Goal: Task Accomplishment & Management: Use online tool/utility

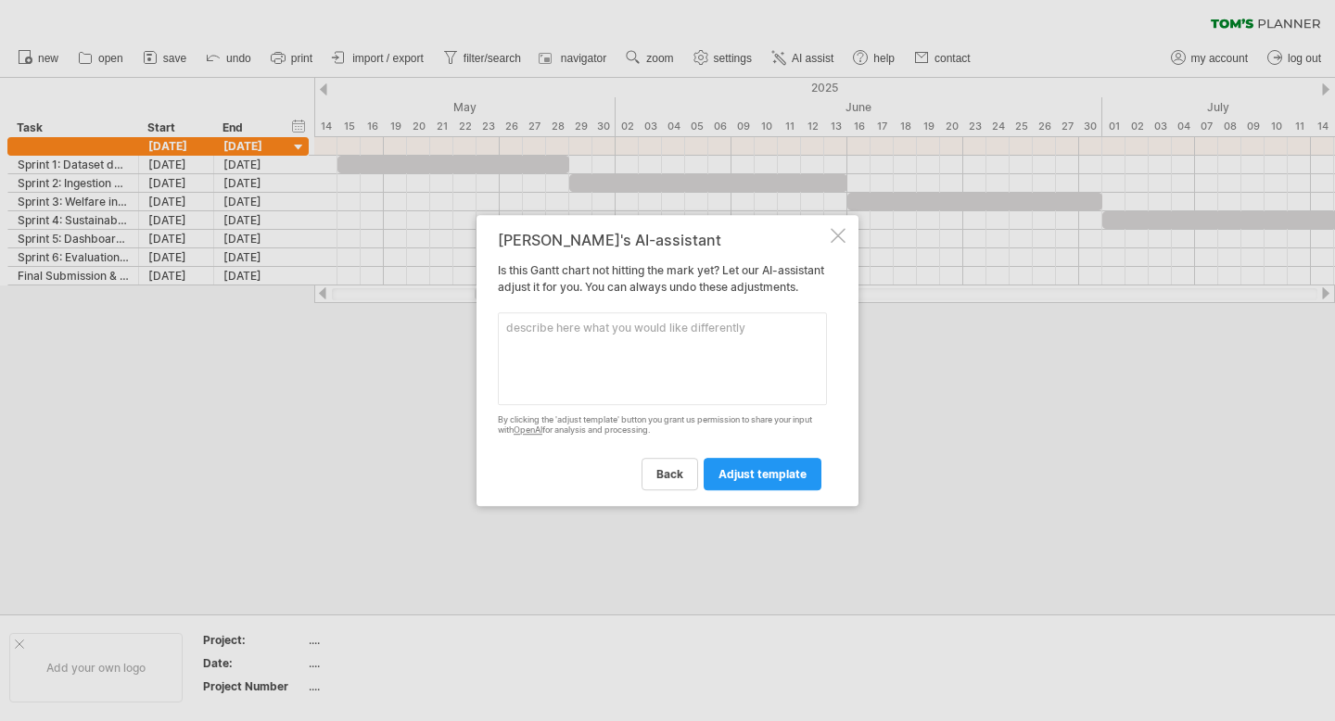
click at [841, 229] on div at bounding box center [838, 235] width 15 height 15
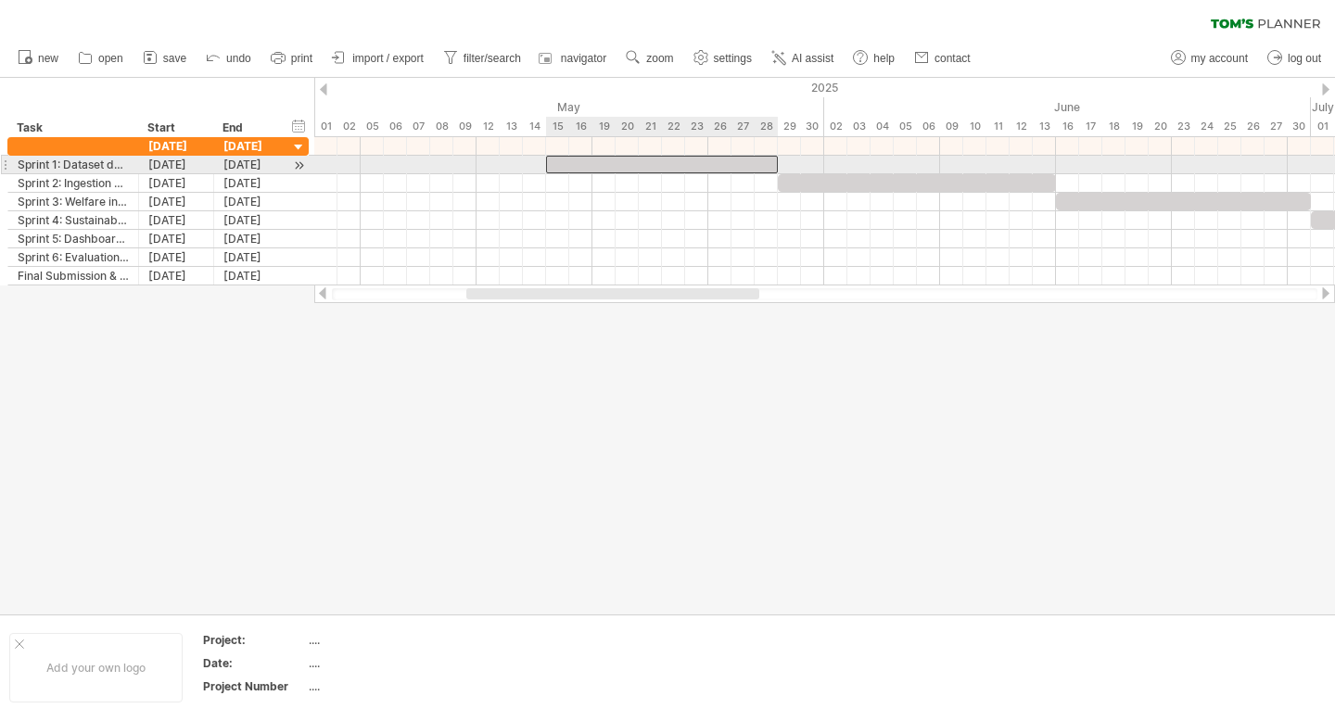
click at [661, 162] on div at bounding box center [662, 165] width 232 height 18
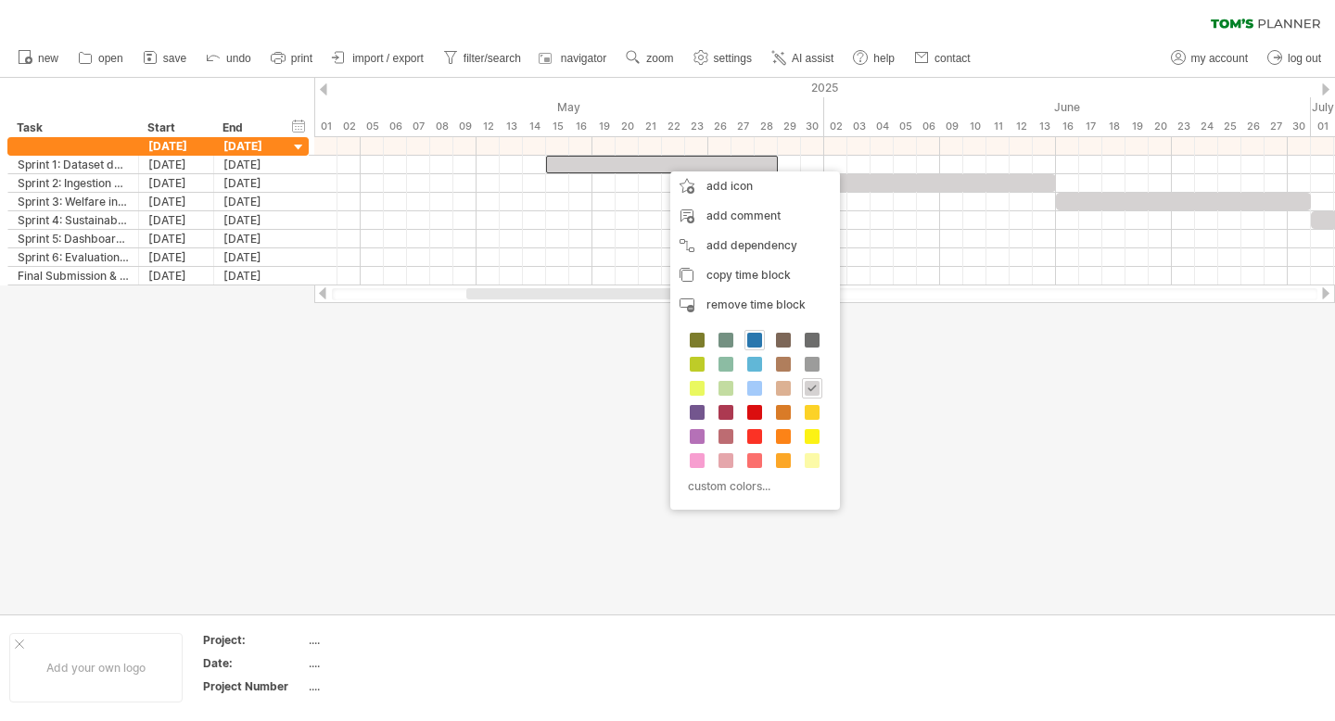
click at [754, 340] on span at bounding box center [754, 340] width 15 height 15
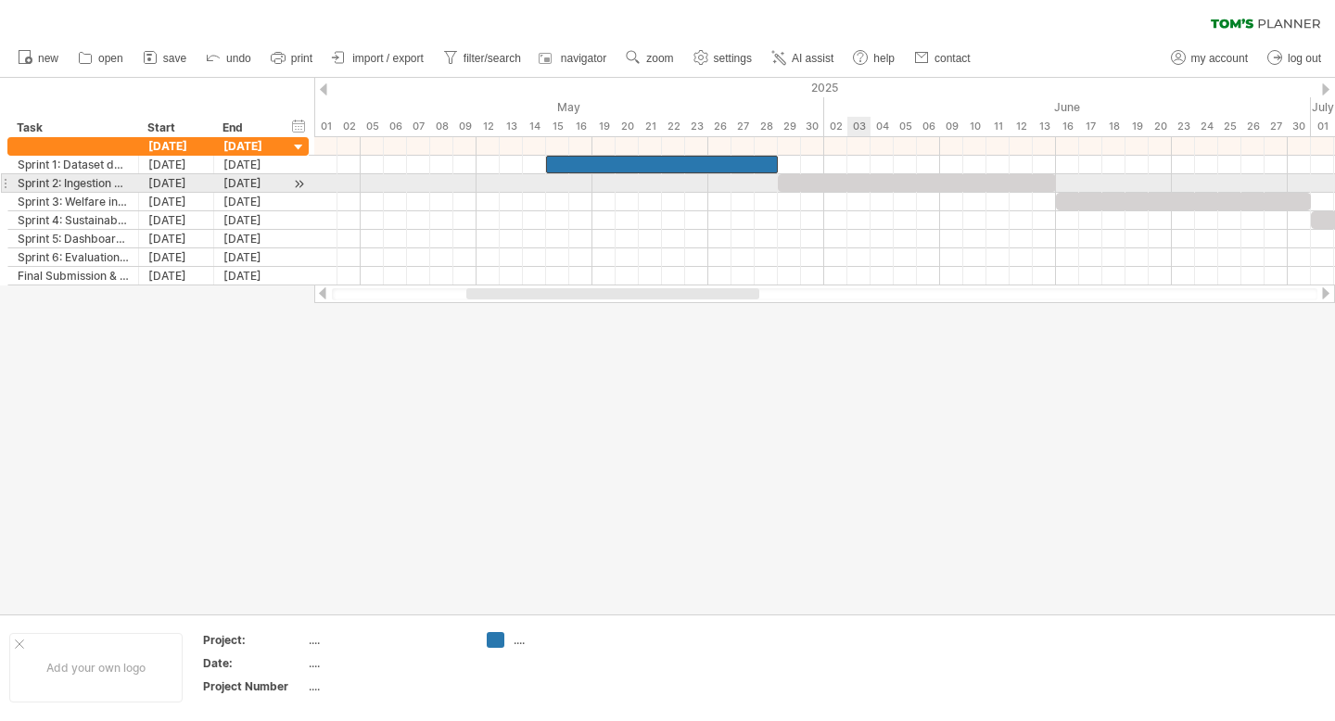
click at [869, 189] on div at bounding box center [917, 183] width 278 height 18
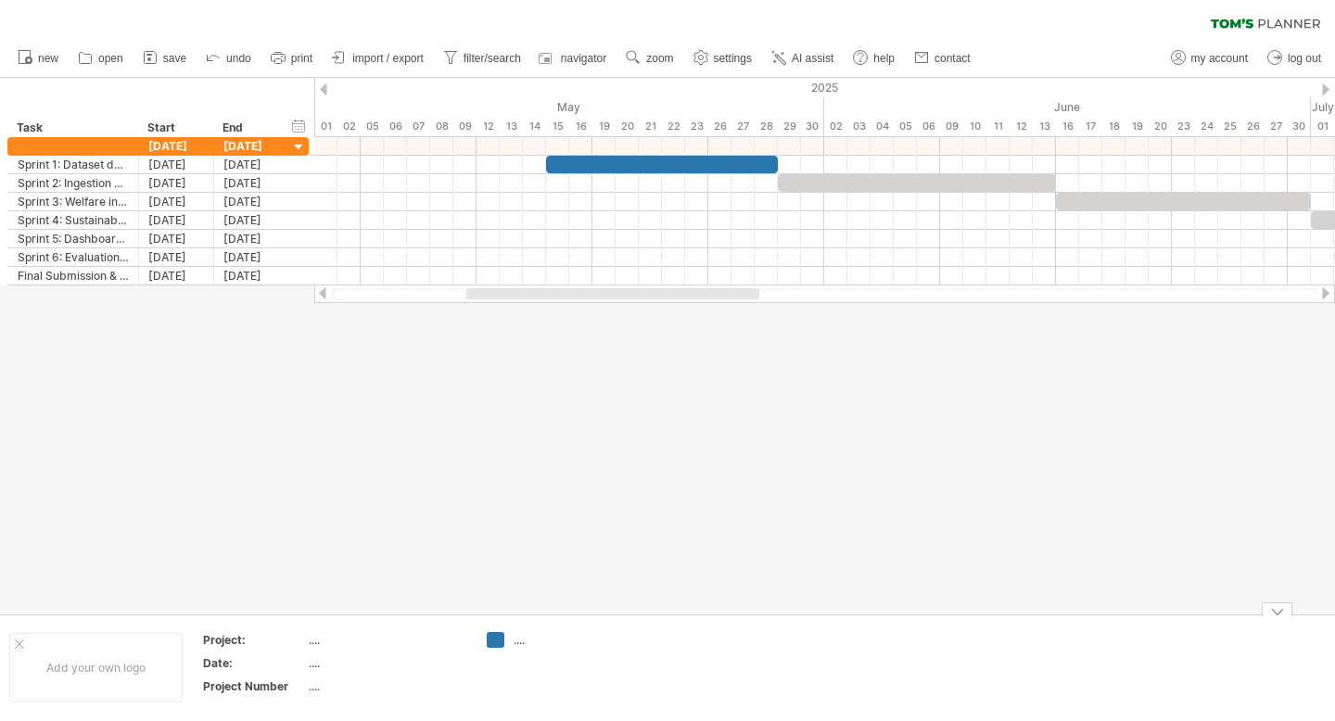
click at [296, 481] on div at bounding box center [667, 346] width 1335 height 537
click at [794, 51] on link "AI assist" at bounding box center [803, 58] width 72 height 24
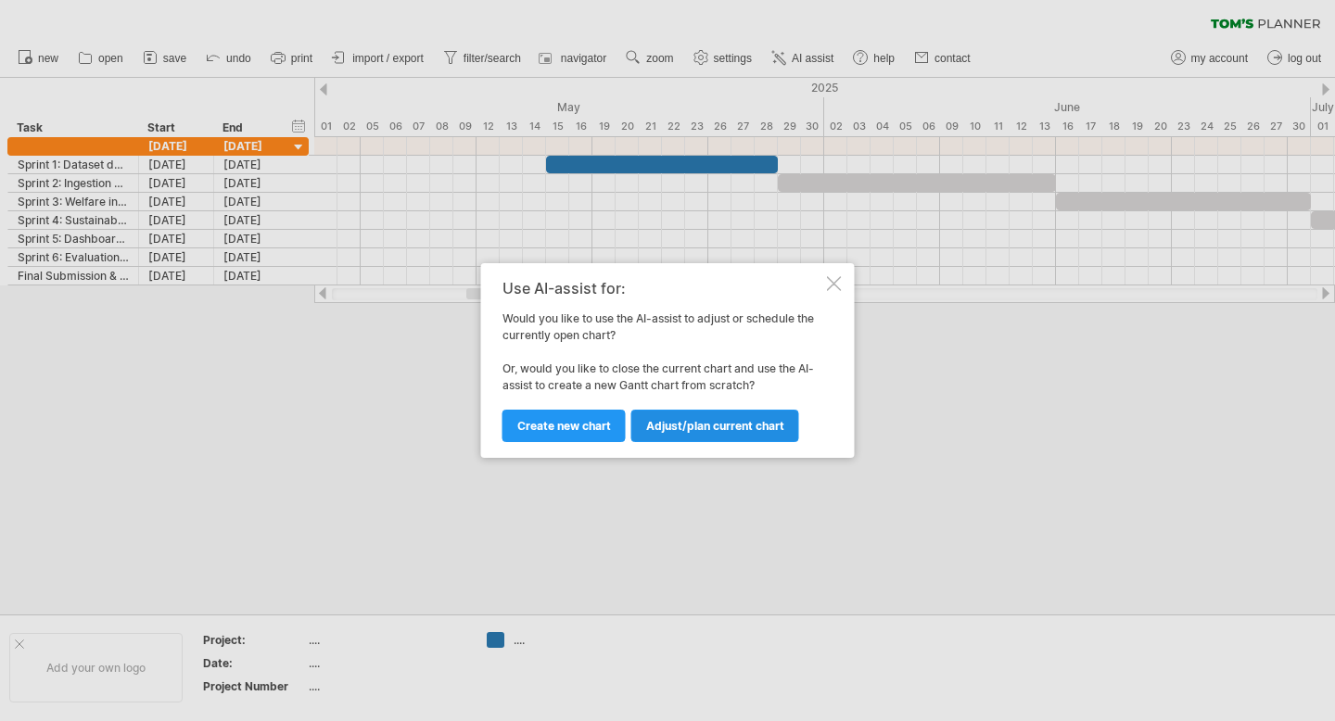
click at [687, 425] on span "Adjust/plan current chart" at bounding box center [715, 426] width 138 height 14
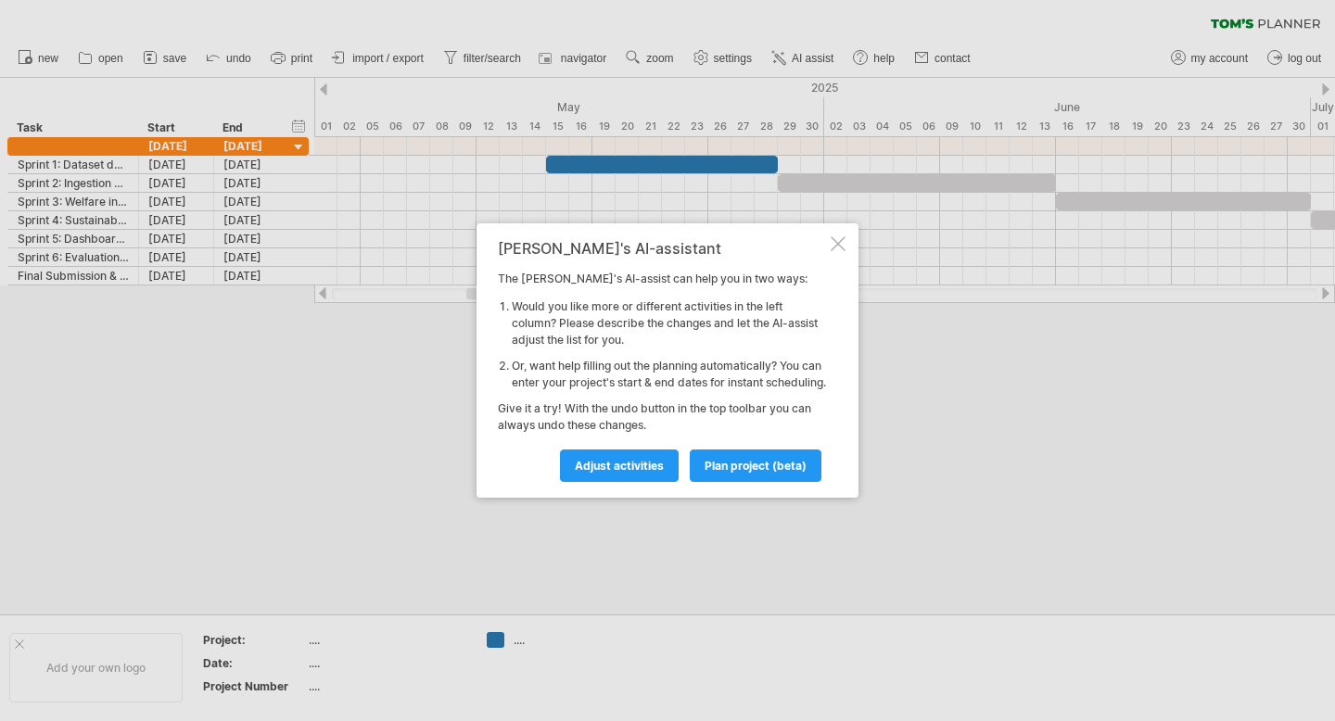
click at [834, 236] on div at bounding box center [838, 243] width 15 height 15
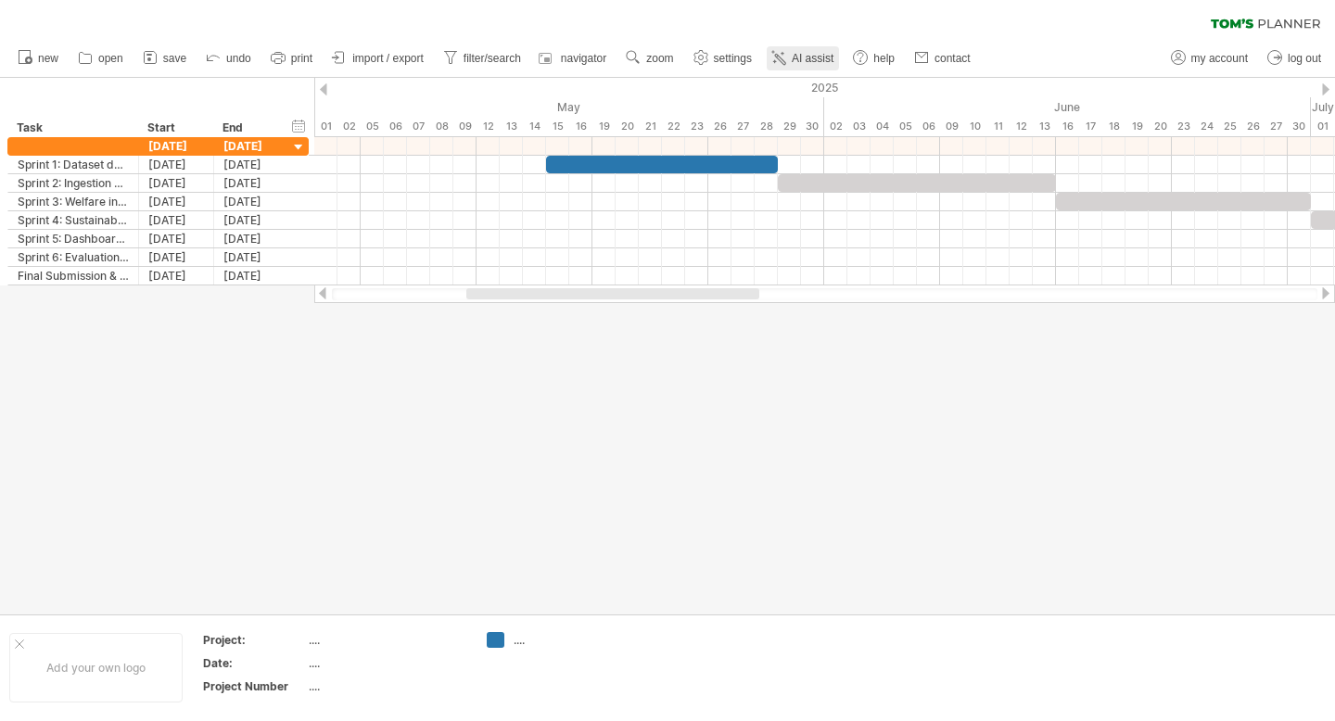
click at [811, 67] on link "AI assist" at bounding box center [803, 58] width 72 height 24
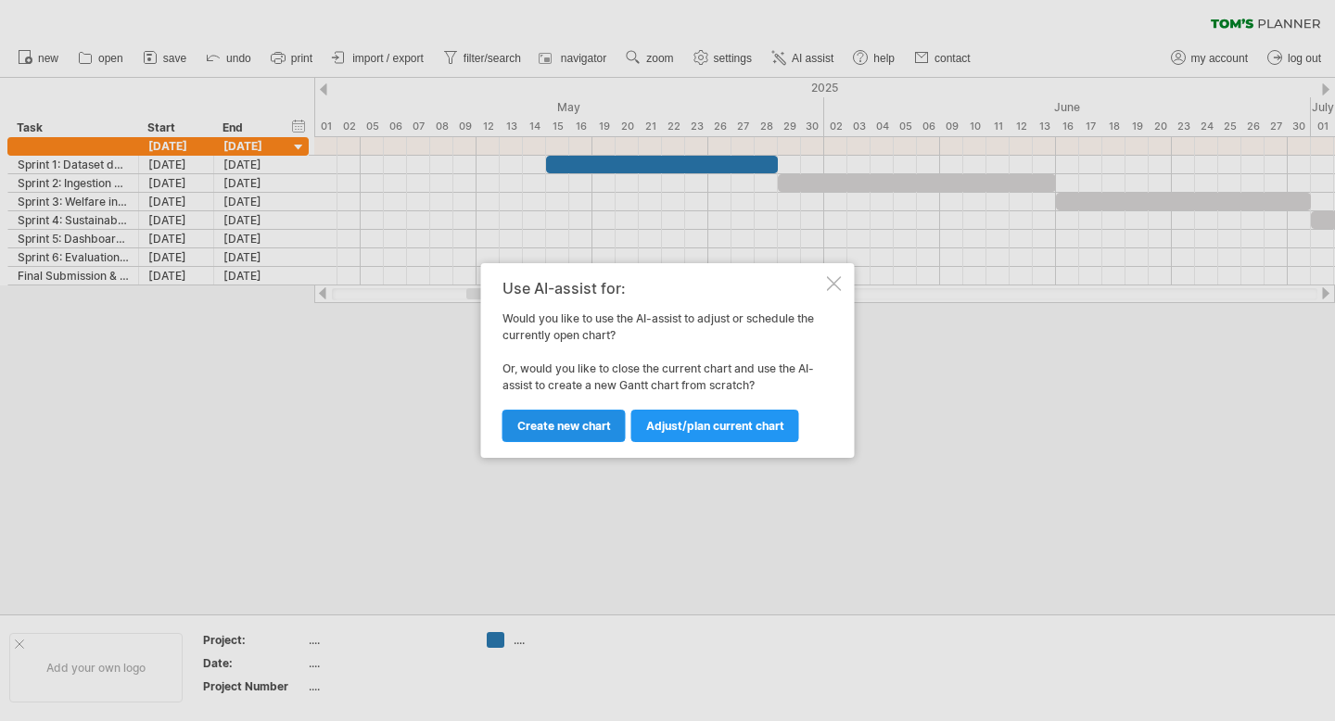
click at [591, 430] on span "Create new chart" at bounding box center [564, 426] width 94 height 14
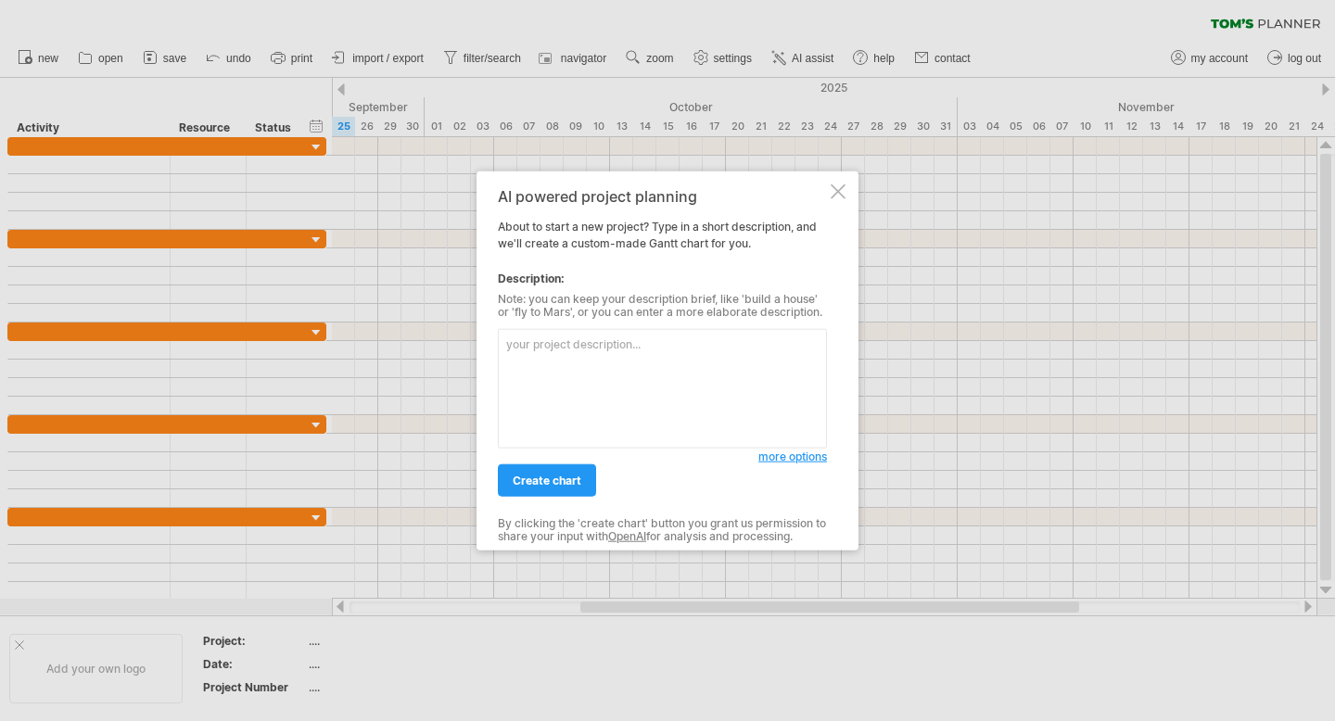
click at [600, 377] on textarea at bounding box center [662, 389] width 329 height 120
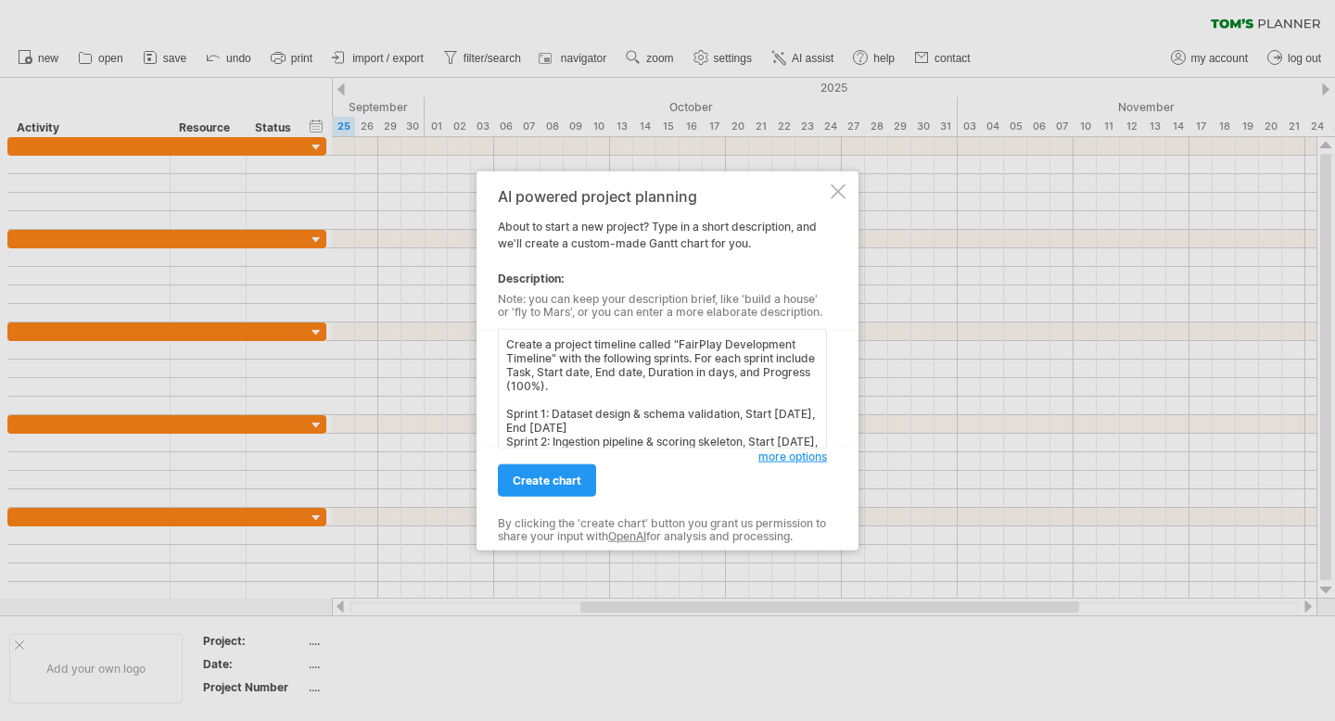
scroll to position [159, 0]
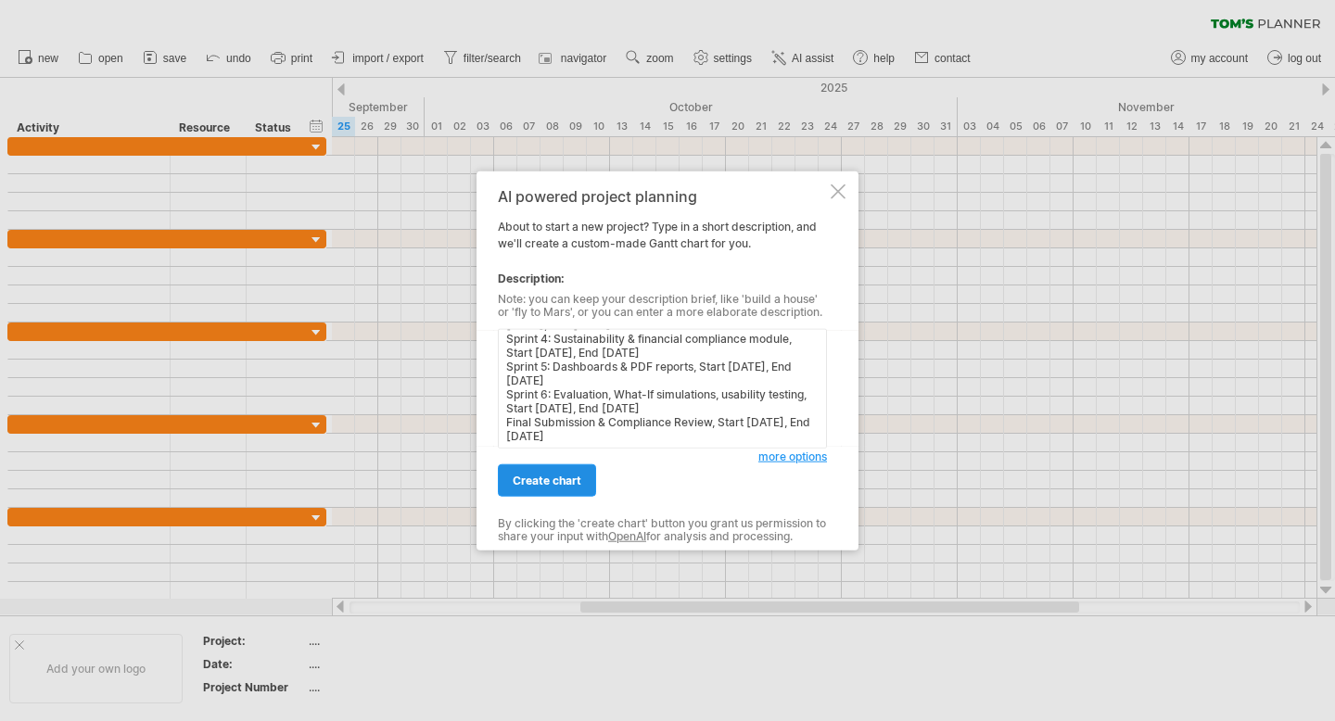
type textarea "Create a project timeline called "FairPlay Development Timeline" with the follo…"
click at [519, 477] on span "create chart" at bounding box center [547, 481] width 69 height 14
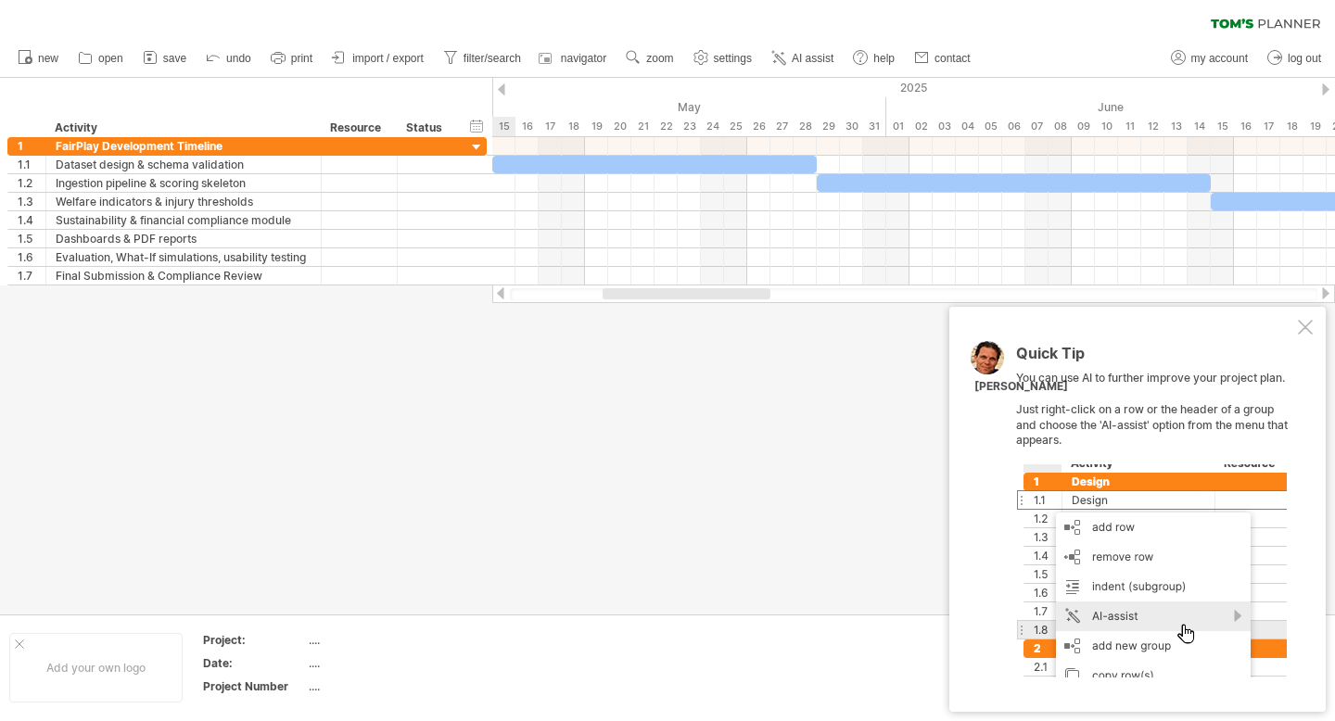
click at [1320, 332] on div "Quick Tip You can use AI to further improve your project plan. Just right-click…" at bounding box center [1138, 509] width 376 height 405
click at [1310, 324] on div at bounding box center [1305, 327] width 15 height 15
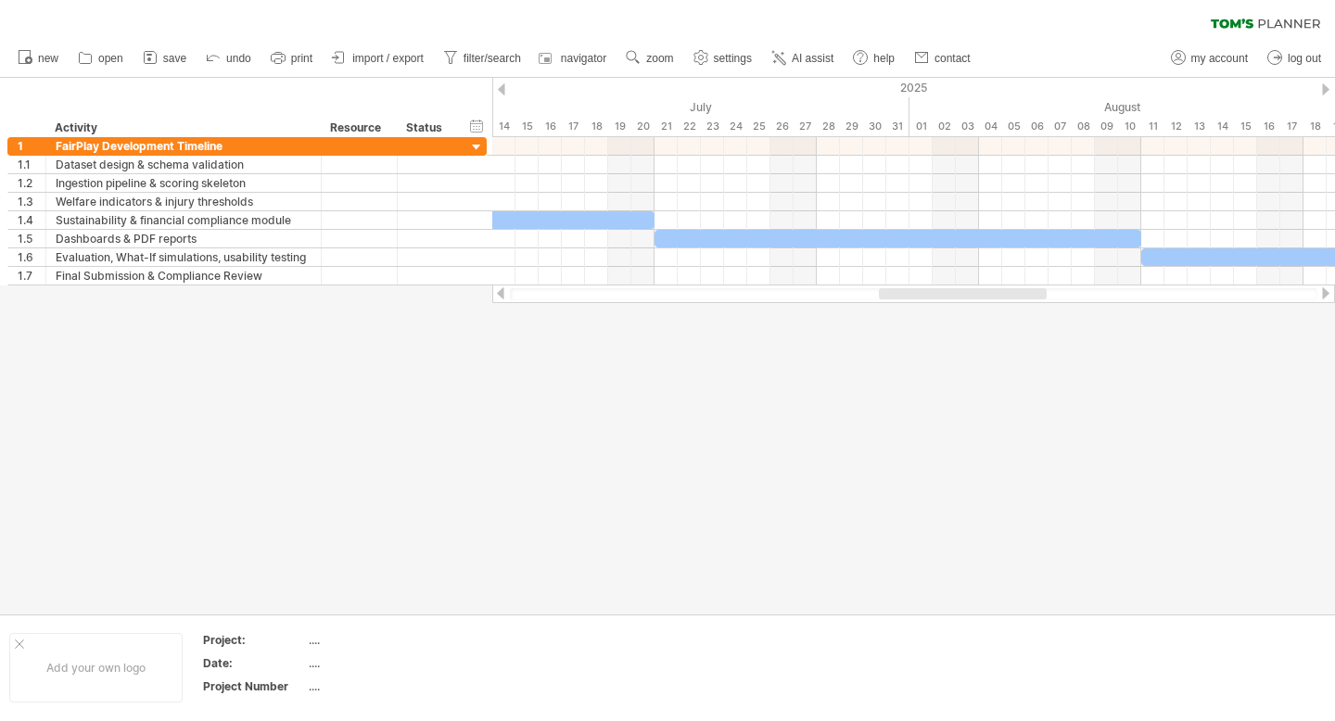
click at [797, 45] on ul "new open" at bounding box center [493, 58] width 970 height 39
click at [797, 47] on link "AI assist" at bounding box center [803, 58] width 72 height 24
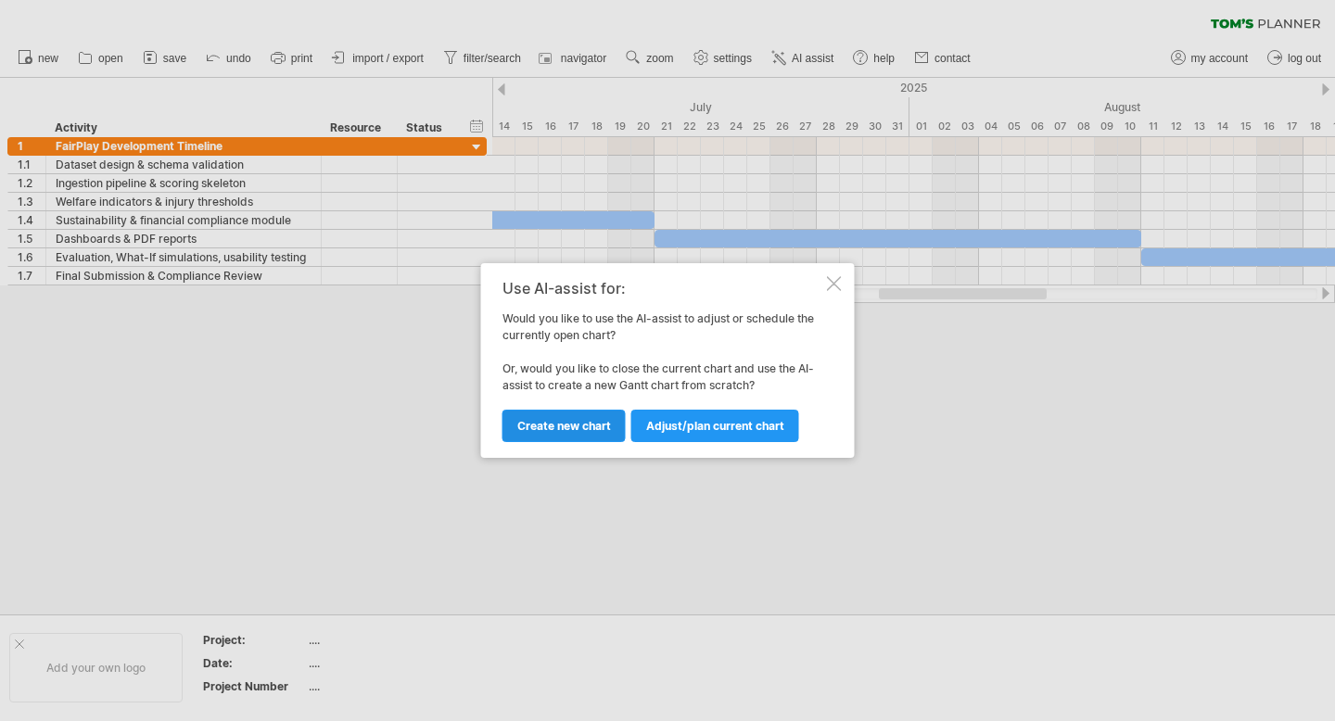
click at [586, 427] on span "Create new chart" at bounding box center [564, 426] width 94 height 14
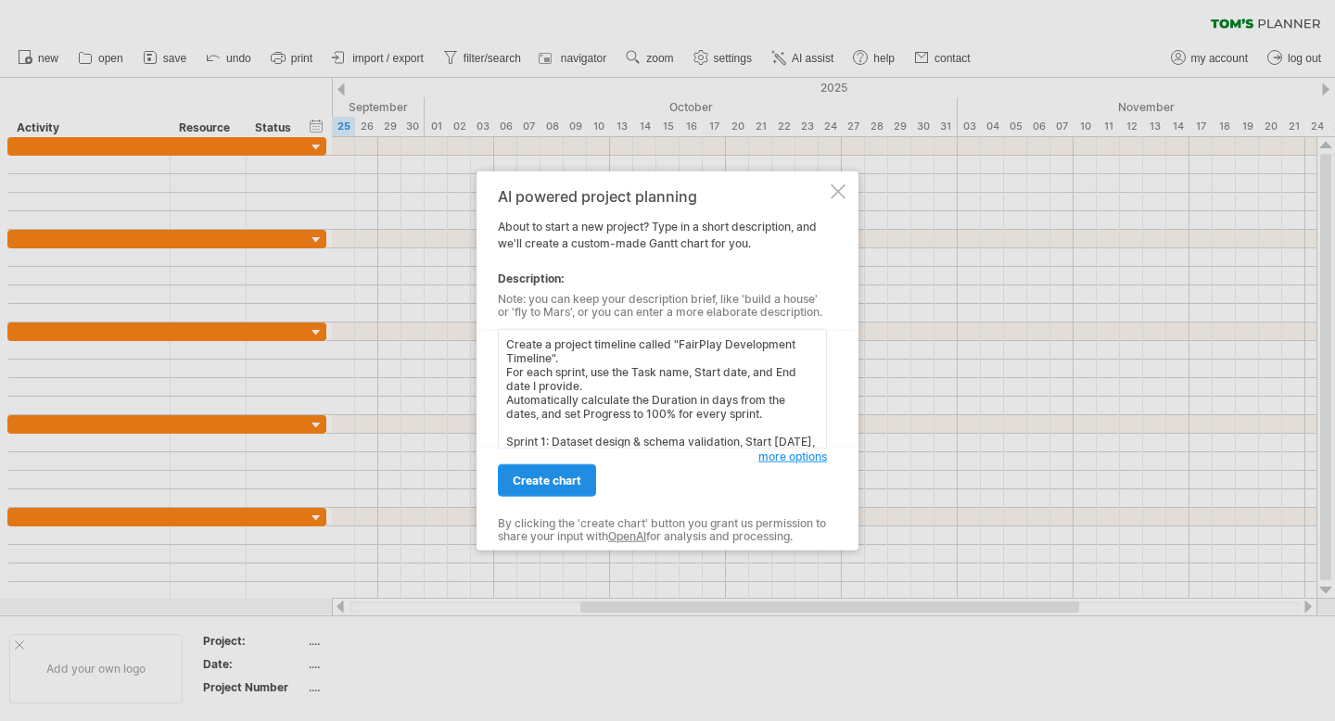
scroll to position [185, 0]
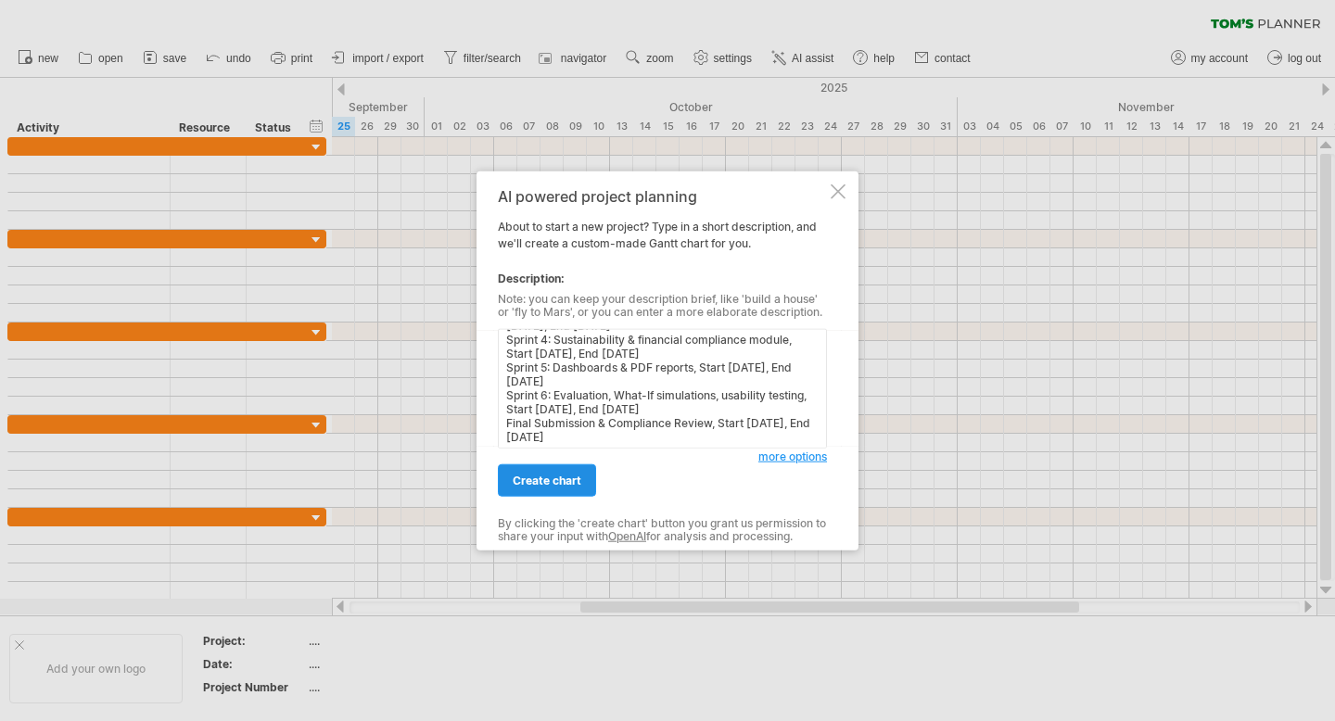
type textarea "Create a project timeline called "FairPlay Development Timeline". For each spri…"
click at [567, 481] on span "create chart" at bounding box center [547, 481] width 69 height 14
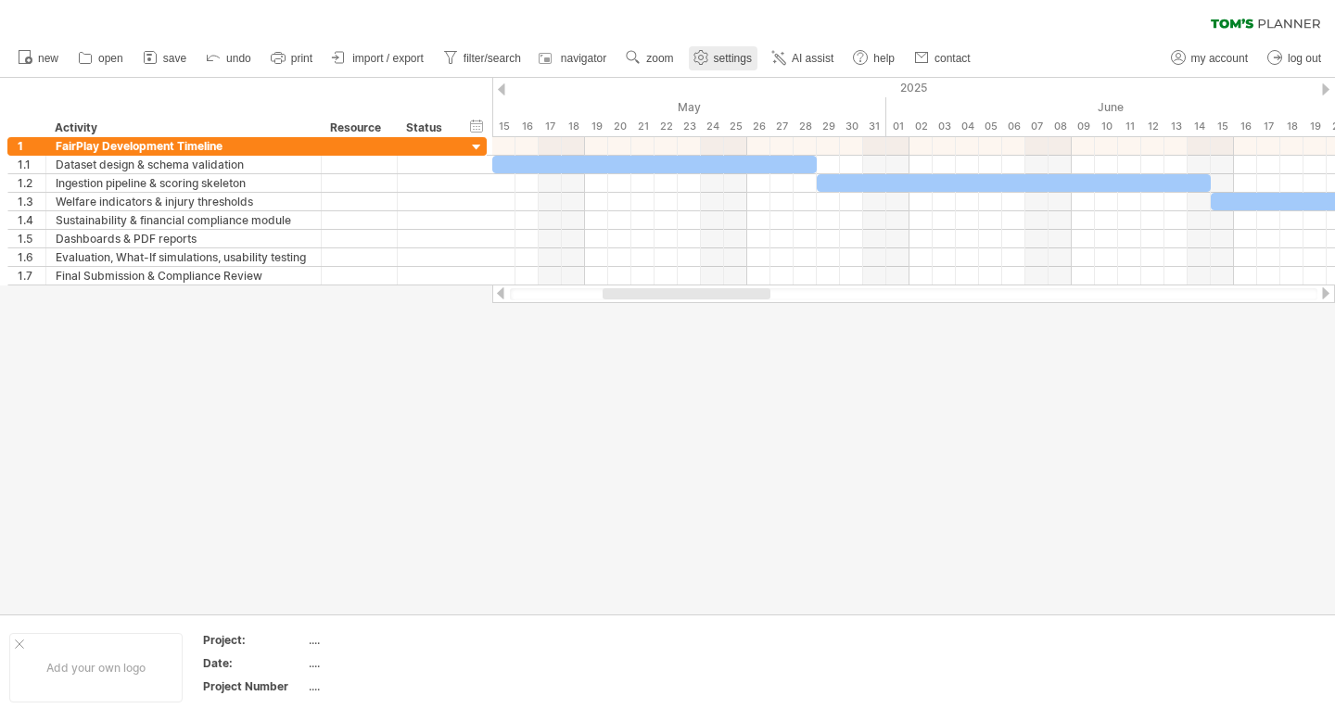
click at [720, 66] on link "settings" at bounding box center [723, 58] width 69 height 24
select select "*"
select select "**"
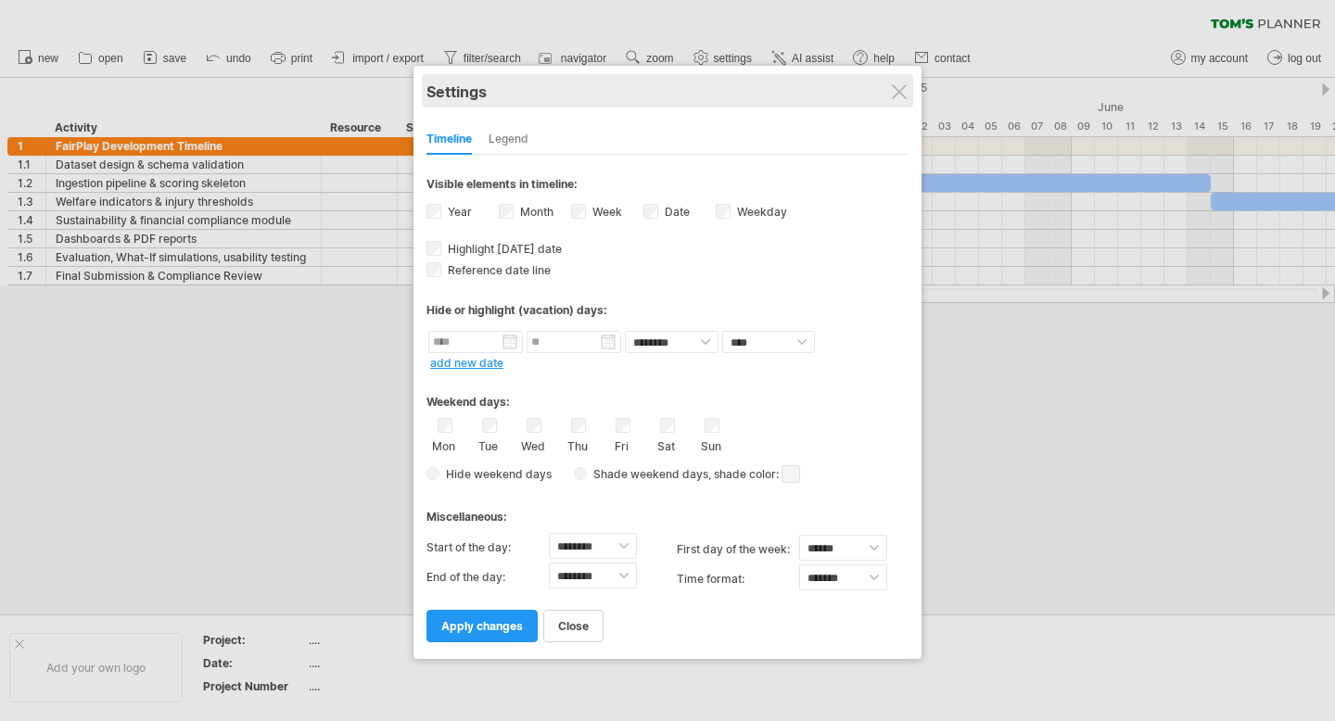
click at [886, 86] on div "Settings" at bounding box center [668, 90] width 482 height 33
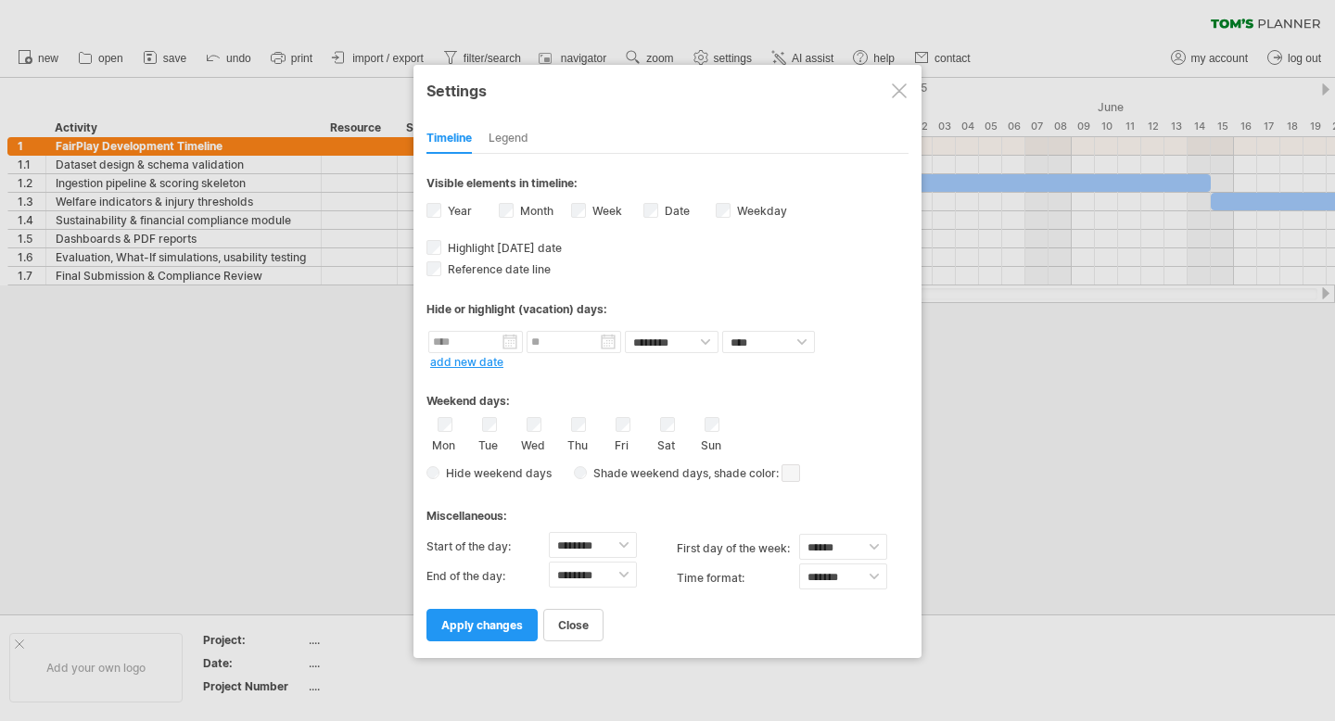
click at [894, 87] on div at bounding box center [899, 90] width 15 height 15
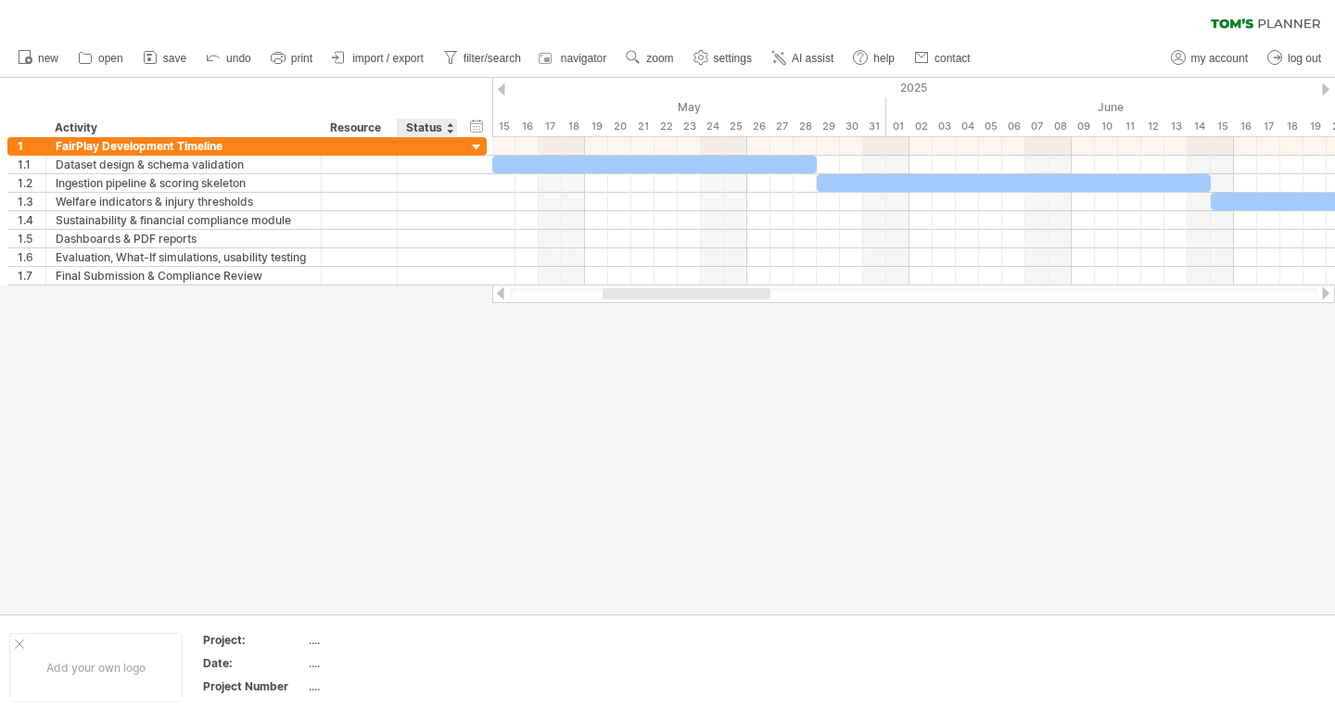
click at [445, 122] on div "Status" at bounding box center [426, 128] width 41 height 19
click at [445, 123] on div "****** Status" at bounding box center [427, 128] width 60 height 19
click at [474, 128] on div "hide start/end/duration show start/end/duration" at bounding box center [477, 125] width 18 height 19
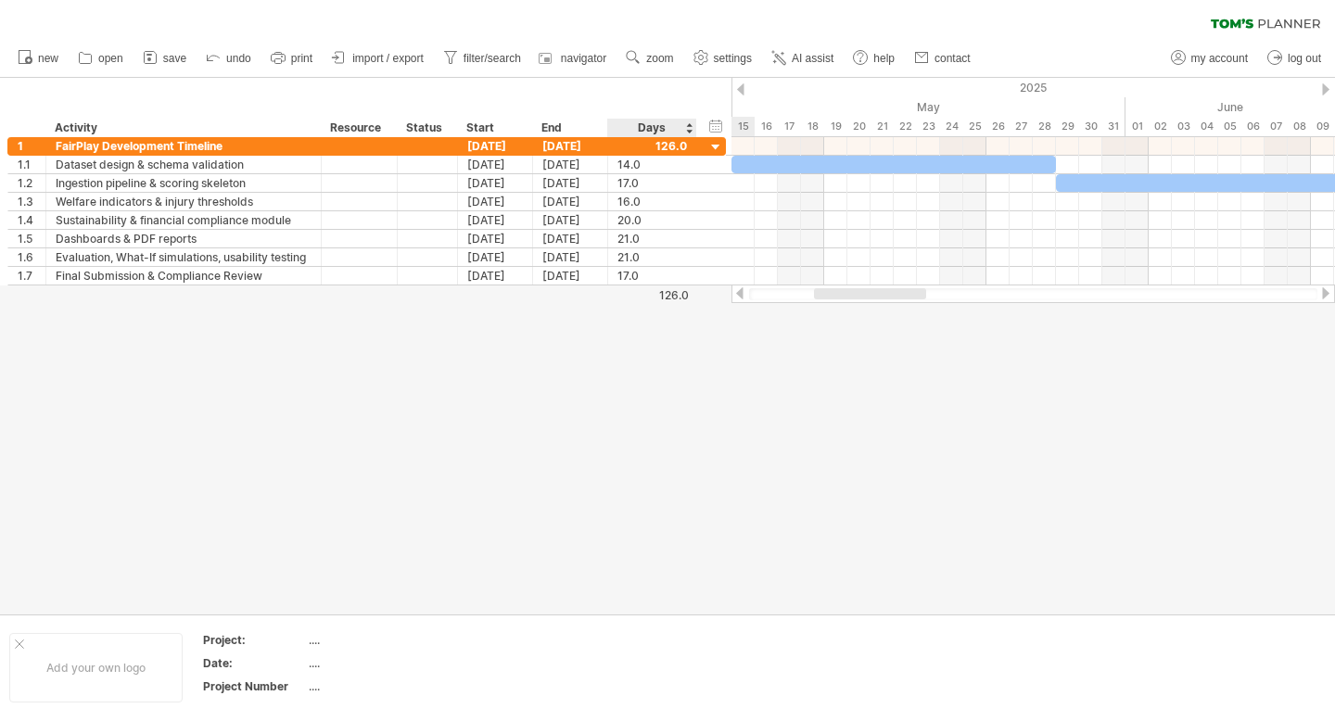
click at [638, 537] on div at bounding box center [667, 346] width 1335 height 537
click at [708, 128] on div "hide start/end/duration show start/end/duration" at bounding box center [717, 125] width 18 height 19
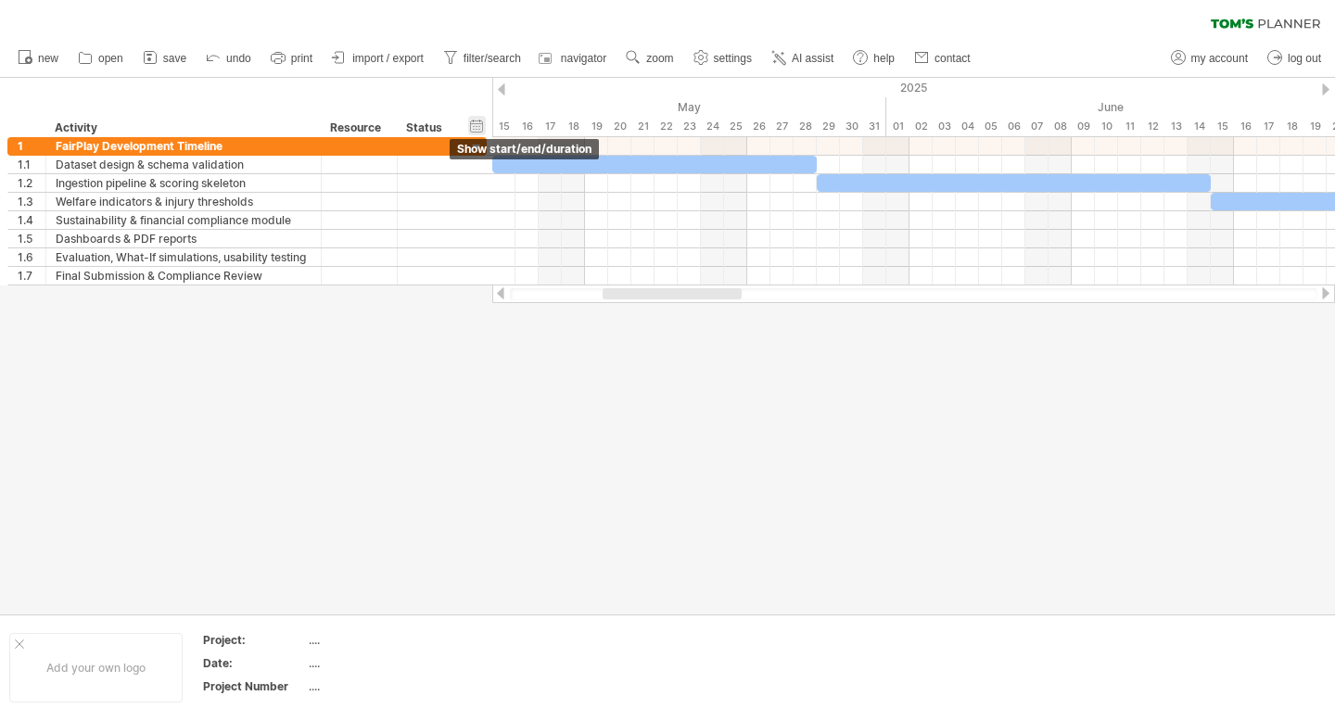
click at [470, 122] on div "hide start/end/duration show start/end/duration" at bounding box center [477, 125] width 18 height 19
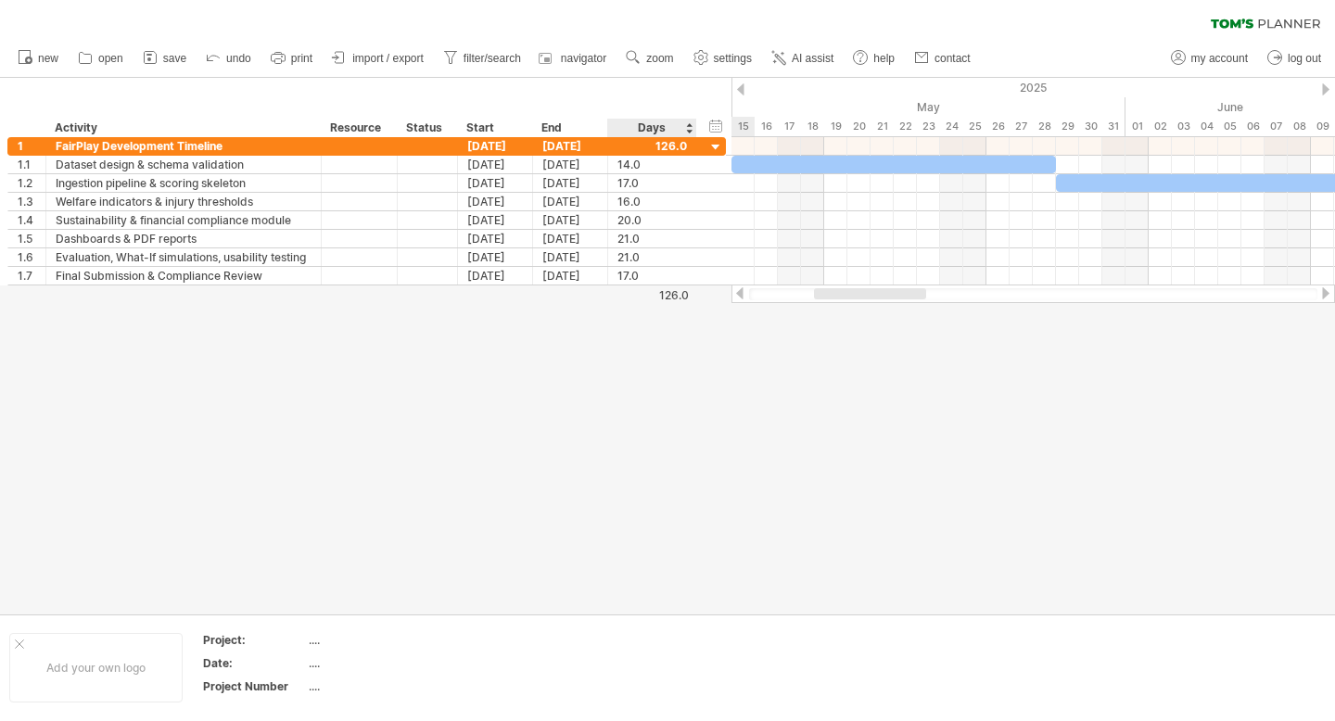
click at [675, 293] on div "126.0" at bounding box center [649, 295] width 80 height 14
click at [634, 159] on div "14.0" at bounding box center [653, 165] width 70 height 18
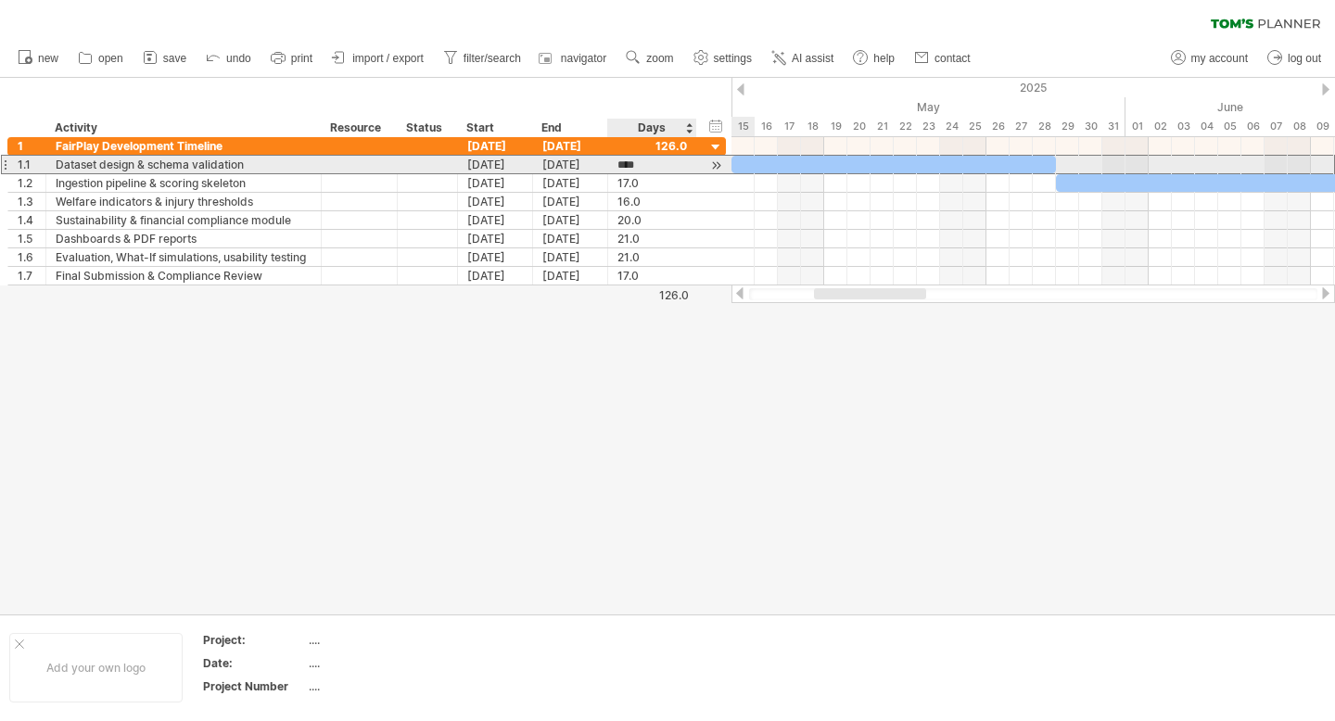
scroll to position [1, 0]
type input "**"
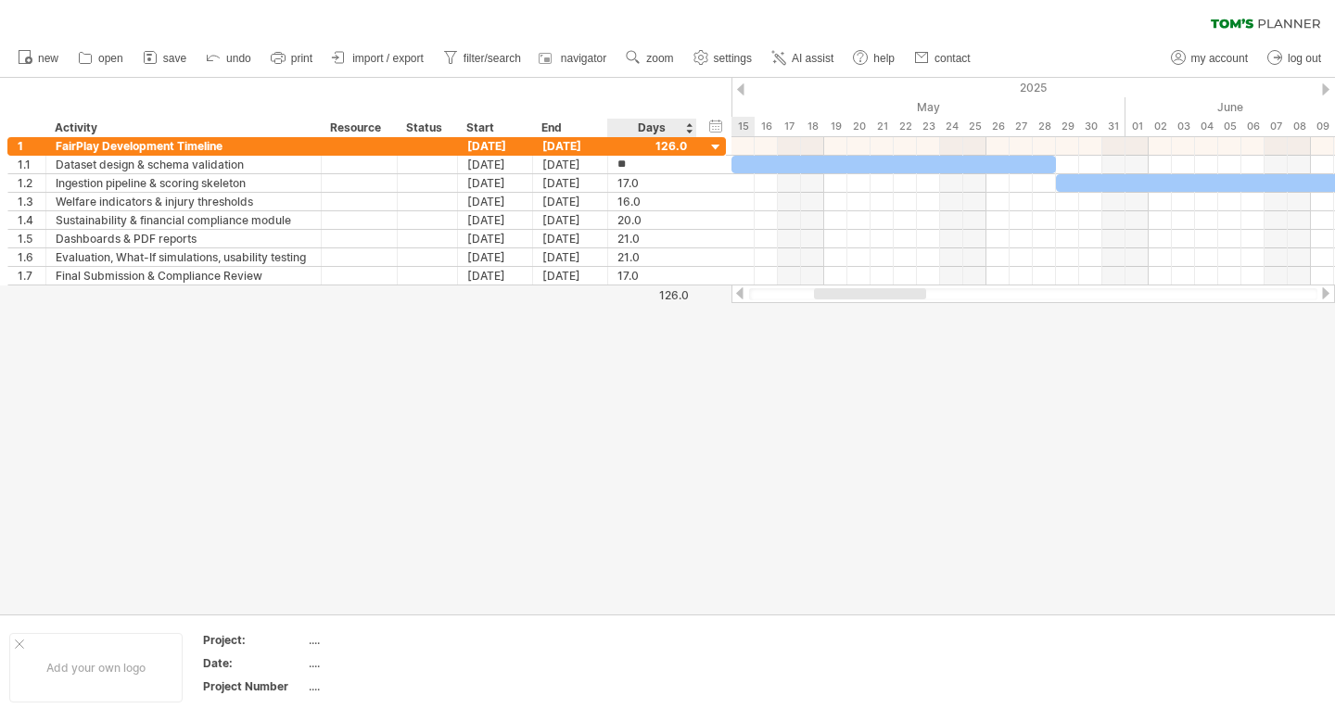
click at [653, 288] on div "126.0" at bounding box center [649, 295] width 80 height 14
click at [619, 365] on div at bounding box center [667, 346] width 1335 height 537
click at [604, 614] on div at bounding box center [667, 346] width 1335 height 537
click at [755, 420] on div at bounding box center [667, 346] width 1335 height 537
click at [683, 125] on div "Days" at bounding box center [651, 128] width 88 height 19
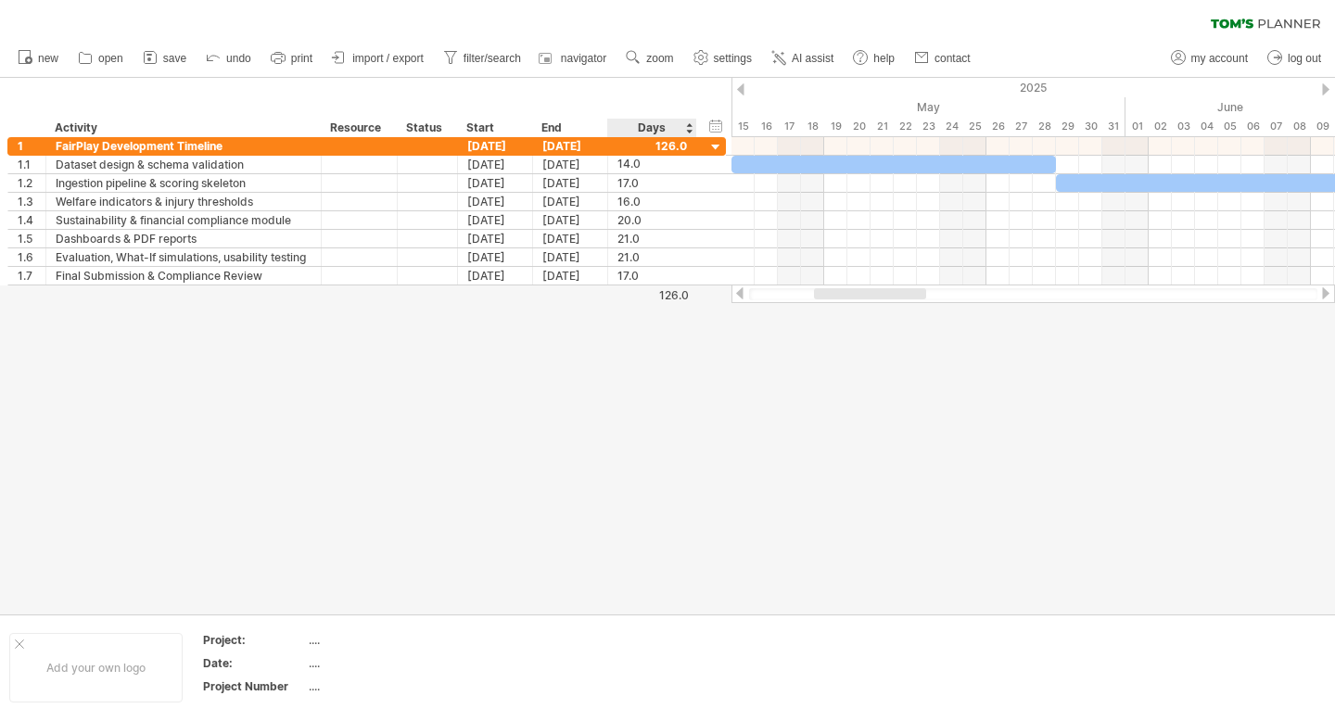
click at [689, 125] on div "Days" at bounding box center [651, 128] width 88 height 19
click at [685, 101] on div "hide start/end/duration show start/end/duration ******** Activity ******** Reso…" at bounding box center [366, 107] width 732 height 59
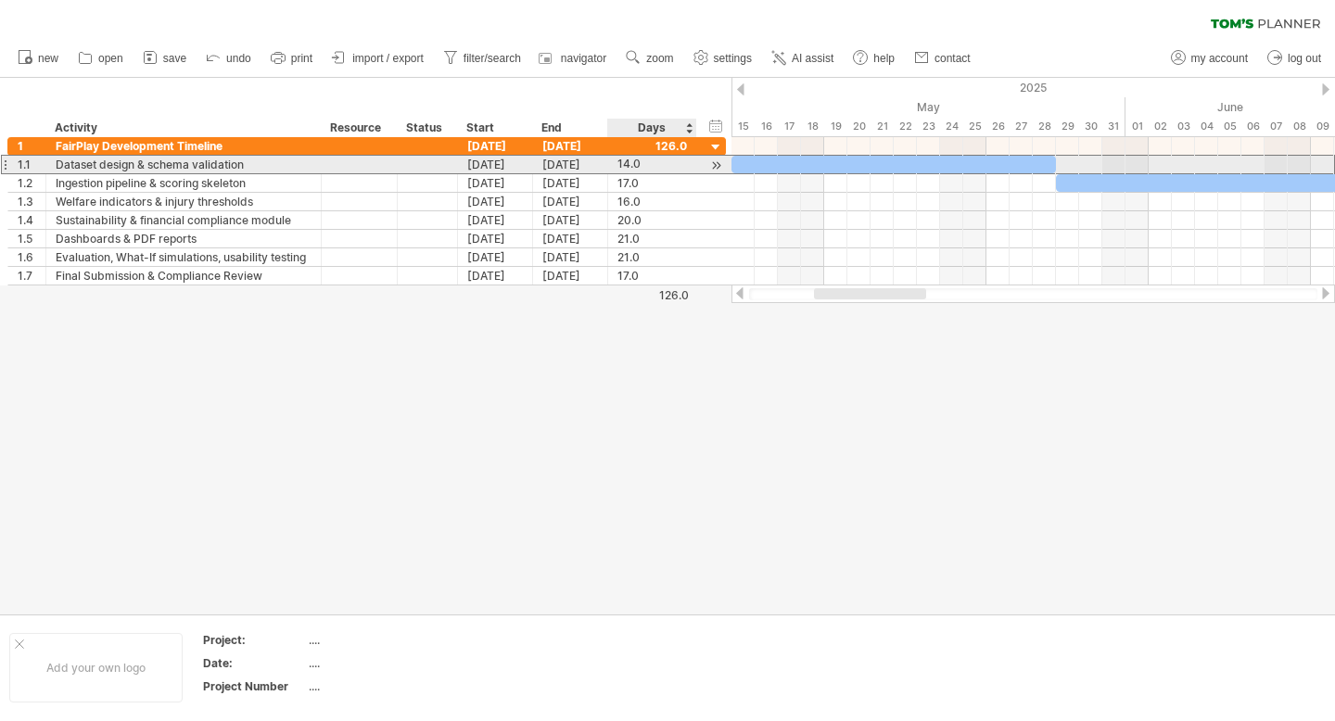
click at [627, 160] on div "14.0" at bounding box center [653, 165] width 70 height 18
click at [640, 163] on input "****" at bounding box center [635, 165] width 35 height 18
type input "**"
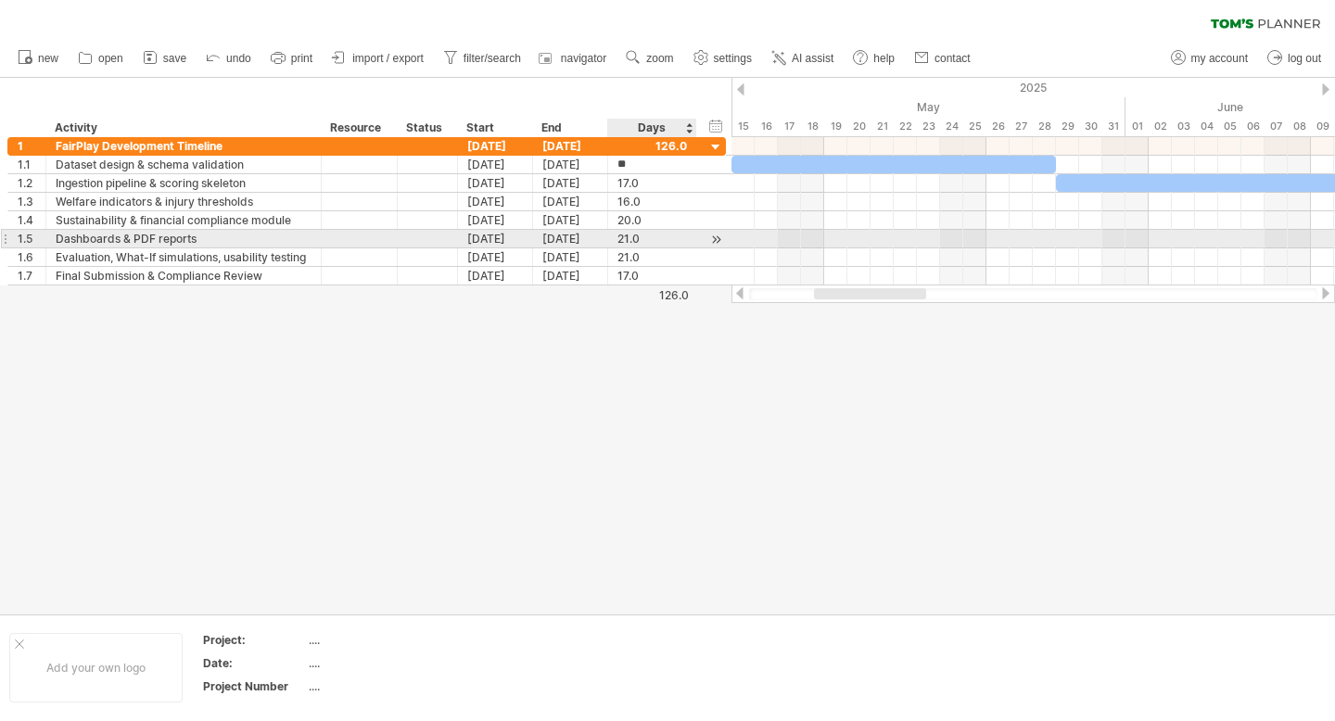
click at [629, 434] on div at bounding box center [667, 346] width 1335 height 537
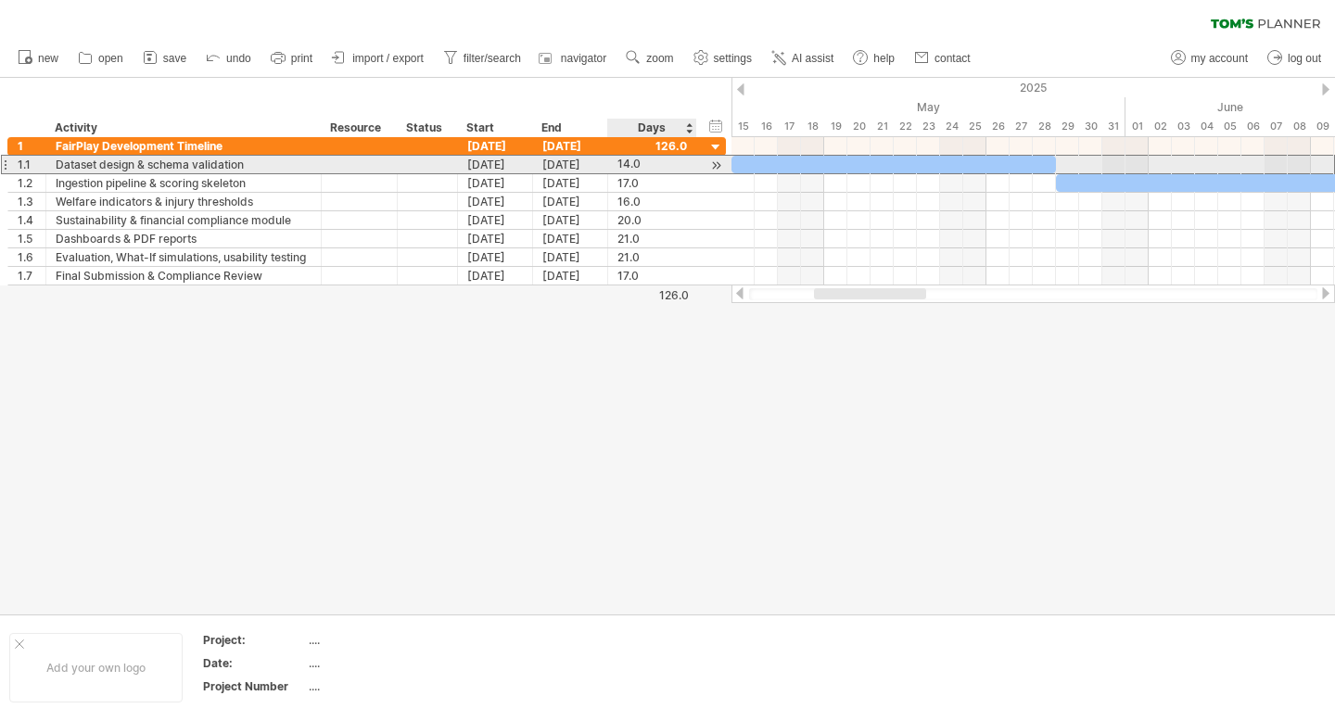
click at [632, 163] on div "14.0" at bounding box center [653, 165] width 70 height 18
click at [718, 160] on div at bounding box center [717, 165] width 18 height 19
click at [717, 165] on div at bounding box center [717, 165] width 18 height 19
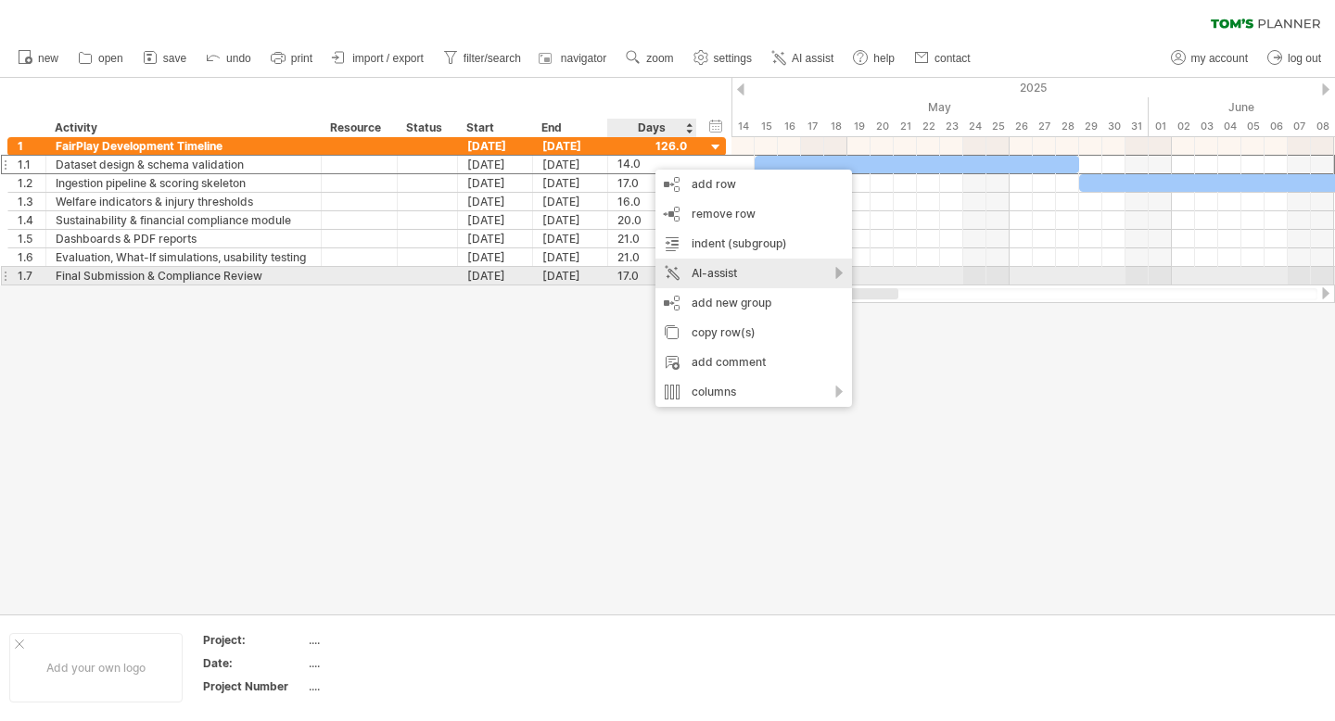
click at [746, 280] on div "AI-assist" at bounding box center [754, 274] width 197 height 30
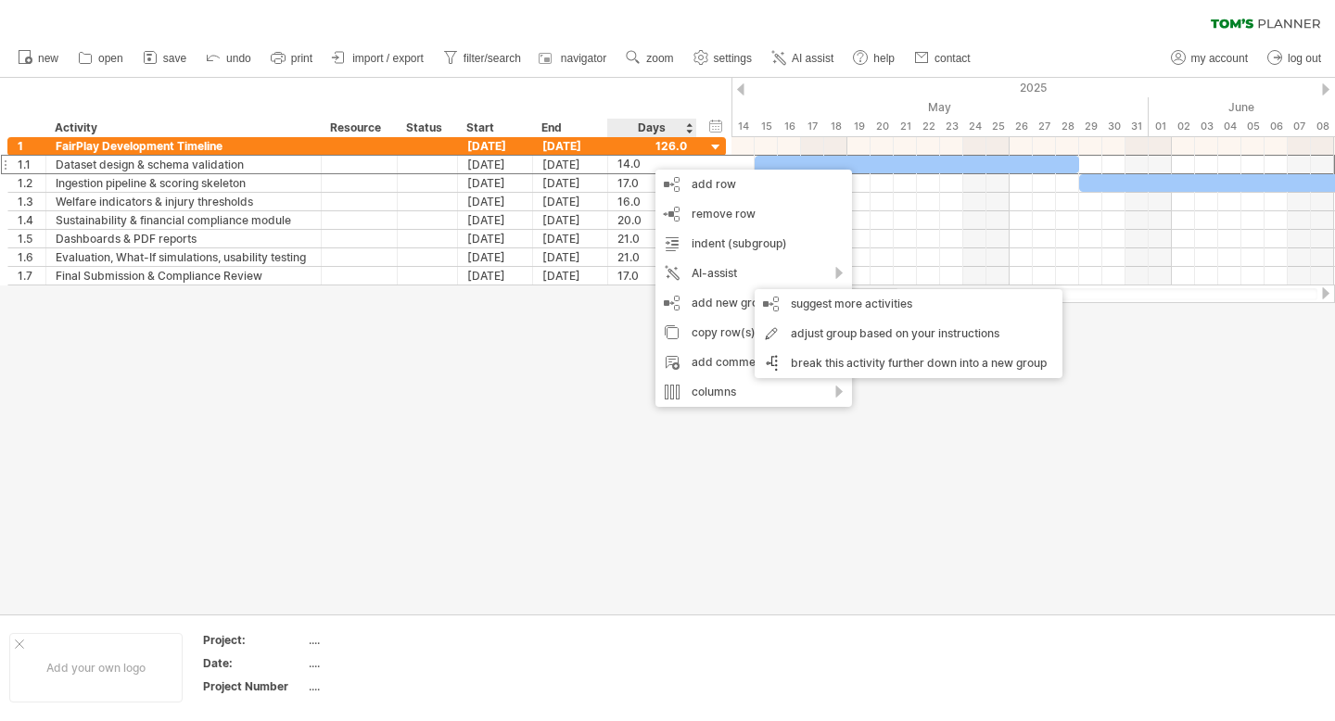
click at [657, 531] on div at bounding box center [667, 346] width 1335 height 537
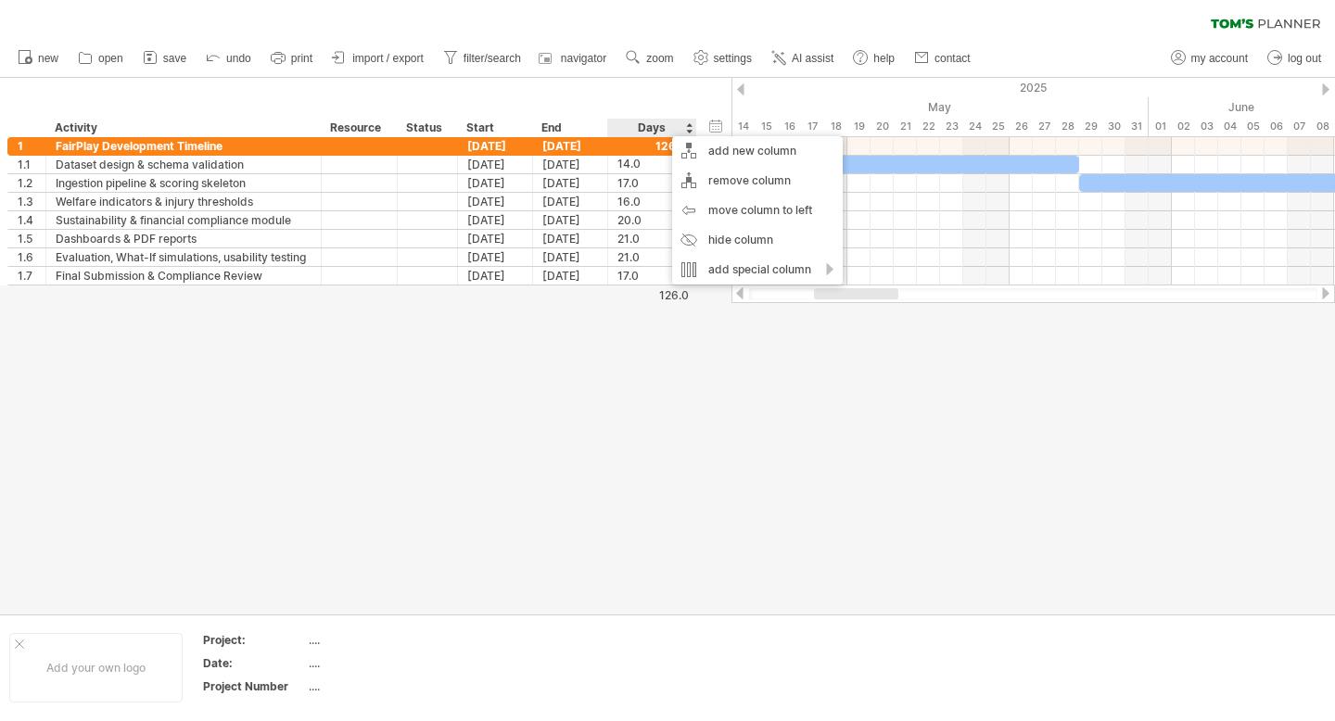
click at [619, 459] on div at bounding box center [667, 346] width 1335 height 537
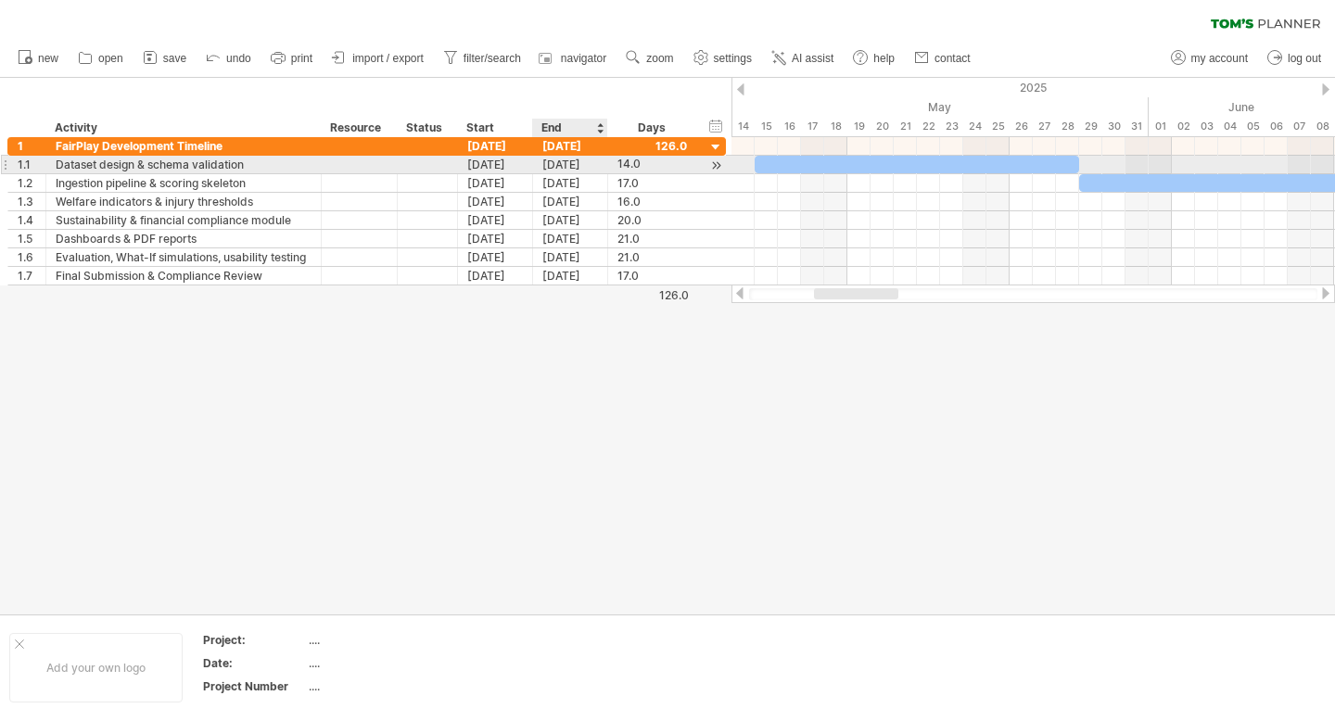
click at [618, 163] on div "14.0" at bounding box center [653, 165] width 70 height 18
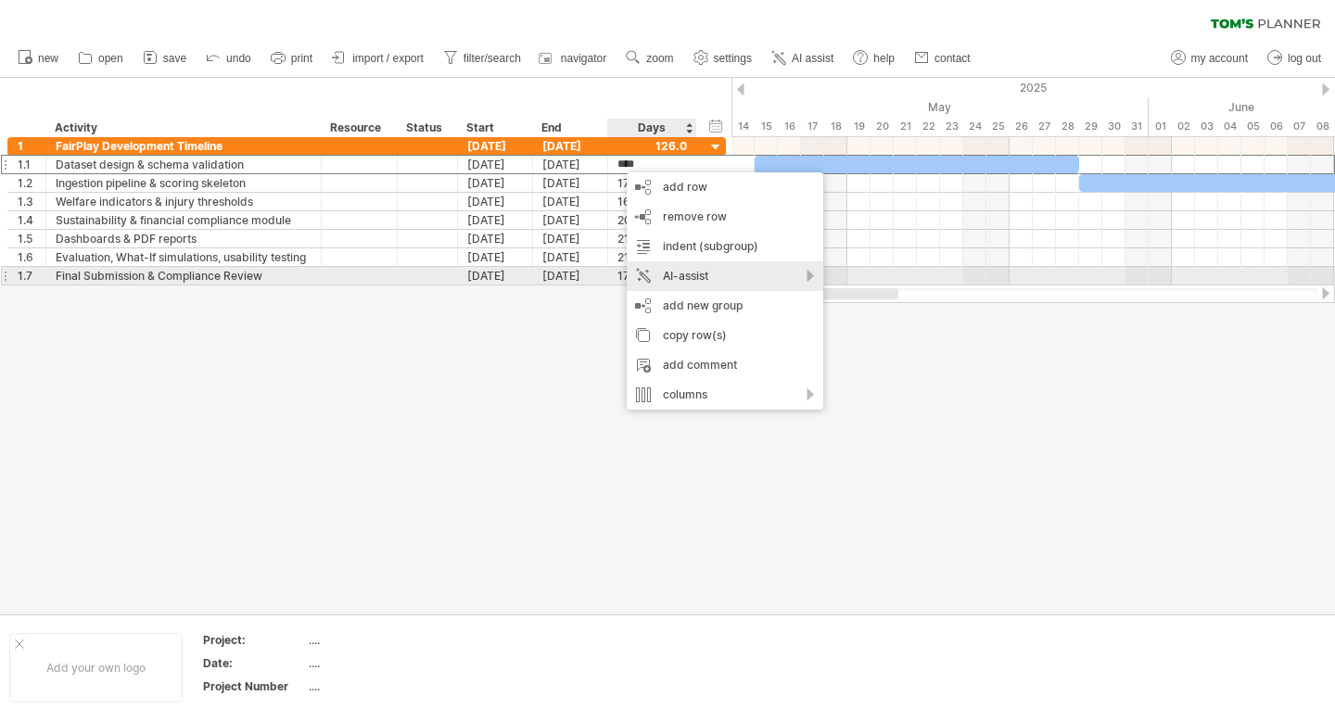
click at [698, 270] on div "AI-assist" at bounding box center [725, 276] width 197 height 30
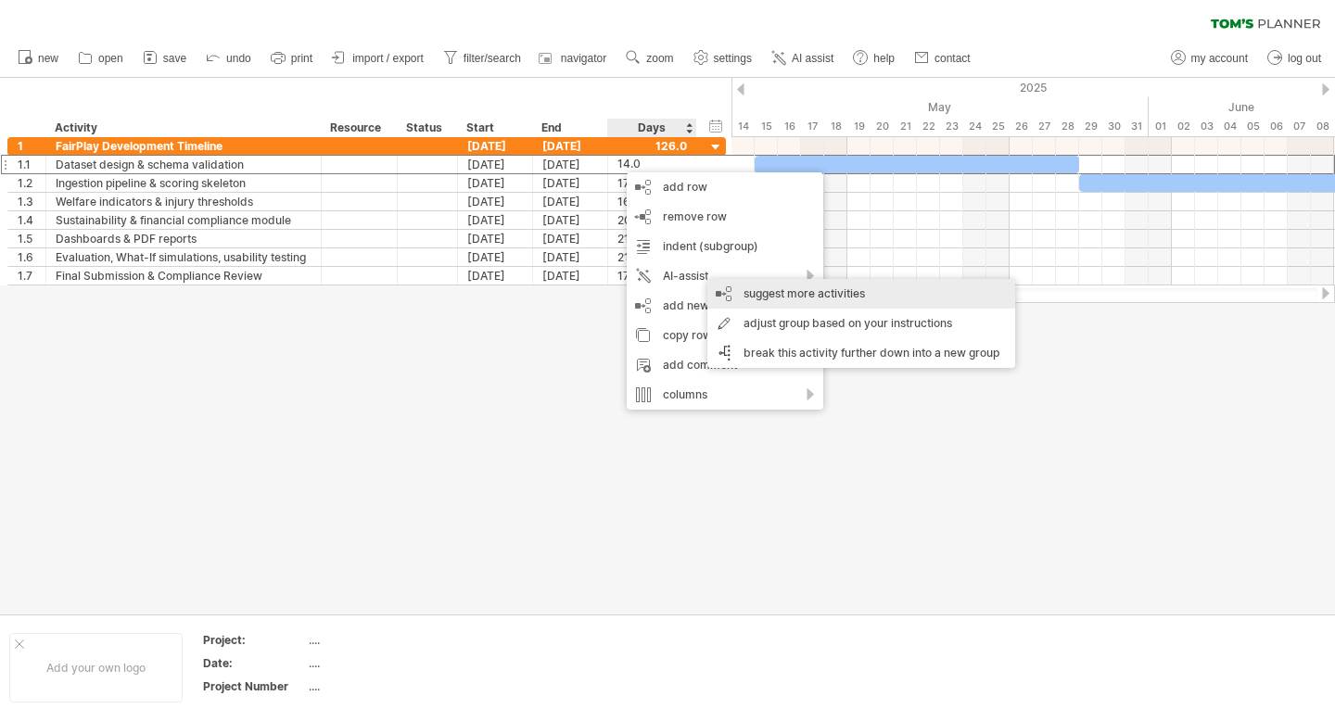
click at [777, 287] on div "suggest more activities" at bounding box center [862, 294] width 308 height 30
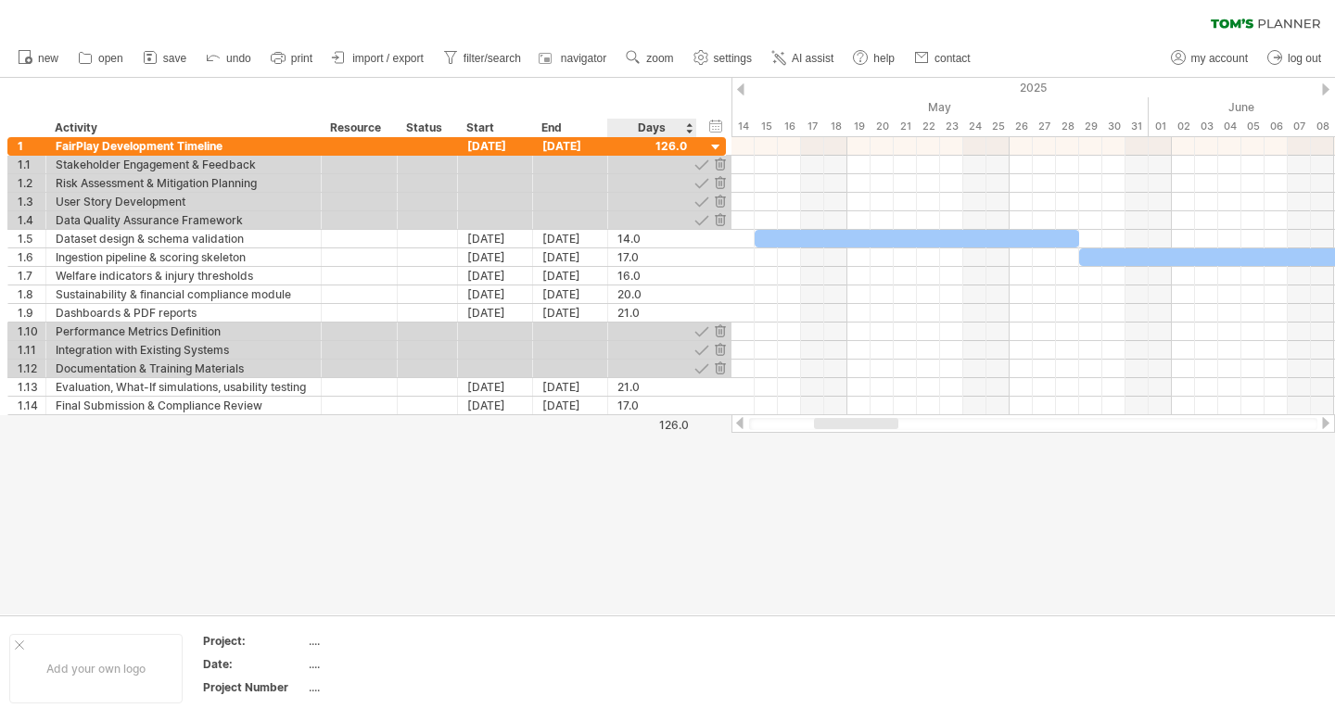
click at [636, 529] on div at bounding box center [667, 346] width 1335 height 537
click at [234, 56] on span "undo" at bounding box center [238, 58] width 25 height 13
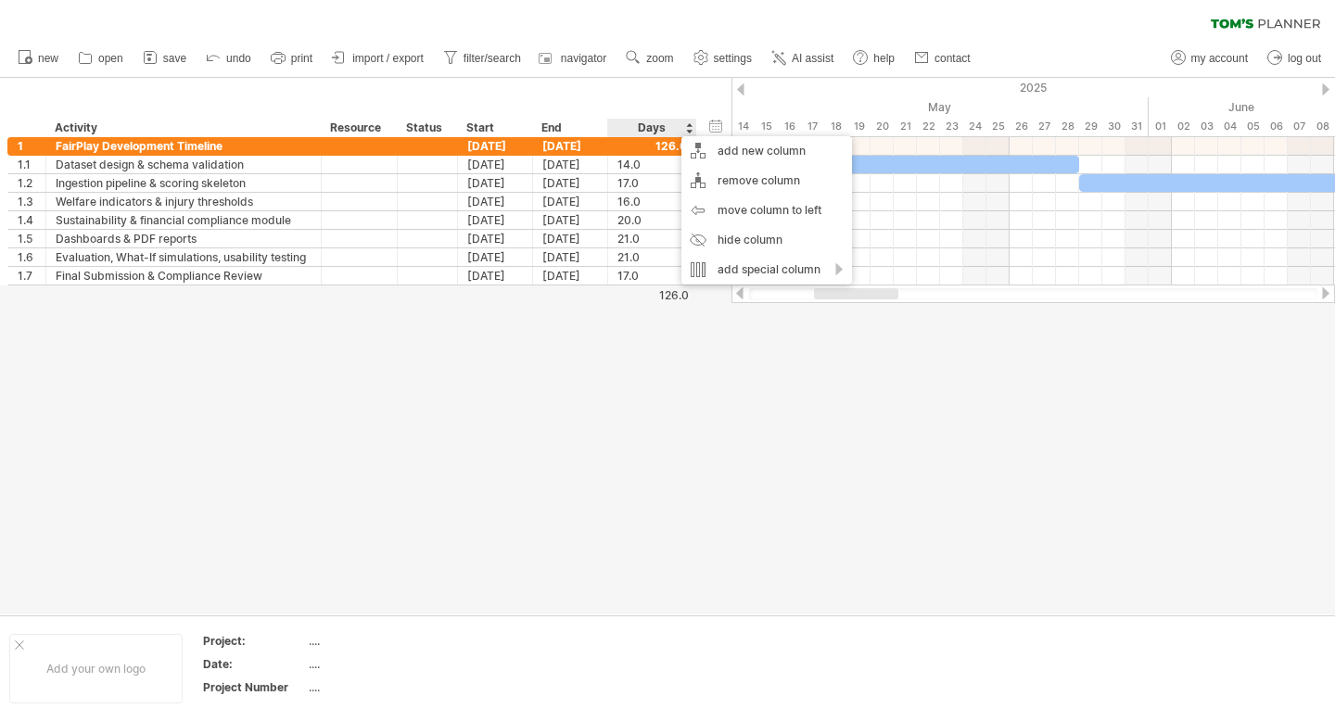
click at [768, 356] on div at bounding box center [667, 346] width 1335 height 537
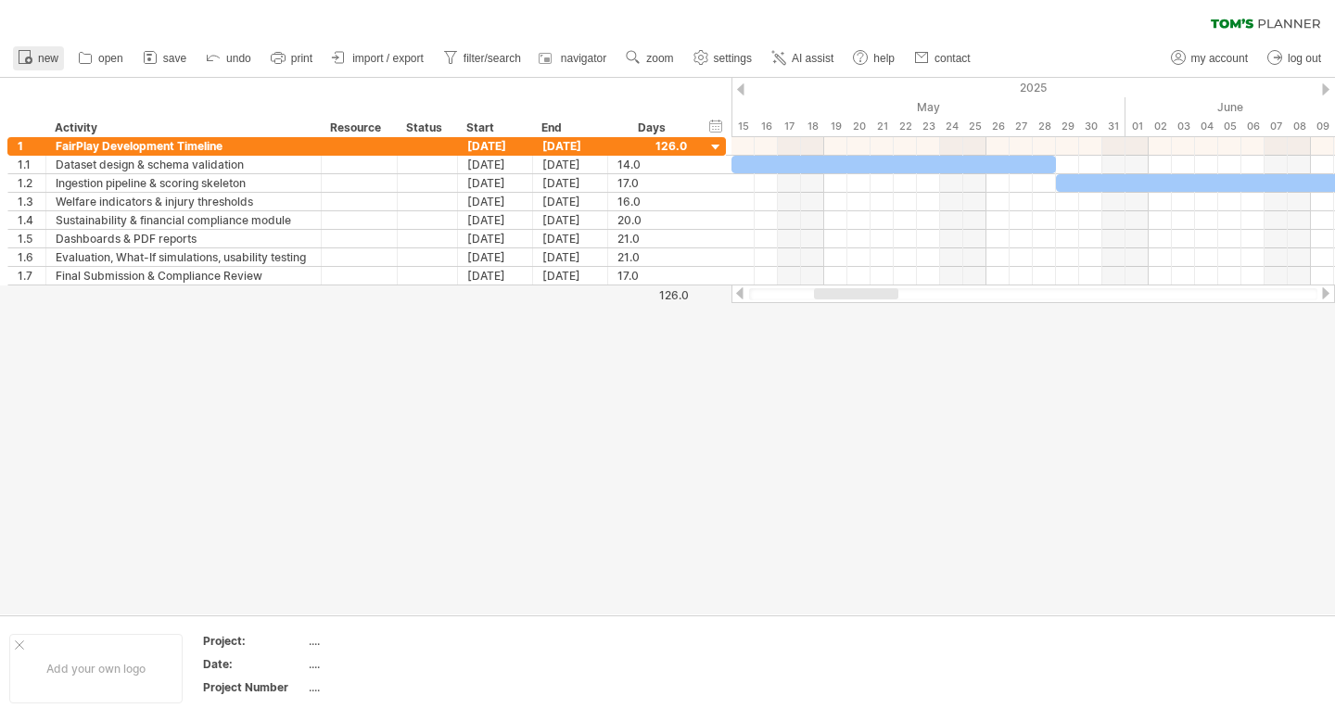
click at [59, 53] on link "new" at bounding box center [38, 58] width 51 height 24
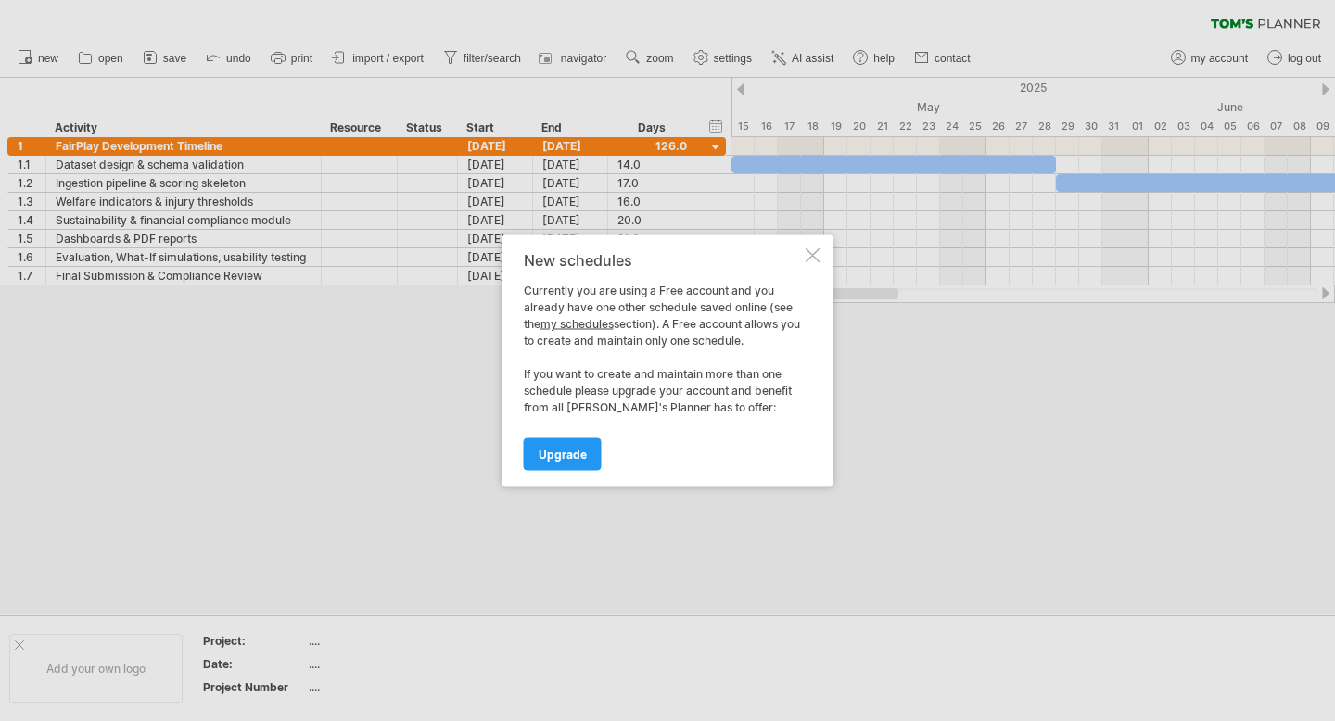
click at [821, 249] on div "New schedules Currently you are using a Free account and you already have one o…" at bounding box center [668, 361] width 331 height 251
click at [817, 250] on div at bounding box center [813, 256] width 15 height 15
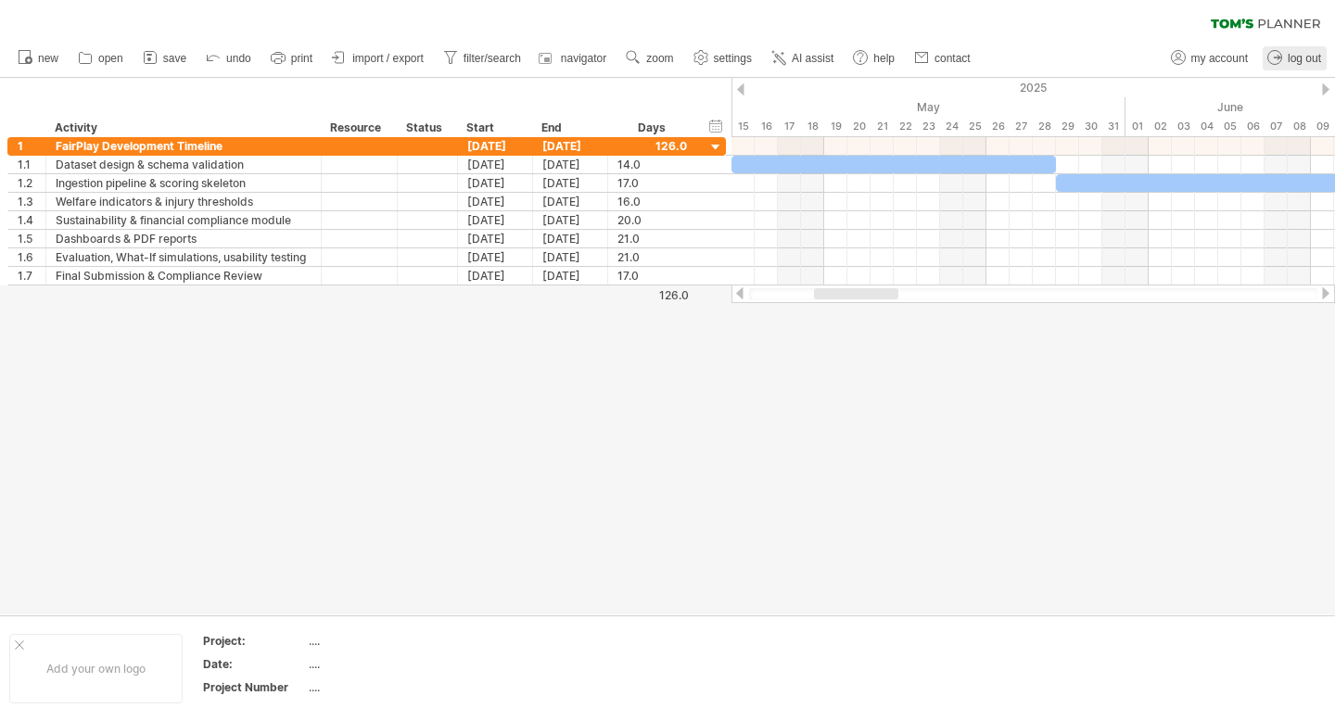
click at [1277, 59] on icon at bounding box center [1275, 57] width 19 height 19
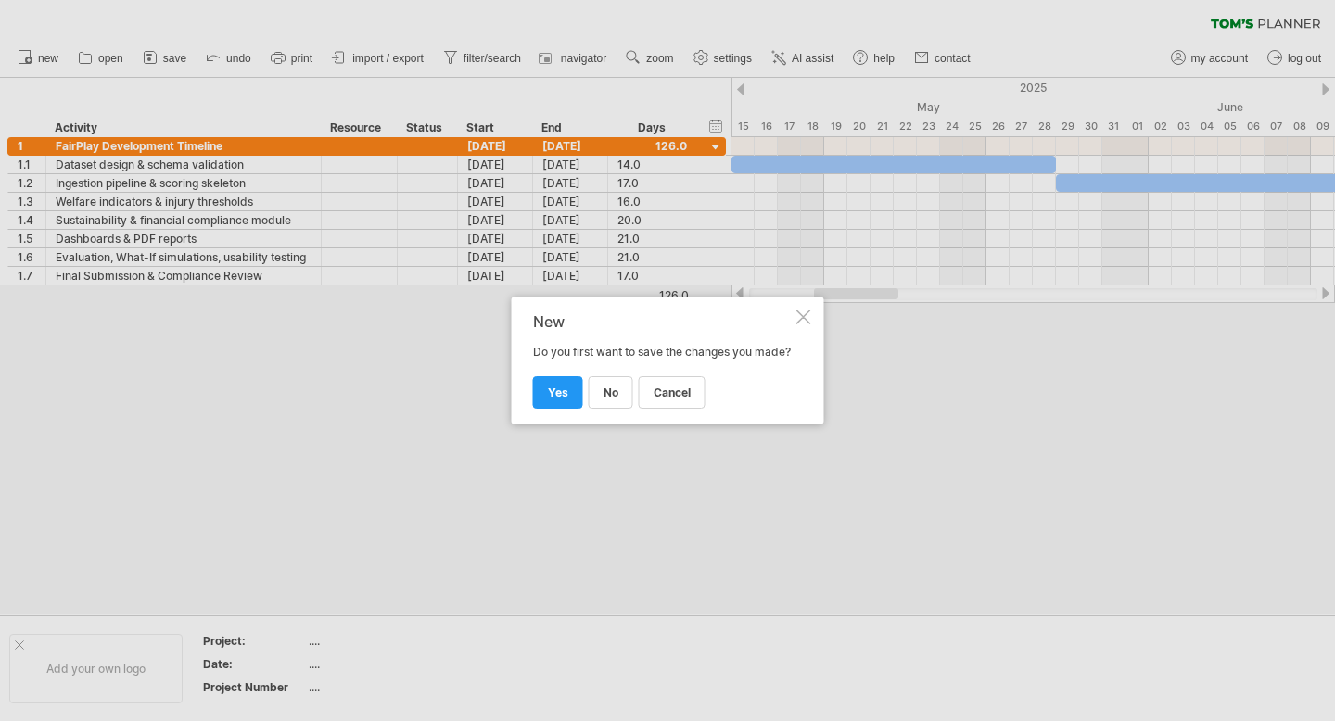
click at [802, 310] on div at bounding box center [804, 317] width 15 height 15
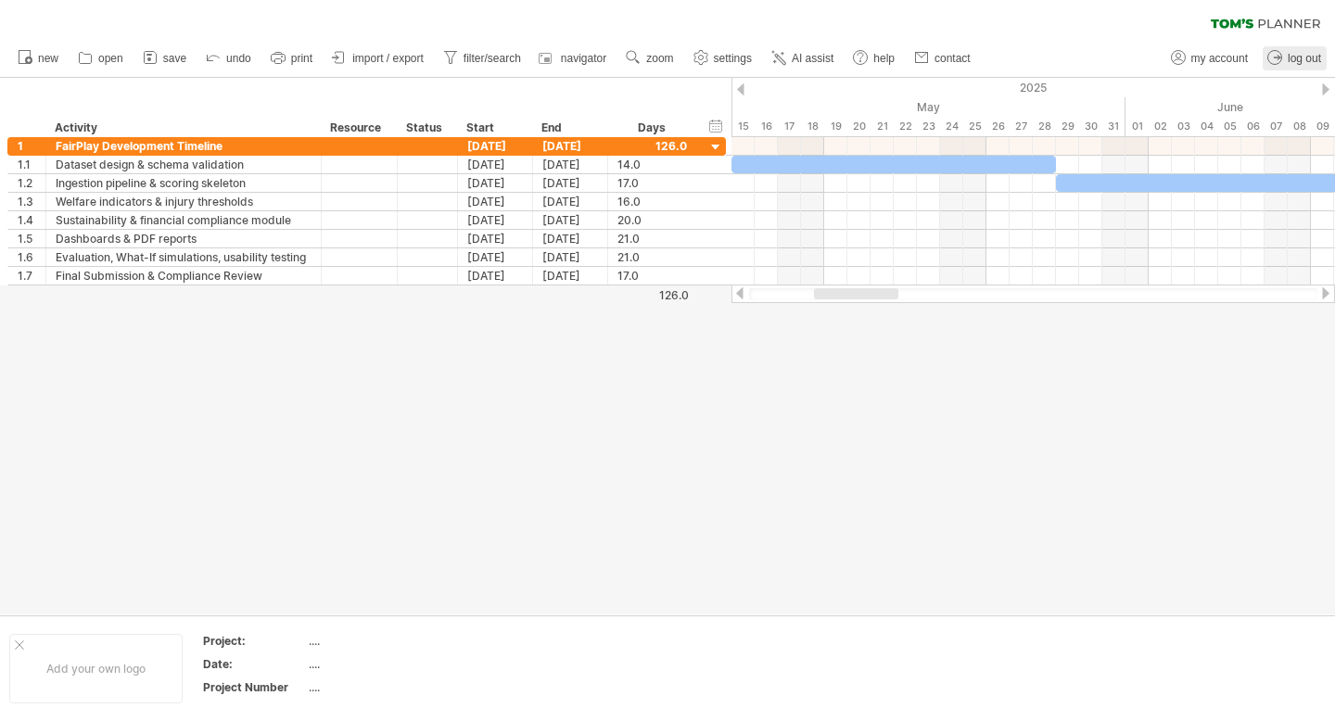
click at [1307, 53] on span "log out" at bounding box center [1304, 58] width 33 height 13
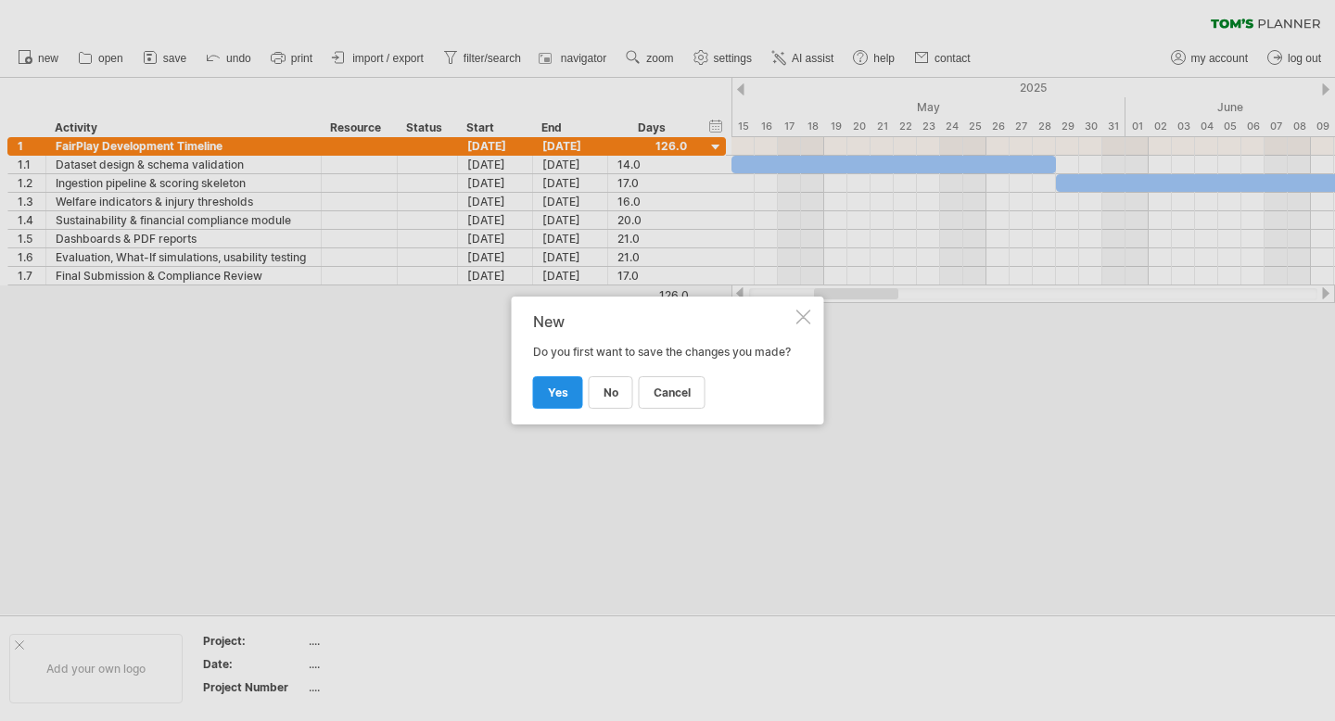
click at [556, 397] on span "yes" at bounding box center [558, 393] width 20 height 14
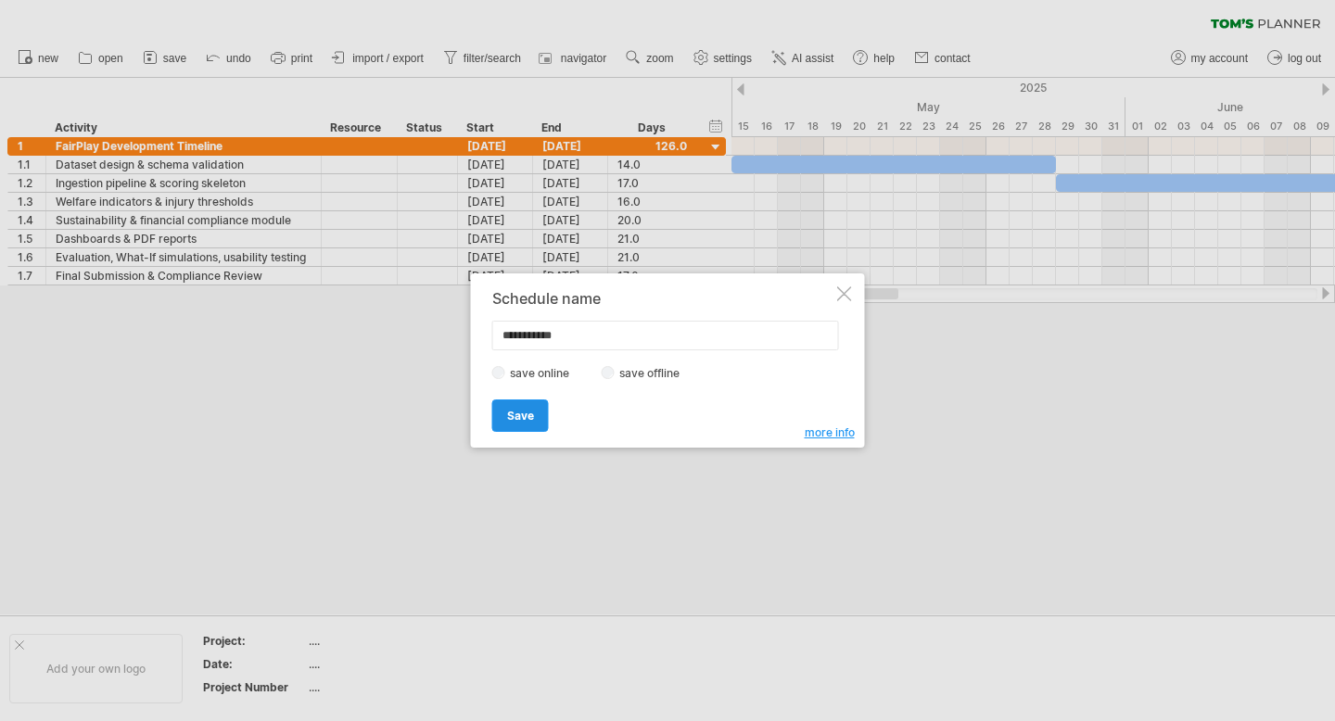
click at [514, 416] on span "Save" at bounding box center [520, 416] width 27 height 14
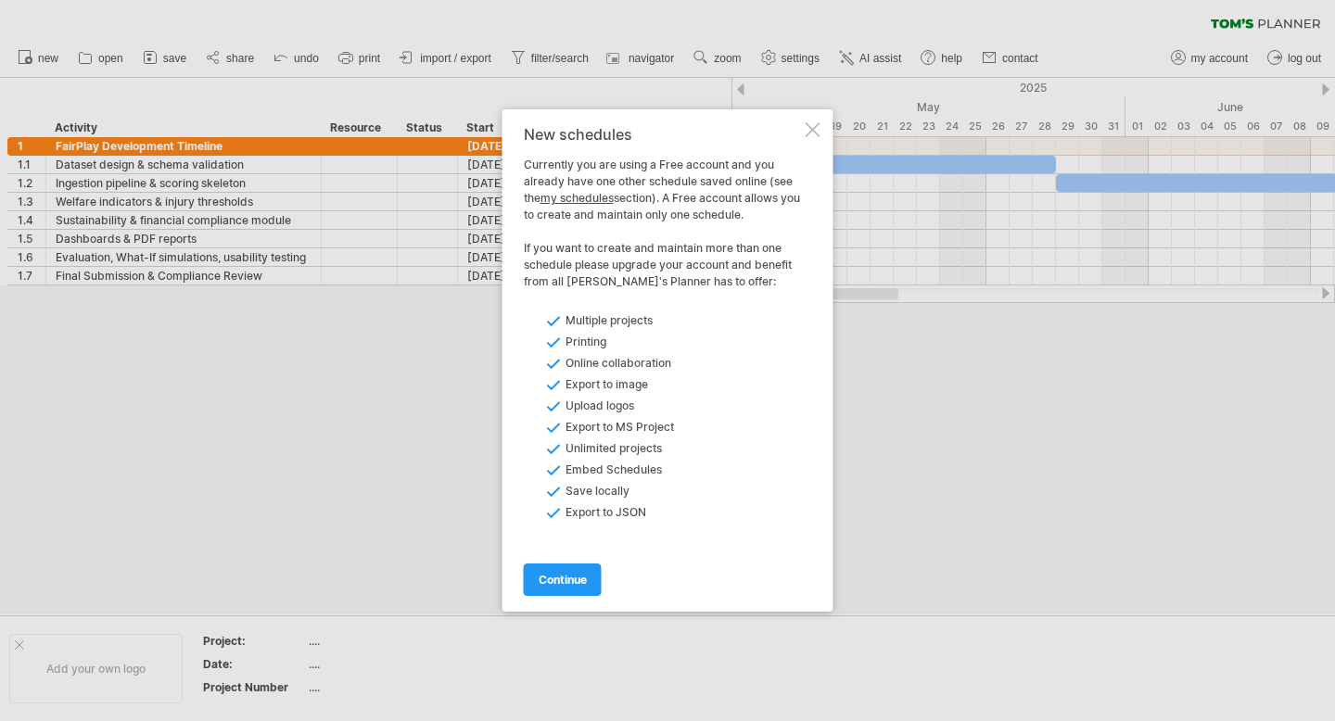
click at [558, 598] on div "New schedules Currently you are using a Free account and you already have one o…" at bounding box center [668, 360] width 331 height 503
click at [563, 573] on span "continue" at bounding box center [563, 580] width 48 height 14
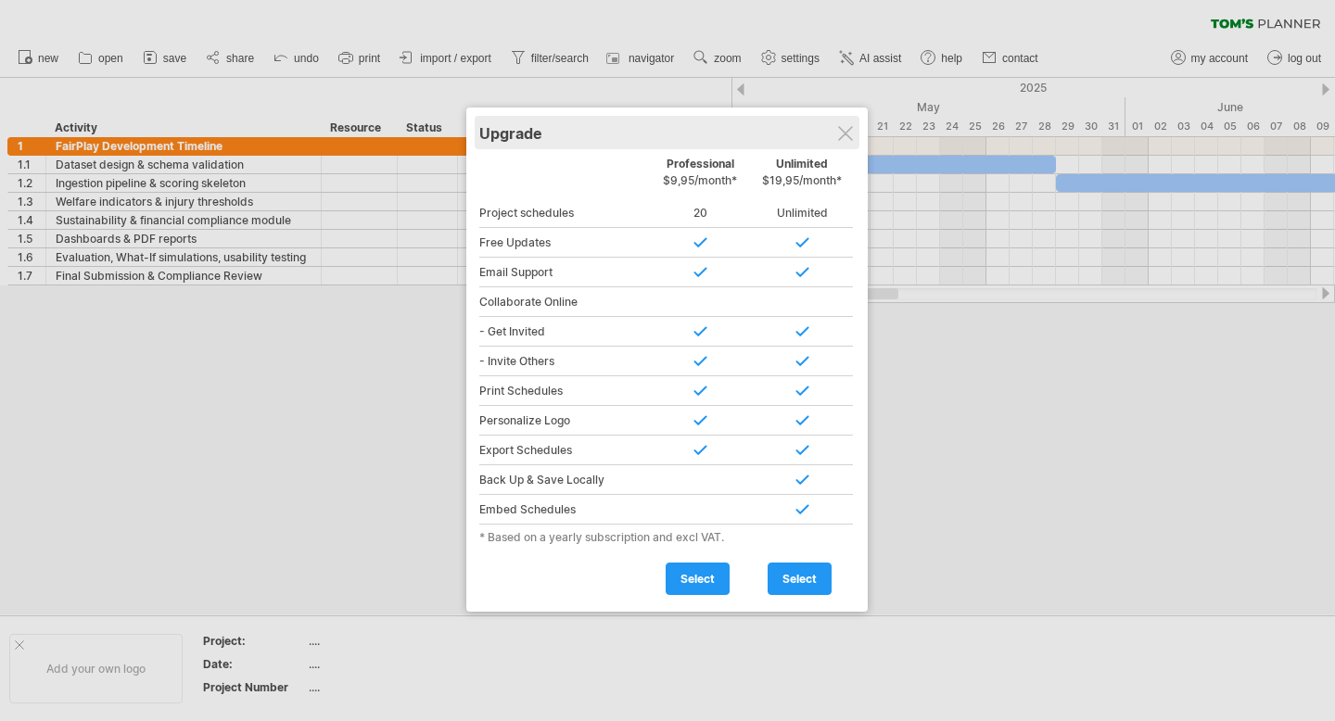
click at [838, 143] on div "Upgrade" at bounding box center [667, 132] width 376 height 33
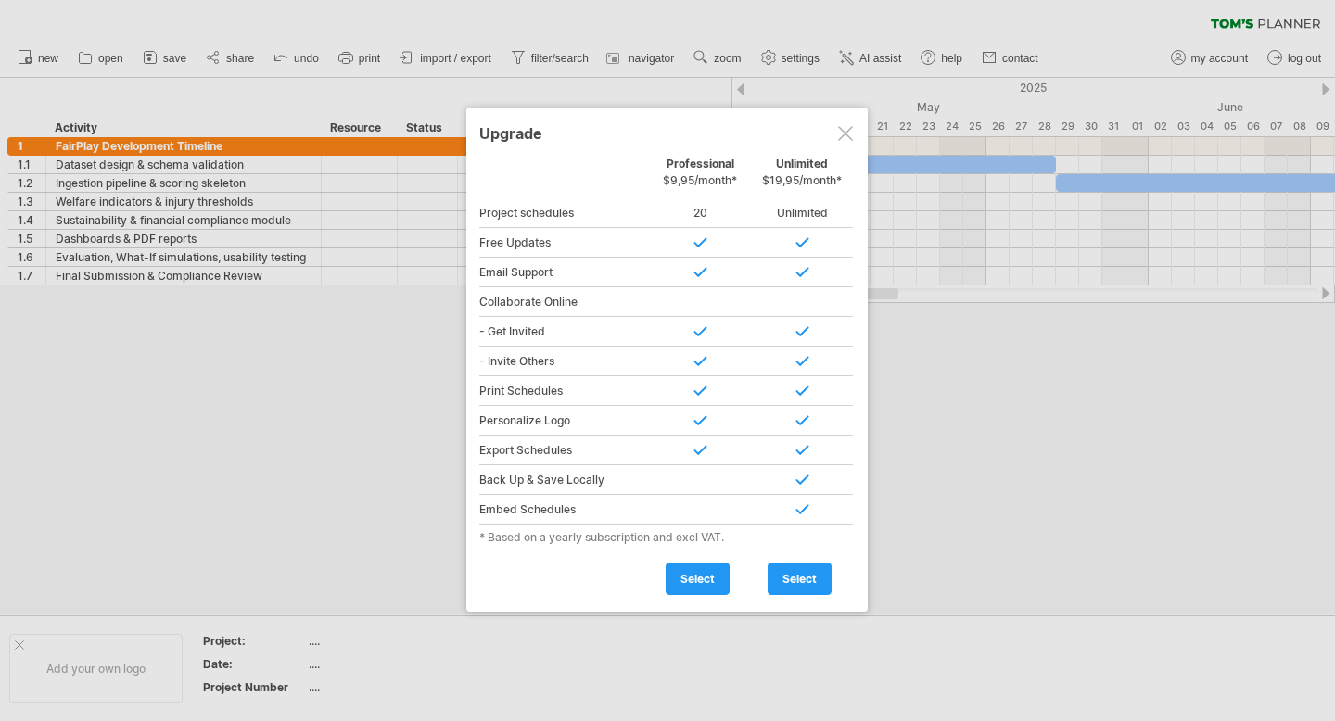
click at [840, 137] on div at bounding box center [845, 133] width 15 height 15
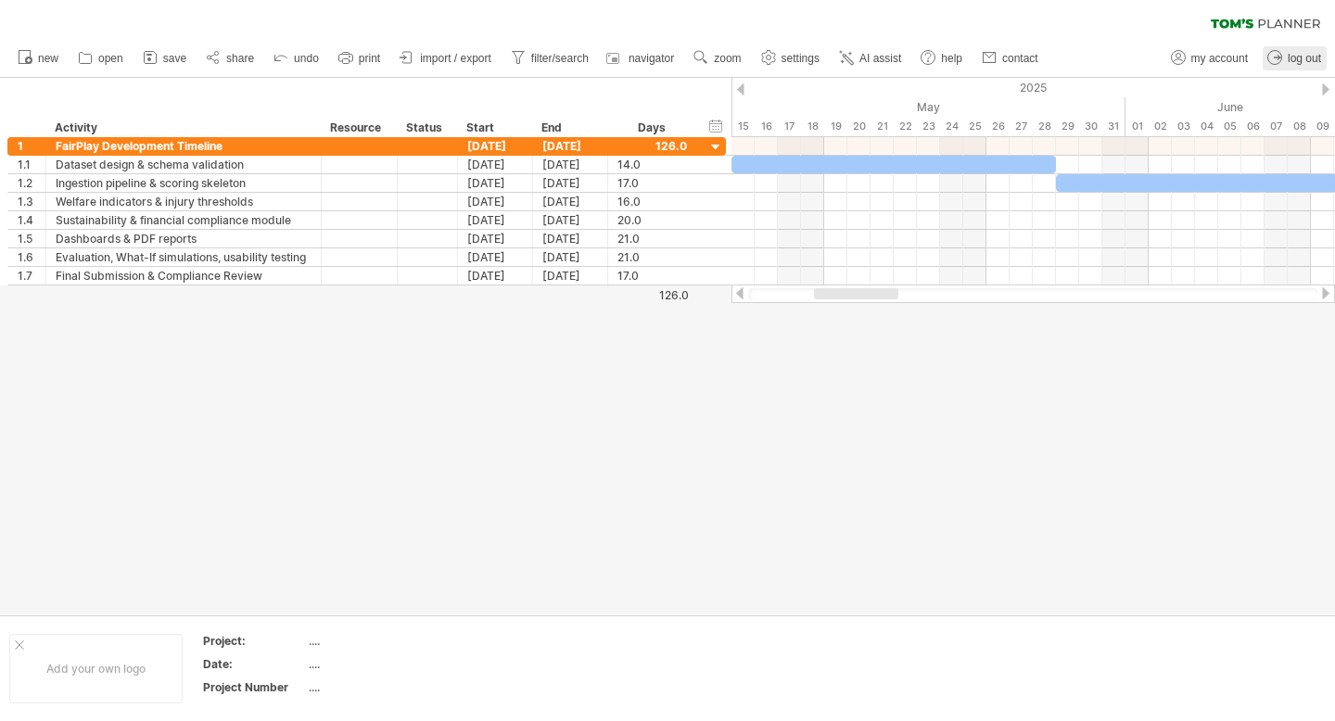
click at [1303, 60] on span "log out" at bounding box center [1304, 58] width 33 height 13
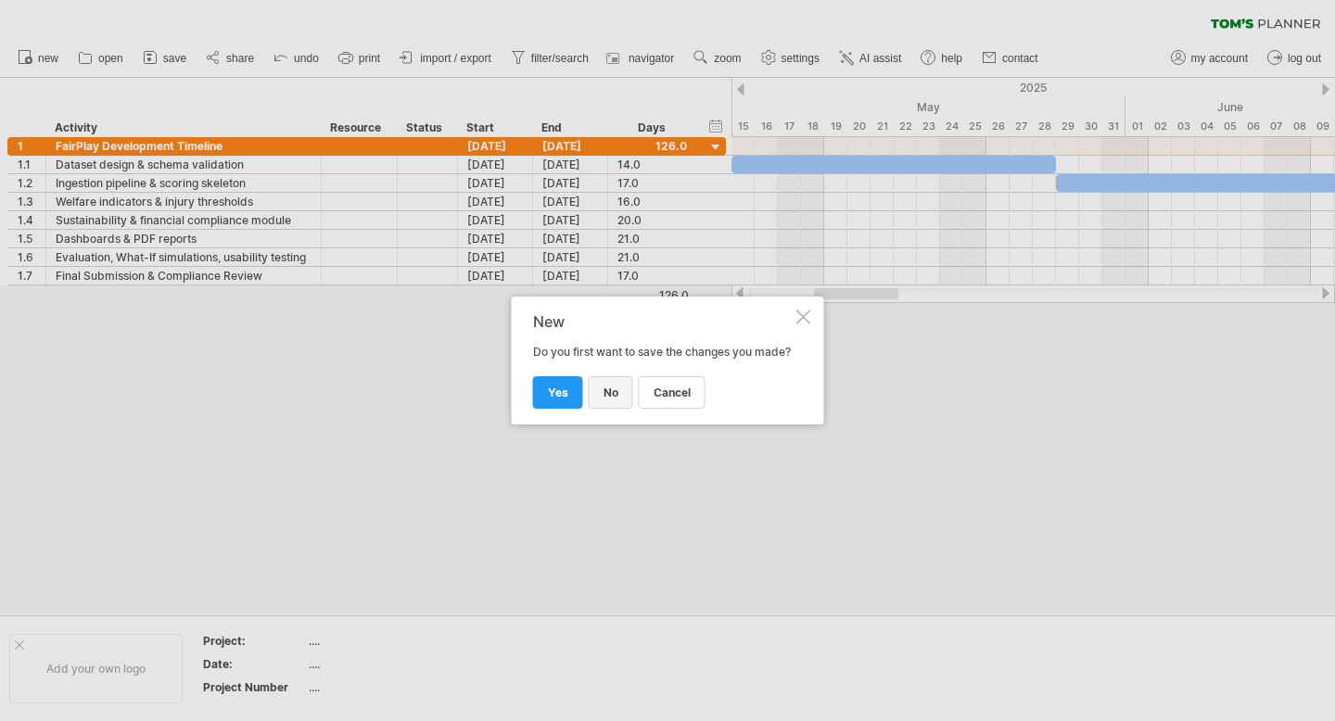
click at [594, 402] on link "no" at bounding box center [611, 392] width 45 height 32
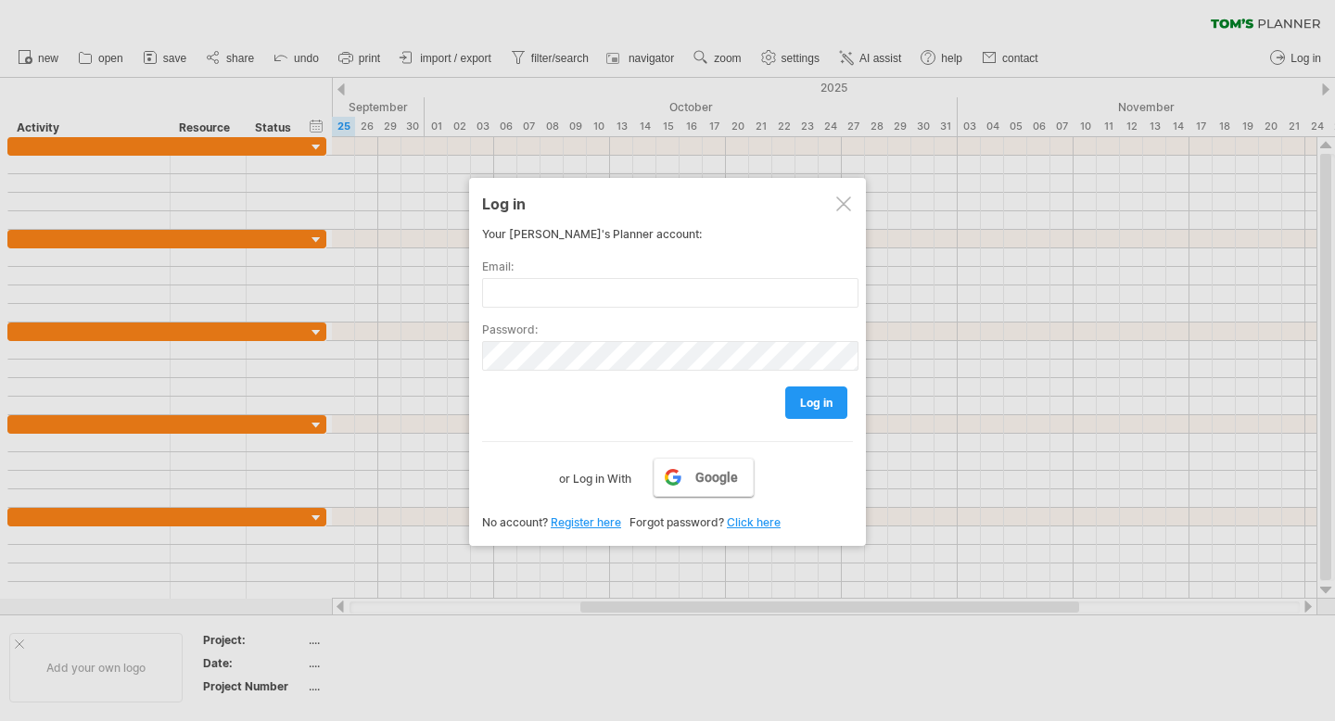
click at [703, 478] on span "Google" at bounding box center [716, 477] width 43 height 15
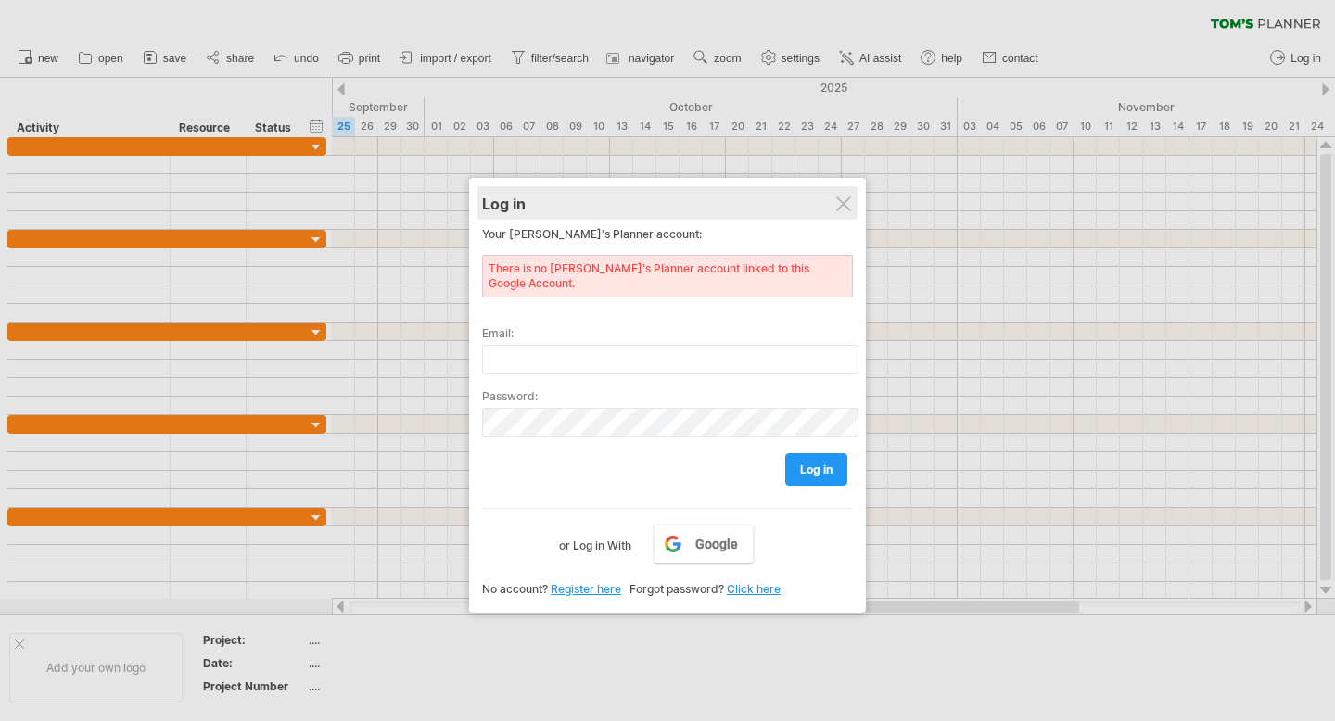
click at [848, 194] on div "Log in" at bounding box center [667, 202] width 371 height 33
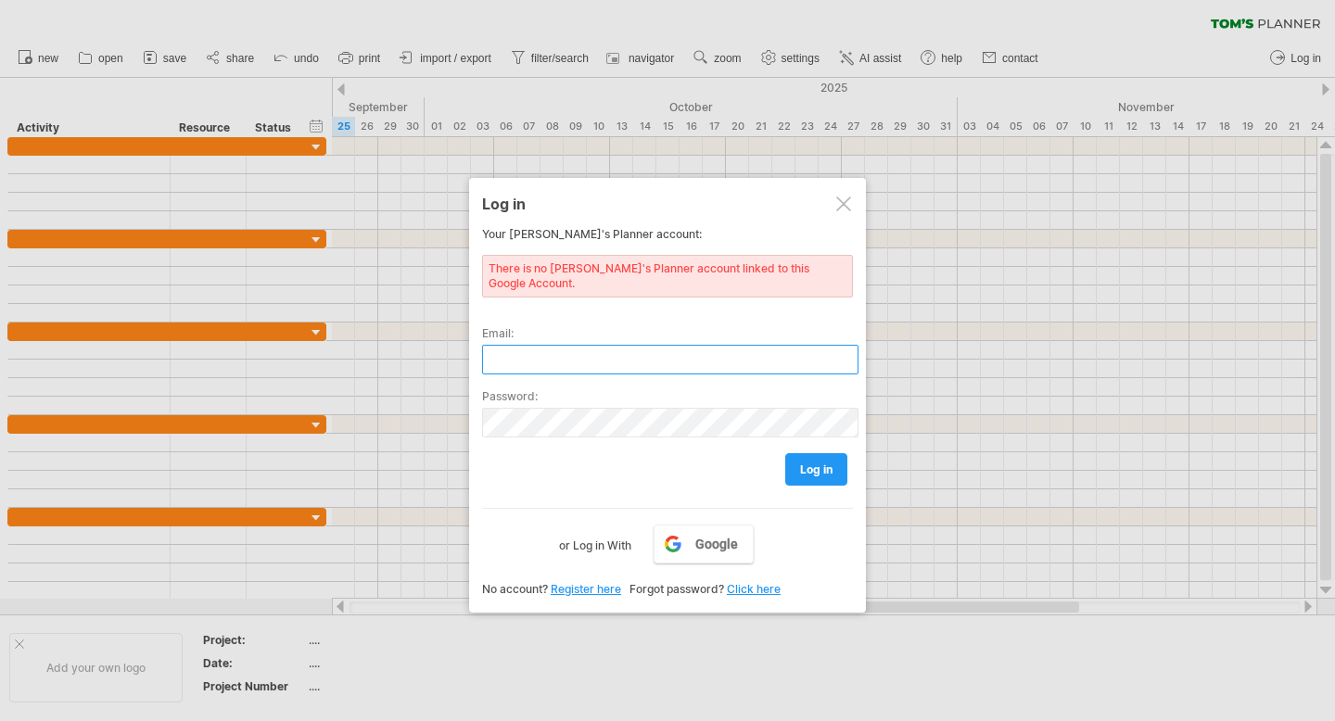
click at [649, 351] on input "text" at bounding box center [670, 360] width 376 height 30
click at [698, 537] on span "Google" at bounding box center [716, 544] width 43 height 15
click at [601, 582] on link "Register here" at bounding box center [586, 589] width 70 height 14
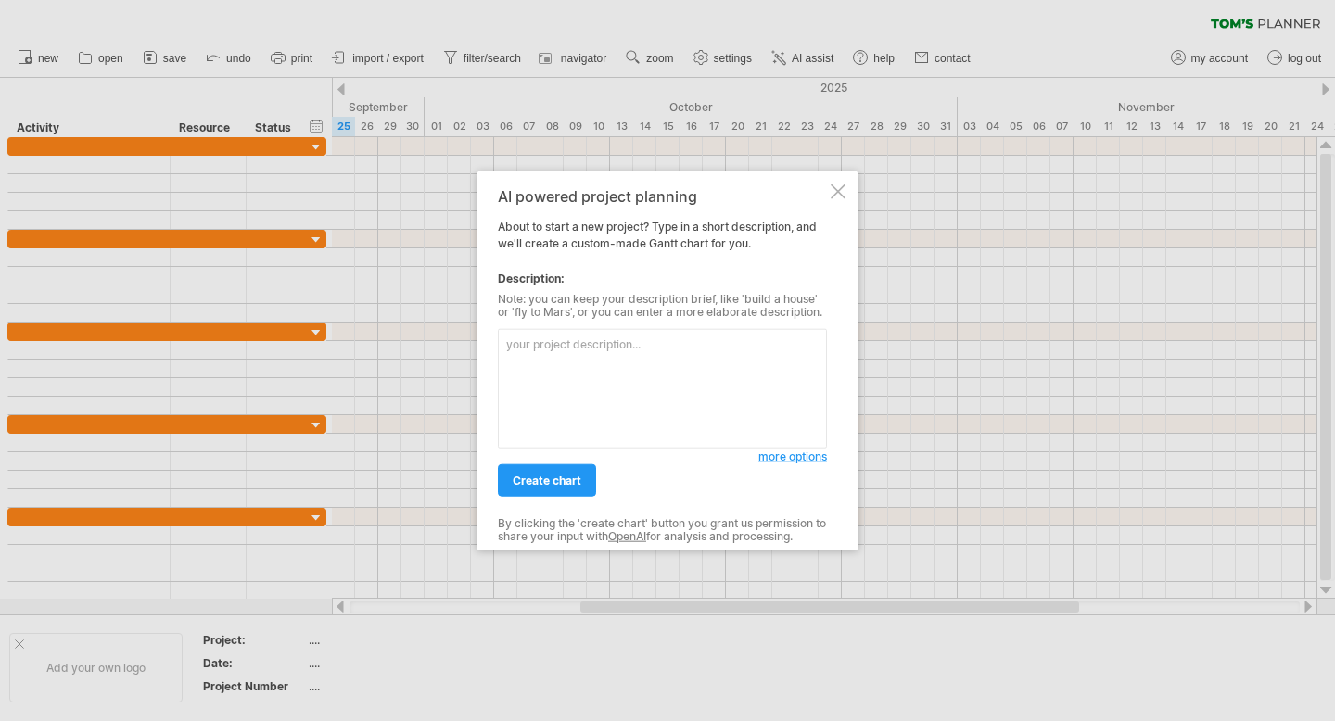
click at [604, 351] on textarea at bounding box center [662, 389] width 329 height 120
paste textarea "Create a Gantt chart titled "FairPlay Development Timeline". Tasks with start a…"
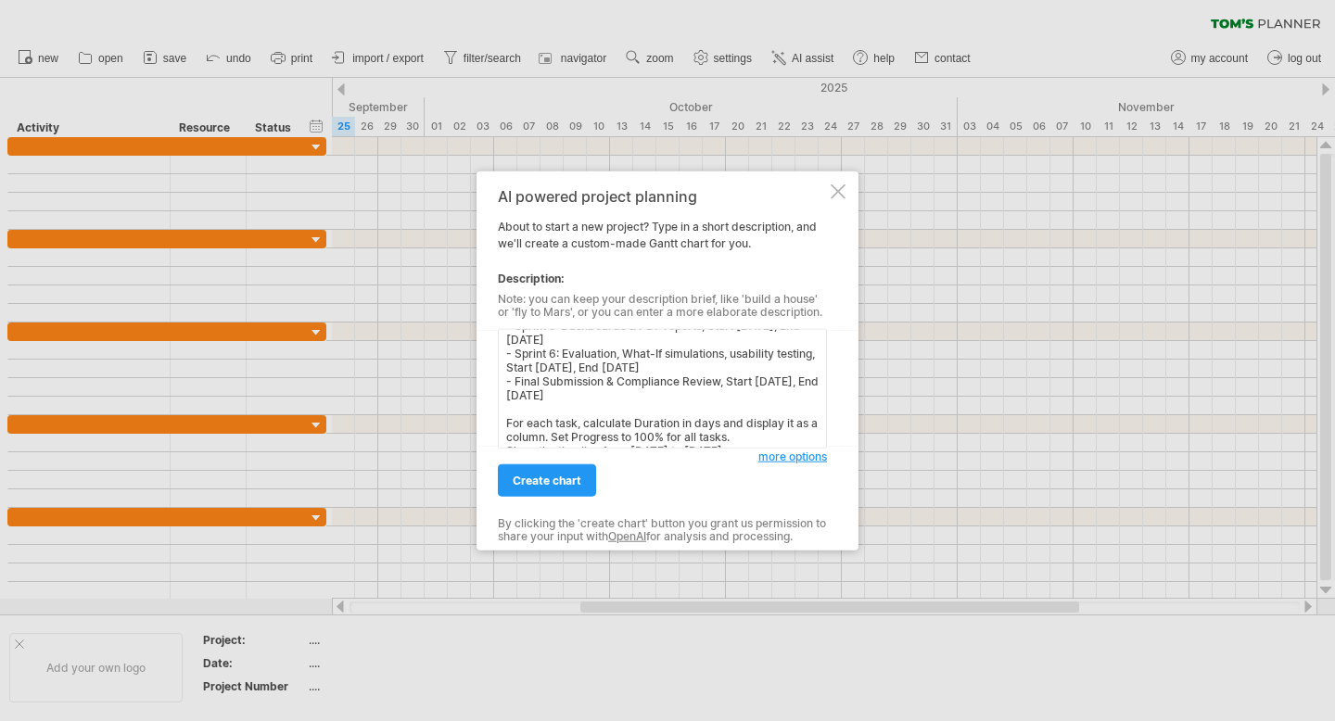
scroll to position [206, 0]
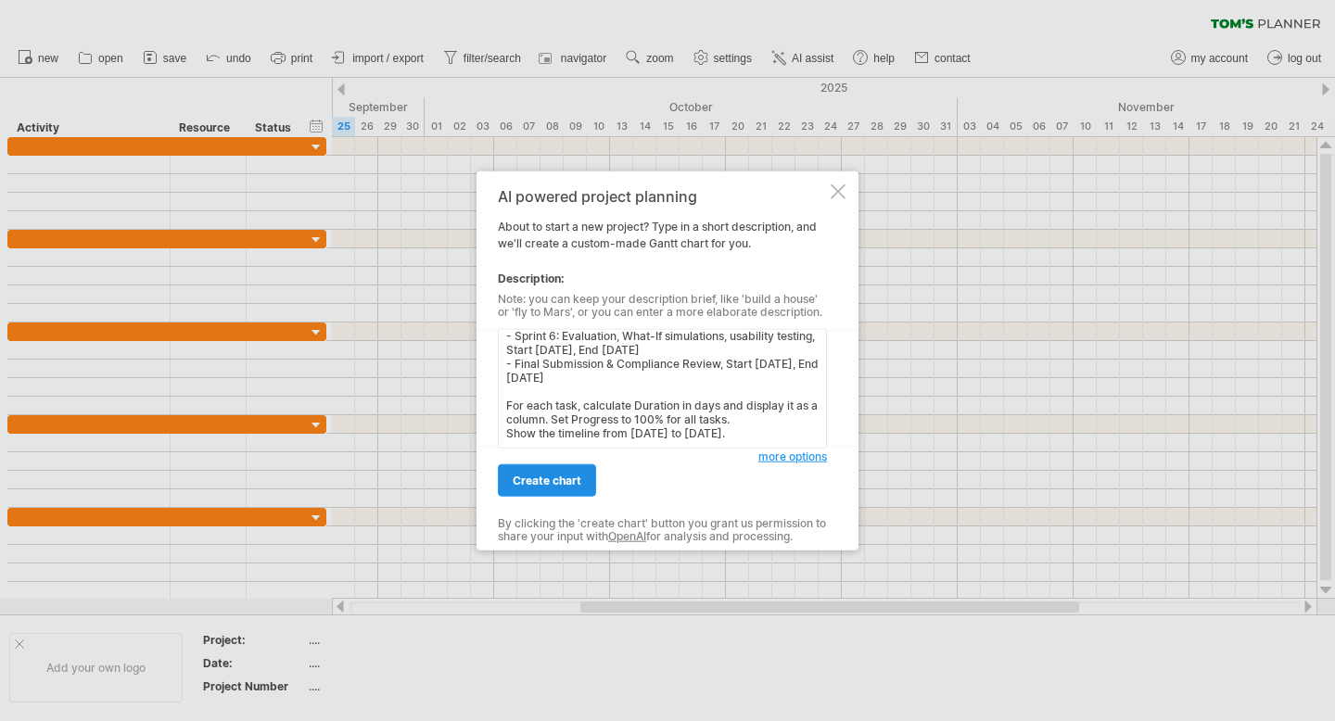
type textarea "Create a Gantt chart titled "FairPlay Development Timeline". Tasks with start a…"
click at [534, 484] on span "create chart" at bounding box center [547, 481] width 69 height 14
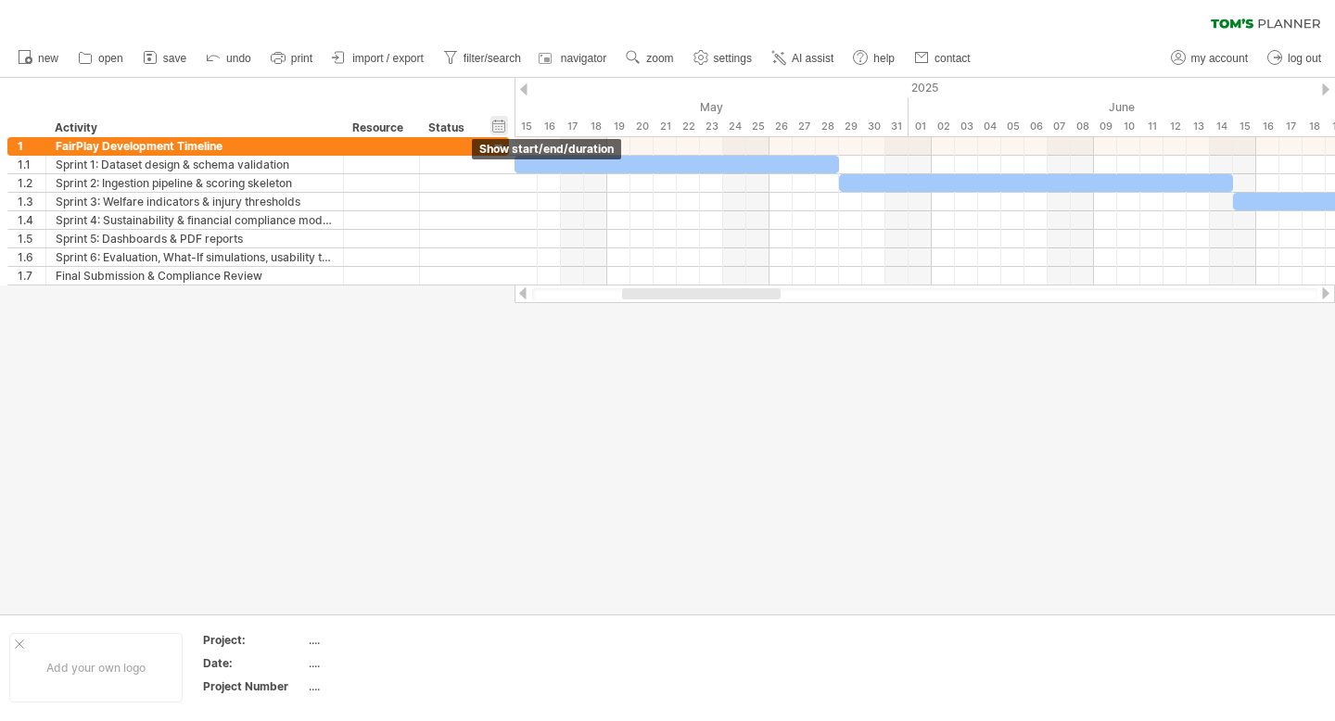
click at [503, 121] on div "hide start/end/duration show start/end/duration" at bounding box center [500, 125] width 18 height 19
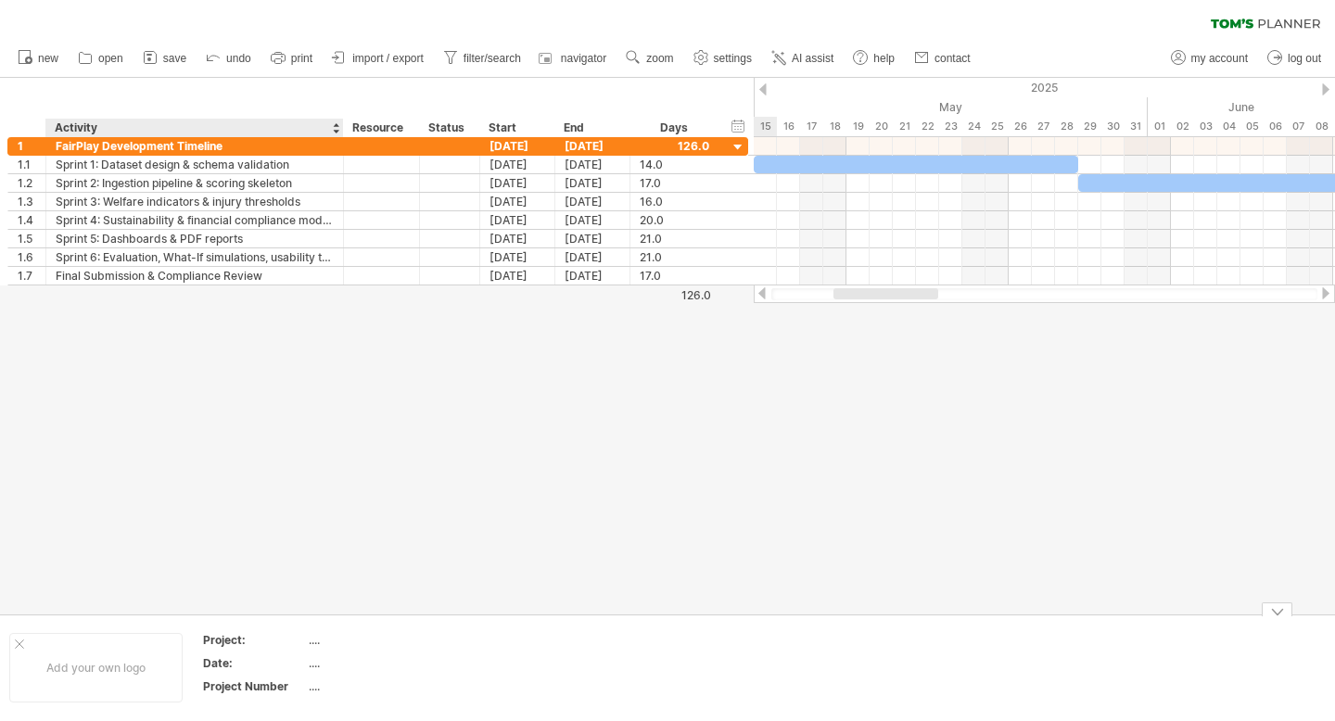
click at [278, 644] on div "Project:" at bounding box center [254, 640] width 102 height 16
click at [788, 72] on ul "new open" at bounding box center [493, 58] width 970 height 39
click at [785, 56] on icon at bounding box center [779, 57] width 19 height 19
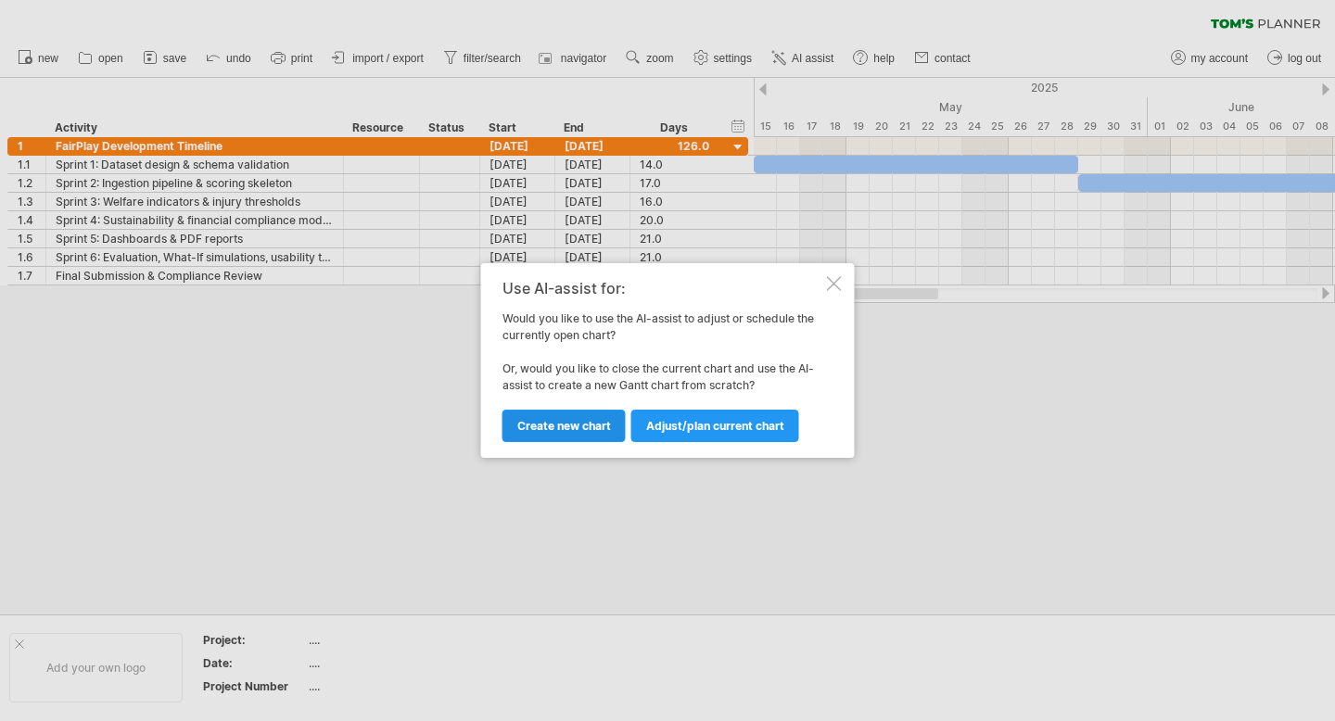
click at [582, 428] on span "Create new chart" at bounding box center [564, 426] width 94 height 14
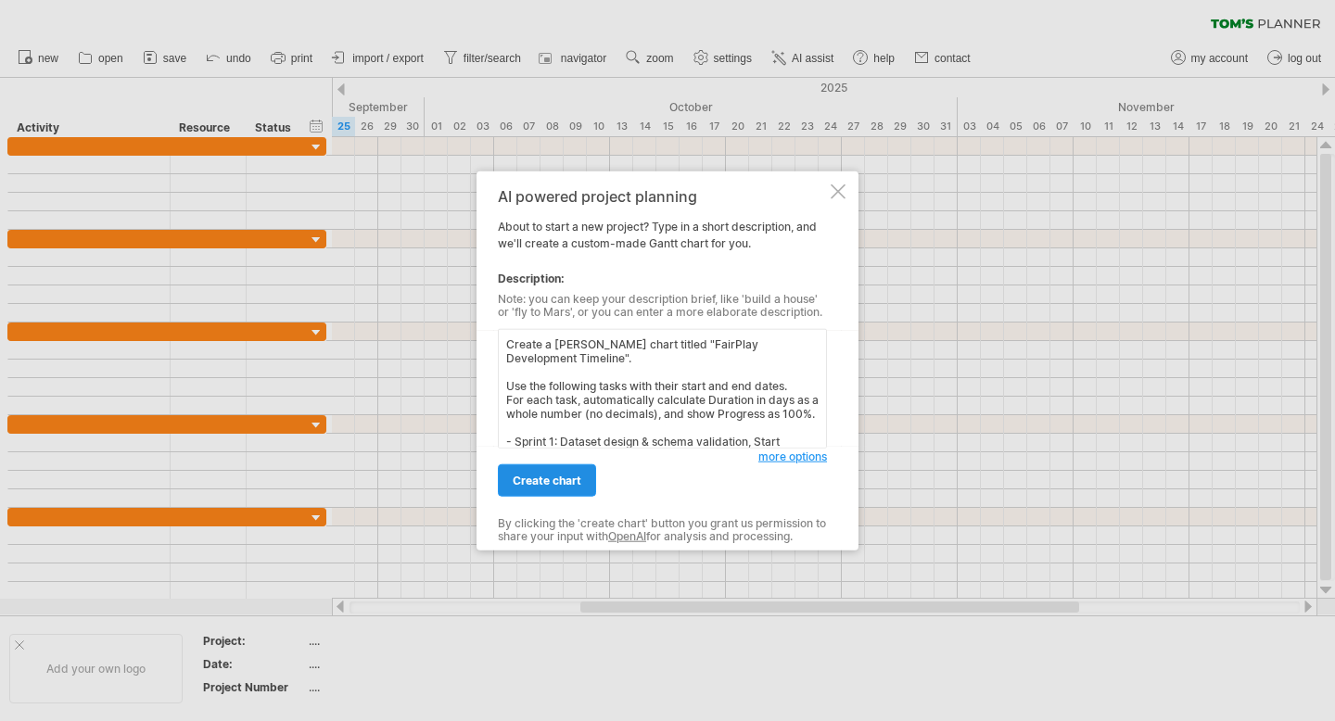
scroll to position [252, 0]
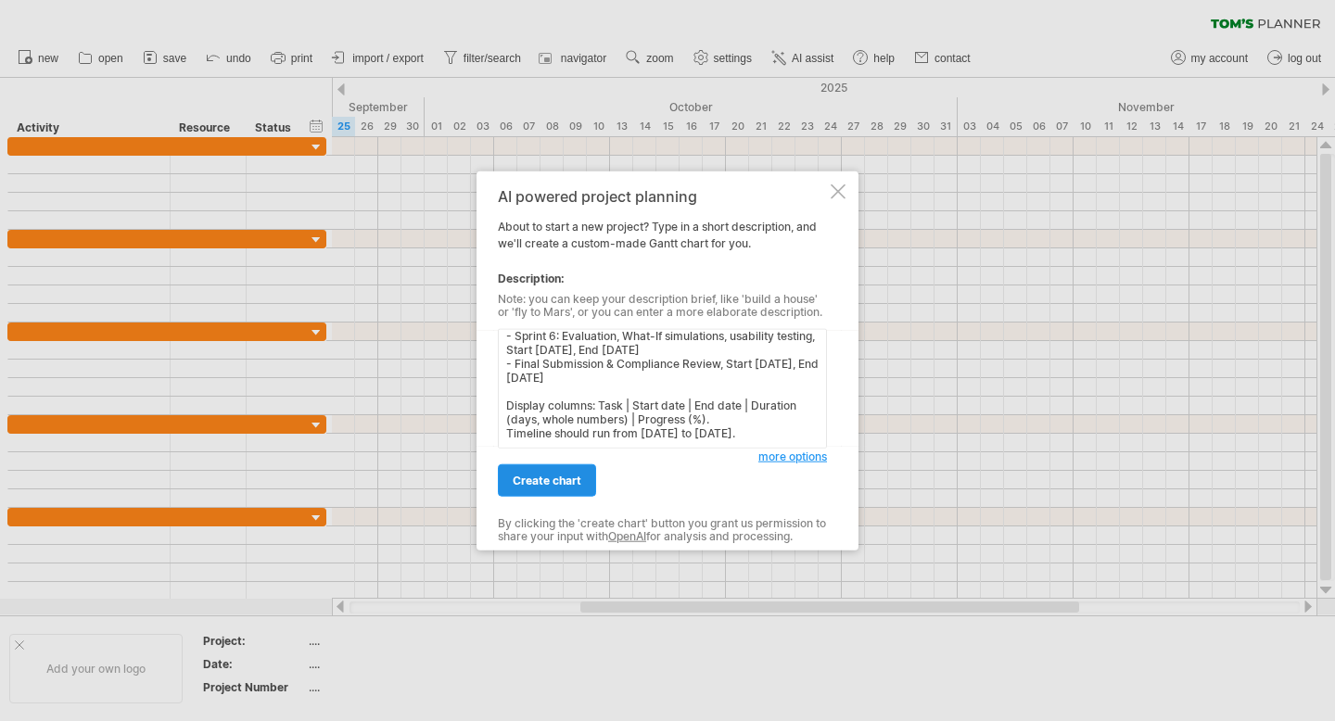
type textarea "Create a [PERSON_NAME] chart titled "FairPlay Development Timeline". Use the fo…"
drag, startPoint x: 566, startPoint y: 482, endPoint x: 566, endPoint y: 496, distance: 13.9
click at [566, 496] on link "create chart" at bounding box center [547, 481] width 98 height 32
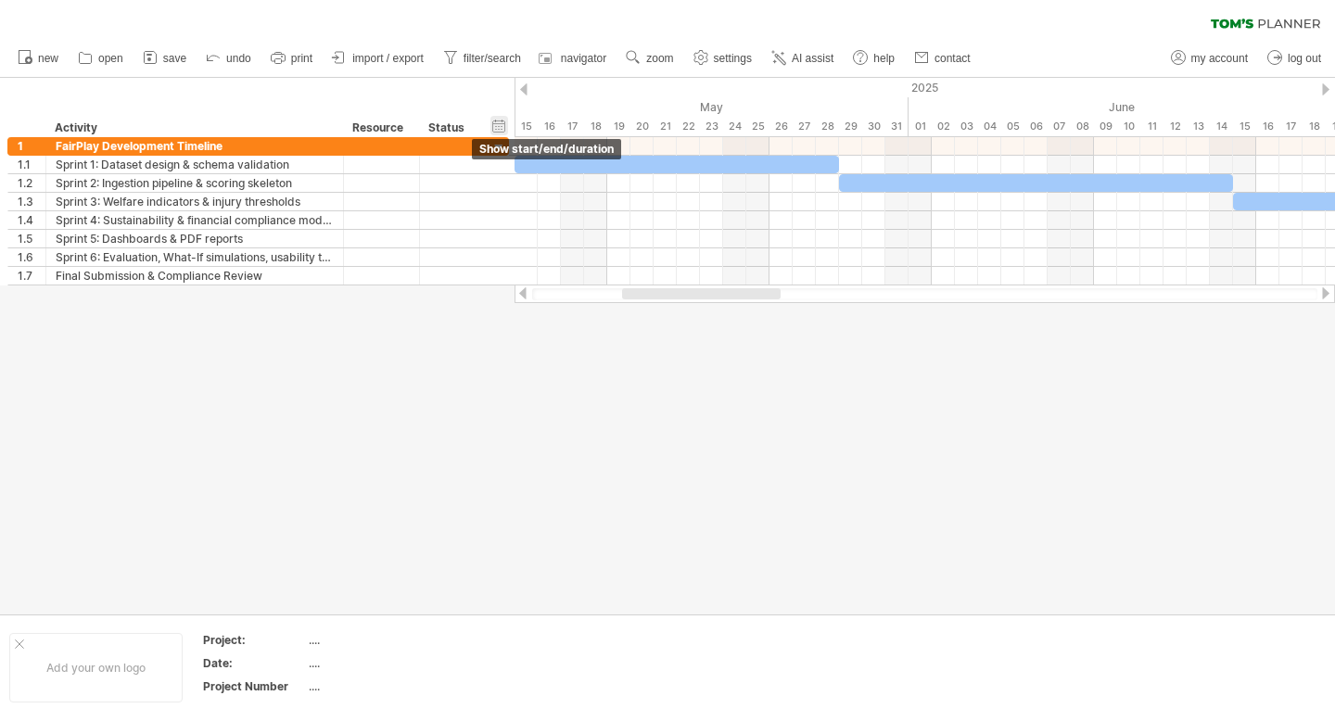
click at [505, 126] on div "hide start/end/duration show start/end/duration" at bounding box center [500, 125] width 18 height 19
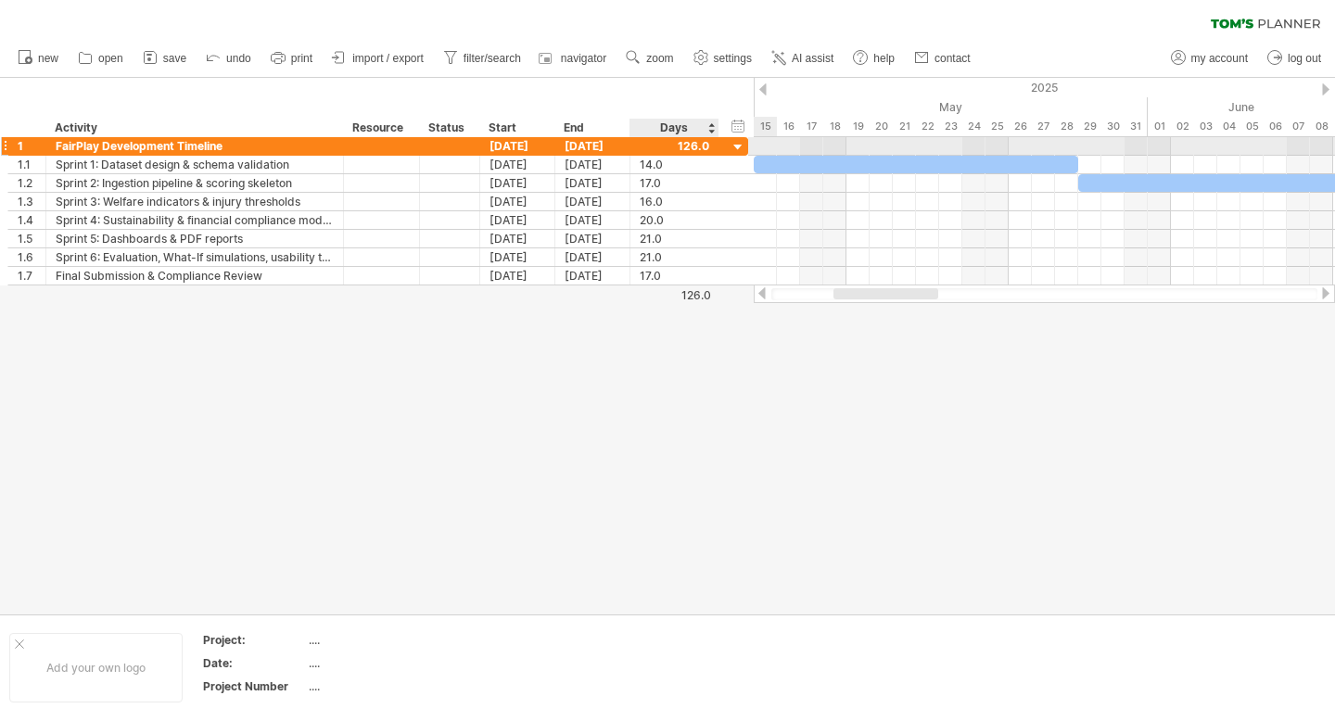
click at [706, 140] on div at bounding box center [675, 146] width 70 height 18
click at [697, 147] on div at bounding box center [675, 146] width 70 height 18
click at [738, 147] on div at bounding box center [739, 148] width 18 height 18
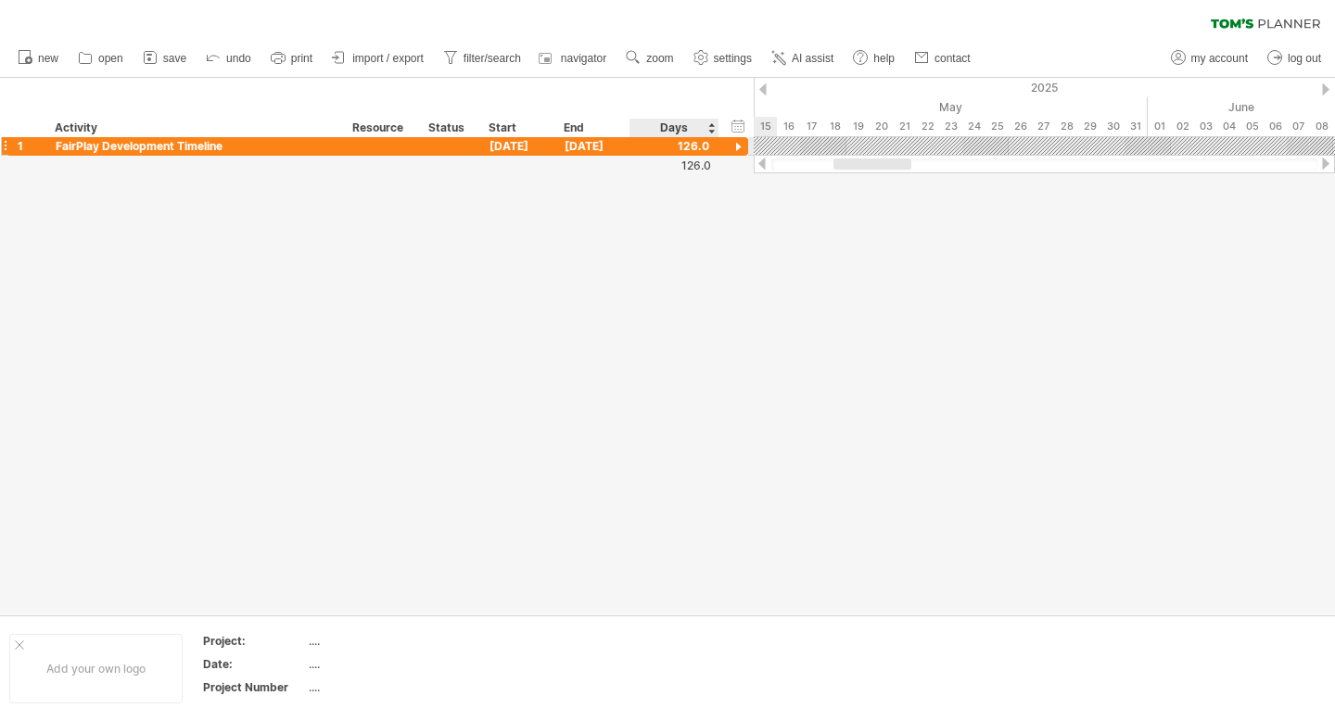
click at [738, 147] on div at bounding box center [739, 148] width 18 height 18
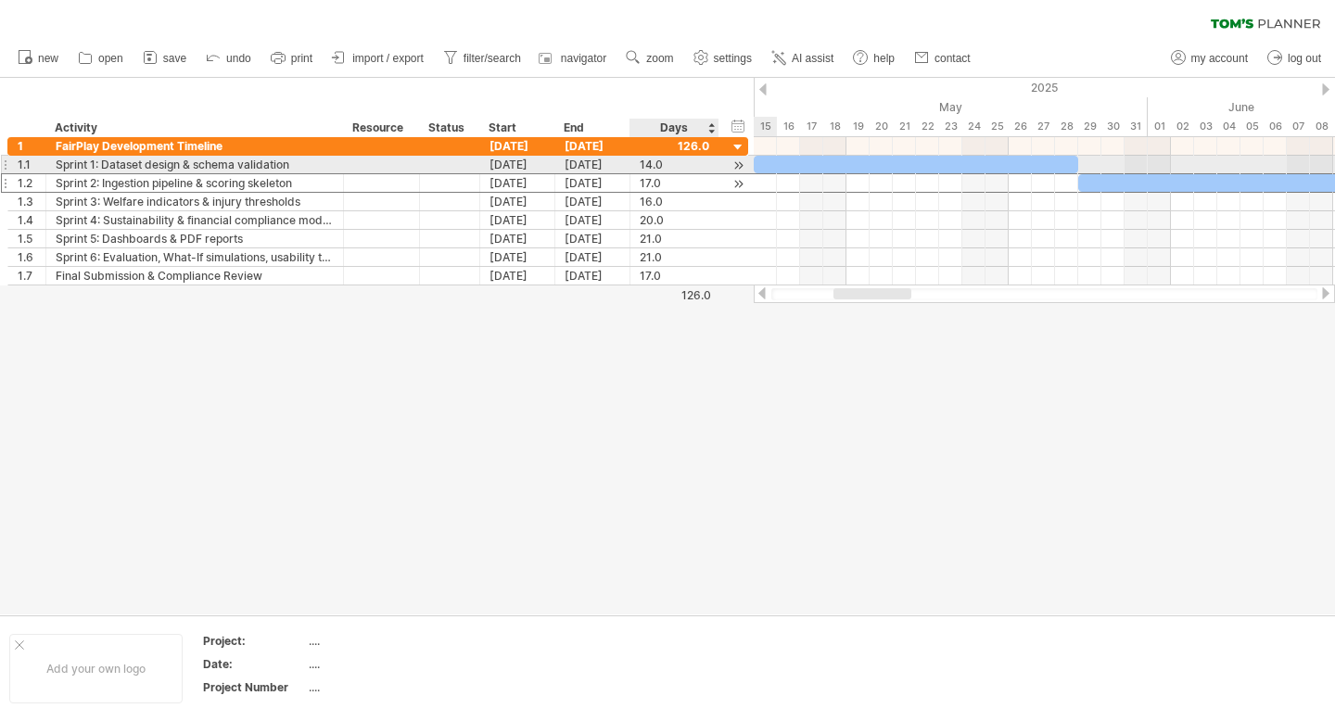
click at [694, 173] on div "**********" at bounding box center [377, 182] width 741 height 19
click at [736, 162] on div at bounding box center [739, 165] width 18 height 19
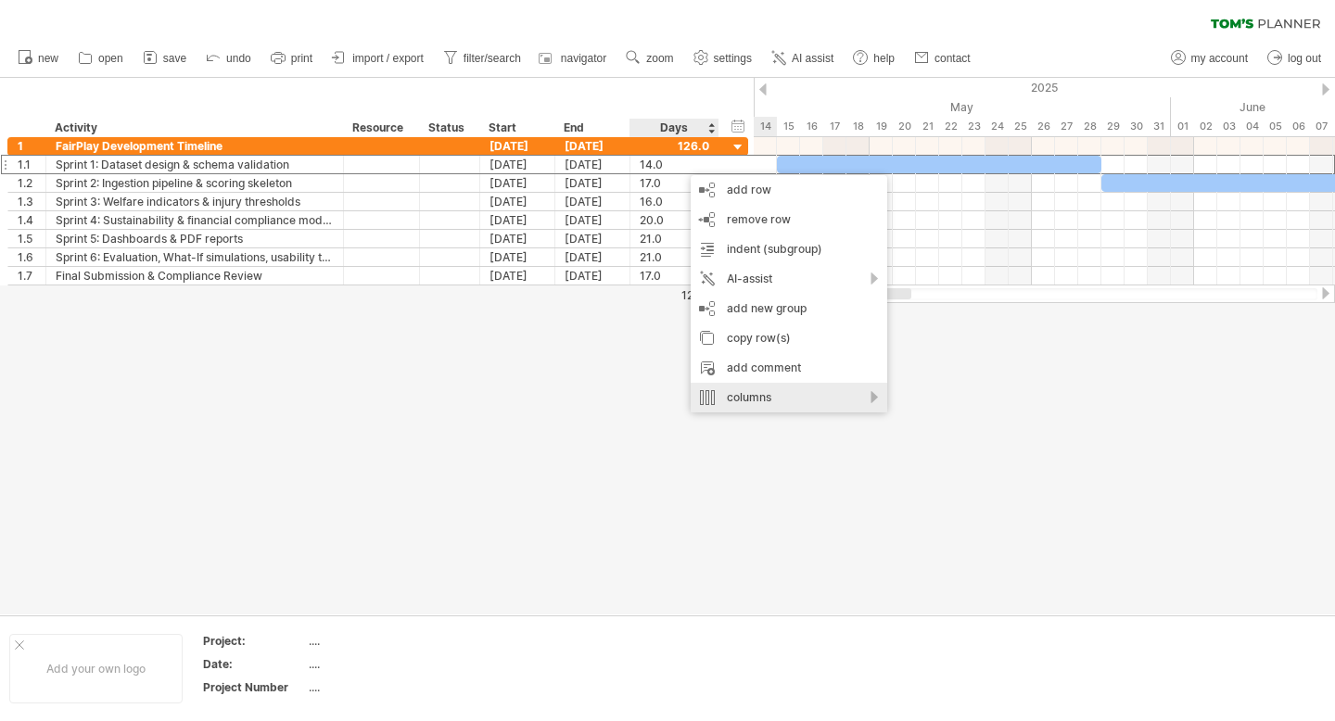
click at [800, 396] on div "columns" at bounding box center [789, 398] width 197 height 30
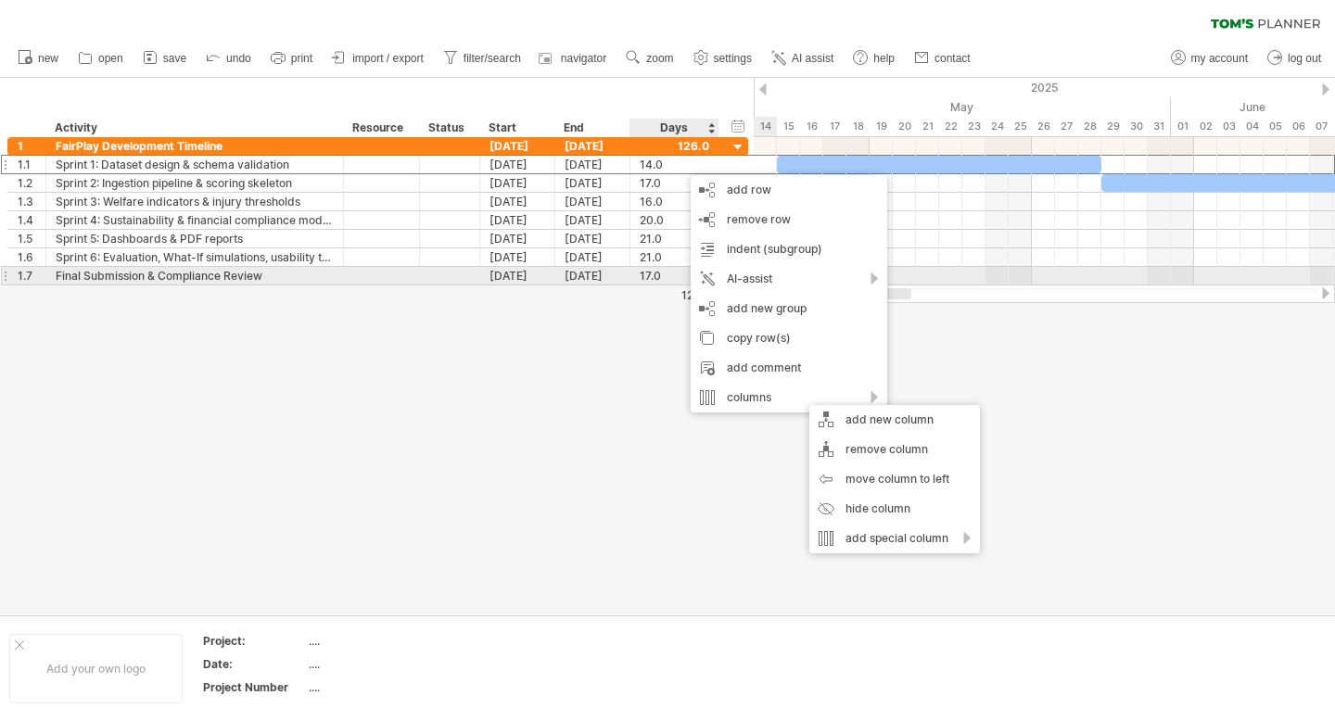
click at [643, 317] on div at bounding box center [667, 346] width 1335 height 537
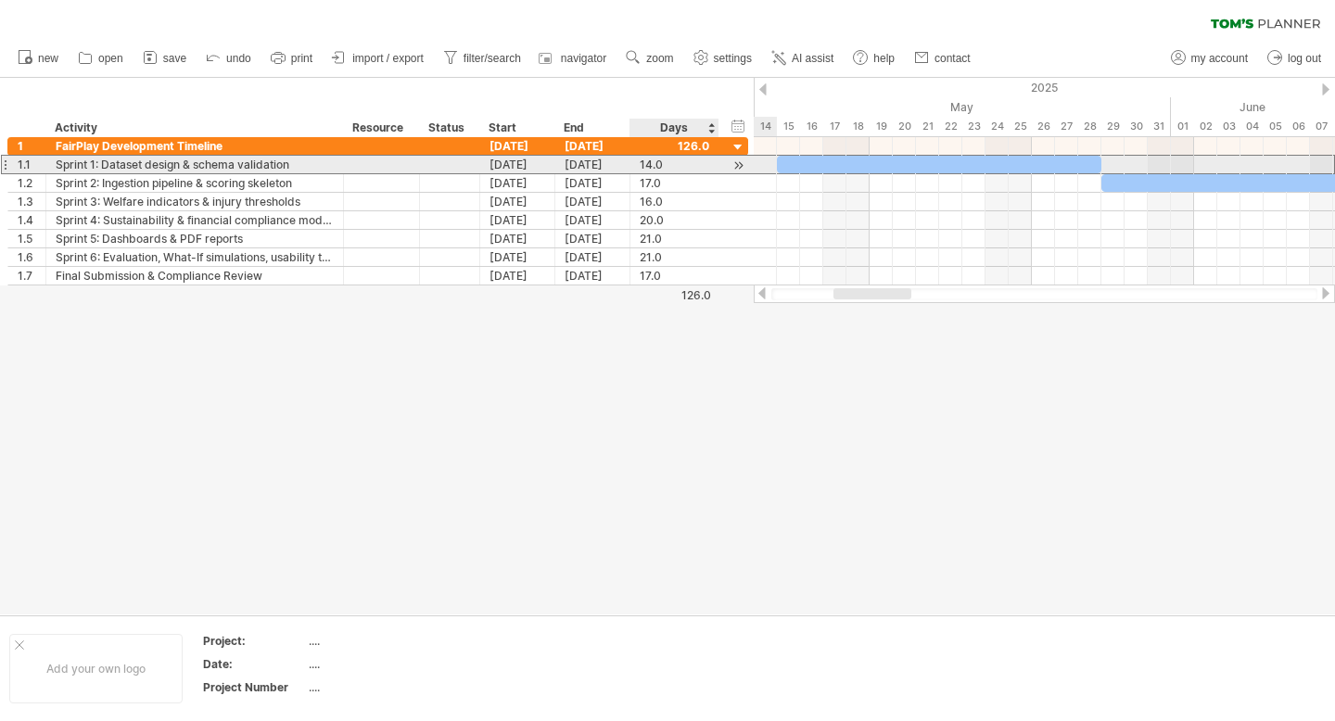
click at [682, 169] on div "14.0" at bounding box center [675, 165] width 70 height 18
click at [677, 165] on div "****" at bounding box center [675, 165] width 70 height 18
type input "**"
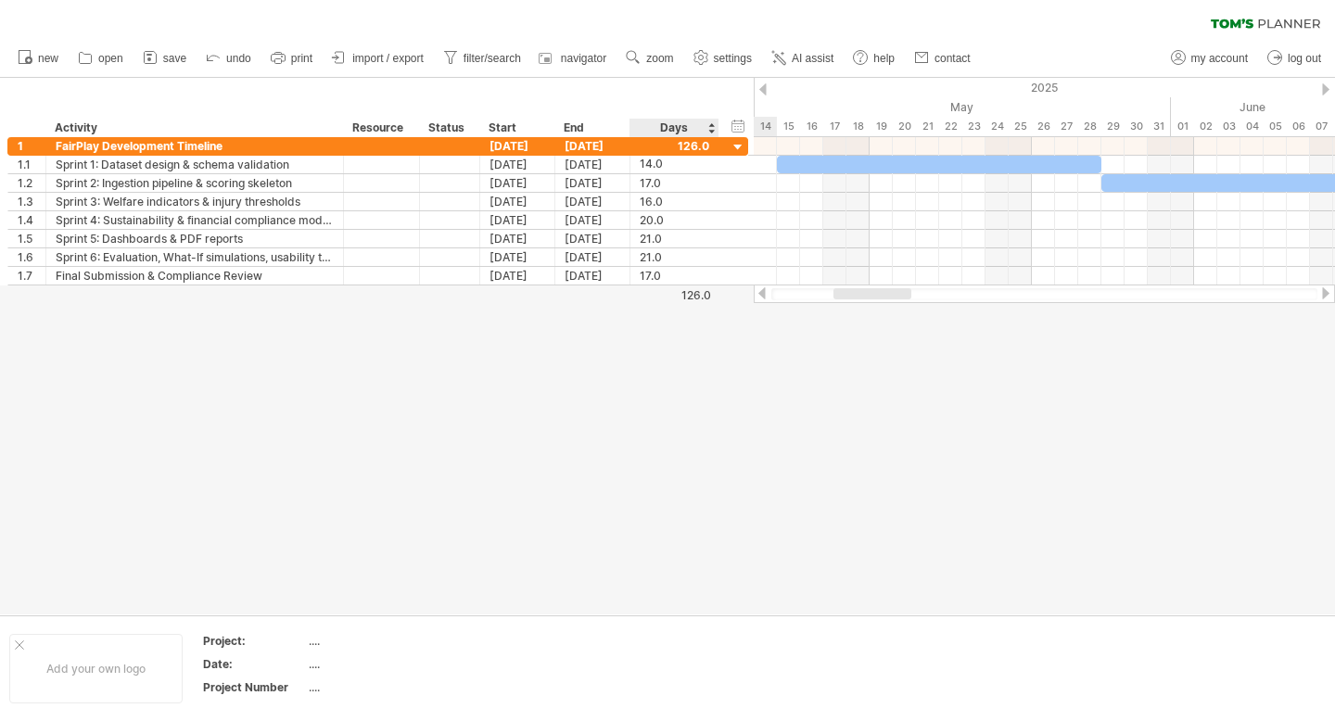
click at [670, 346] on div at bounding box center [667, 346] width 1335 height 537
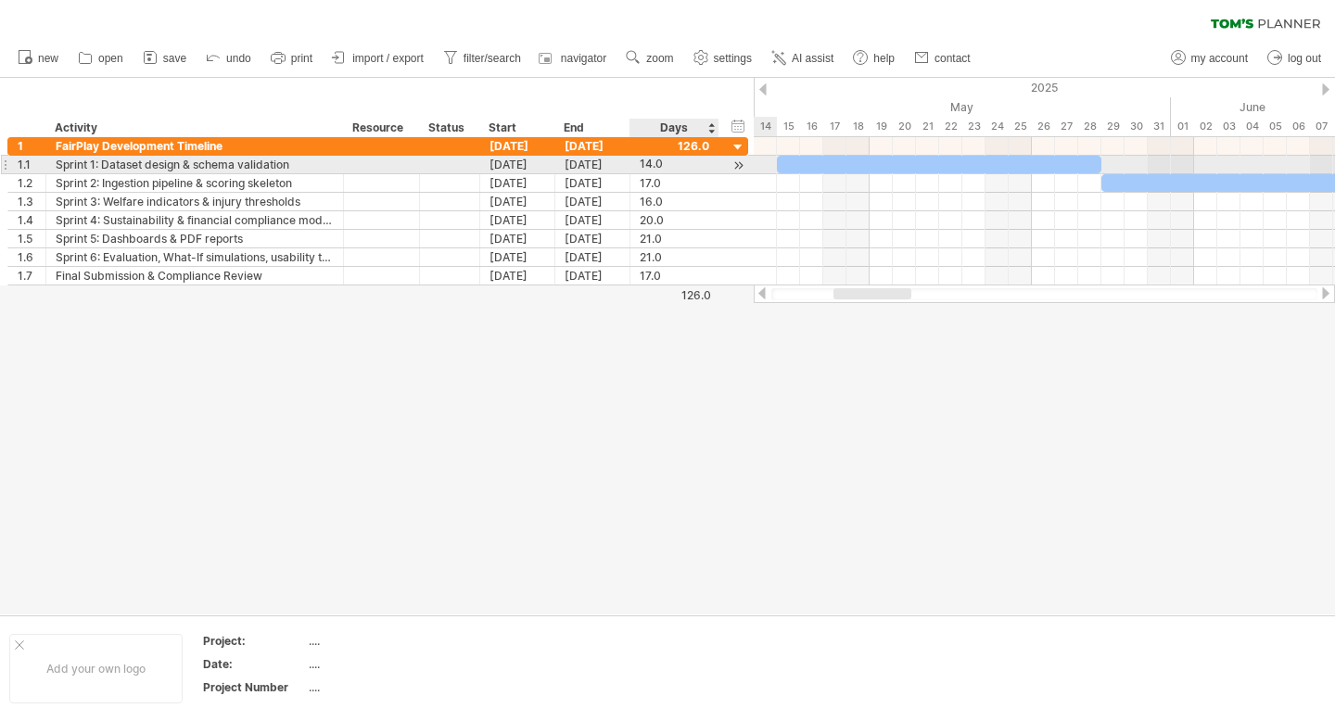
click at [655, 156] on div "14.0" at bounding box center [675, 165] width 70 height 18
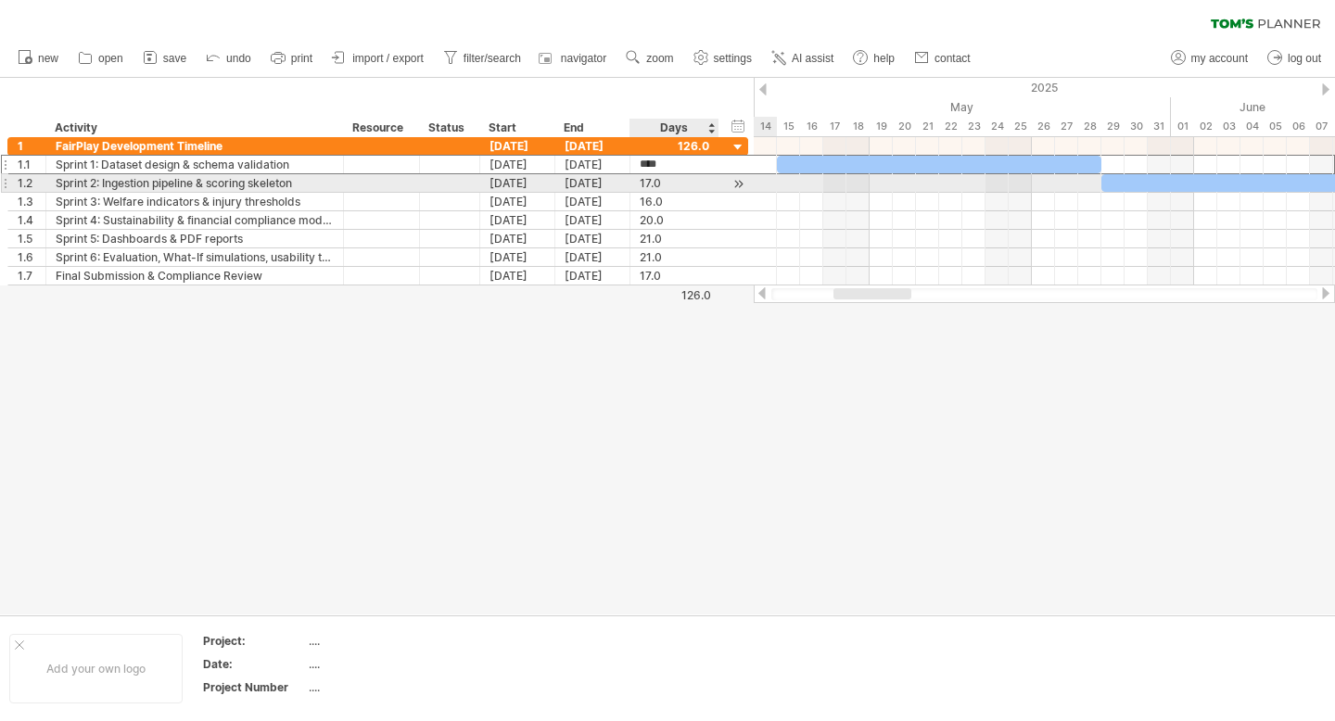
click at [626, 542] on div at bounding box center [667, 346] width 1335 height 537
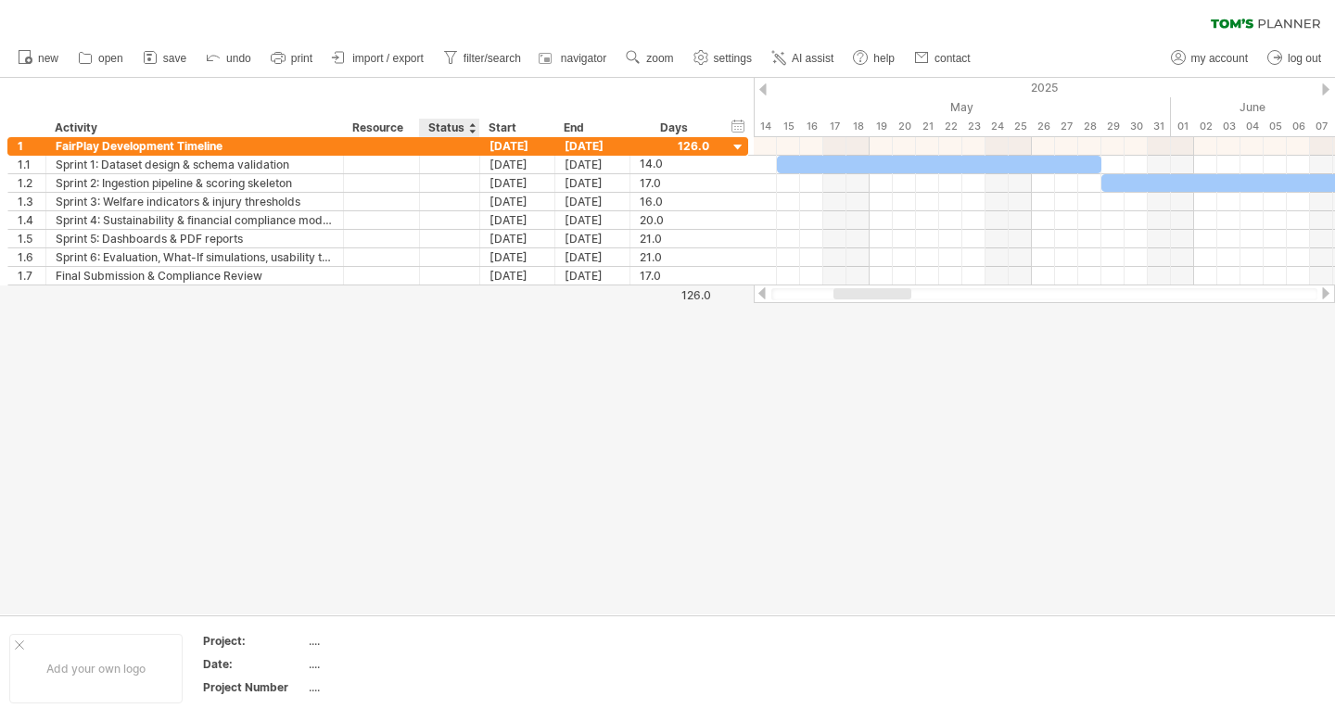
click at [463, 122] on div "Status" at bounding box center [448, 128] width 41 height 19
click at [463, 126] on input "******" at bounding box center [448, 128] width 41 height 19
click at [375, 129] on div "Resource" at bounding box center [380, 128] width 57 height 19
click at [456, 123] on div at bounding box center [448, 128] width 41 height 19
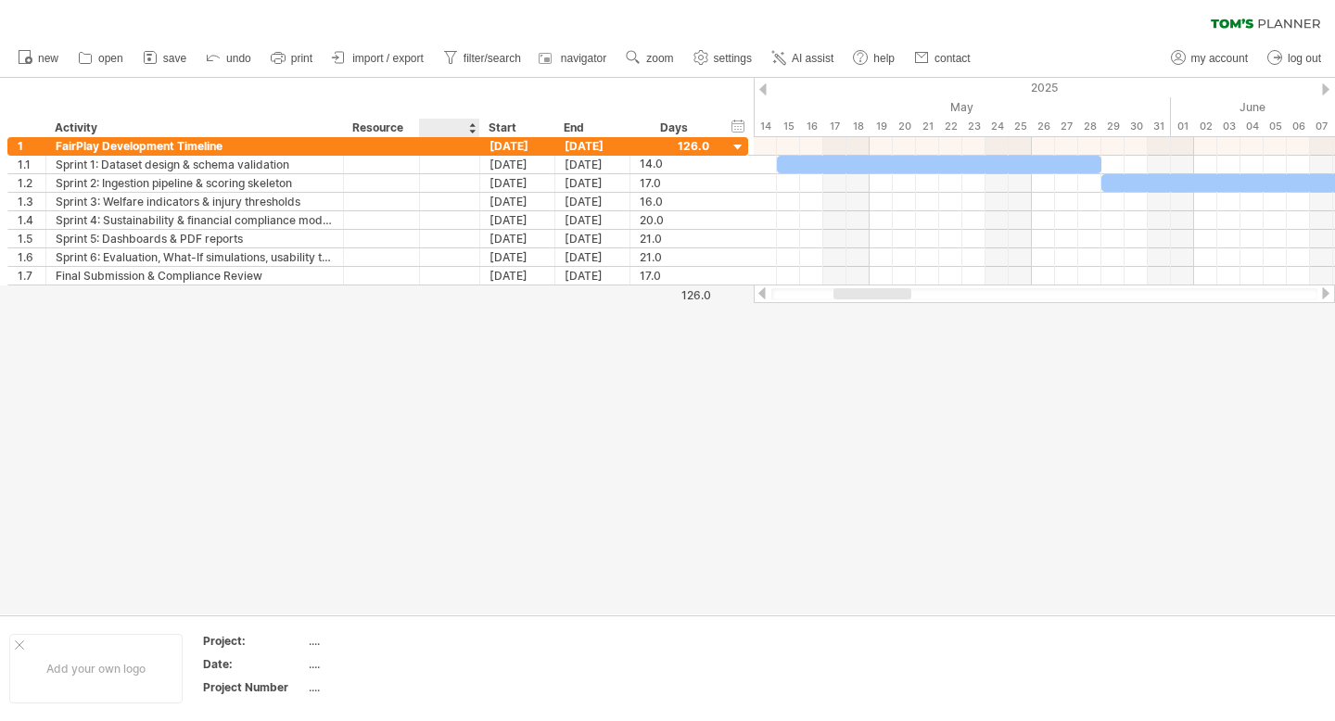
click at [484, 99] on div "hide start/end/duration show start/end/duration ******** Activity ******** Reso…" at bounding box center [377, 107] width 754 height 59
click at [224, 62] on link "undo" at bounding box center [229, 58] width 56 height 24
click at [476, 461] on div at bounding box center [667, 346] width 1335 height 537
click at [227, 57] on span "undo" at bounding box center [238, 58] width 25 height 13
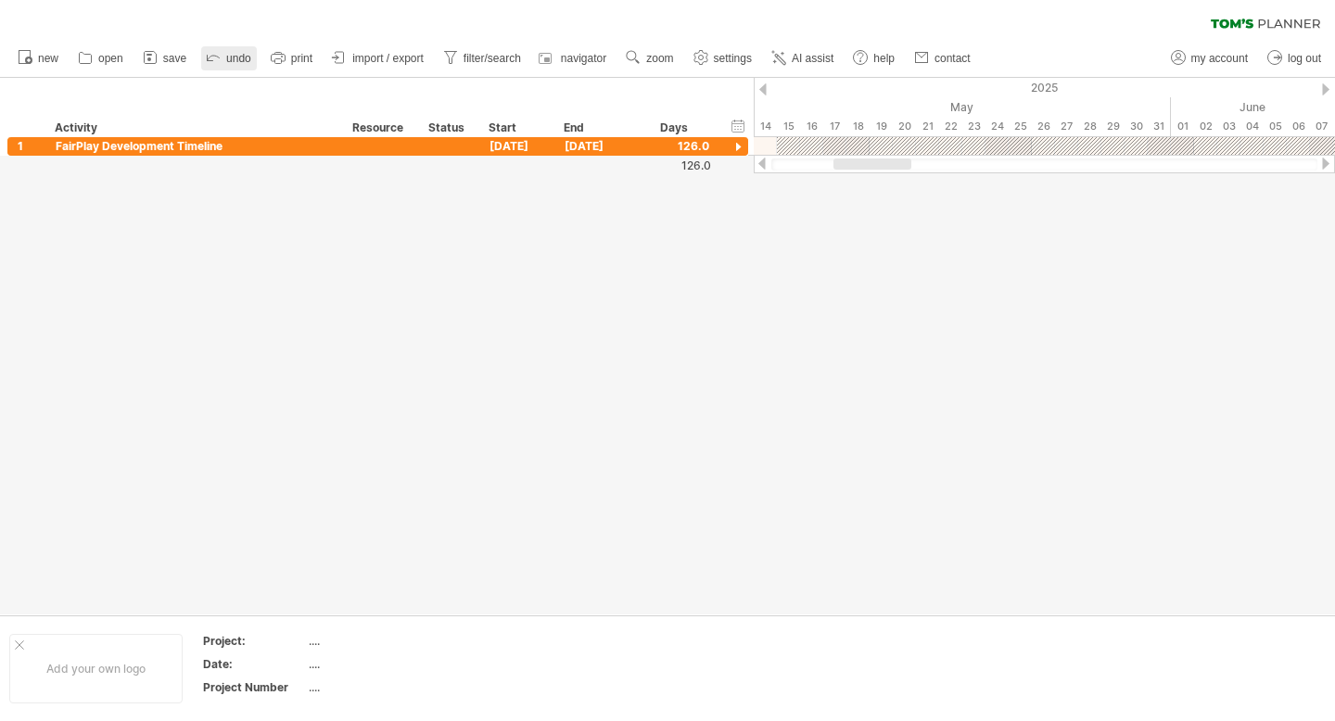
click at [227, 52] on span "undo" at bounding box center [238, 58] width 25 height 13
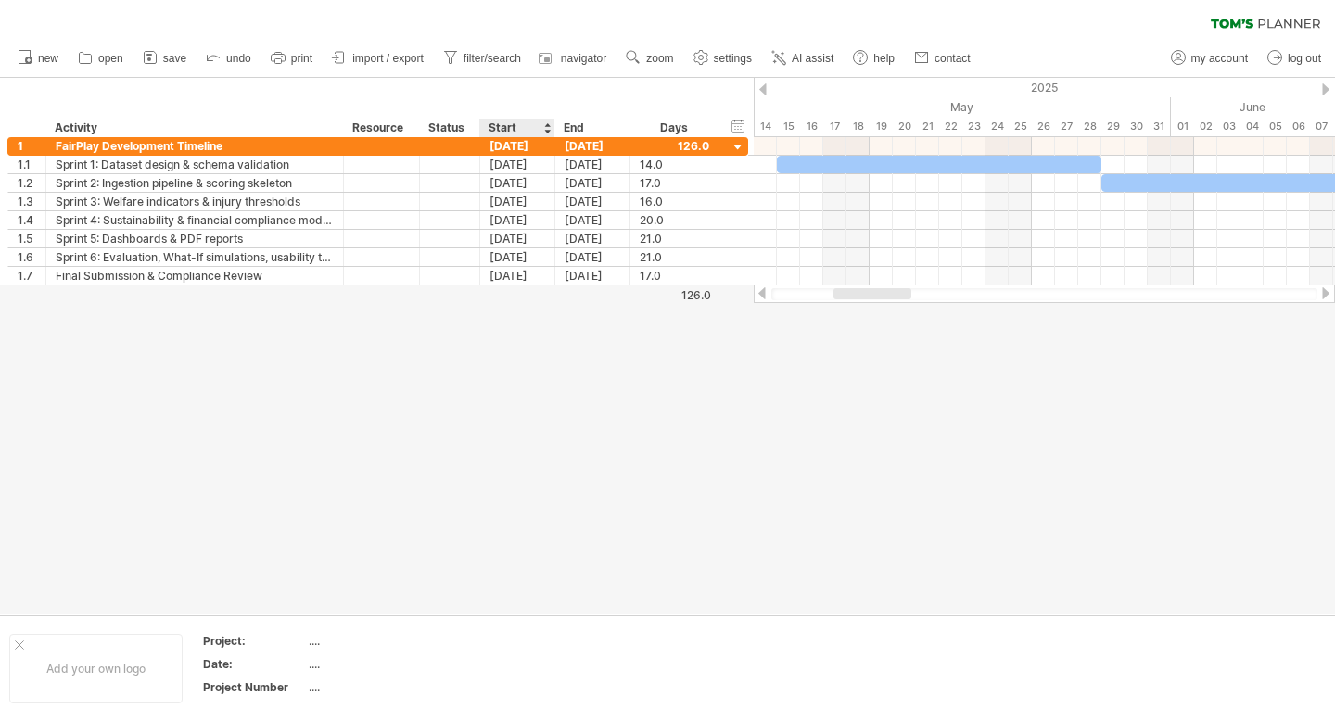
click at [505, 507] on div at bounding box center [667, 346] width 1335 height 537
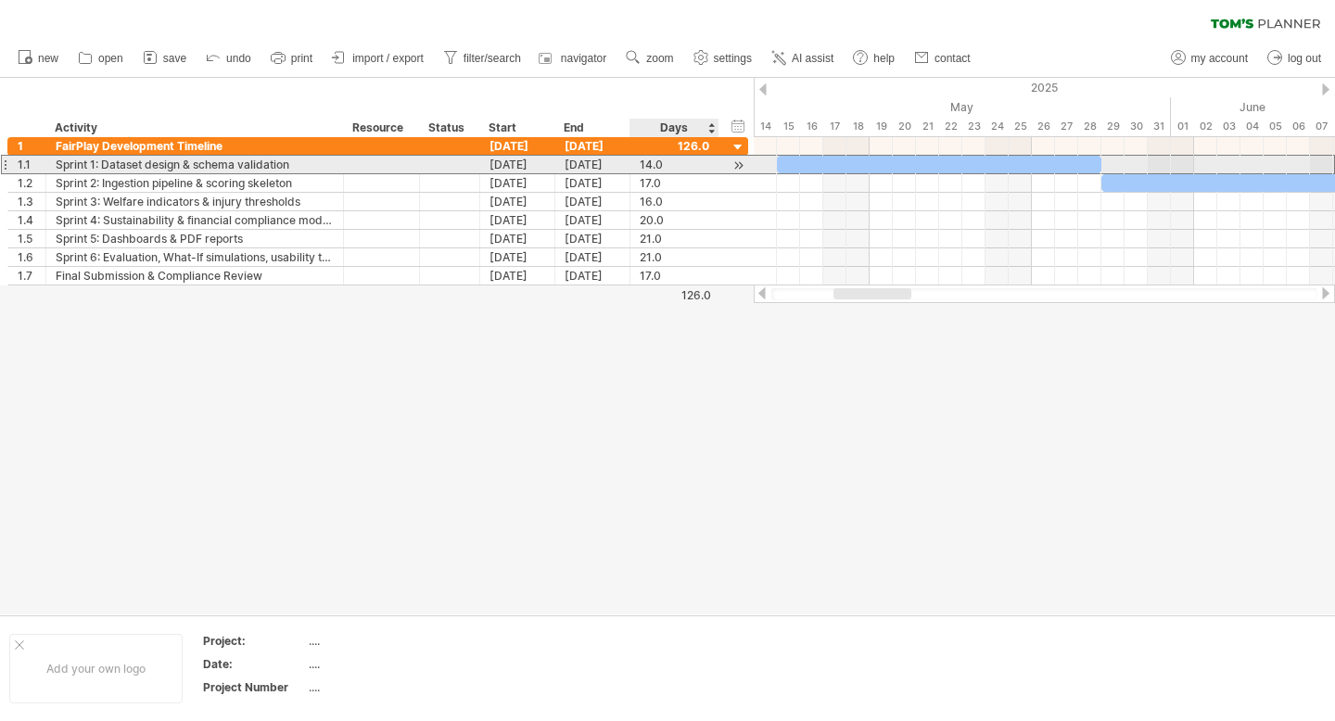
click at [677, 170] on div "14.0" at bounding box center [675, 165] width 70 height 18
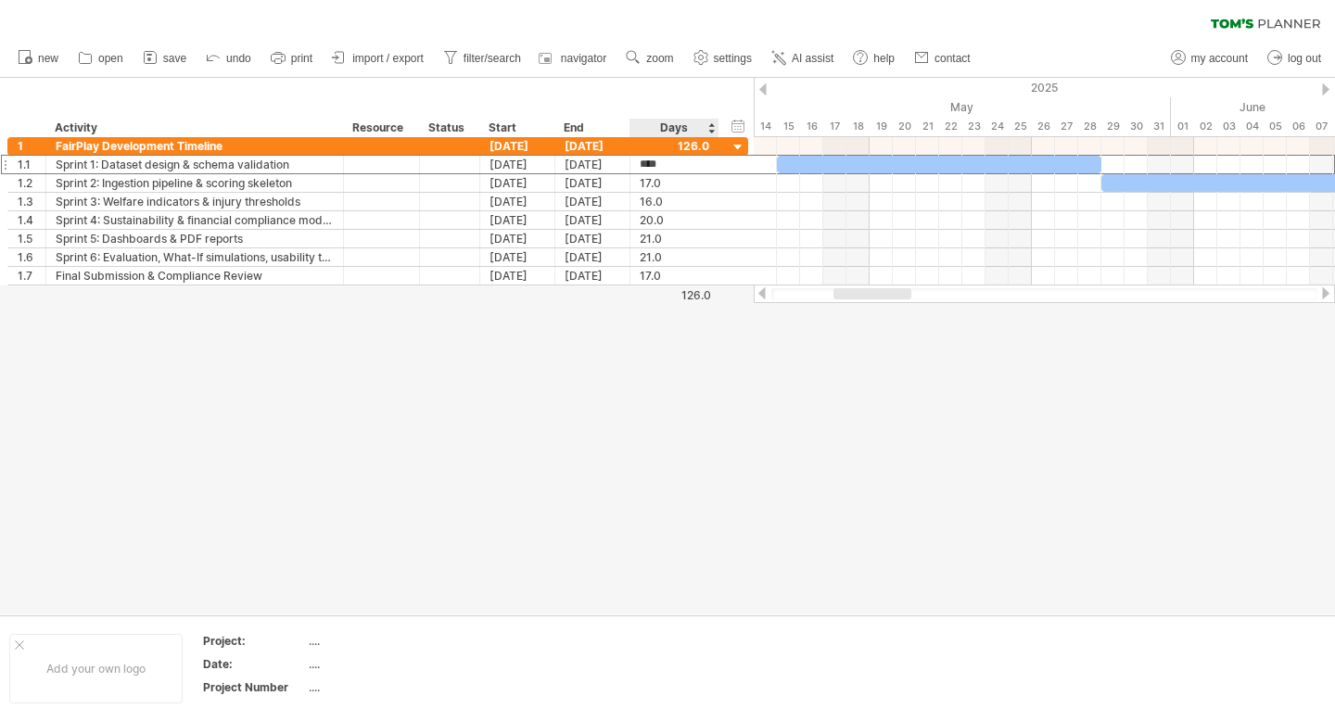
click at [651, 355] on div at bounding box center [667, 346] width 1335 height 537
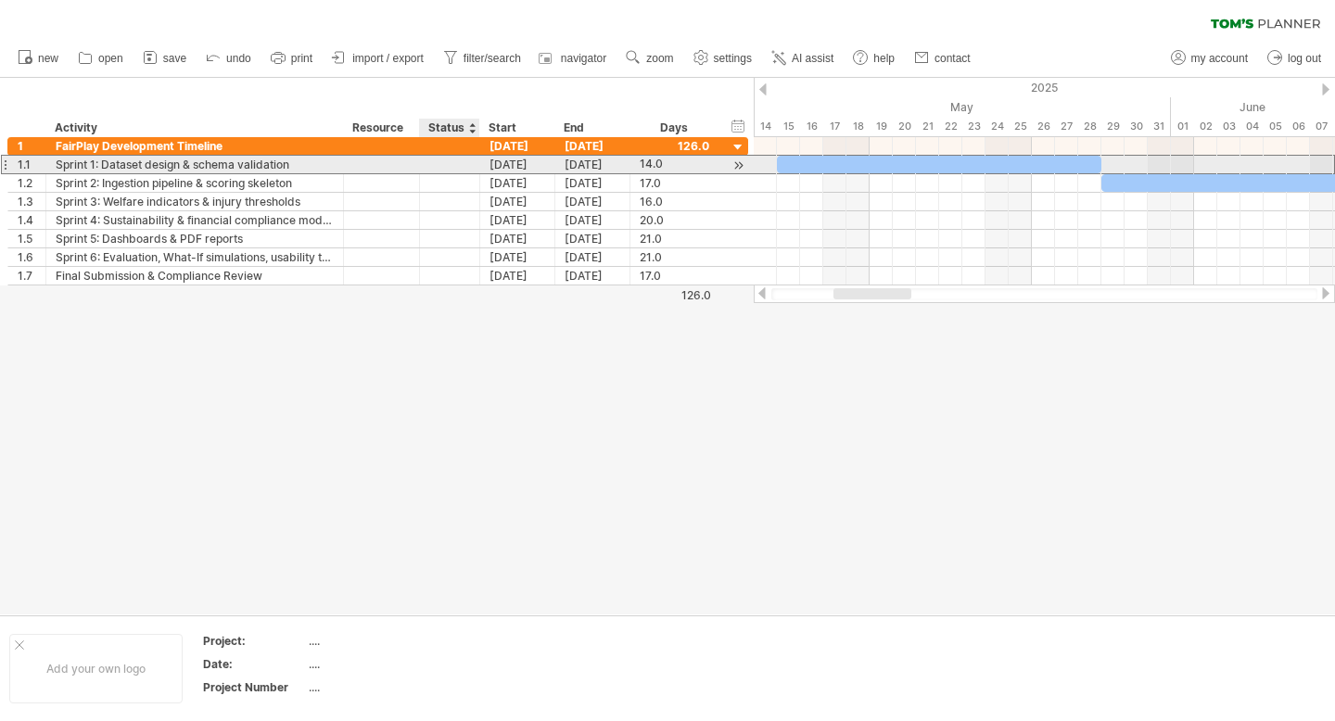
click at [441, 161] on div at bounding box center [449, 165] width 41 height 18
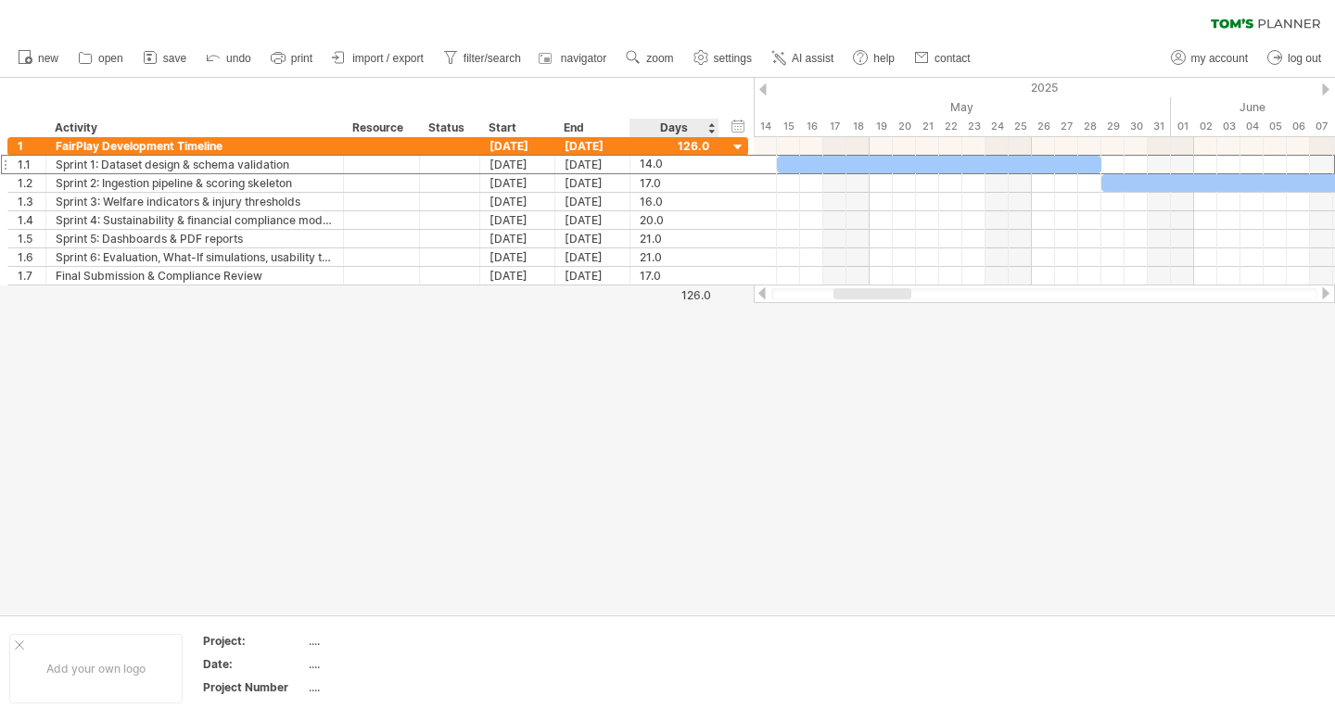
click at [682, 129] on div "Days" at bounding box center [674, 128] width 88 height 19
click at [695, 128] on div "Days" at bounding box center [674, 128] width 88 height 19
click at [695, 129] on div "Days" at bounding box center [674, 128] width 88 height 19
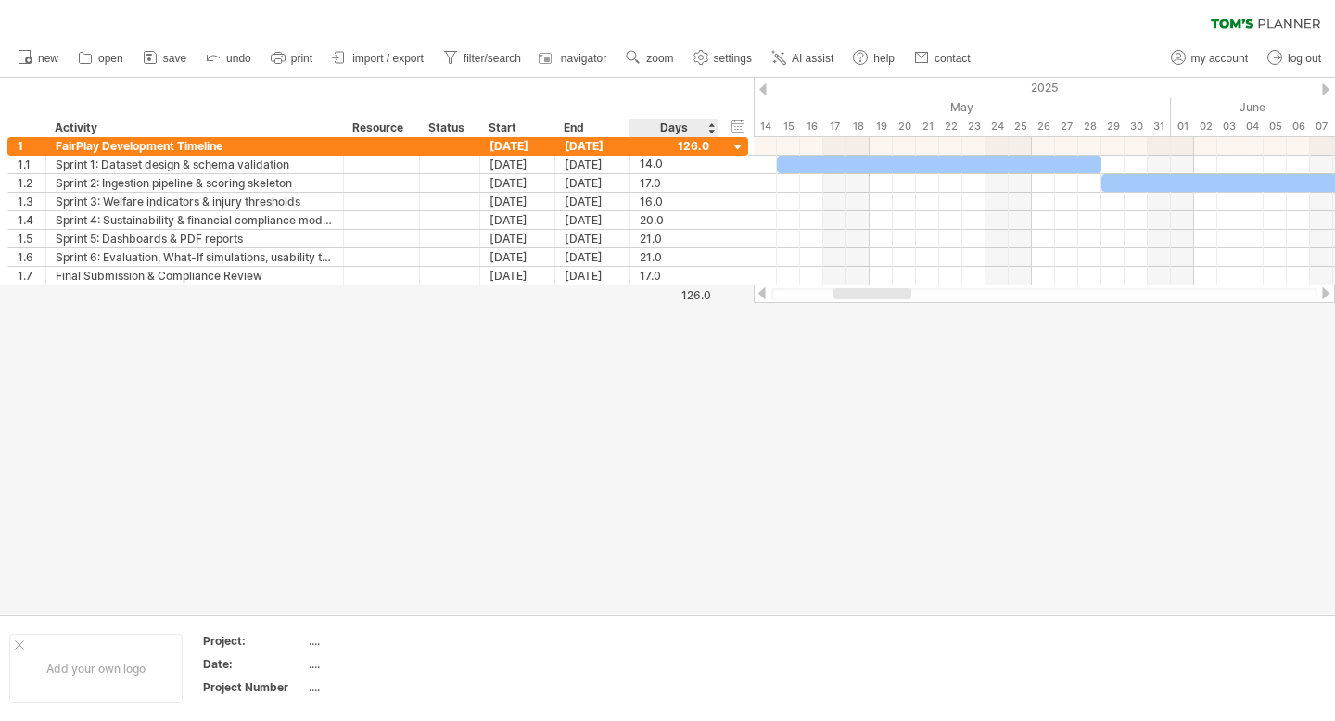
click at [695, 129] on div "Days" at bounding box center [674, 128] width 88 height 19
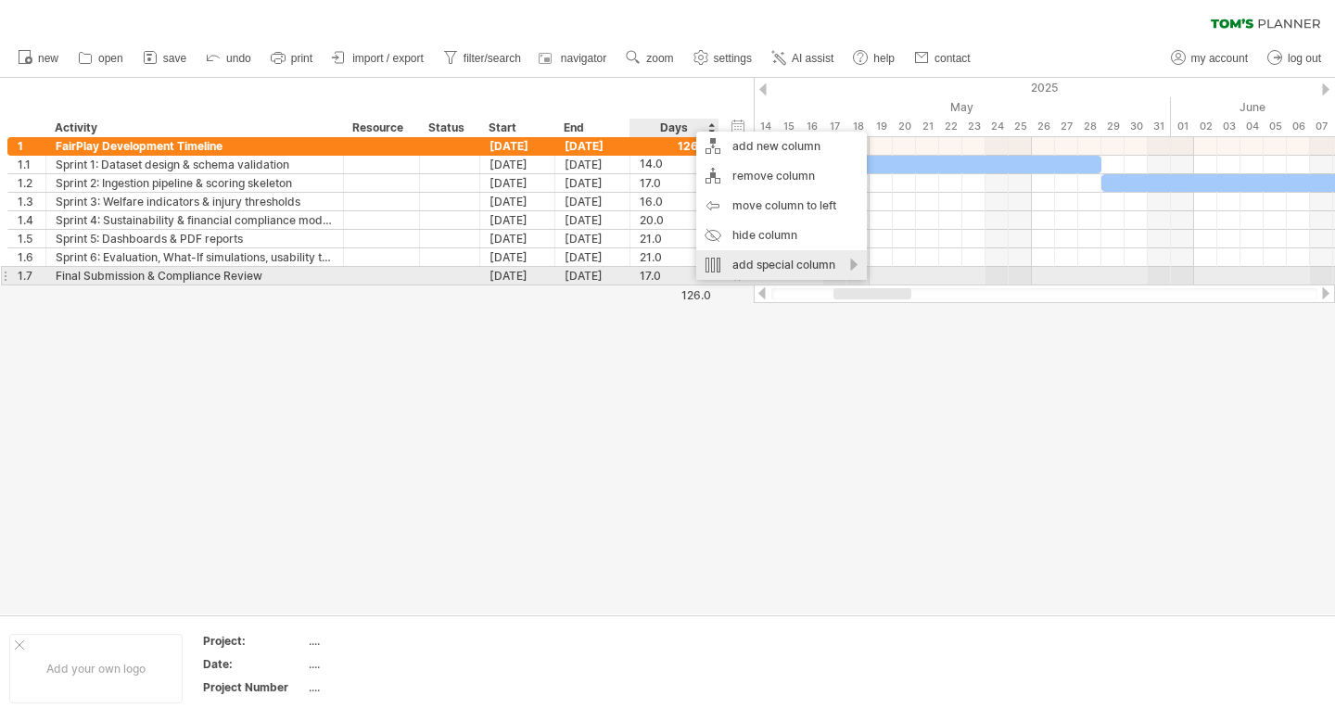
click at [782, 269] on div "add special column" at bounding box center [781, 265] width 171 height 30
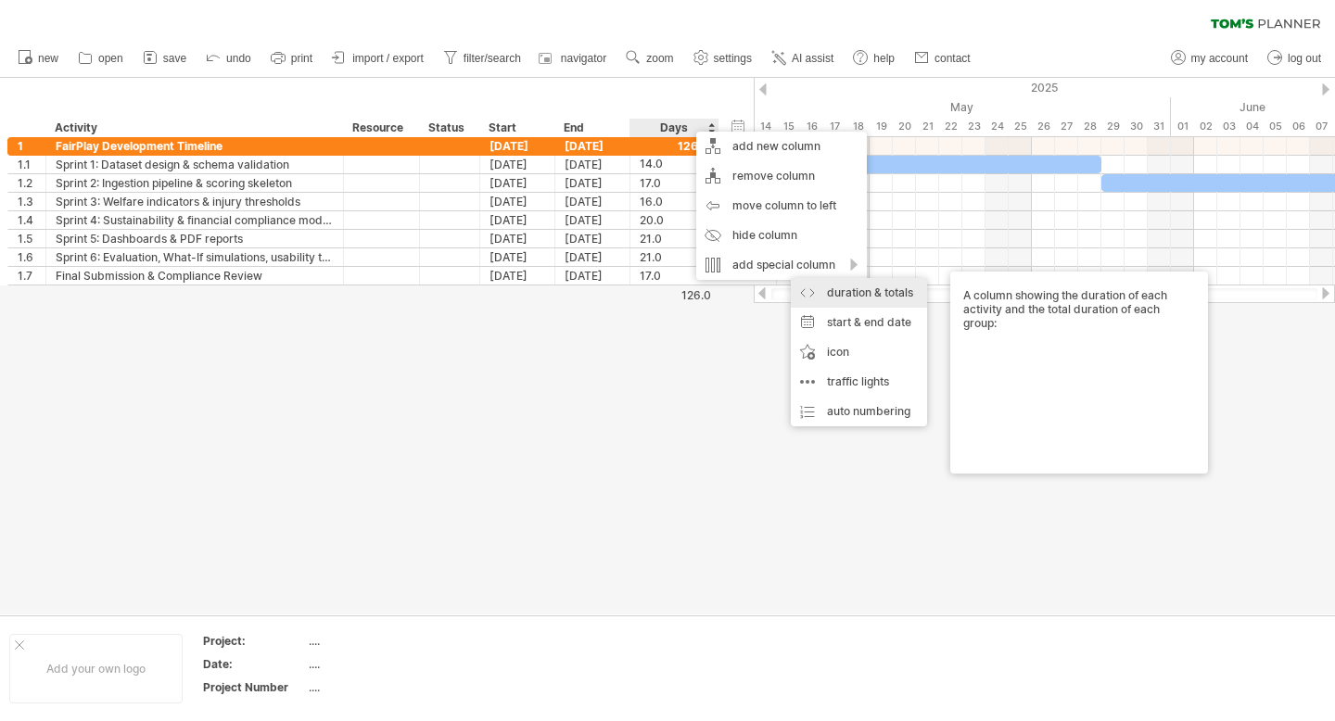
click at [676, 366] on div at bounding box center [667, 346] width 1335 height 537
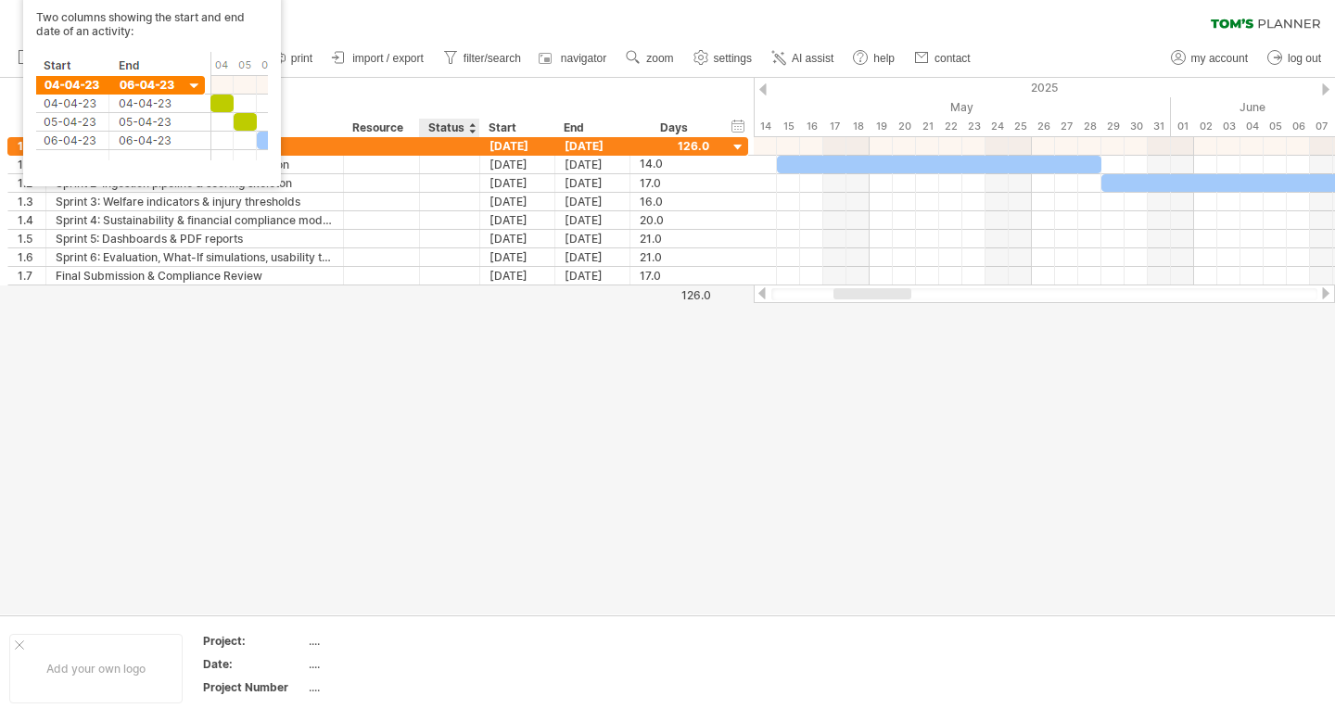
click at [449, 122] on div "Status" at bounding box center [448, 128] width 41 height 19
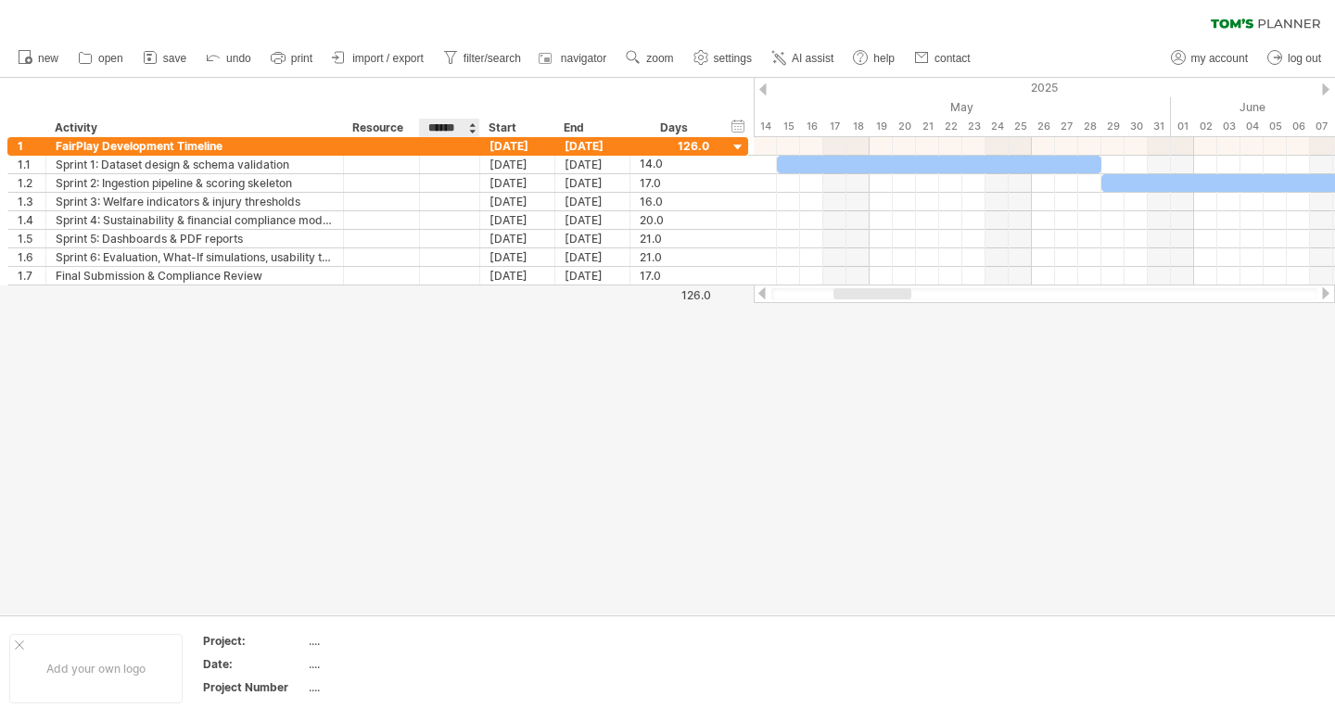
click at [449, 122] on input "******" at bounding box center [448, 128] width 41 height 19
click at [438, 126] on div "Status" at bounding box center [448, 128] width 41 height 19
click at [438, 126] on input "******" at bounding box center [448, 128] width 41 height 19
paste input "**********"
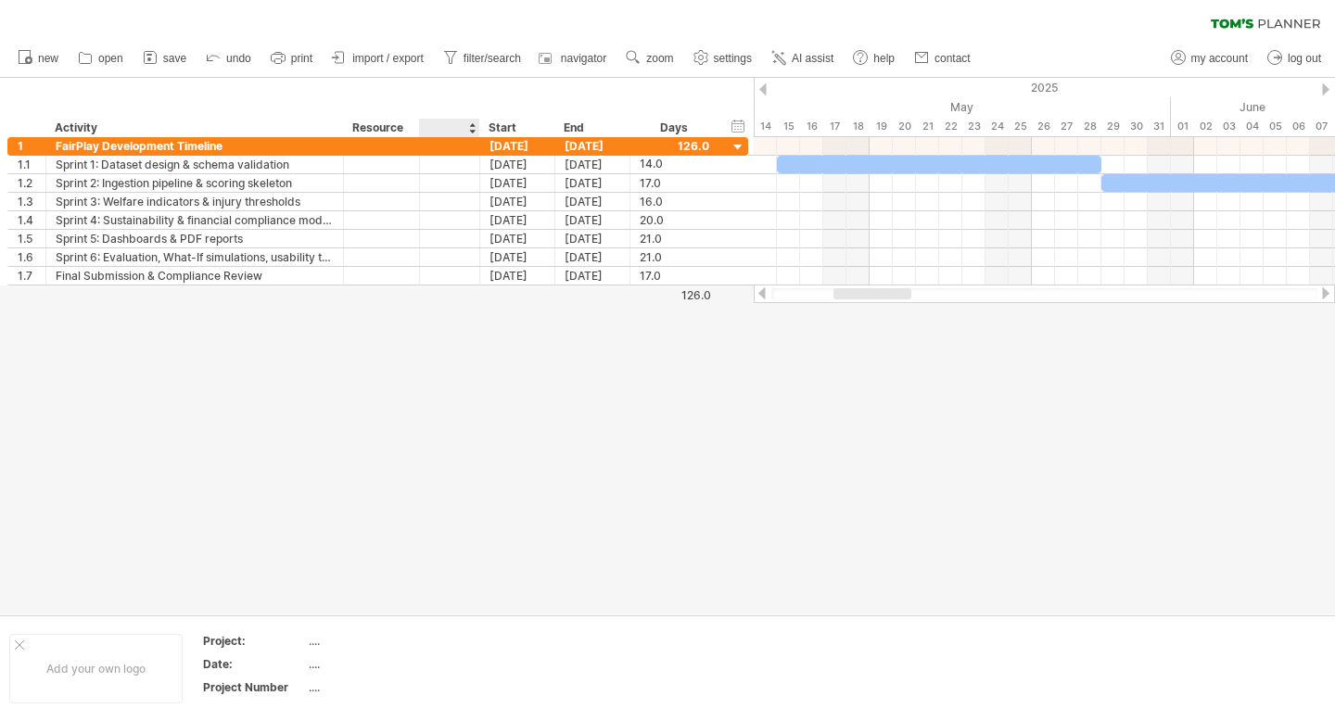
type input "**********"
click at [454, 317] on div at bounding box center [667, 346] width 1335 height 537
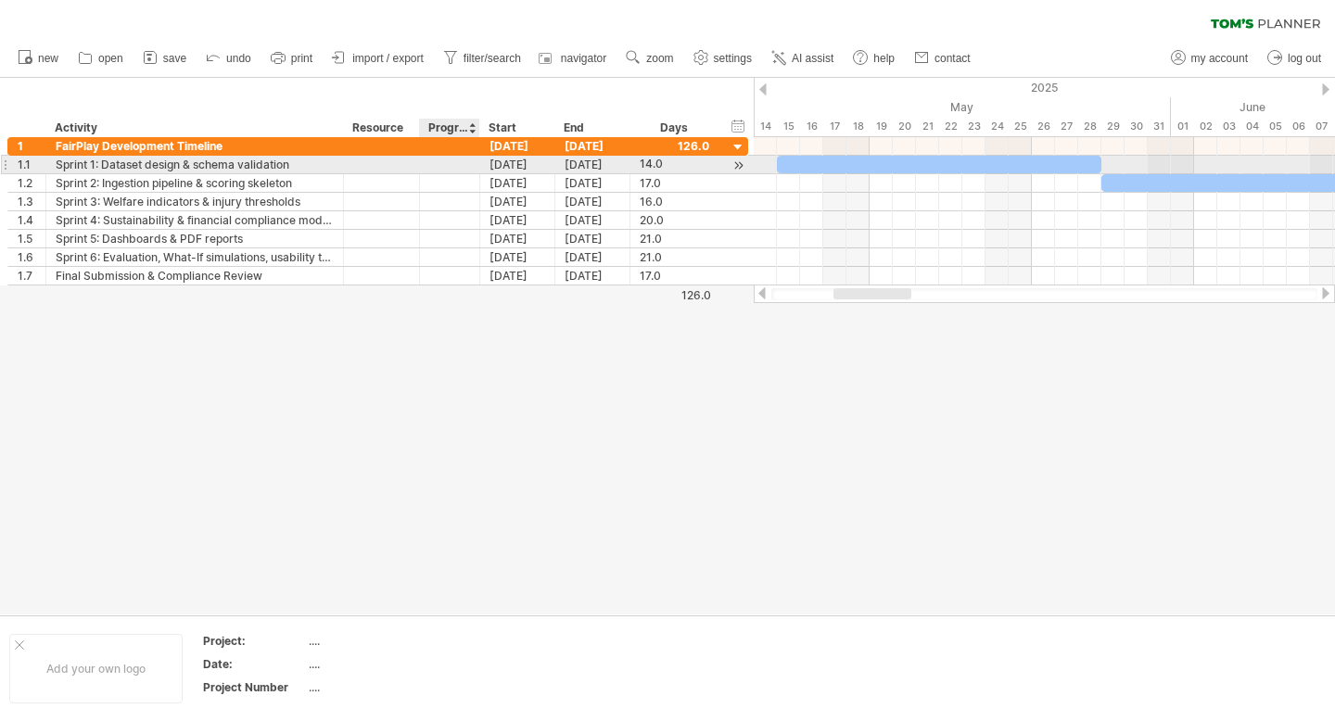
click at [453, 163] on div at bounding box center [449, 165] width 41 height 18
type input "***"
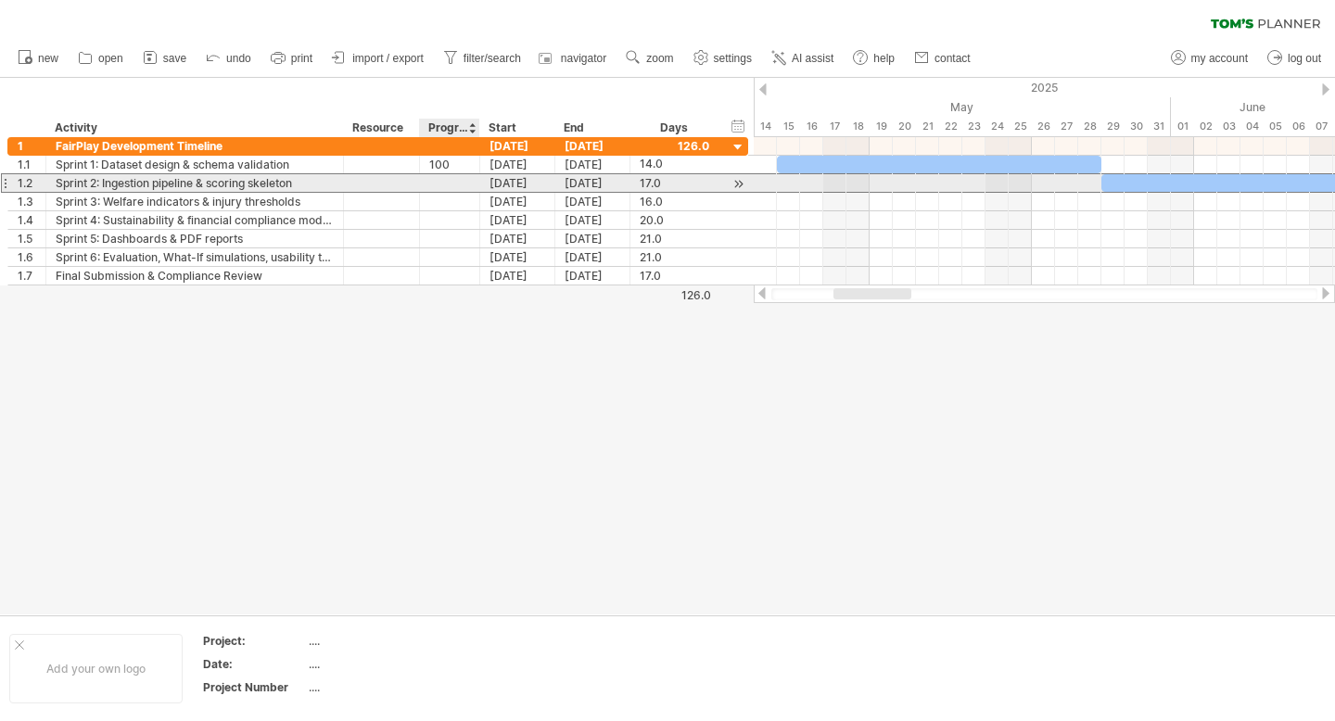
click at [469, 185] on div at bounding box center [449, 183] width 41 height 18
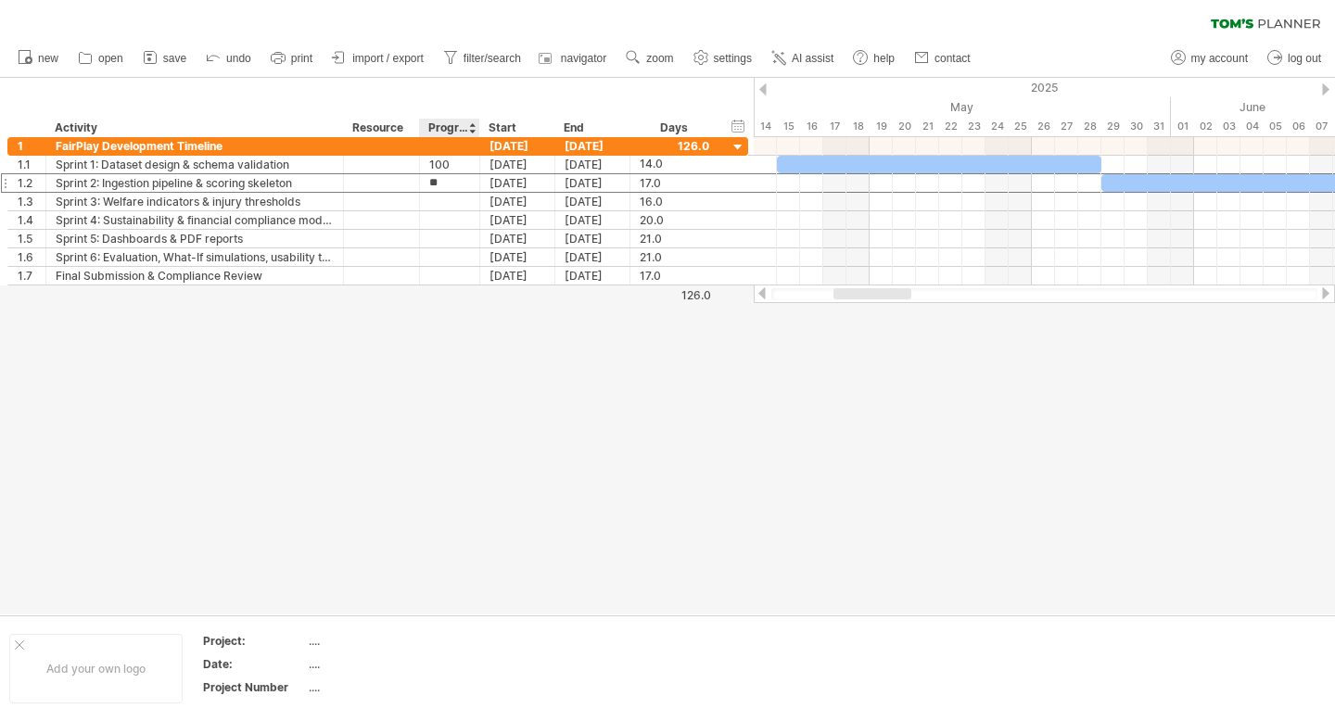
type input "***"
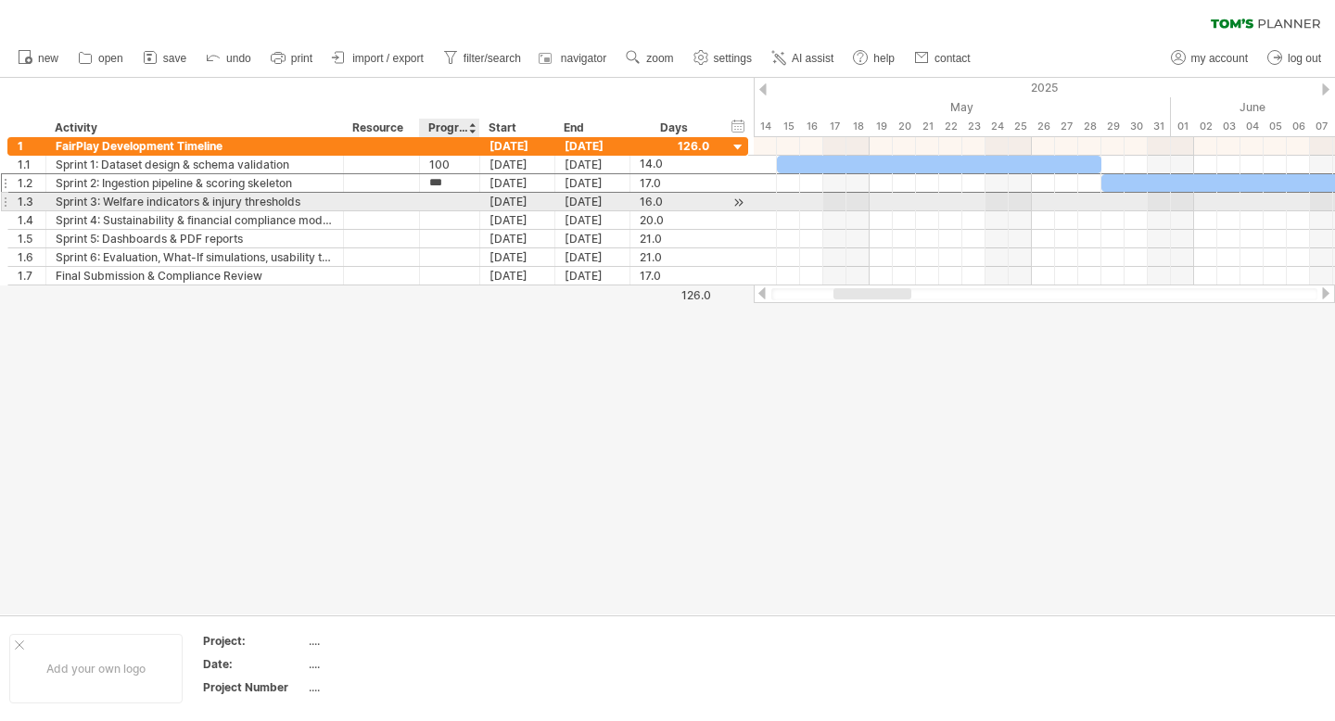
click at [453, 202] on div at bounding box center [449, 202] width 41 height 18
type input "***"
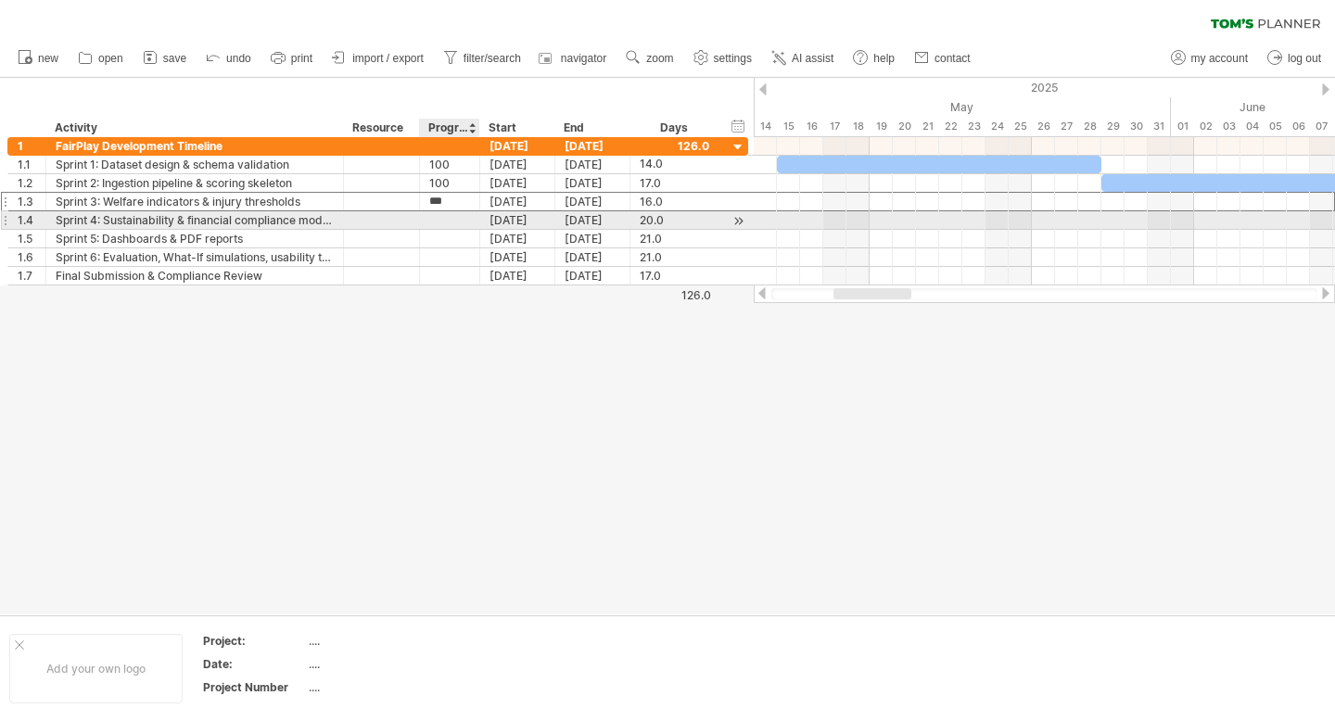
click at [463, 222] on div at bounding box center [449, 220] width 41 height 18
type input "***"
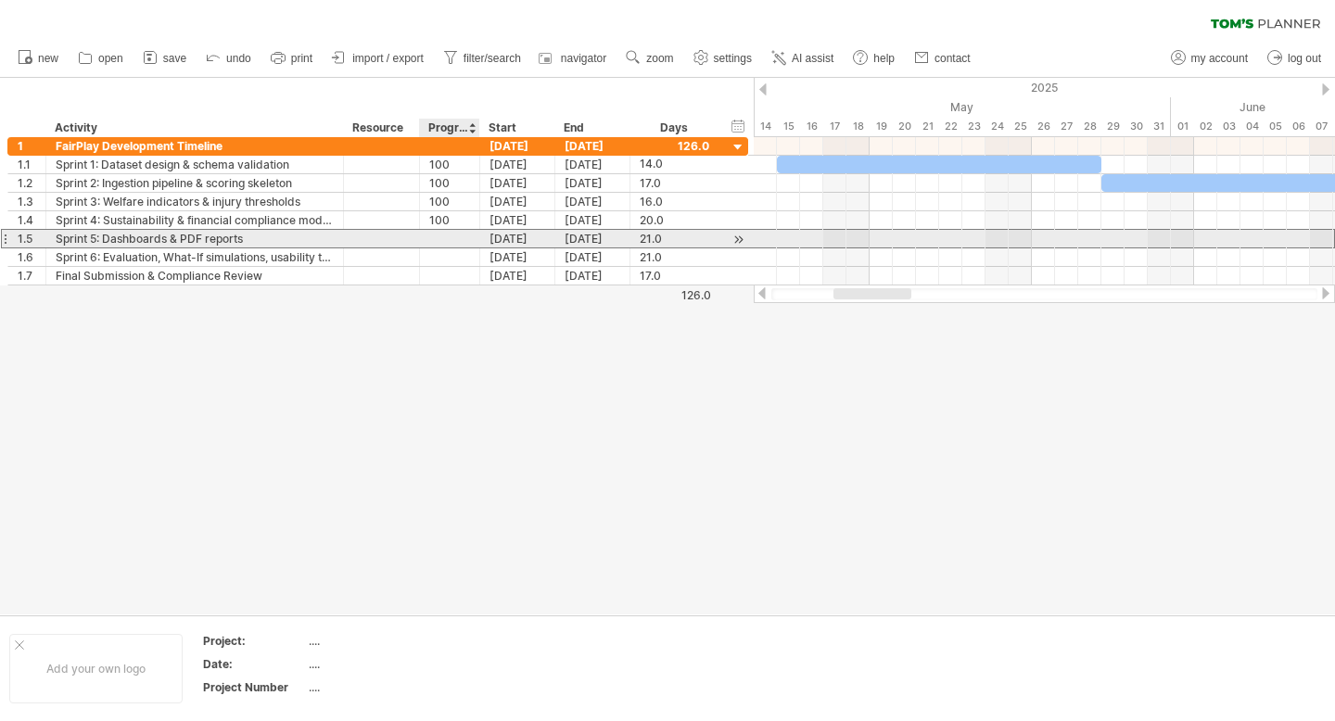
click at [453, 237] on div at bounding box center [449, 239] width 41 height 18
type input "***"
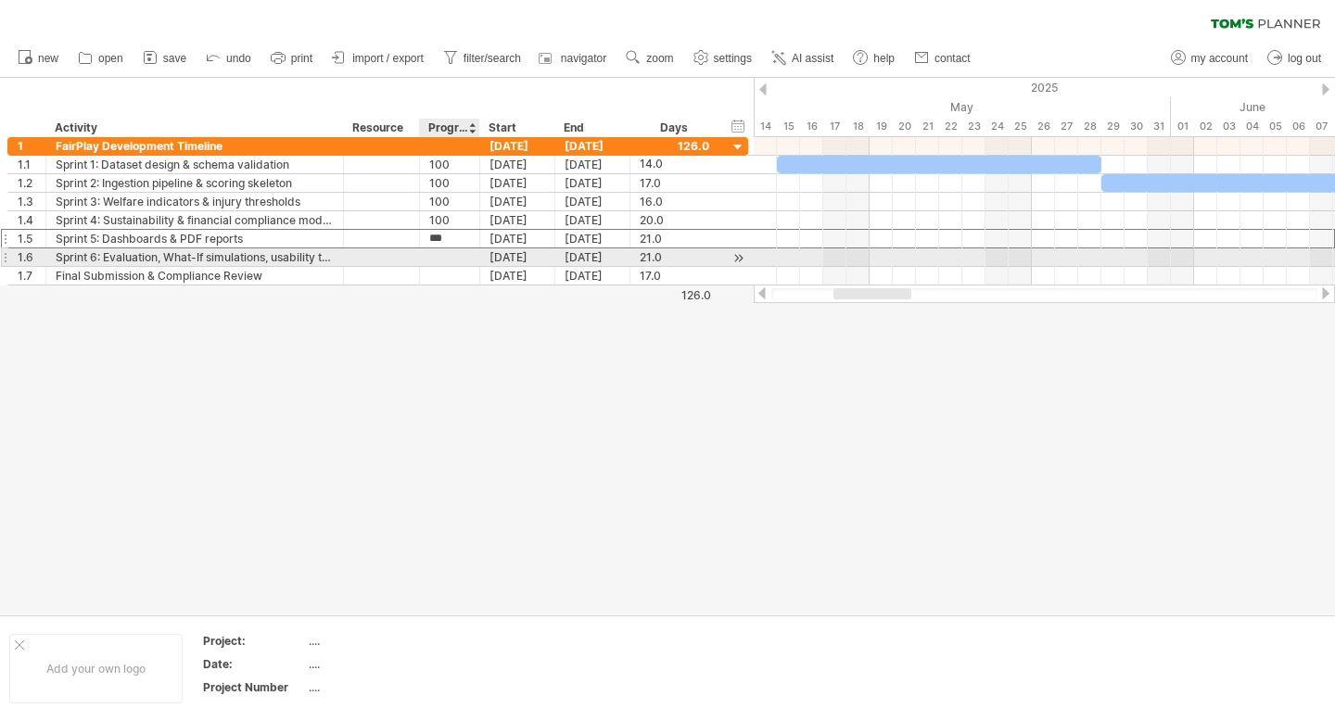
click at [462, 262] on div at bounding box center [449, 258] width 41 height 18
type input "***"
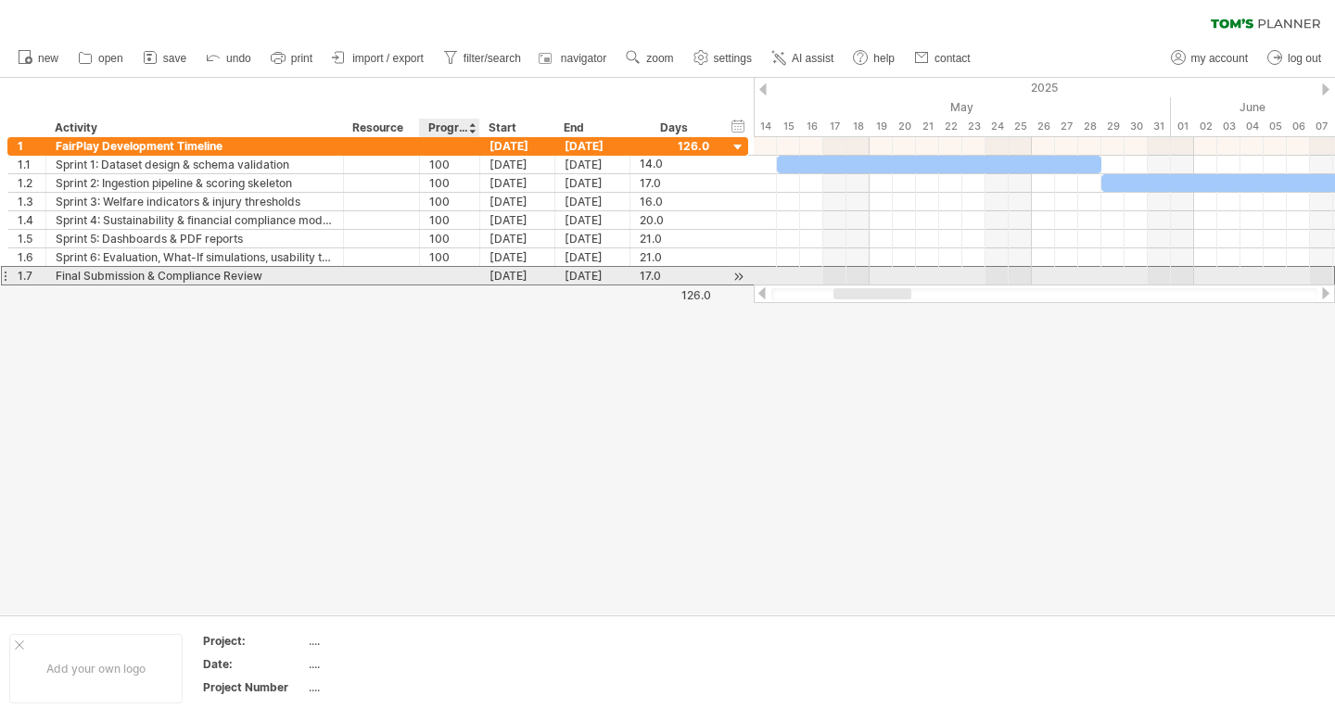
click at [460, 271] on div at bounding box center [449, 276] width 41 height 18
type input "***"
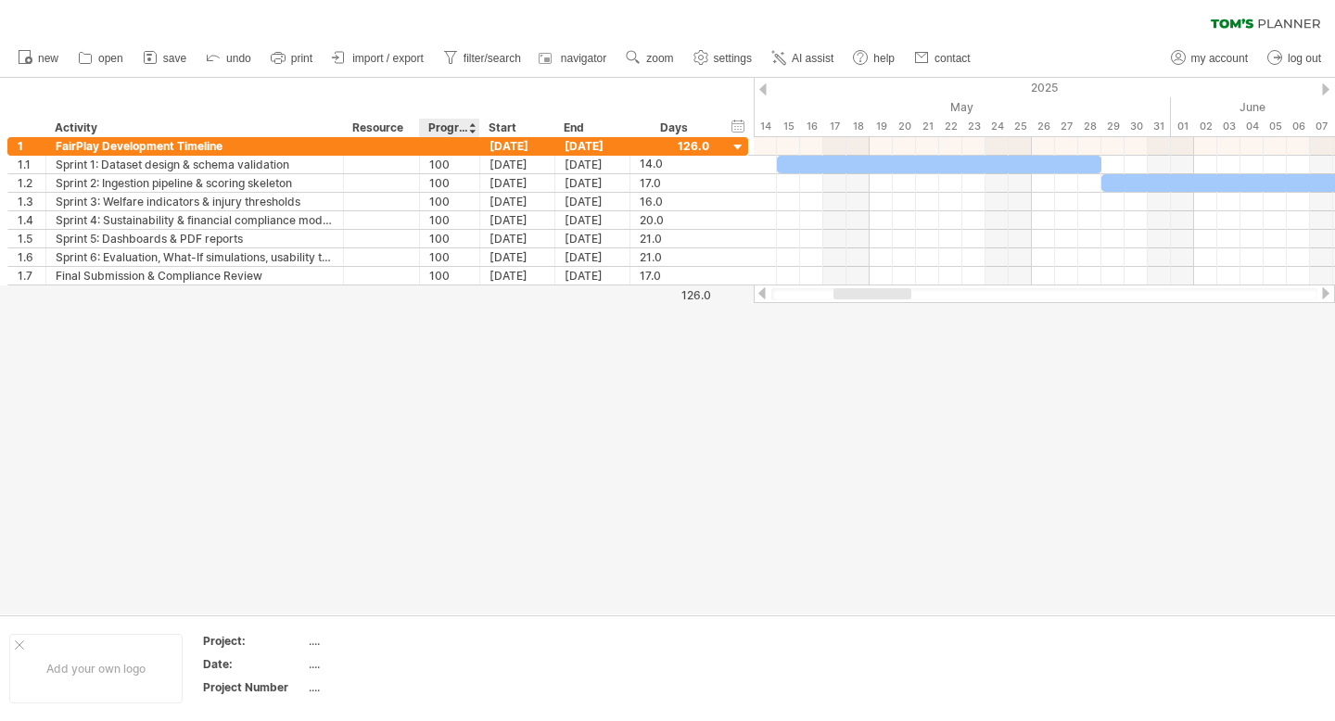
click at [452, 409] on div at bounding box center [667, 346] width 1335 height 537
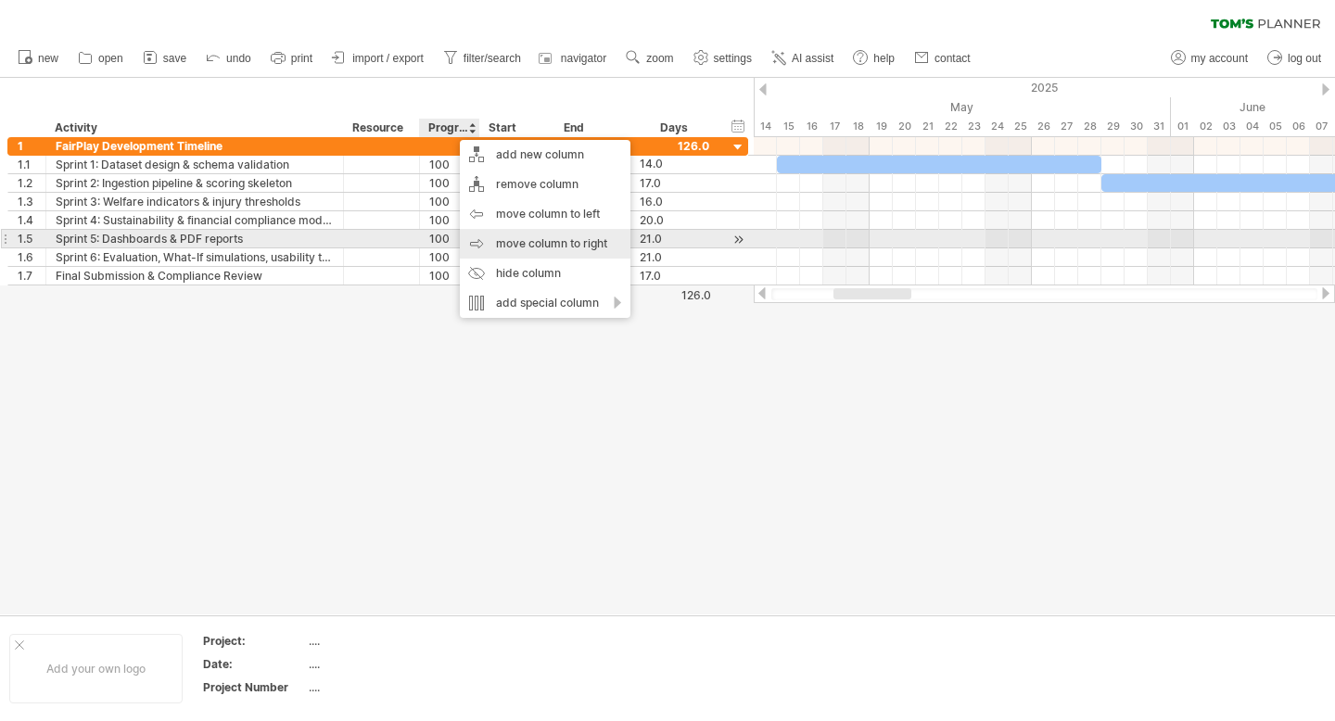
click at [573, 245] on div "move column to right" at bounding box center [545, 244] width 171 height 30
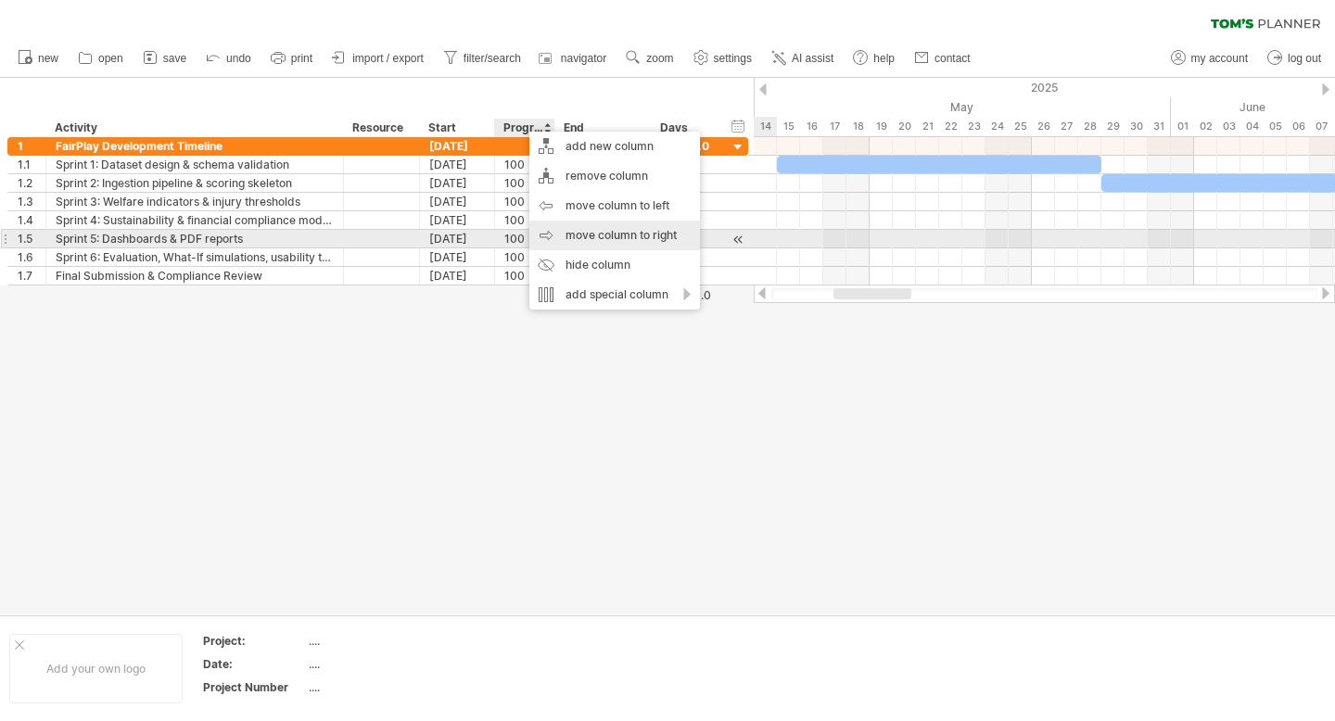
click at [593, 239] on div "move column to right" at bounding box center [614, 236] width 171 height 30
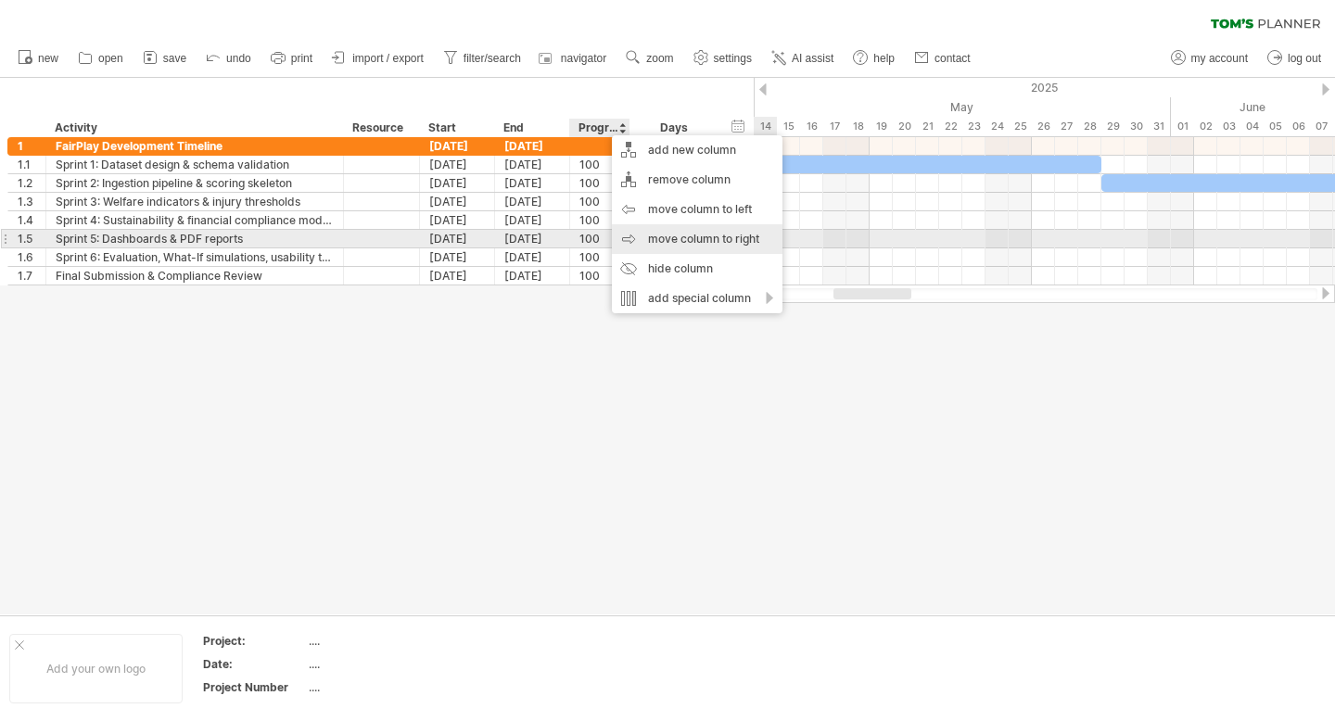
click at [701, 239] on div "move column to right" at bounding box center [697, 239] width 171 height 30
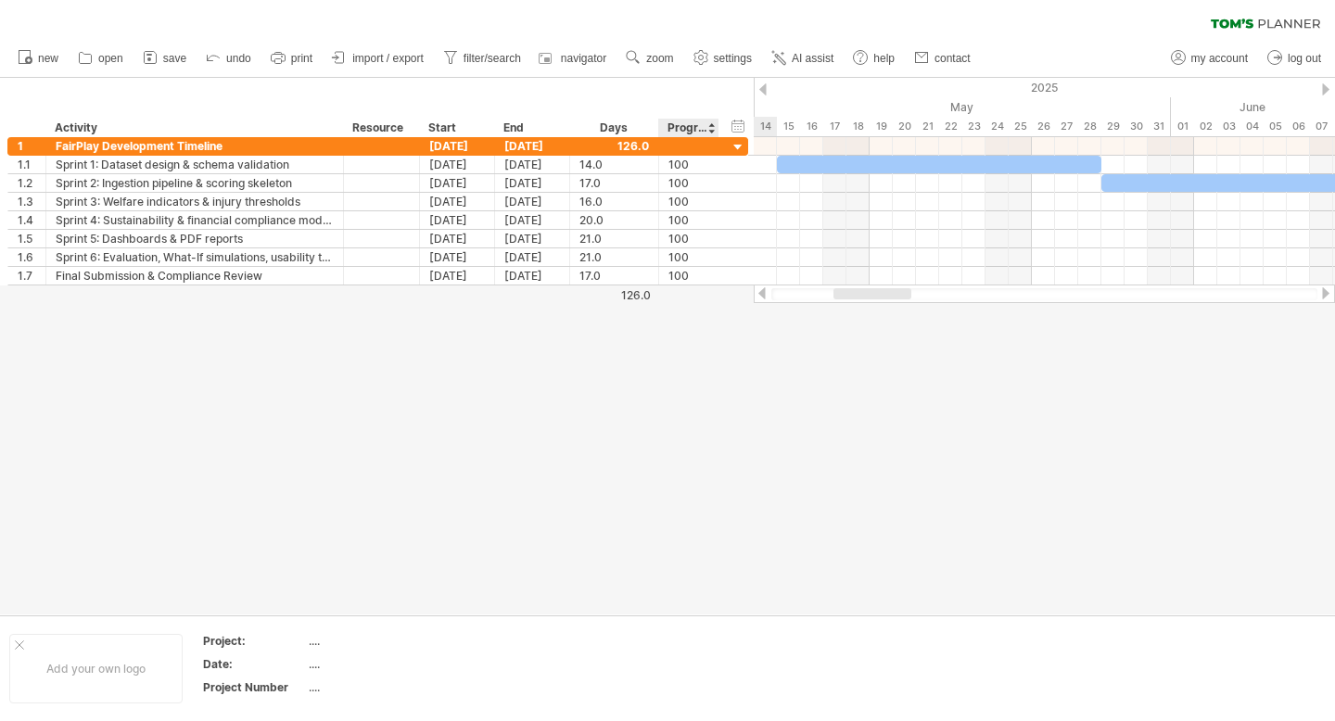
click at [670, 548] on div at bounding box center [667, 346] width 1335 height 537
click at [630, 298] on div "126.0" at bounding box center [611, 295] width 80 height 14
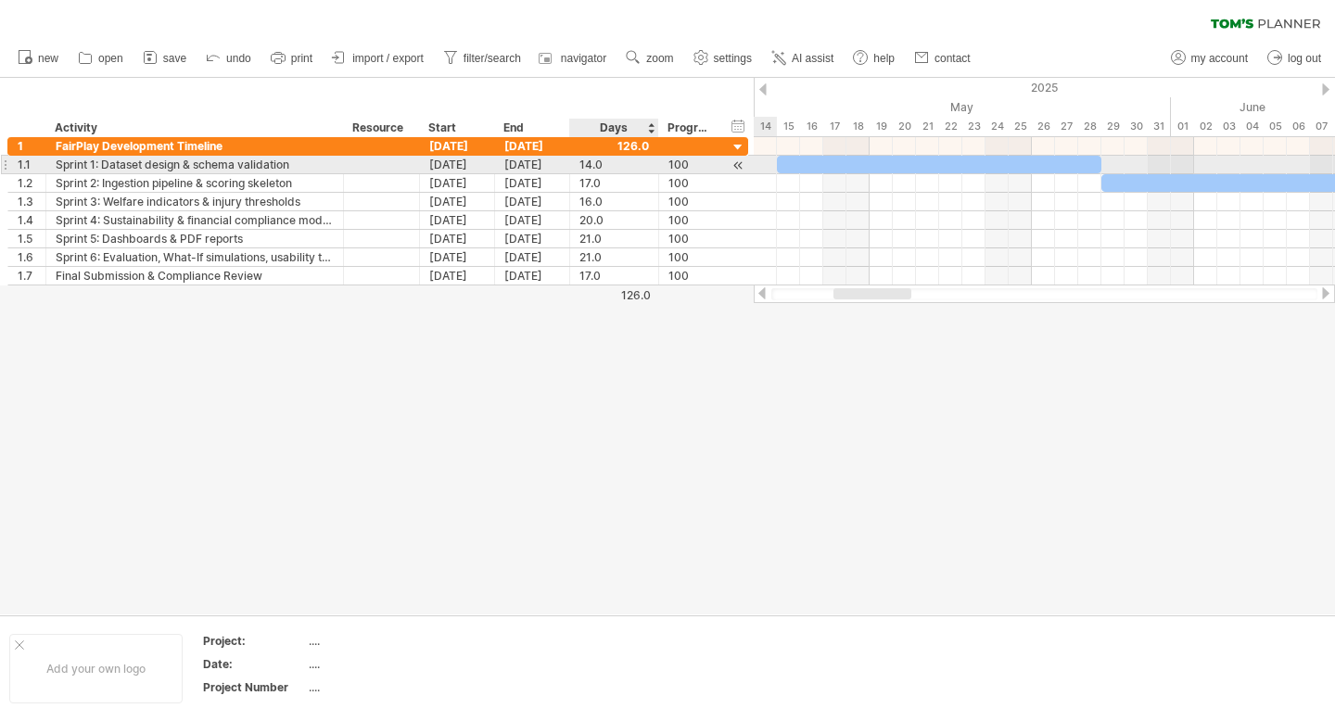
click at [608, 170] on div "14.0" at bounding box center [615, 165] width 70 height 18
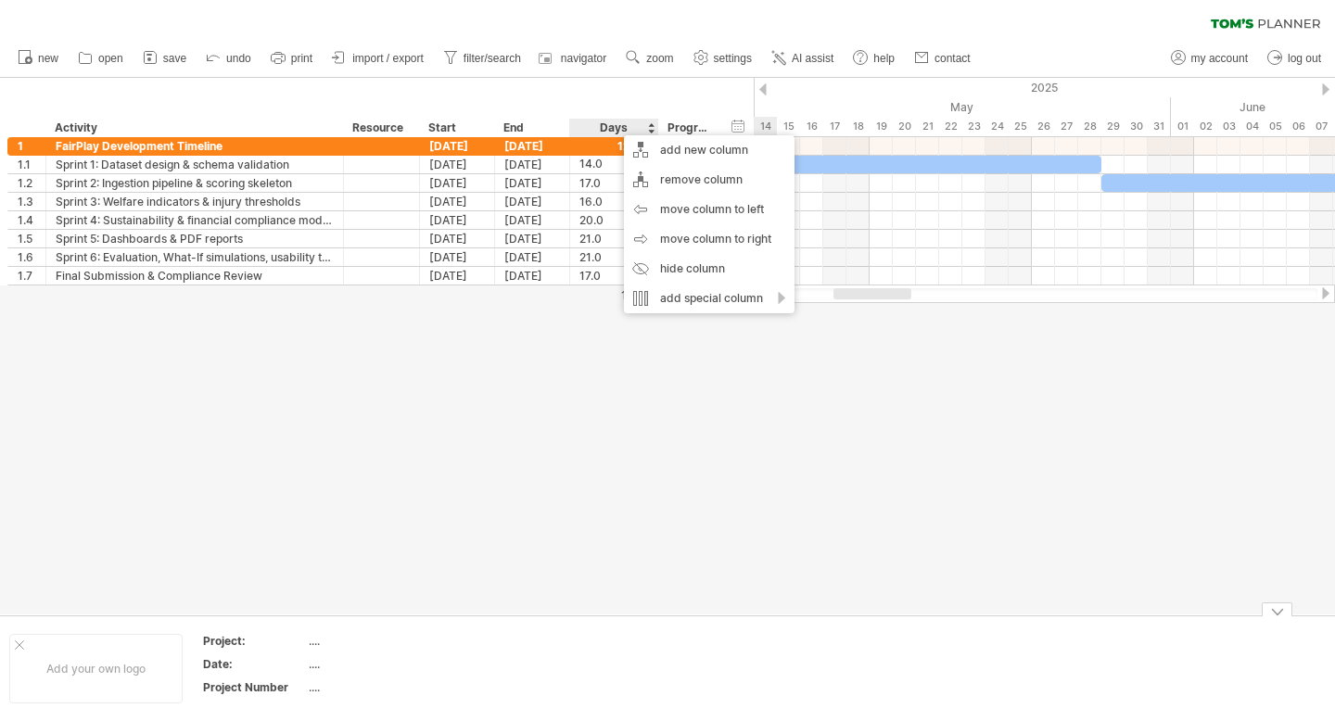
click at [559, 603] on div at bounding box center [667, 346] width 1335 height 537
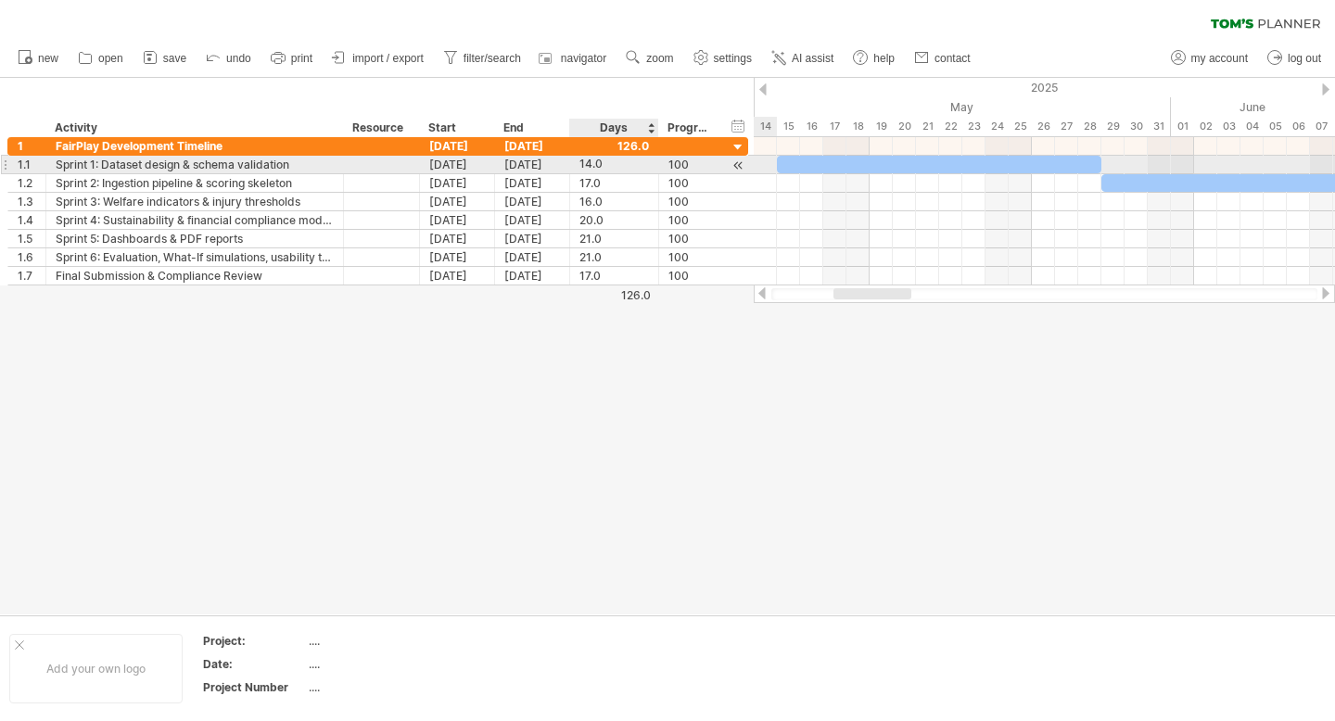
click at [604, 172] on div "14.0" at bounding box center [615, 165] width 70 height 18
click at [601, 165] on input "****" at bounding box center [597, 165] width 35 height 18
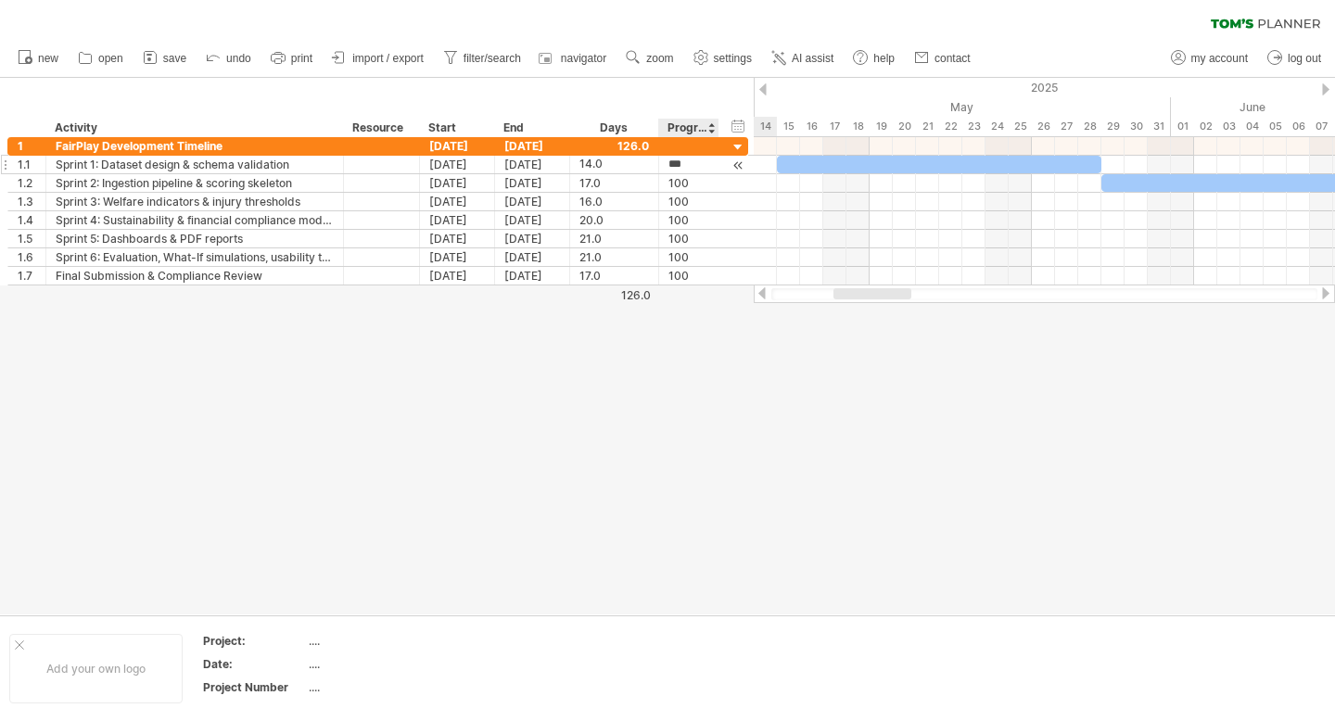
click at [713, 342] on div at bounding box center [667, 346] width 1335 height 537
click at [619, 132] on div "Days" at bounding box center [613, 128] width 88 height 19
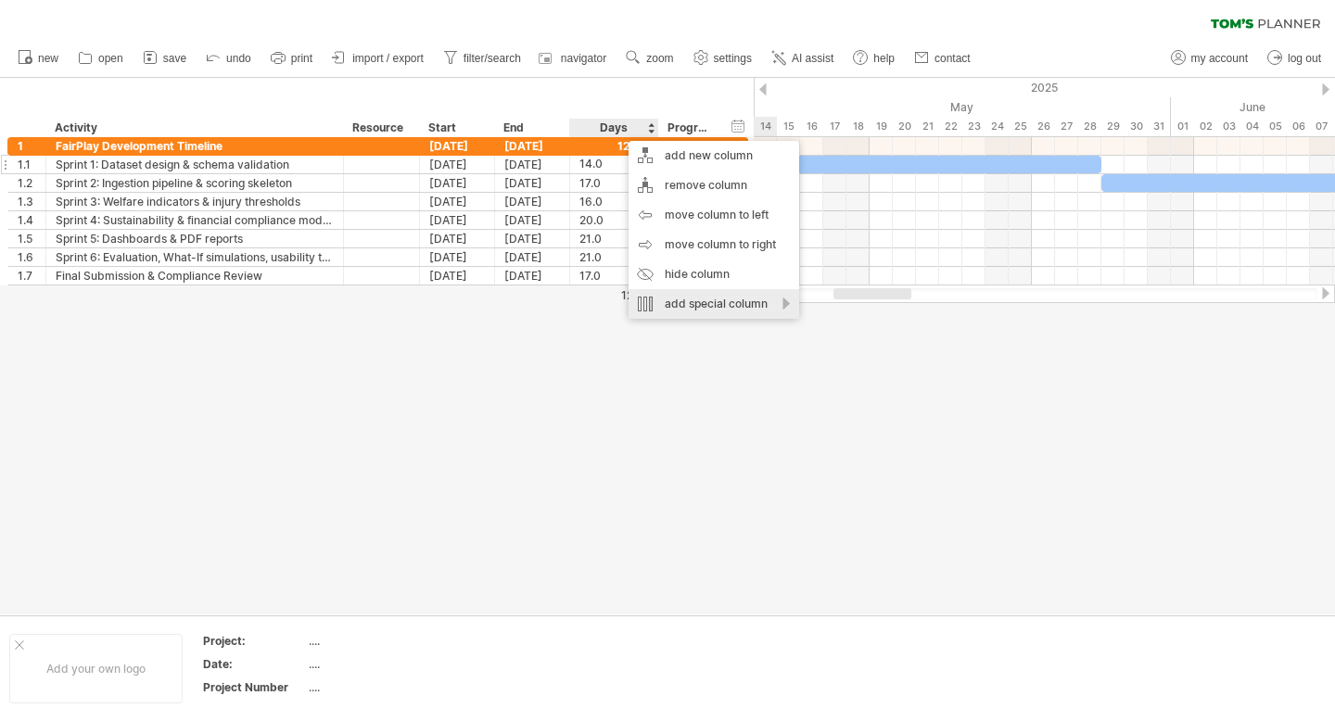
click at [713, 298] on div "add special column" at bounding box center [714, 304] width 171 height 30
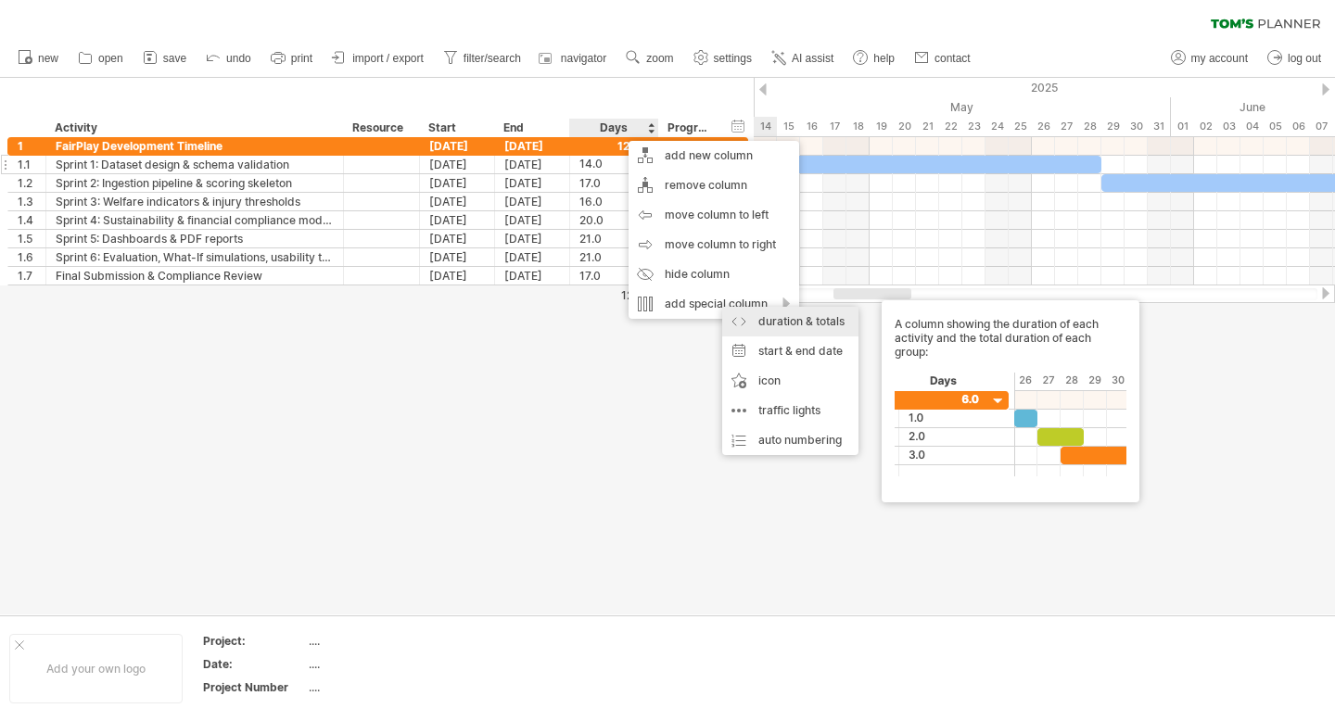
click at [797, 316] on div "duration & totals A column showing the duration of each activity and the total …" at bounding box center [790, 322] width 136 height 30
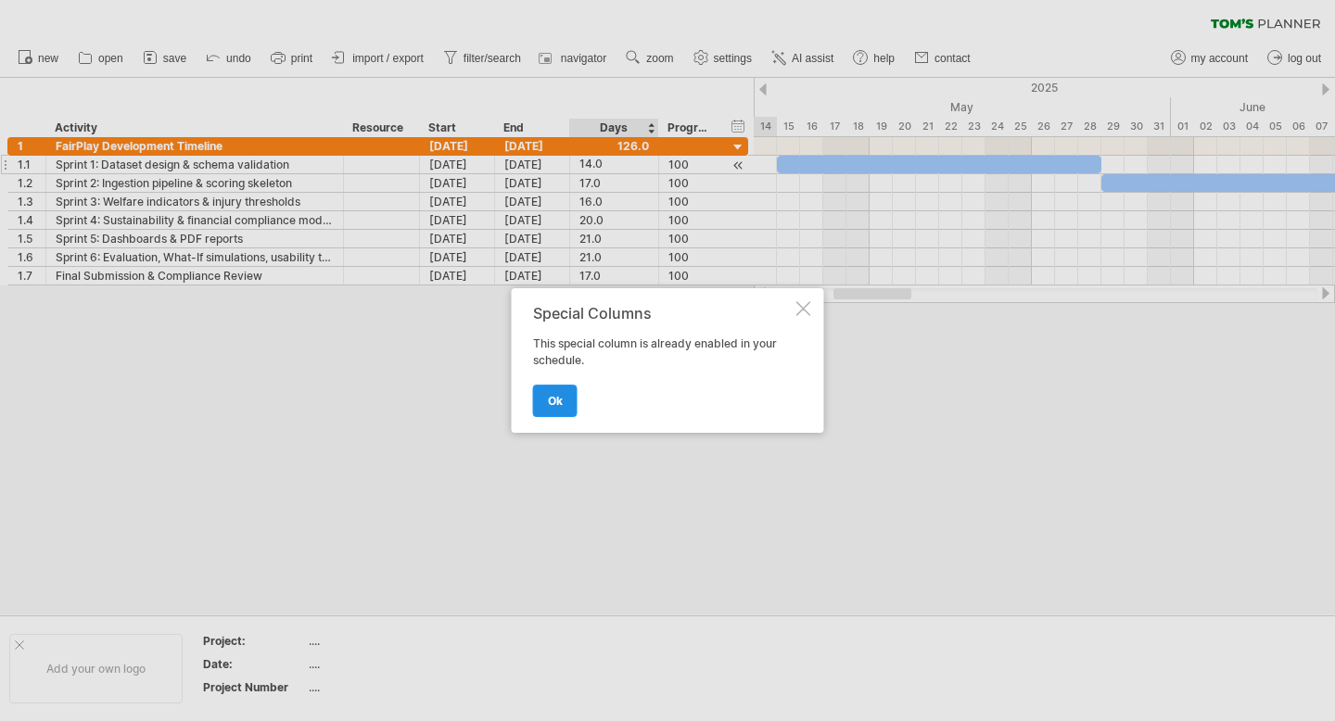
click at [551, 409] on link "ok" at bounding box center [555, 401] width 45 height 32
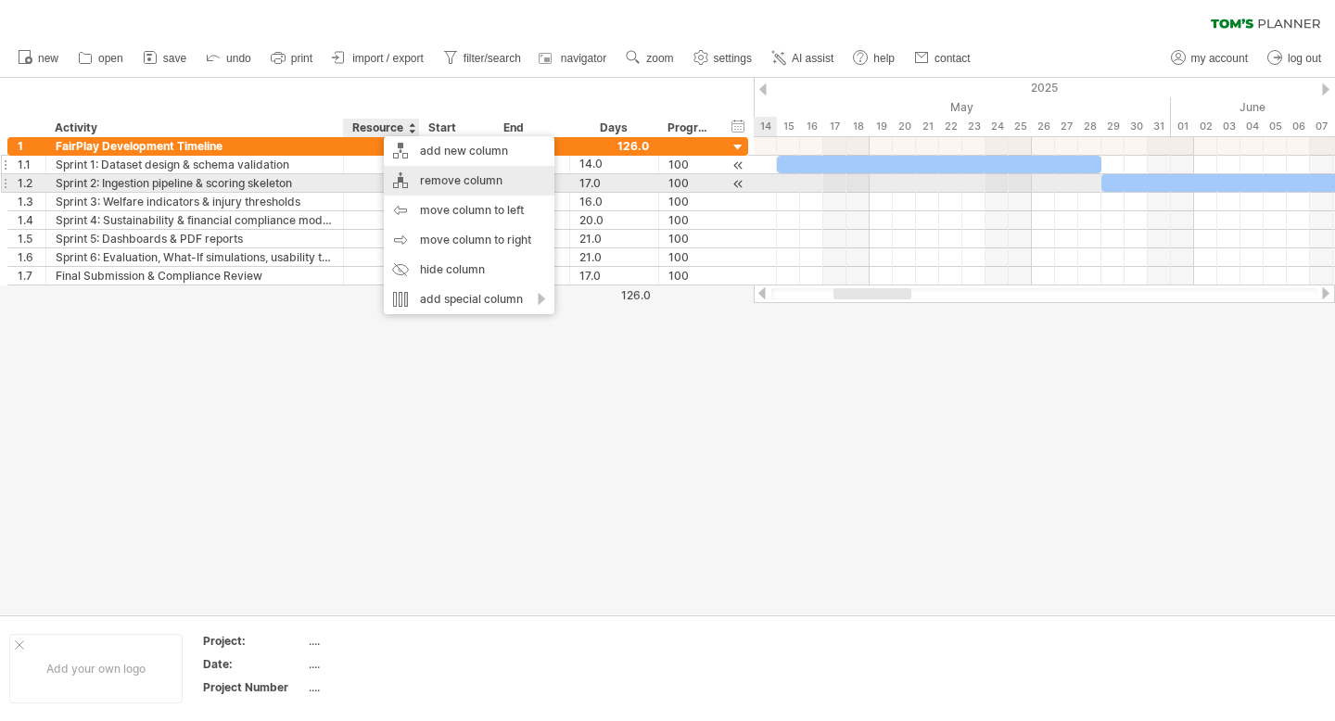
click at [448, 179] on div "remove column" at bounding box center [469, 181] width 171 height 30
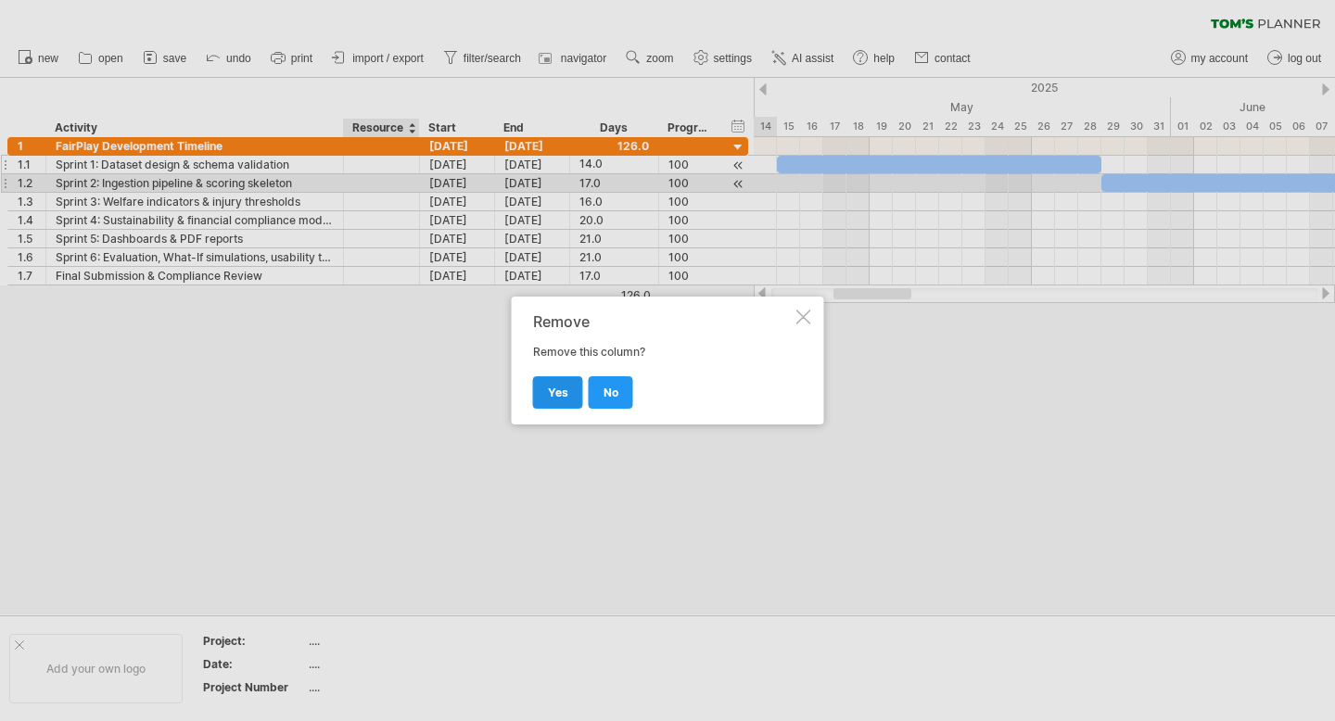
click at [563, 396] on span "yes" at bounding box center [558, 393] width 20 height 14
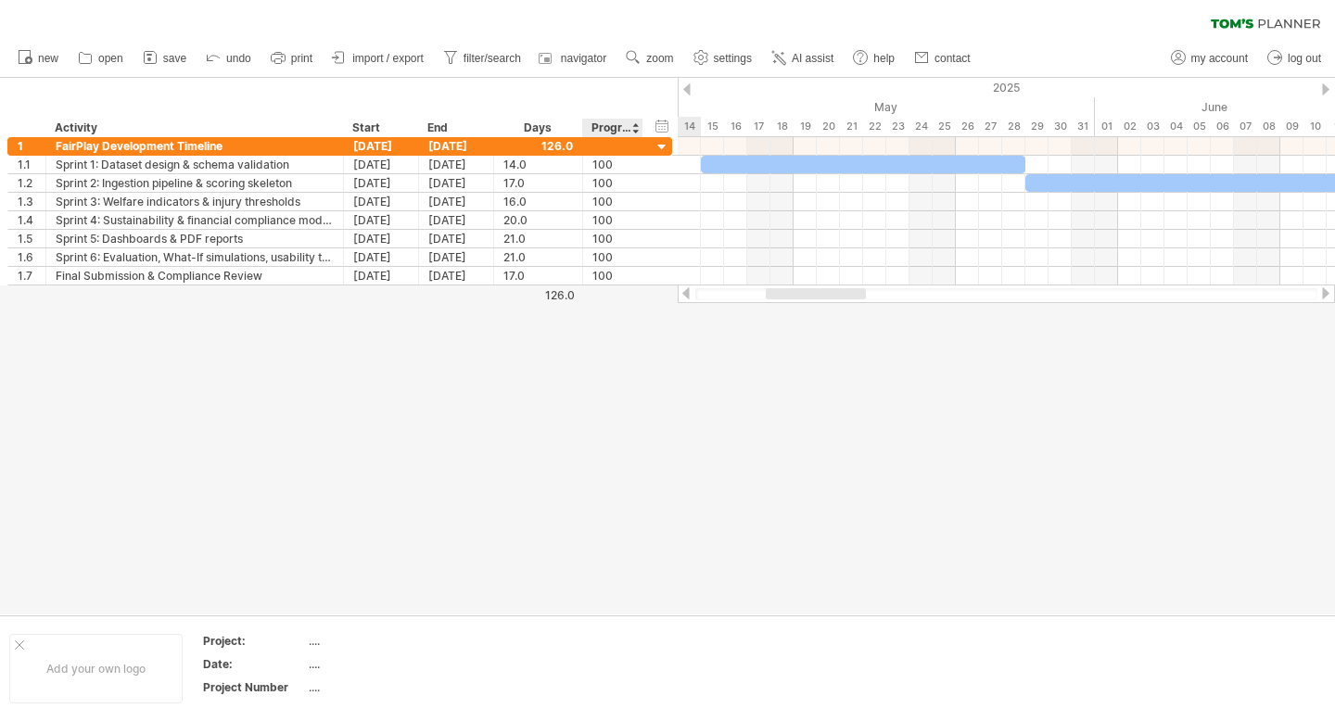
click at [603, 122] on div "Progress (%)" at bounding box center [612, 128] width 41 height 19
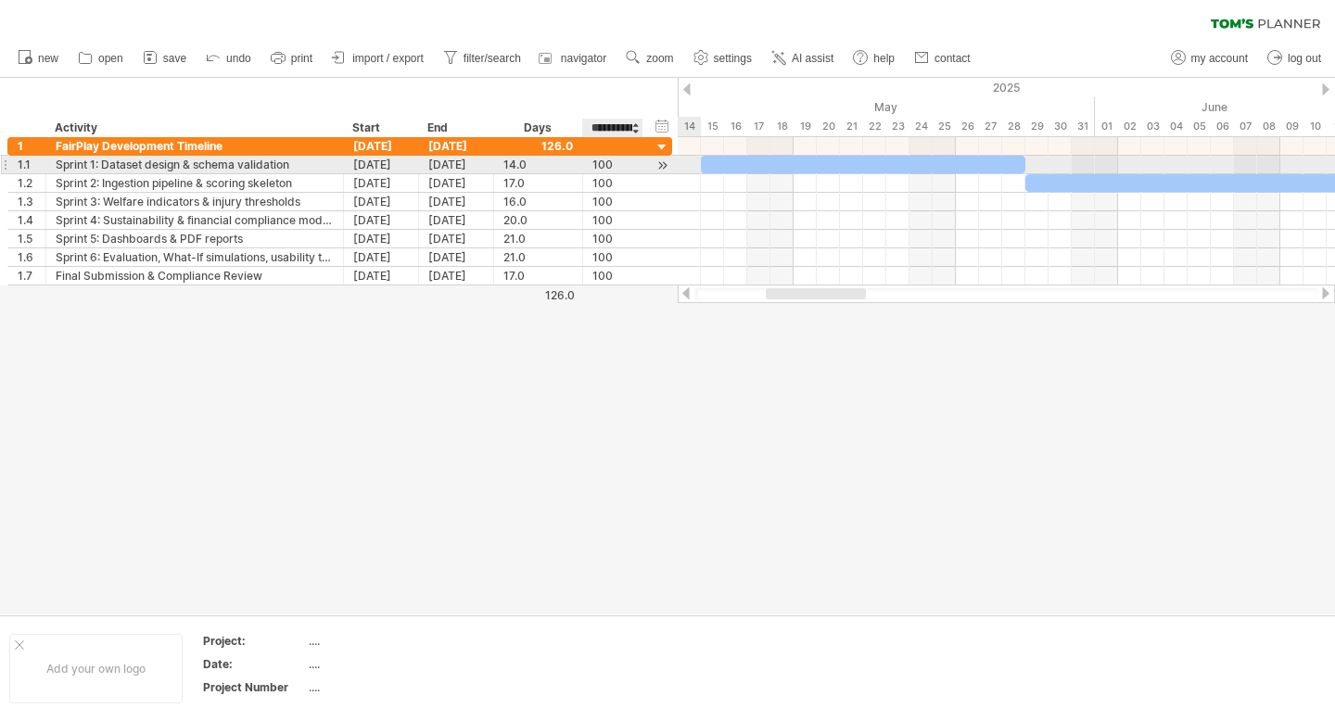
click at [632, 159] on div "100" at bounding box center [613, 165] width 41 height 18
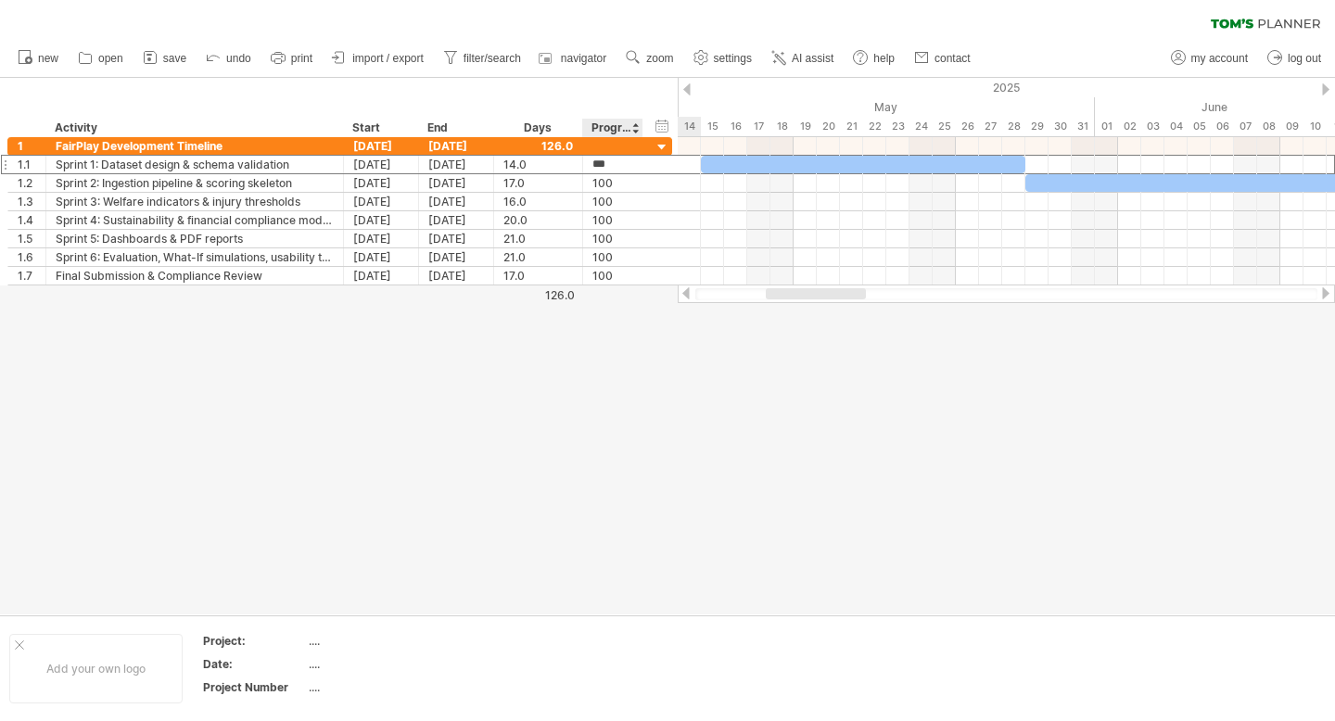
click at [615, 121] on div "Progress (%)" at bounding box center [612, 128] width 41 height 19
click at [615, 121] on input "**********" at bounding box center [612, 128] width 41 height 19
drag, startPoint x: 641, startPoint y: 121, endPoint x: 671, endPoint y: 109, distance: 32.6
click at [671, 109] on div "**********" at bounding box center [353, 107] width 706 height 59
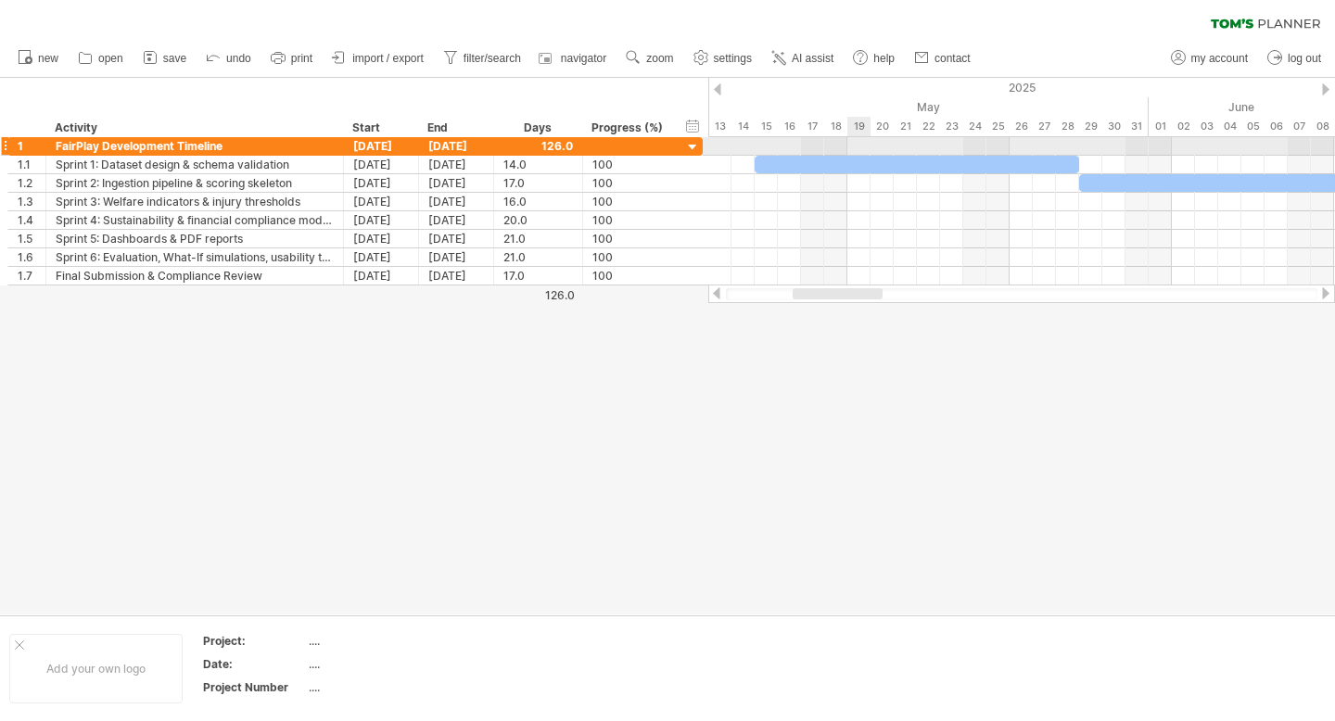
click at [848, 153] on div at bounding box center [1021, 146] width 627 height 19
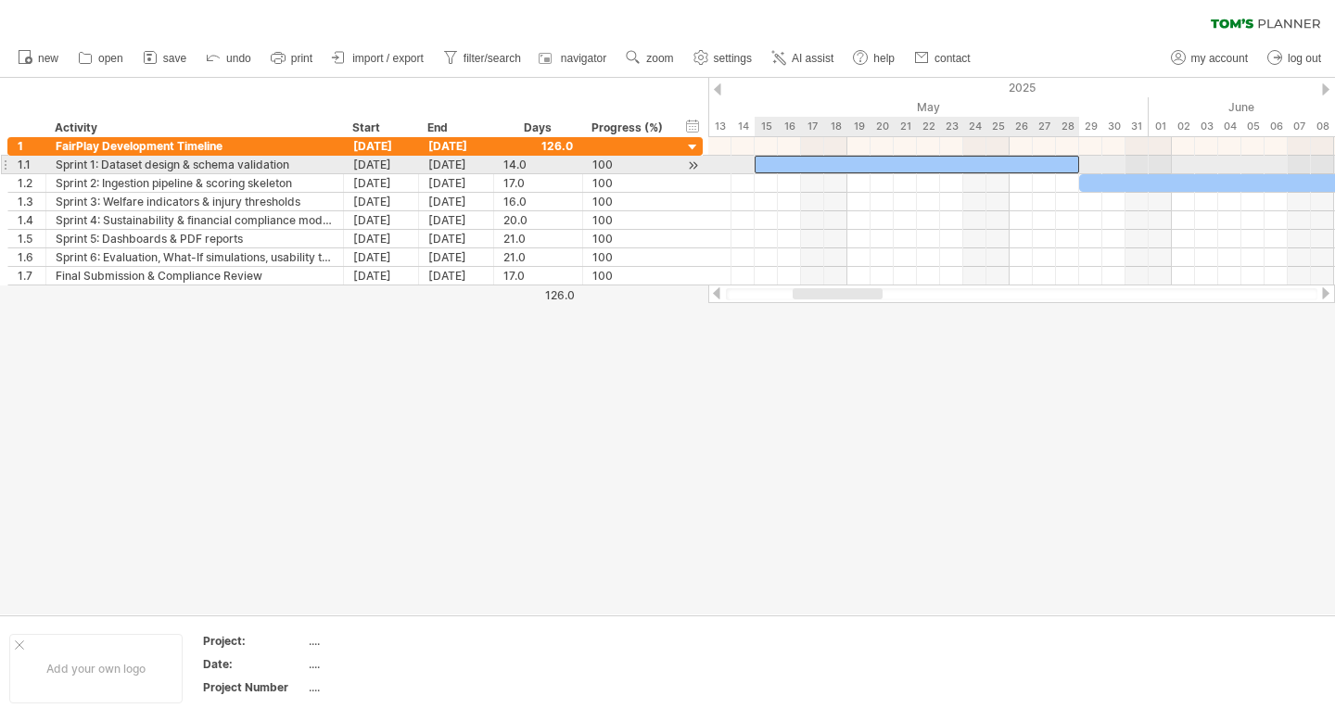
click at [837, 158] on div at bounding box center [917, 165] width 325 height 18
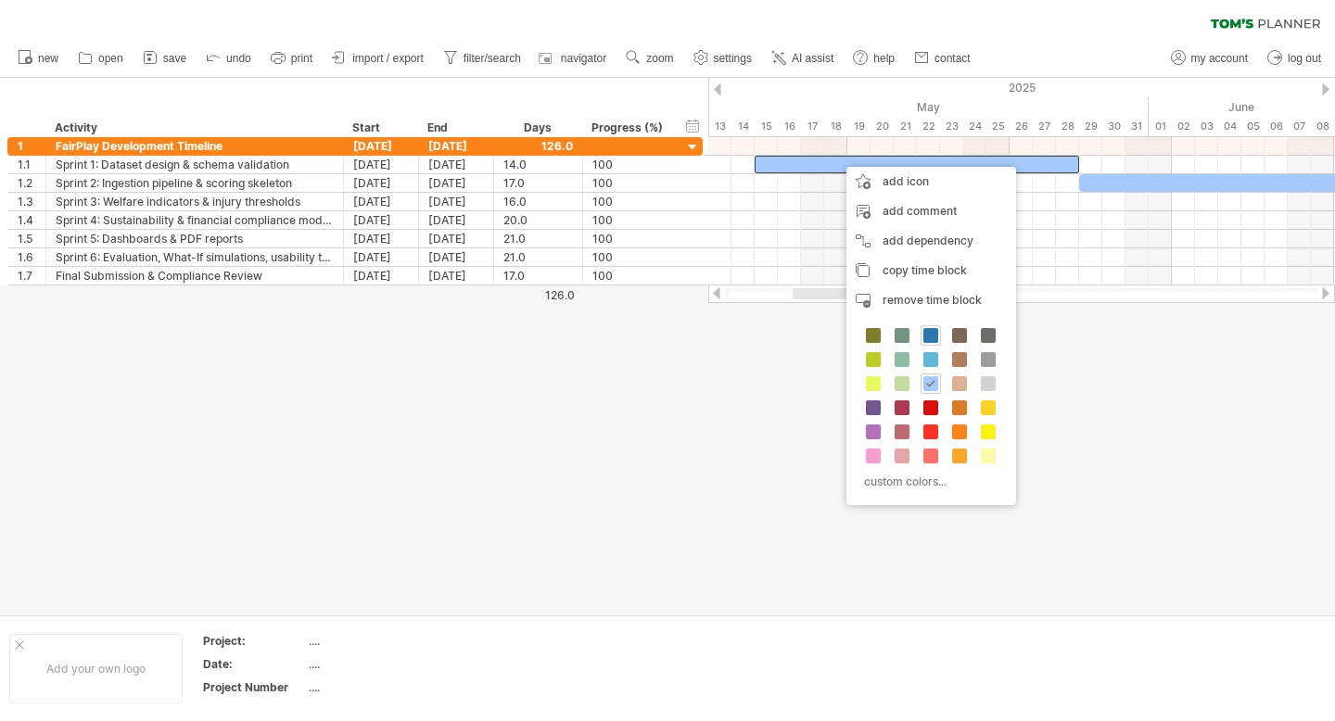
click at [927, 330] on span at bounding box center [931, 335] width 15 height 15
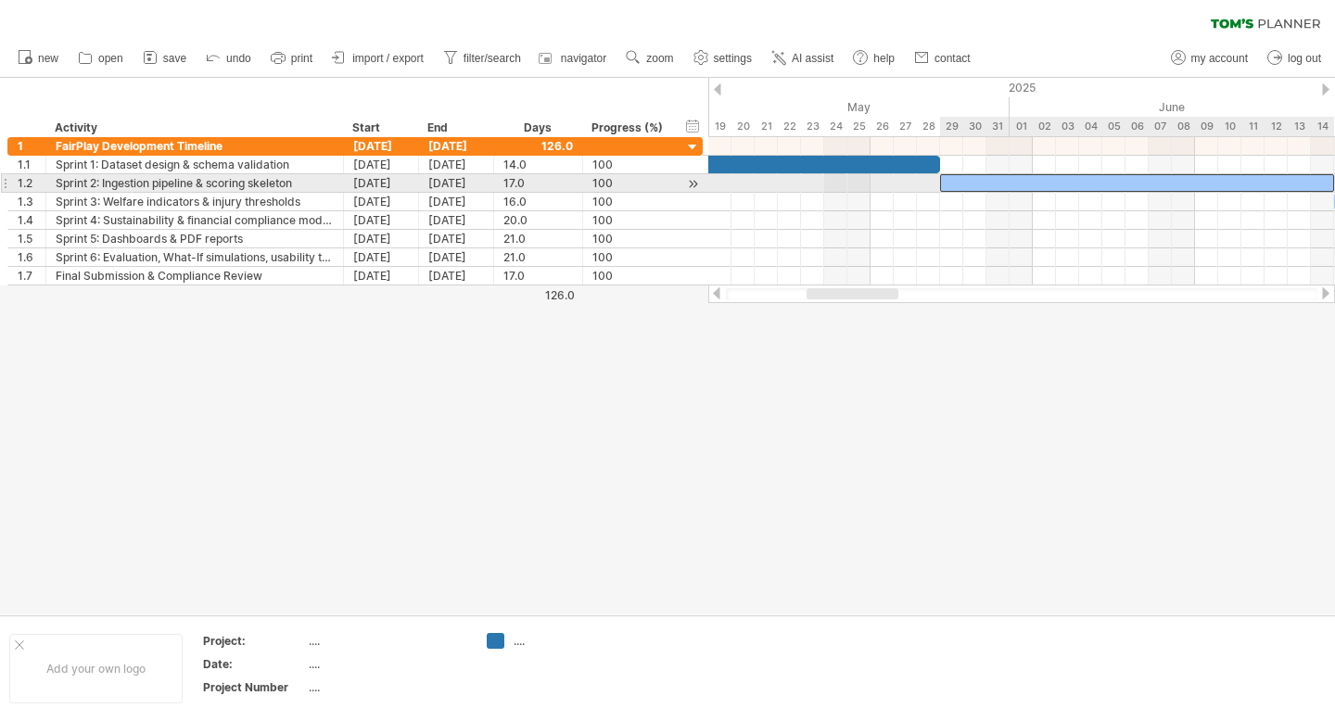
click at [1063, 184] on div at bounding box center [1137, 183] width 394 height 18
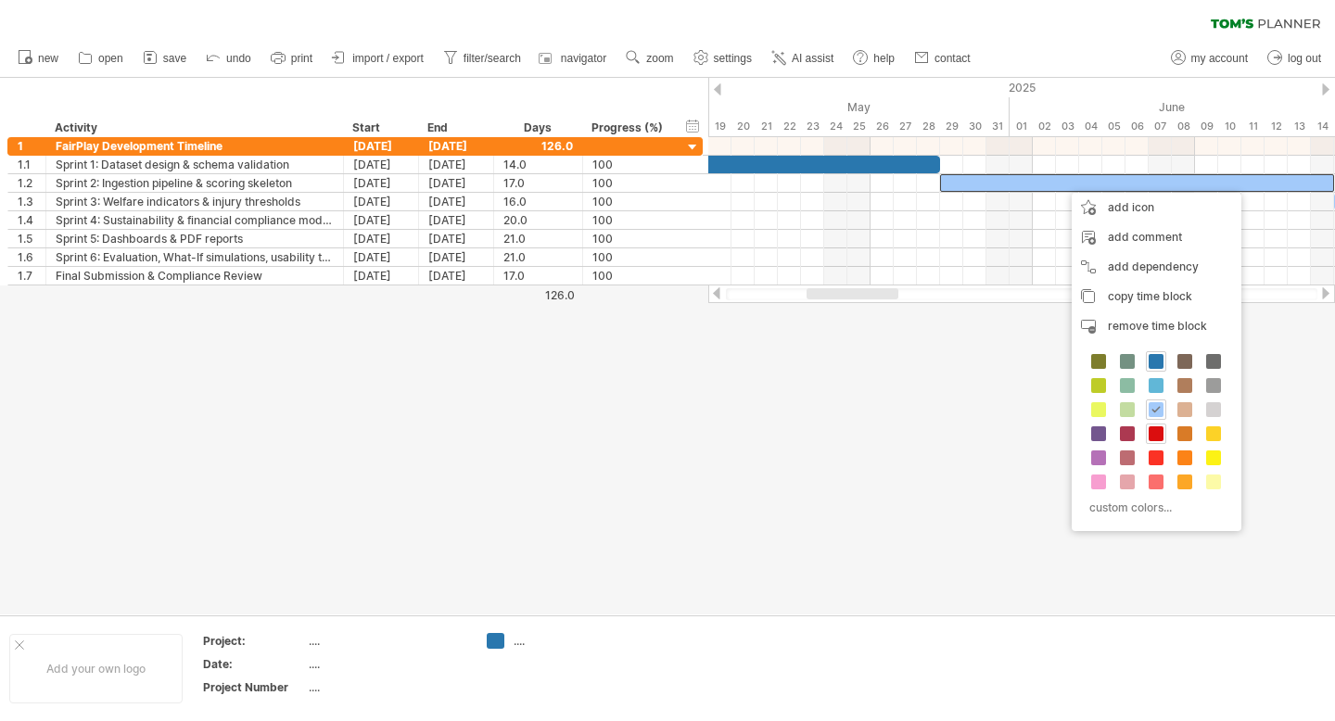
click at [1156, 438] on span at bounding box center [1156, 434] width 15 height 15
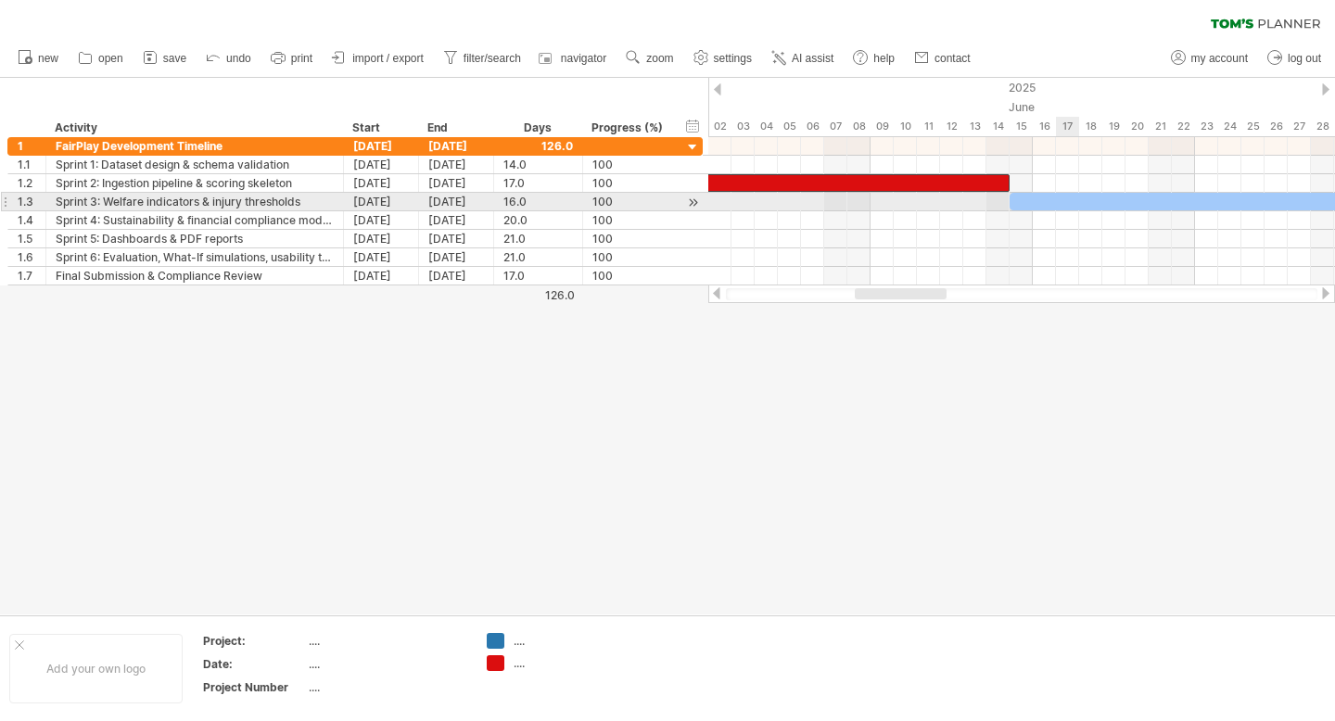
click at [1068, 205] on div at bounding box center [1195, 202] width 371 height 18
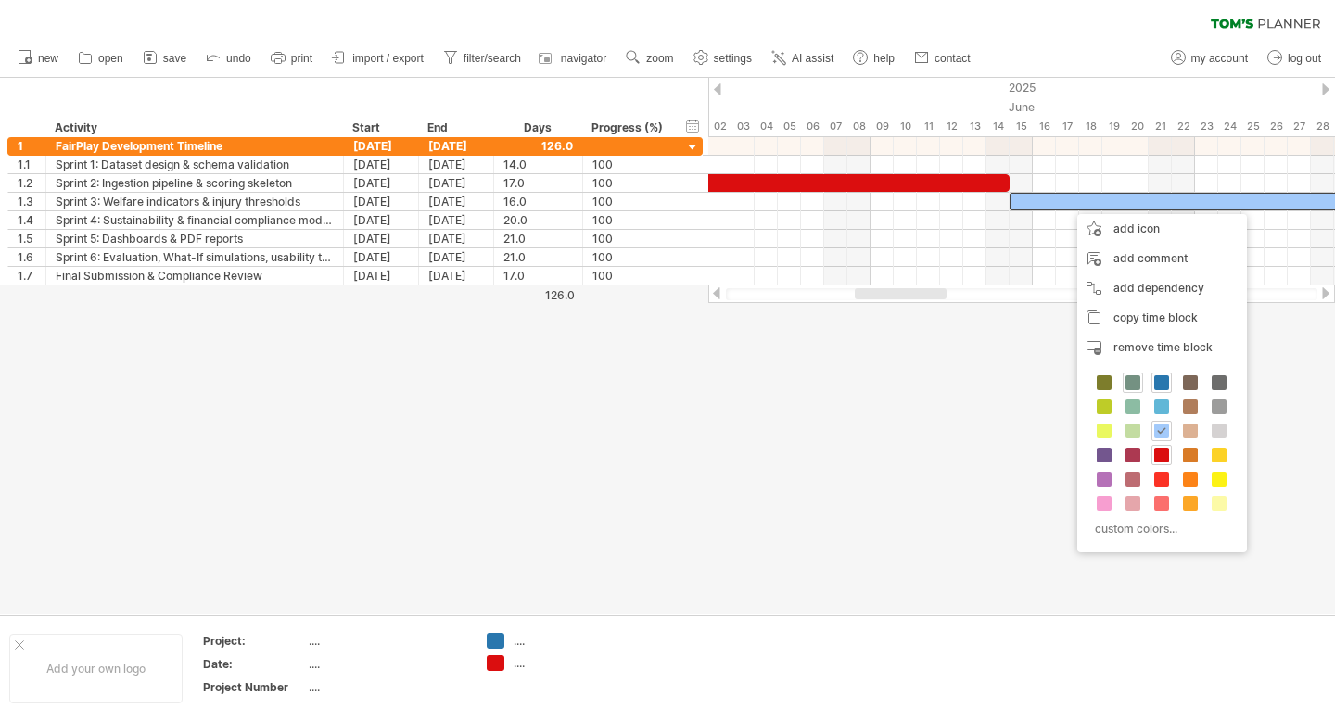
click at [1132, 383] on span at bounding box center [1133, 383] width 15 height 15
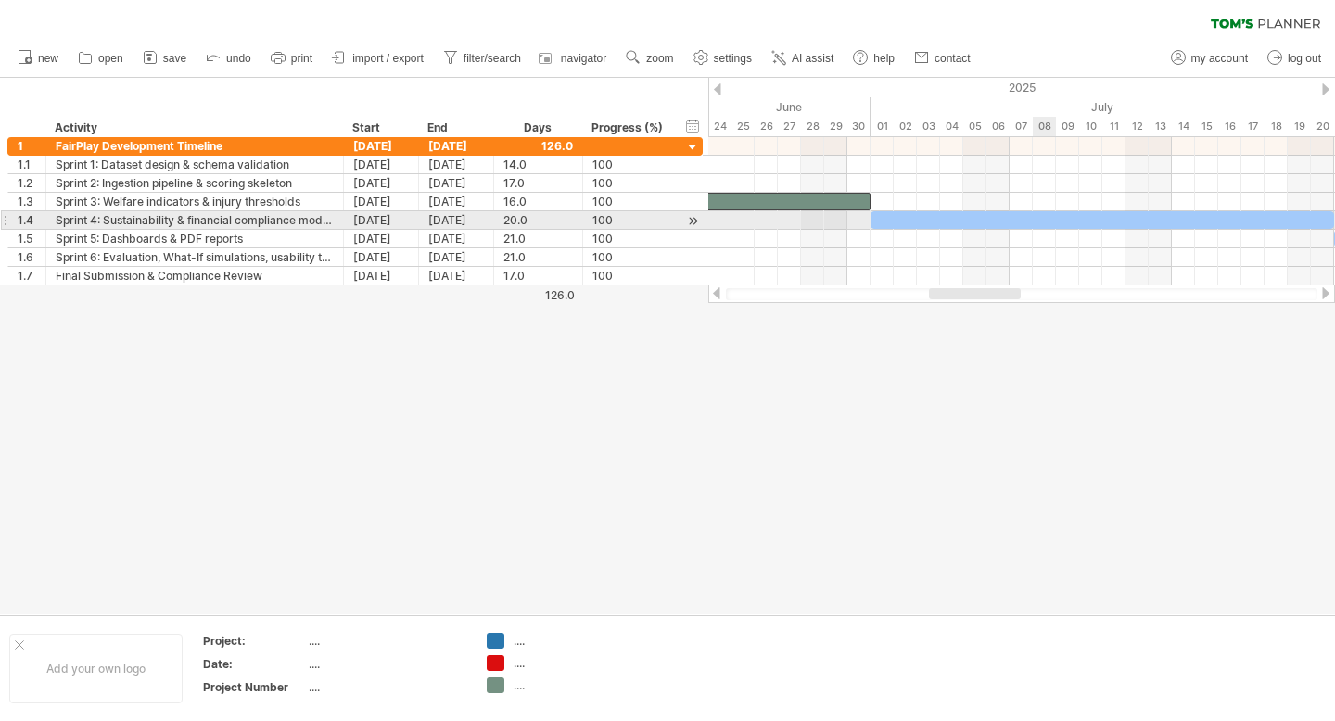
click at [1046, 220] on div at bounding box center [1103, 220] width 464 height 18
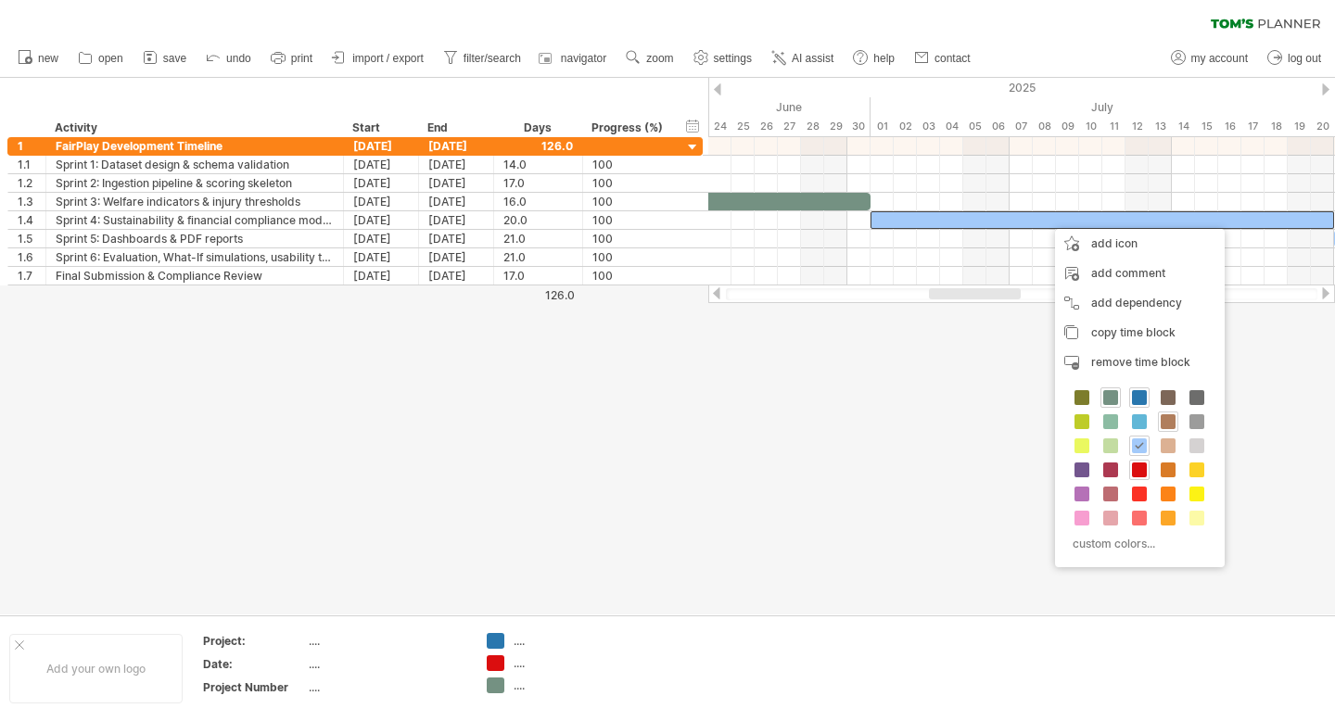
click at [1166, 422] on span at bounding box center [1168, 421] width 15 height 15
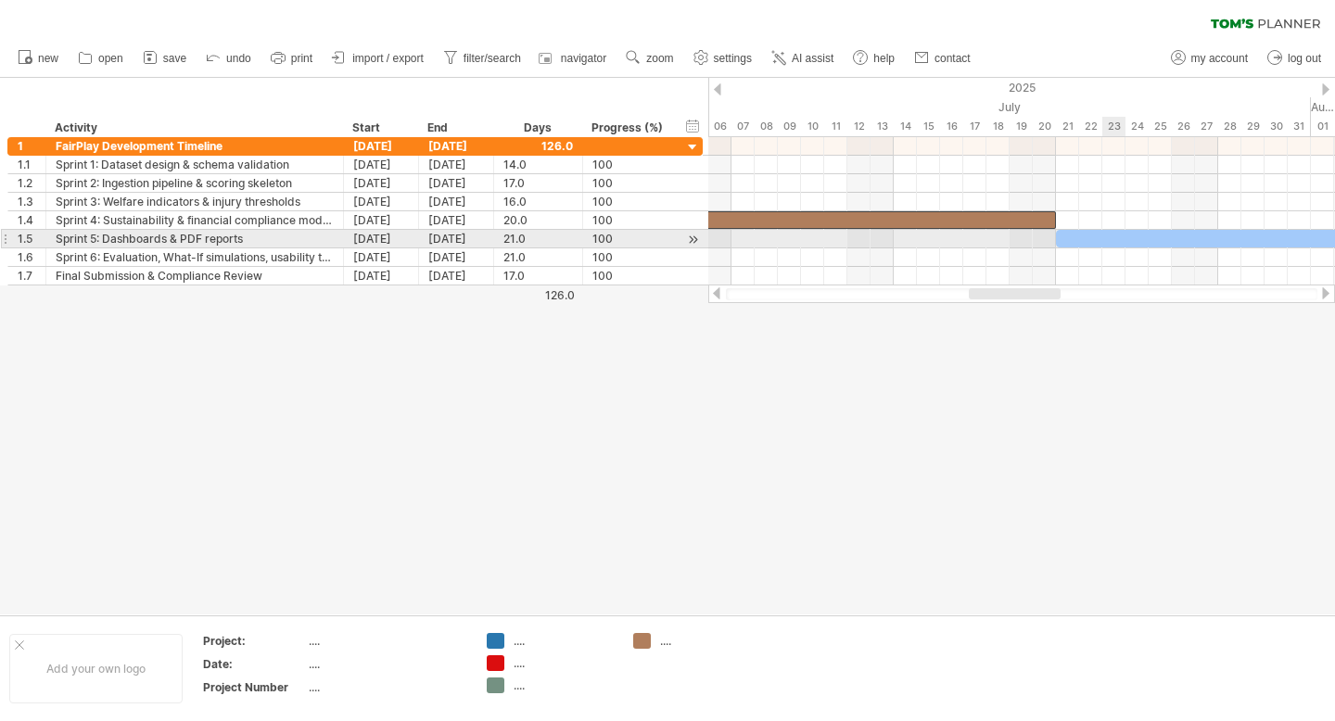
click at [1107, 240] on div at bounding box center [1299, 239] width 487 height 18
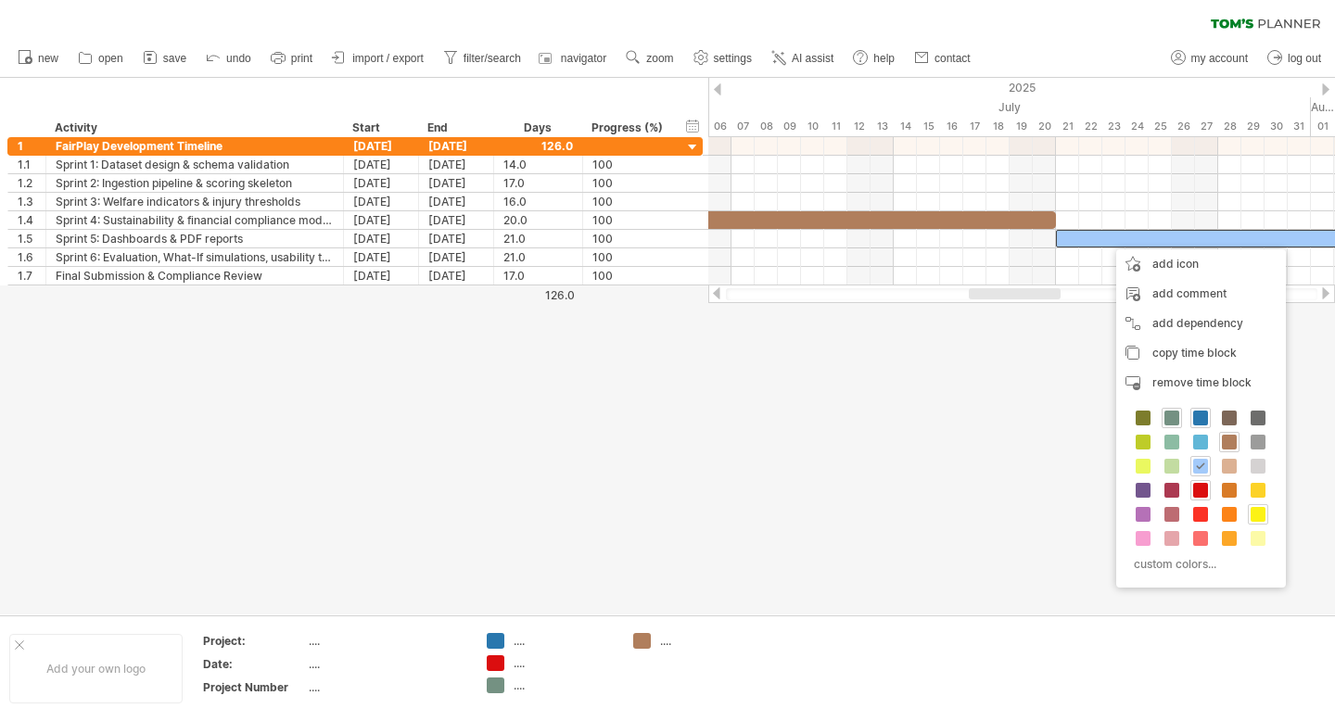
click at [1256, 509] on span at bounding box center [1258, 514] width 15 height 15
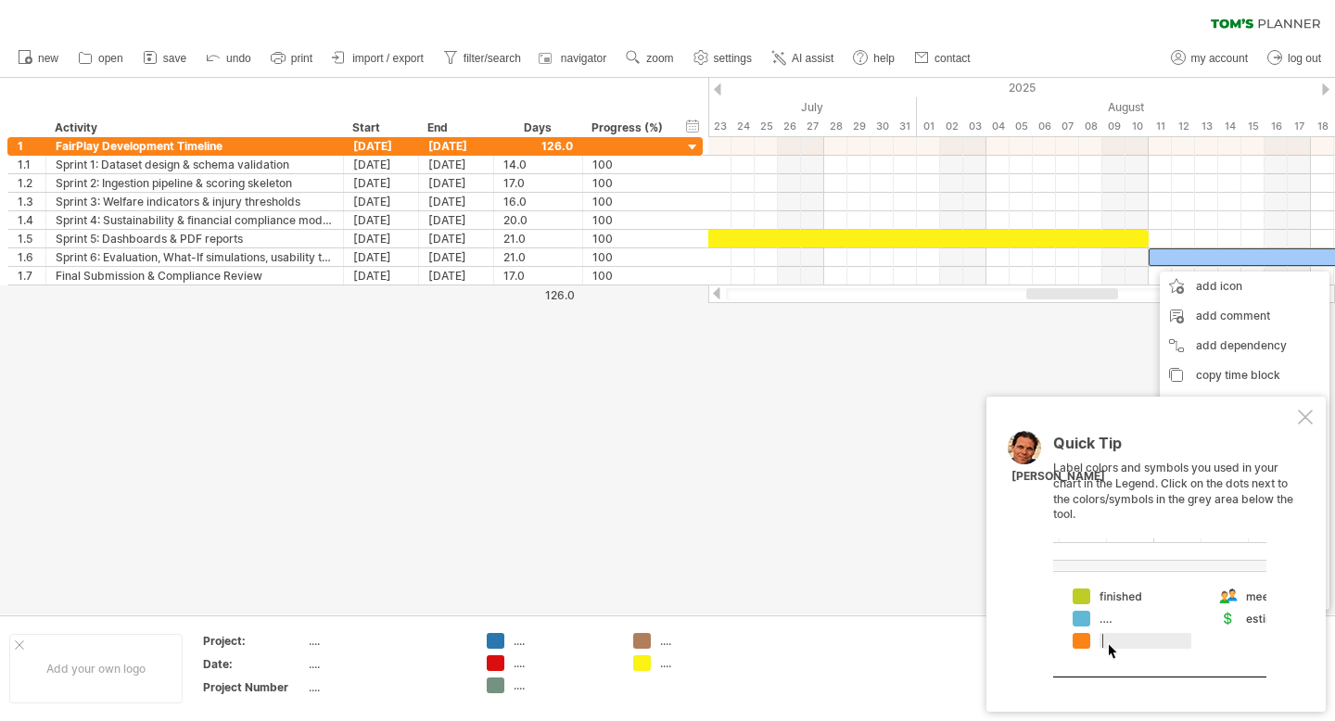
click at [1073, 334] on div at bounding box center [667, 346] width 1335 height 537
click at [1307, 414] on div at bounding box center [1305, 417] width 15 height 15
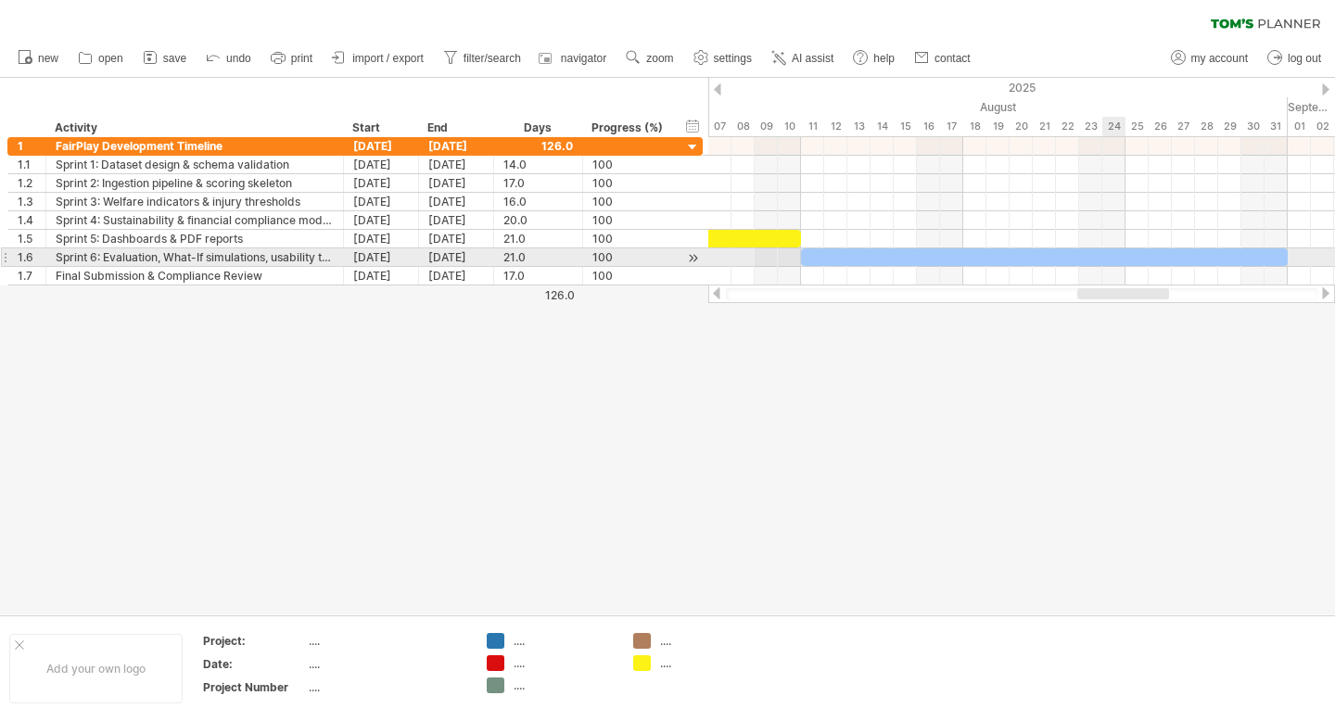
click at [1123, 261] on div at bounding box center [1044, 258] width 487 height 18
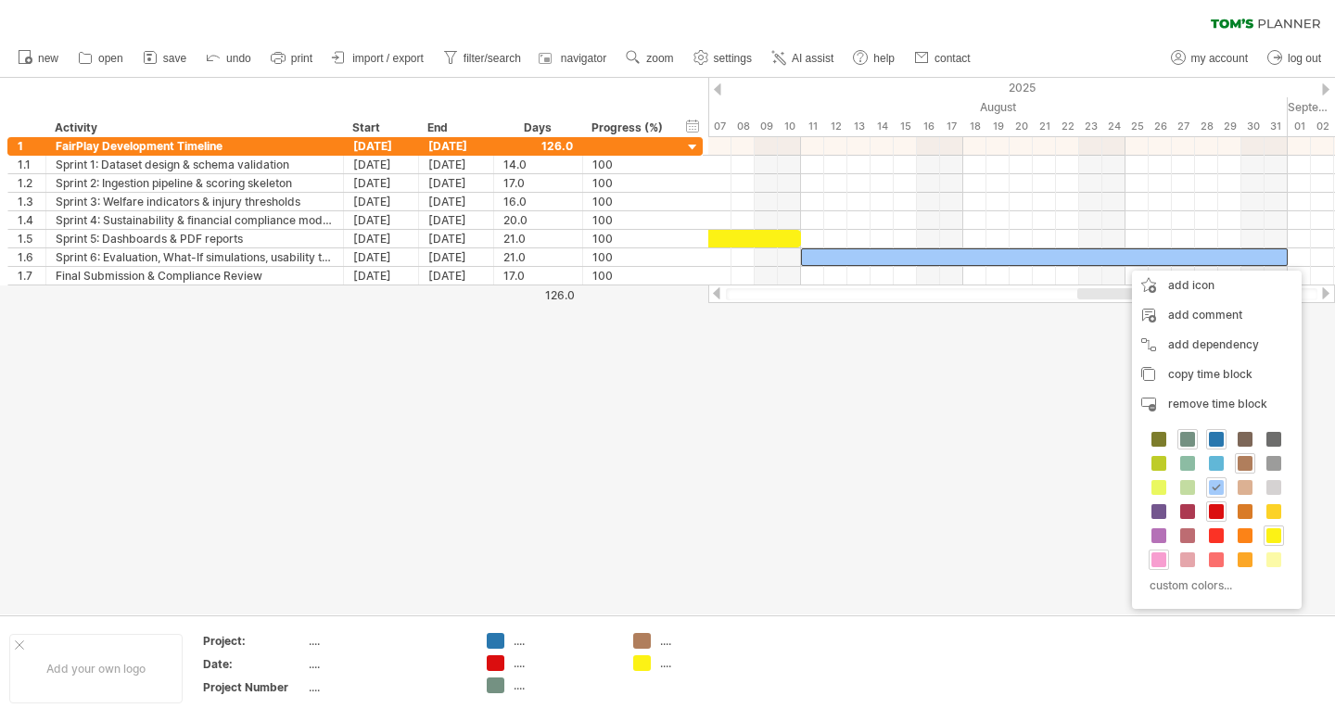
click at [1160, 563] on span at bounding box center [1159, 560] width 15 height 15
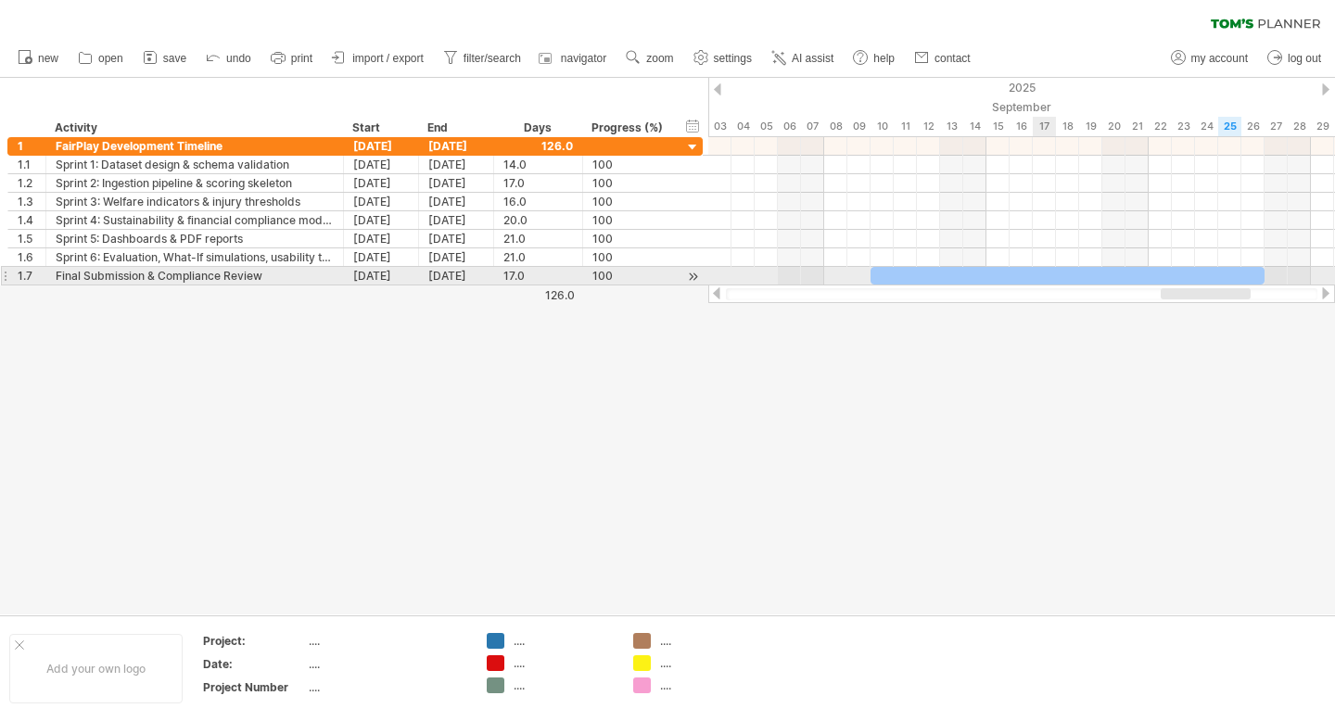
click at [1042, 278] on div at bounding box center [1068, 276] width 394 height 18
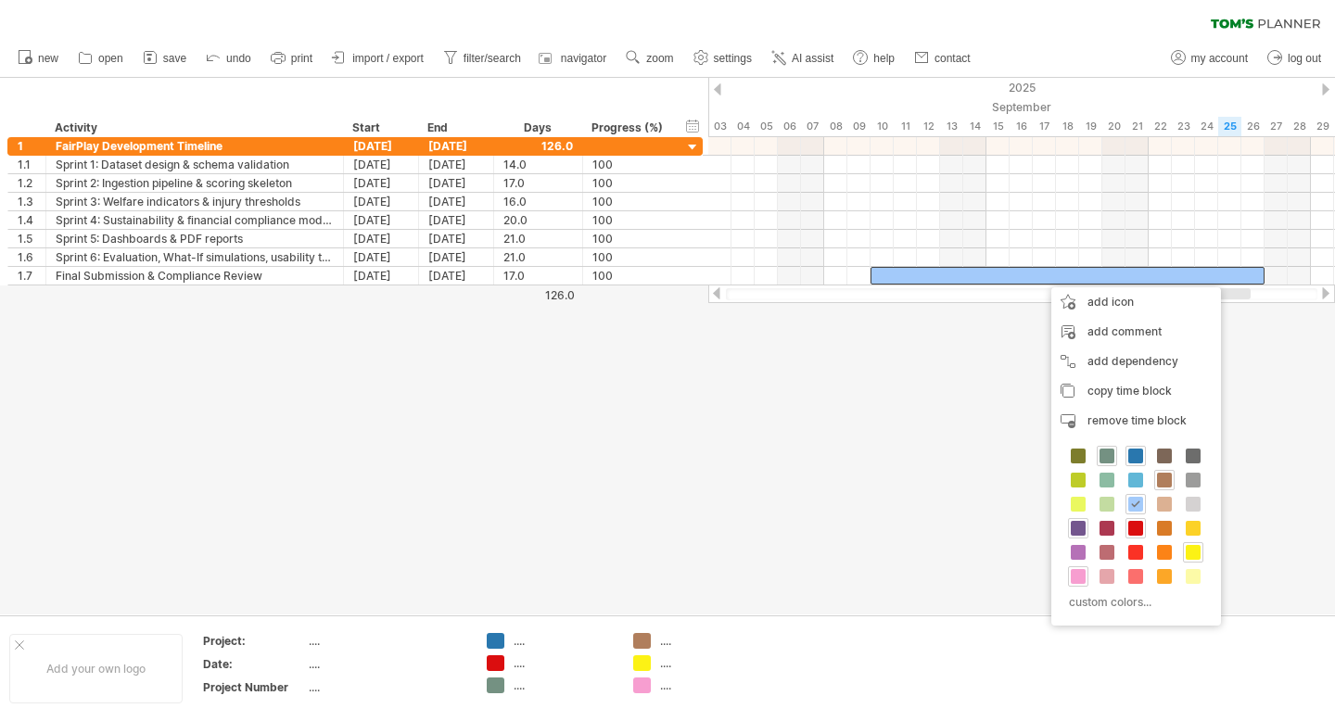
click at [1077, 532] on span at bounding box center [1078, 528] width 15 height 15
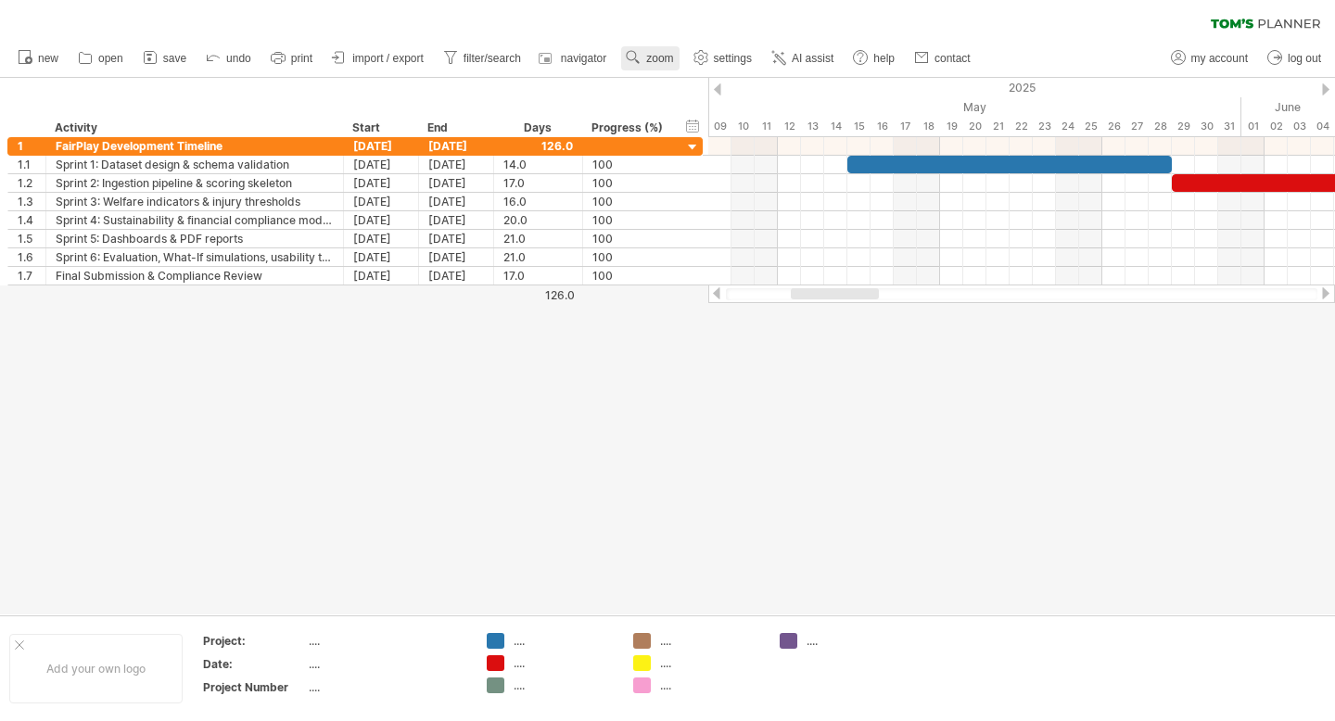
click at [657, 56] on span "zoom" at bounding box center [659, 58] width 27 height 13
click at [699, 79] on div "Month" at bounding box center [718, 80] width 103 height 30
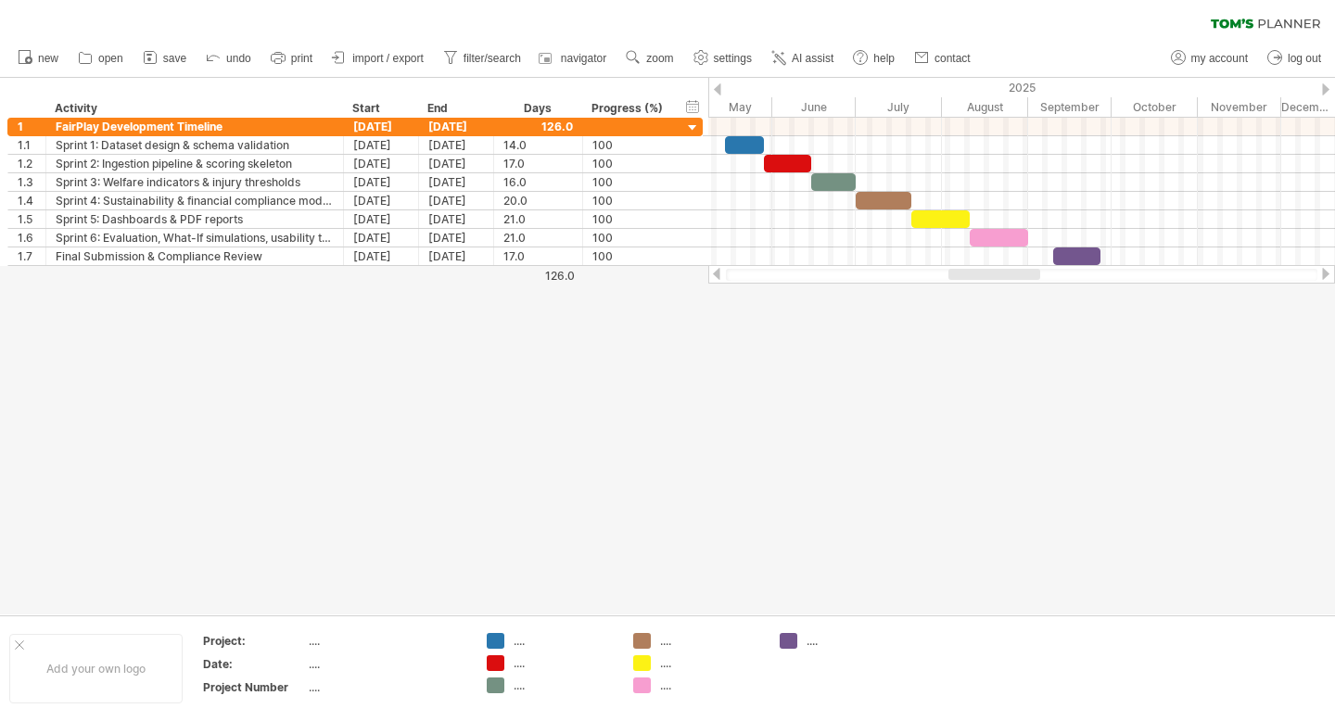
click at [888, 419] on div at bounding box center [667, 346] width 1335 height 537
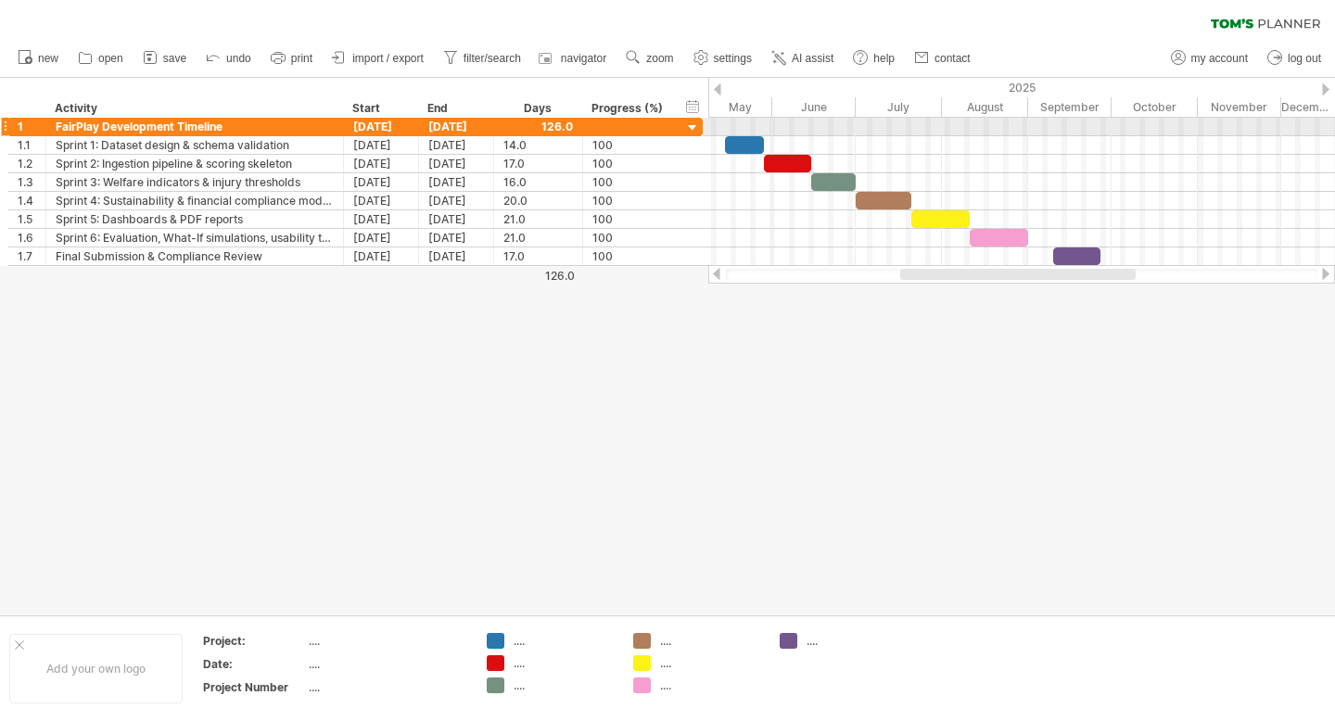
click at [744, 130] on div at bounding box center [1021, 127] width 627 height 19
click at [618, 123] on div at bounding box center [628, 127] width 71 height 18
click at [606, 125] on input "text" at bounding box center [628, 127] width 71 height 18
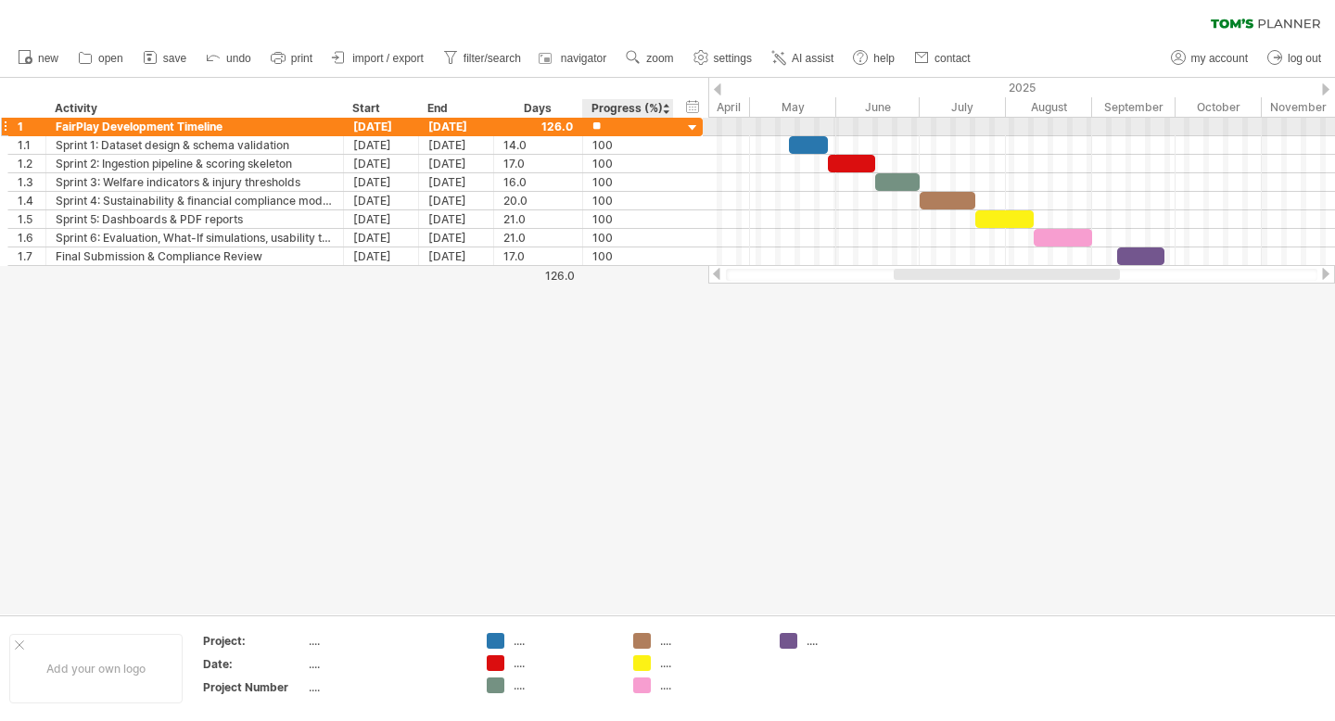
type input "***"
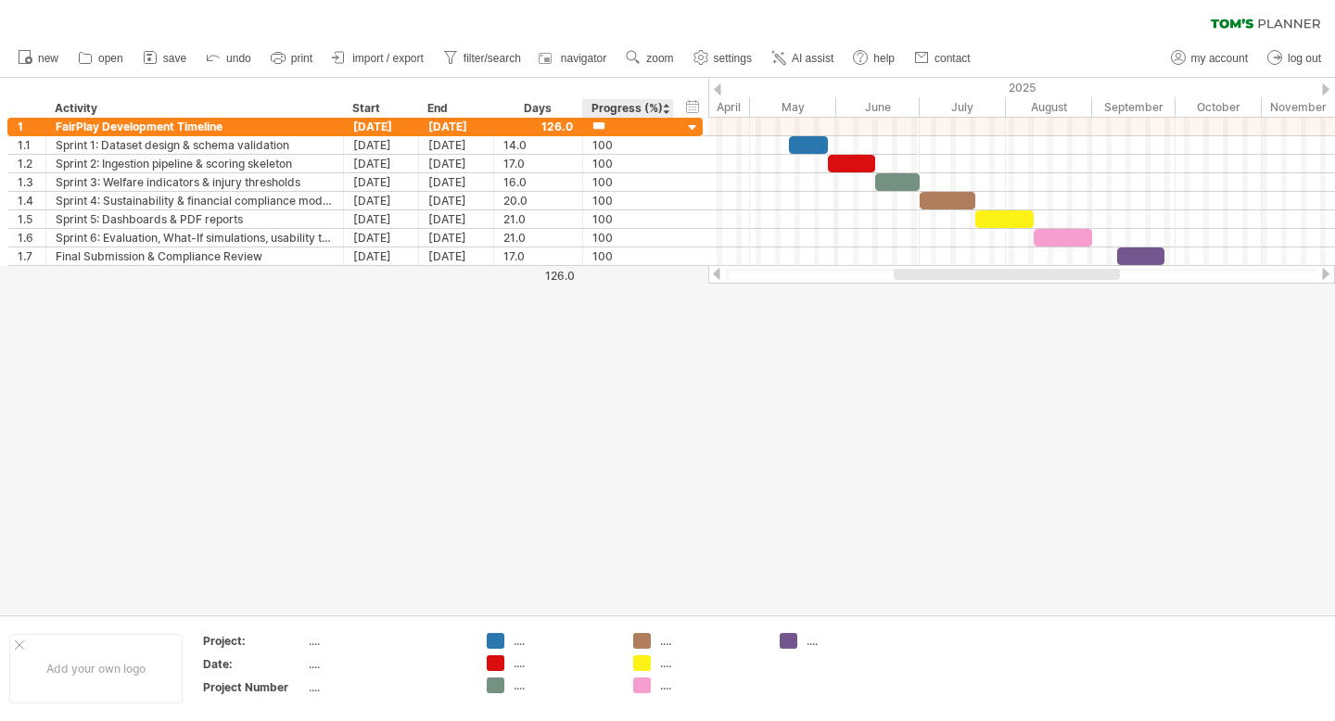
click at [596, 385] on div at bounding box center [667, 346] width 1335 height 537
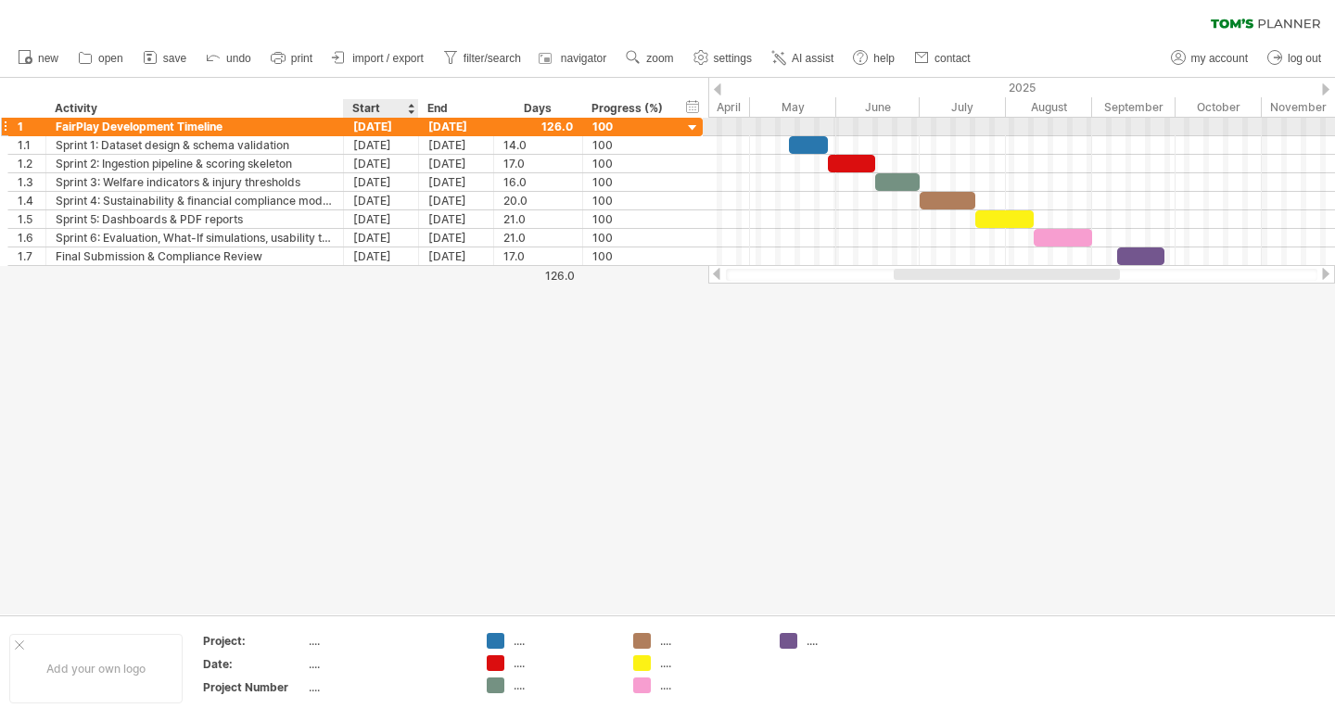
click at [384, 127] on div "[DATE]" at bounding box center [381, 127] width 75 height 18
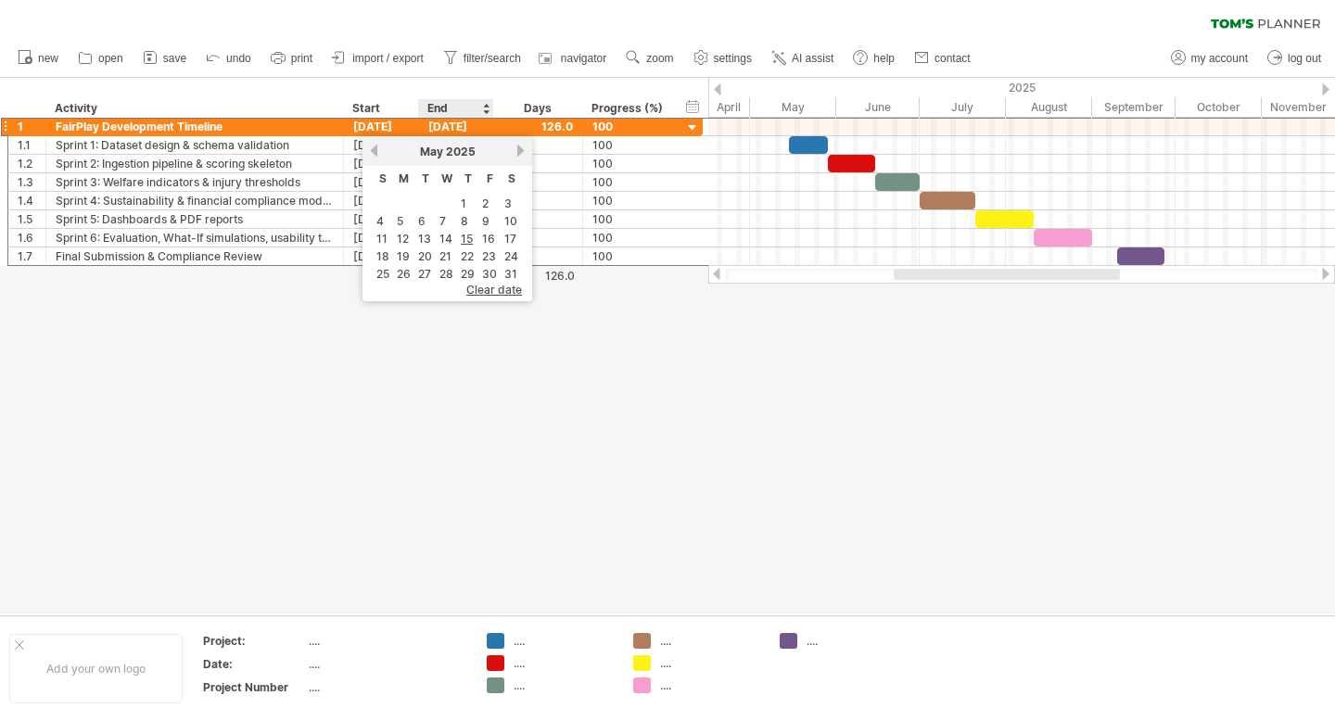
click at [440, 119] on div "[DATE]" at bounding box center [456, 127] width 75 height 18
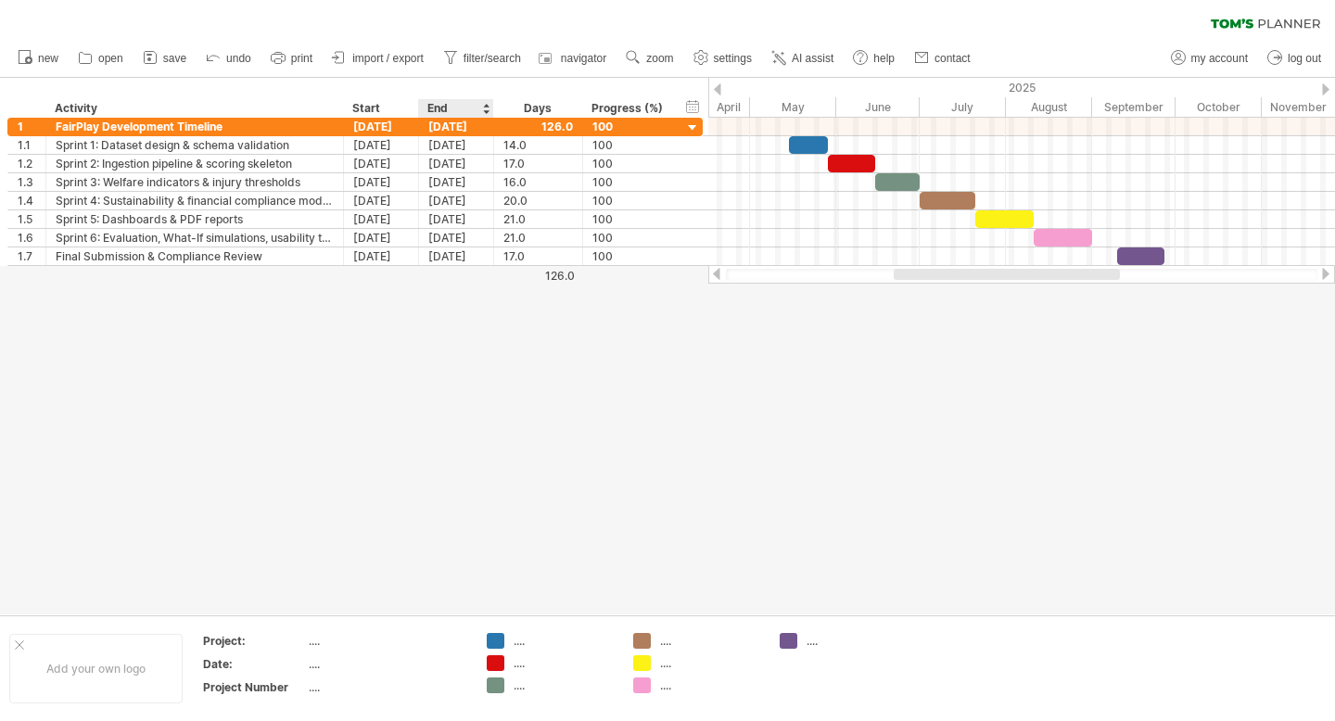
click at [458, 359] on div at bounding box center [667, 346] width 1335 height 537
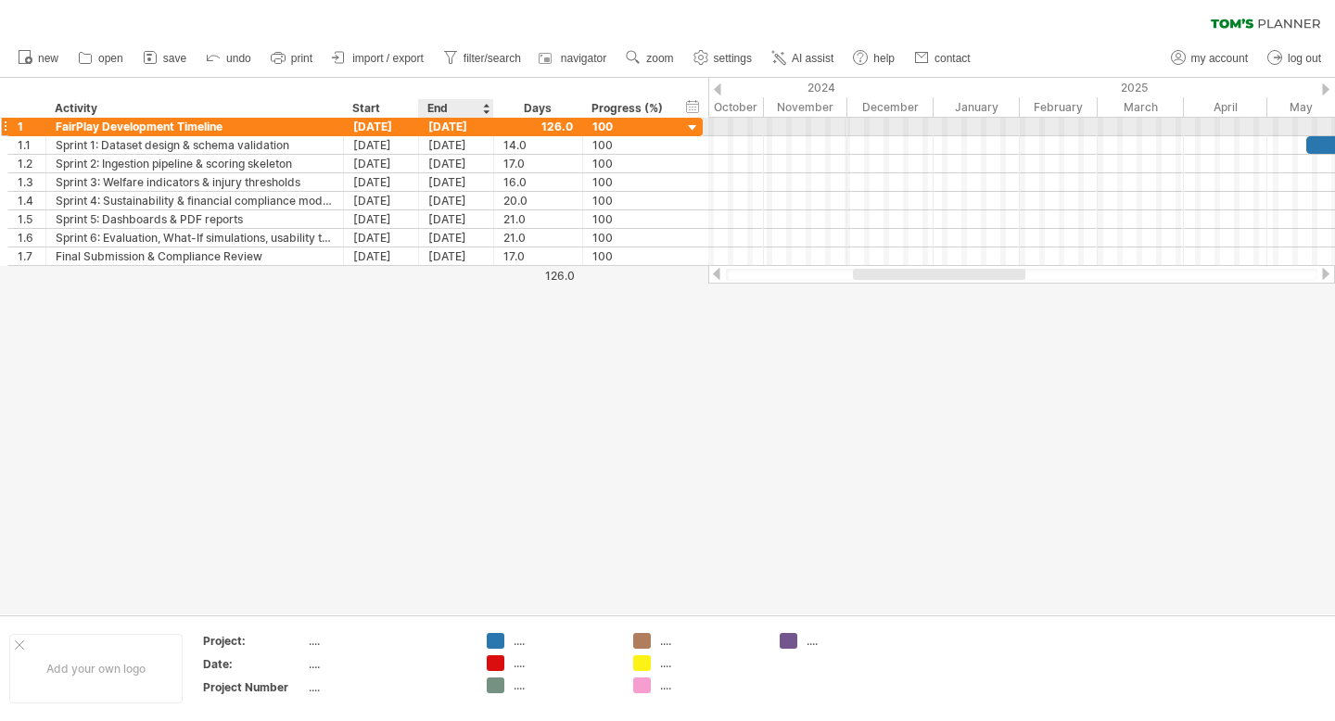
click at [438, 127] on div "[DATE]" at bounding box center [456, 127] width 75 height 18
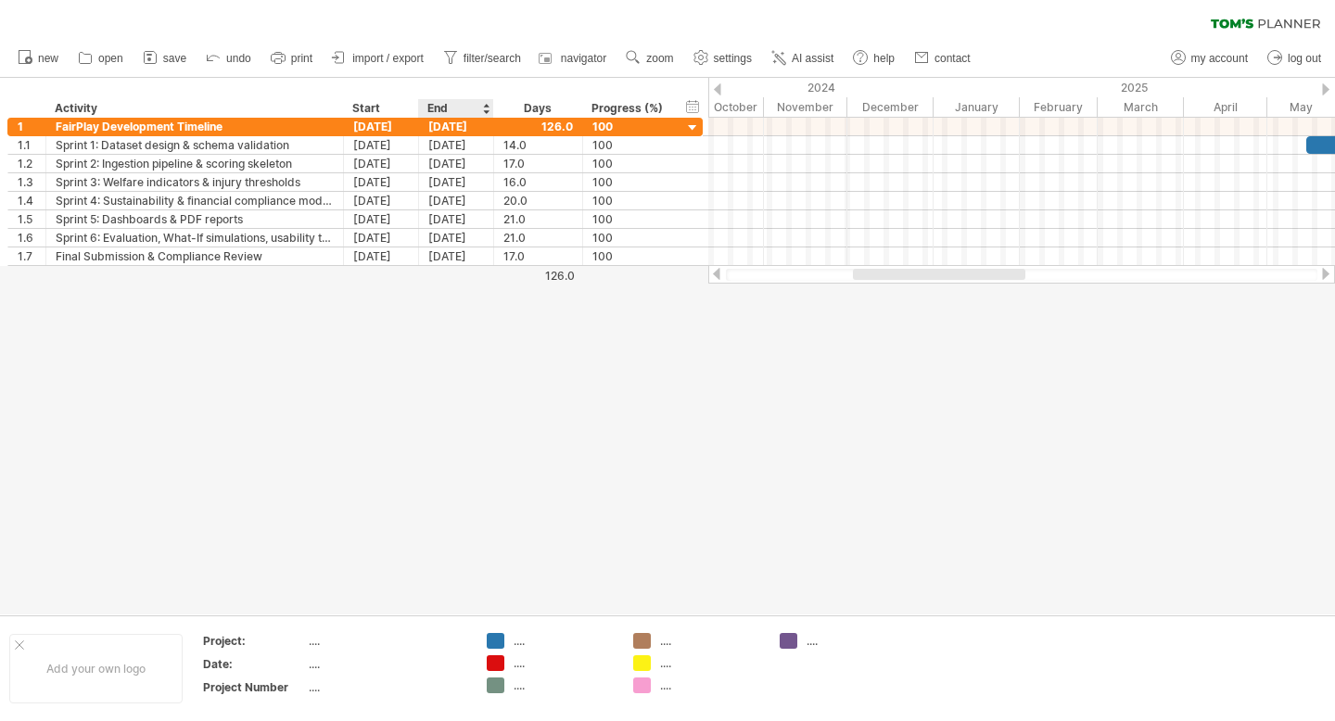
click at [451, 406] on div at bounding box center [667, 346] width 1335 height 537
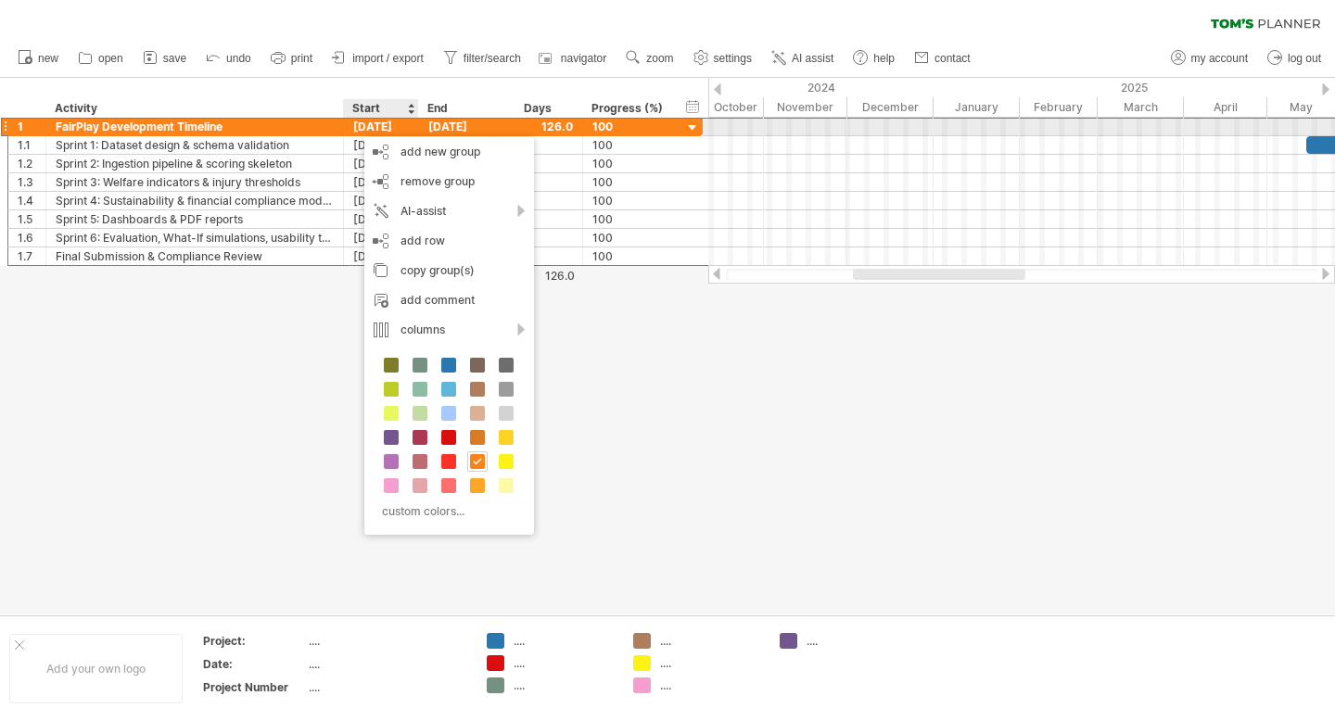
click at [253, 128] on div "FairPlay Development Timeline" at bounding box center [195, 127] width 278 height 18
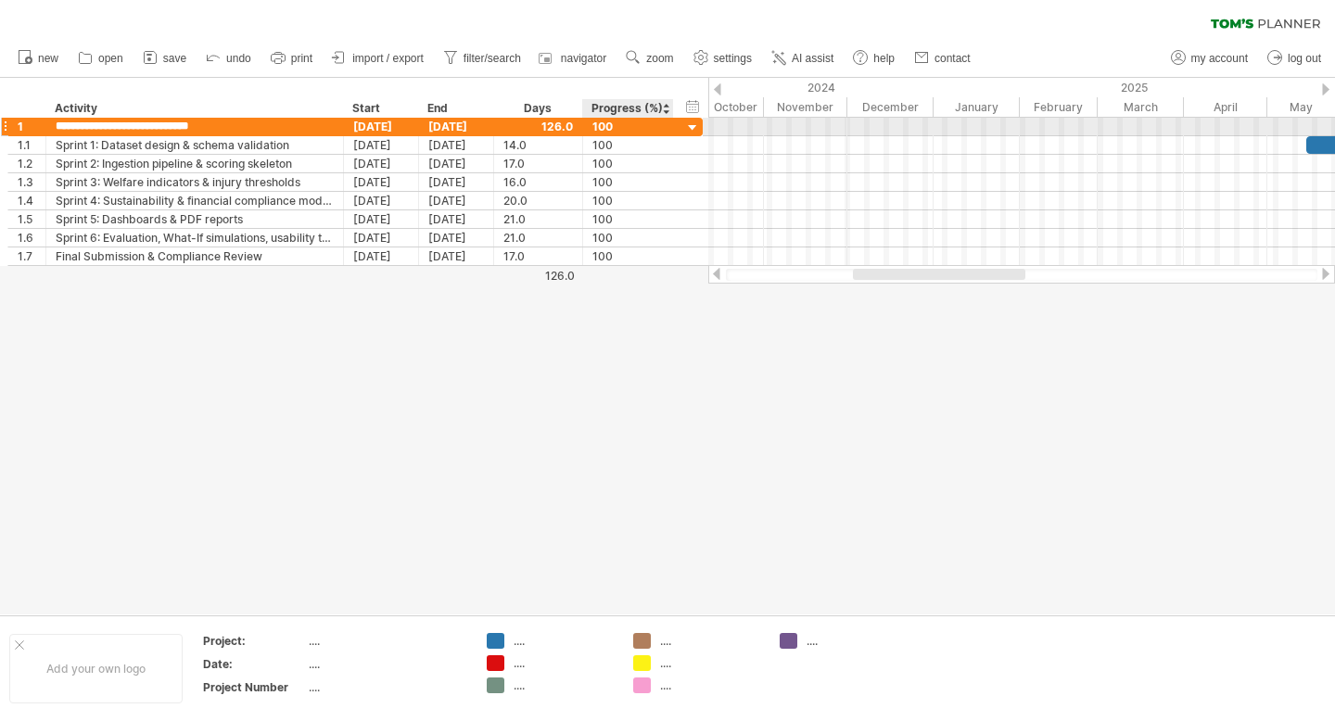
click at [691, 130] on div at bounding box center [693, 129] width 18 height 18
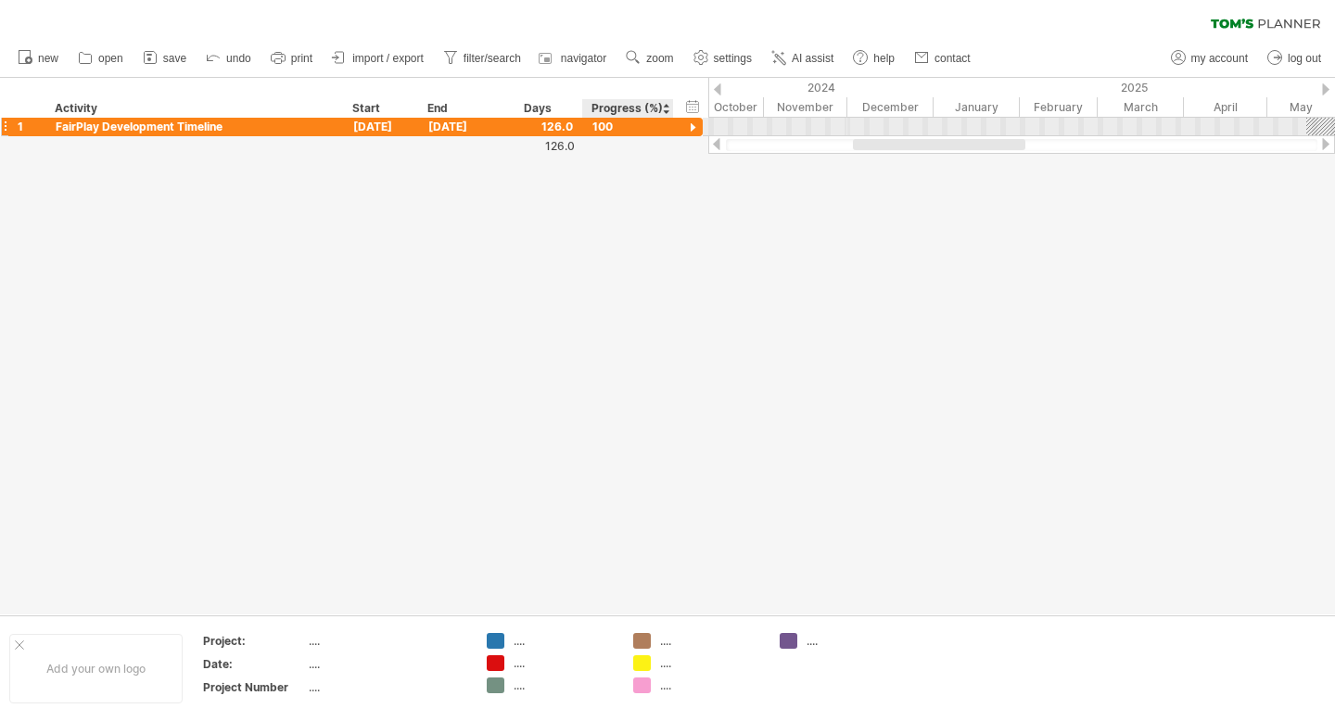
click at [691, 130] on div at bounding box center [693, 129] width 18 height 18
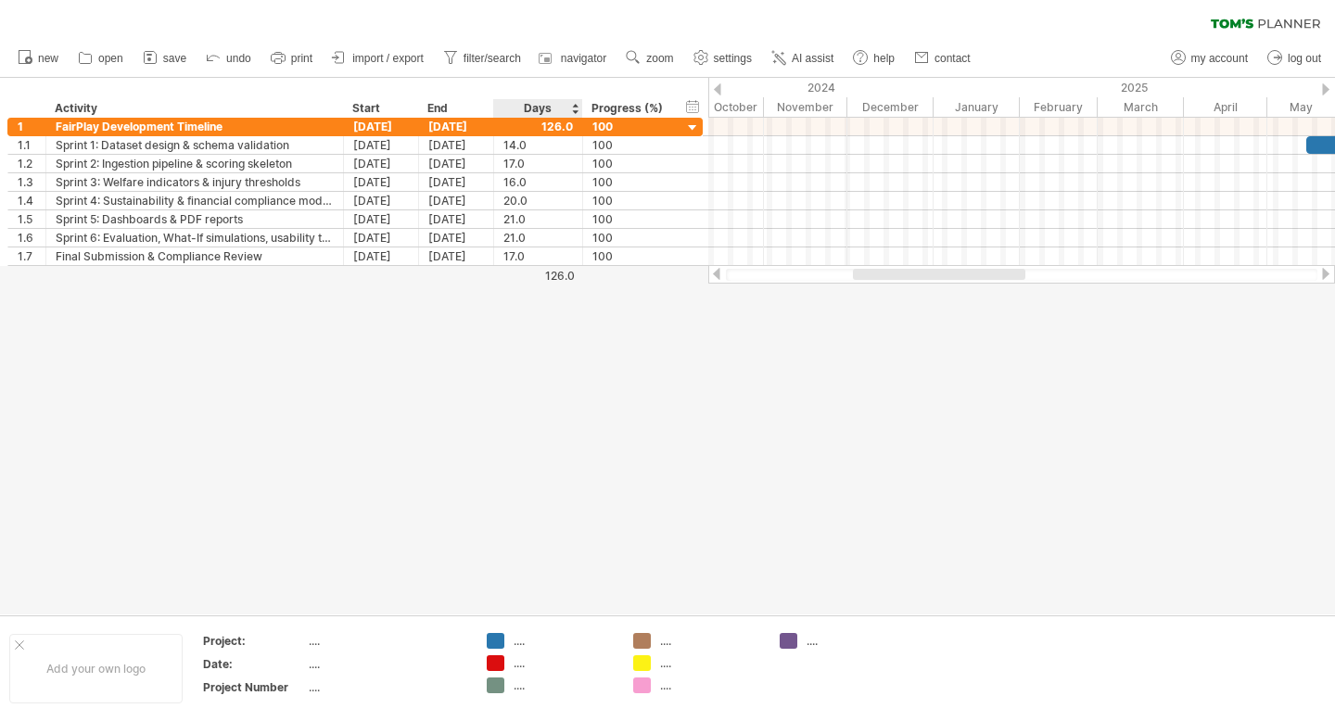
click at [589, 437] on div at bounding box center [667, 346] width 1335 height 537
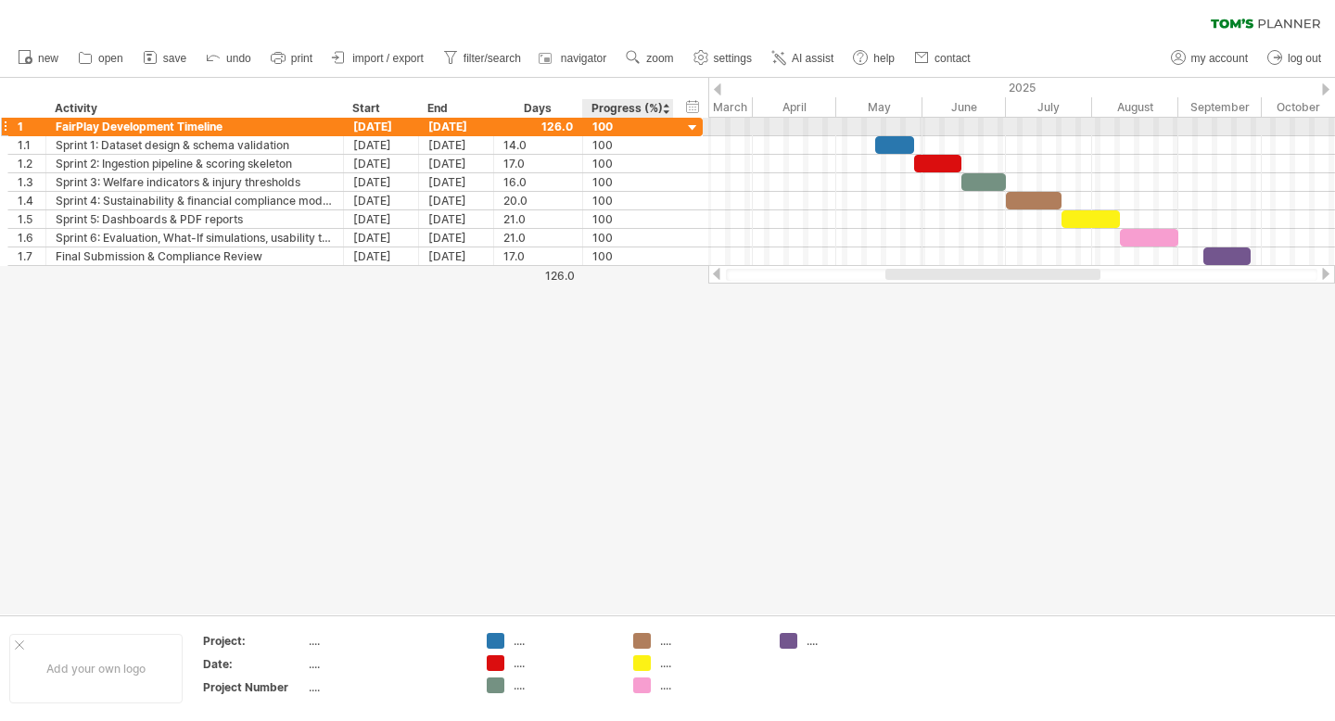
click at [694, 127] on div at bounding box center [693, 129] width 18 height 18
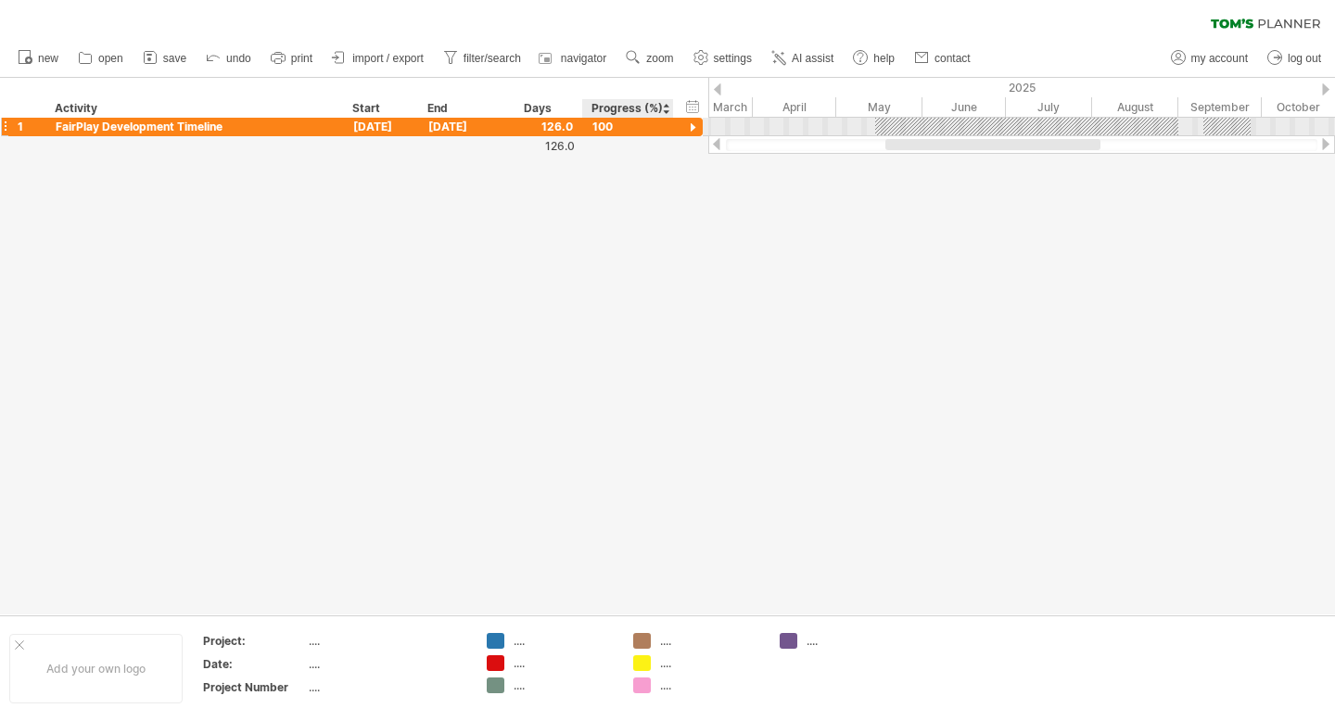
click at [694, 127] on div at bounding box center [693, 129] width 18 height 18
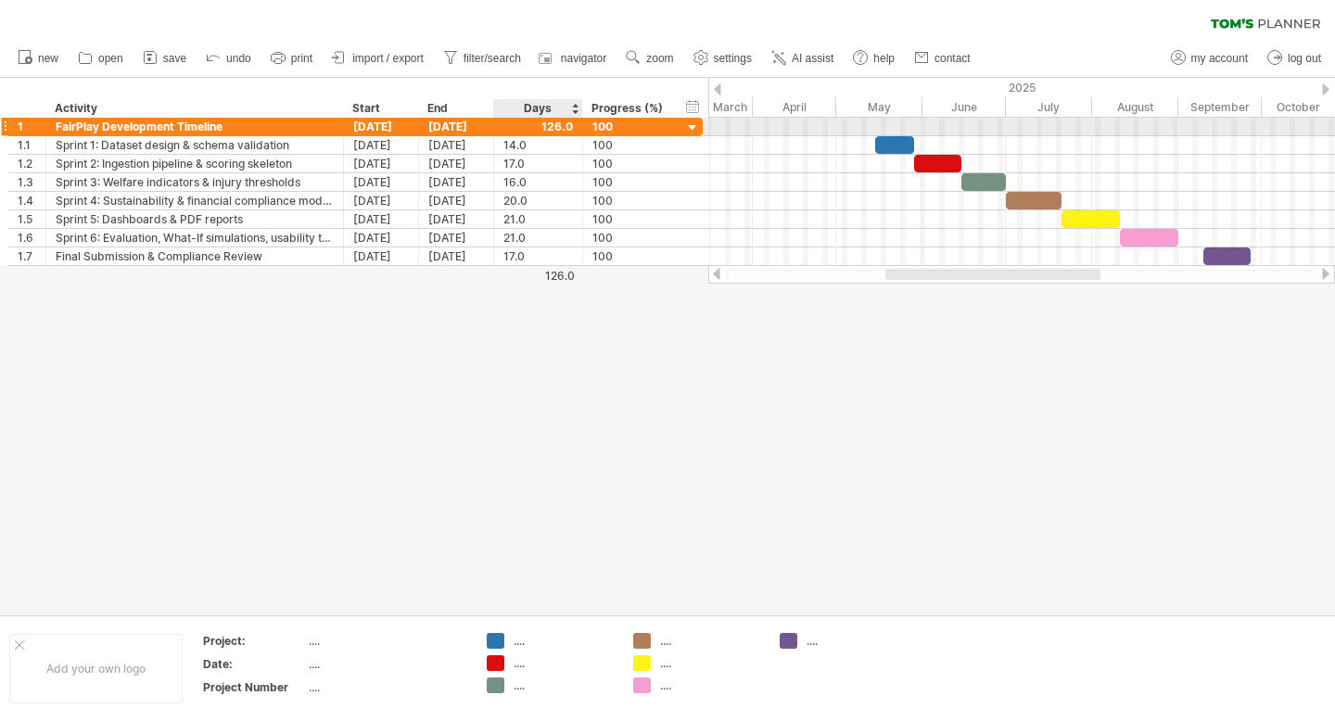
click at [544, 127] on div at bounding box center [539, 127] width 70 height 18
click at [543, 131] on div at bounding box center [539, 127] width 70 height 18
click at [545, 127] on div at bounding box center [539, 127] width 70 height 18
click at [539, 125] on div at bounding box center [539, 127] width 70 height 18
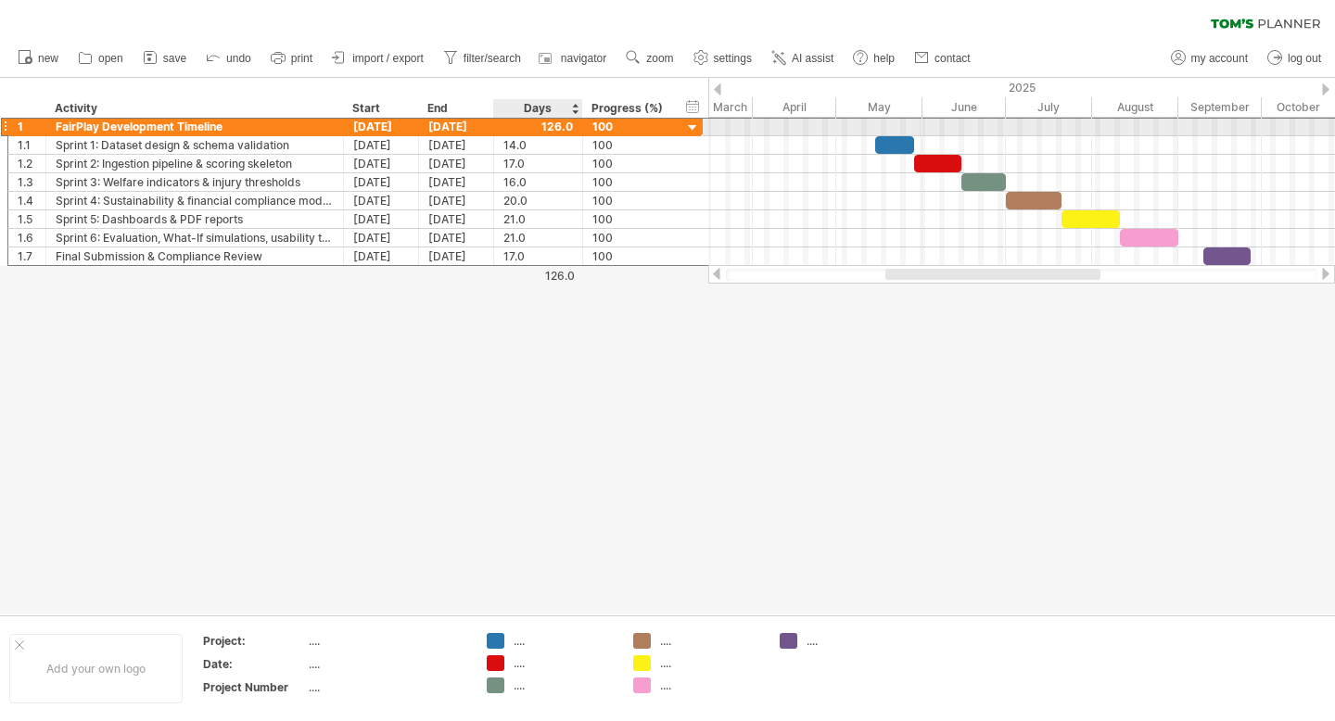
click at [539, 125] on div at bounding box center [539, 127] width 70 height 18
click at [554, 125] on div at bounding box center [539, 127] width 70 height 18
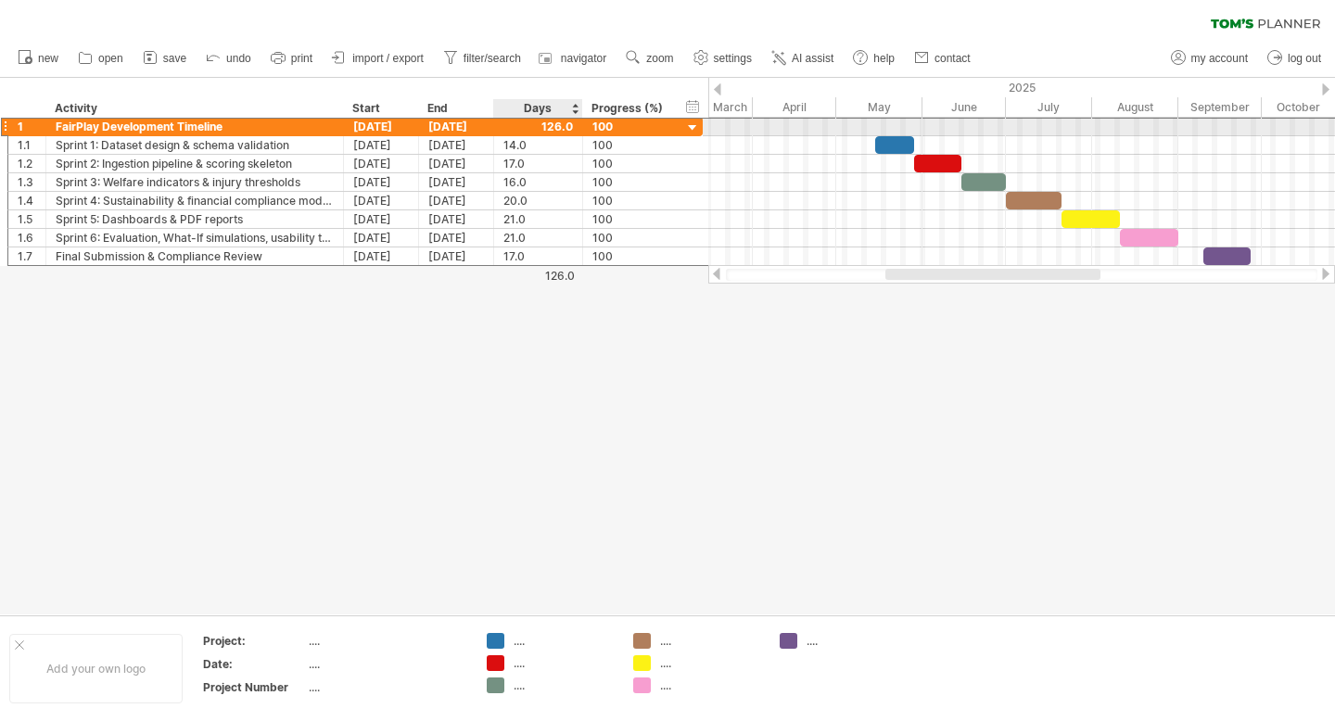
click at [554, 125] on div at bounding box center [539, 127] width 70 height 18
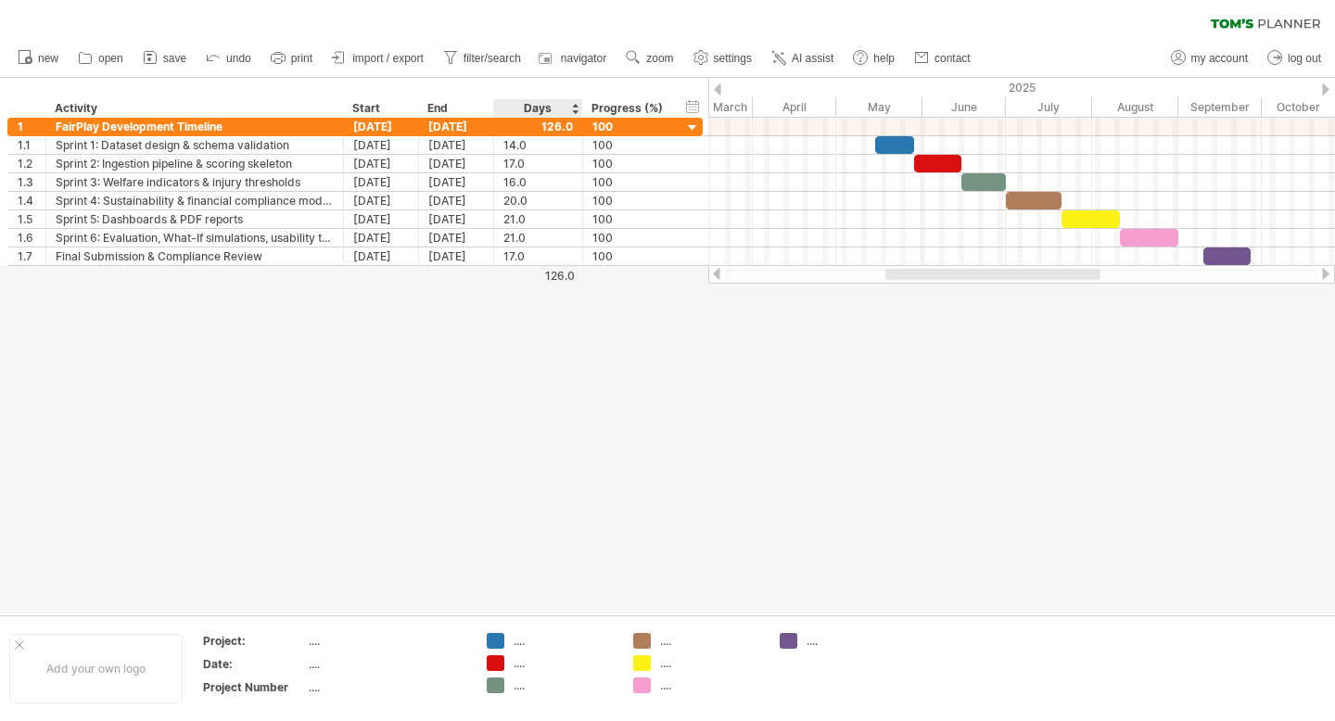
click at [523, 340] on div at bounding box center [667, 346] width 1335 height 537
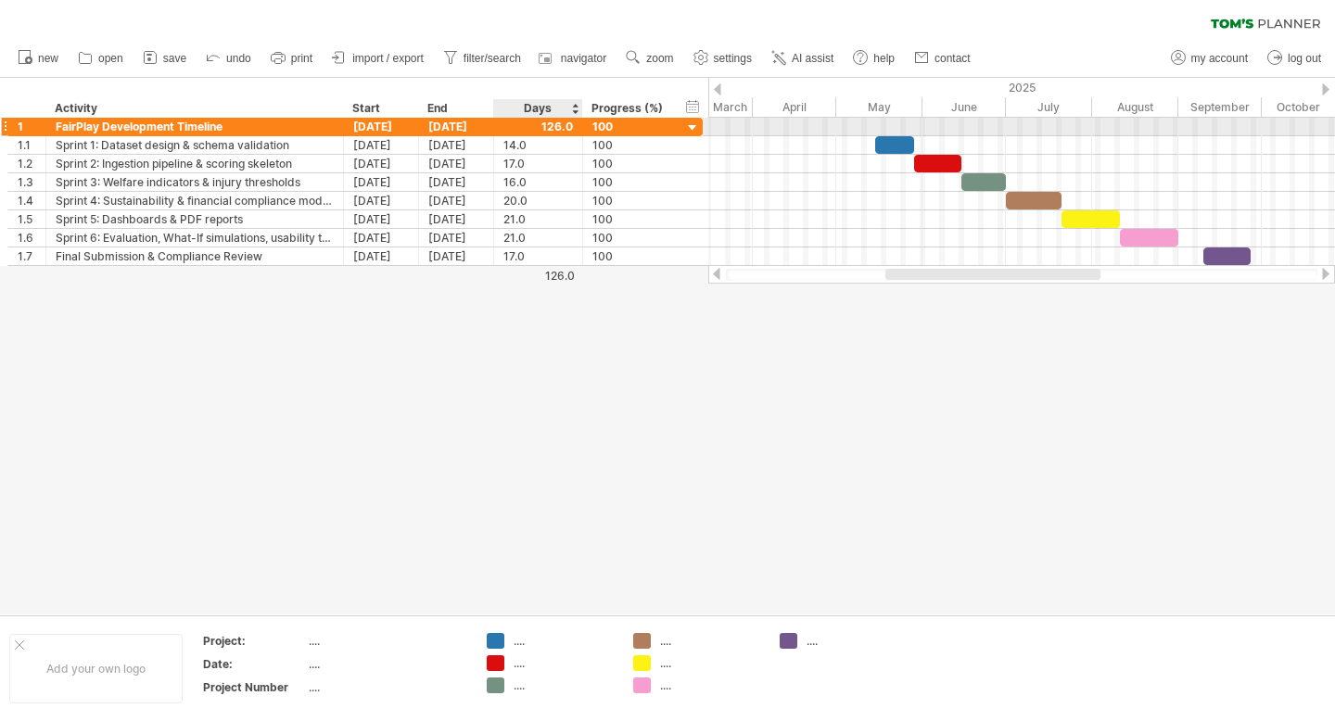
click at [545, 134] on div at bounding box center [539, 127] width 70 height 18
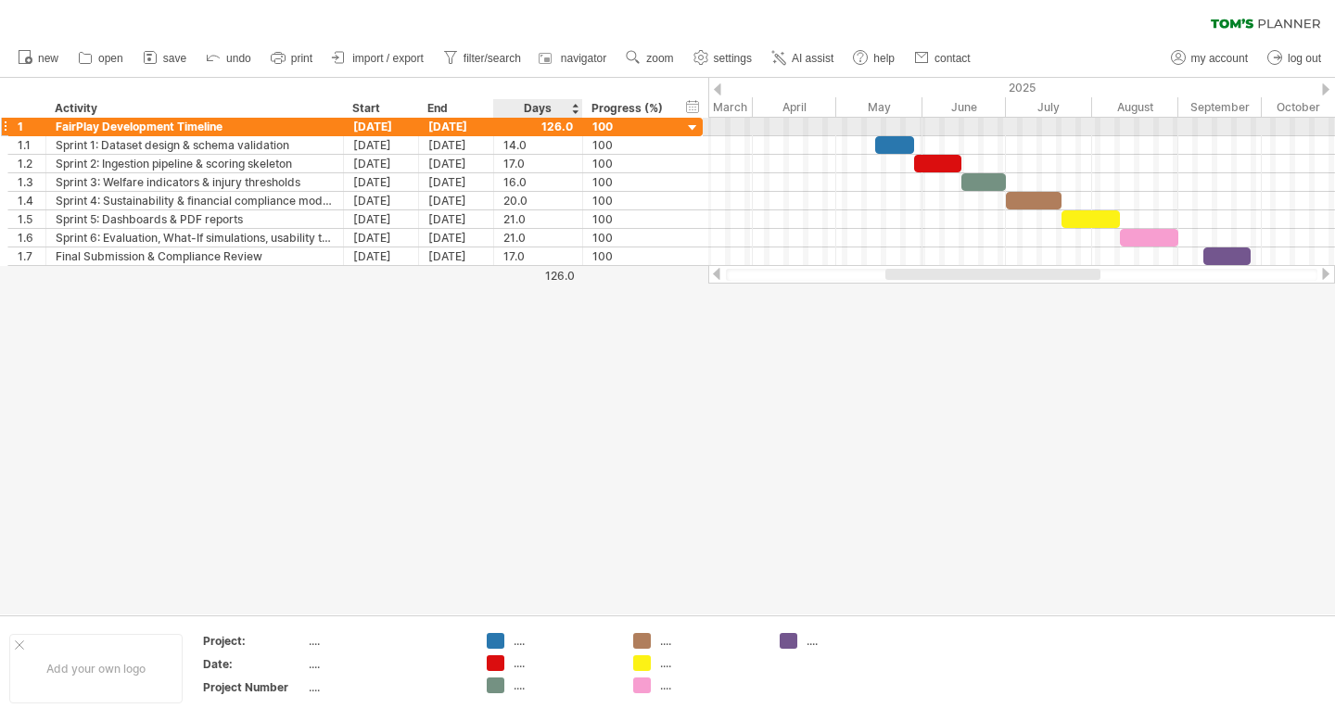
scroll to position [0, 0]
click at [545, 134] on div at bounding box center [539, 127] width 70 height 18
click at [129, 132] on div "FairPlay Development Timeline" at bounding box center [195, 127] width 278 height 18
click at [129, 132] on input "**********" at bounding box center [195, 127] width 278 height 18
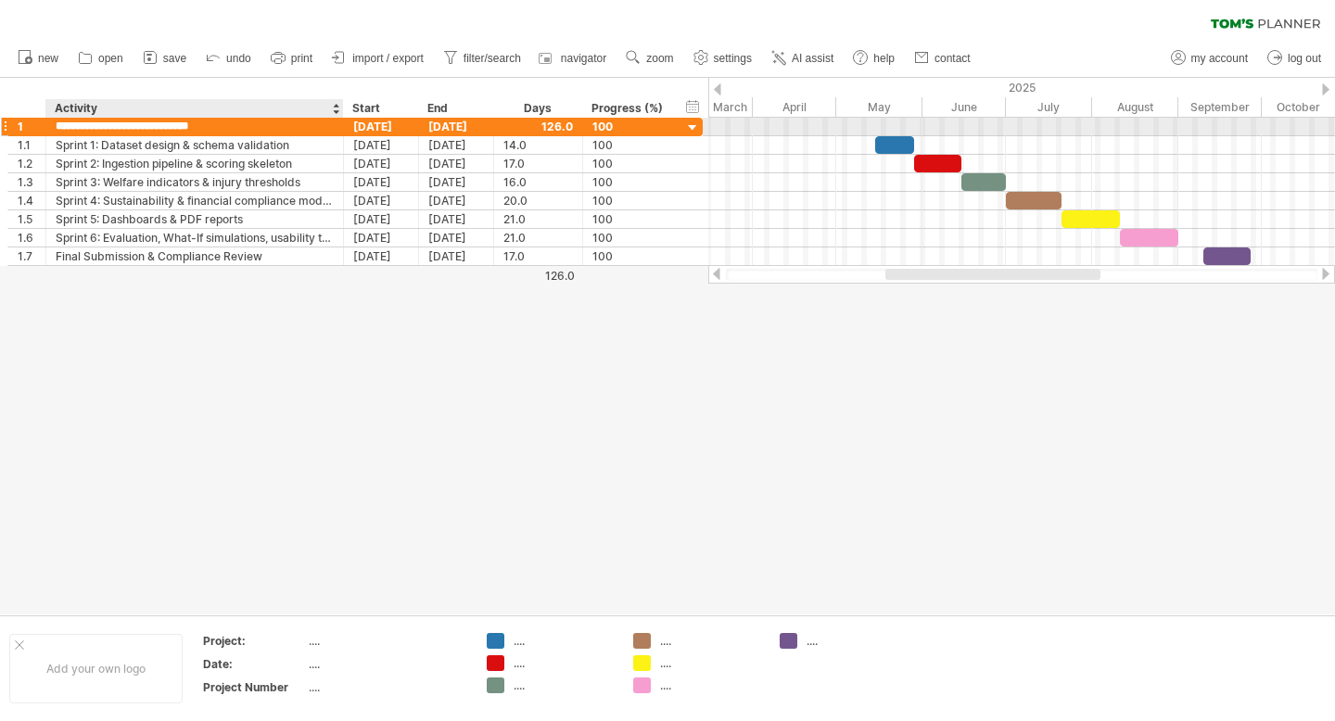
click at [172, 125] on input "**********" at bounding box center [195, 127] width 278 height 18
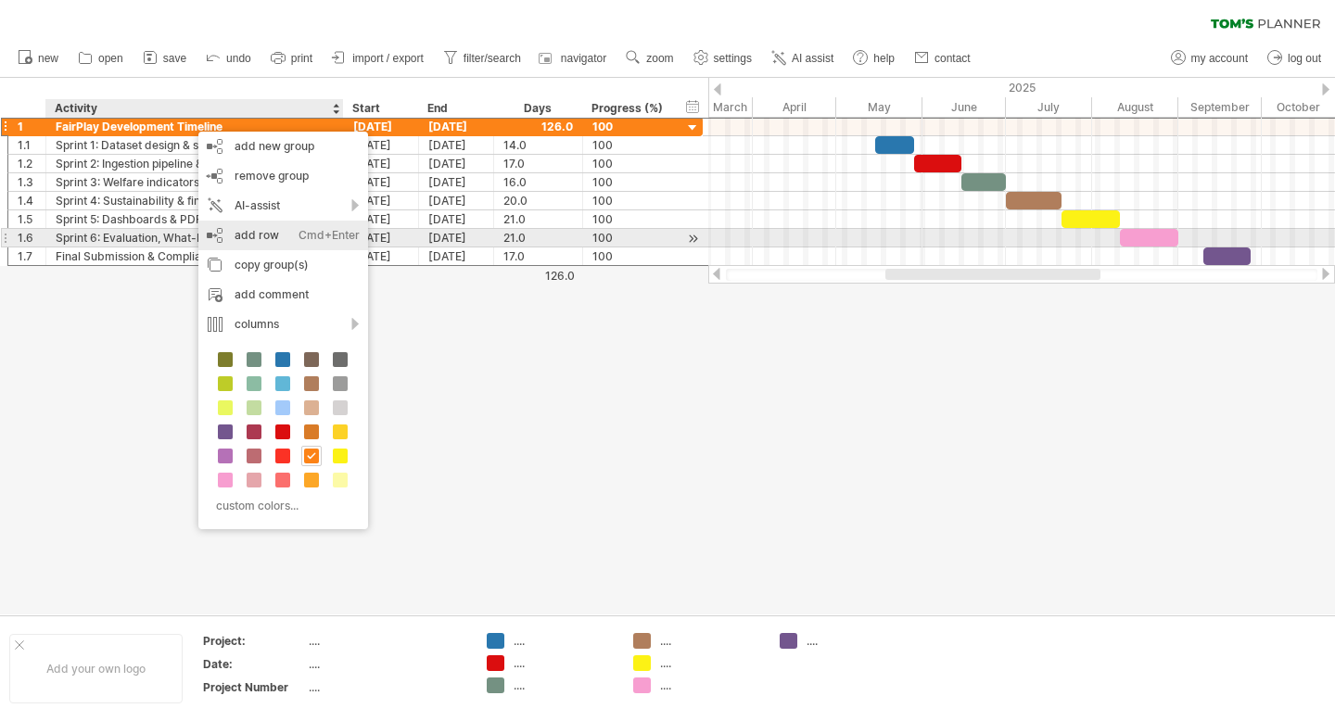
click at [256, 231] on div "add row Ctrl+Enter Cmd+Enter" at bounding box center [283, 236] width 170 height 30
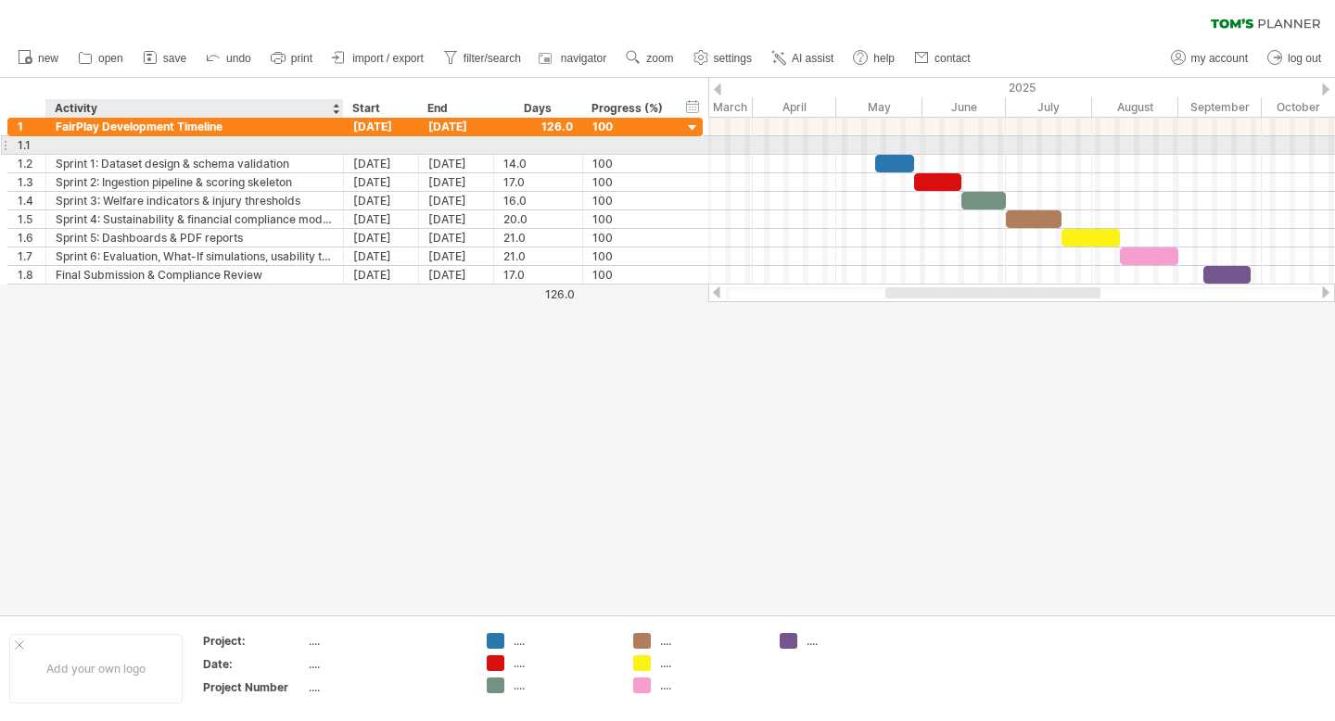
click at [236, 141] on div at bounding box center [195, 145] width 278 height 18
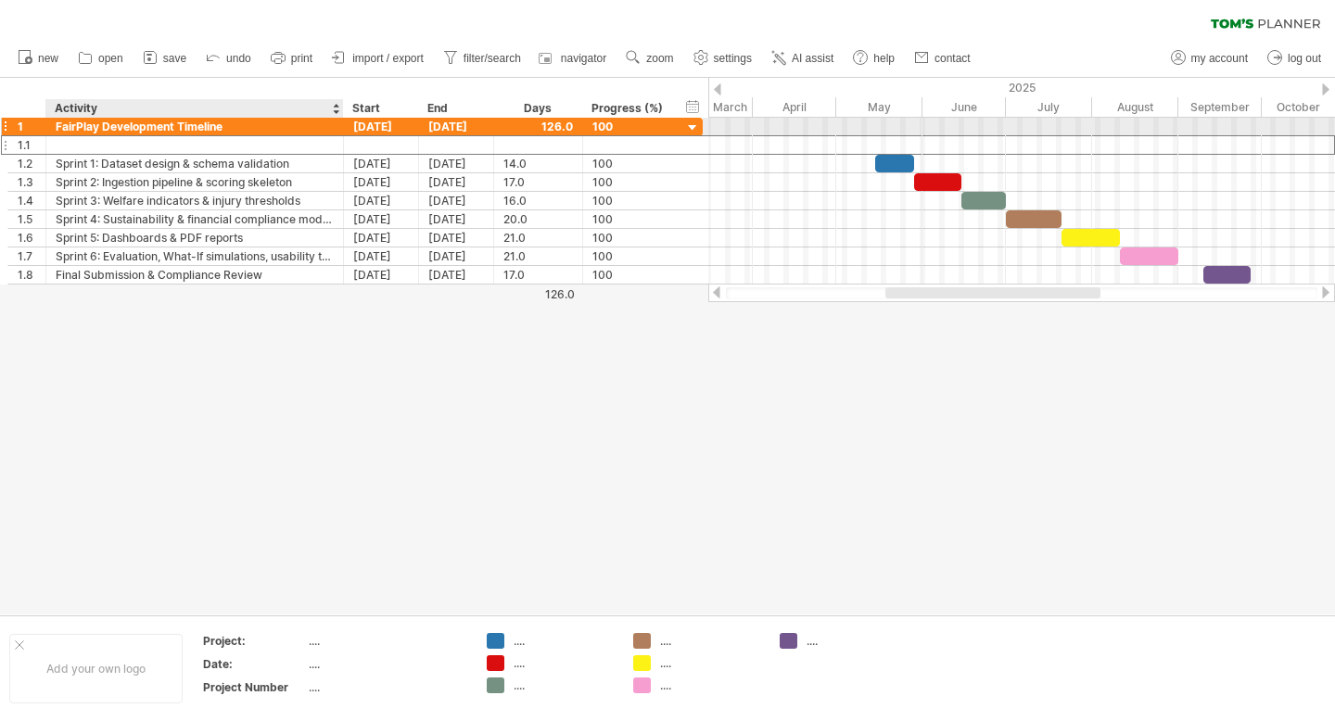
click at [143, 128] on div "FairPlay Development Timeline" at bounding box center [195, 127] width 278 height 18
click at [143, 128] on input "**********" at bounding box center [195, 127] width 278 height 18
click at [137, 131] on div "FairPlay Development Timeline" at bounding box center [195, 127] width 278 height 18
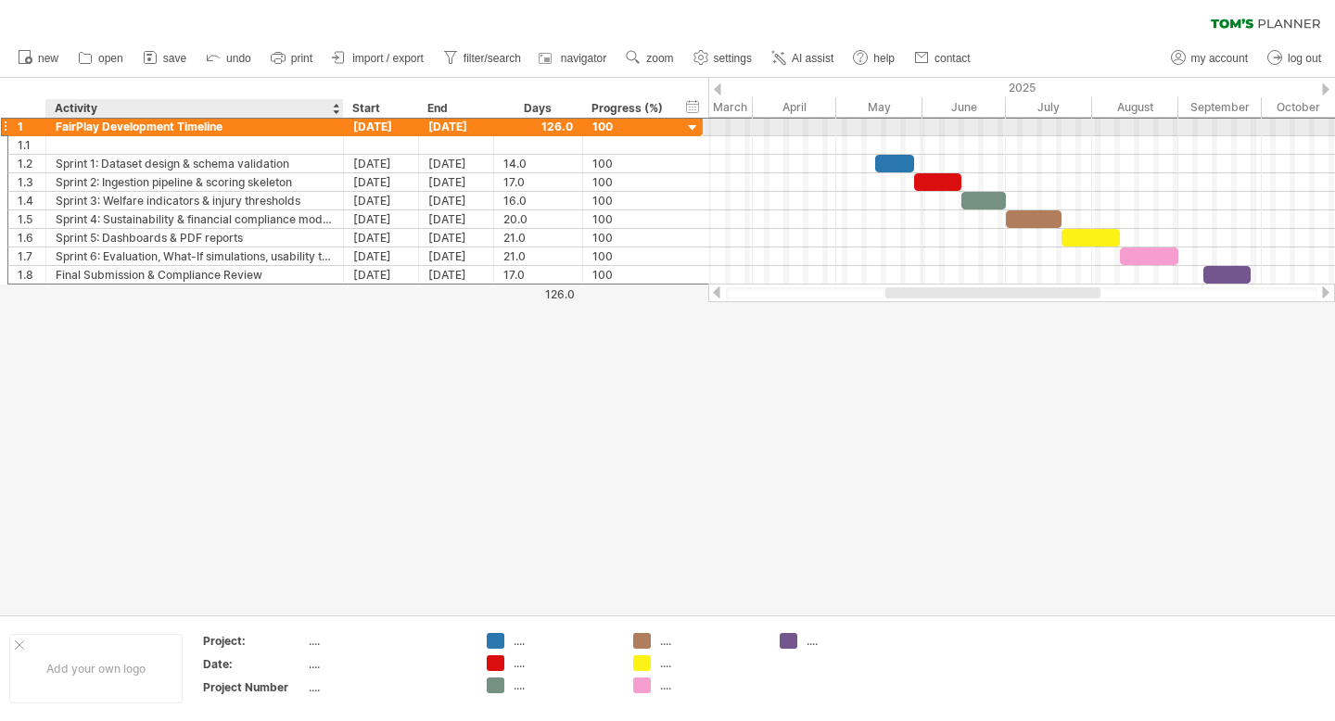
click at [0, 0] on input "**********" at bounding box center [0, 0] width 0 height 0
click at [137, 131] on input "**********" at bounding box center [195, 127] width 278 height 18
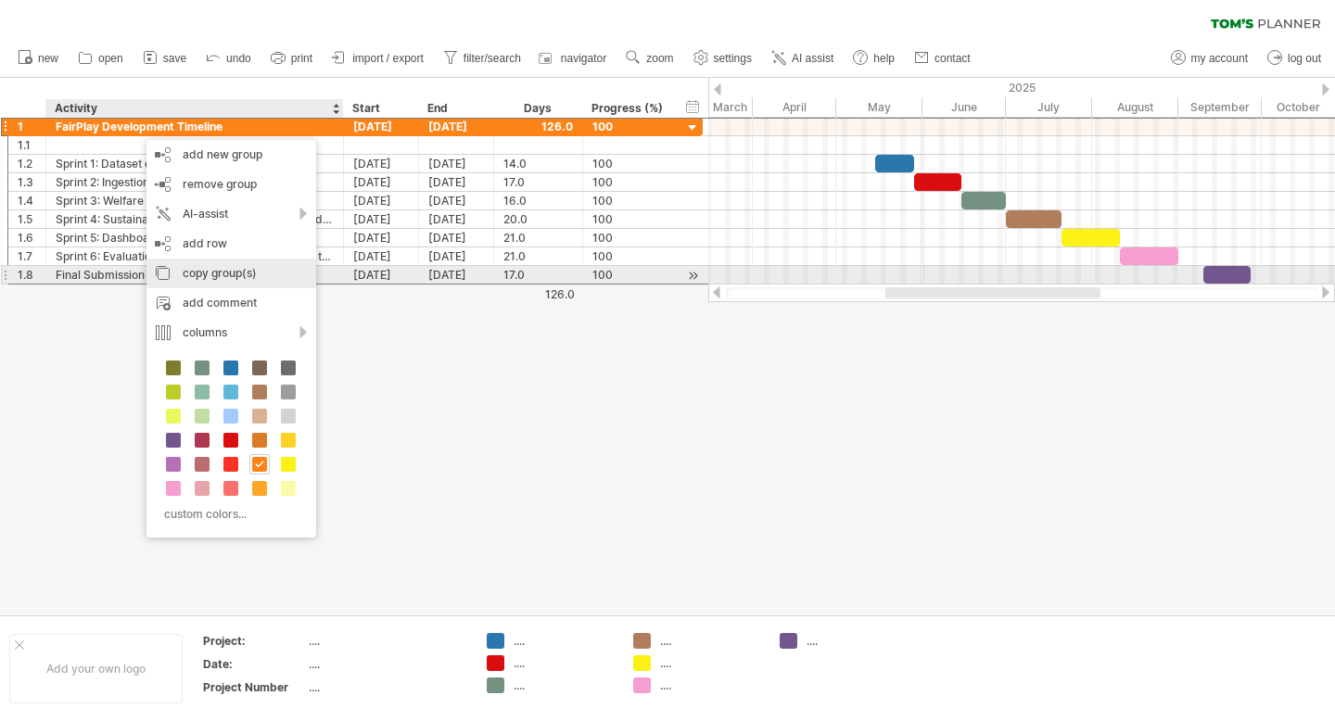
click at [213, 273] on div "copy group(s)" at bounding box center [232, 274] width 170 height 30
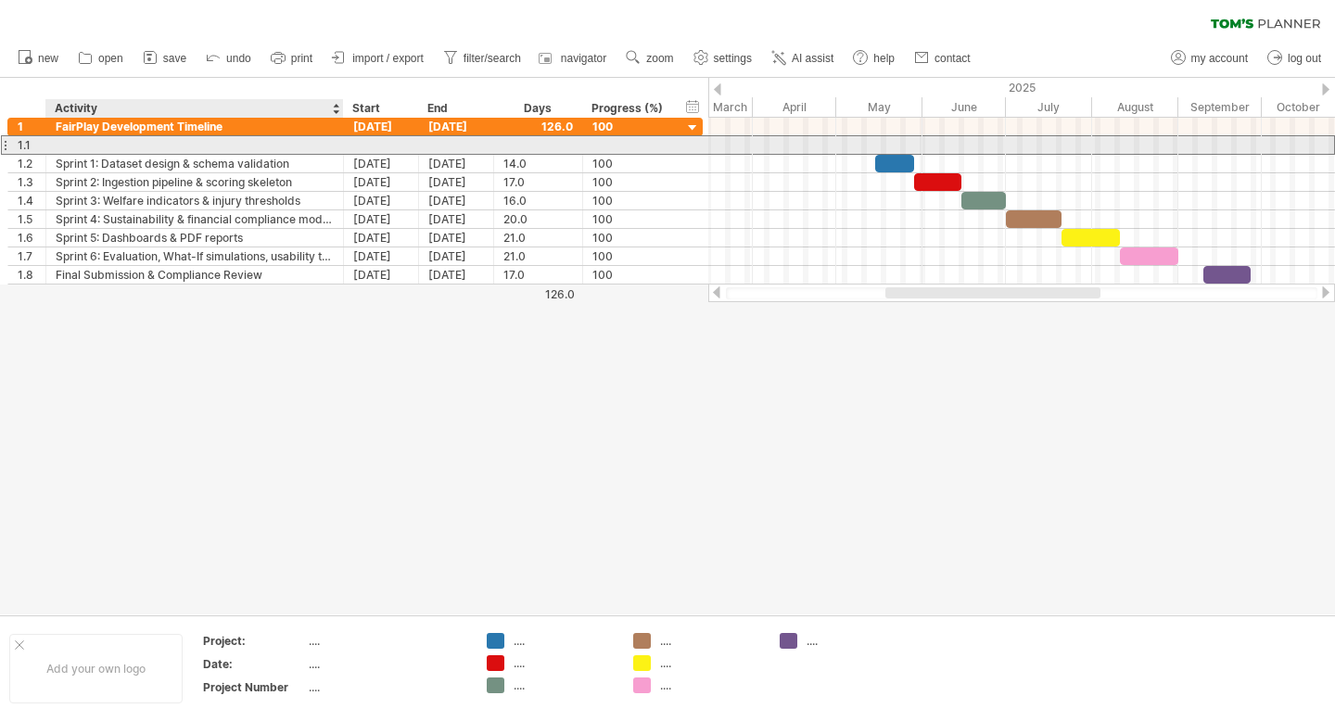
click at [112, 142] on div at bounding box center [195, 145] width 278 height 18
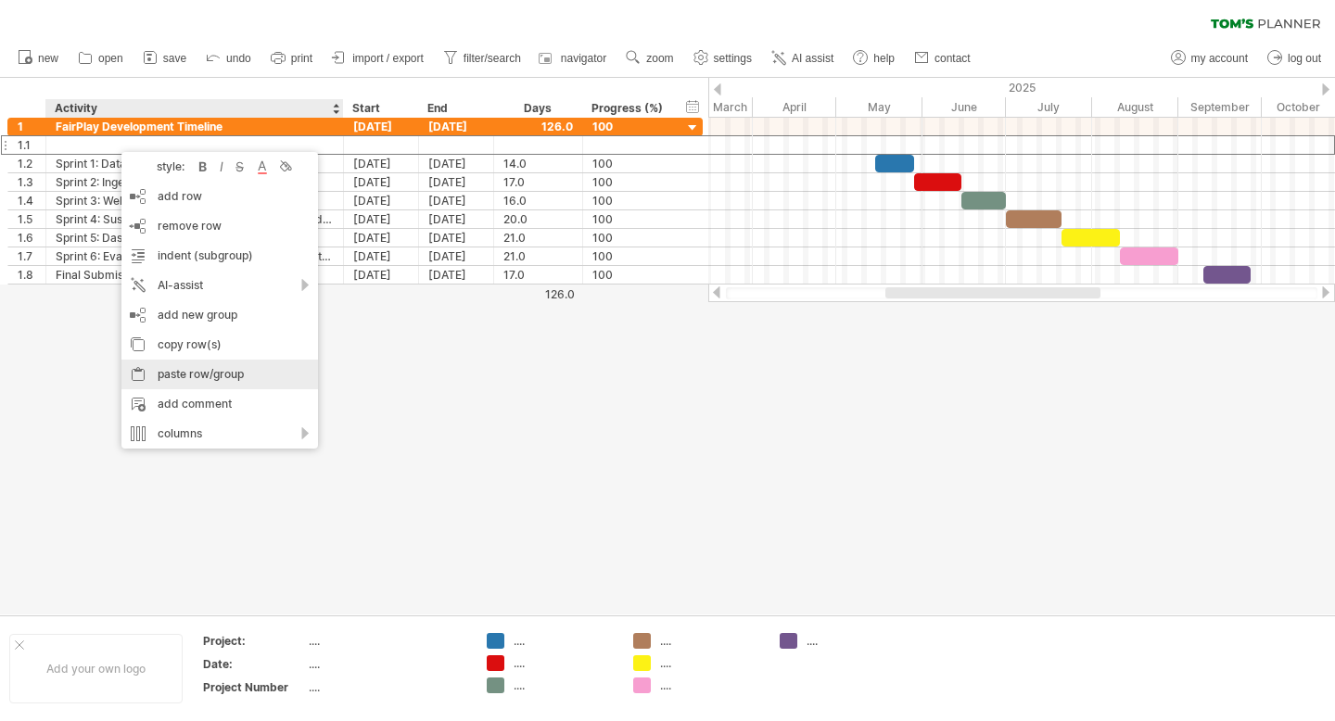
click at [208, 376] on div "paste row/group" at bounding box center [219, 375] width 197 height 30
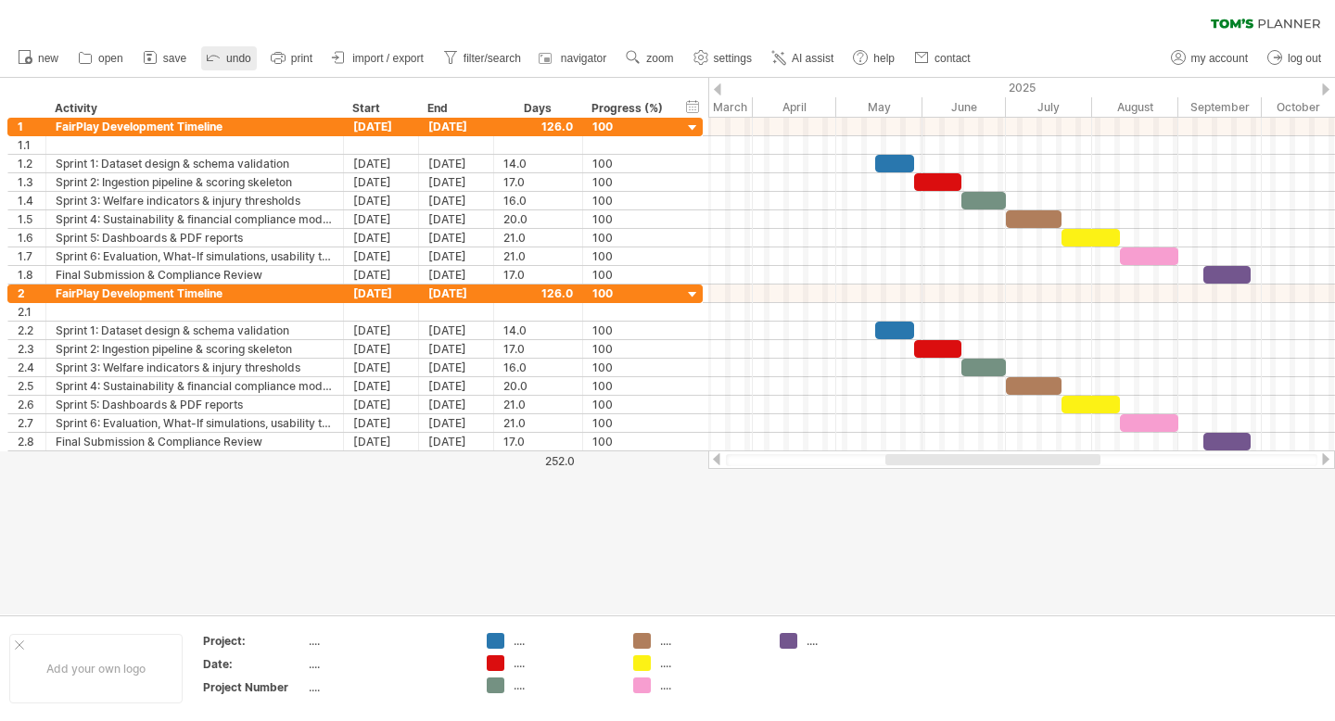
click at [221, 57] on icon at bounding box center [213, 56] width 19 height 19
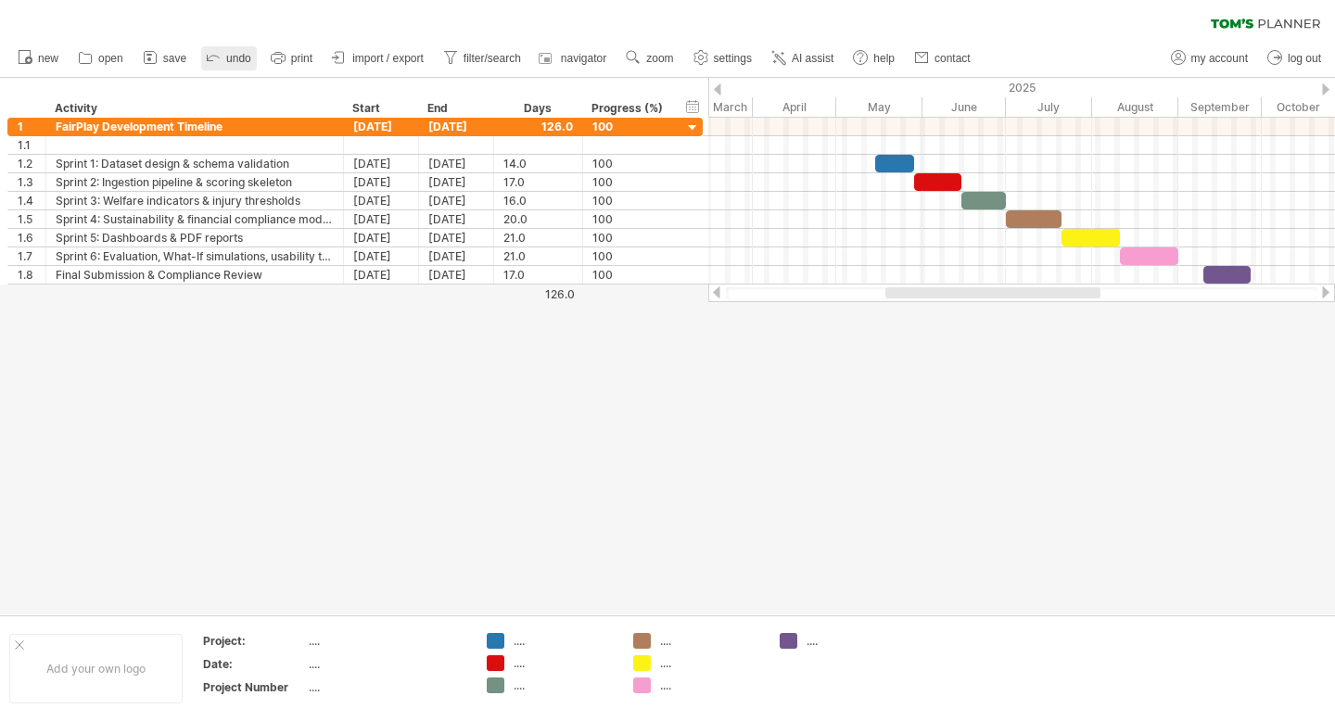
click at [221, 65] on icon at bounding box center [213, 56] width 19 height 19
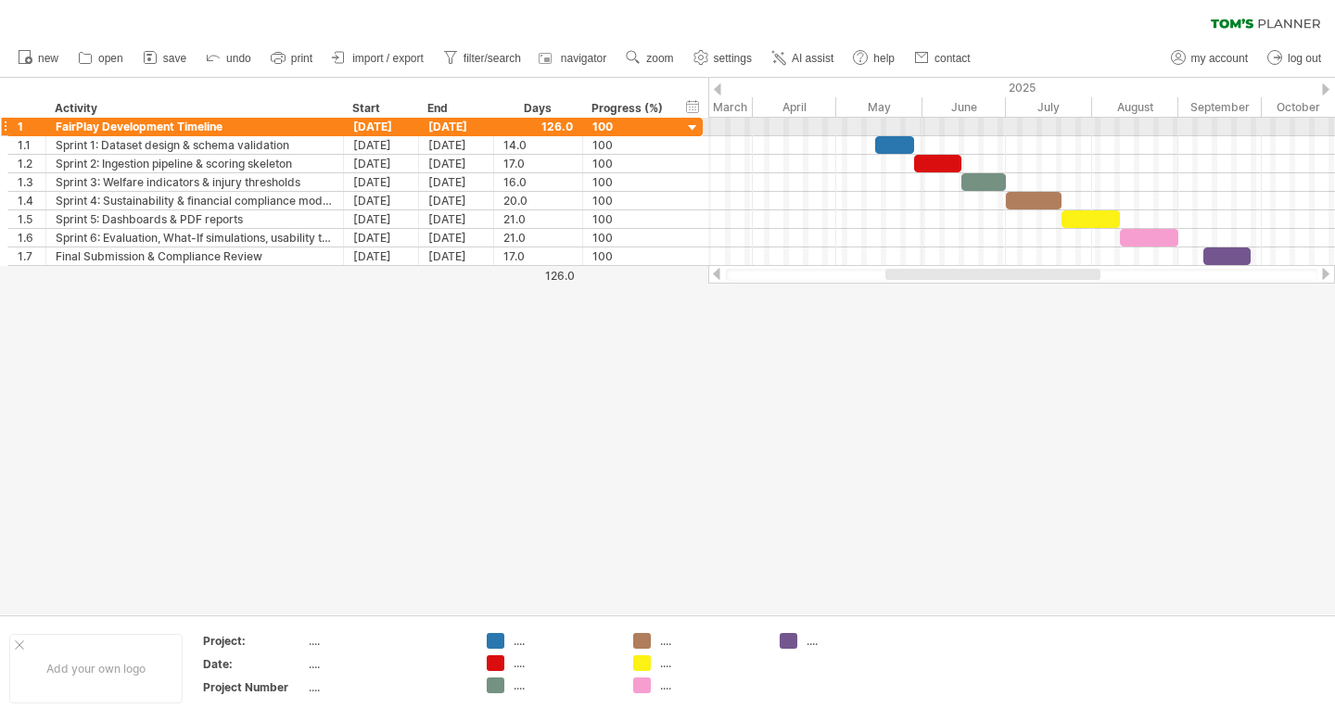
click at [690, 128] on div at bounding box center [693, 129] width 18 height 18
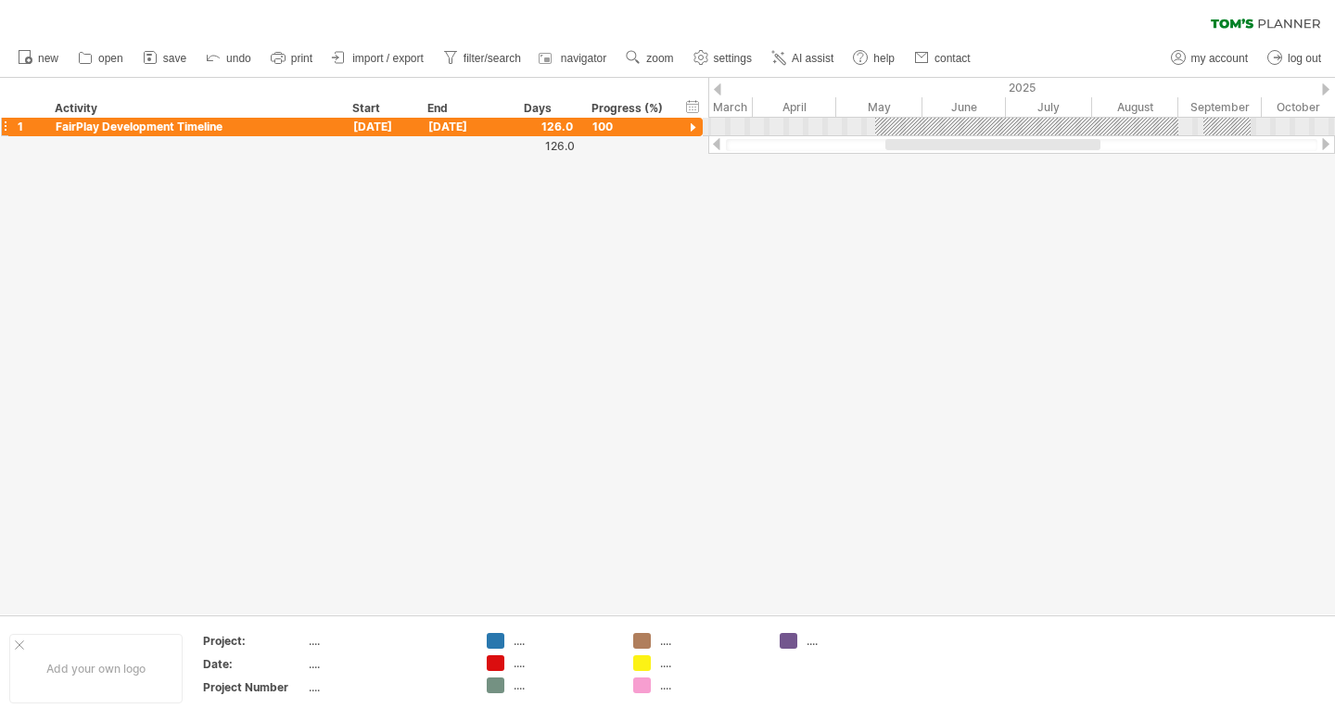
click at [690, 128] on div at bounding box center [693, 129] width 18 height 18
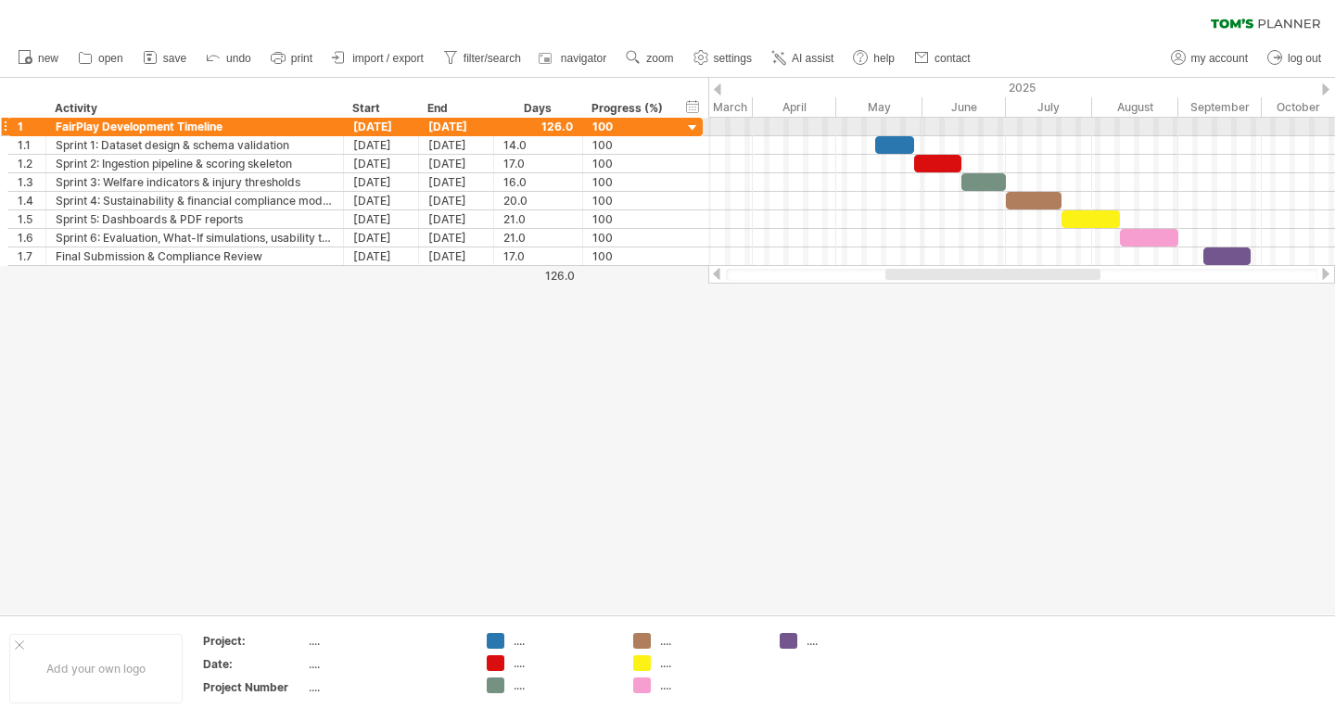
click at [732, 127] on div at bounding box center [1021, 127] width 627 height 19
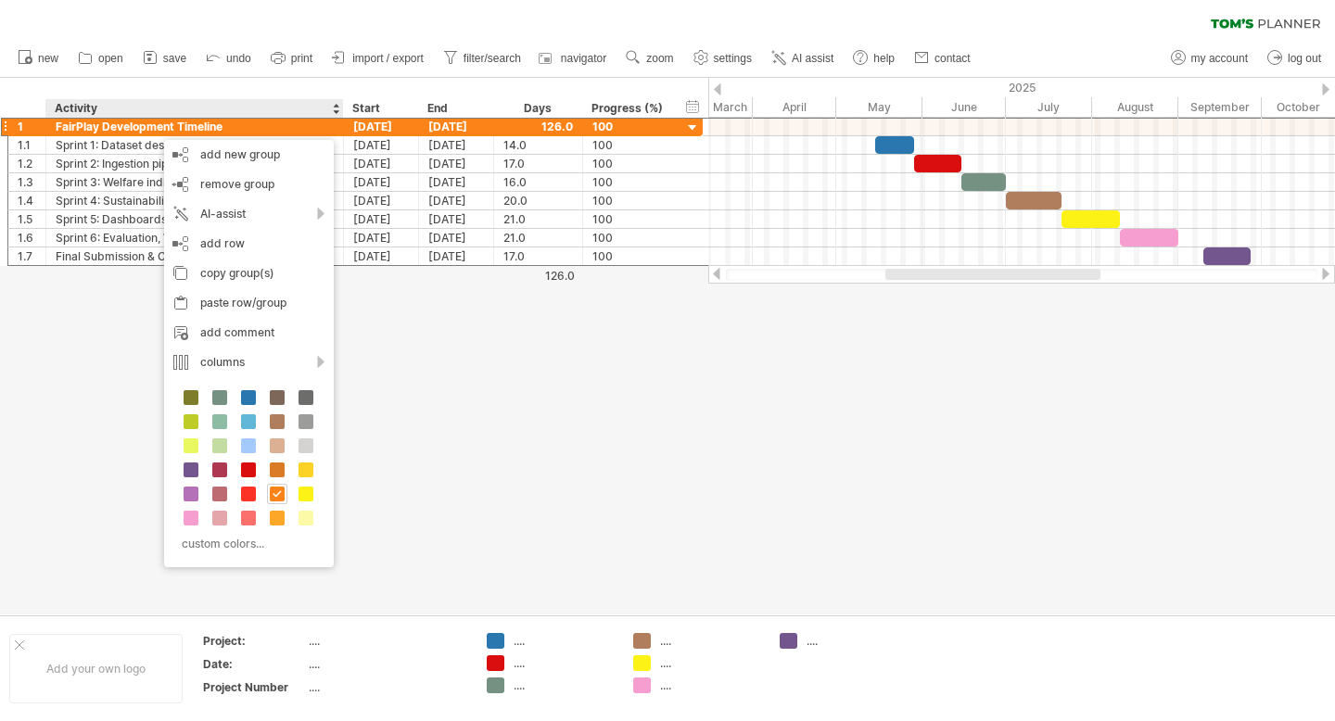
click at [453, 338] on div at bounding box center [667, 346] width 1335 height 537
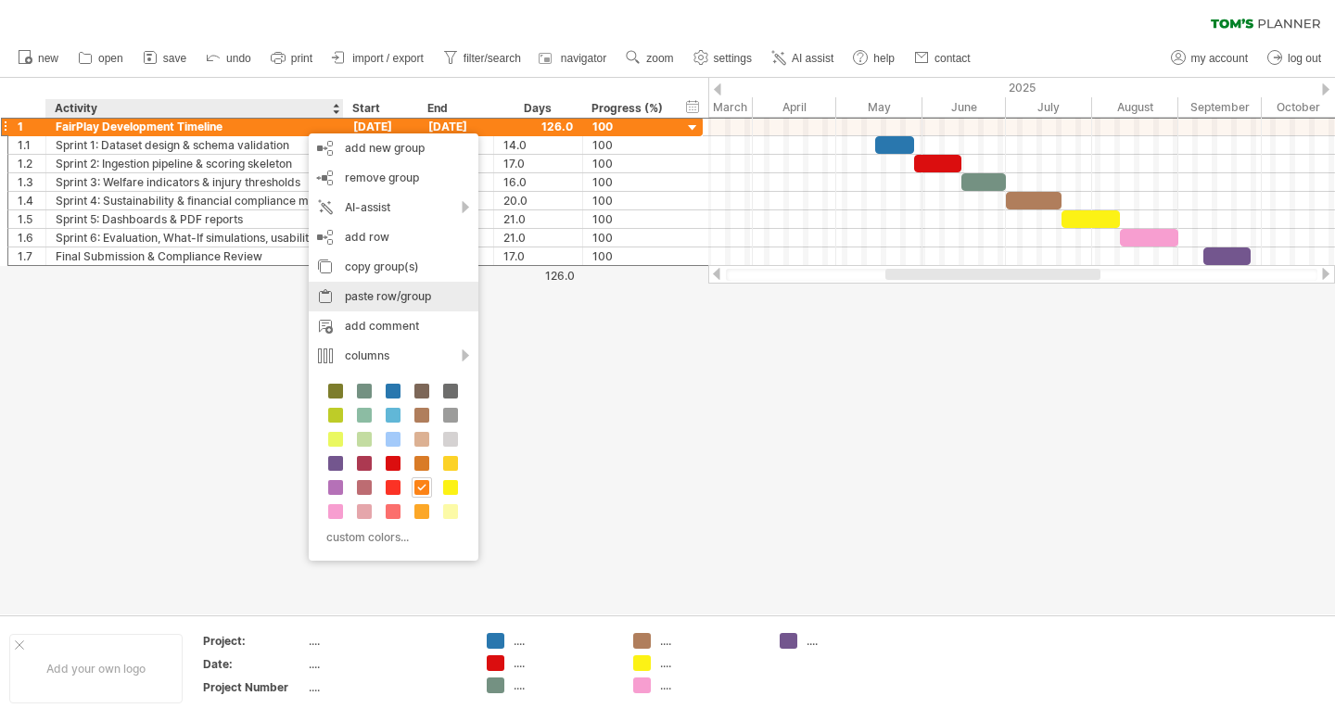
click at [403, 292] on div "paste row/group" at bounding box center [394, 297] width 170 height 30
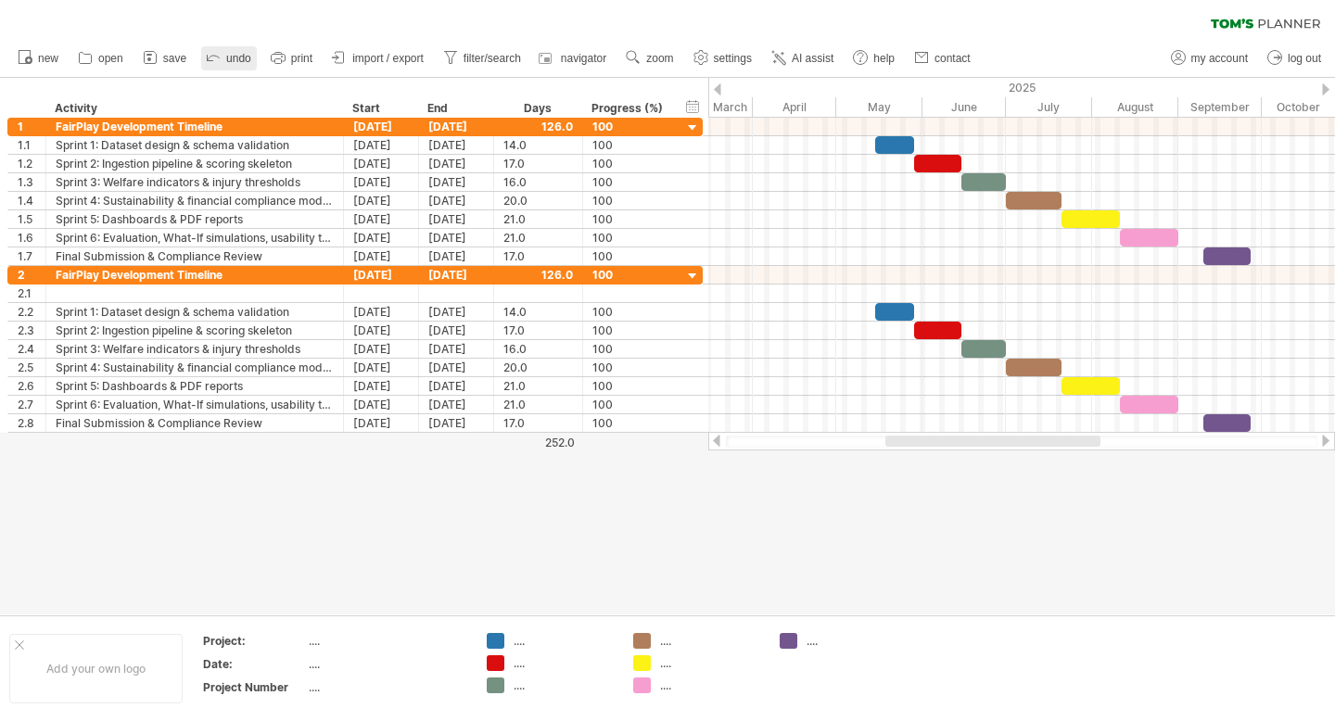
click at [216, 62] on icon at bounding box center [213, 56] width 19 height 19
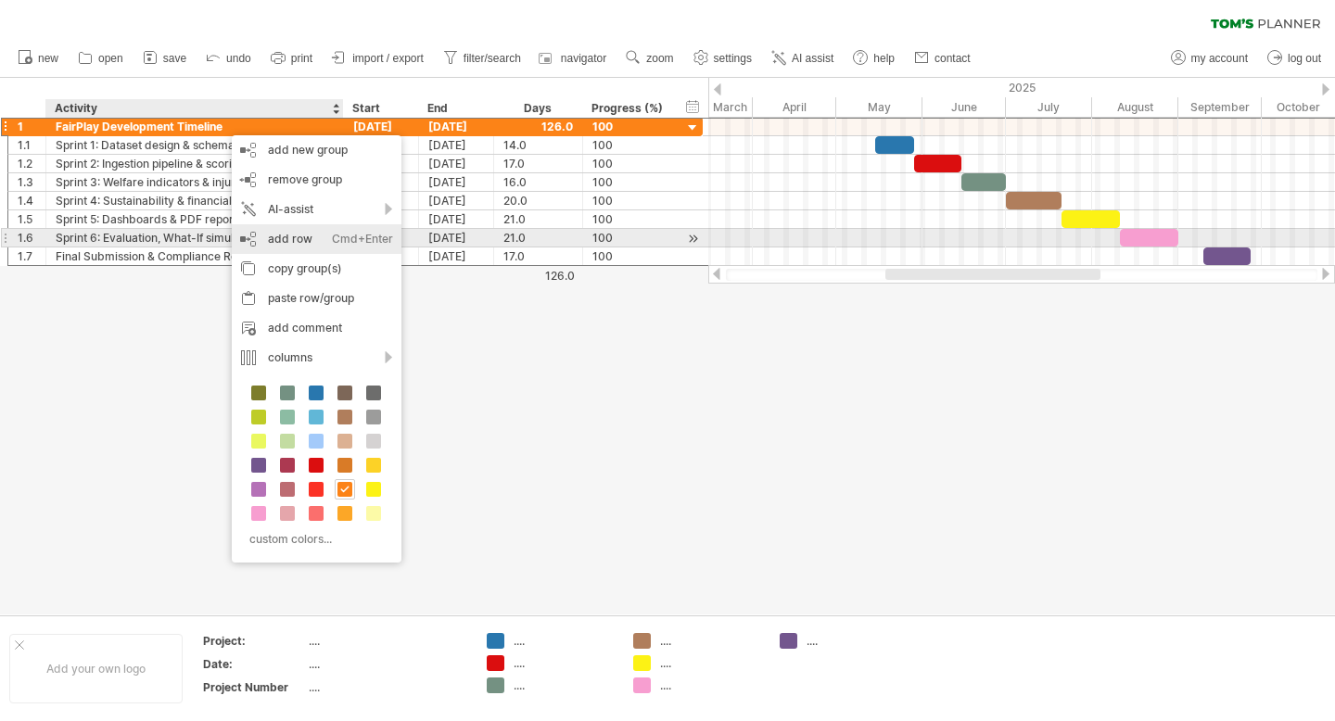
click at [316, 235] on div "add row Ctrl+Enter Cmd+Enter" at bounding box center [317, 239] width 170 height 30
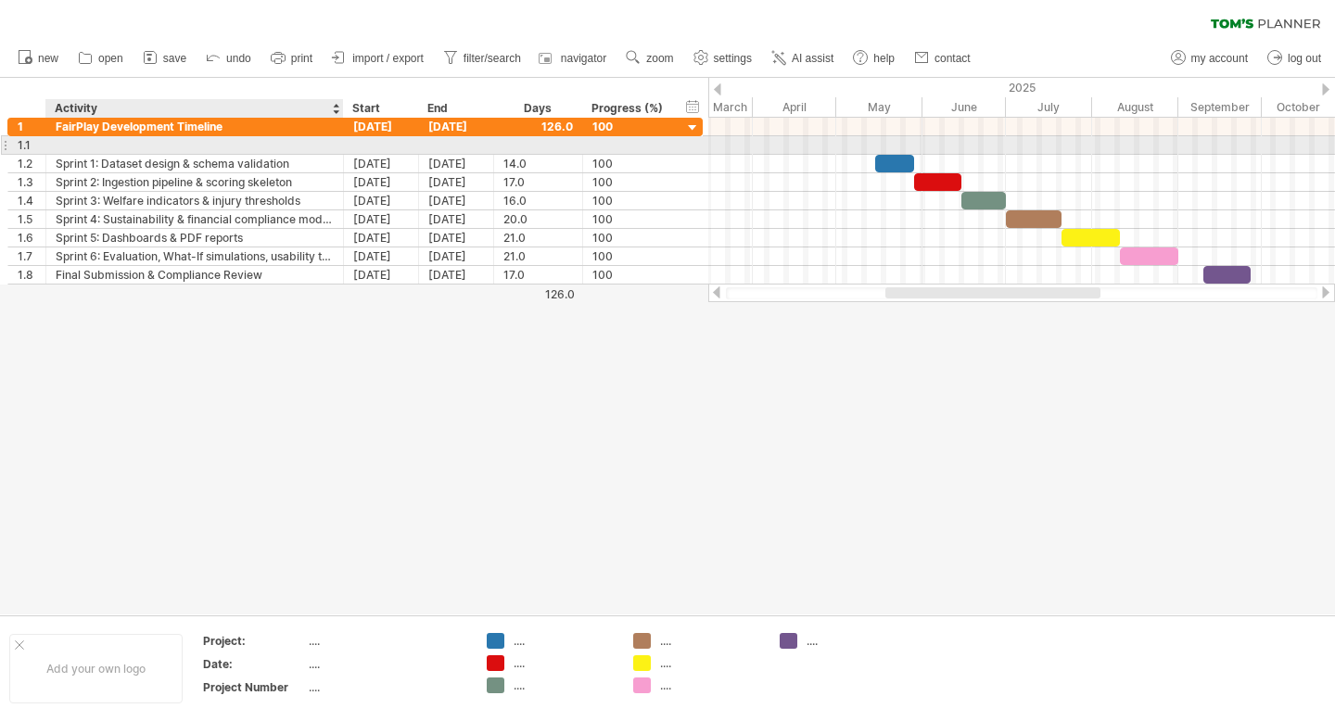
click at [209, 144] on div at bounding box center [195, 145] width 278 height 18
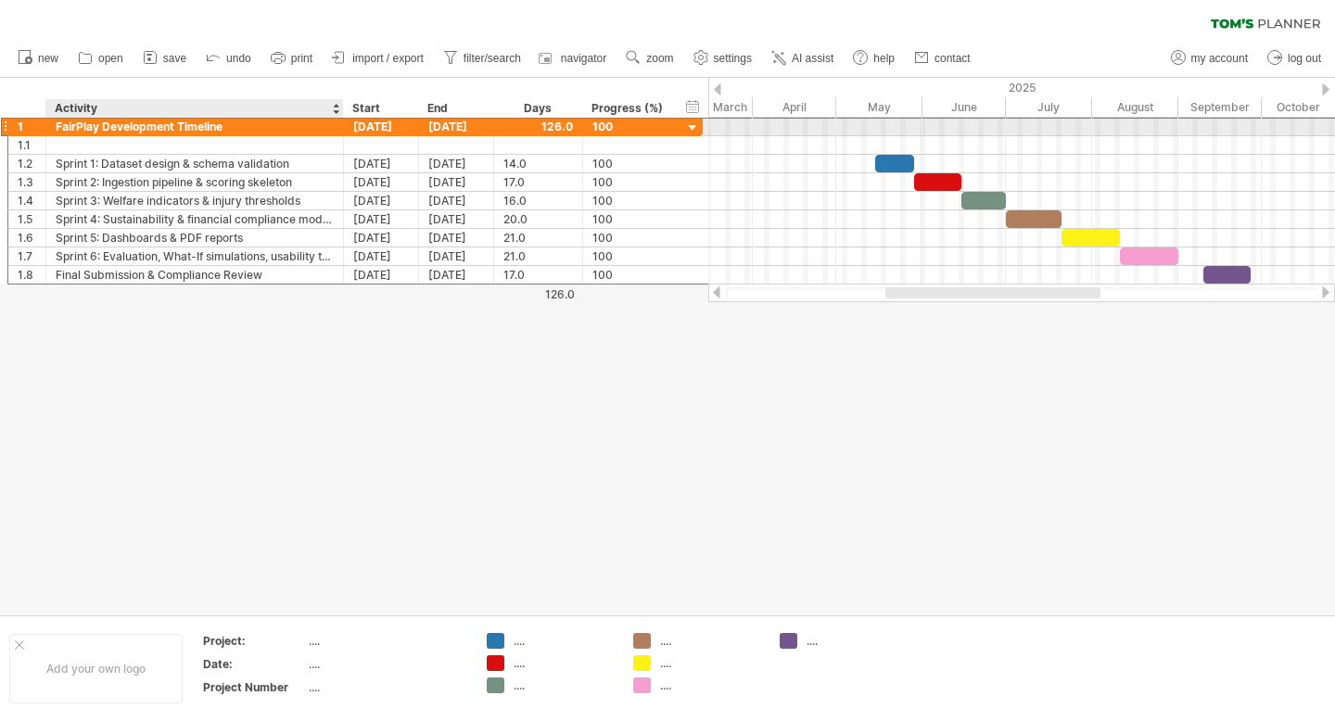
click at [151, 132] on div "FairPlay Development Timeline" at bounding box center [195, 127] width 278 height 18
click at [151, 128] on input "**********" at bounding box center [195, 127] width 278 height 18
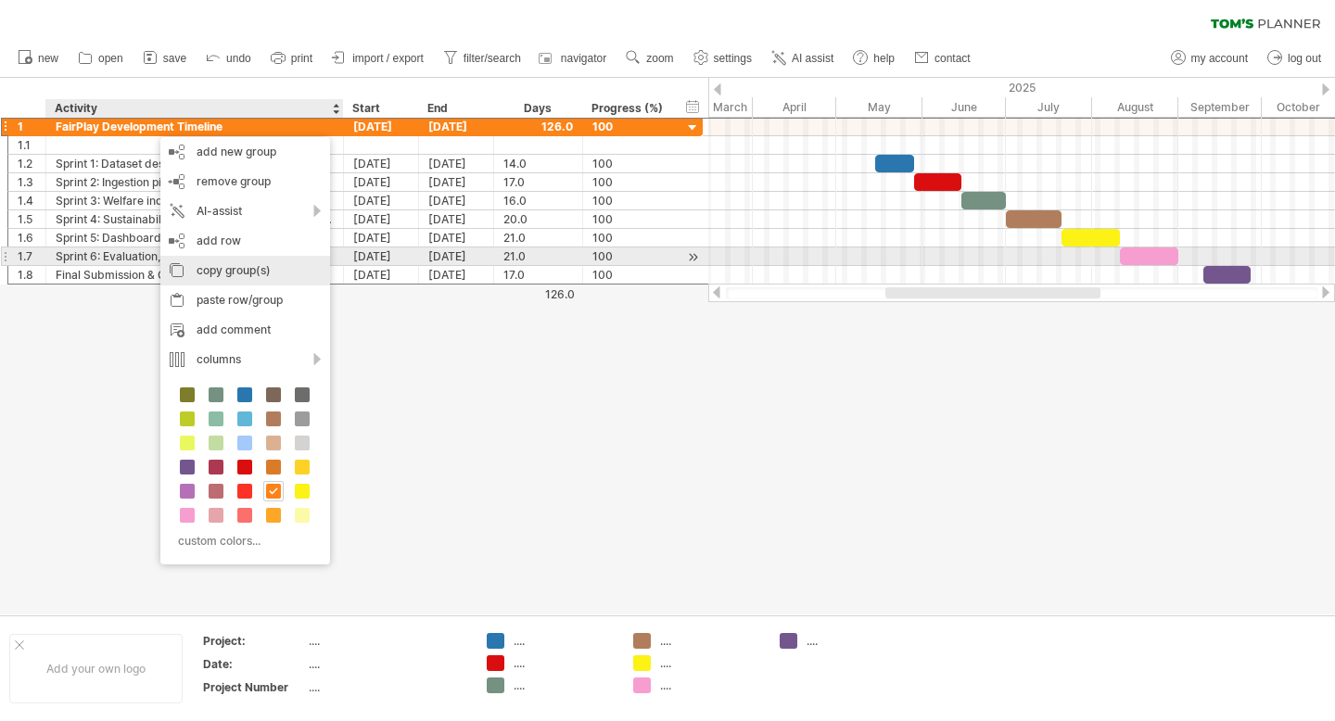
click at [257, 264] on div "copy group(s)" at bounding box center [245, 271] width 170 height 30
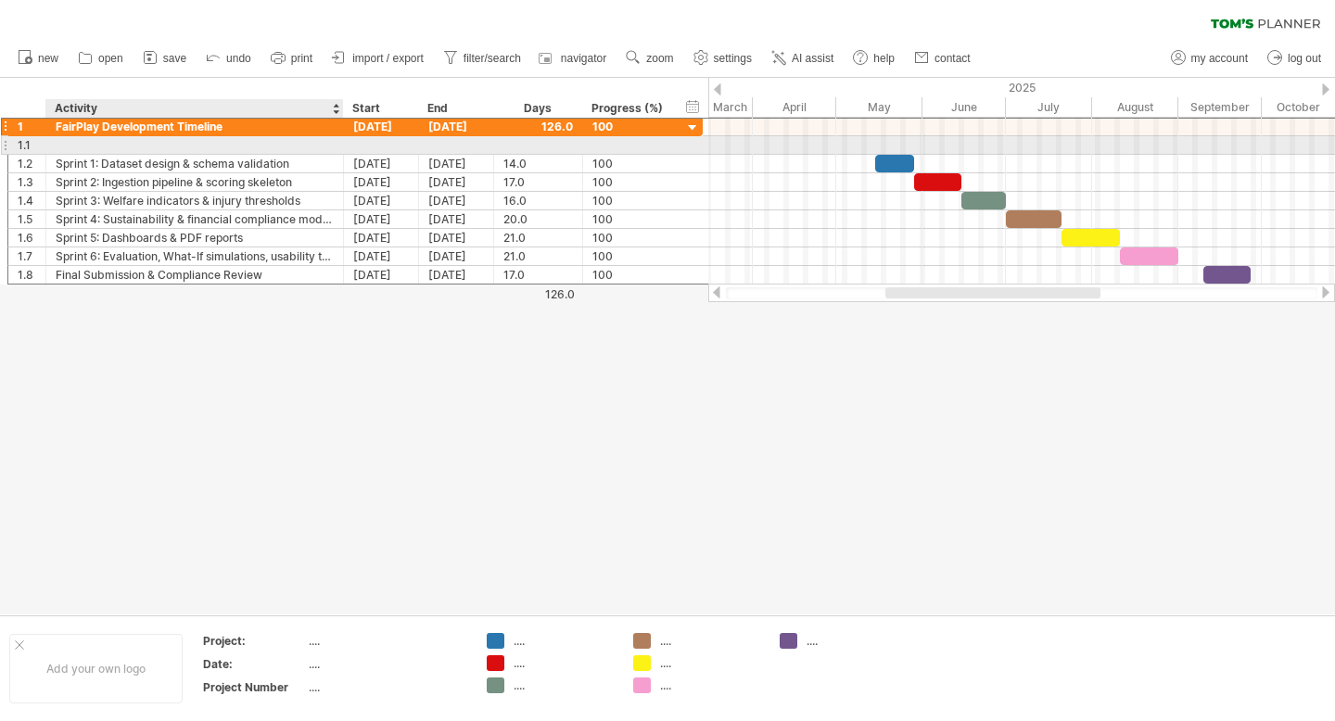
click at [159, 138] on div at bounding box center [195, 145] width 278 height 18
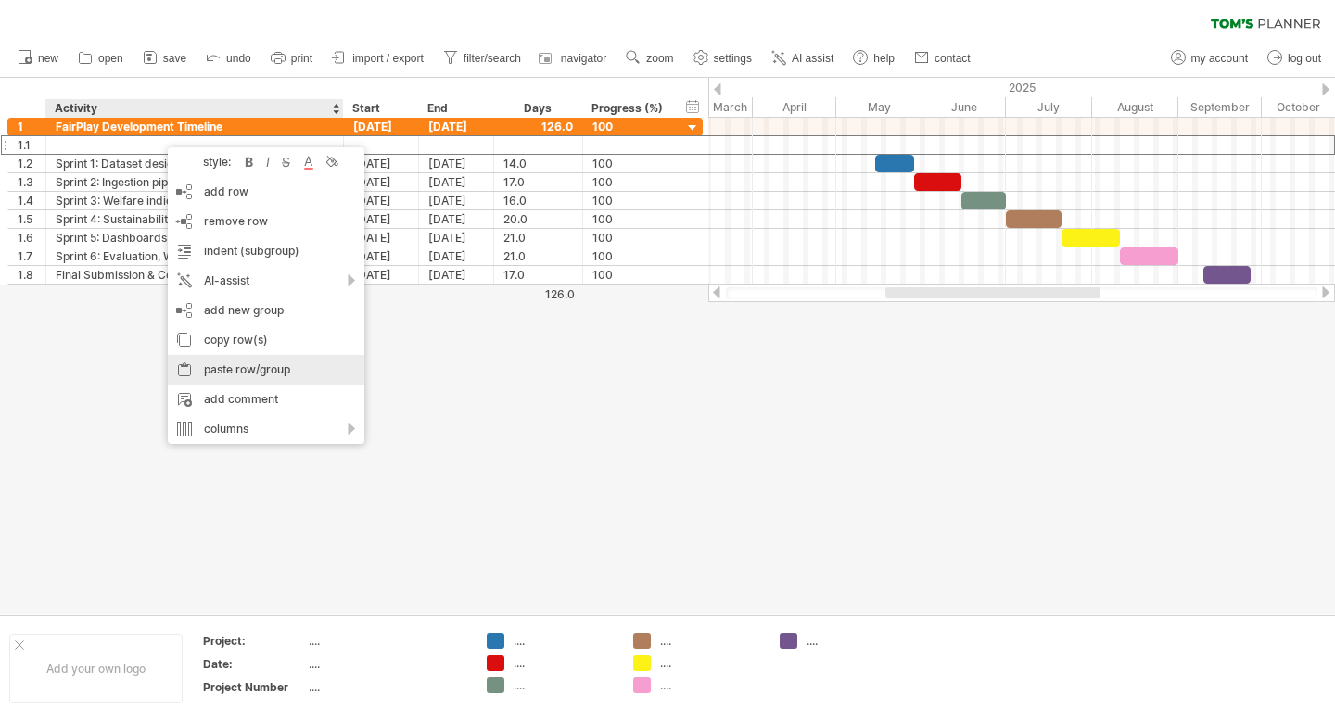
click at [239, 361] on div "paste row/group" at bounding box center [266, 370] width 197 height 30
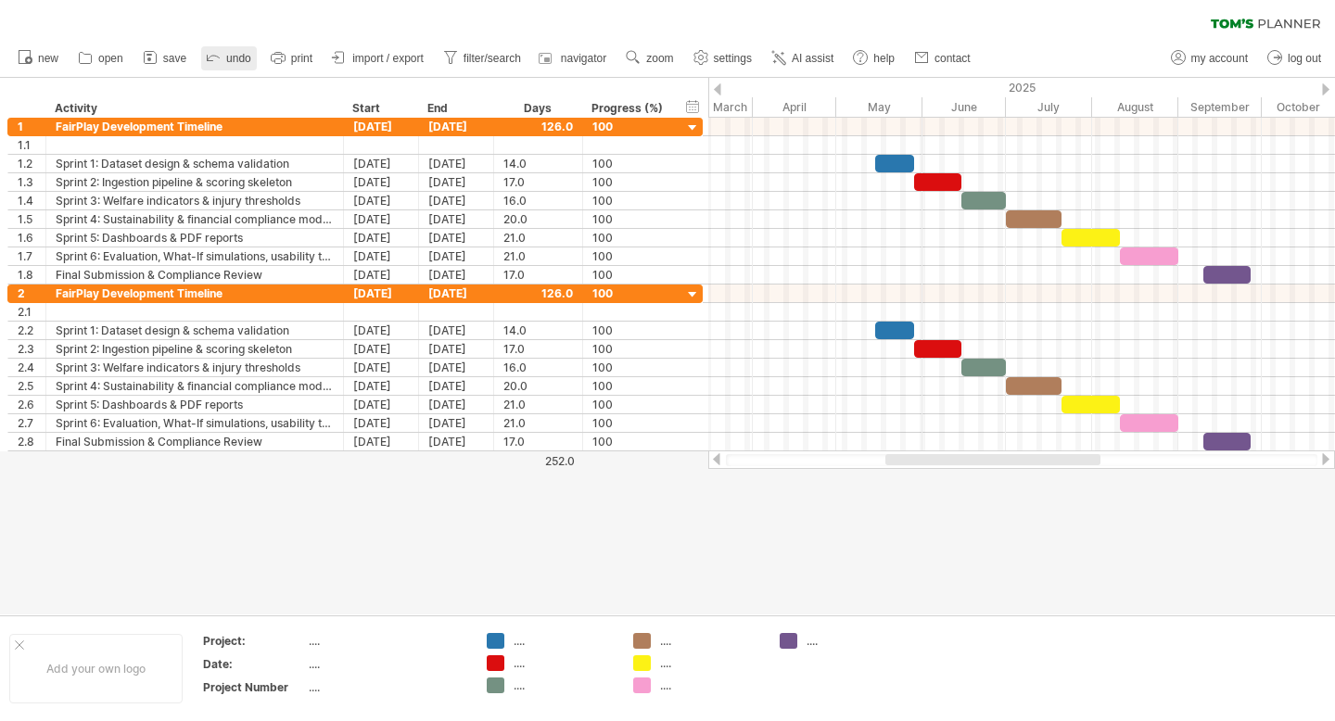
click at [216, 53] on icon at bounding box center [213, 56] width 19 height 19
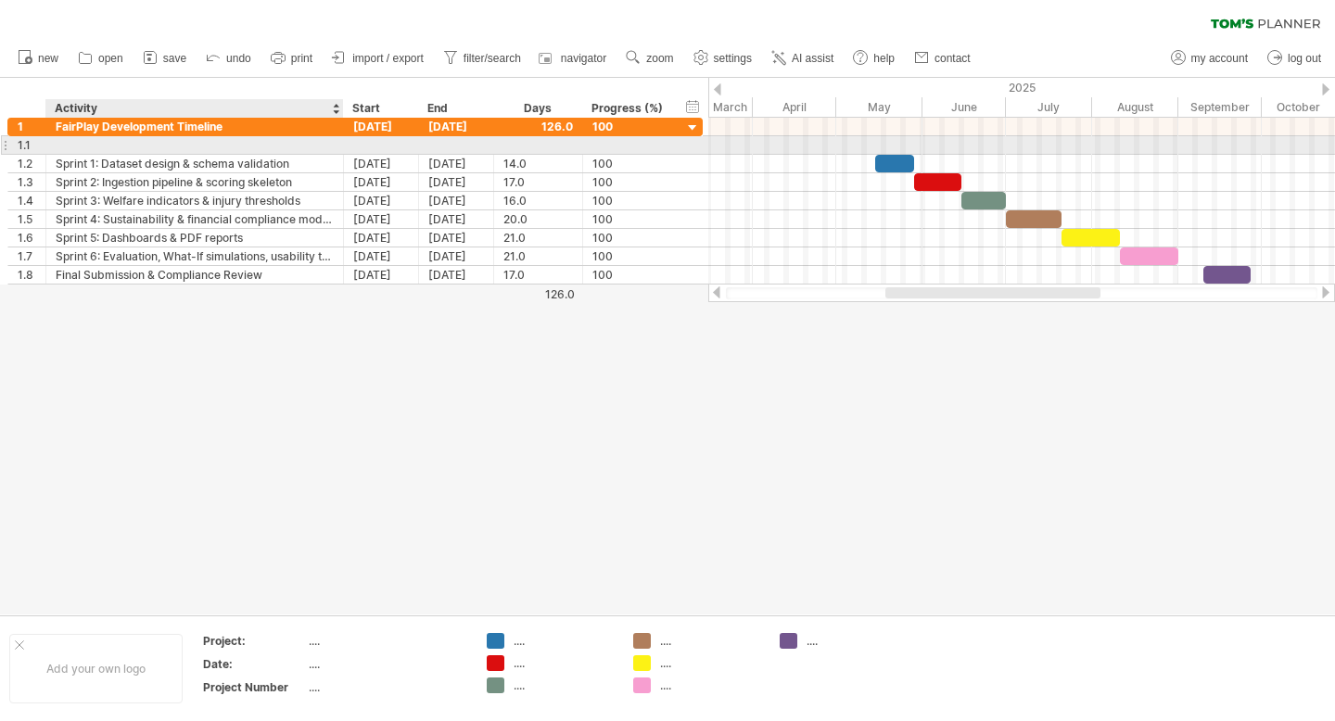
click at [153, 142] on div at bounding box center [195, 145] width 278 height 18
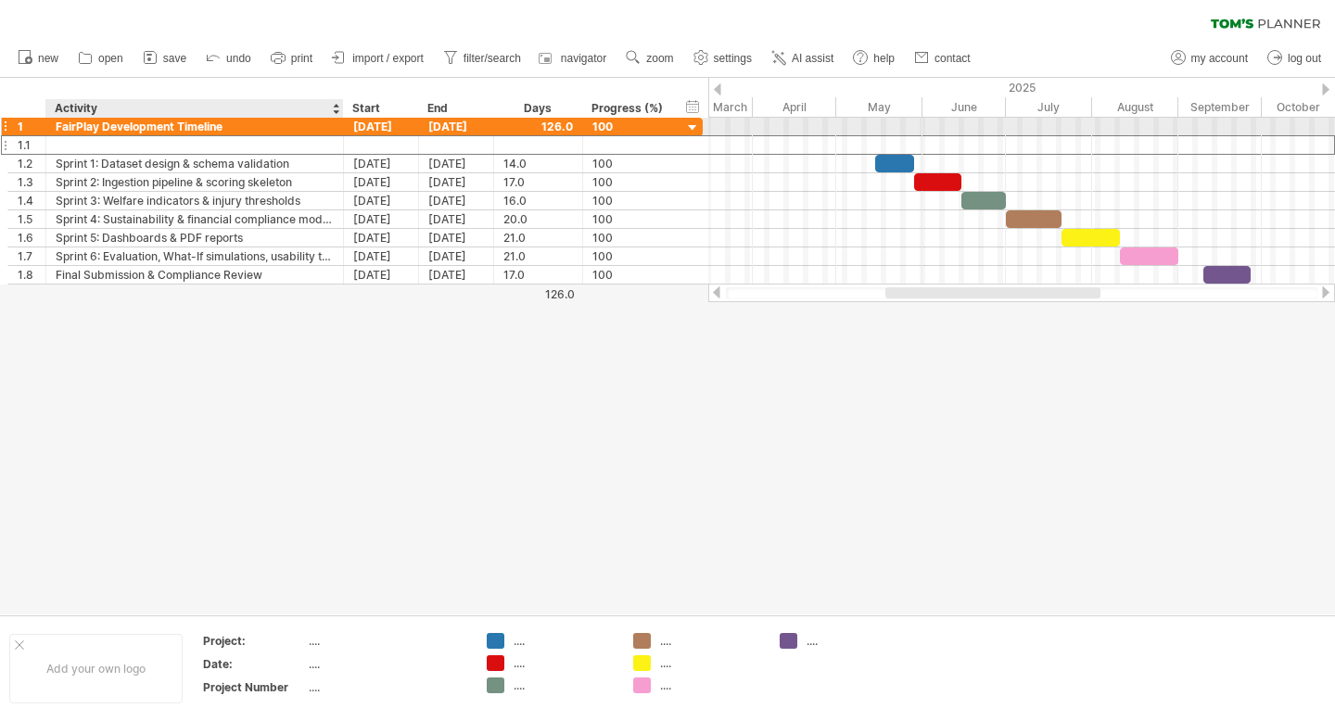
click at [157, 125] on div "FairPlay Development Timeline" at bounding box center [195, 127] width 278 height 18
click at [157, 125] on input "**********" at bounding box center [195, 127] width 278 height 18
drag, startPoint x: 642, startPoint y: 131, endPoint x: 343, endPoint y: 126, distance: 298.6
click at [343, 126] on div "**********" at bounding box center [354, 126] width 695 height 19
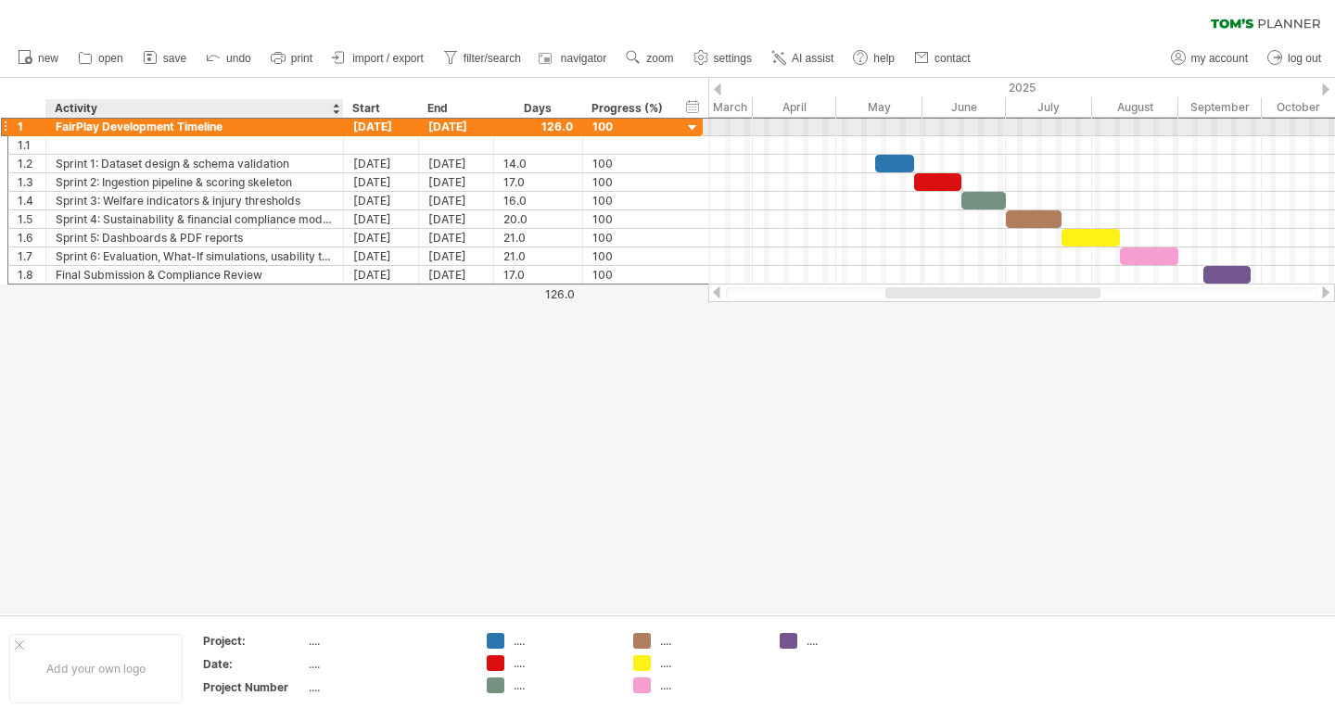
drag, startPoint x: 14, startPoint y: 128, endPoint x: 286, endPoint y: 124, distance: 271.7
click at [286, 124] on div "**********" at bounding box center [354, 126] width 695 height 19
click at [27, 129] on div "1" at bounding box center [32, 127] width 28 height 18
click at [51, 123] on div "**********" at bounding box center [195, 127] width 298 height 18
click at [103, 120] on div "FairPlay Development Timeline" at bounding box center [195, 127] width 278 height 18
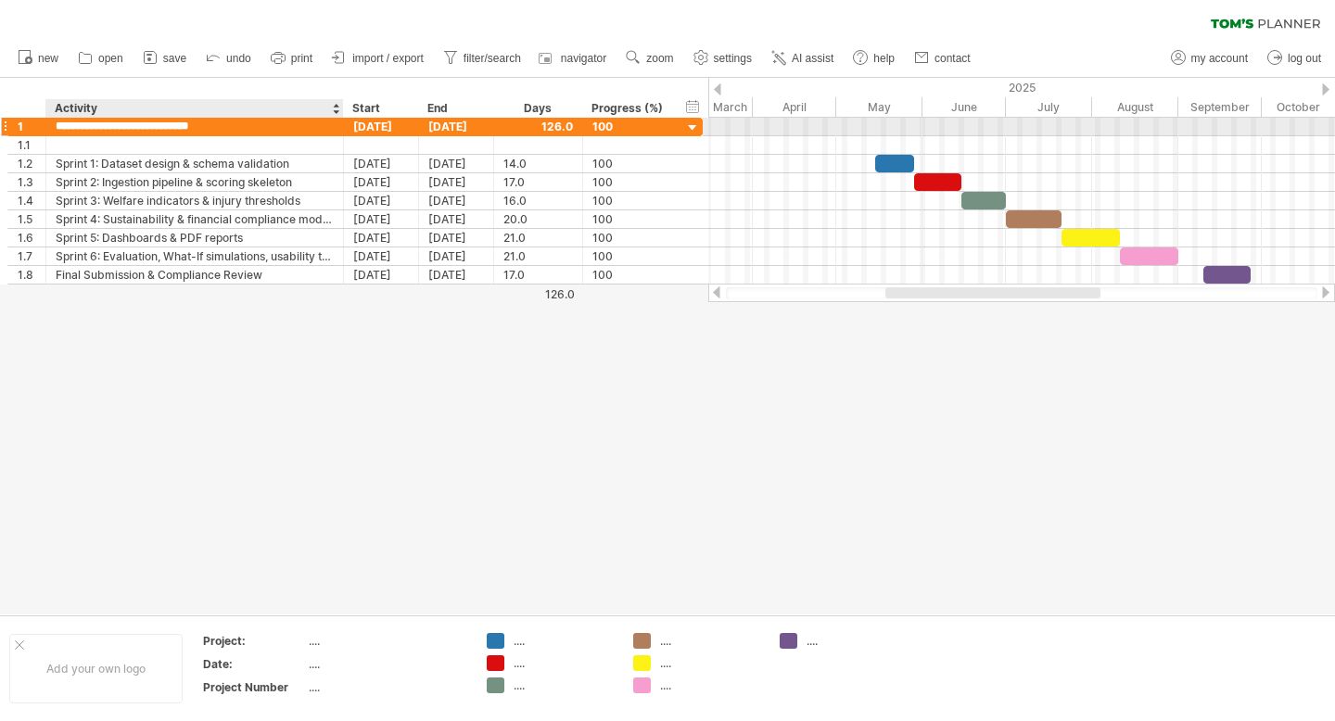
click at [100, 125] on input "**********" at bounding box center [195, 127] width 278 height 18
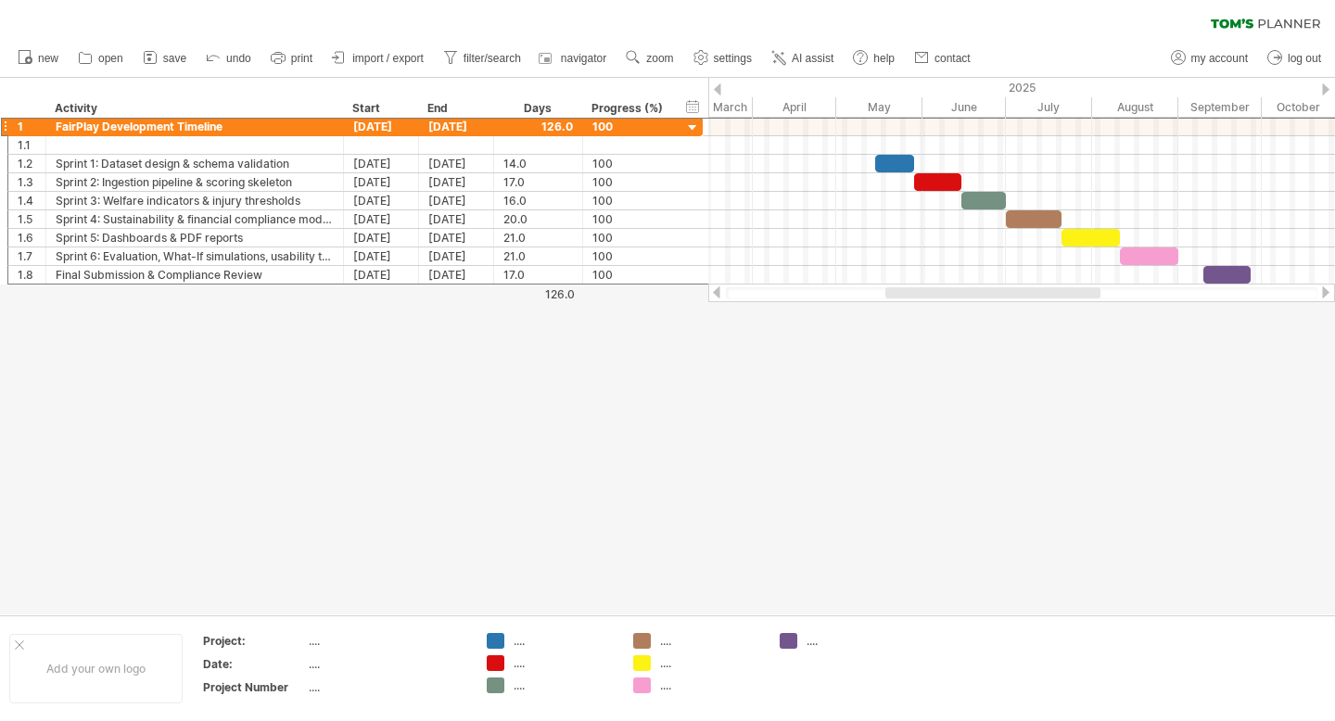
click at [656, 121] on div "100" at bounding box center [628, 127] width 71 height 18
click at [0, 0] on input "***" at bounding box center [0, 0] width 0 height 0
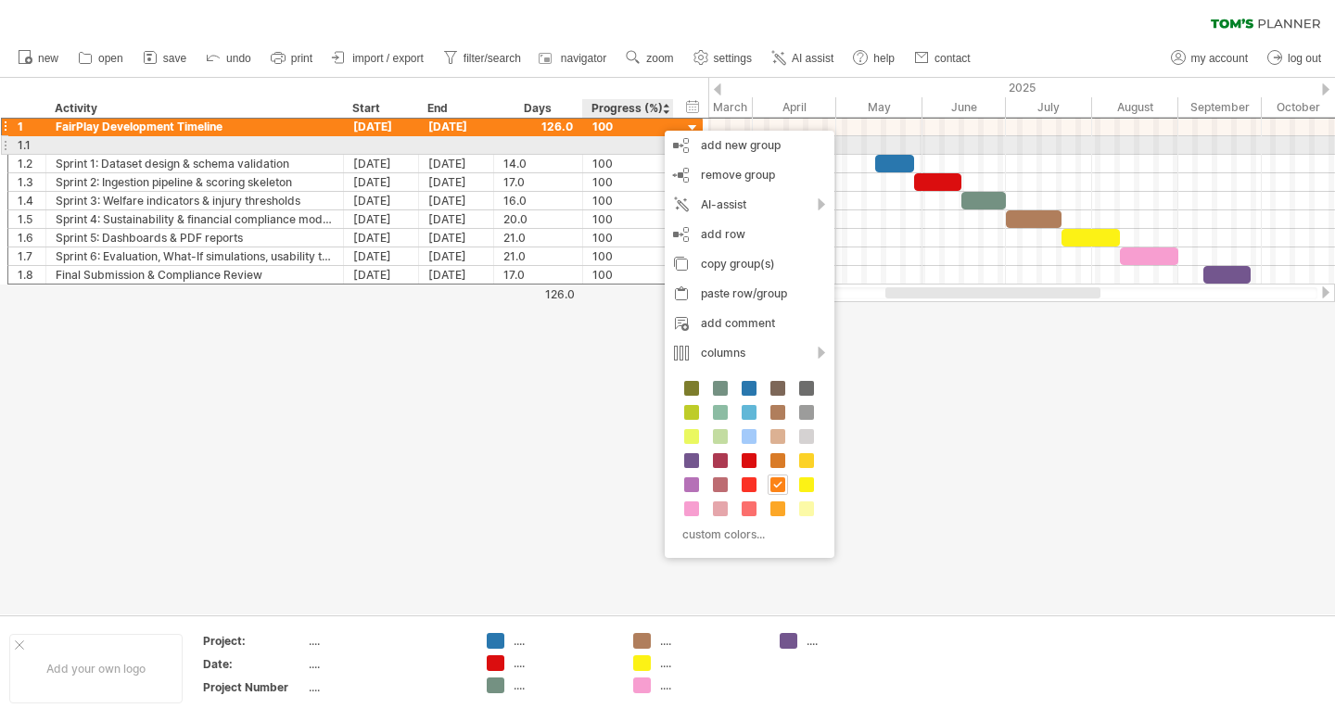
click at [148, 141] on div at bounding box center [195, 145] width 278 height 18
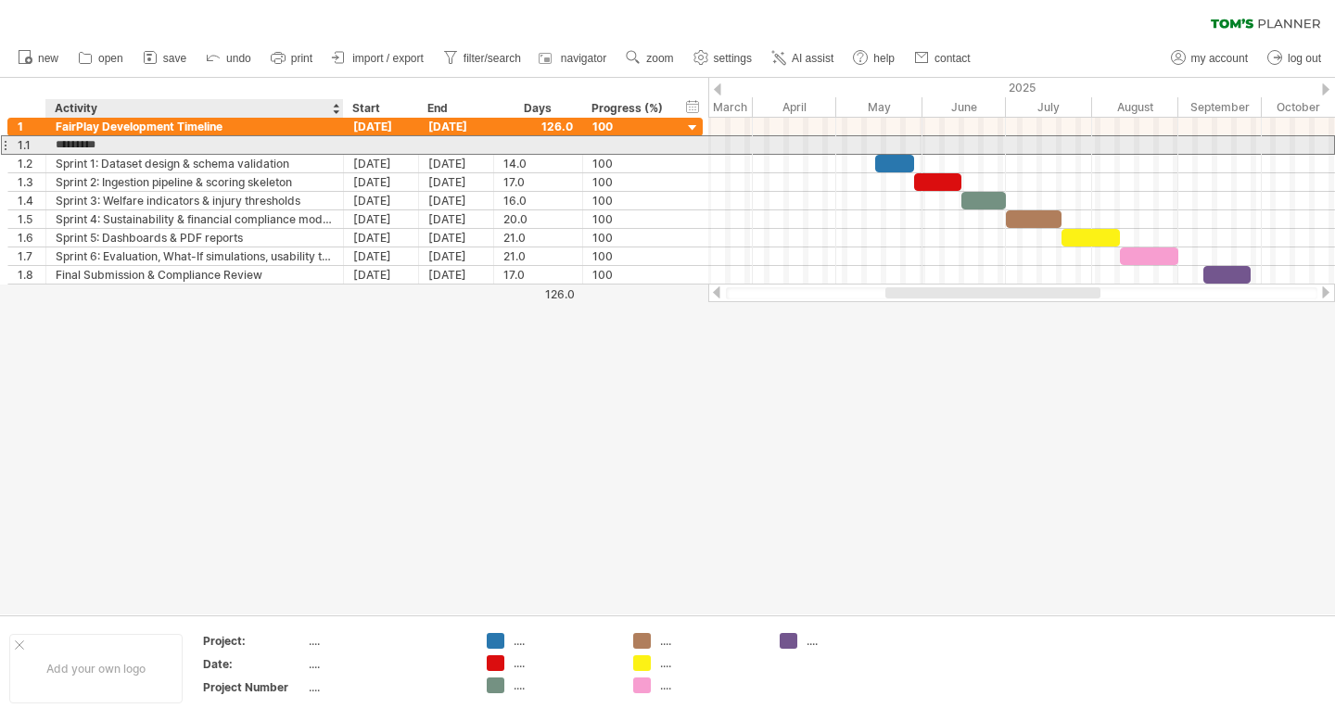
type input "**********"
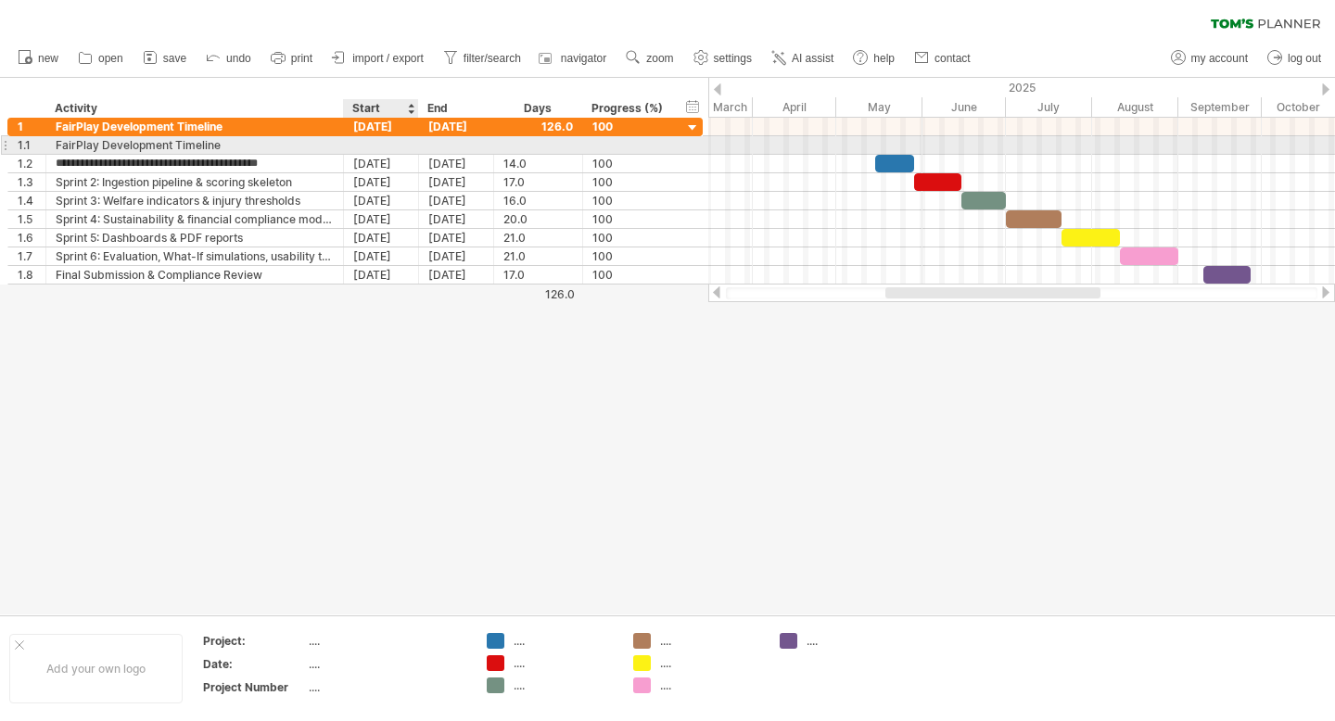
click at [367, 147] on div at bounding box center [381, 145] width 75 height 18
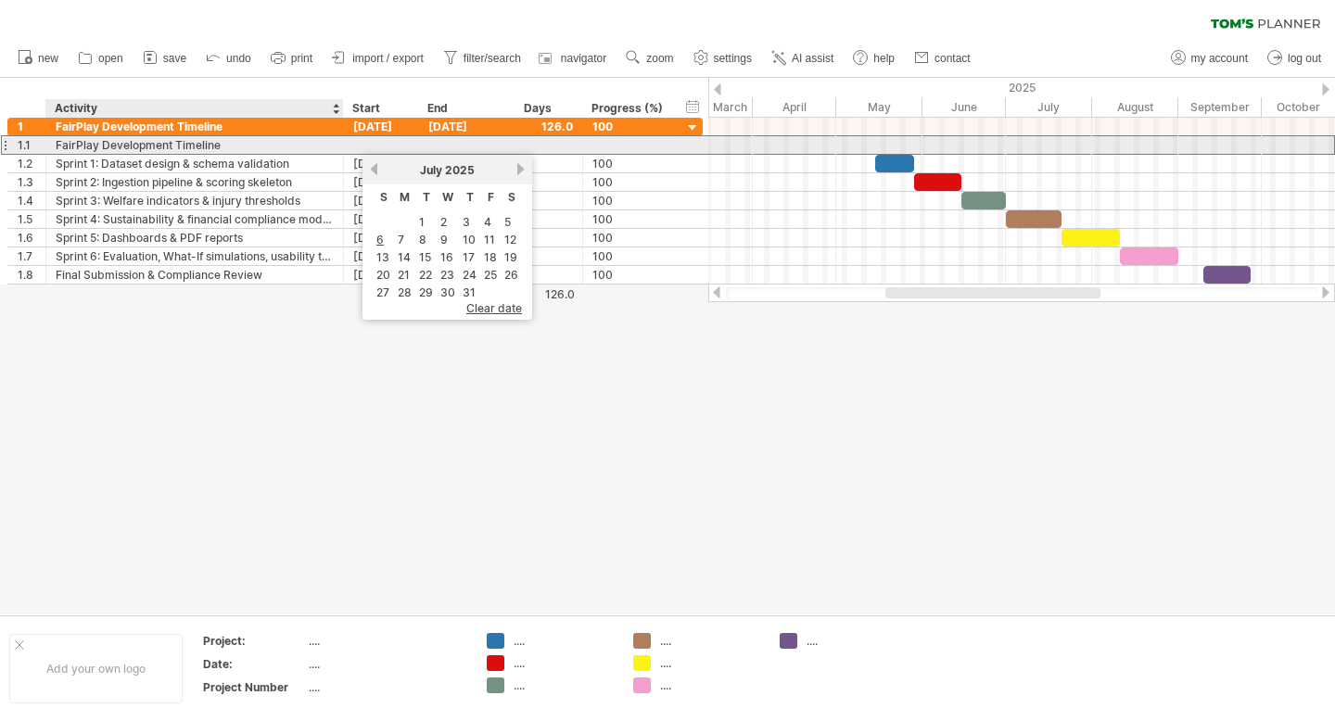
click at [351, 142] on div at bounding box center [381, 145] width 75 height 18
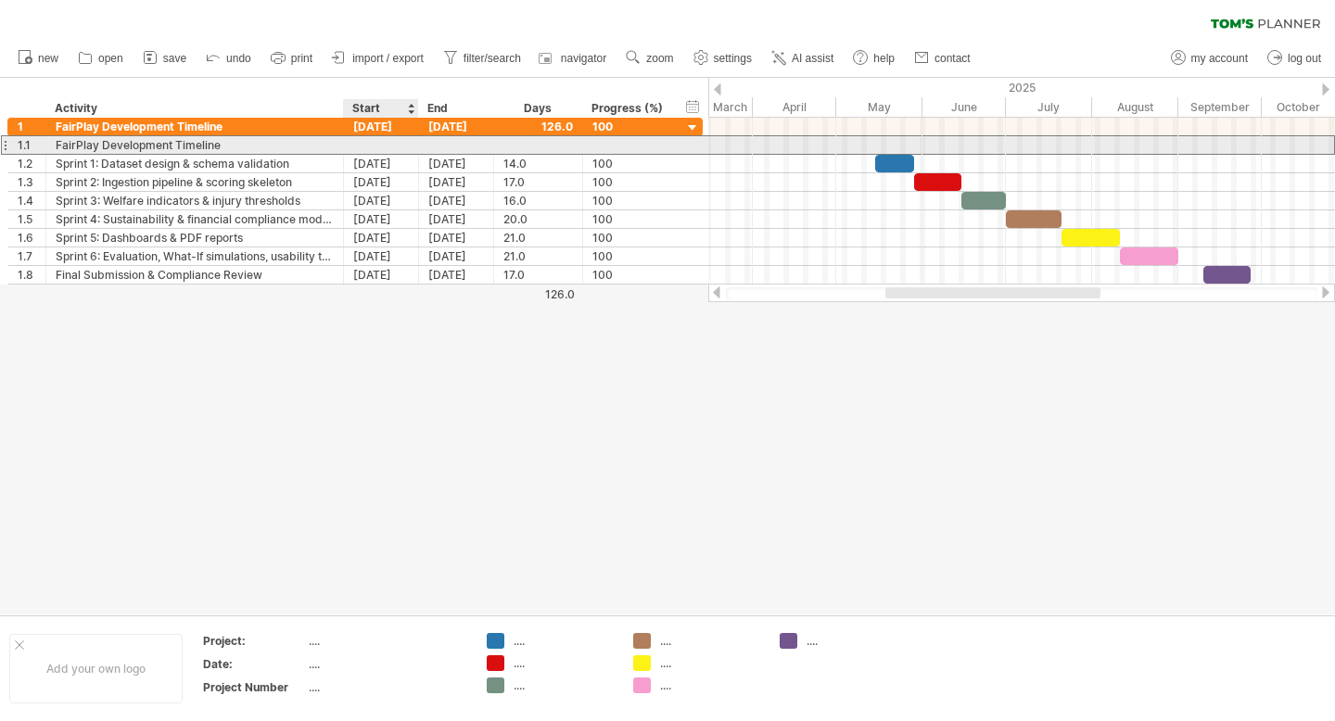
click at [361, 144] on div at bounding box center [381, 145] width 75 height 18
click at [361, 146] on div at bounding box center [381, 145] width 75 height 18
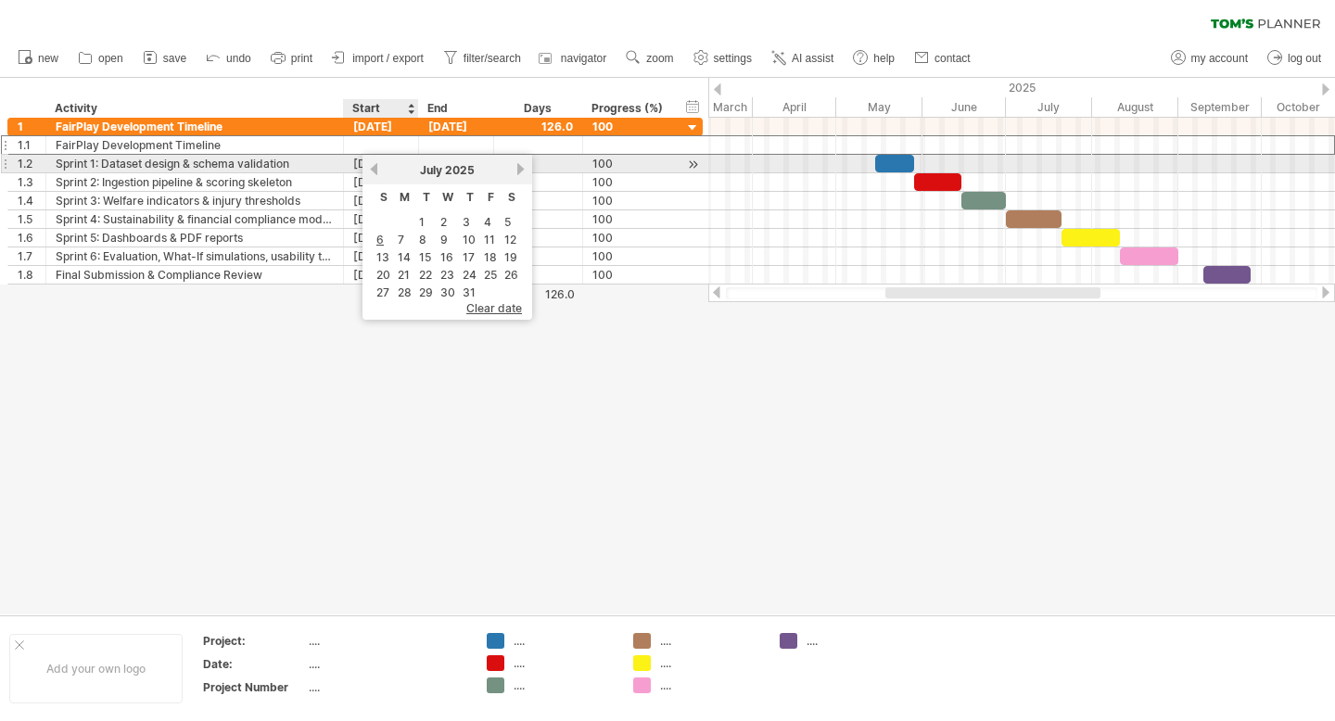
click at [370, 166] on link "previous" at bounding box center [374, 169] width 14 height 14
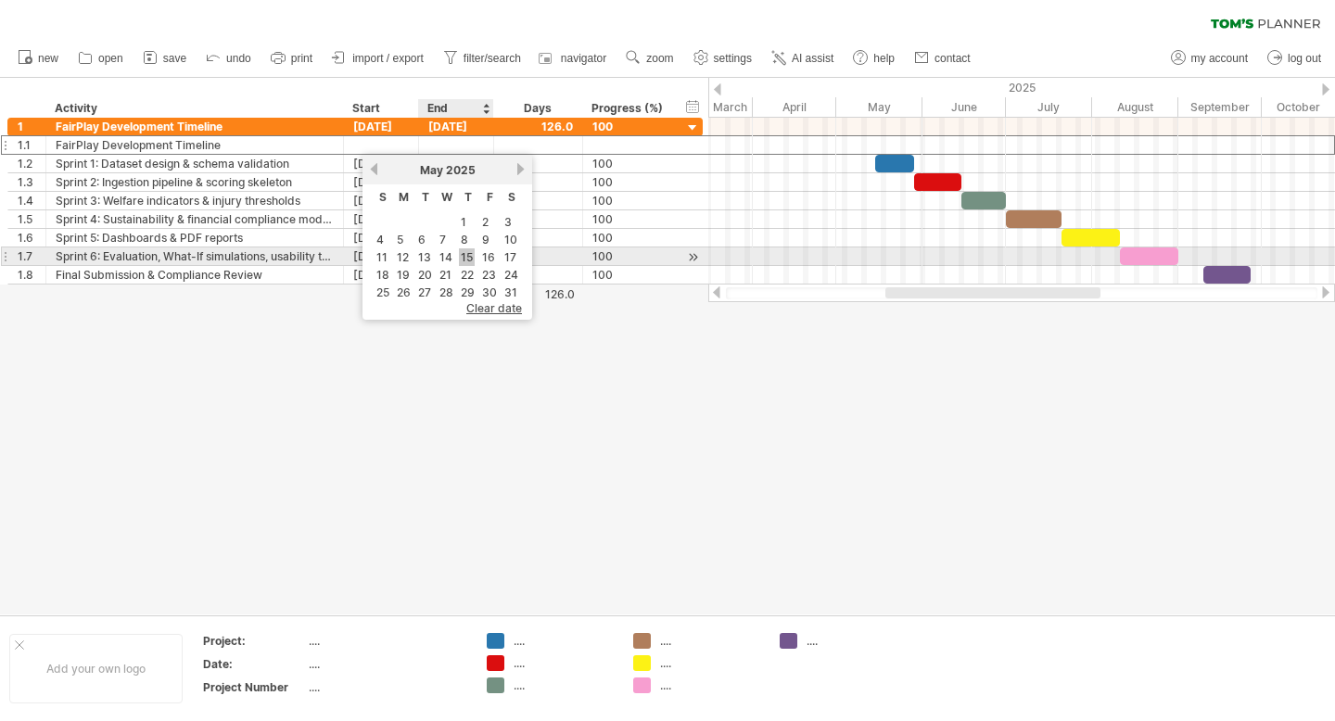
click at [461, 258] on link "15" at bounding box center [467, 258] width 16 height 18
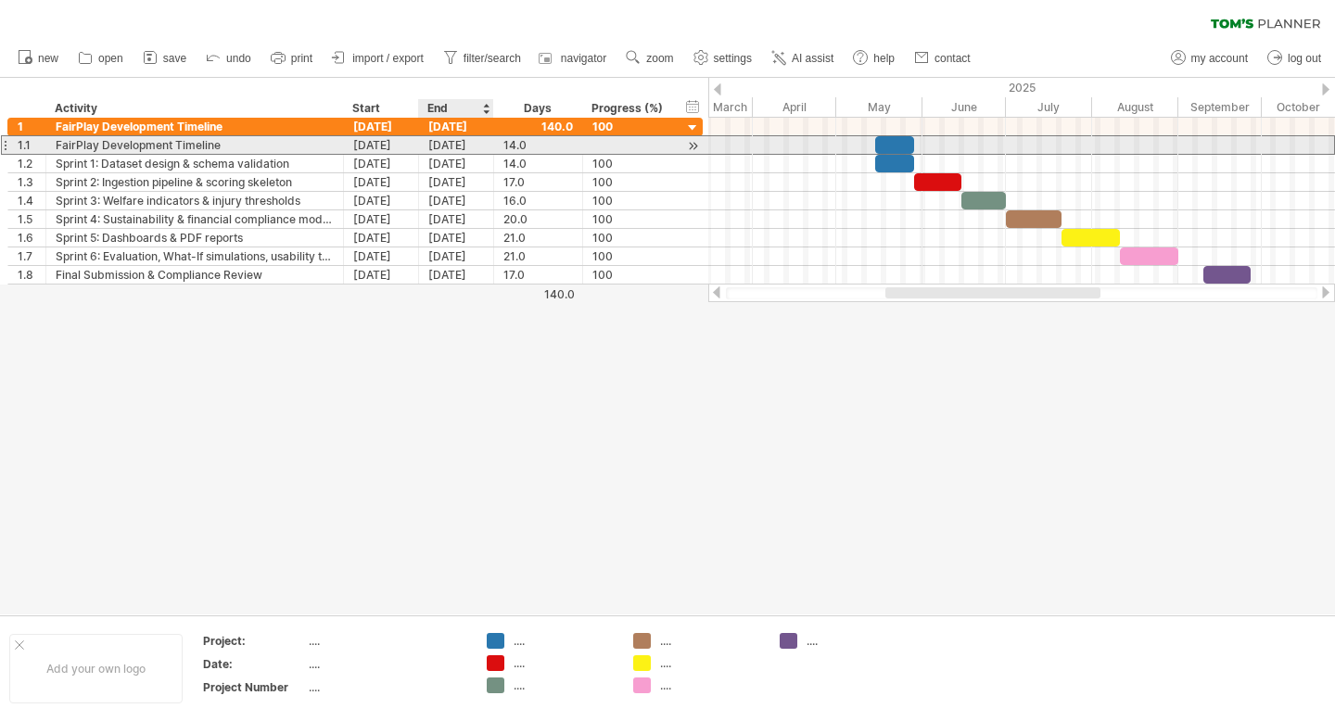
click at [453, 145] on div "[DATE]" at bounding box center [456, 145] width 75 height 18
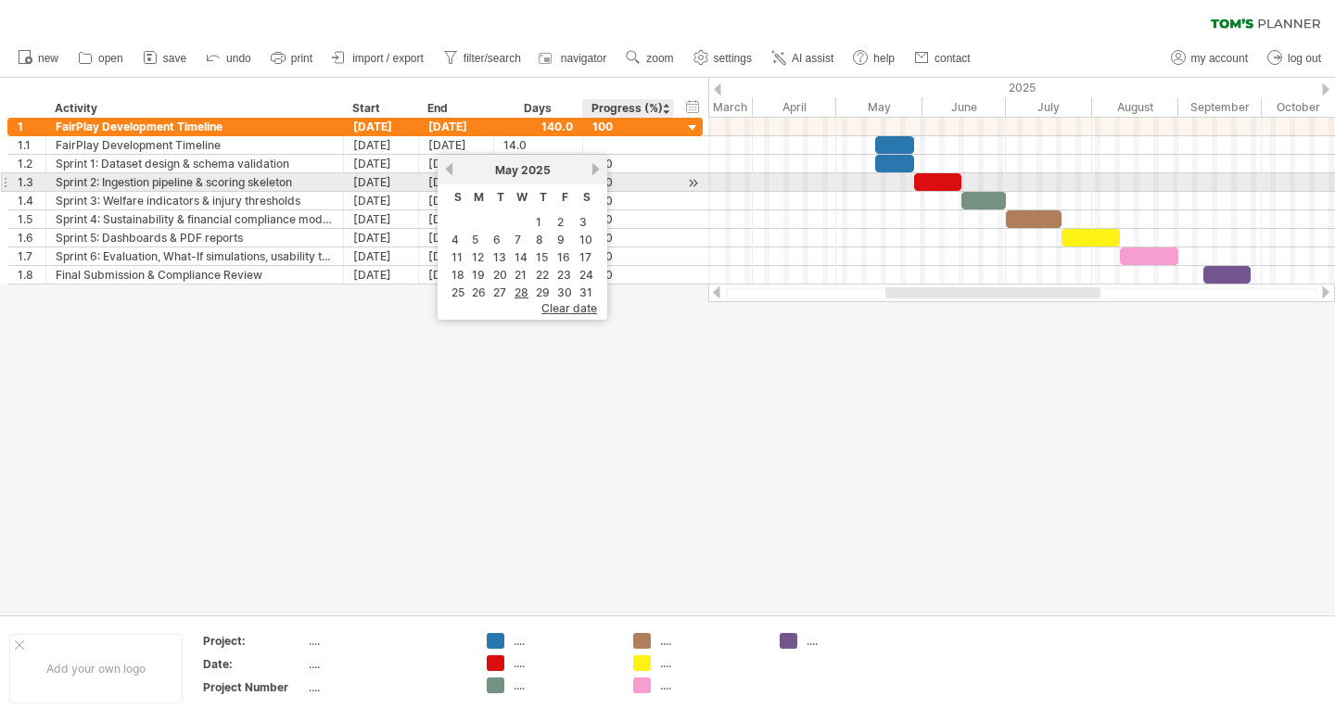
click at [593, 174] on link "next" at bounding box center [596, 169] width 14 height 14
click at [593, 177] on div "previous next June 2025" at bounding box center [523, 170] width 170 height 30
click at [592, 172] on link "next" at bounding box center [596, 169] width 14 height 14
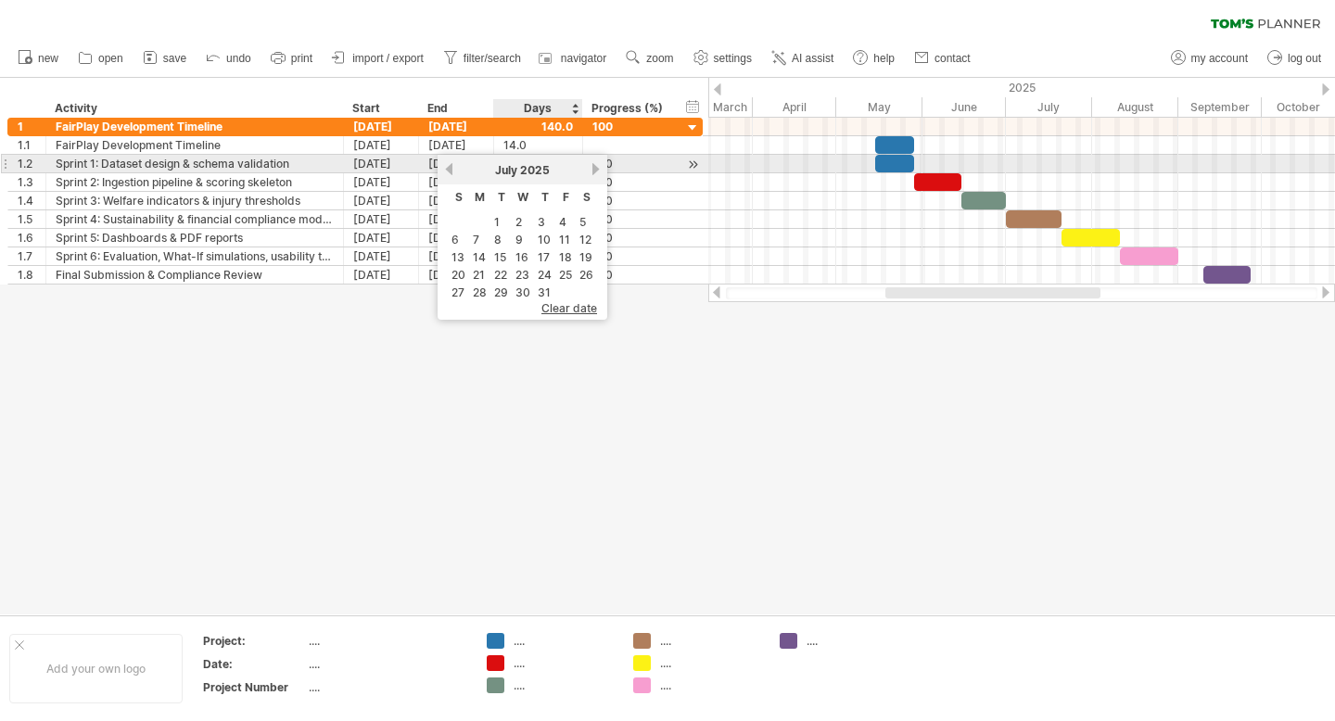
click at [592, 172] on link "next" at bounding box center [596, 169] width 14 height 14
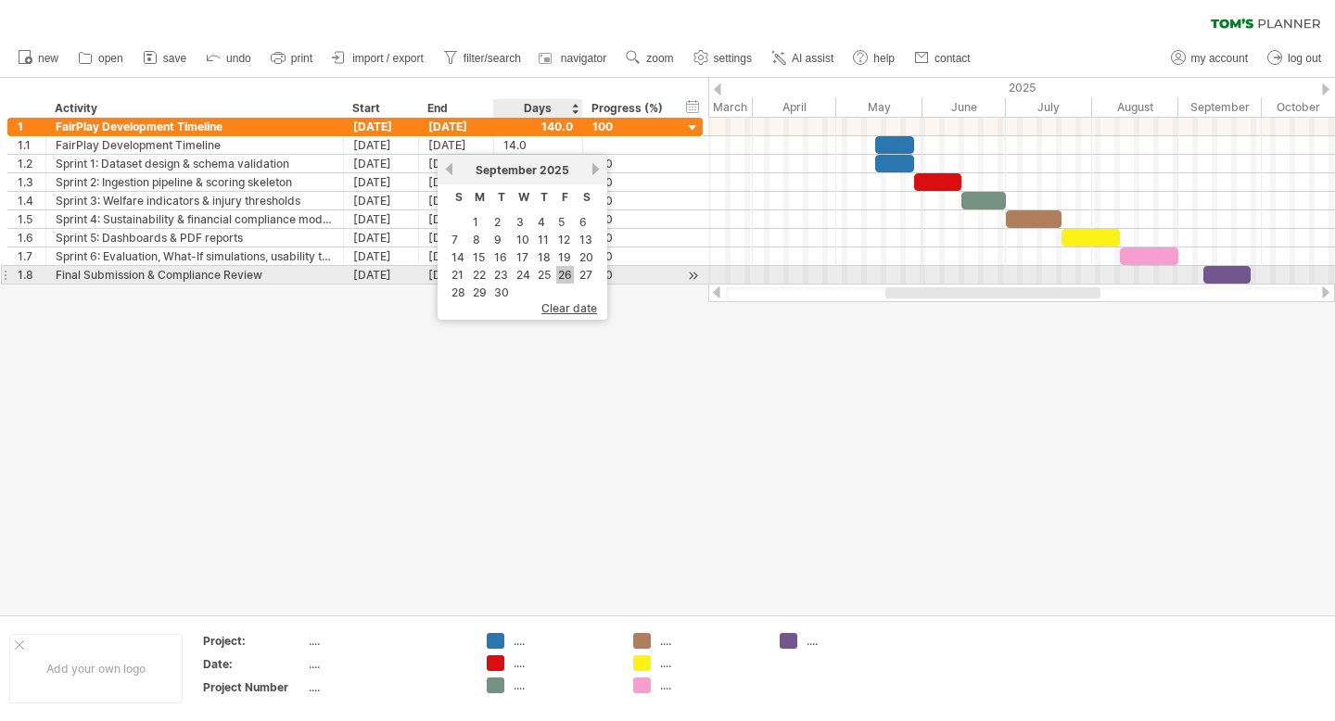
click at [559, 270] on link "26" at bounding box center [565, 275] width 18 height 18
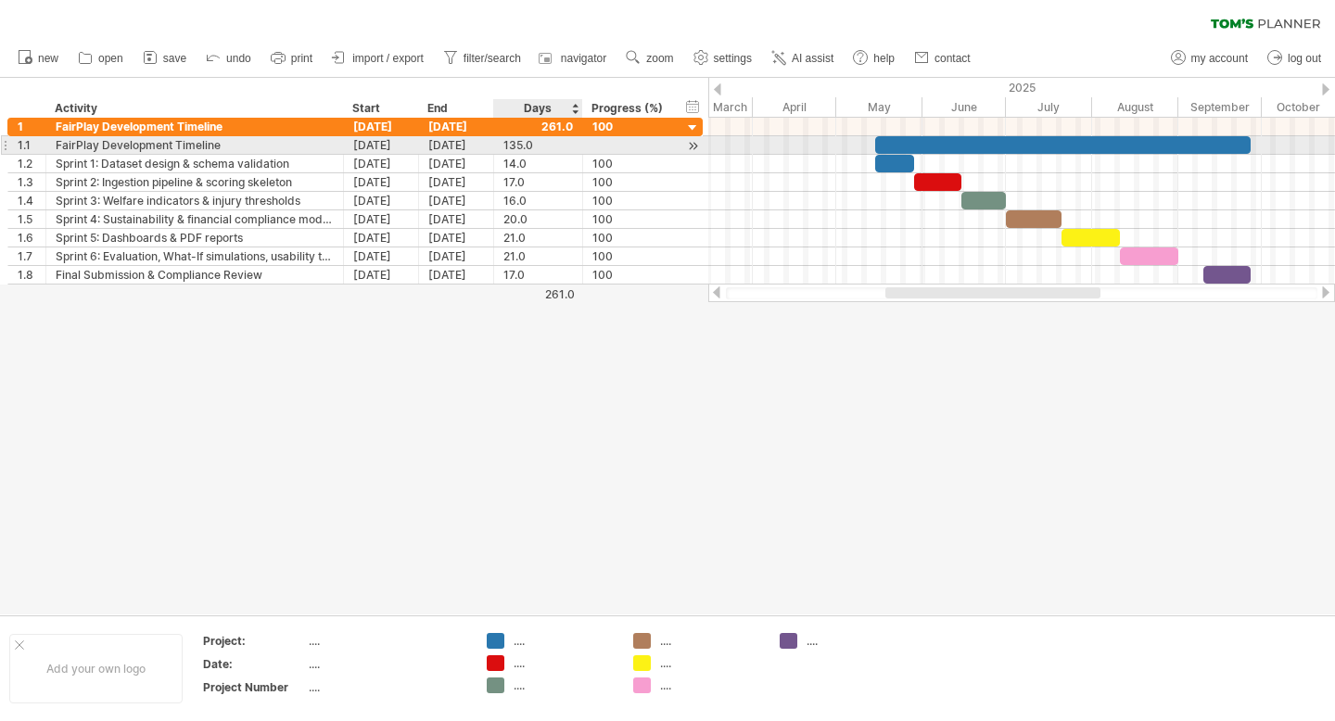
click at [538, 148] on div "135.0" at bounding box center [539, 145] width 70 height 18
type input "***"
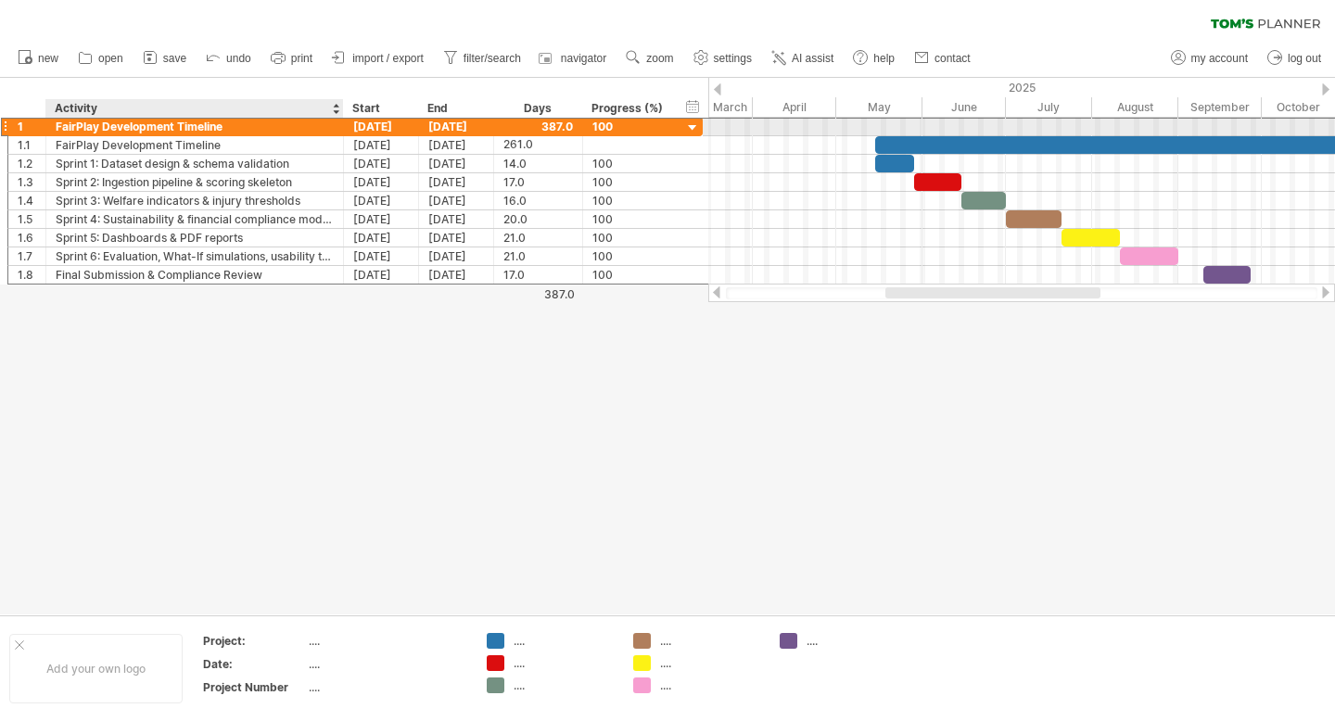
click at [233, 125] on div "FairPlay Development Timeline" at bounding box center [195, 127] width 278 height 18
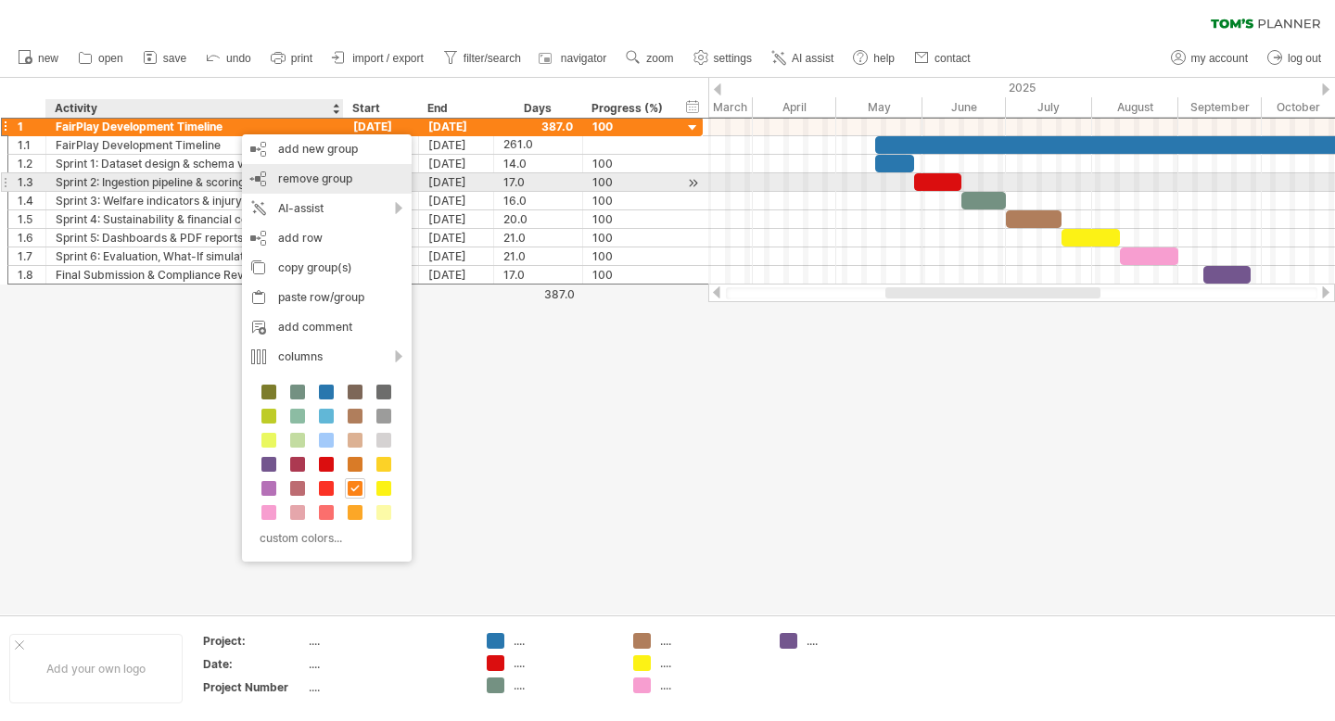
click at [323, 182] on span "remove group" at bounding box center [315, 179] width 74 height 14
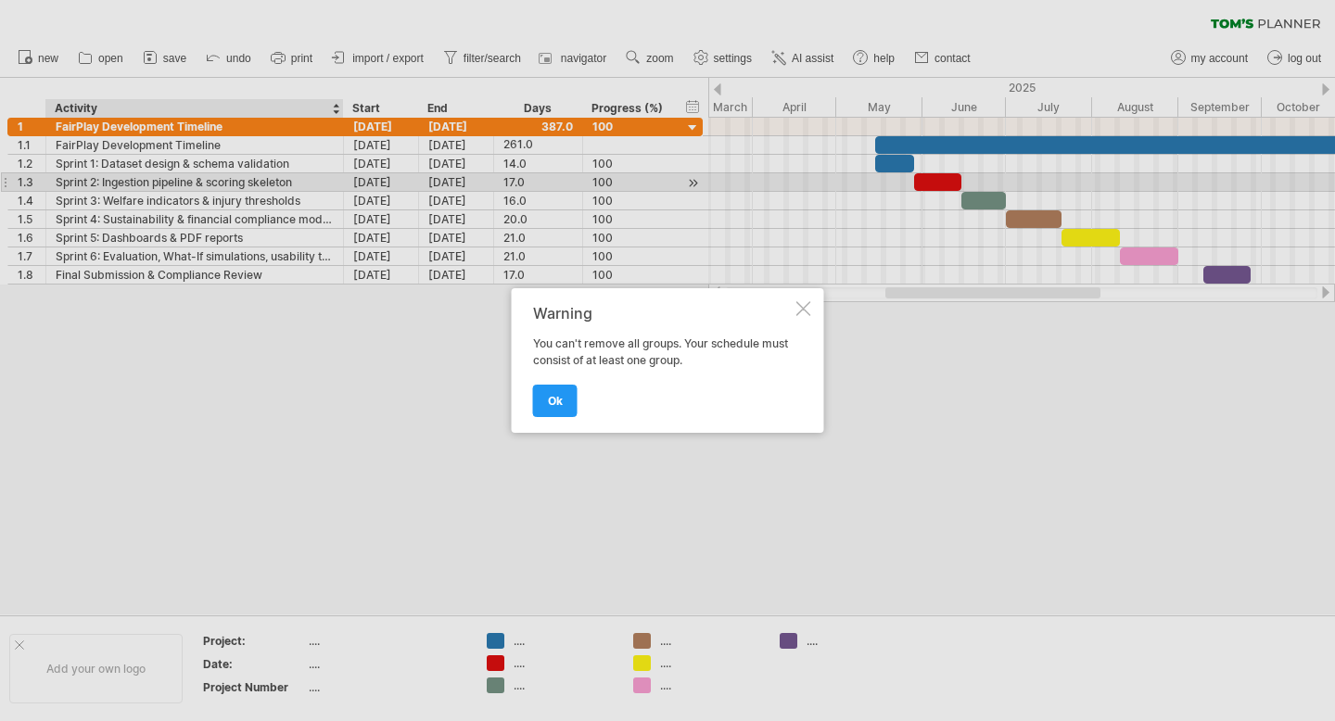
click at [799, 306] on div at bounding box center [804, 308] width 15 height 15
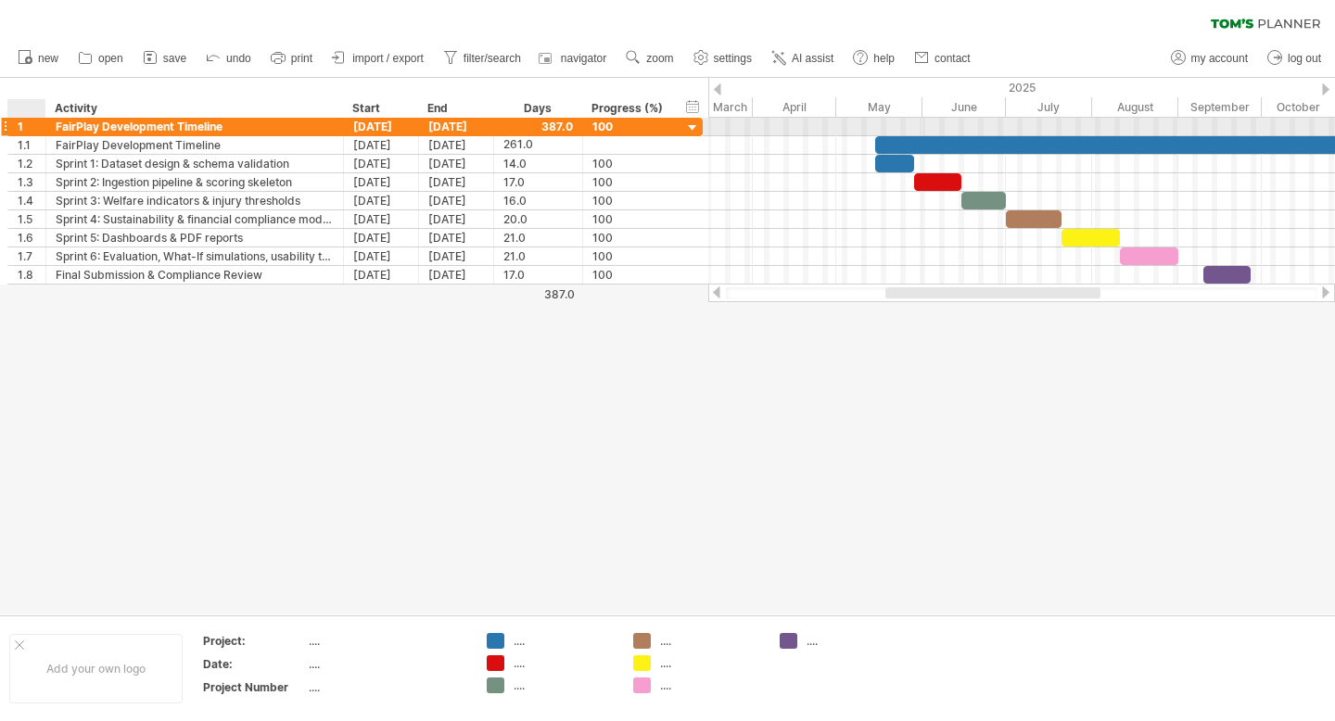
click at [13, 125] on div "1" at bounding box center [27, 127] width 38 height 18
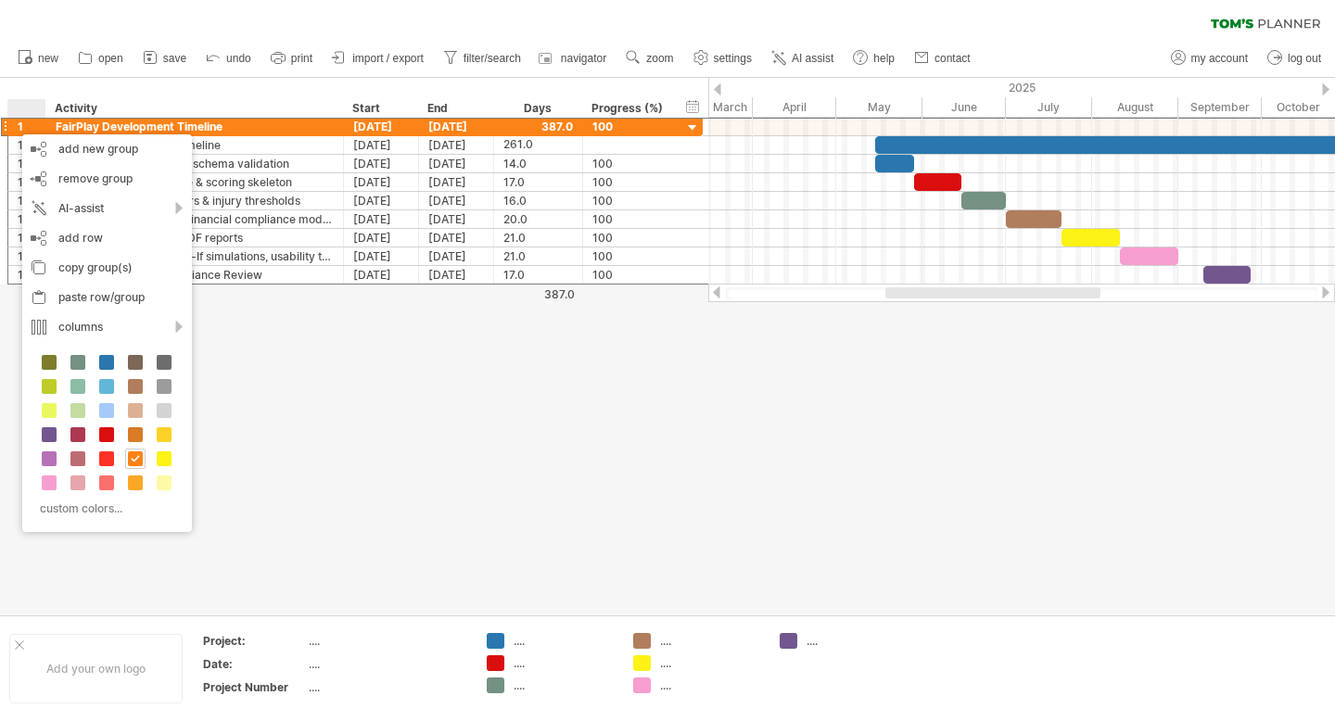
click at [222, 118] on div "FairPlay Development Timeline" at bounding box center [195, 127] width 278 height 18
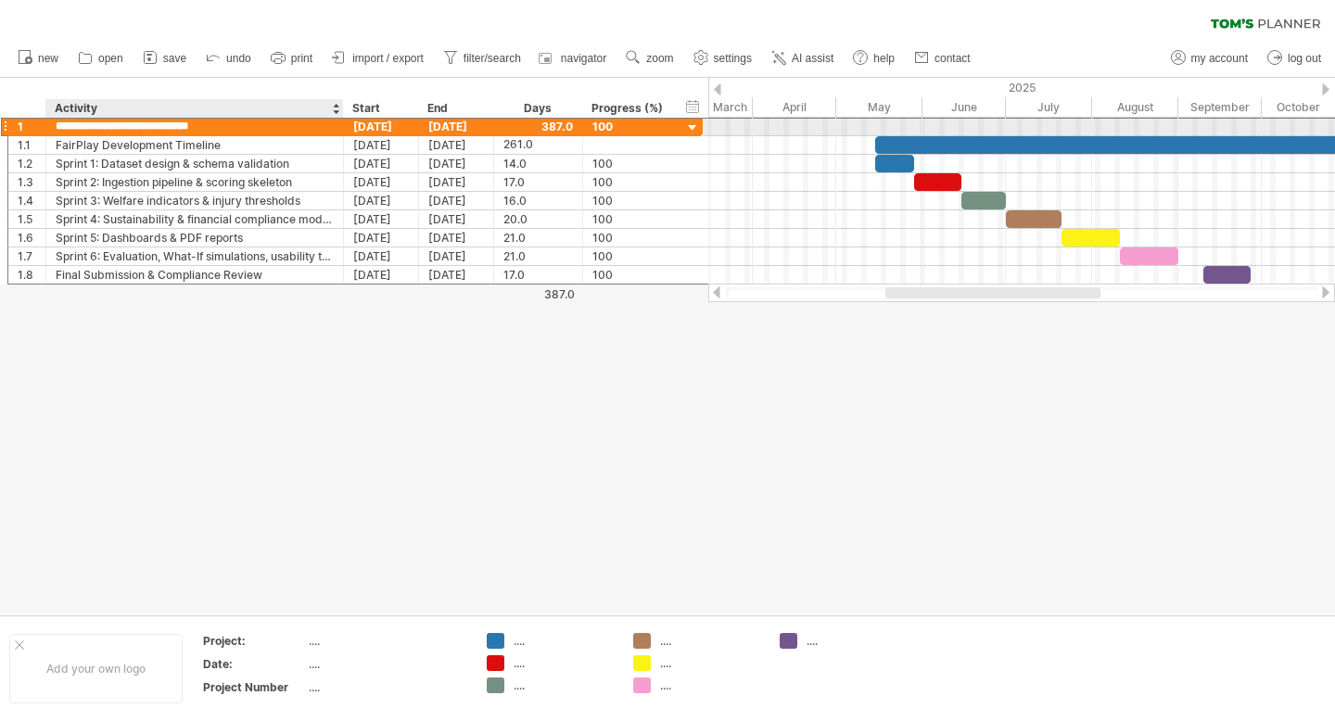
click at [218, 121] on input "**********" at bounding box center [195, 127] width 278 height 18
click at [225, 126] on div "FairPlay Development Timele" at bounding box center [195, 127] width 278 height 18
drag, startPoint x: 215, startPoint y: 128, endPoint x: 61, endPoint y: 121, distance: 154.1
click at [61, 121] on input "**********" at bounding box center [195, 127] width 278 height 18
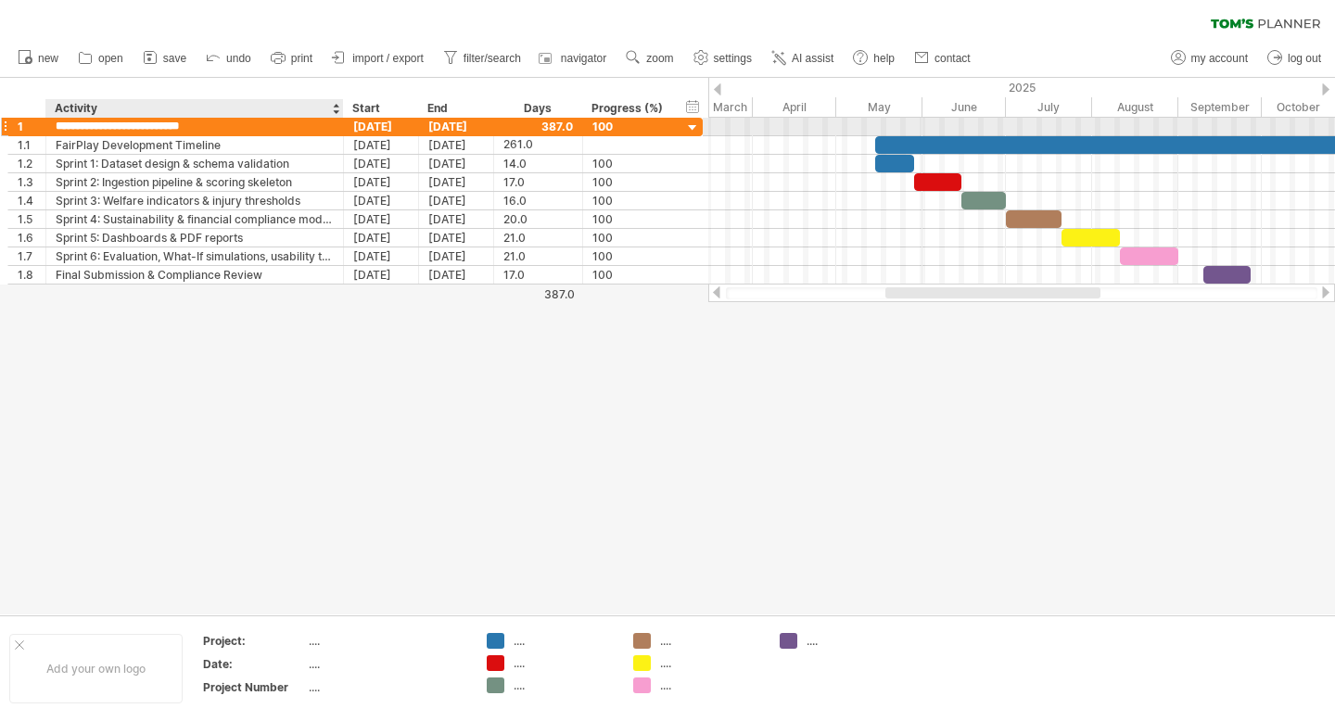
type input "*"
click at [395, 134] on div "[DATE]" at bounding box center [381, 127] width 75 height 18
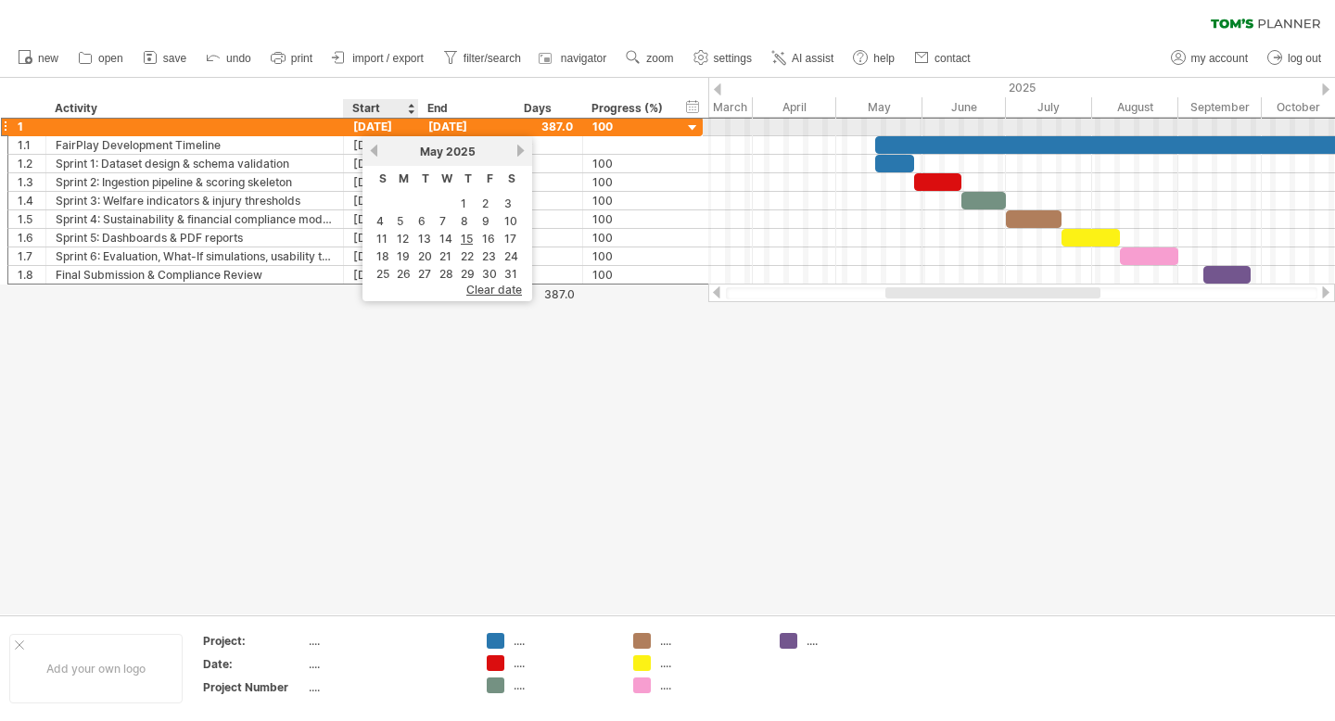
click at [395, 130] on div "[DATE]" at bounding box center [381, 127] width 75 height 18
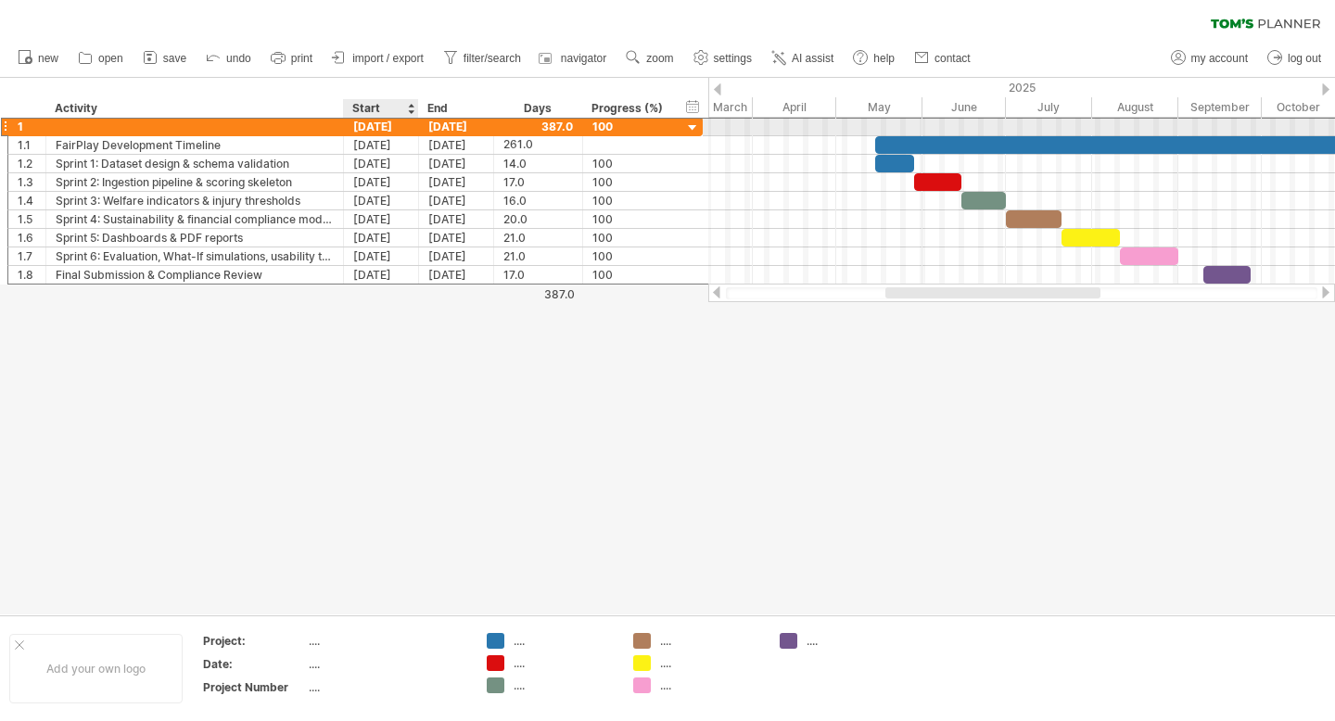
click at [392, 124] on div "[DATE]" at bounding box center [381, 127] width 75 height 18
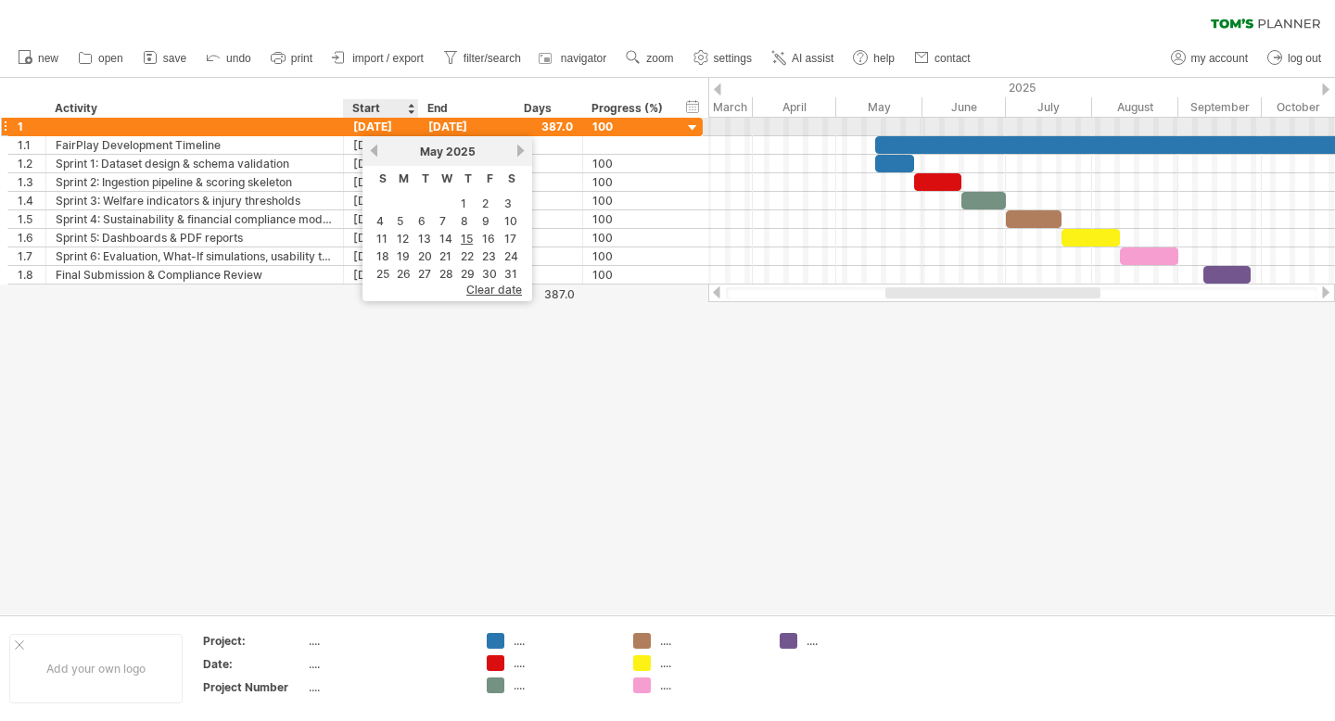
click at [392, 124] on div "[DATE]" at bounding box center [381, 127] width 75 height 18
click at [500, 293] on span "clear date" at bounding box center [494, 290] width 56 height 14
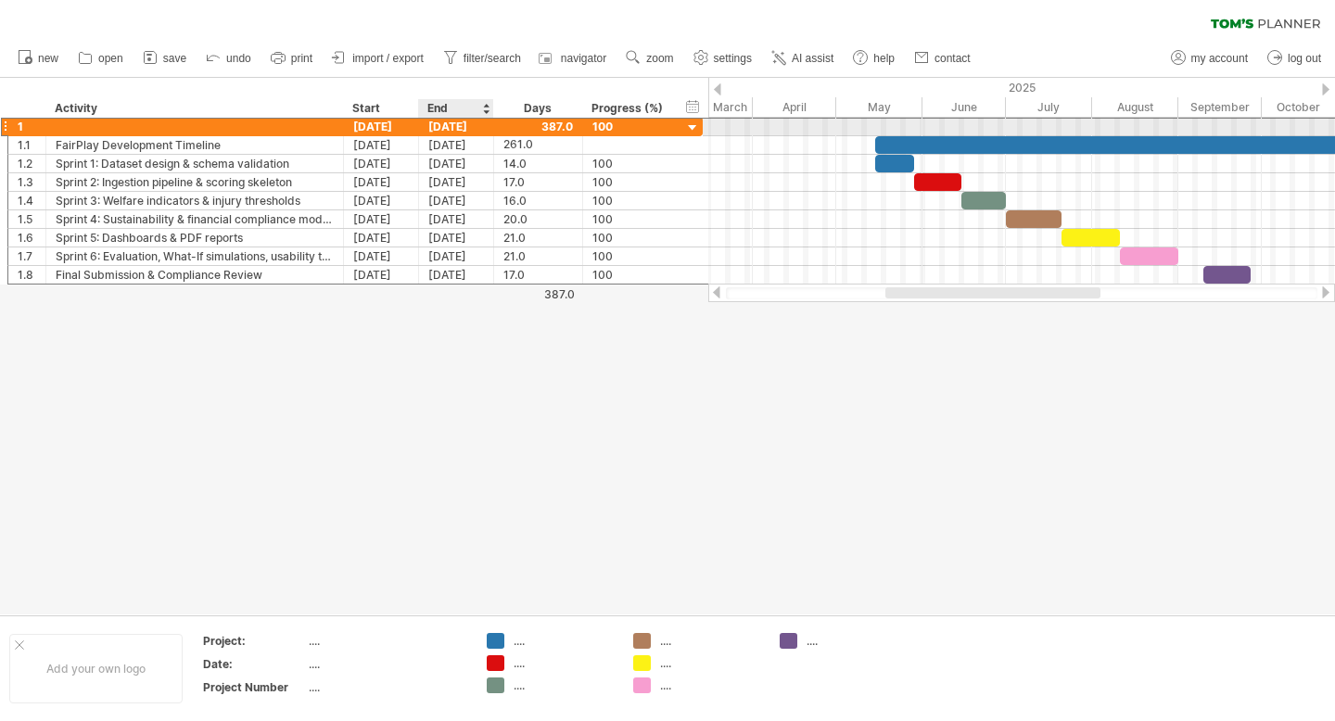
click at [452, 122] on div "30-01-26" at bounding box center [456, 127] width 75 height 18
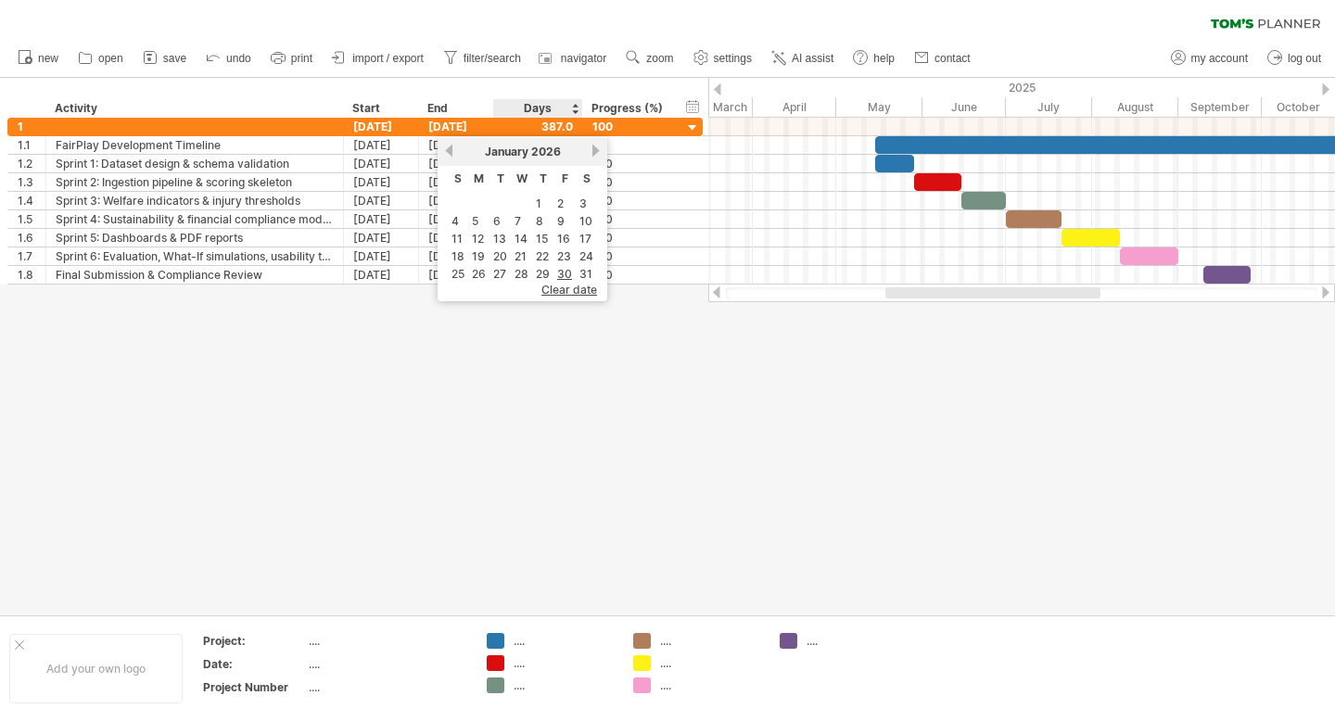
click at [571, 290] on span "clear date" at bounding box center [570, 290] width 56 height 14
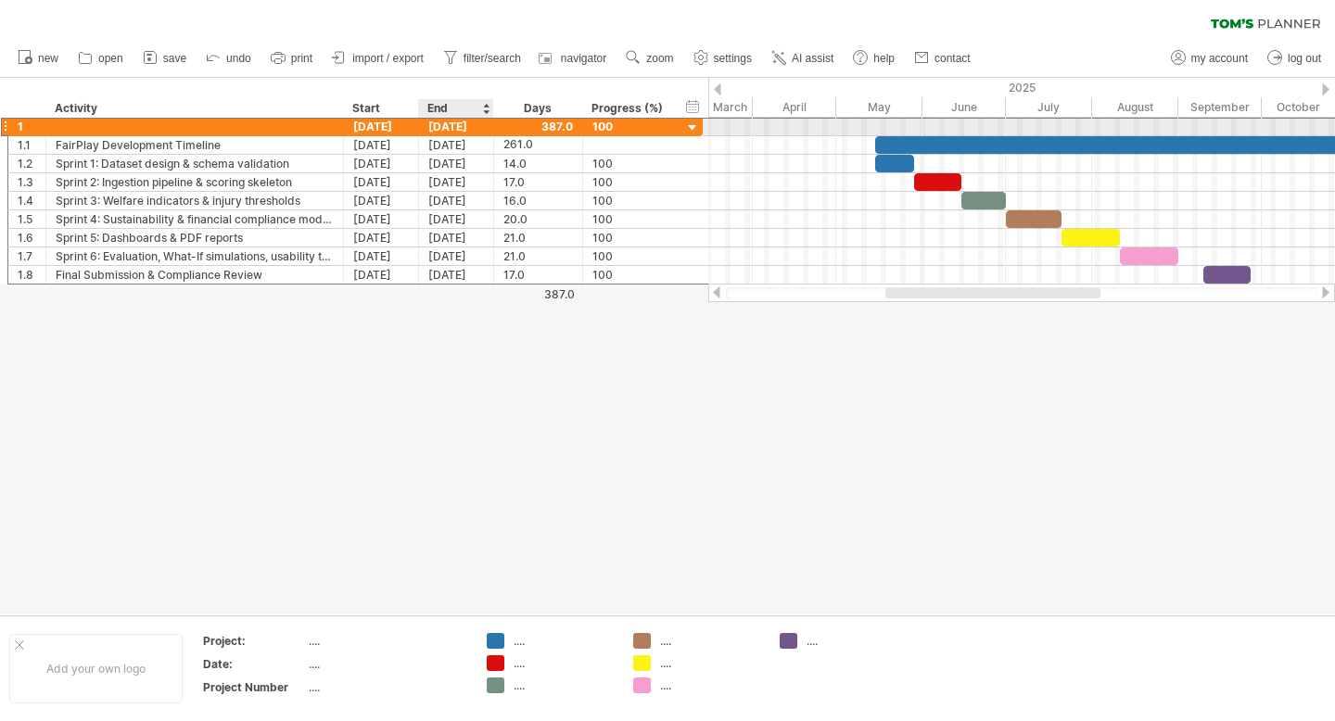
click at [444, 127] on div "30-01-26" at bounding box center [456, 127] width 75 height 18
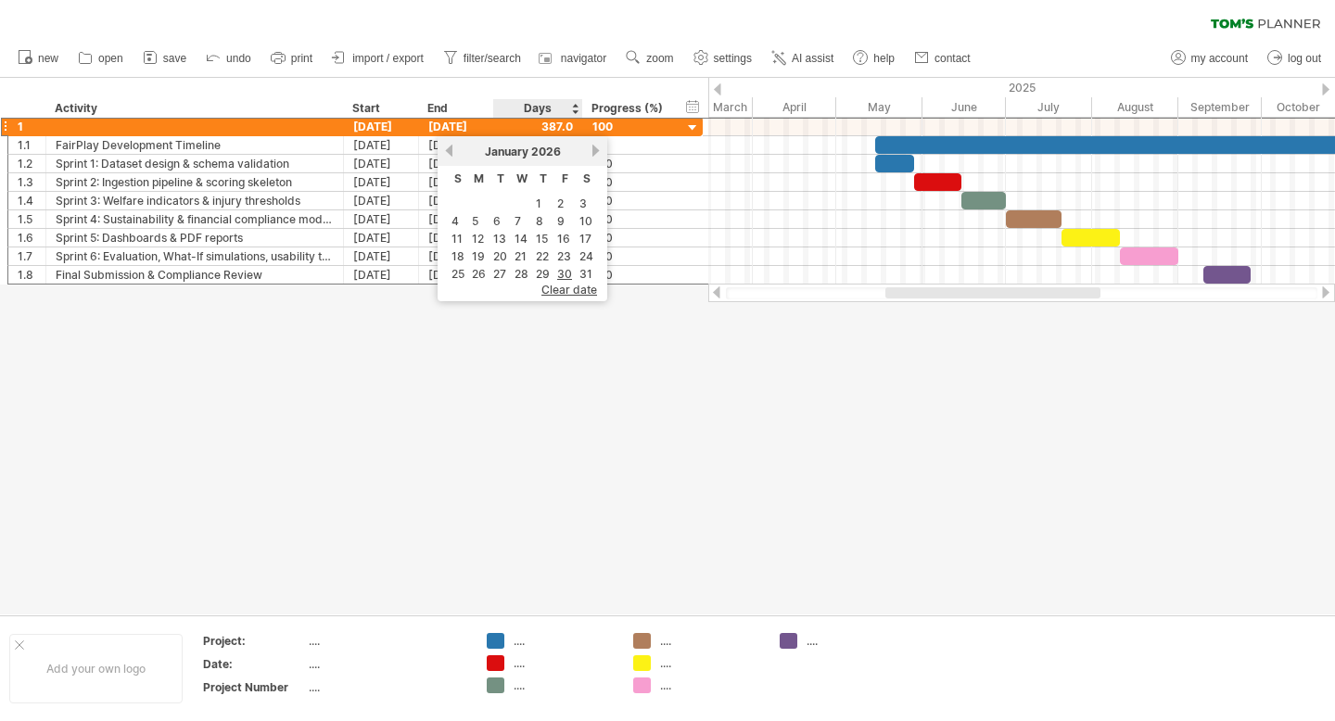
click at [574, 288] on span "clear date" at bounding box center [570, 290] width 56 height 14
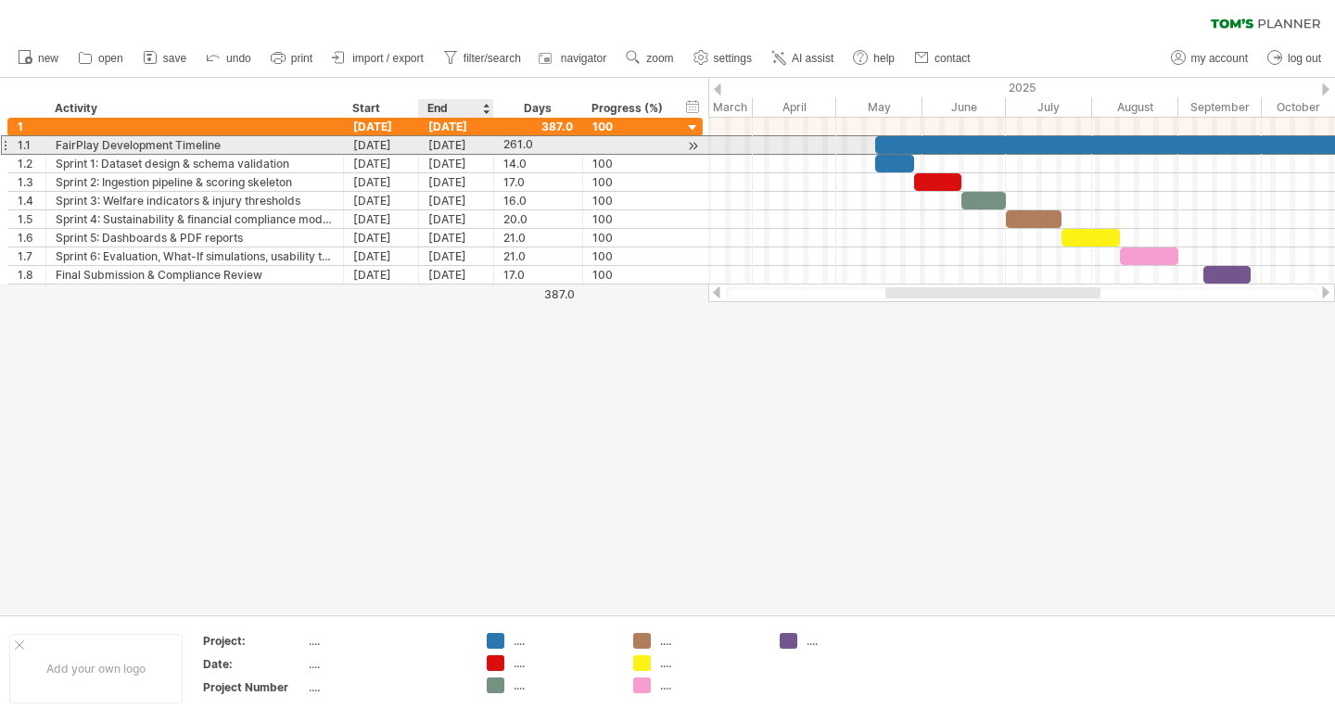
click at [448, 147] on div "30-01-26" at bounding box center [456, 145] width 75 height 18
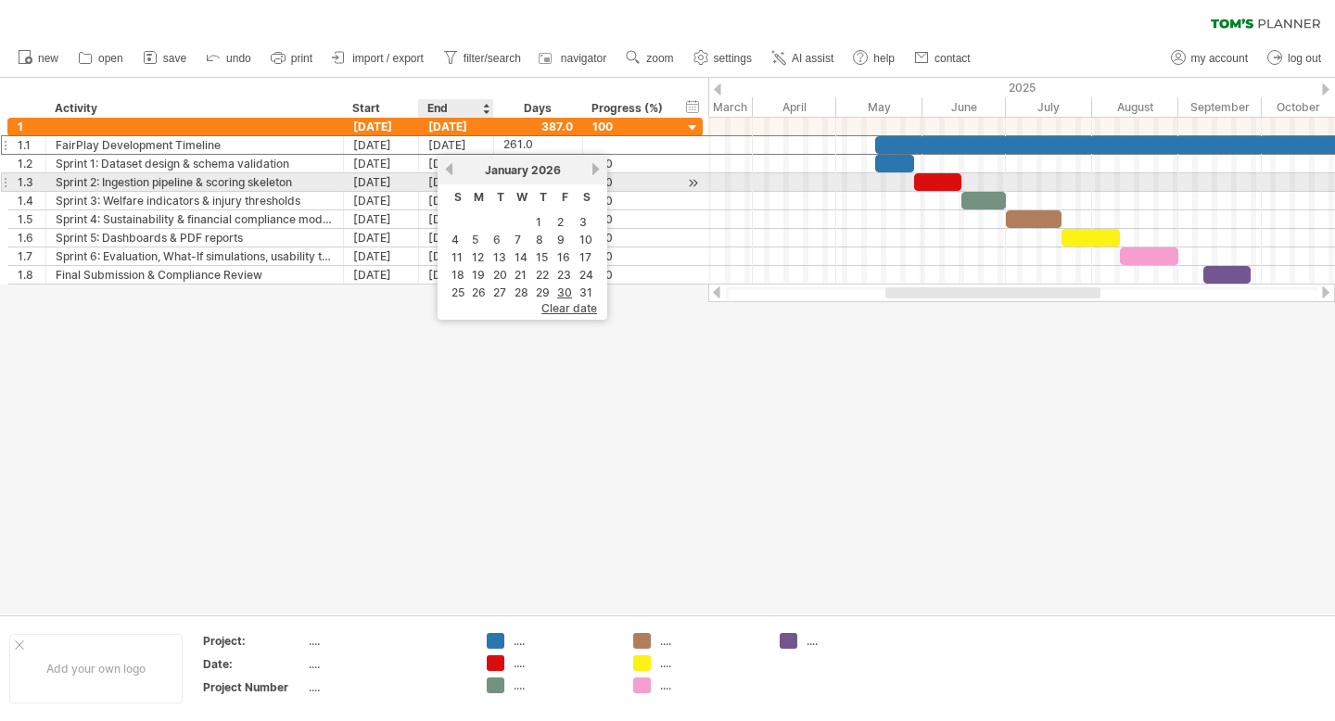
click at [446, 174] on link "previous" at bounding box center [449, 169] width 14 height 14
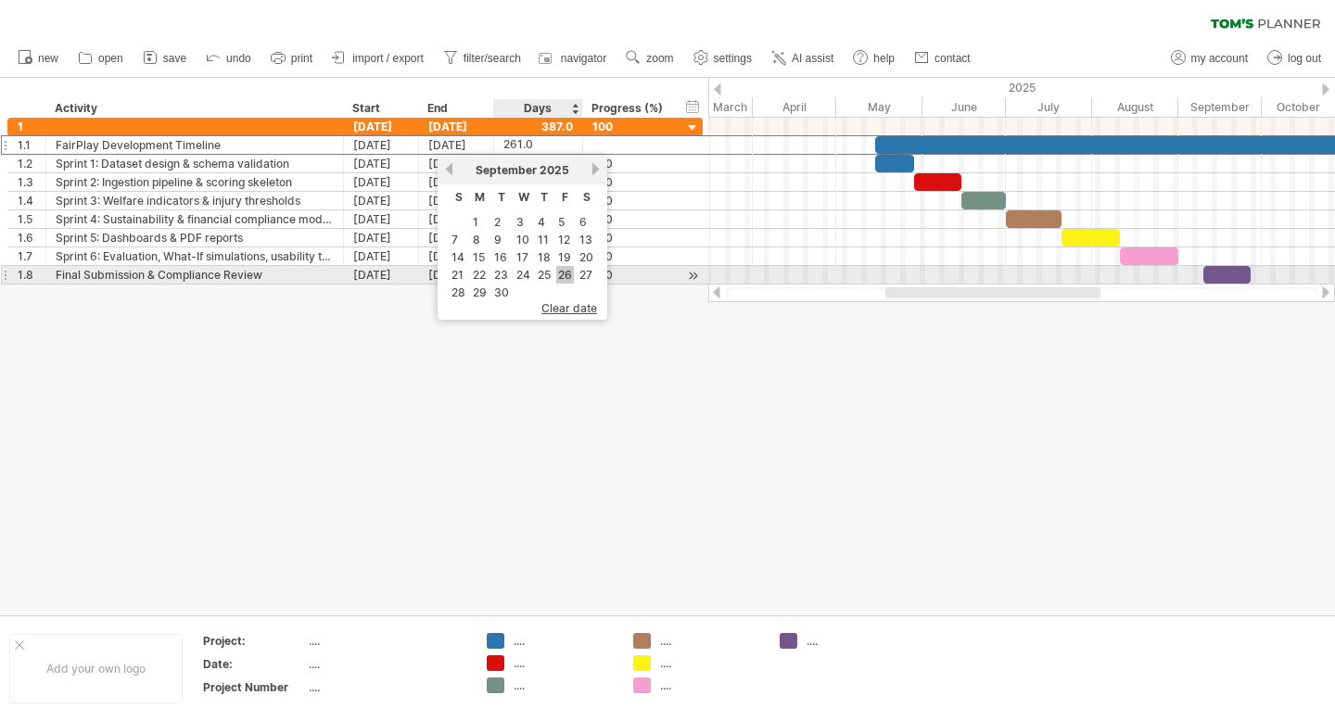
click at [569, 268] on link "26" at bounding box center [565, 275] width 18 height 18
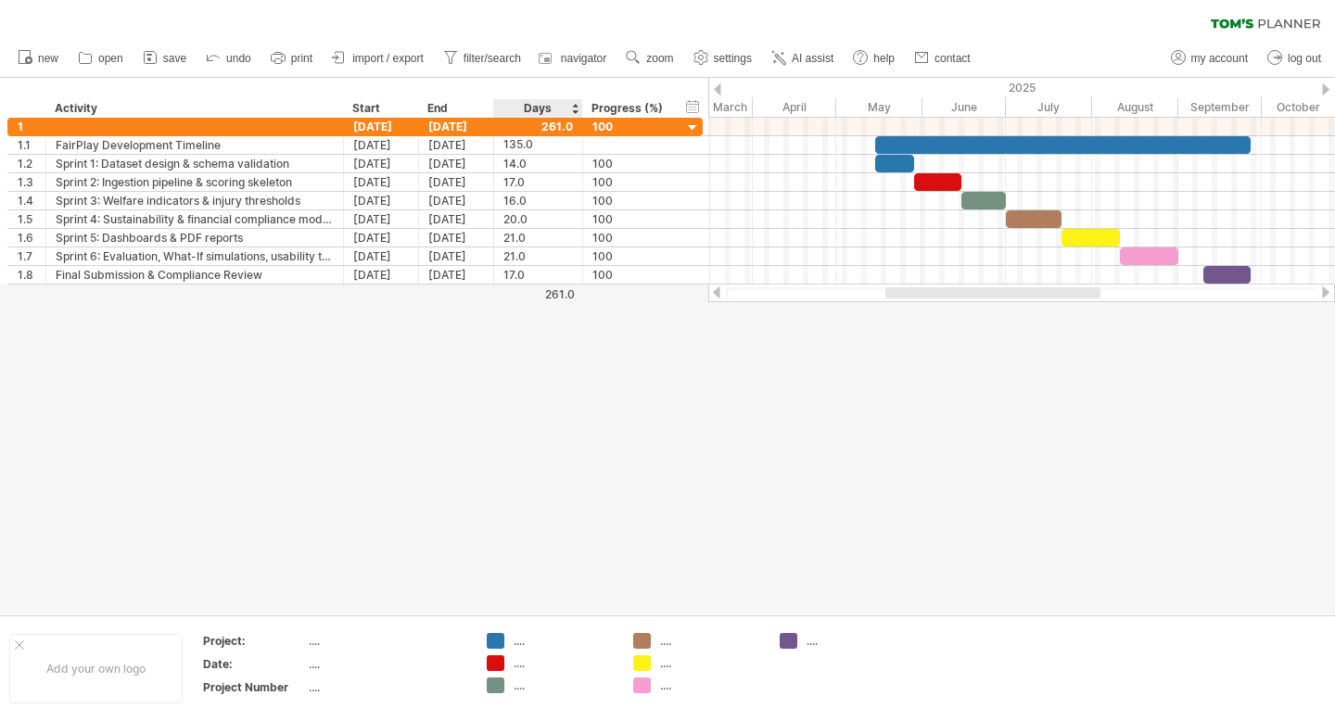
click at [534, 387] on div at bounding box center [667, 346] width 1335 height 537
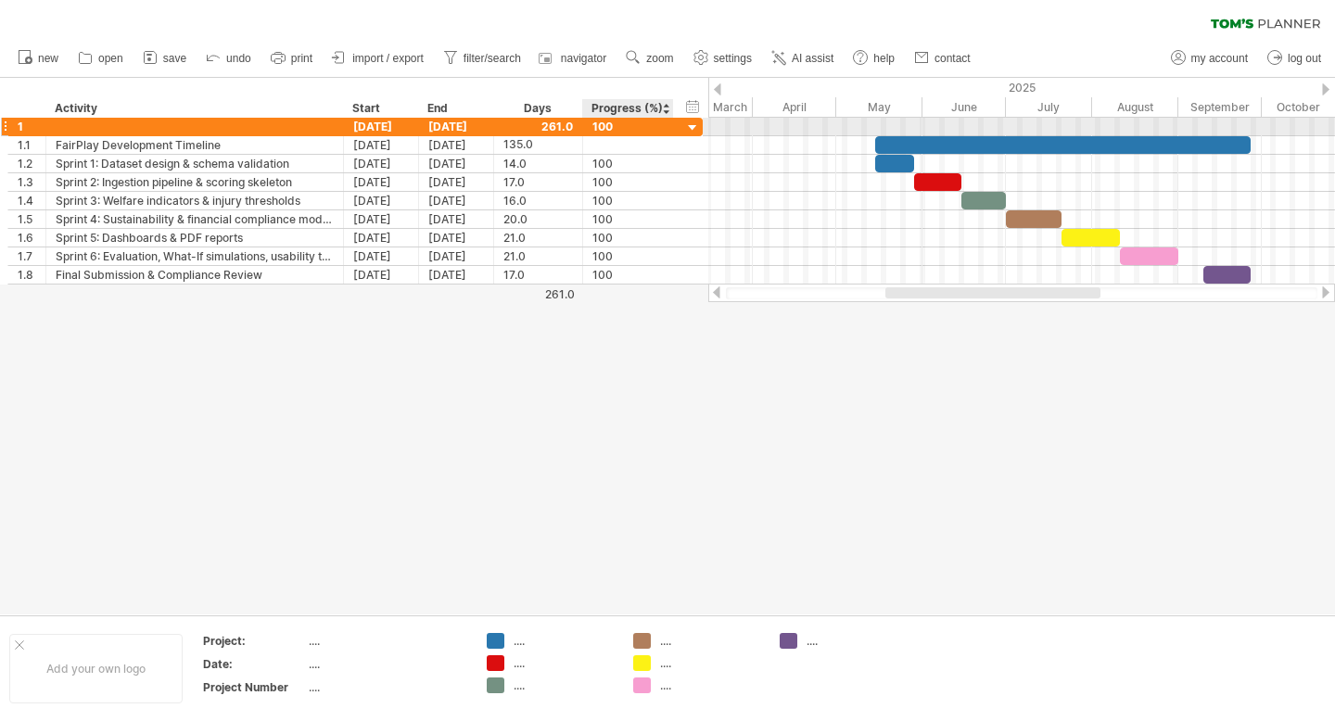
click at [694, 127] on div at bounding box center [693, 129] width 18 height 18
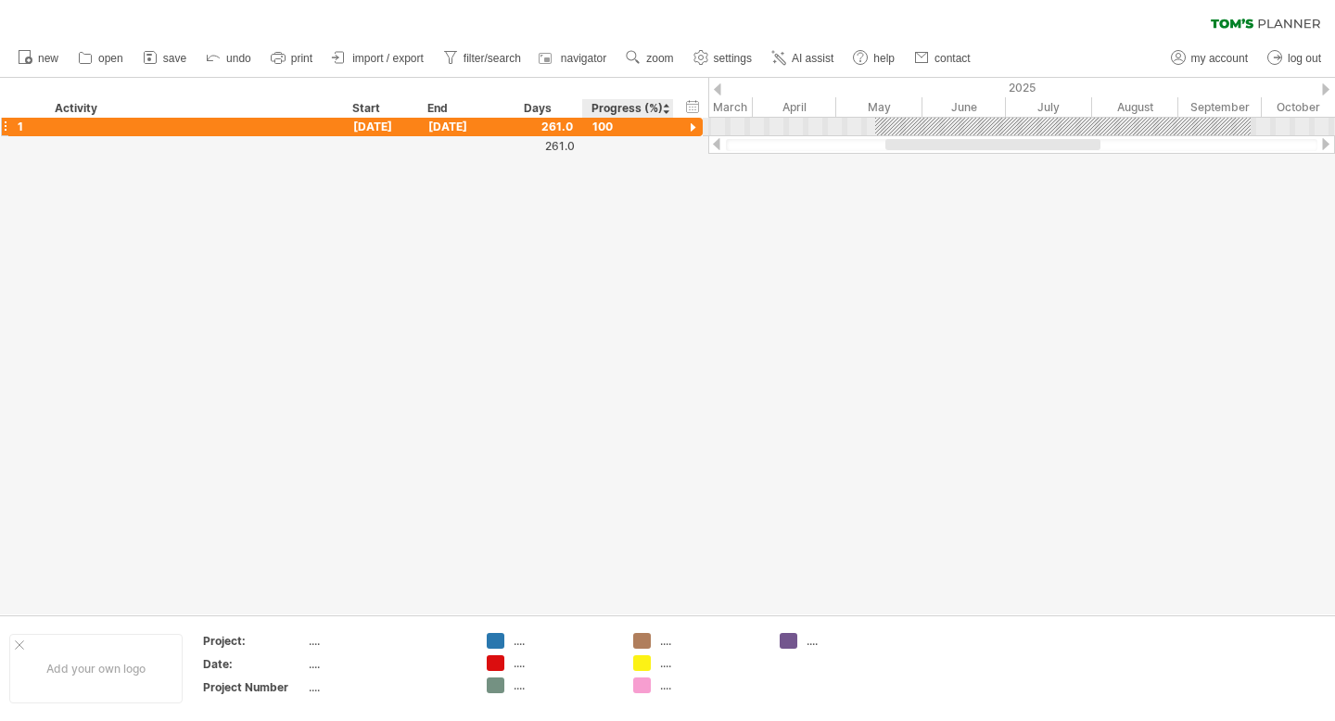
click at [694, 127] on div at bounding box center [693, 129] width 18 height 18
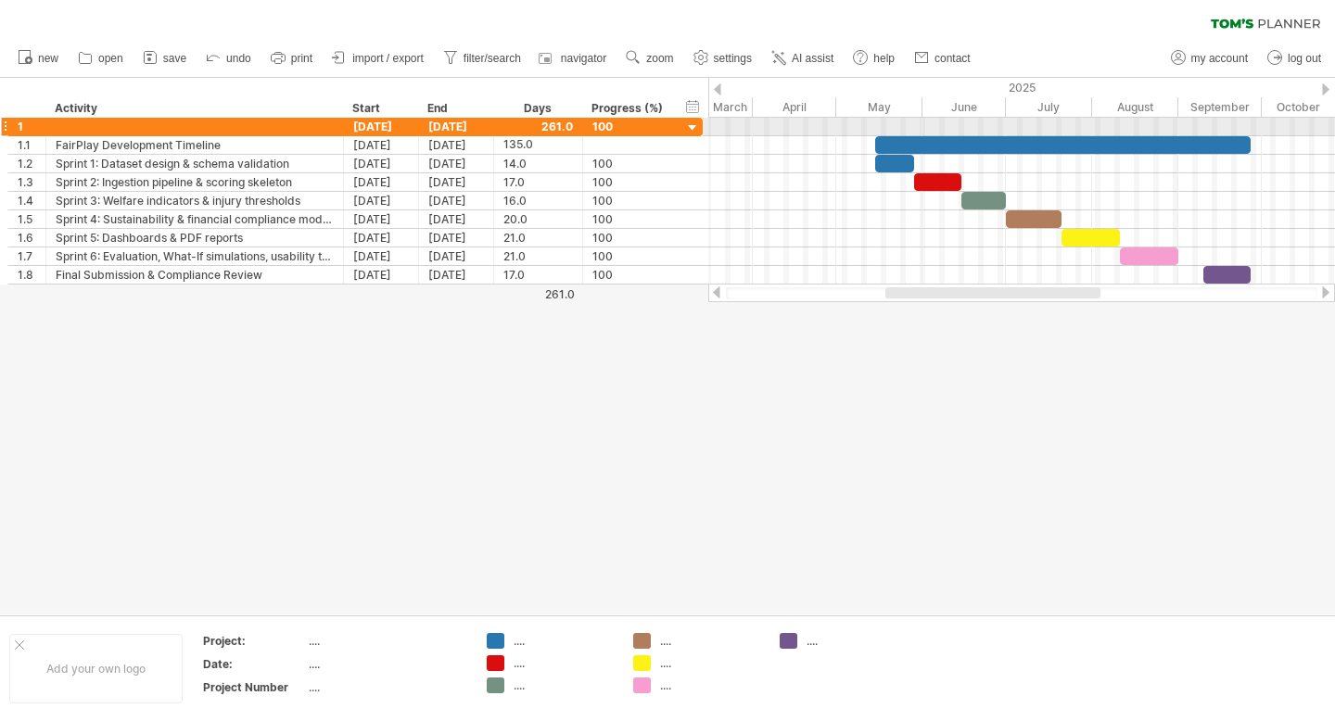
click at [6, 130] on div at bounding box center [4, 126] width 7 height 19
click at [5, 123] on div at bounding box center [4, 126] width 7 height 19
click at [555, 127] on div at bounding box center [539, 127] width 70 height 18
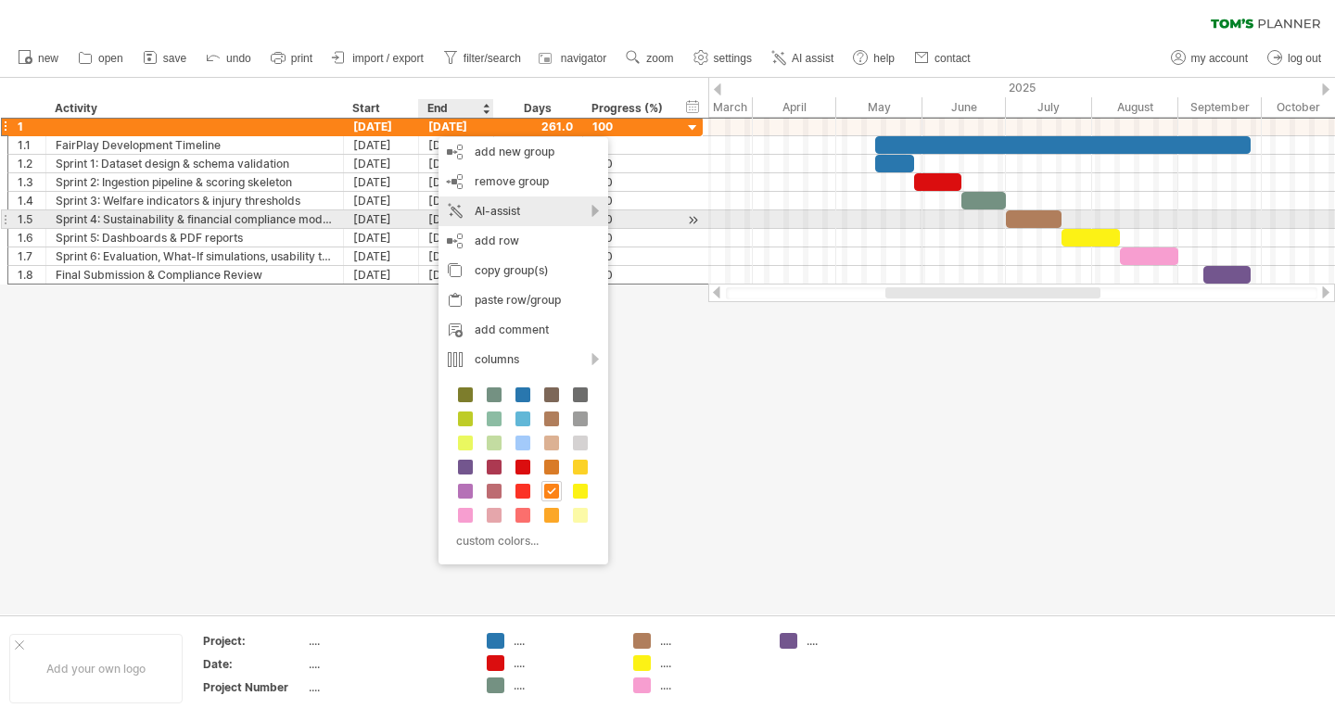
click at [540, 220] on div "AI-assist" at bounding box center [524, 212] width 170 height 30
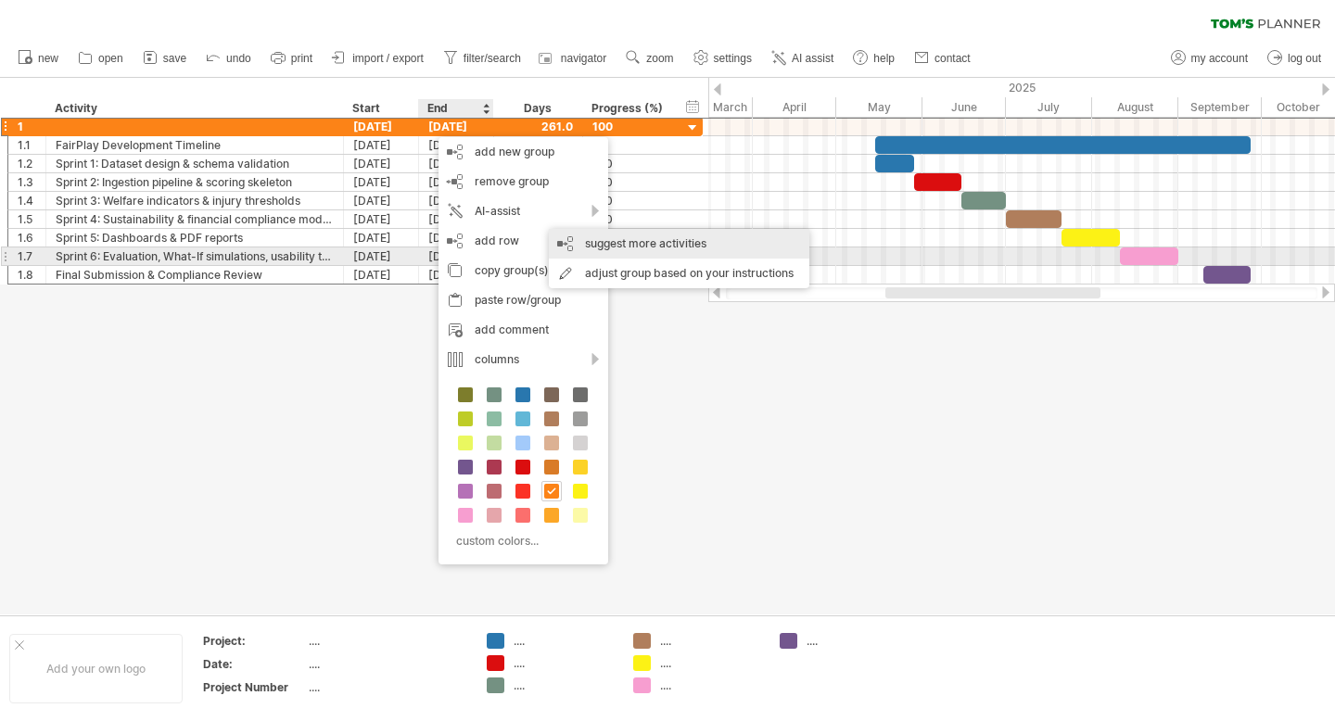
click at [611, 255] on div "suggest more activities" at bounding box center [679, 244] width 261 height 30
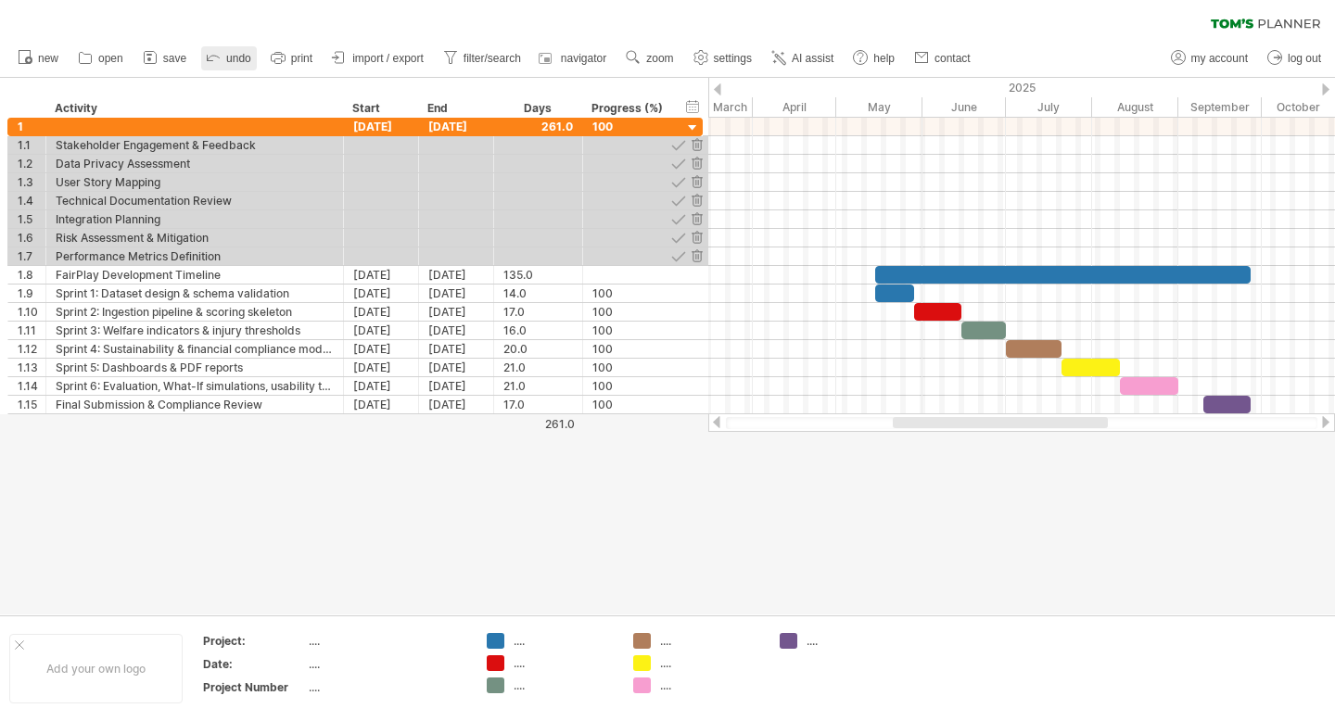
click at [225, 57] on link "undo" at bounding box center [229, 58] width 56 height 24
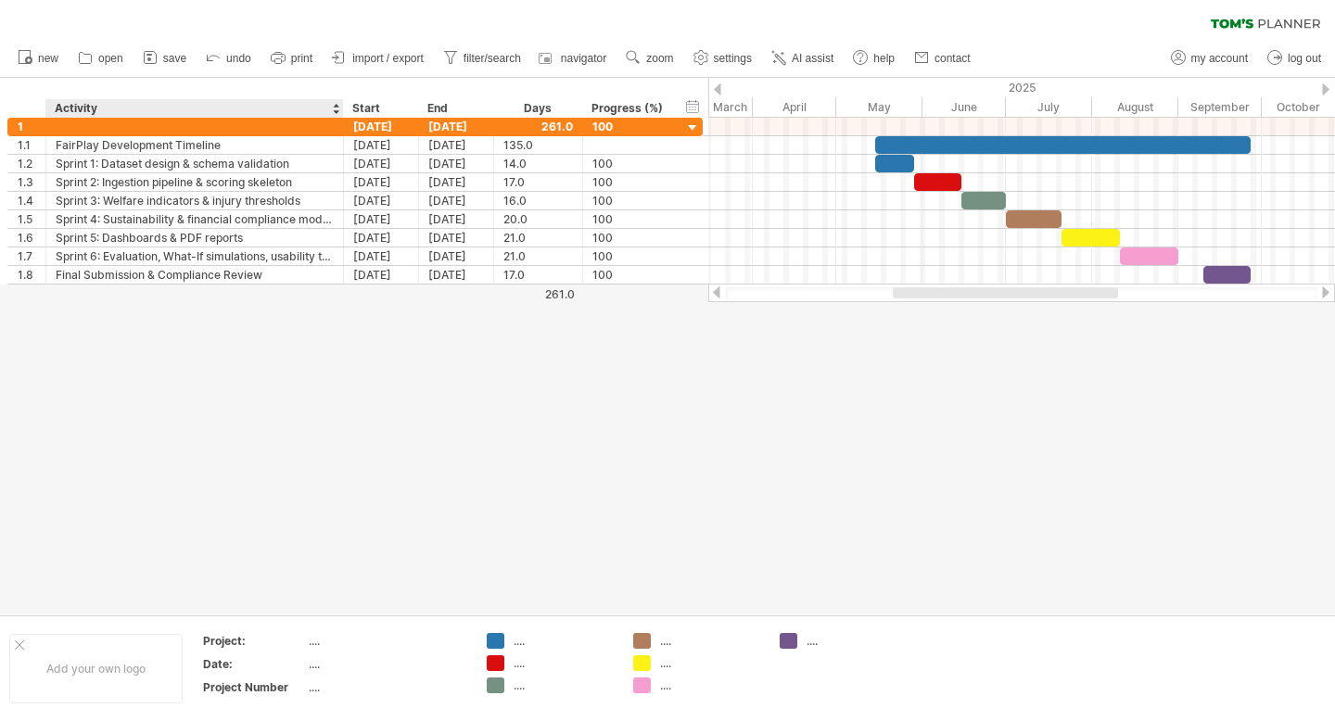
click at [338, 385] on div at bounding box center [667, 346] width 1335 height 537
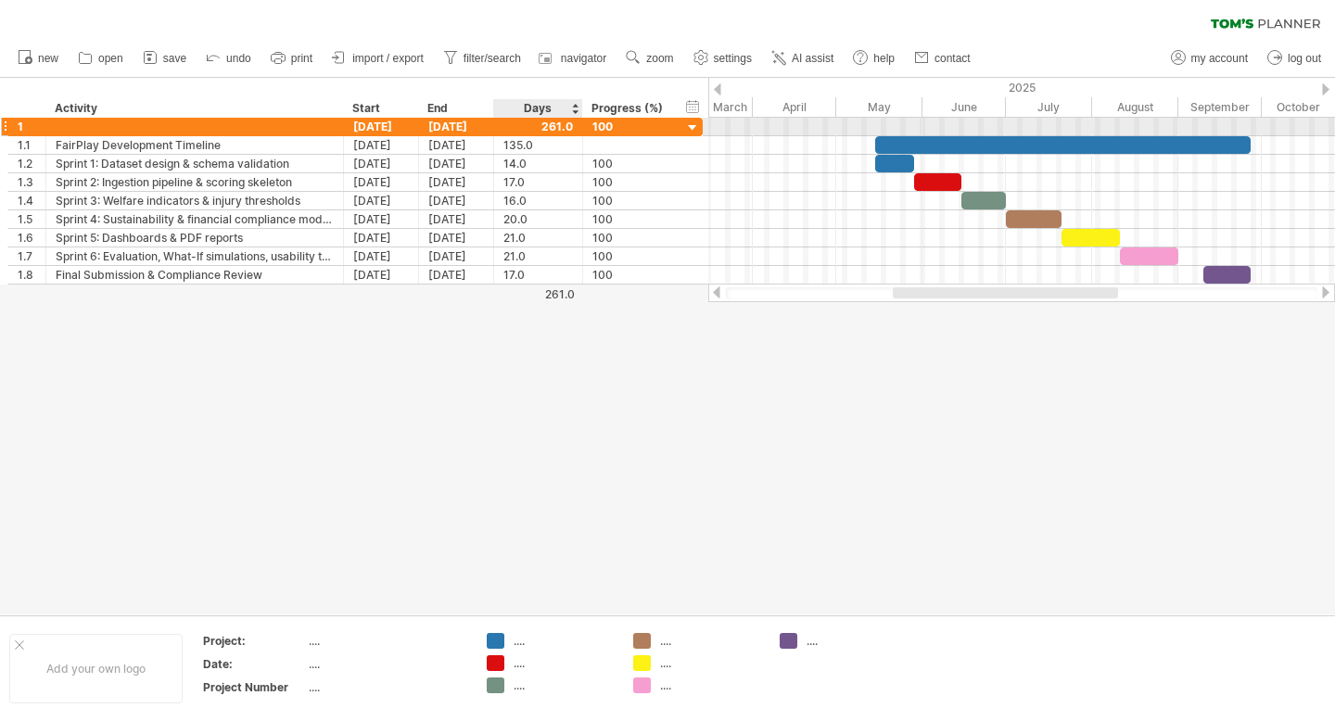
click at [533, 132] on div at bounding box center [539, 127] width 70 height 18
click at [577, 128] on div at bounding box center [580, 127] width 9 height 19
click at [568, 125] on div at bounding box center [539, 127] width 70 height 18
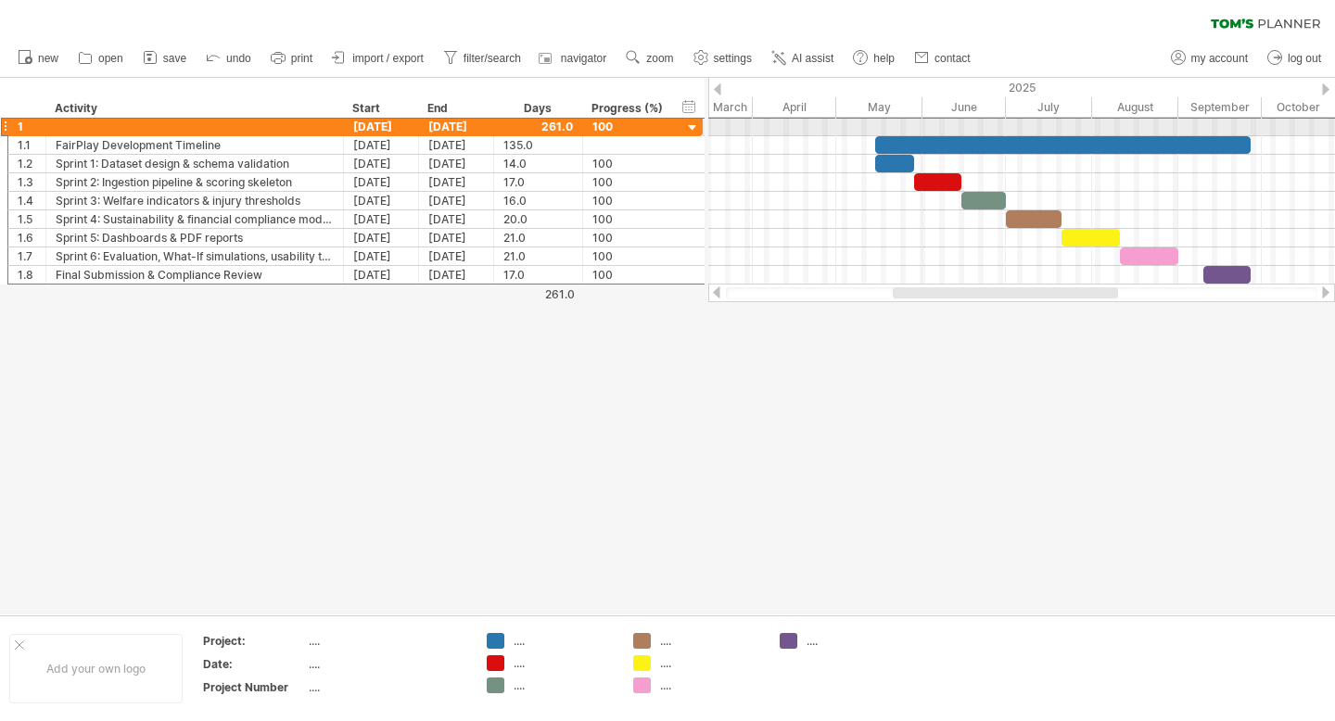
scroll to position [0, 0]
click at [568, 125] on div at bounding box center [539, 127] width 70 height 18
click at [546, 107] on div "Days" at bounding box center [537, 108] width 88 height 19
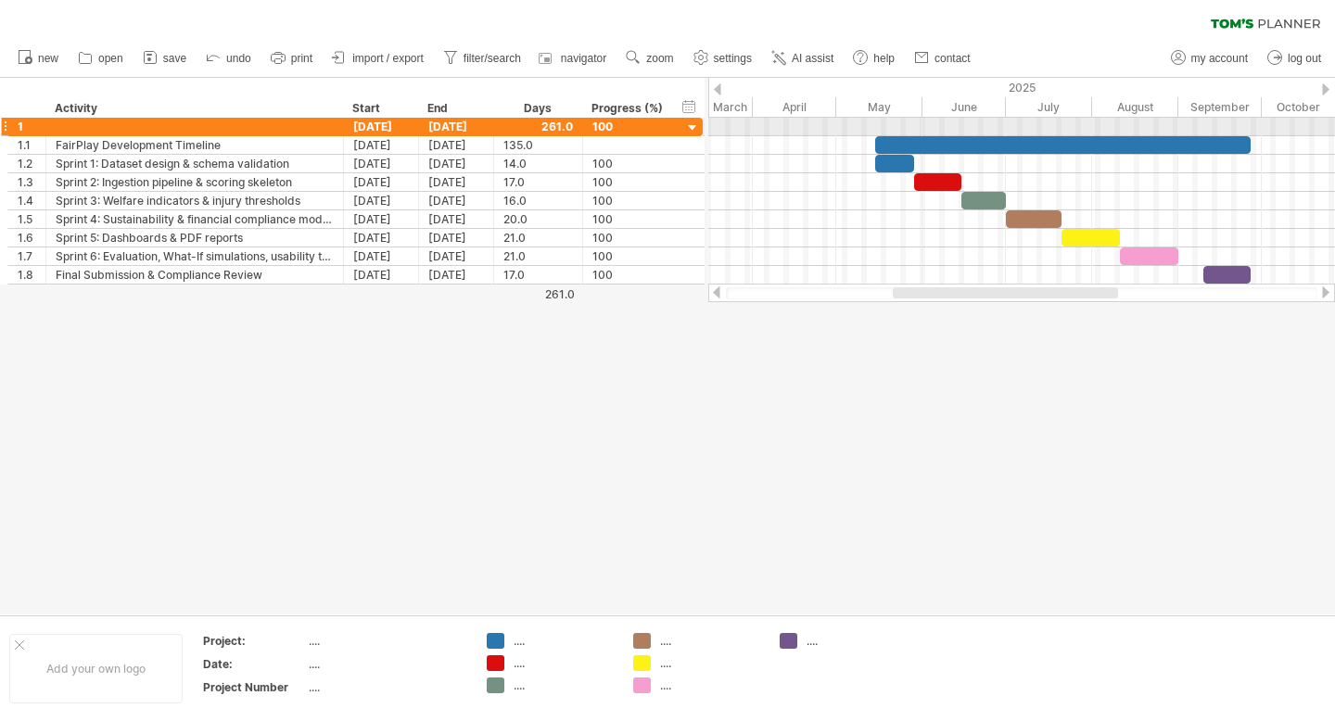
click at [547, 124] on div at bounding box center [539, 127] width 70 height 18
type input "*"
click at [5, 124] on div at bounding box center [4, 126] width 7 height 19
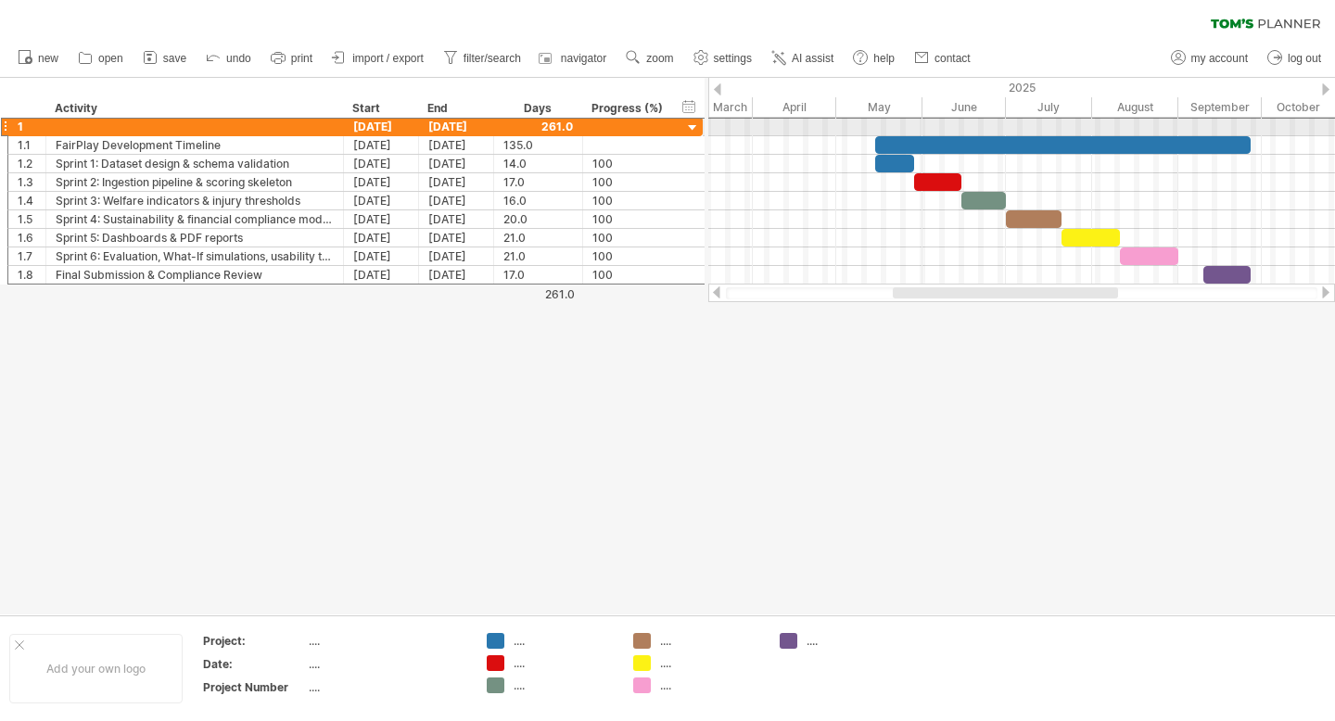
click at [5, 124] on div at bounding box center [4, 126] width 7 height 19
click at [6, 126] on div at bounding box center [4, 126] width 7 height 19
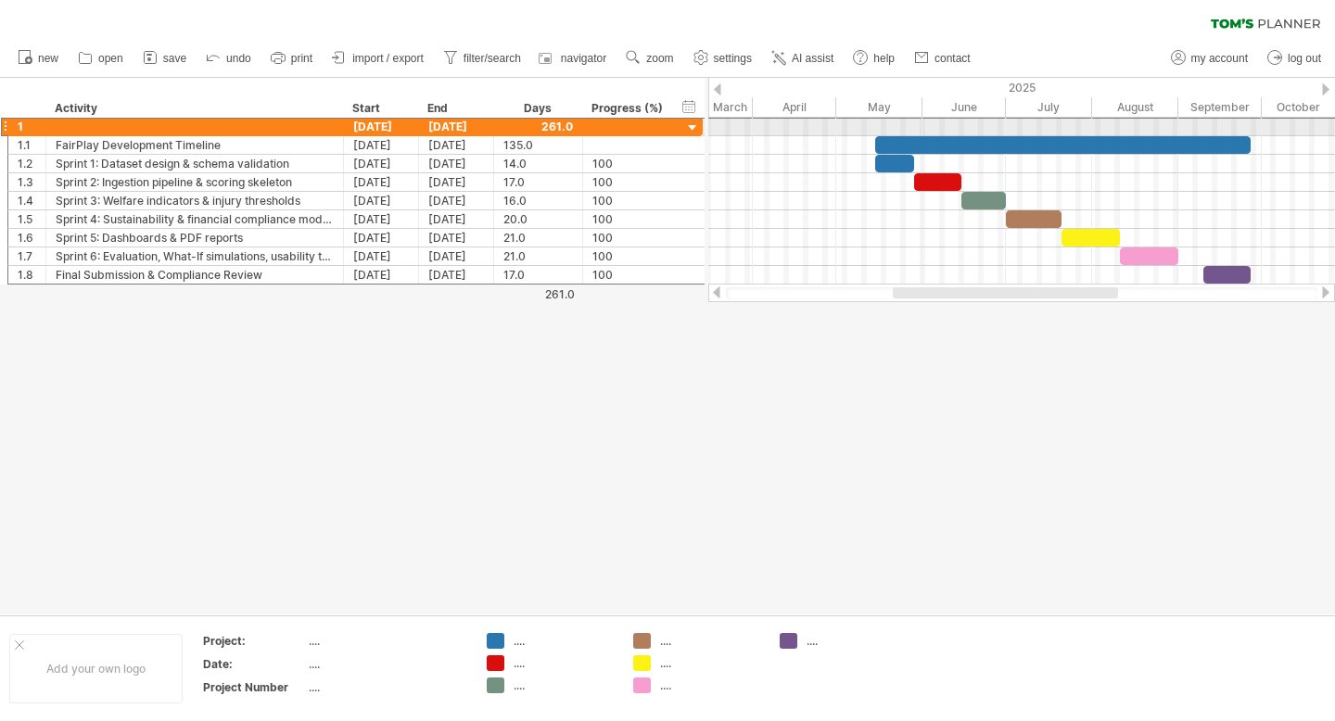
click at [6, 126] on div at bounding box center [4, 126] width 7 height 19
click at [700, 121] on div at bounding box center [693, 129] width 18 height 18
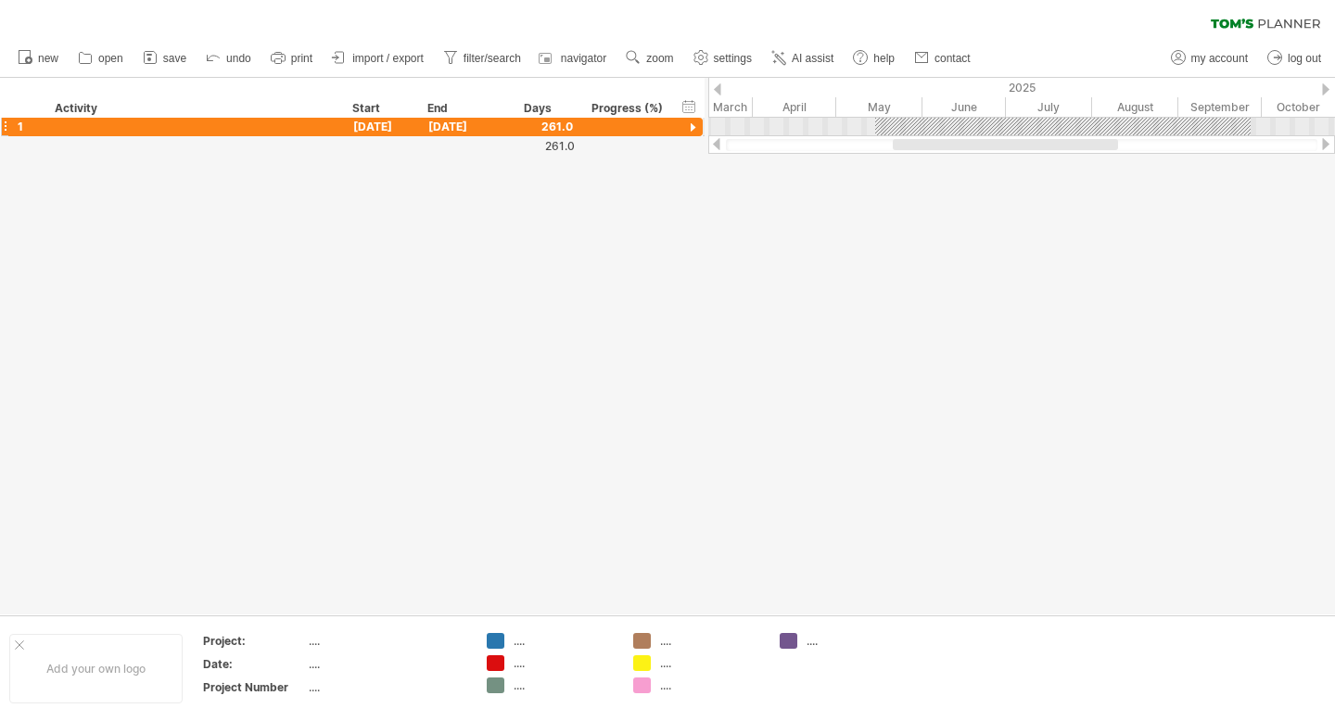
click at [696, 127] on div at bounding box center [693, 129] width 18 height 18
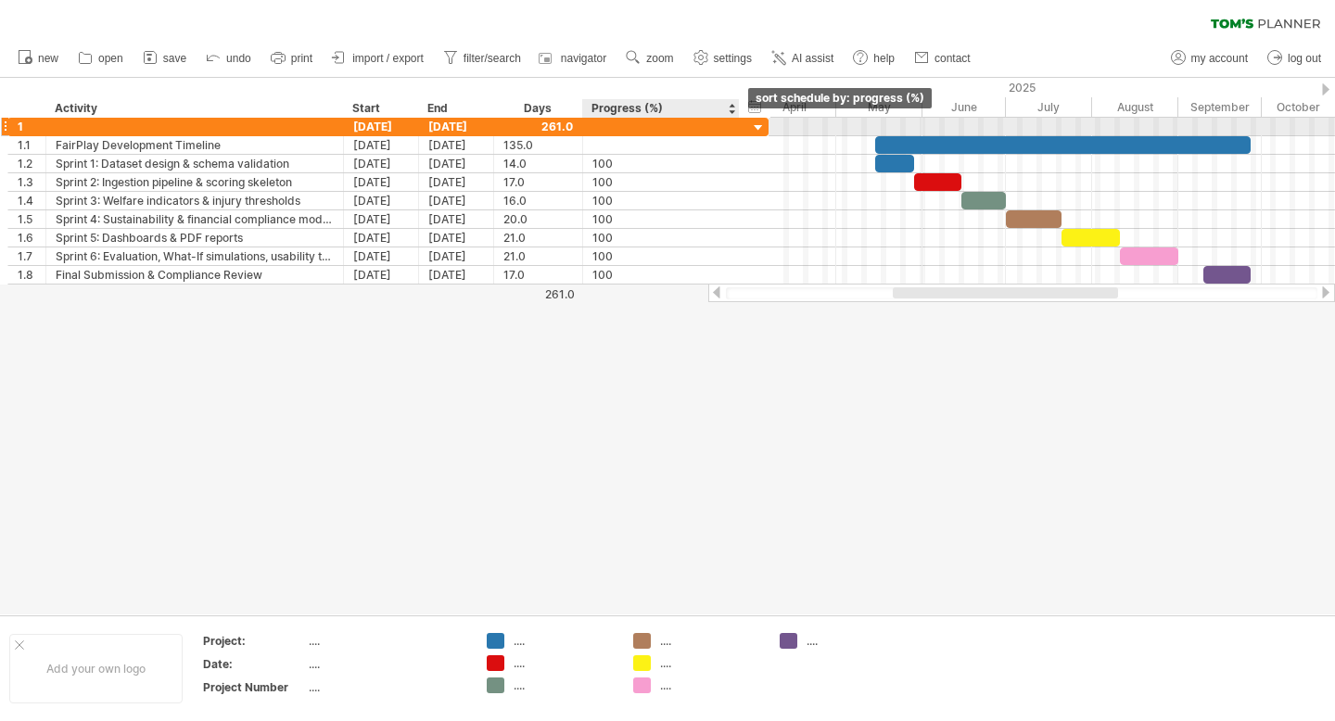
drag, startPoint x: 669, startPoint y: 130, endPoint x: 734, endPoint y: 115, distance: 67.5
click at [734, 115] on div "Trying to reach plan.tomsplanner.com Connected again... 0% clear filter new 1" at bounding box center [667, 360] width 1335 height 721
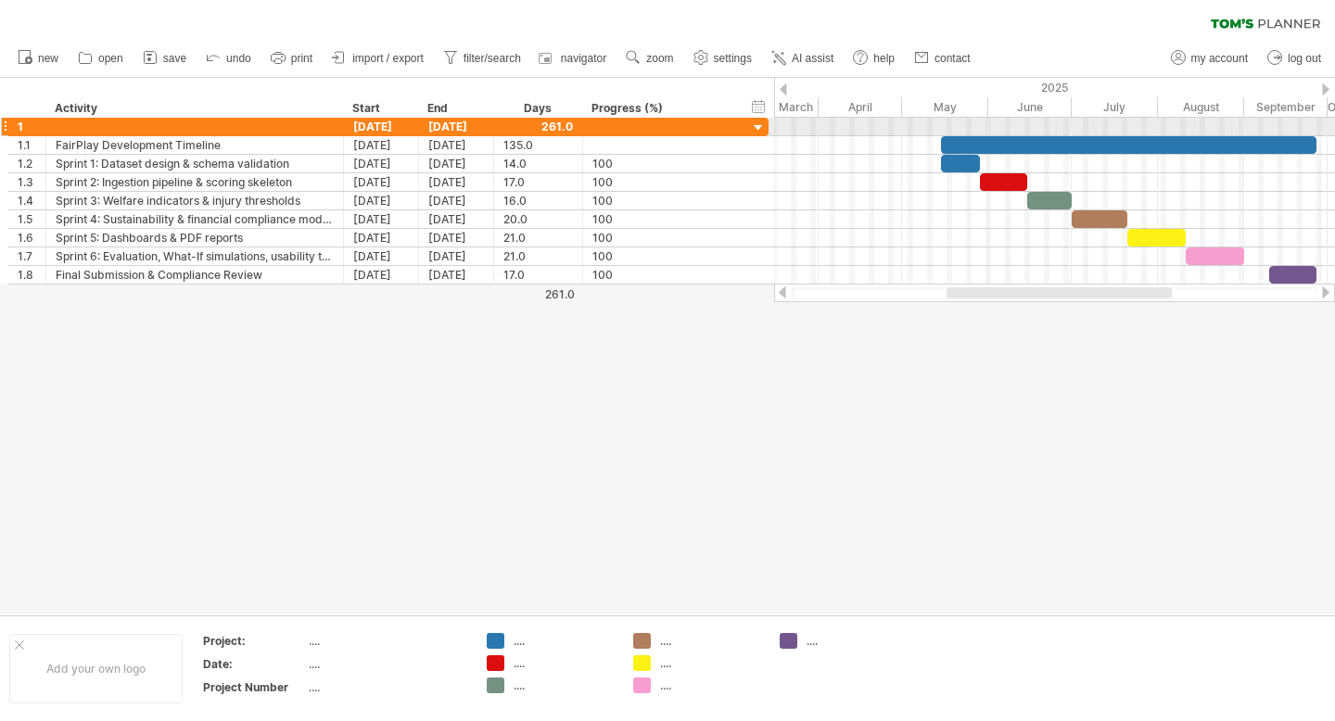
click at [755, 126] on div at bounding box center [759, 129] width 18 height 18
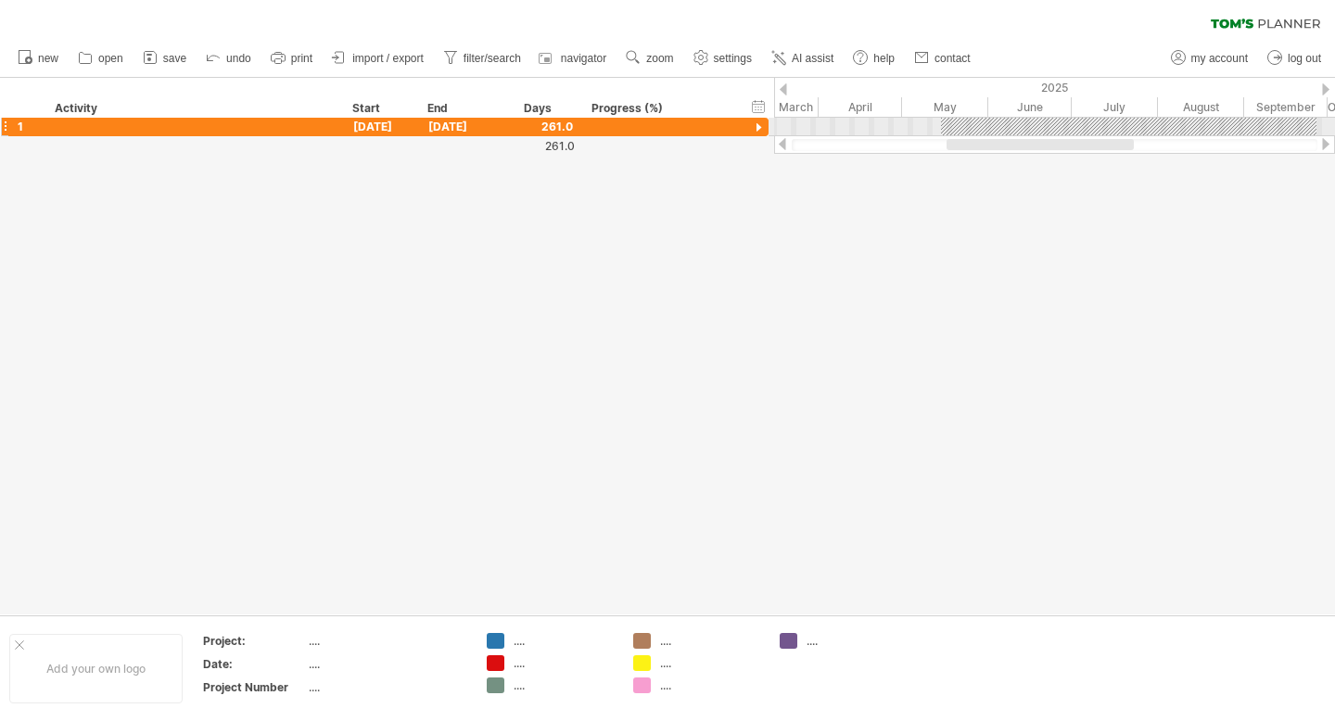
click at [755, 126] on div at bounding box center [759, 129] width 18 height 18
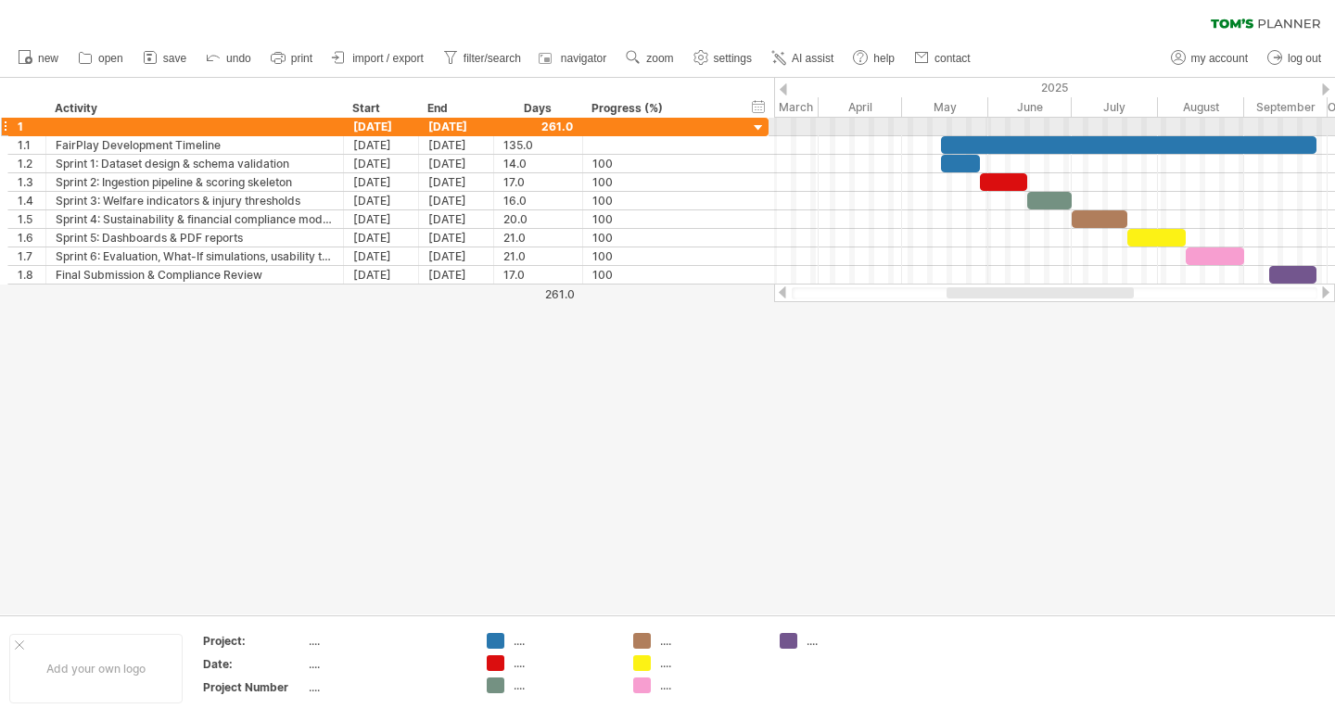
click at [755, 126] on div at bounding box center [759, 129] width 18 height 18
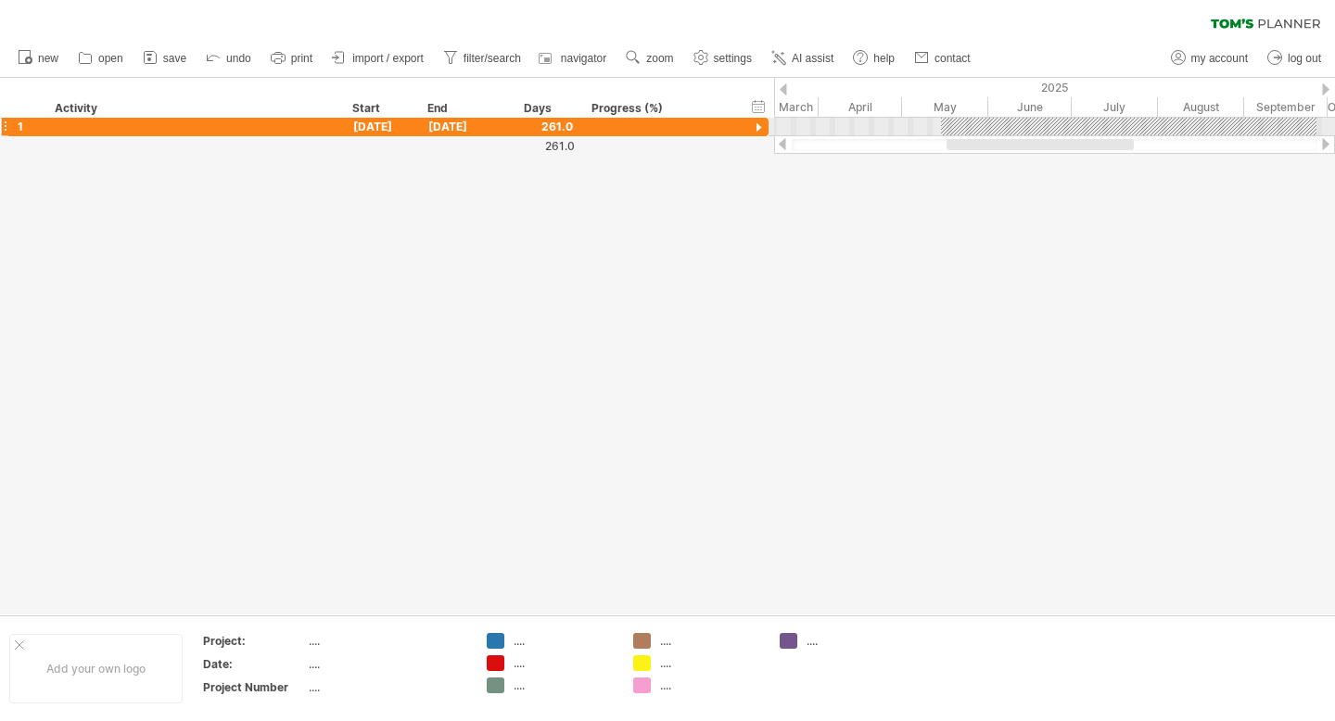
click at [755, 126] on div at bounding box center [759, 129] width 18 height 18
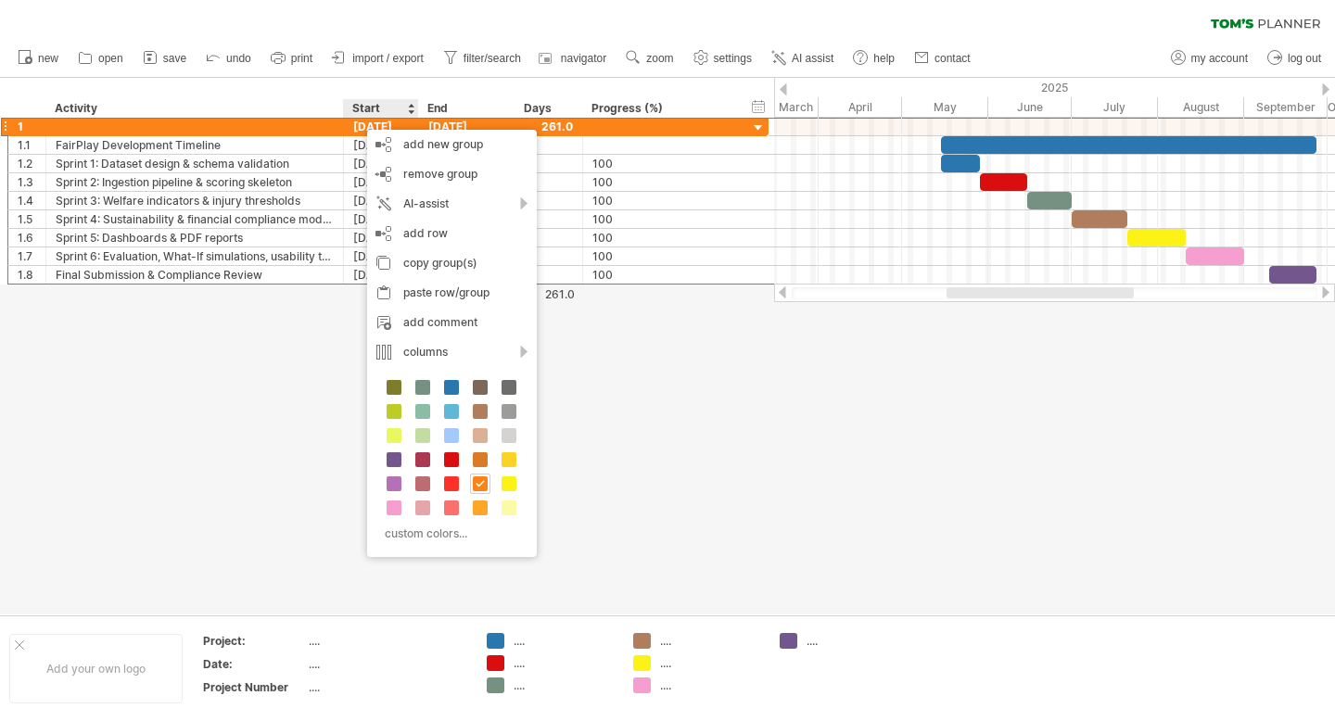
click at [714, 469] on div at bounding box center [667, 346] width 1335 height 537
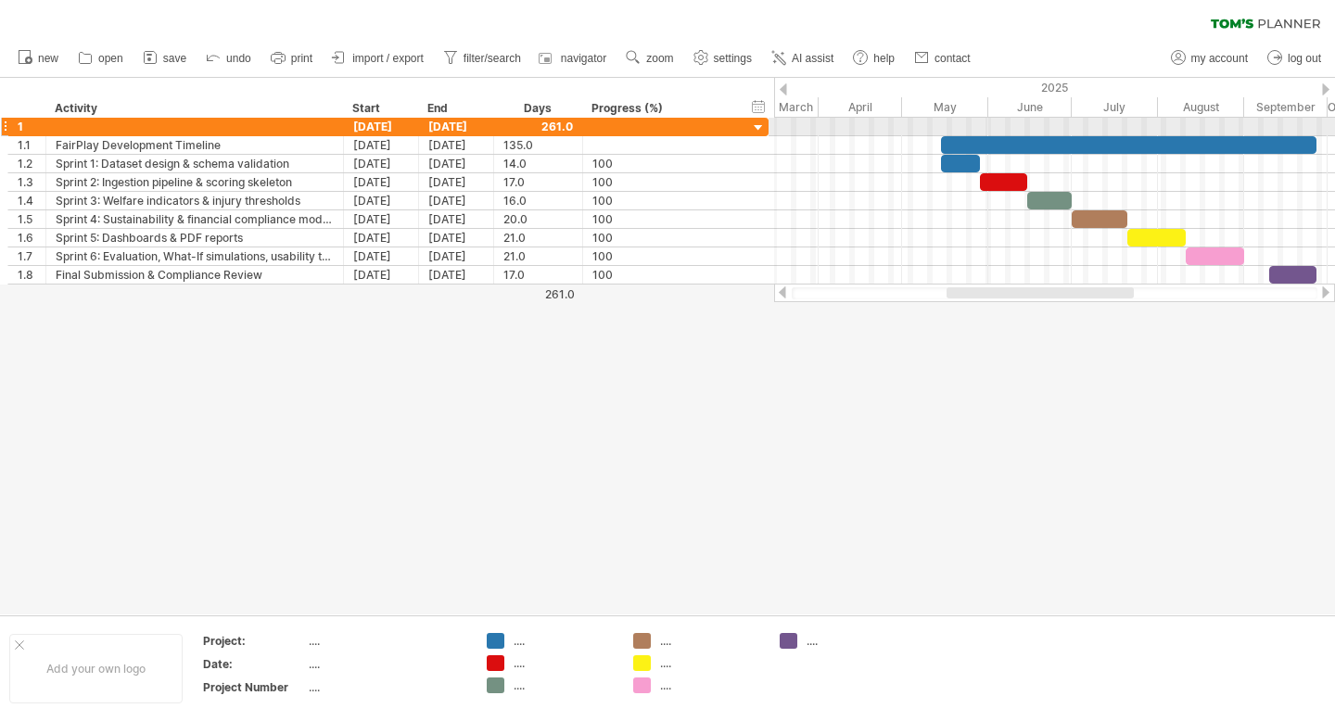
click at [758, 125] on div at bounding box center [759, 129] width 18 height 18
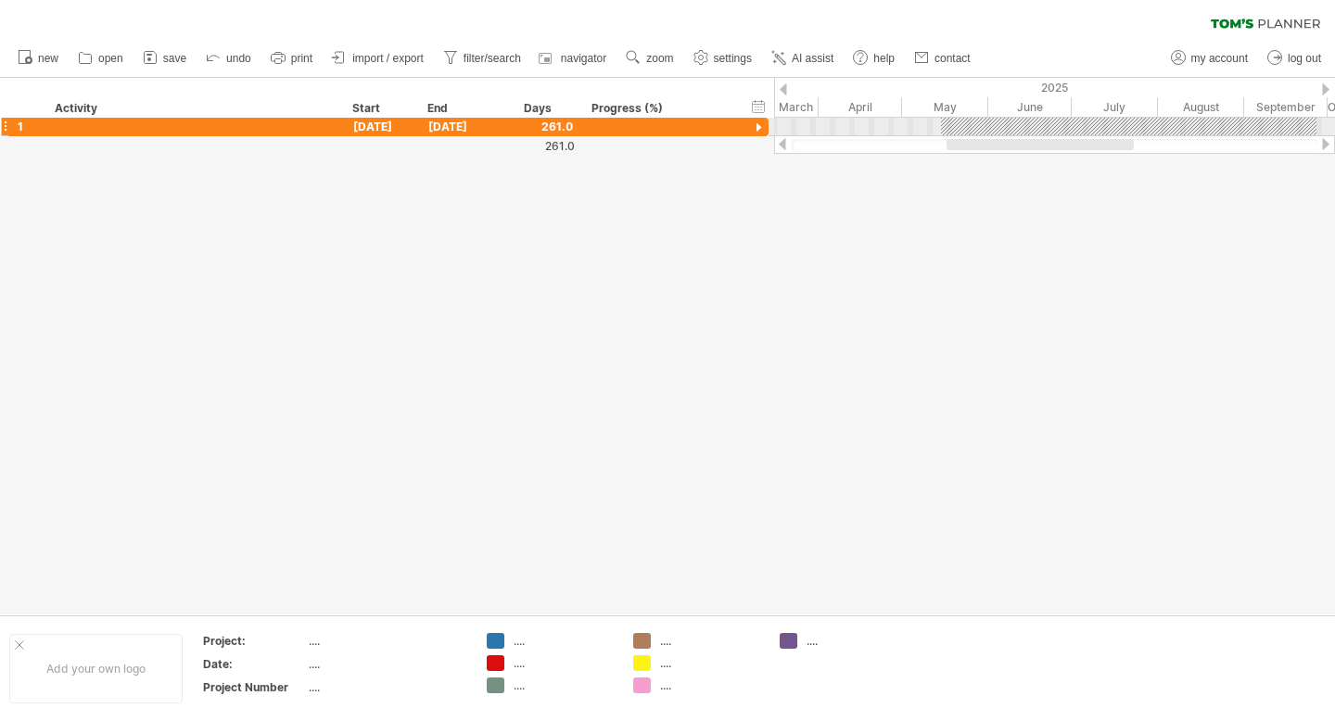
click at [758, 125] on div at bounding box center [759, 129] width 18 height 18
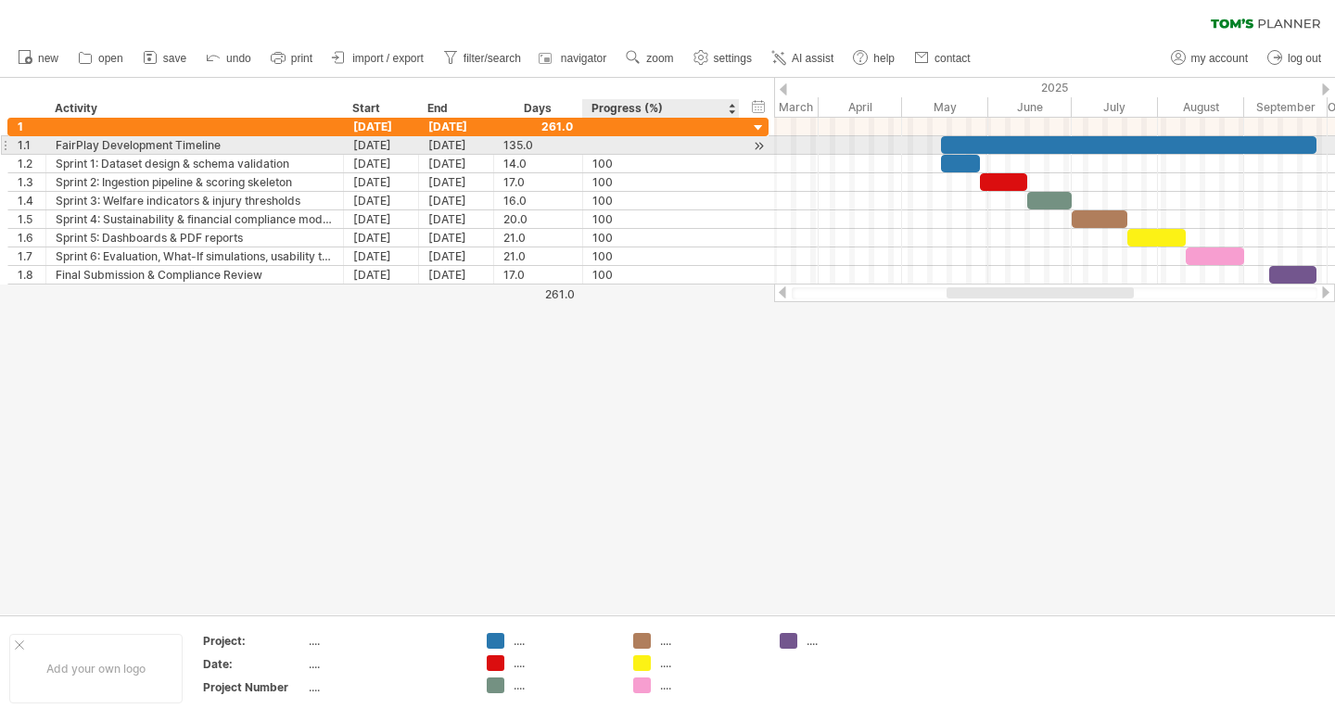
click at [718, 148] on div at bounding box center [661, 145] width 137 height 18
type input "***"
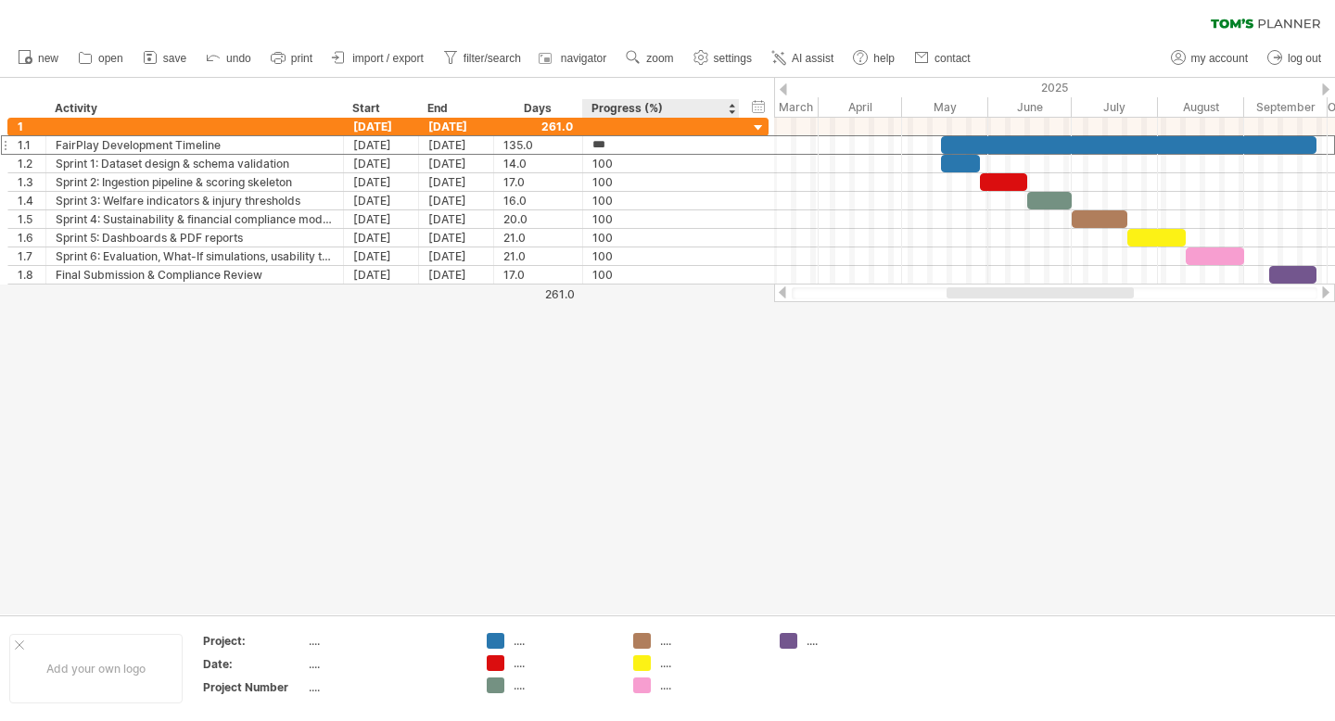
click at [744, 420] on div at bounding box center [667, 346] width 1335 height 537
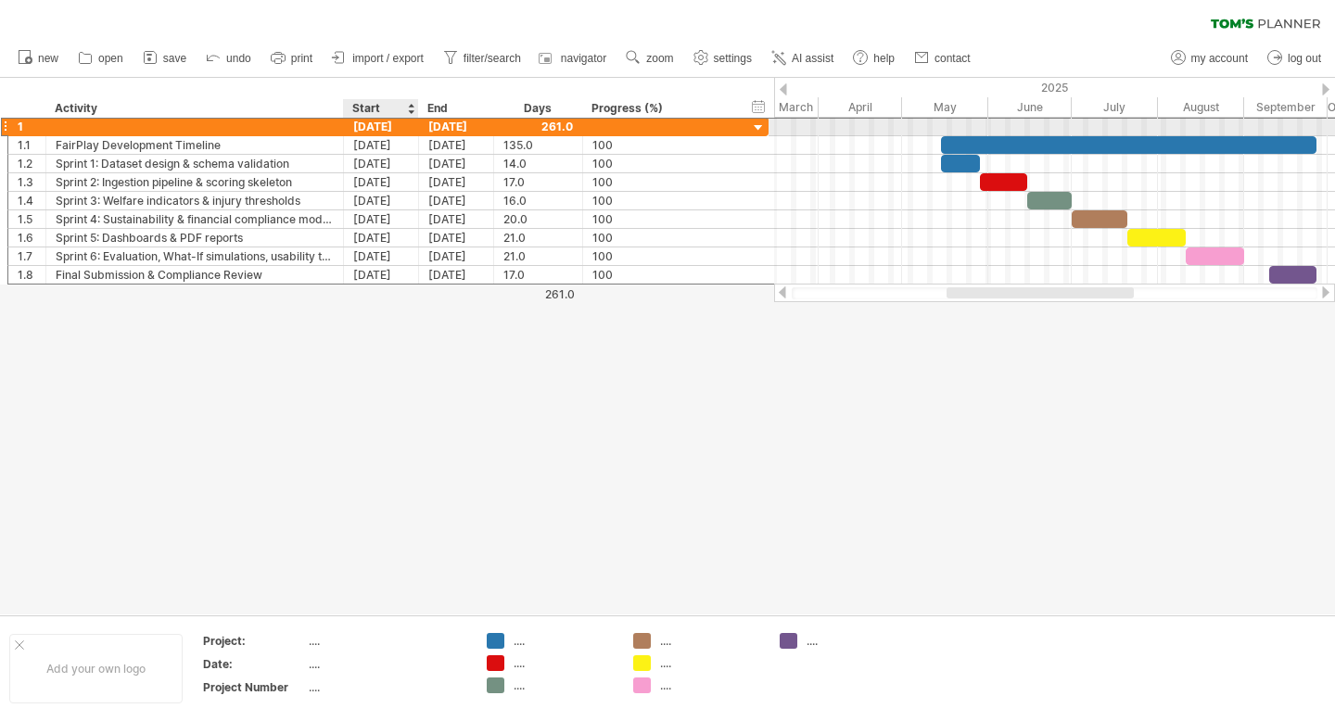
click at [387, 128] on div "[DATE]" at bounding box center [381, 127] width 75 height 18
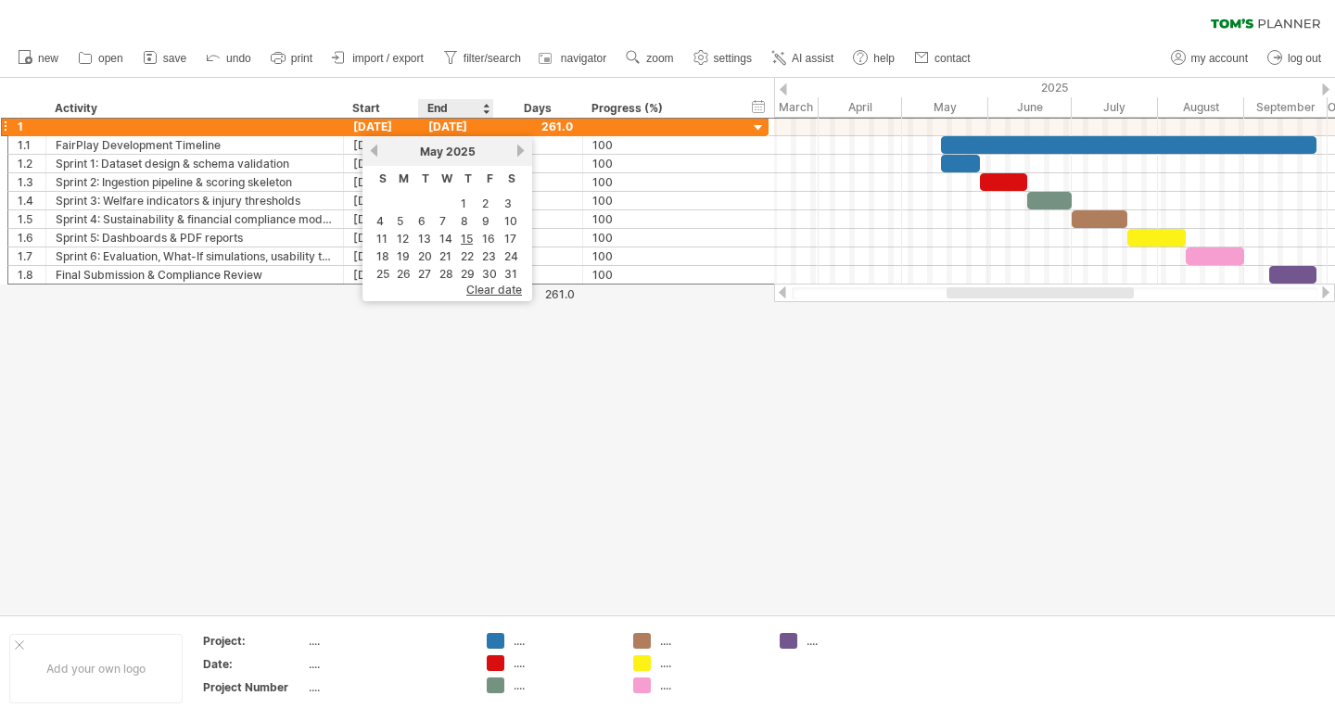
click at [490, 287] on span "clear date" at bounding box center [494, 290] width 56 height 14
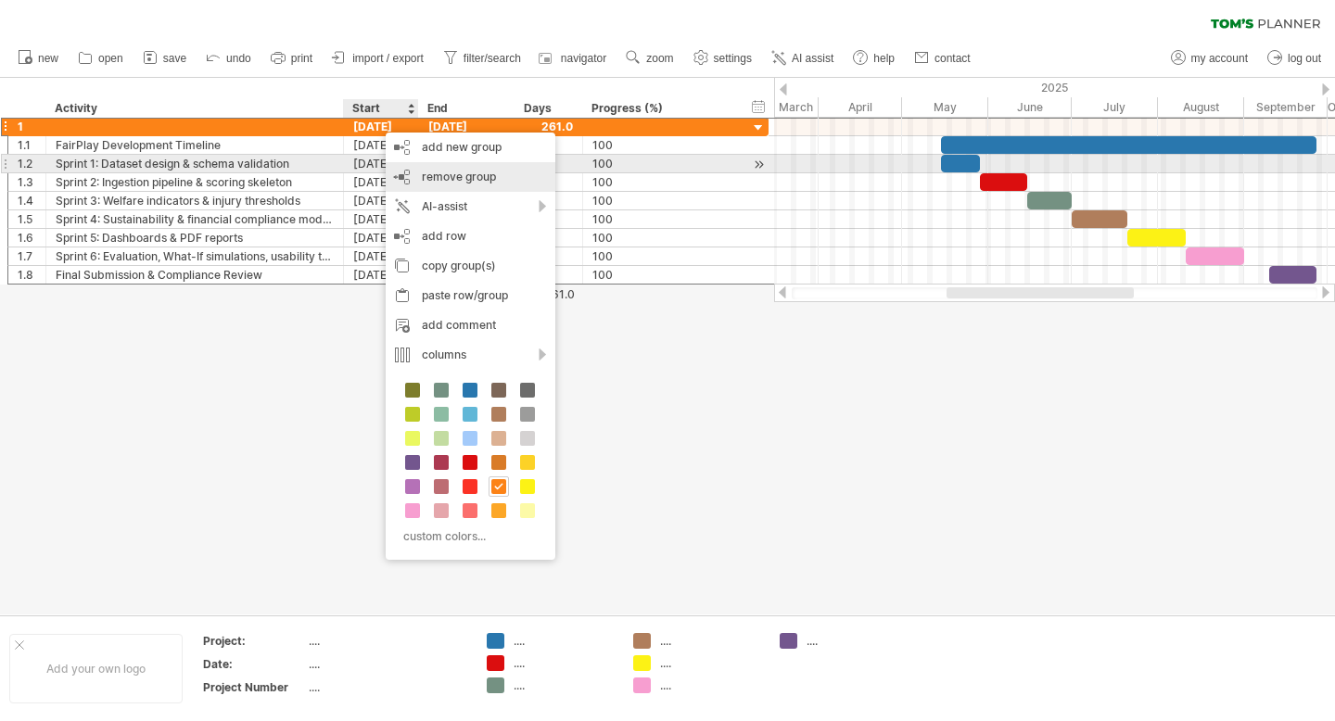
click at [414, 167] on div "remove group remove selected groups" at bounding box center [471, 177] width 170 height 30
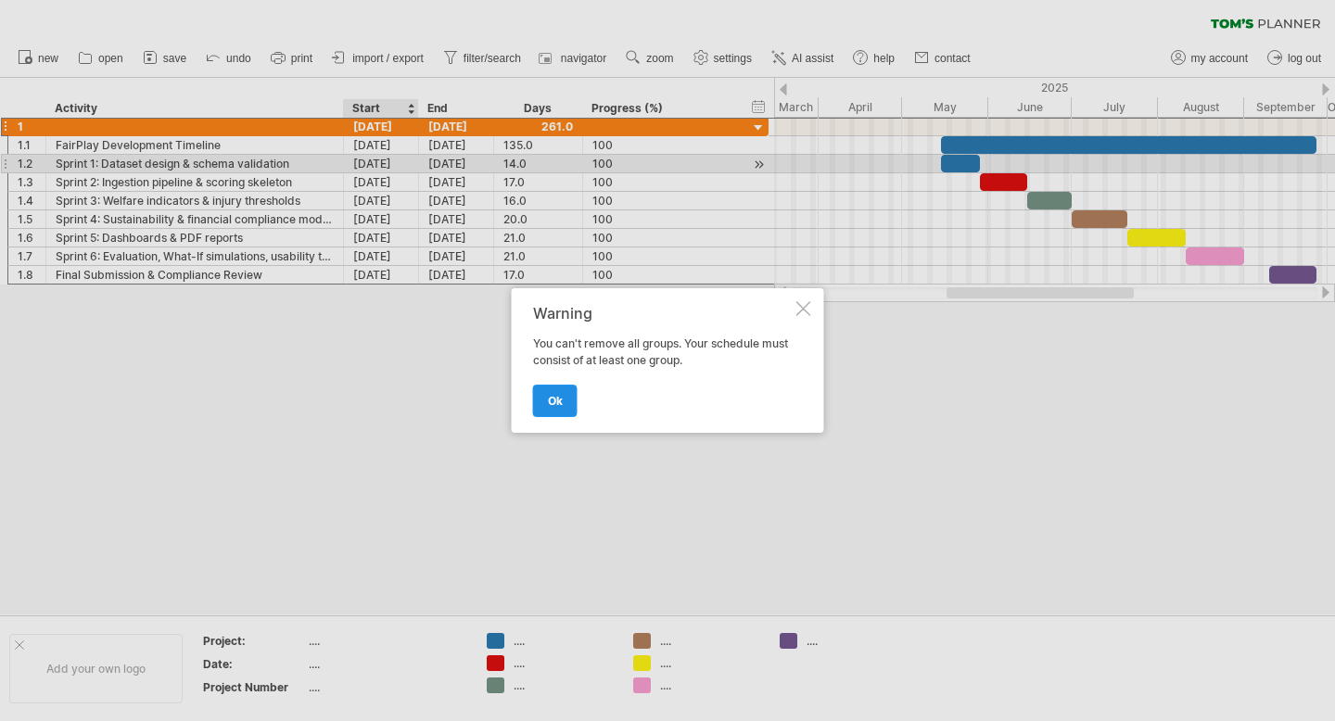
click at [561, 412] on link "ok" at bounding box center [555, 401] width 45 height 32
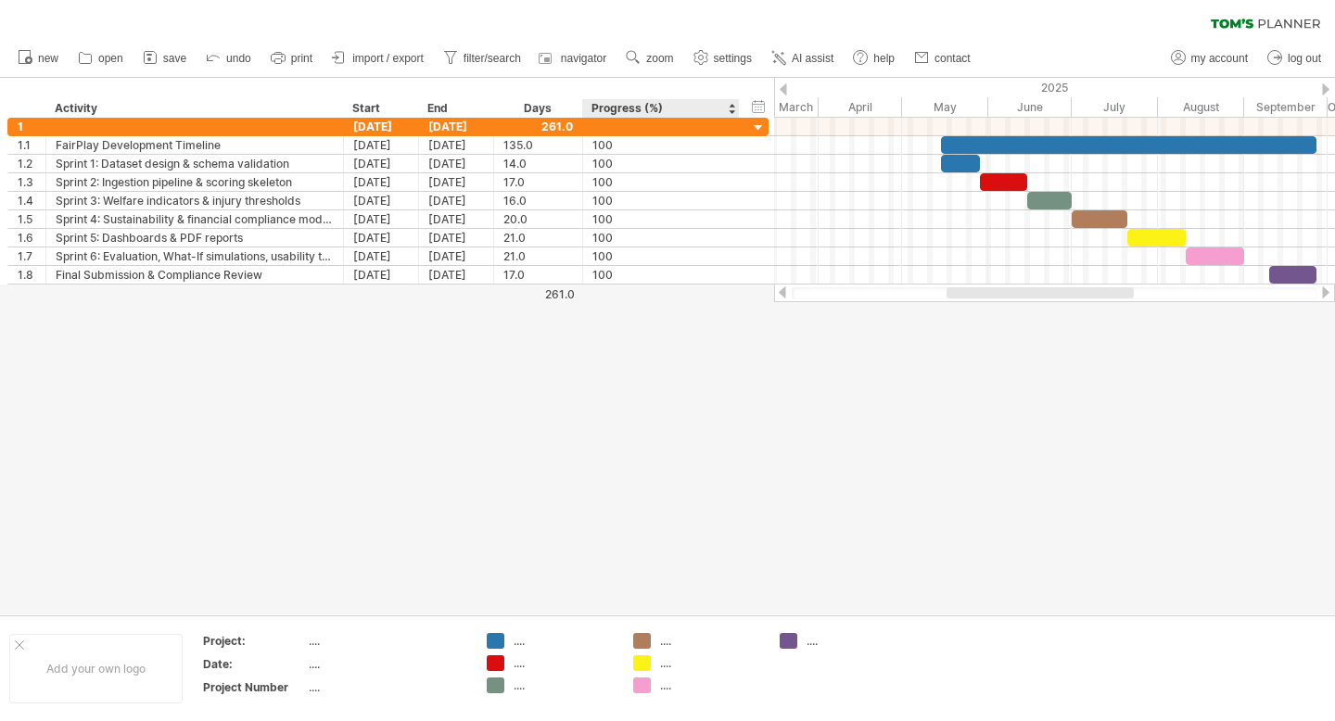
click at [614, 411] on div at bounding box center [667, 346] width 1335 height 537
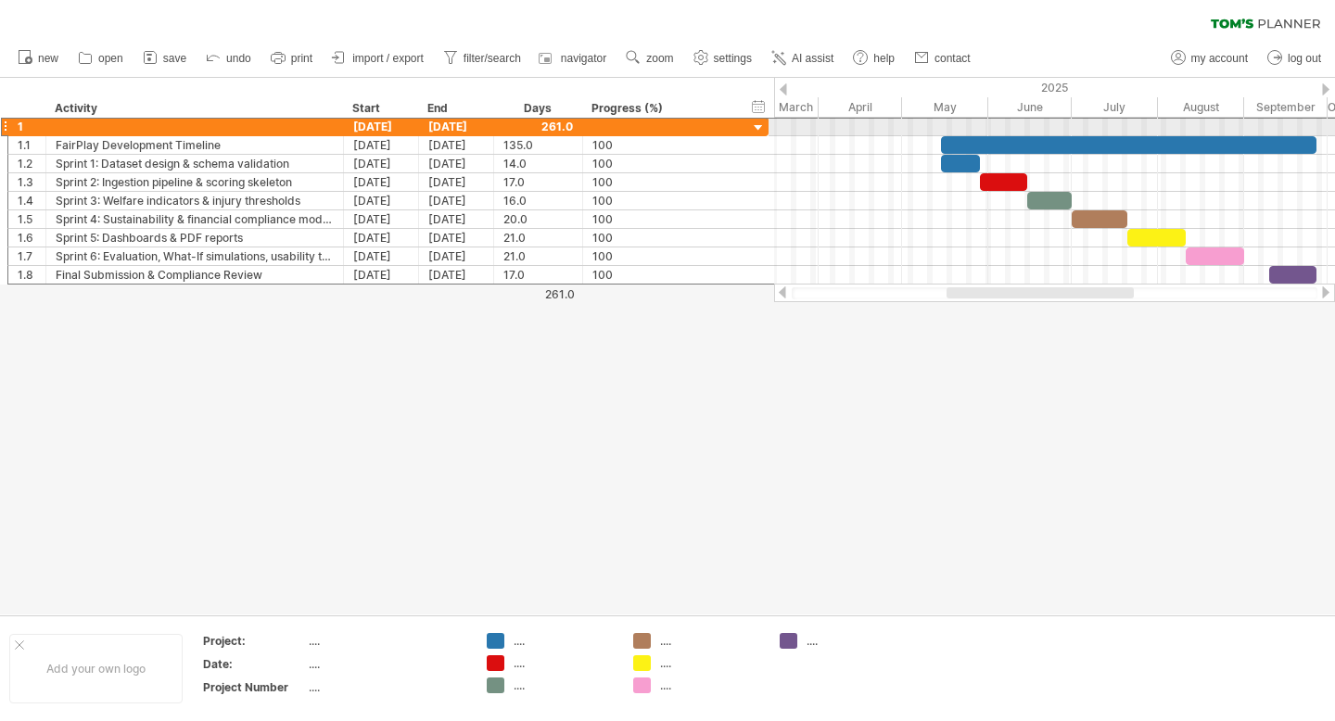
click at [7, 124] on div at bounding box center [4, 126] width 7 height 19
click at [391, 125] on div "[DATE]" at bounding box center [381, 127] width 75 height 18
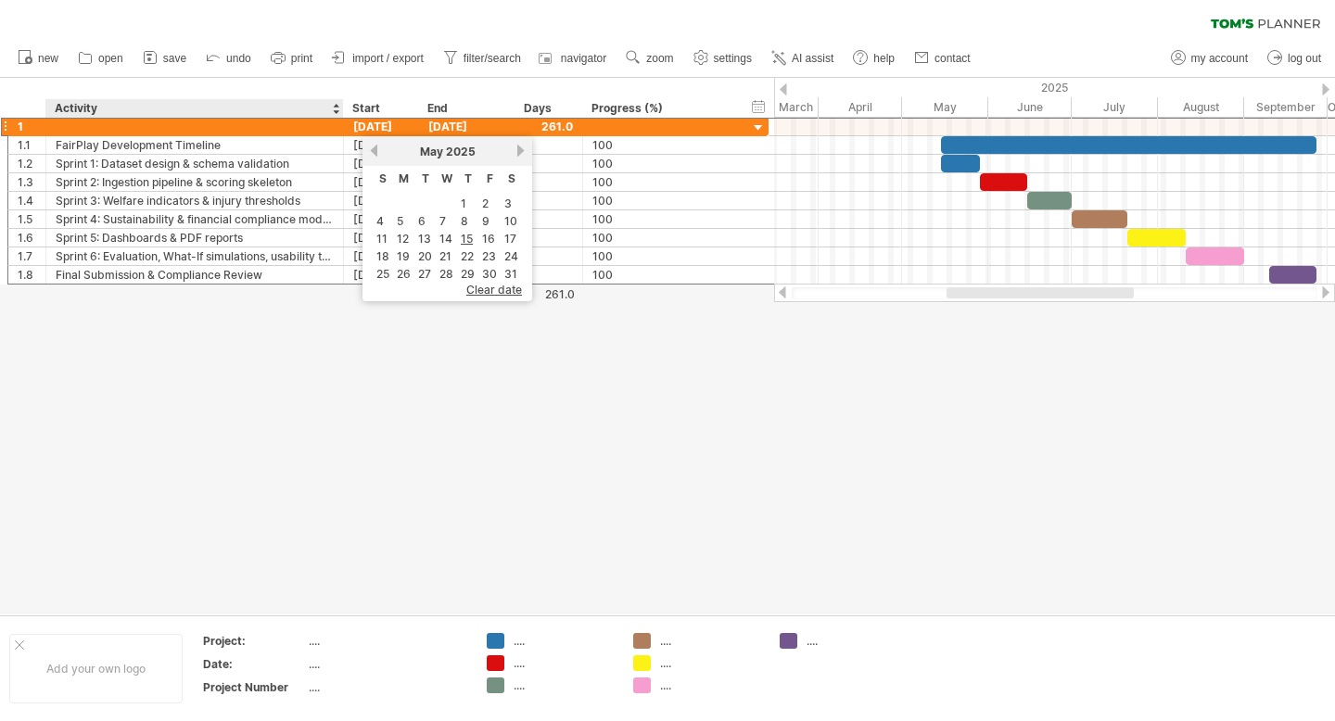
click at [345, 398] on div at bounding box center [667, 346] width 1335 height 537
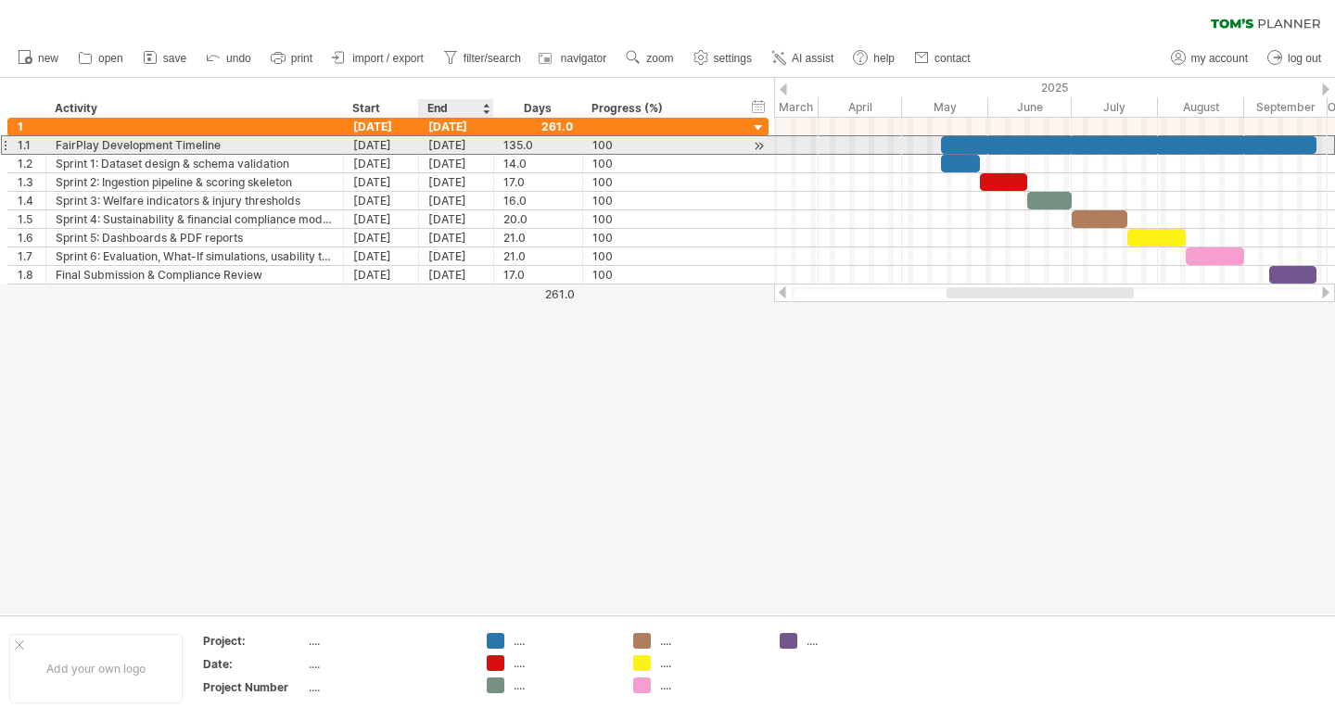
click at [464, 145] on div "[DATE]" at bounding box center [456, 145] width 75 height 18
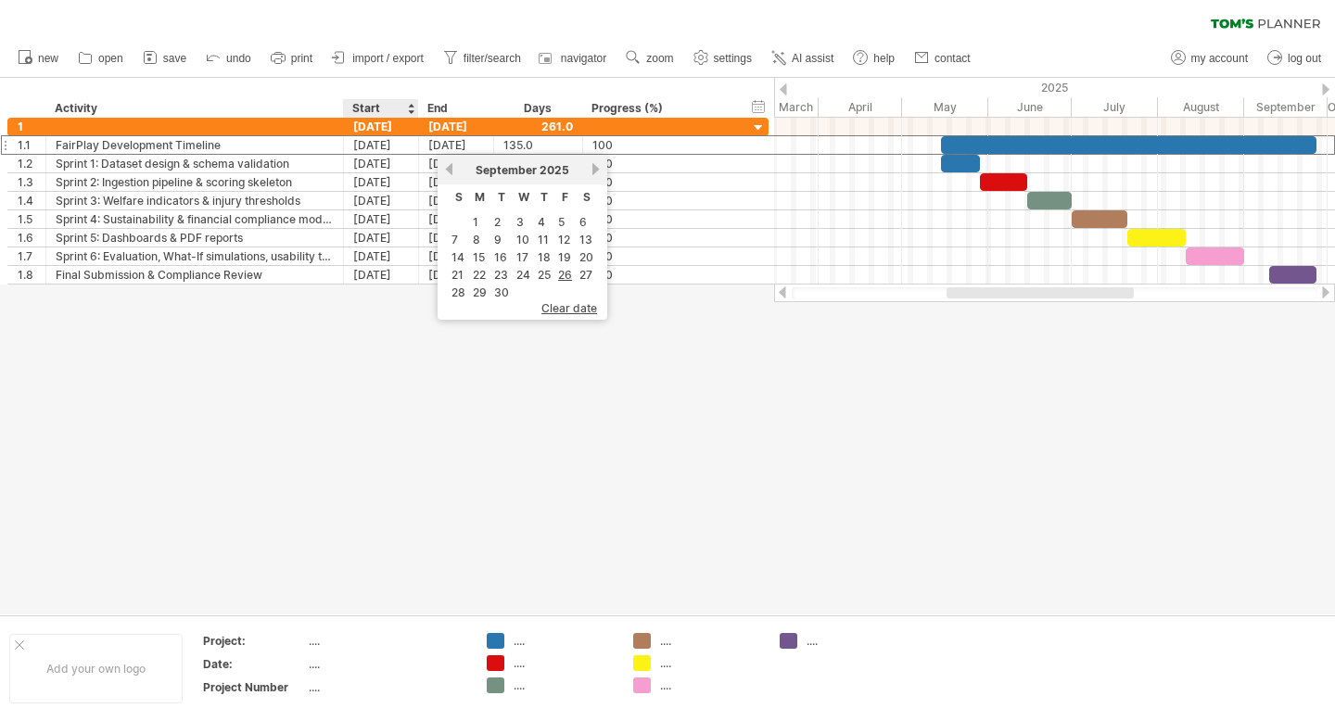
click at [402, 335] on div at bounding box center [667, 346] width 1335 height 537
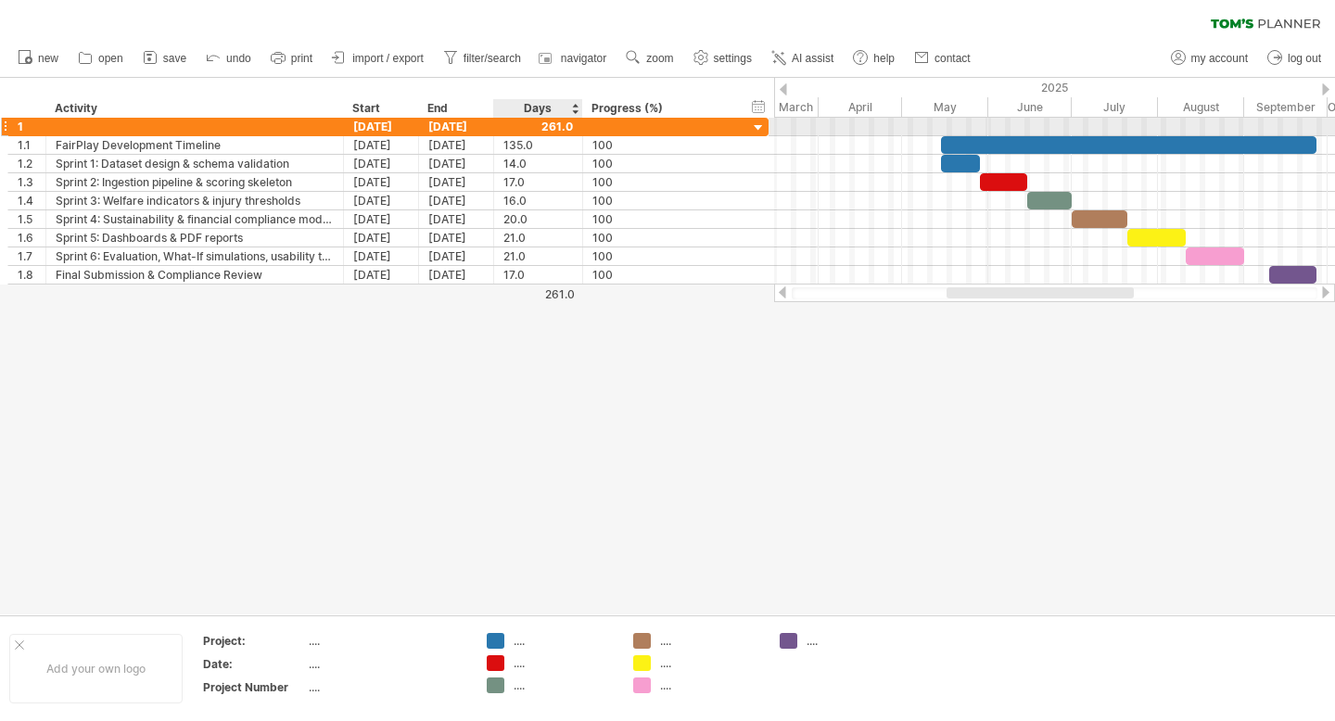
click at [548, 126] on div at bounding box center [539, 127] width 70 height 18
click at [321, 130] on div at bounding box center [195, 127] width 278 height 18
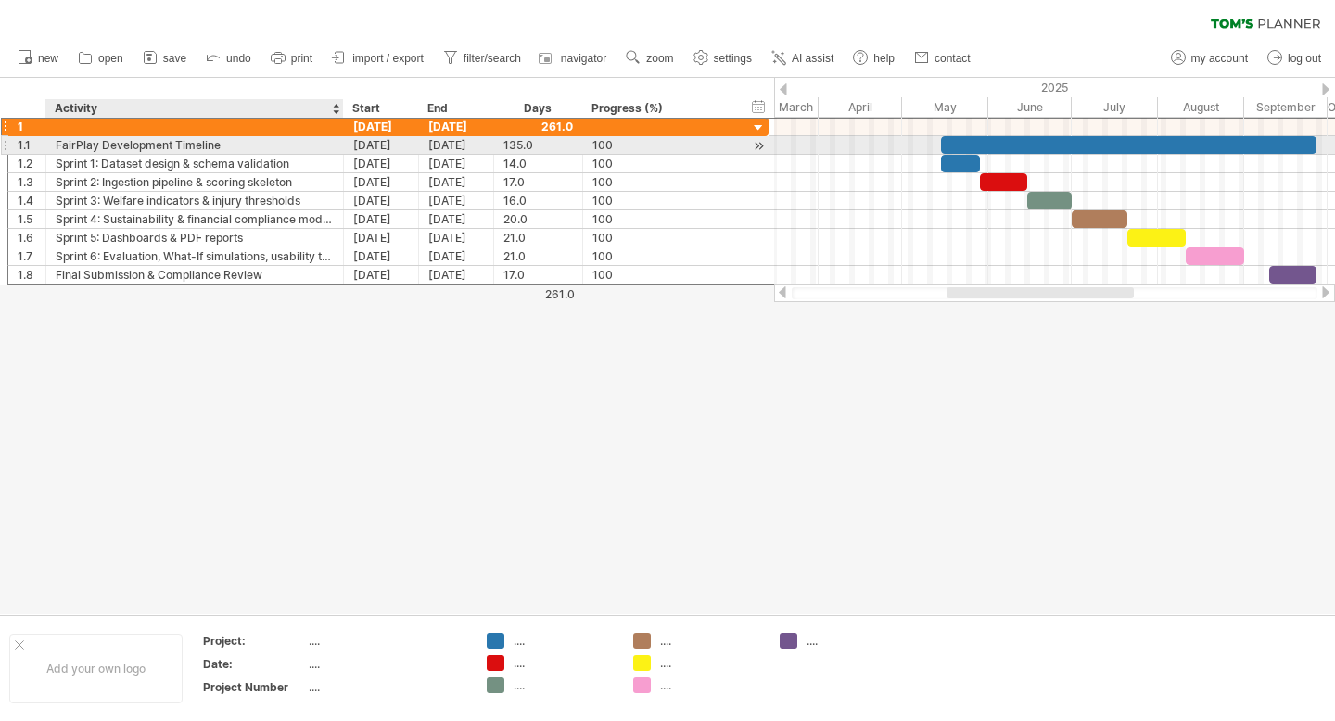
click at [294, 149] on div "FairPlay Development Timeline" at bounding box center [195, 145] width 278 height 18
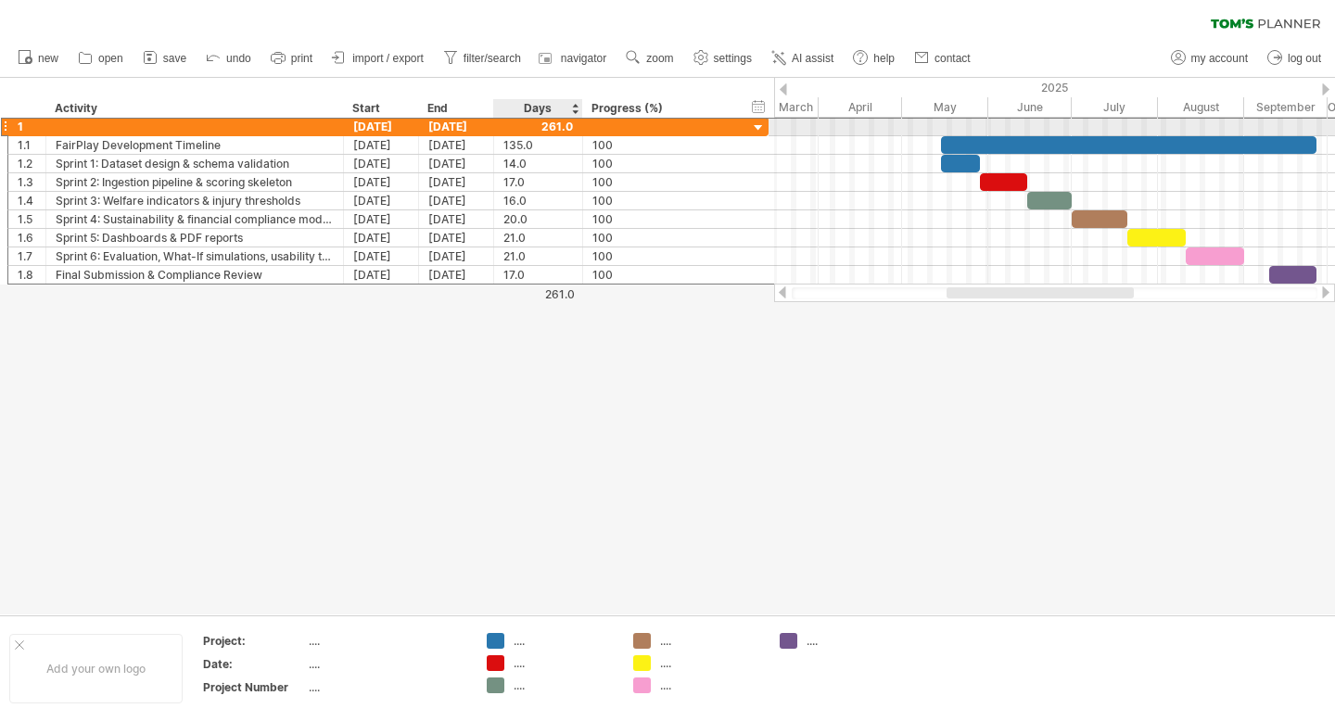
click at [558, 133] on div at bounding box center [539, 127] width 70 height 18
click at [551, 128] on div at bounding box center [539, 127] width 70 height 18
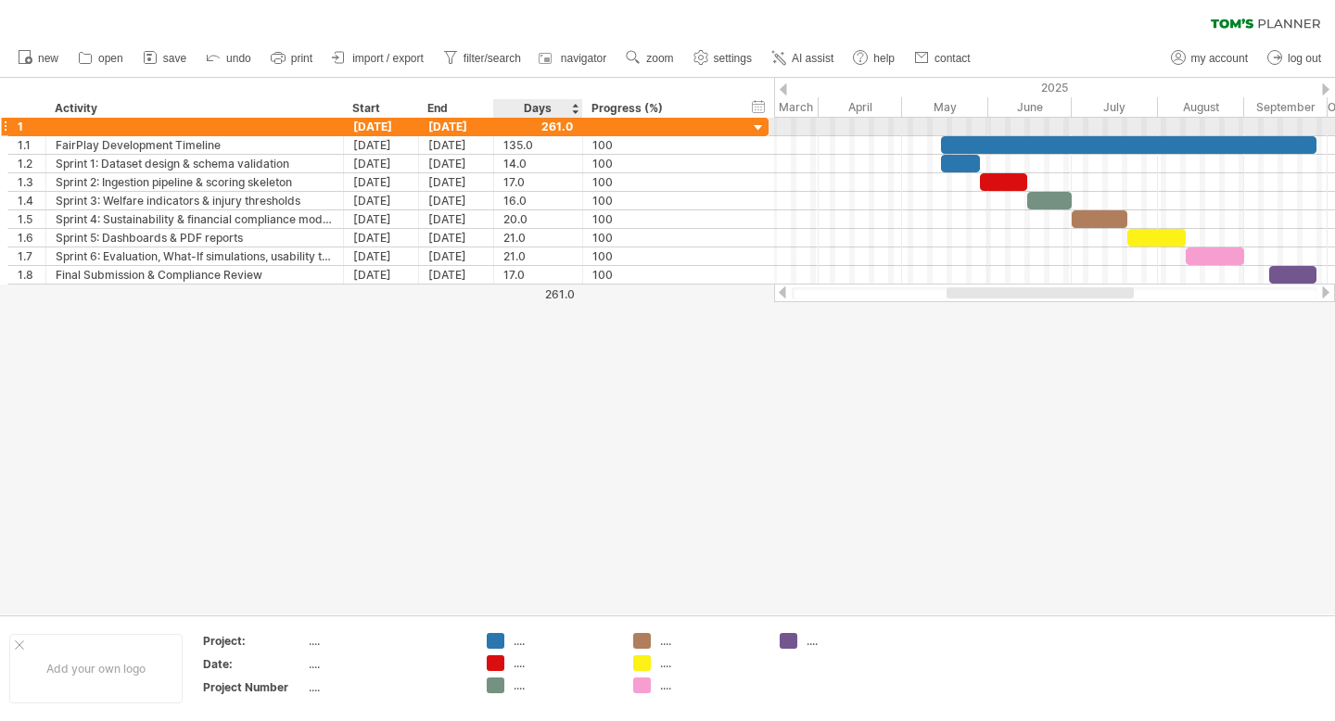
click at [563, 122] on div at bounding box center [539, 127] width 70 height 18
click at [274, 128] on div at bounding box center [195, 127] width 278 height 18
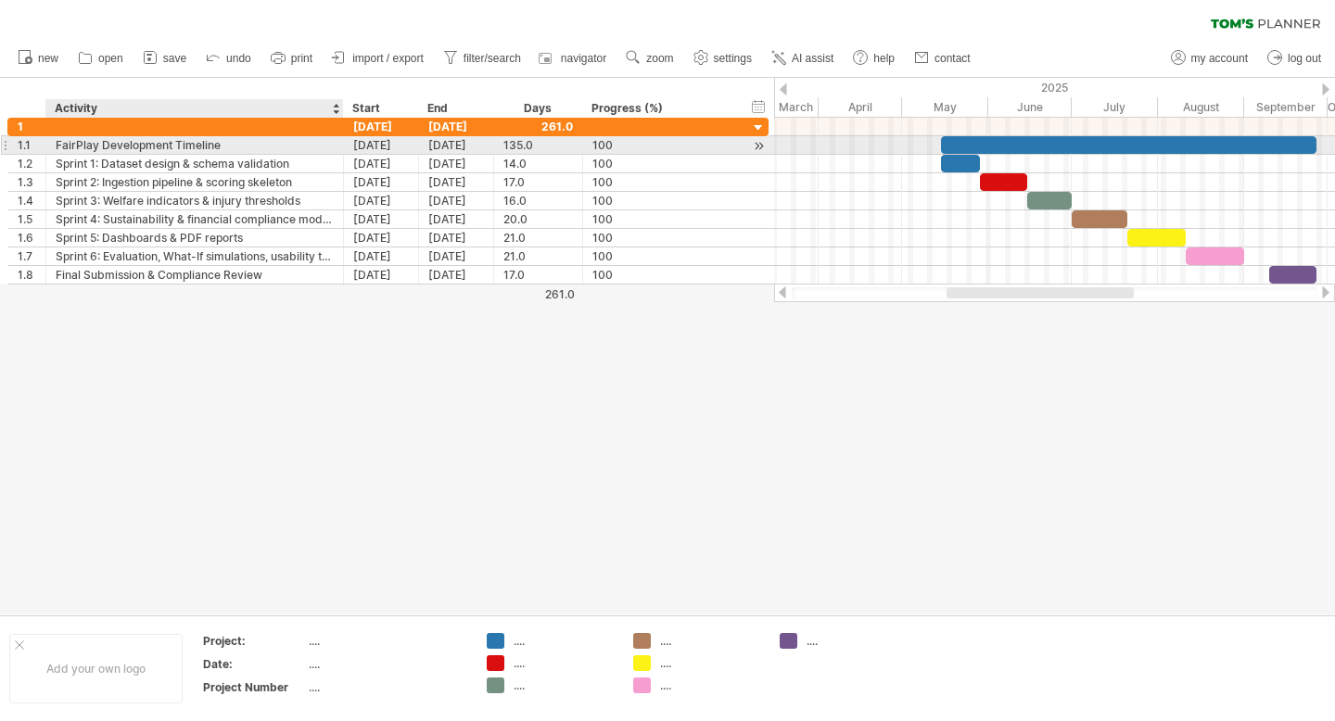
click at [258, 147] on div "FairPlay Development Timeline" at bounding box center [195, 145] width 278 height 18
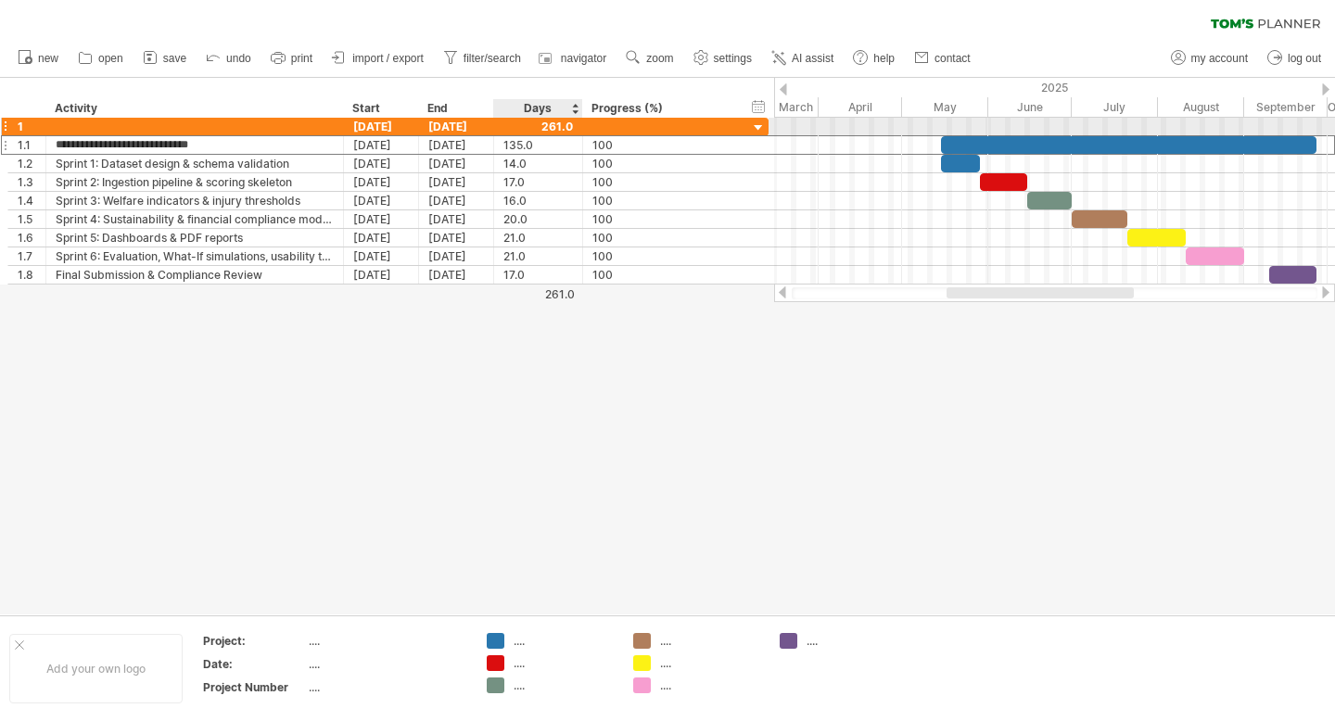
click at [563, 126] on div at bounding box center [539, 127] width 70 height 18
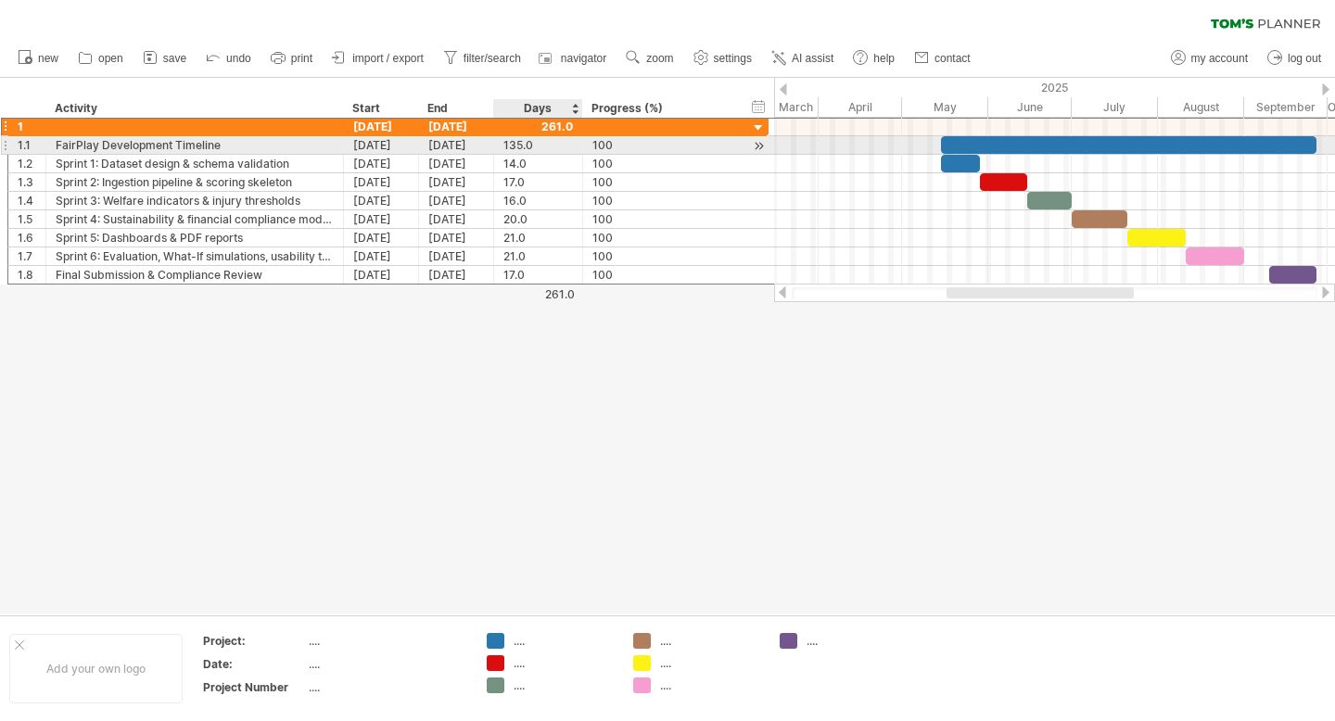
click at [525, 147] on div "135.0" at bounding box center [539, 145] width 70 height 18
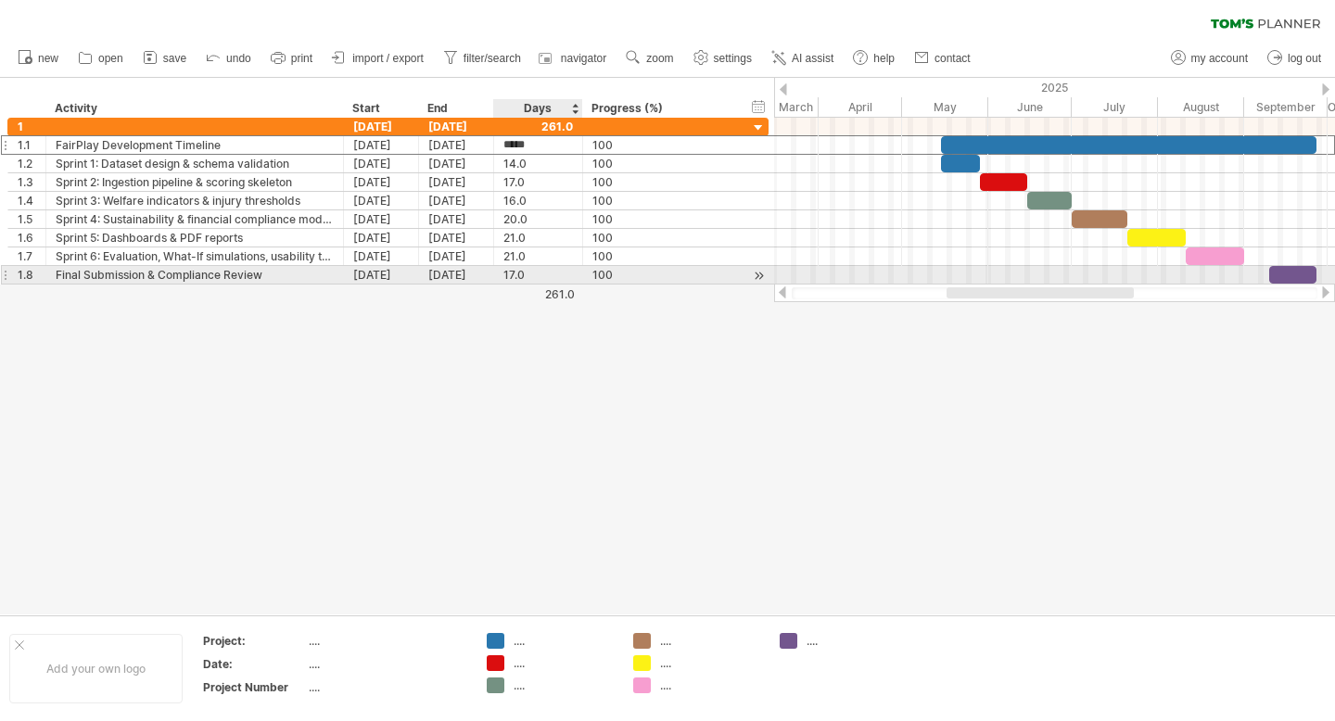
click at [534, 276] on div "17.0" at bounding box center [539, 275] width 70 height 18
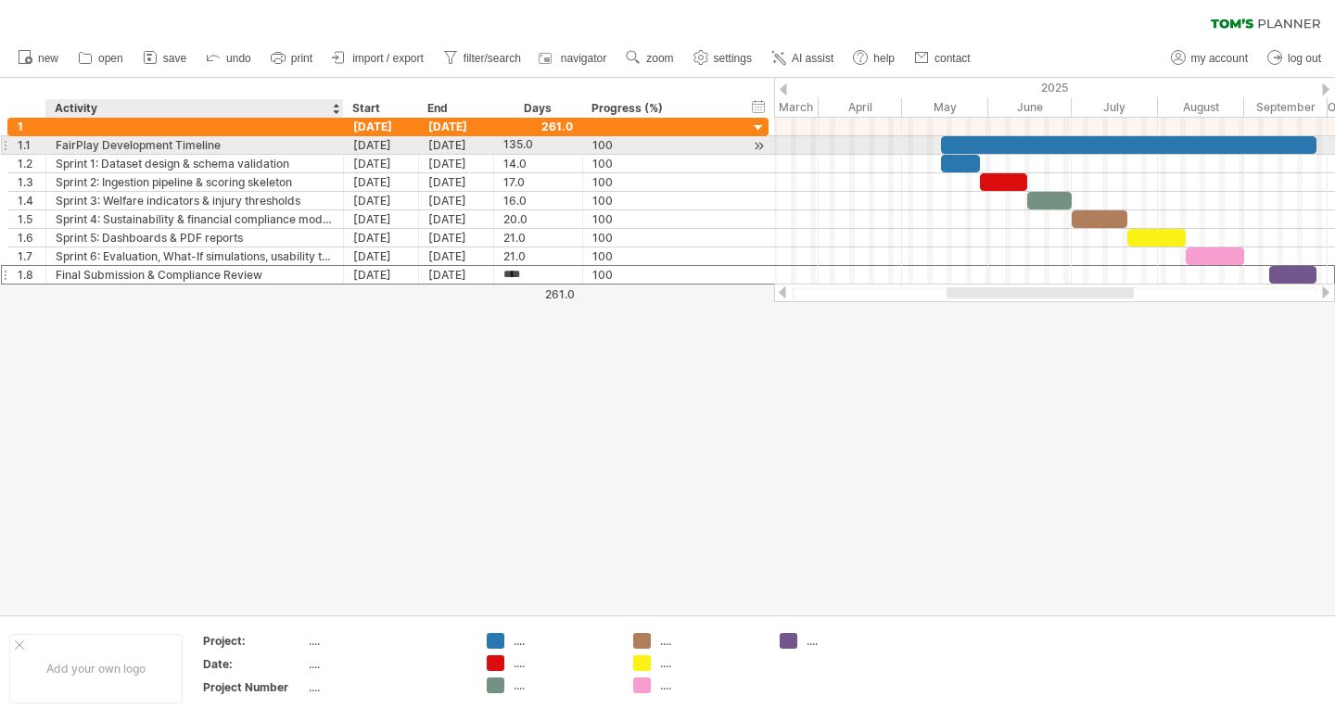
click at [164, 145] on div "FairPlay Development Timeline" at bounding box center [195, 145] width 278 height 18
click at [366, 144] on div "[DATE]" at bounding box center [381, 145] width 75 height 18
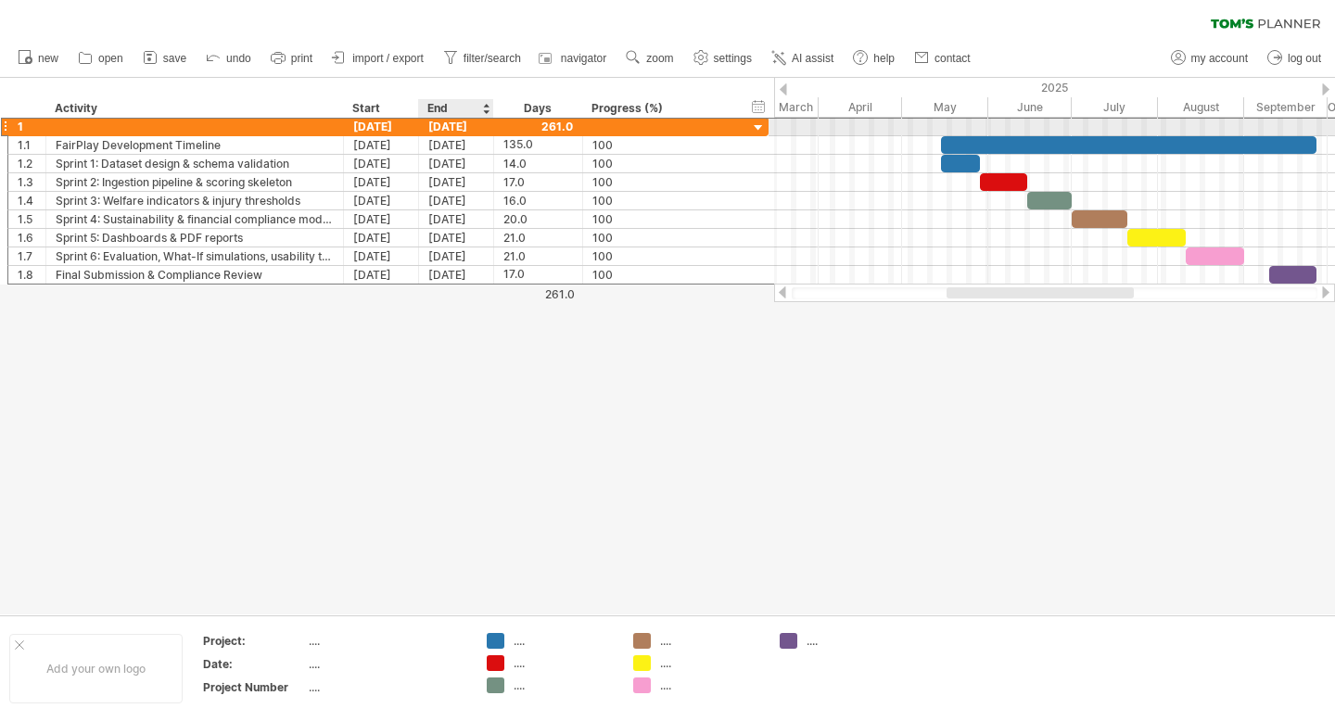
click at [451, 125] on div "[DATE]" at bounding box center [456, 127] width 75 height 18
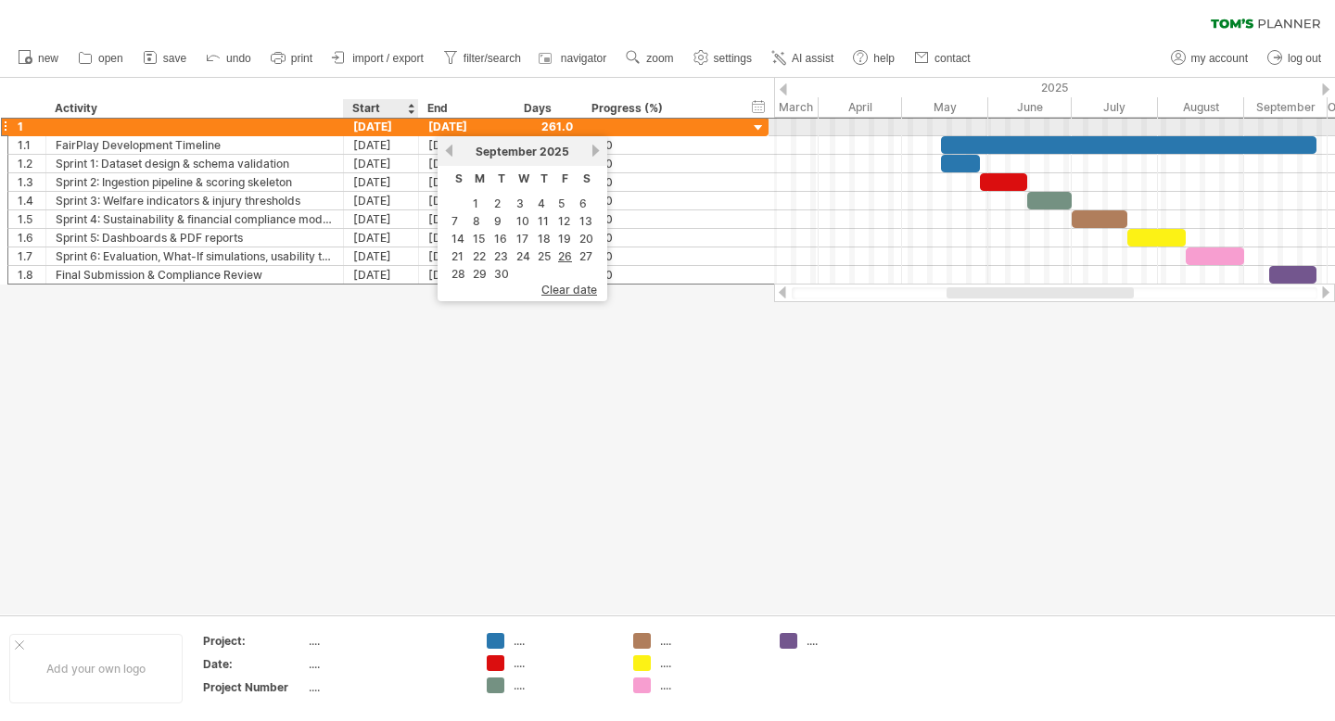
click at [377, 129] on div "[DATE]" at bounding box center [381, 127] width 75 height 18
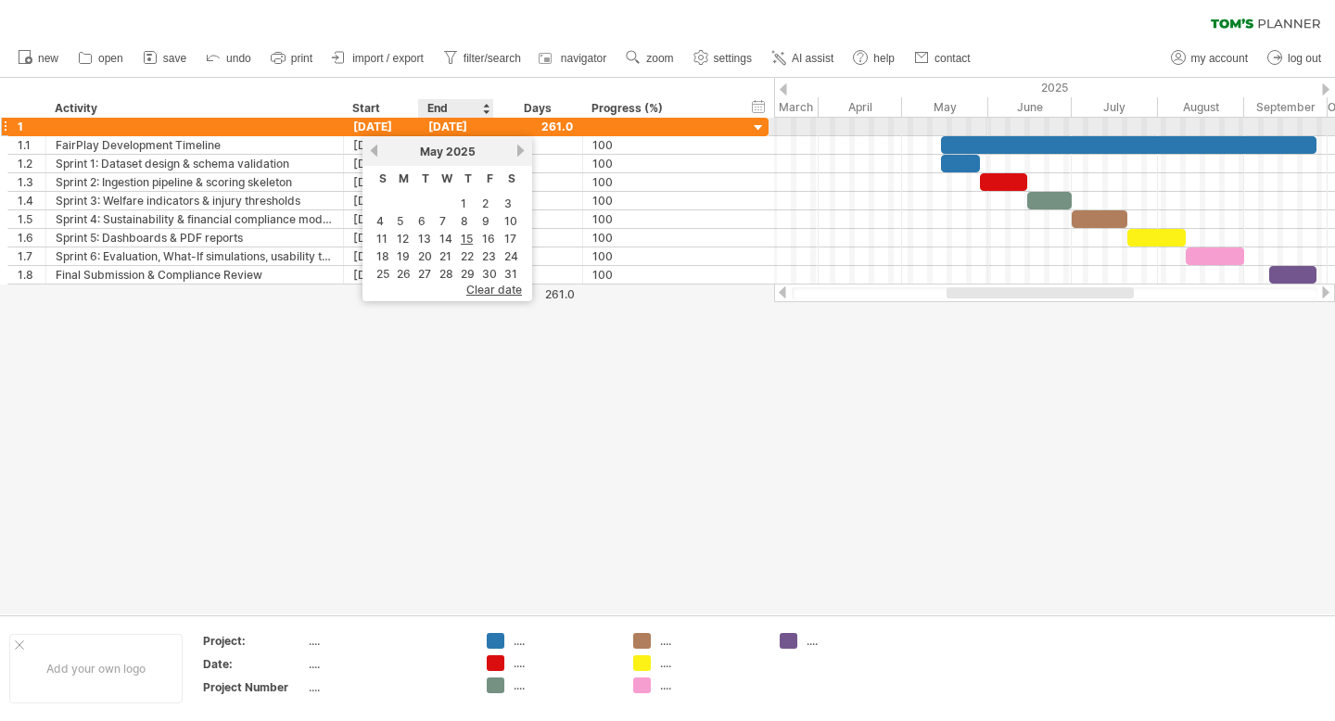
click at [450, 124] on div "[DATE]" at bounding box center [456, 127] width 75 height 18
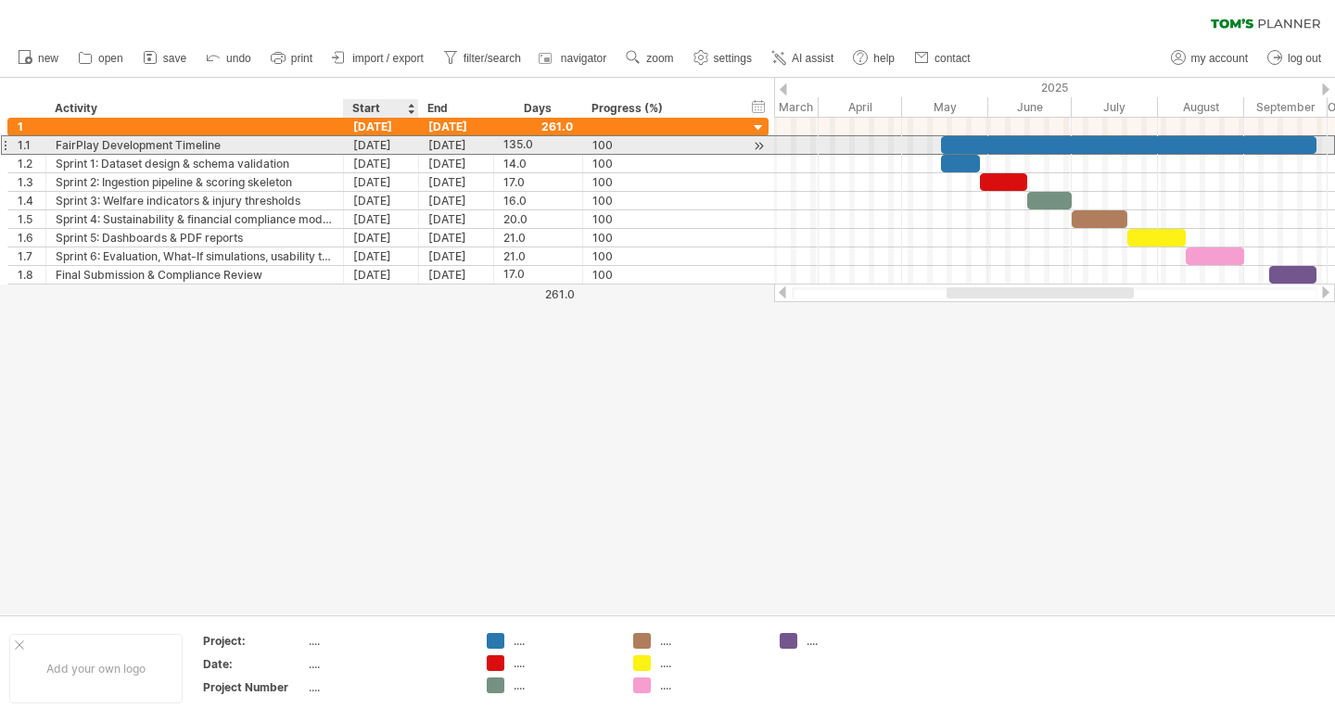
click at [376, 147] on div "[DATE]" at bounding box center [381, 145] width 75 height 18
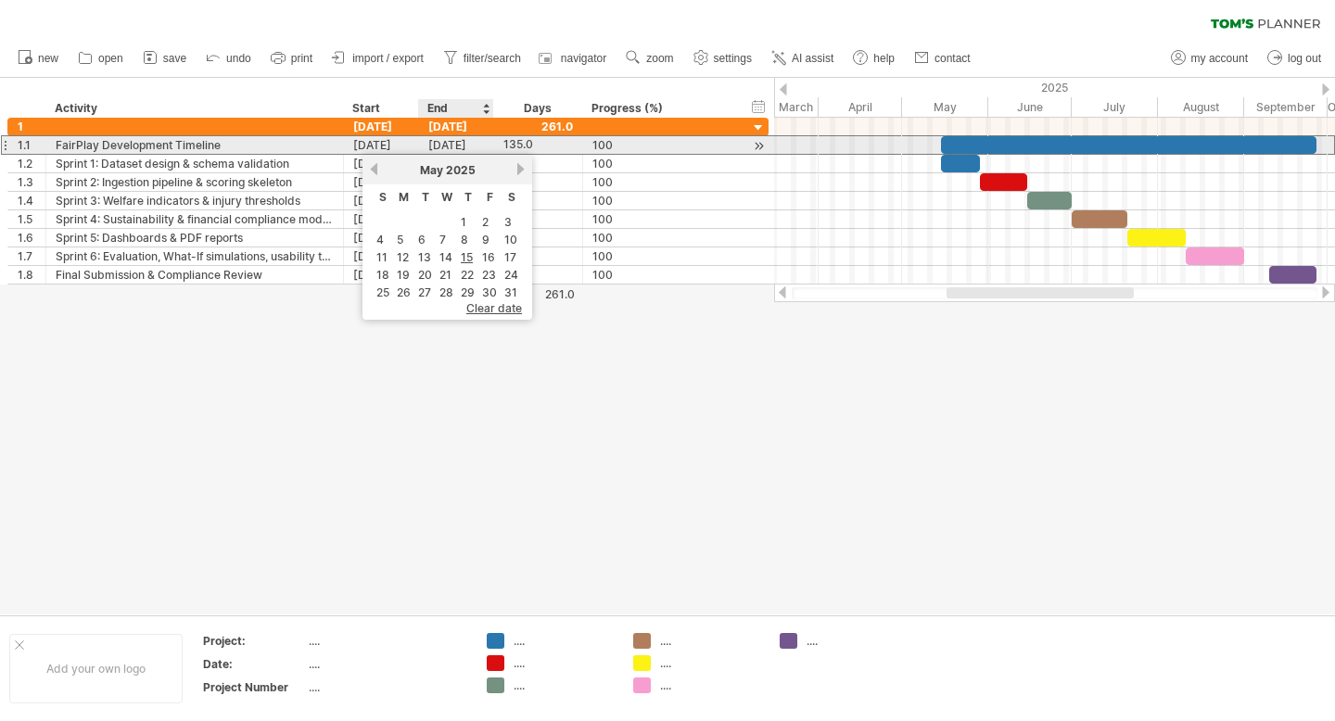
click at [445, 143] on div "[DATE]" at bounding box center [456, 145] width 75 height 18
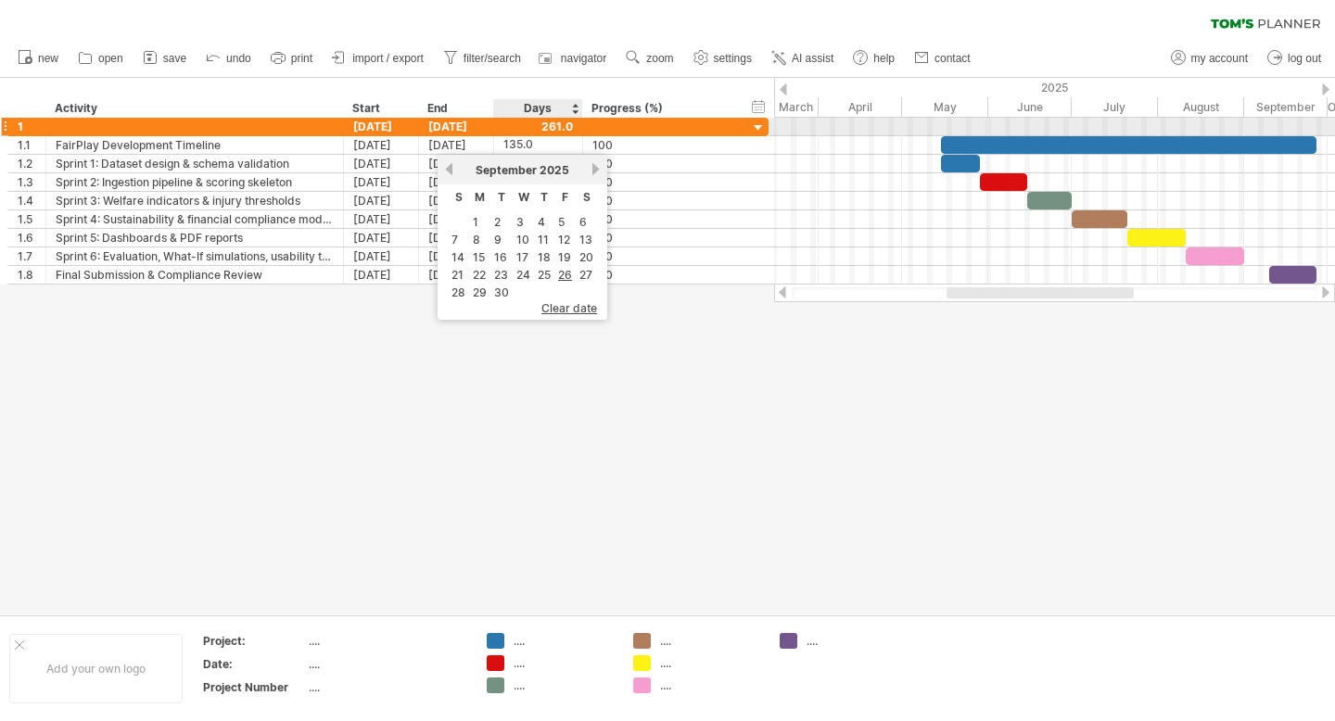
click at [565, 124] on div at bounding box center [539, 127] width 70 height 18
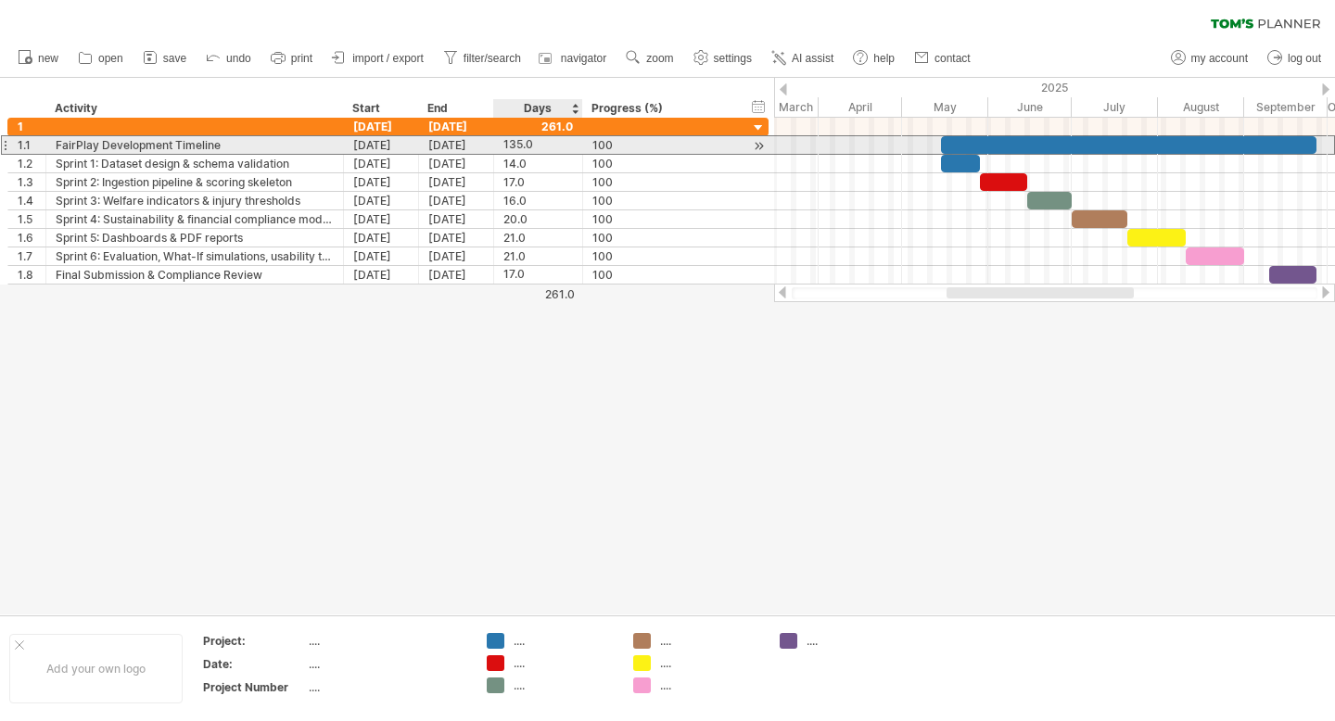
scroll to position [0, 0]
click at [529, 147] on div "135.0" at bounding box center [539, 145] width 70 height 18
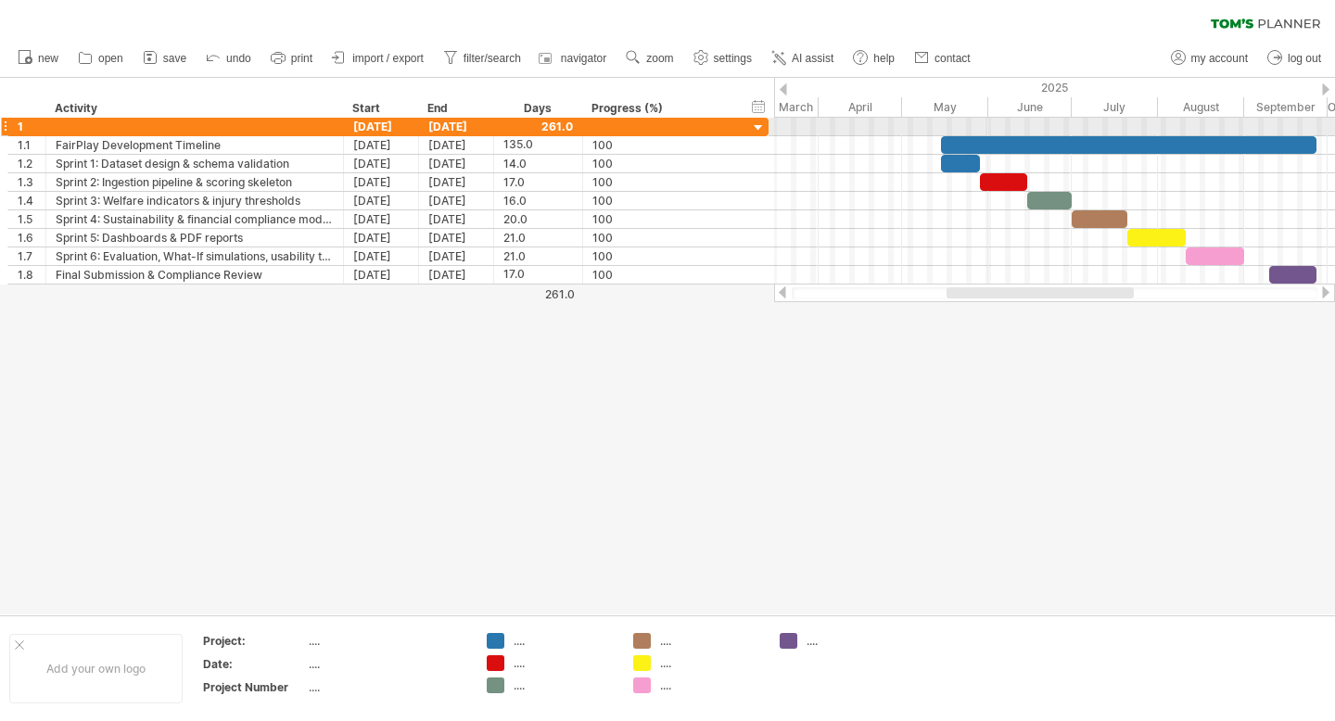
click at [757, 131] on div at bounding box center [759, 129] width 18 height 18
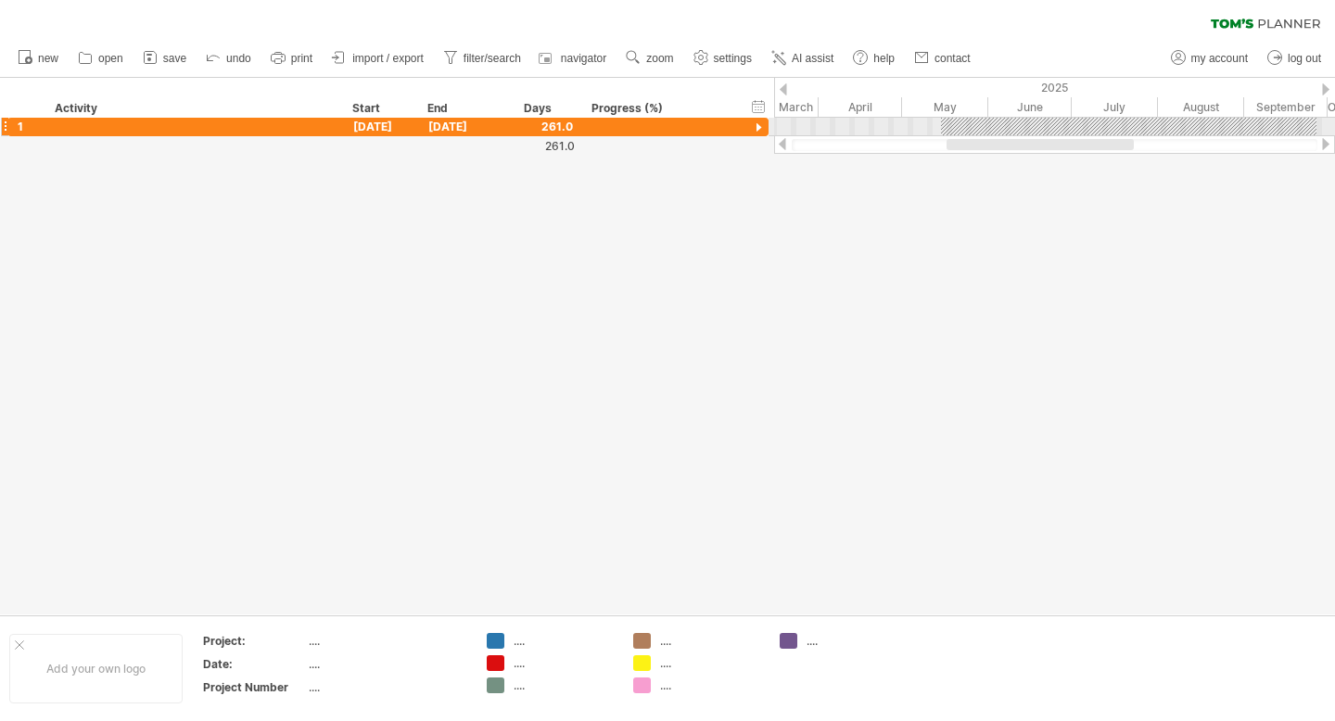
click at [757, 140] on div at bounding box center [667, 346] width 1335 height 537
click at [753, 129] on div at bounding box center [759, 129] width 18 height 18
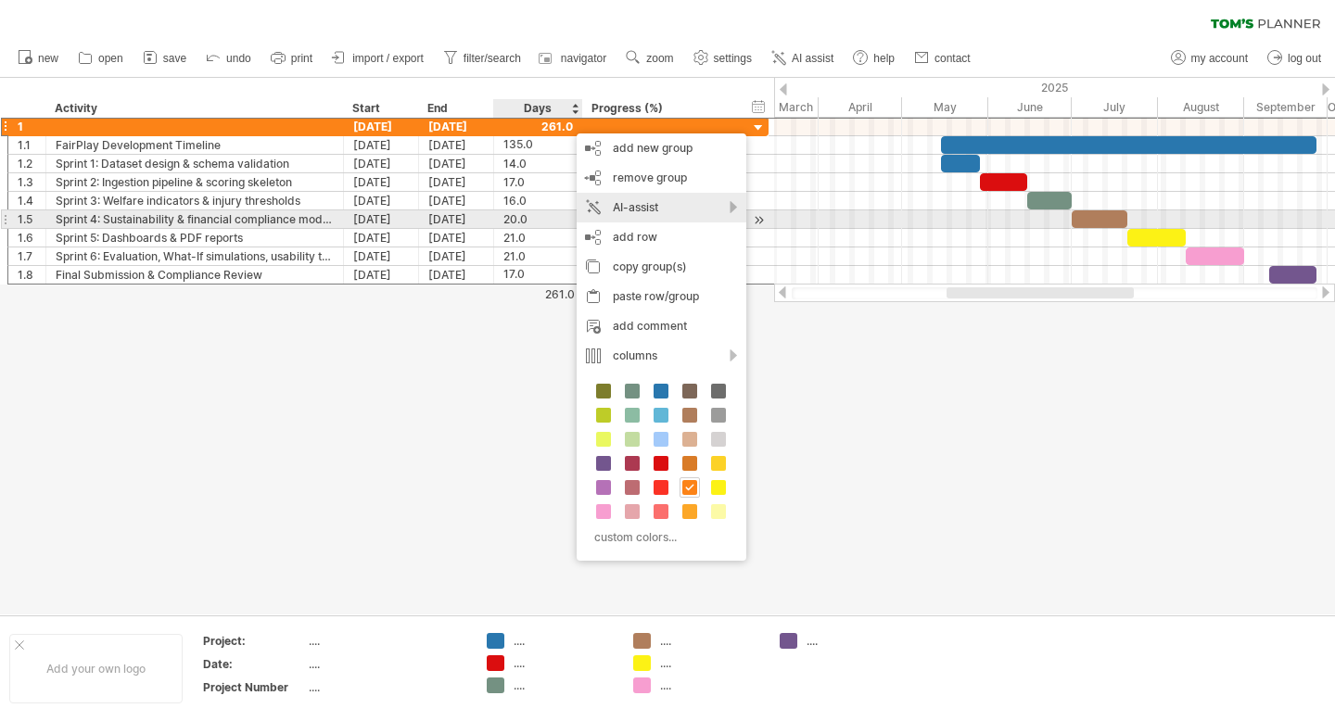
click at [633, 215] on div "AI-assist" at bounding box center [662, 208] width 170 height 30
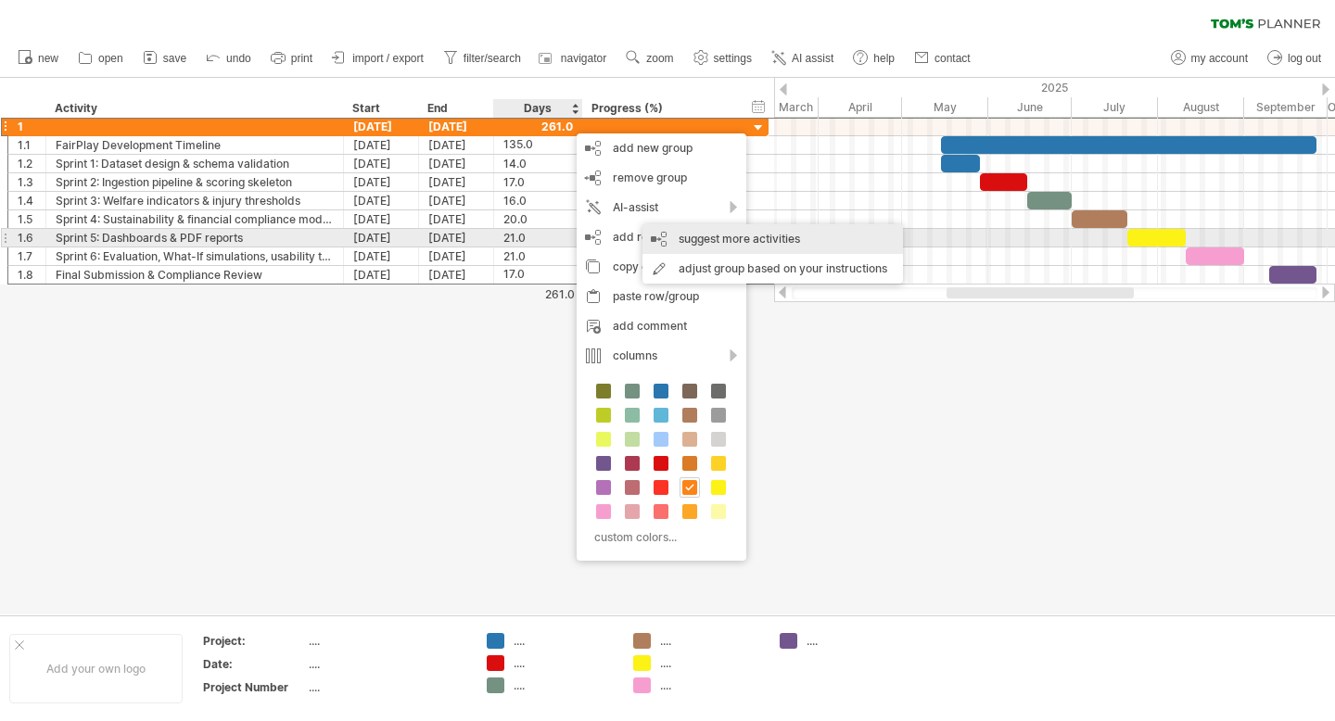
click at [702, 235] on div "suggest more activities" at bounding box center [773, 239] width 261 height 30
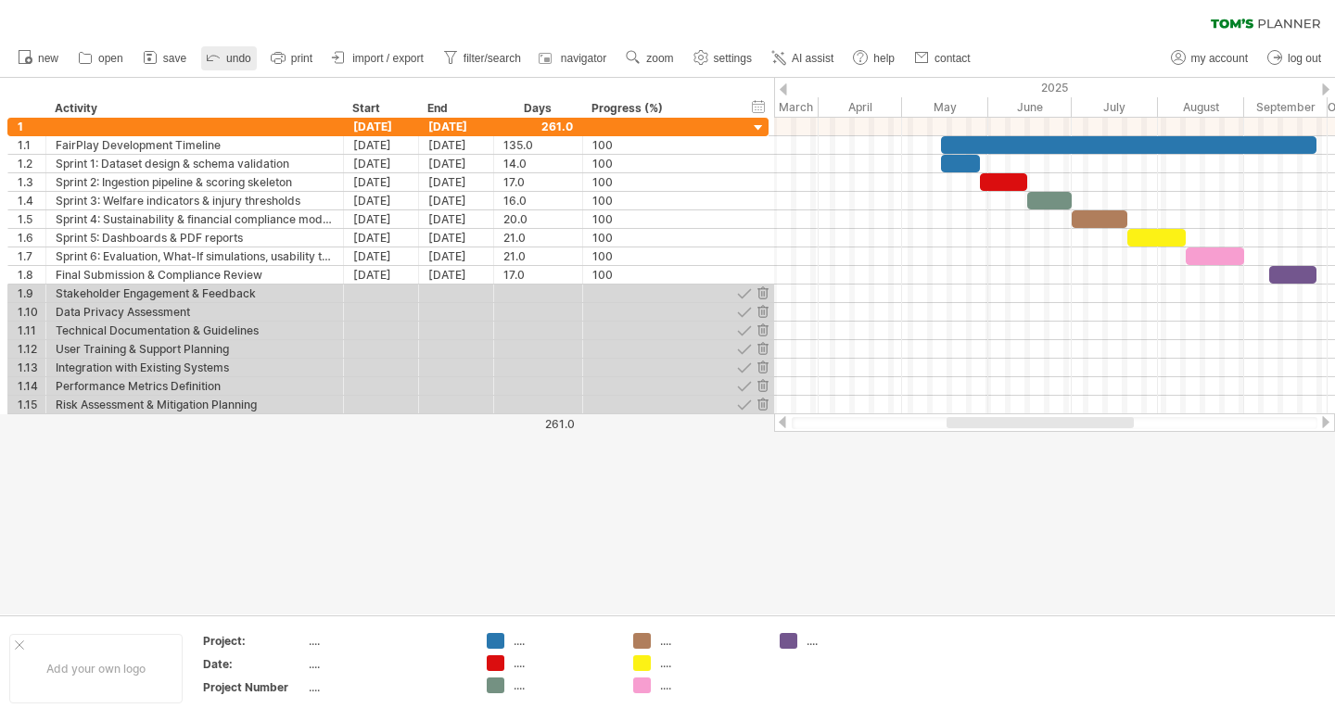
click at [211, 57] on icon at bounding box center [213, 56] width 19 height 19
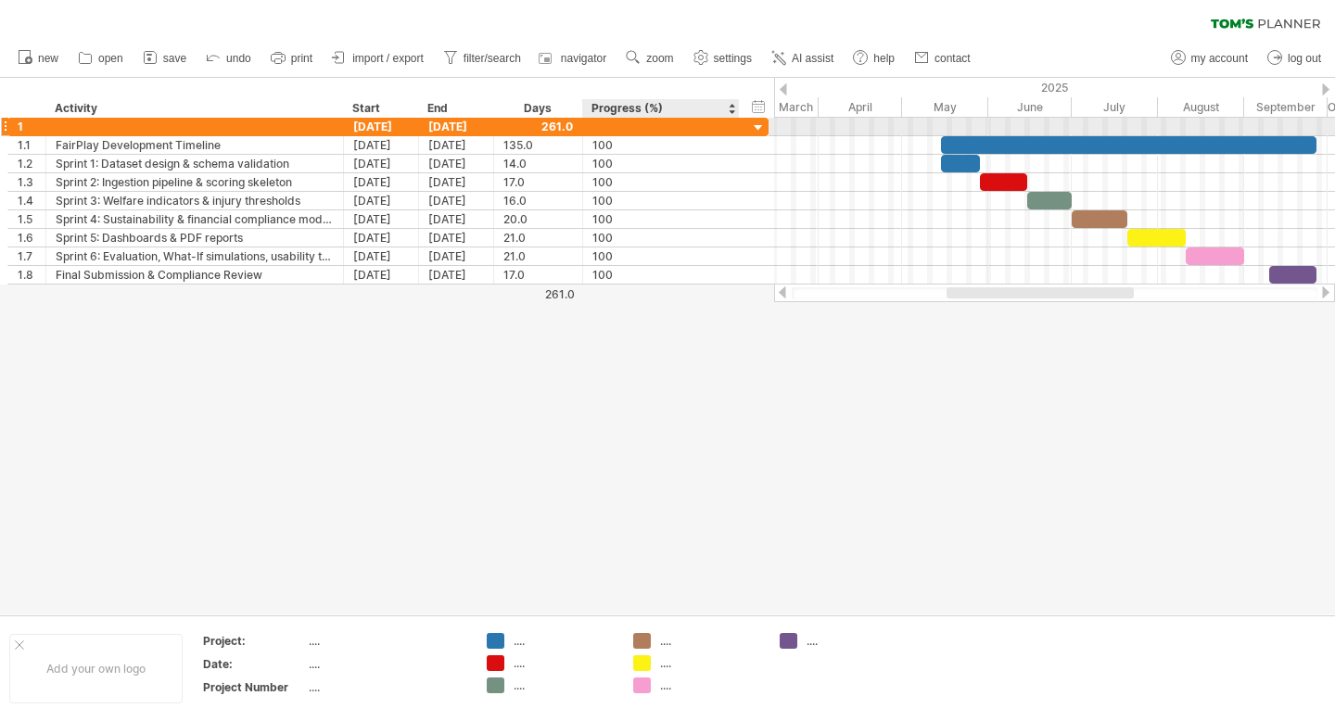
click at [806, 130] on div at bounding box center [1054, 127] width 561 height 19
click at [206, 135] on div "1 15-05-25 26-09-25 261.0" at bounding box center [387, 126] width 761 height 19
click at [134, 135] on div "1 15-05-25 26-09-25 261.0" at bounding box center [387, 126] width 761 height 19
click at [129, 129] on div at bounding box center [195, 127] width 278 height 18
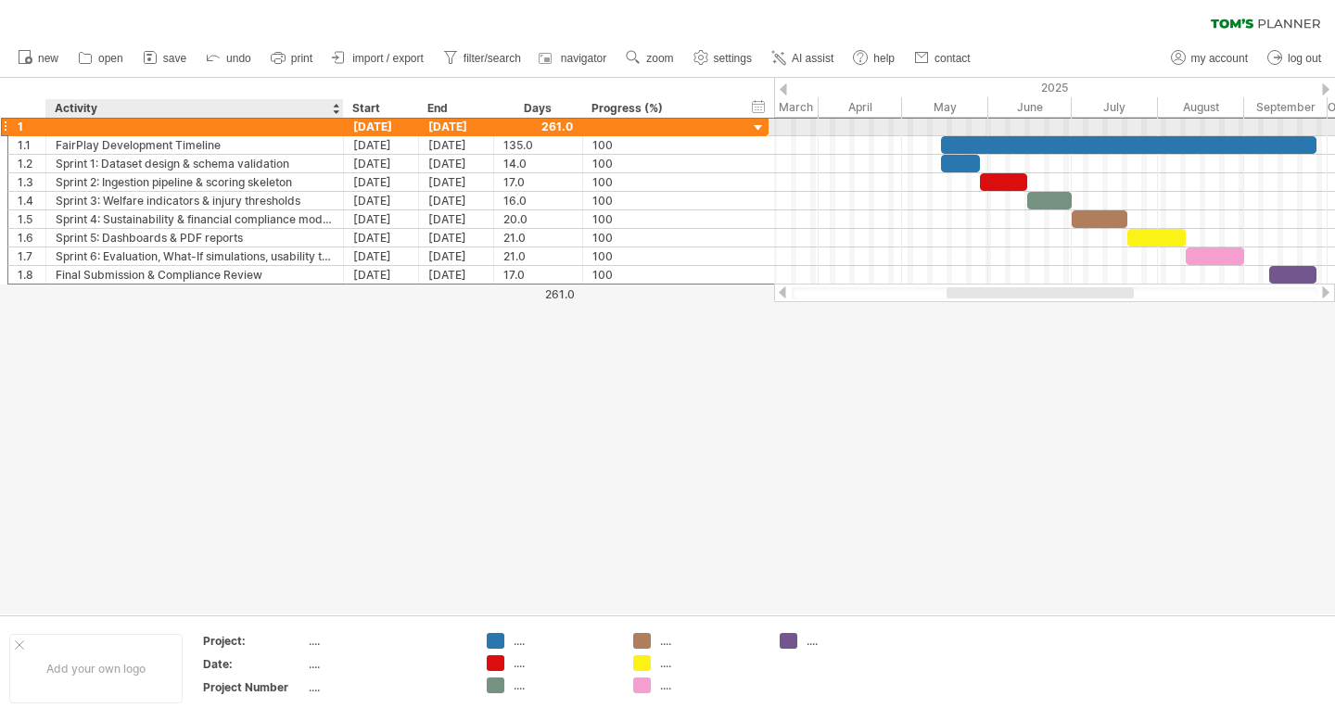
click at [0, 0] on input "text" at bounding box center [0, 0] width 0 height 0
click at [129, 129] on input "text" at bounding box center [195, 127] width 278 height 18
type input "***"
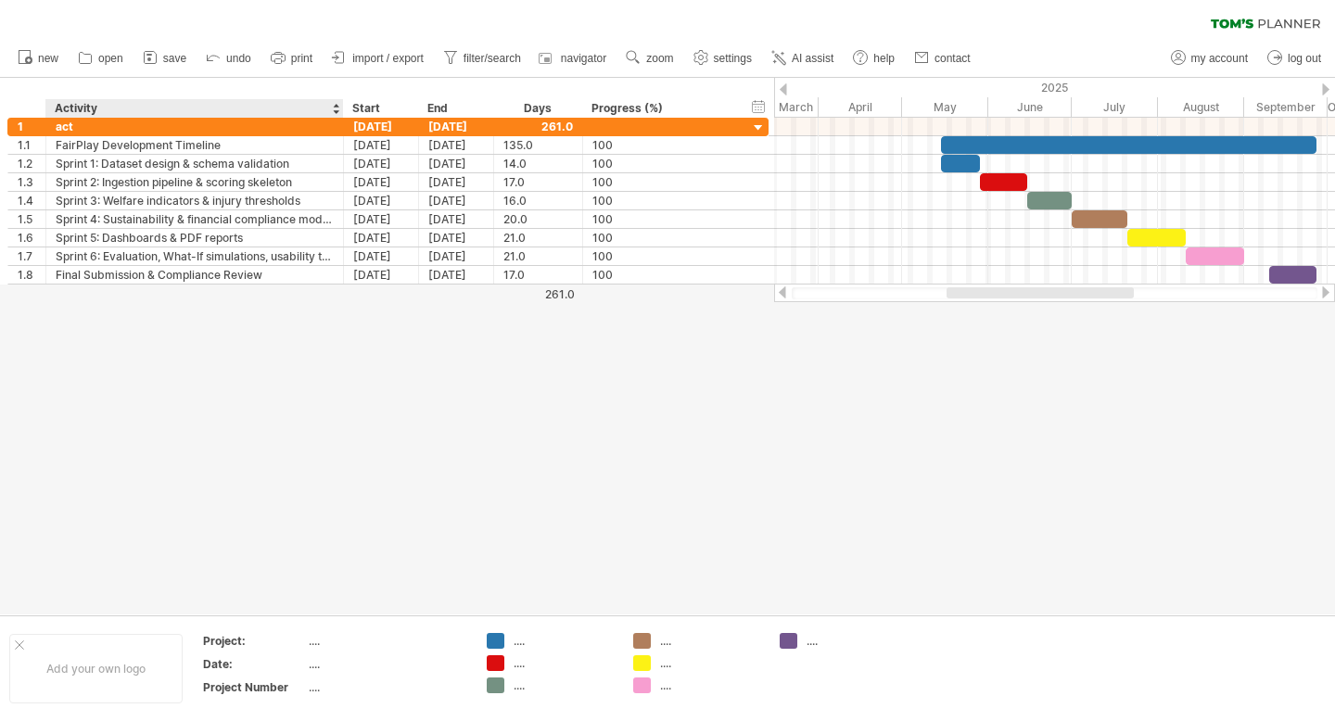
click at [116, 108] on div "Activity" at bounding box center [194, 108] width 278 height 19
click at [99, 109] on input "********" at bounding box center [194, 108] width 278 height 19
click at [92, 411] on div at bounding box center [667, 346] width 1335 height 537
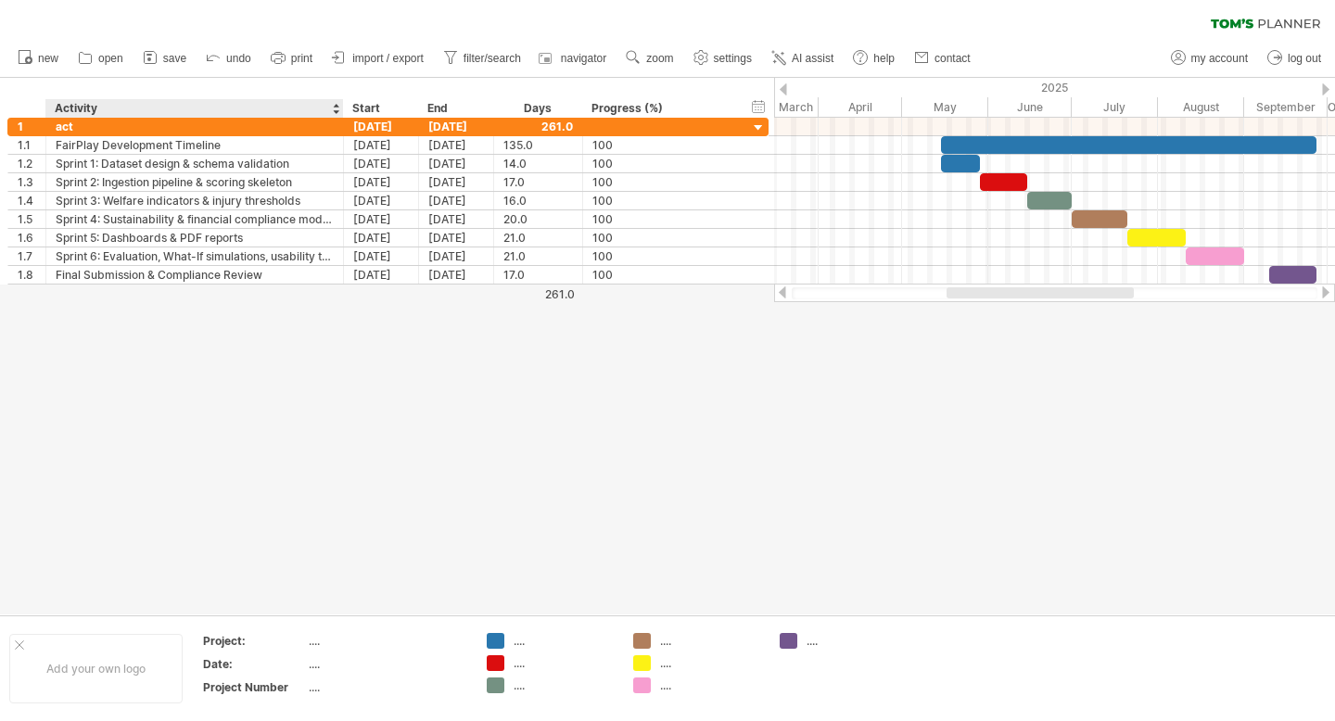
click at [366, 401] on div at bounding box center [667, 346] width 1335 height 537
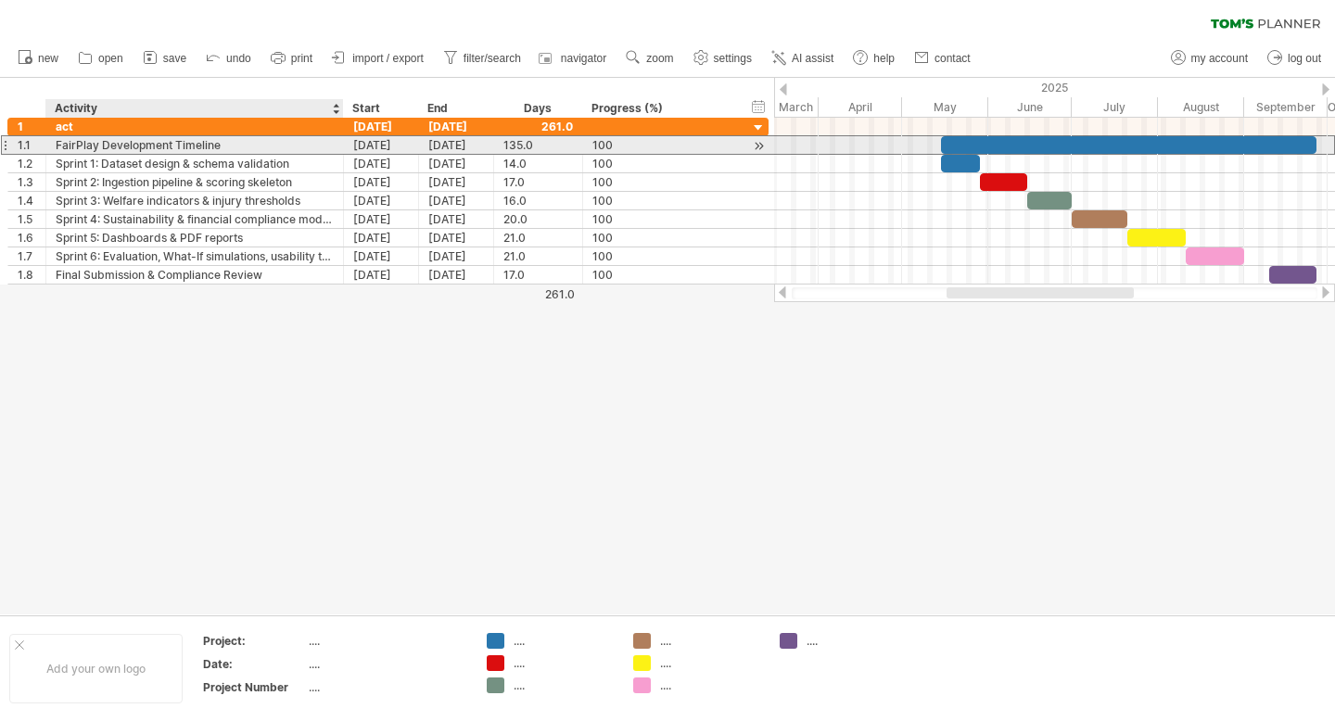
click at [137, 142] on div "FairPlay Development Timeline" at bounding box center [195, 145] width 278 height 18
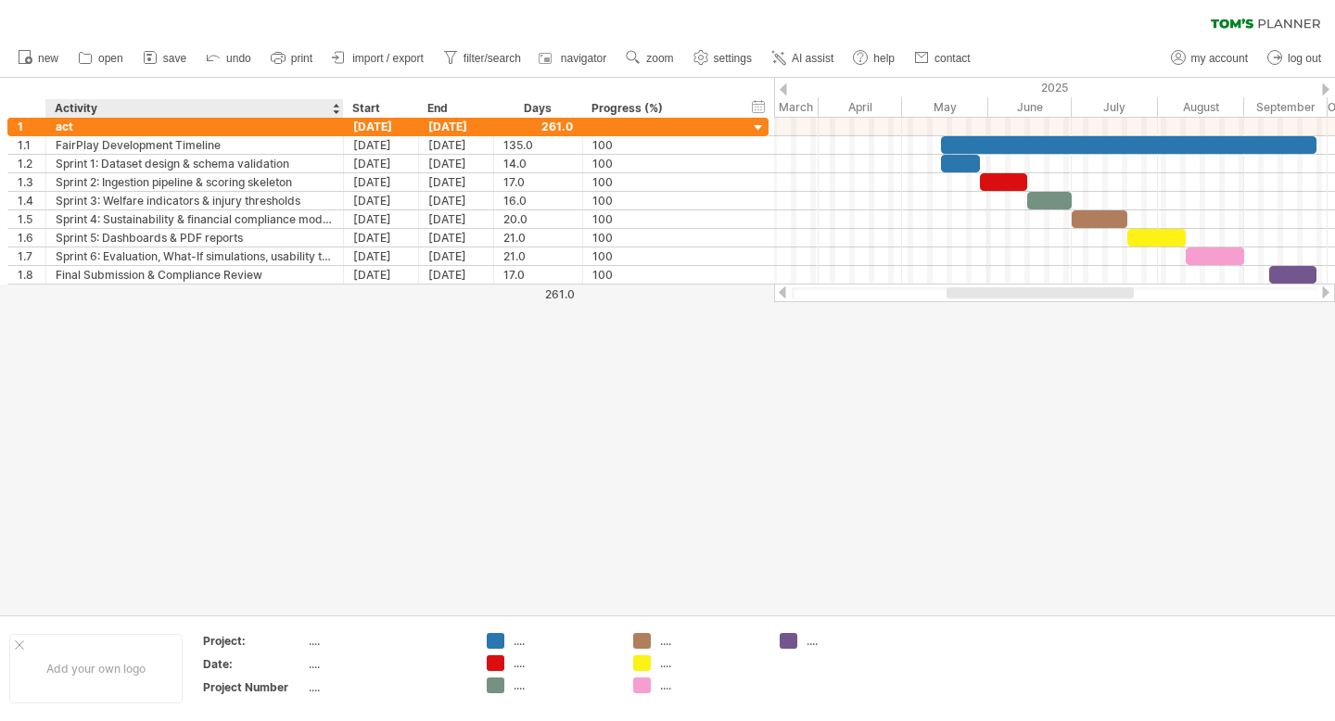
click at [384, 308] on div at bounding box center [667, 346] width 1335 height 537
click at [218, 145] on div "FairPlay Development Timeline" at bounding box center [195, 145] width 278 height 18
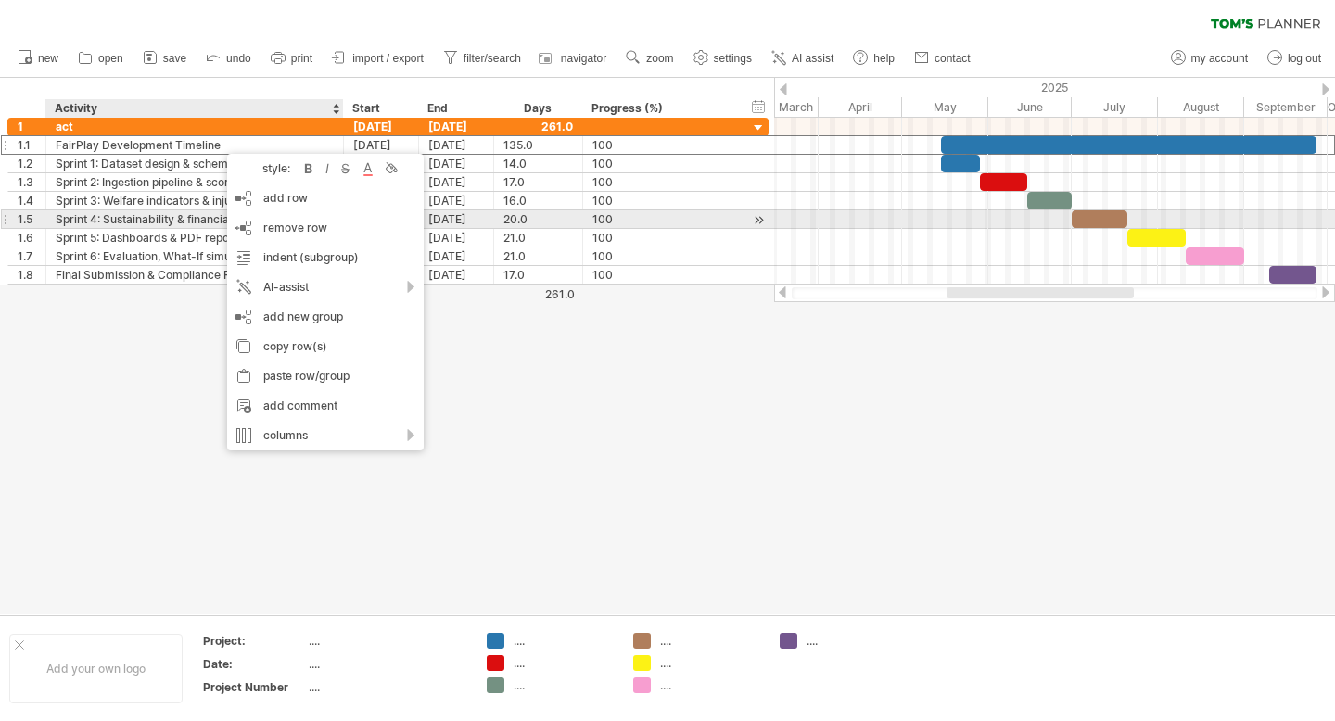
click at [206, 214] on div "Sprint 4: Sustainability & financial compliance module" at bounding box center [195, 219] width 278 height 18
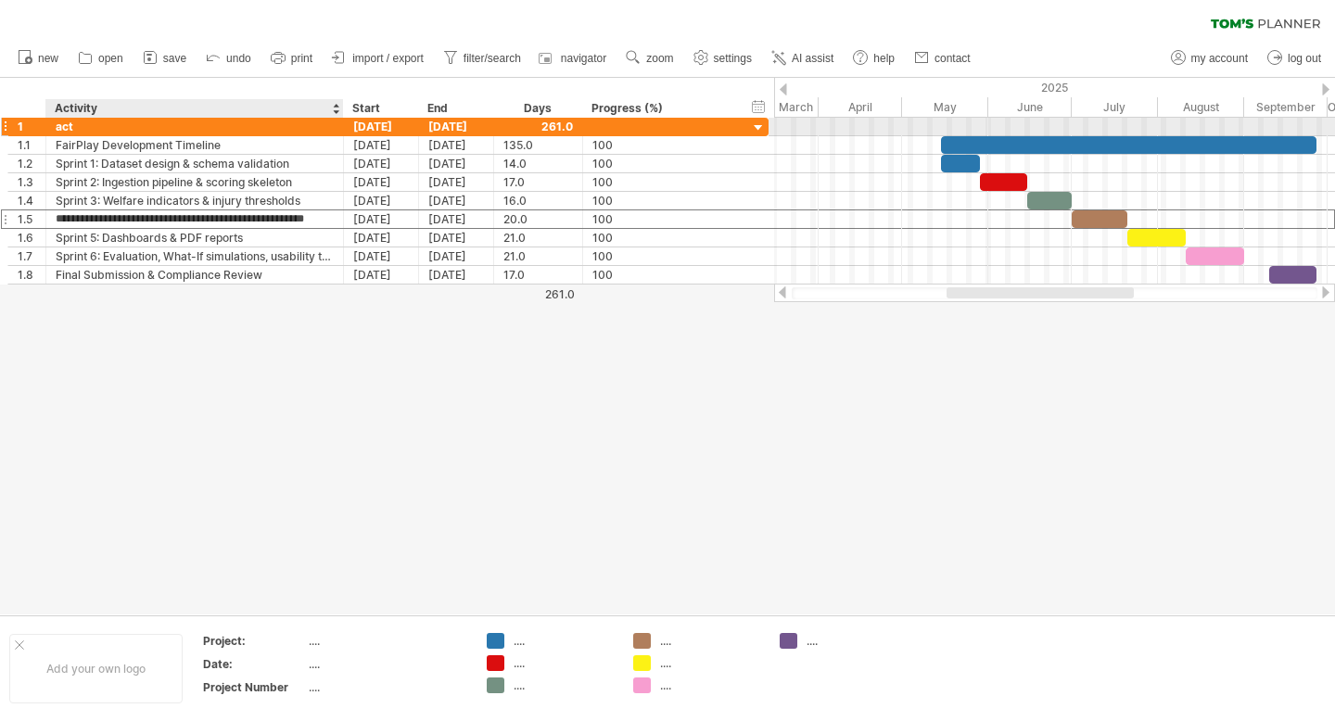
click at [200, 125] on div "act" at bounding box center [195, 127] width 278 height 18
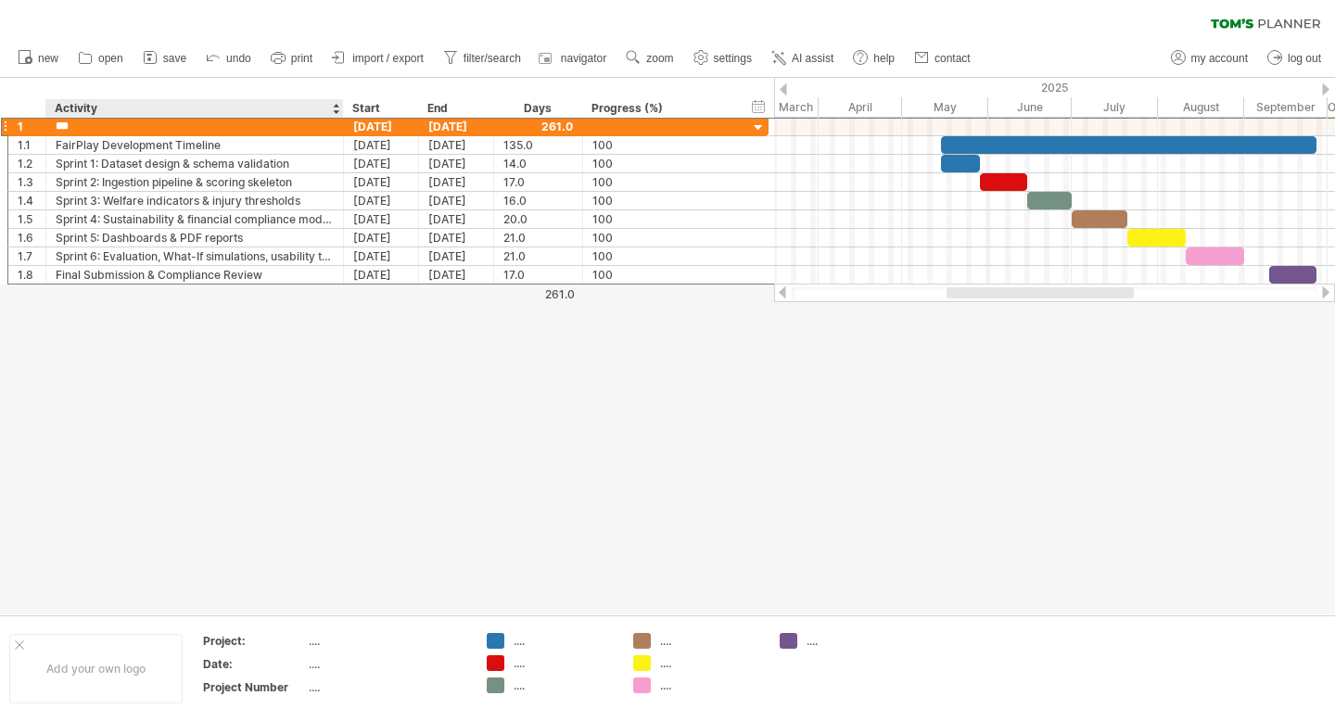
click at [180, 108] on div "Activity" at bounding box center [194, 108] width 278 height 19
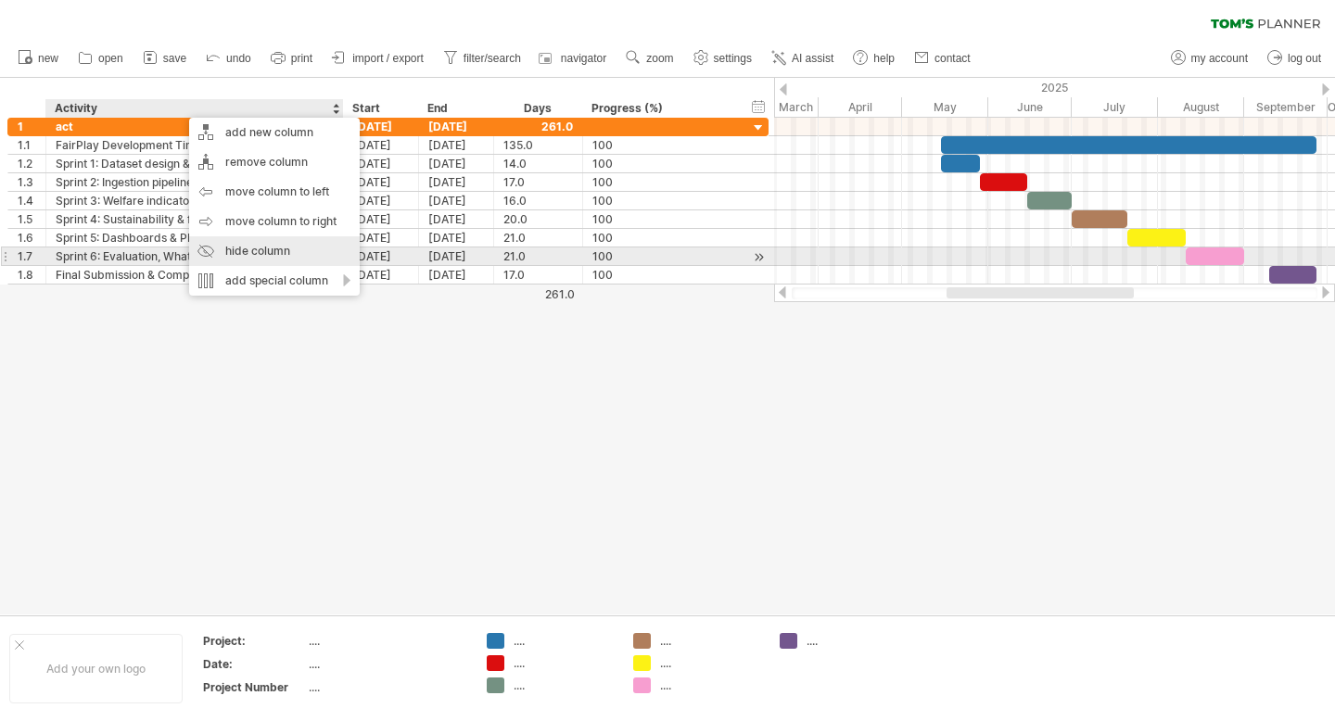
click at [263, 252] on div "hide column" at bounding box center [274, 251] width 171 height 30
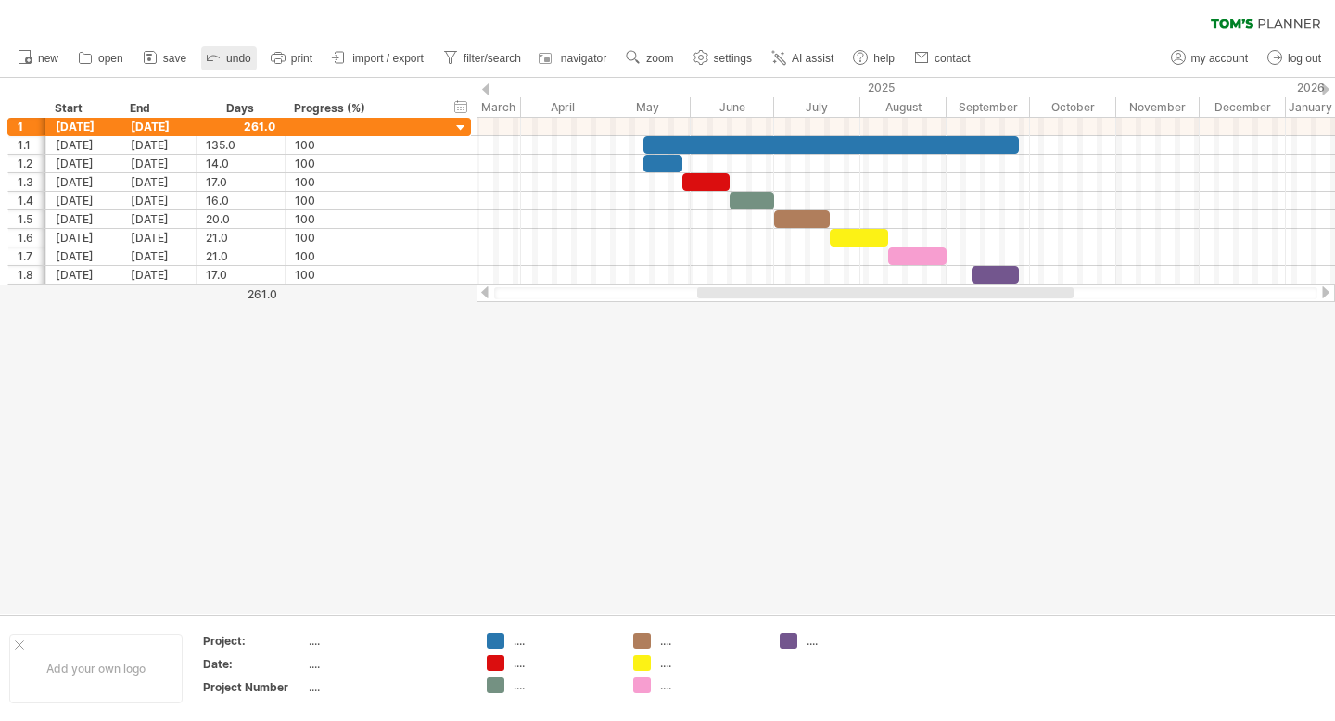
click at [242, 58] on span "undo" at bounding box center [238, 58] width 25 height 13
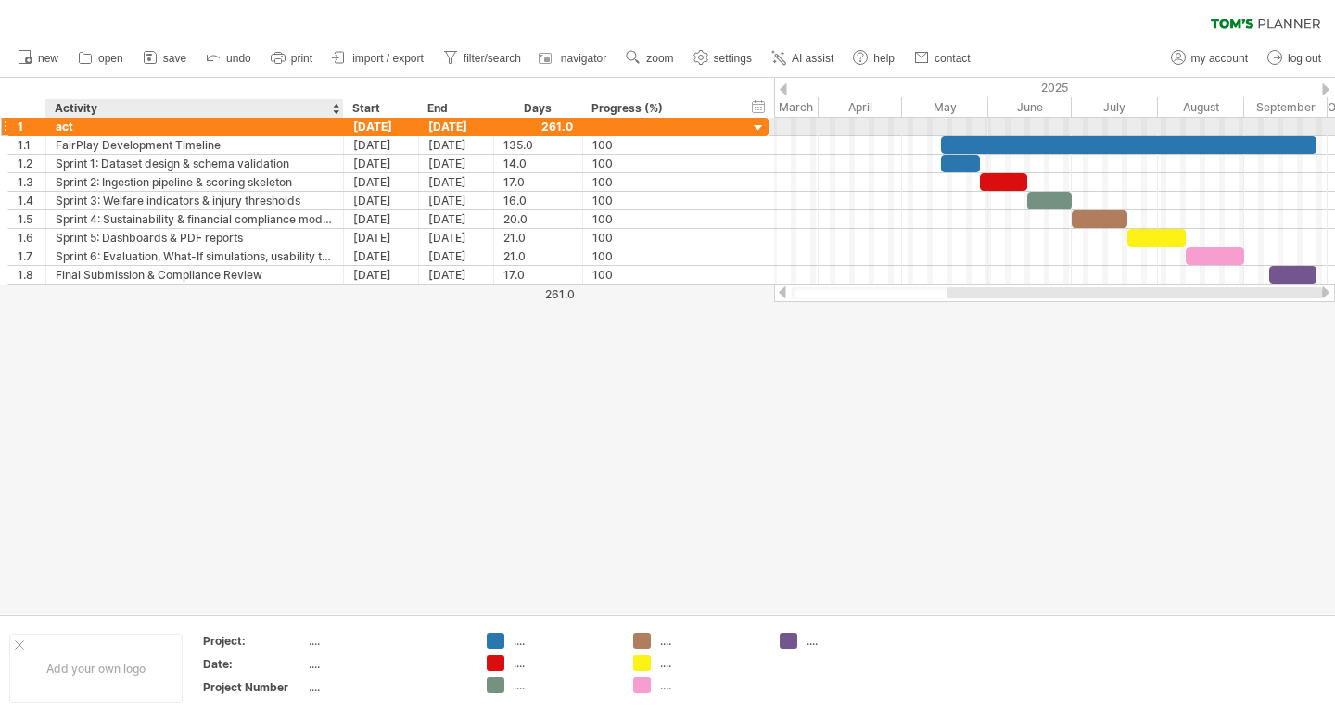
click at [188, 121] on div "act" at bounding box center [195, 127] width 278 height 18
type input "*"
click at [376, 130] on div "[DATE]" at bounding box center [381, 127] width 75 height 18
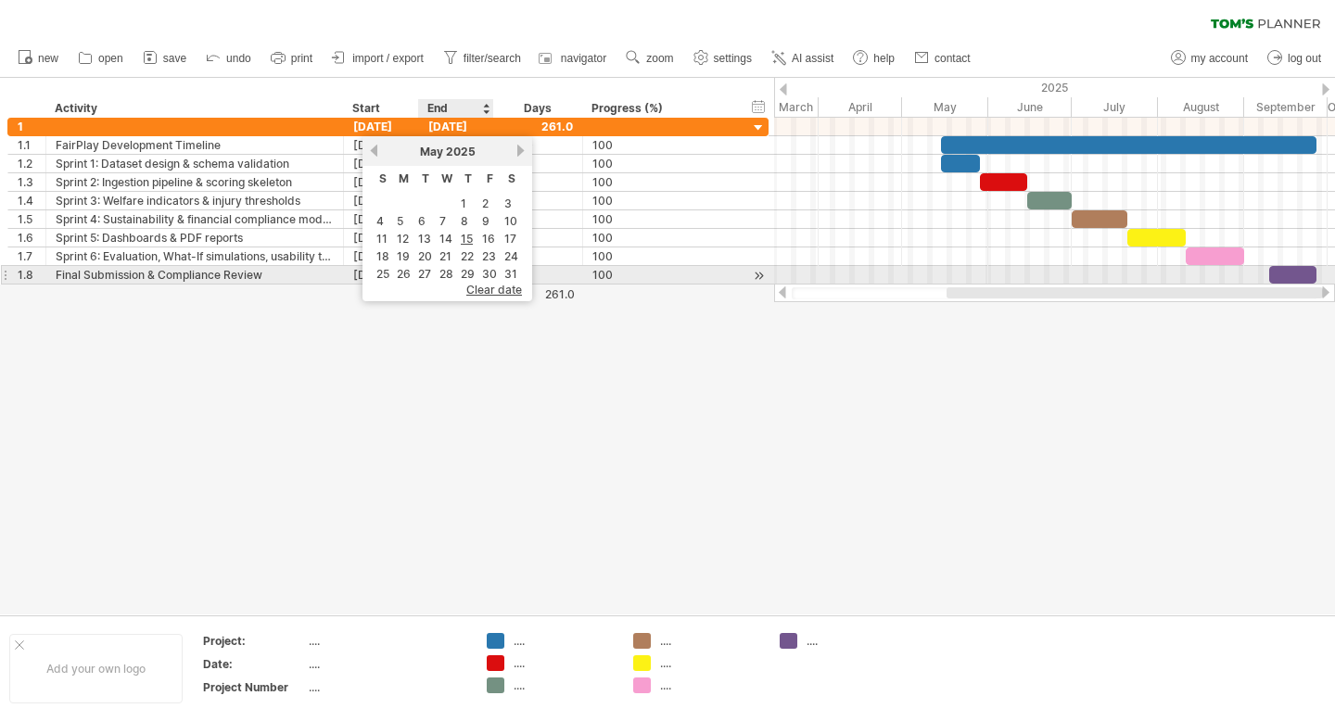
click at [486, 284] on span "clear date" at bounding box center [494, 290] width 56 height 14
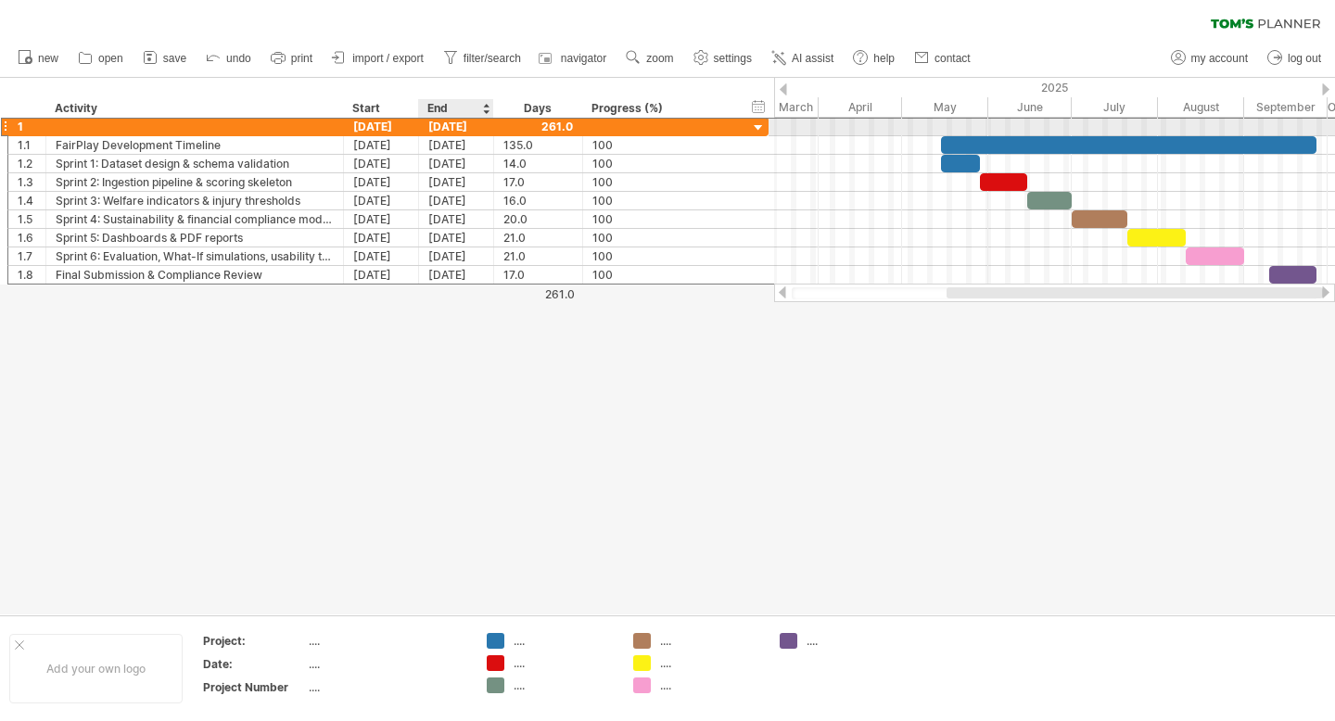
click at [463, 134] on div "[DATE]" at bounding box center [456, 127] width 75 height 18
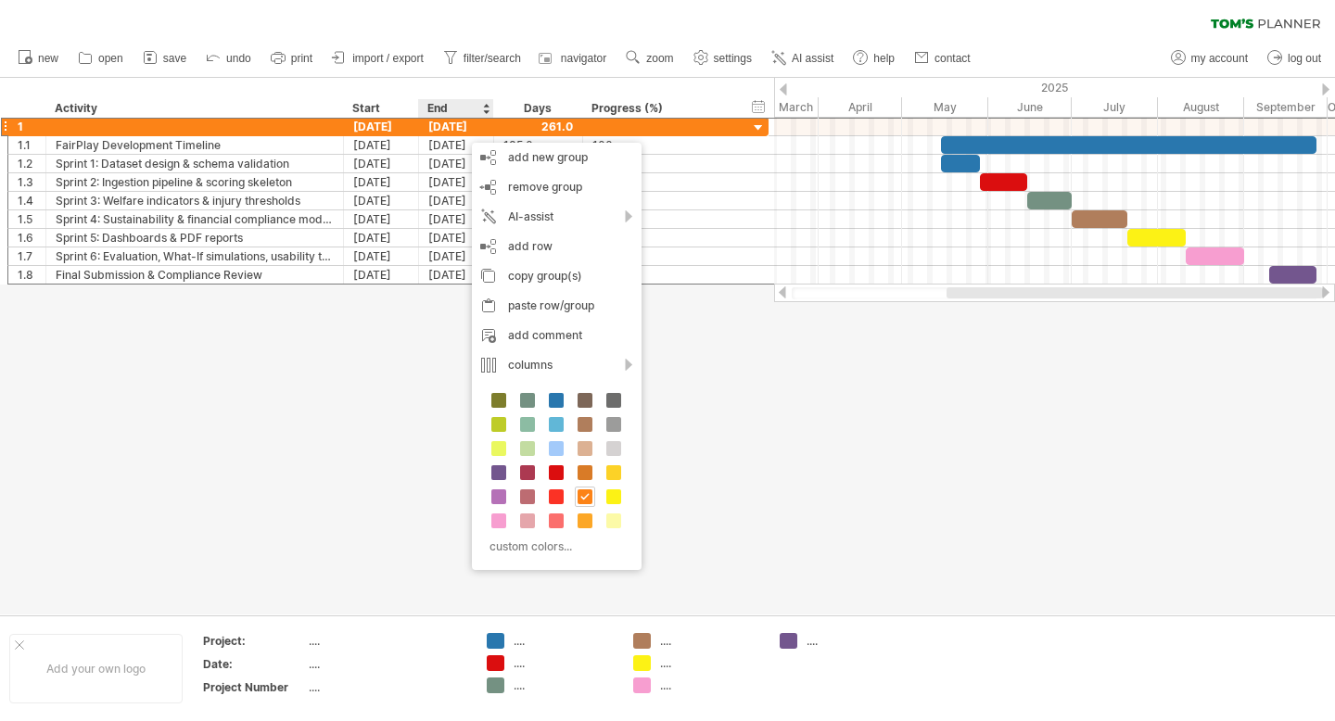
click at [415, 351] on div at bounding box center [667, 346] width 1335 height 537
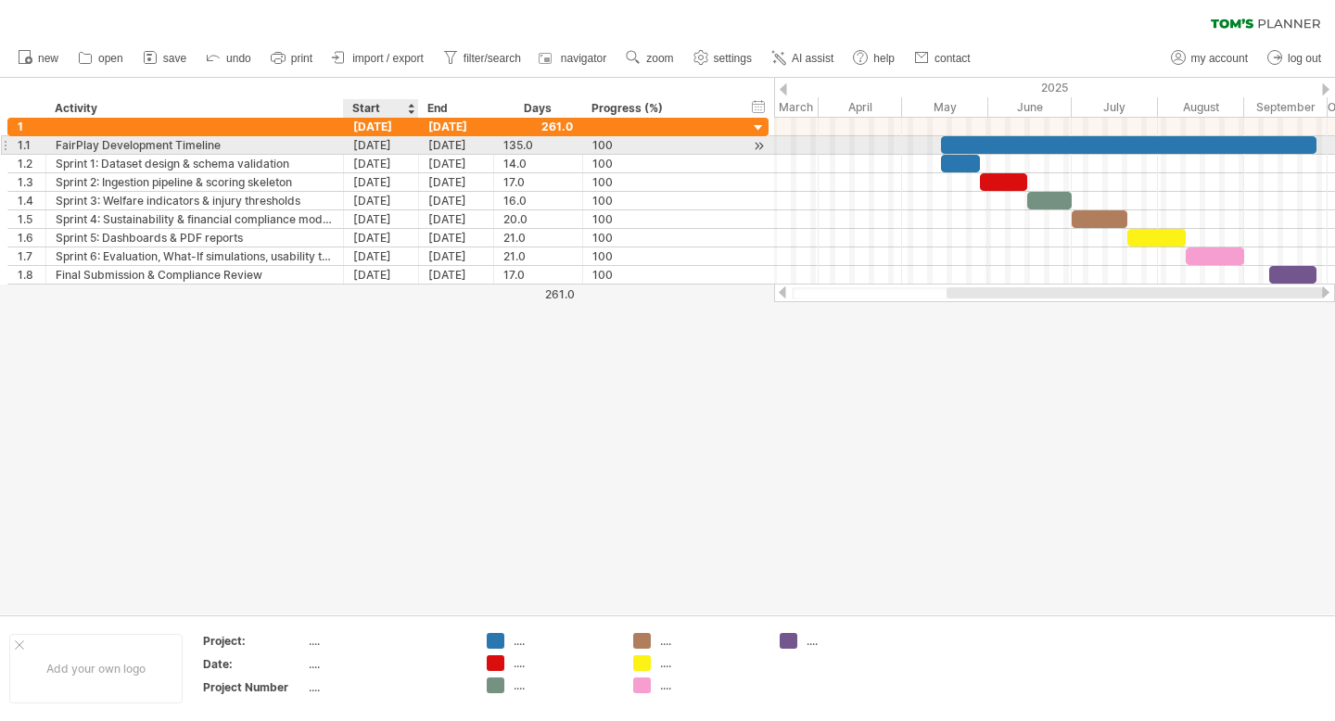
click at [379, 147] on div "[DATE]" at bounding box center [381, 145] width 75 height 18
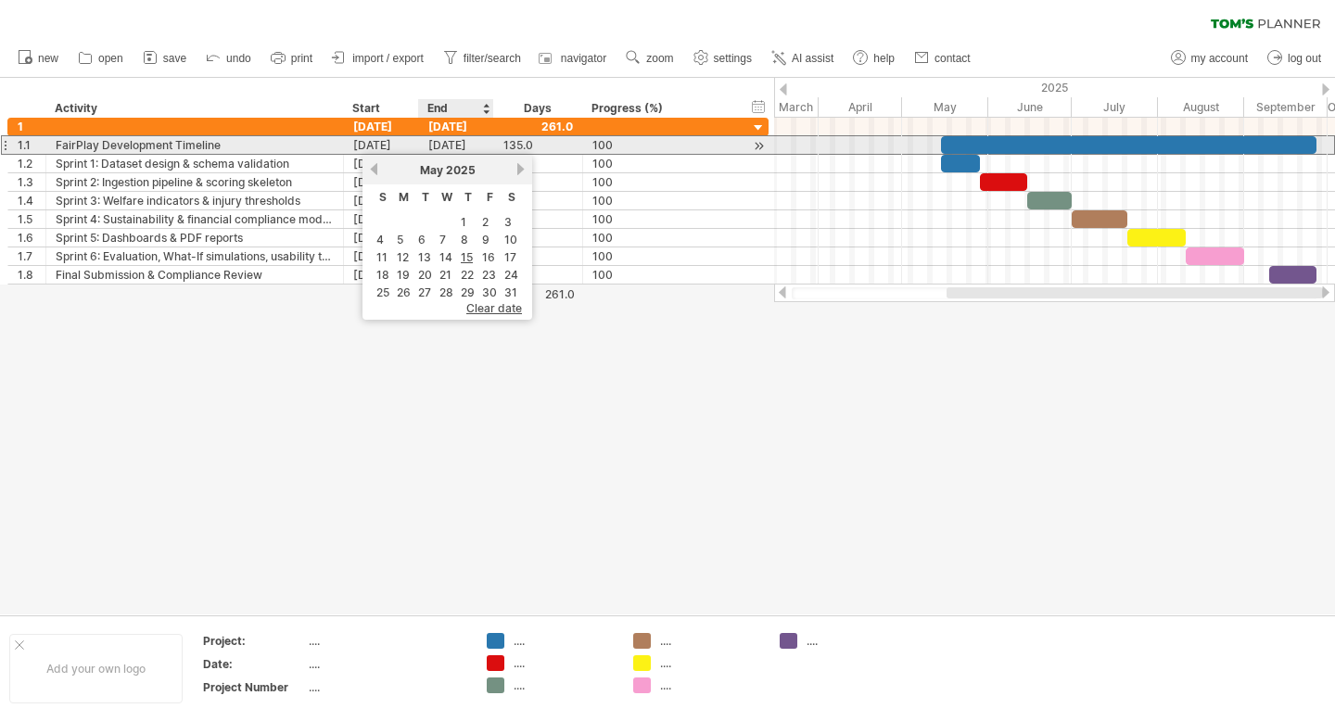
click at [452, 145] on div "[DATE]" at bounding box center [456, 145] width 75 height 18
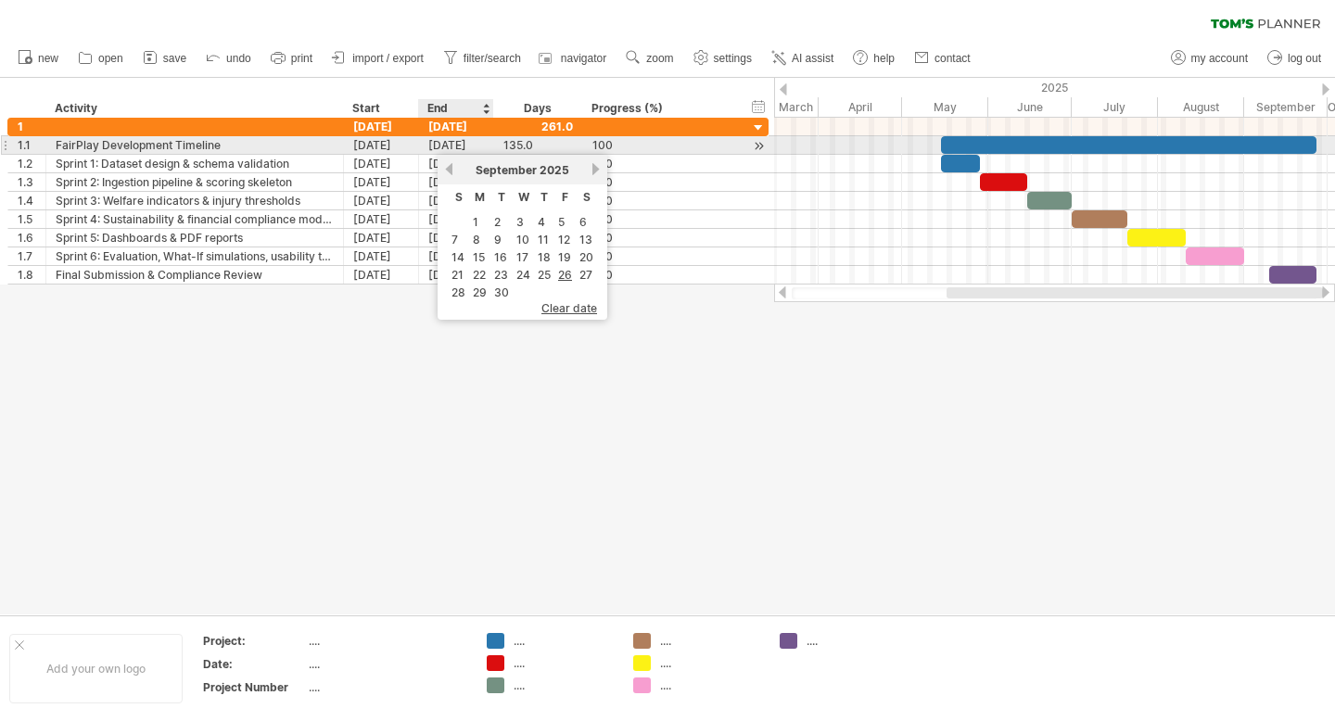
click at [502, 143] on div "135.0 135.0" at bounding box center [538, 145] width 89 height 18
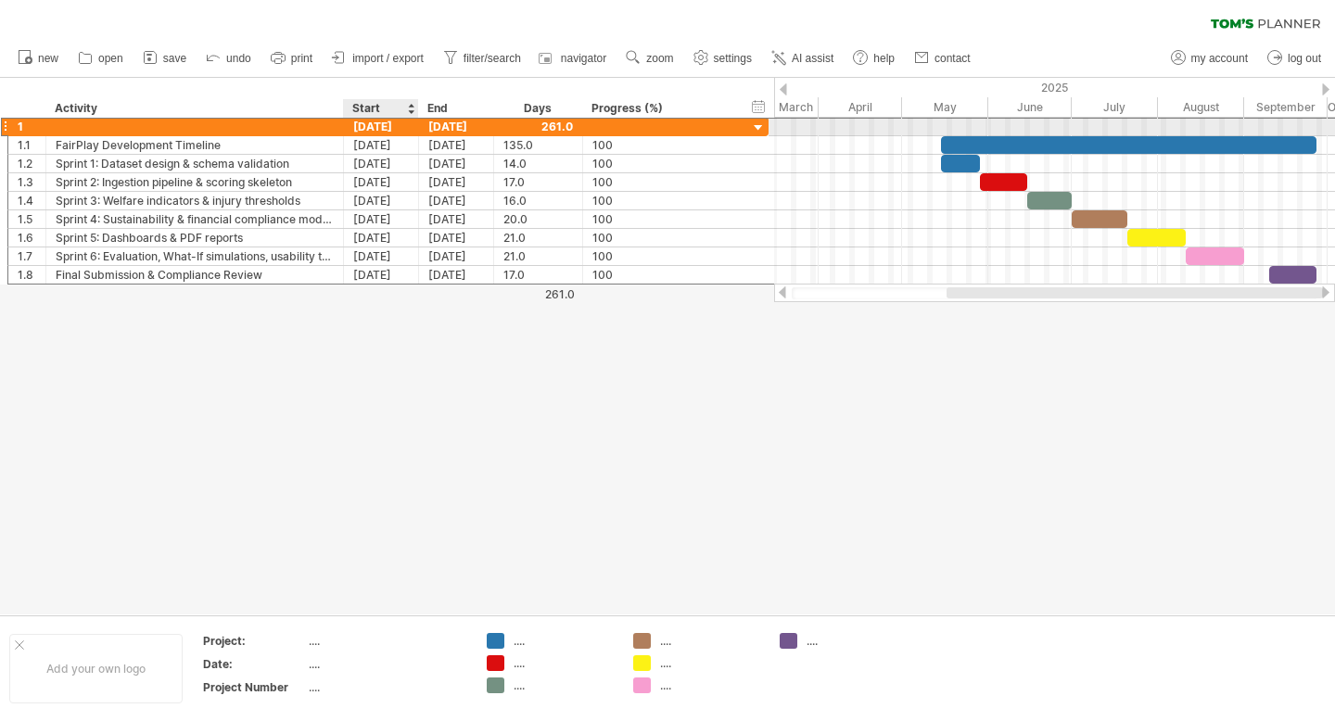
click at [393, 130] on div "[DATE]" at bounding box center [381, 127] width 75 height 18
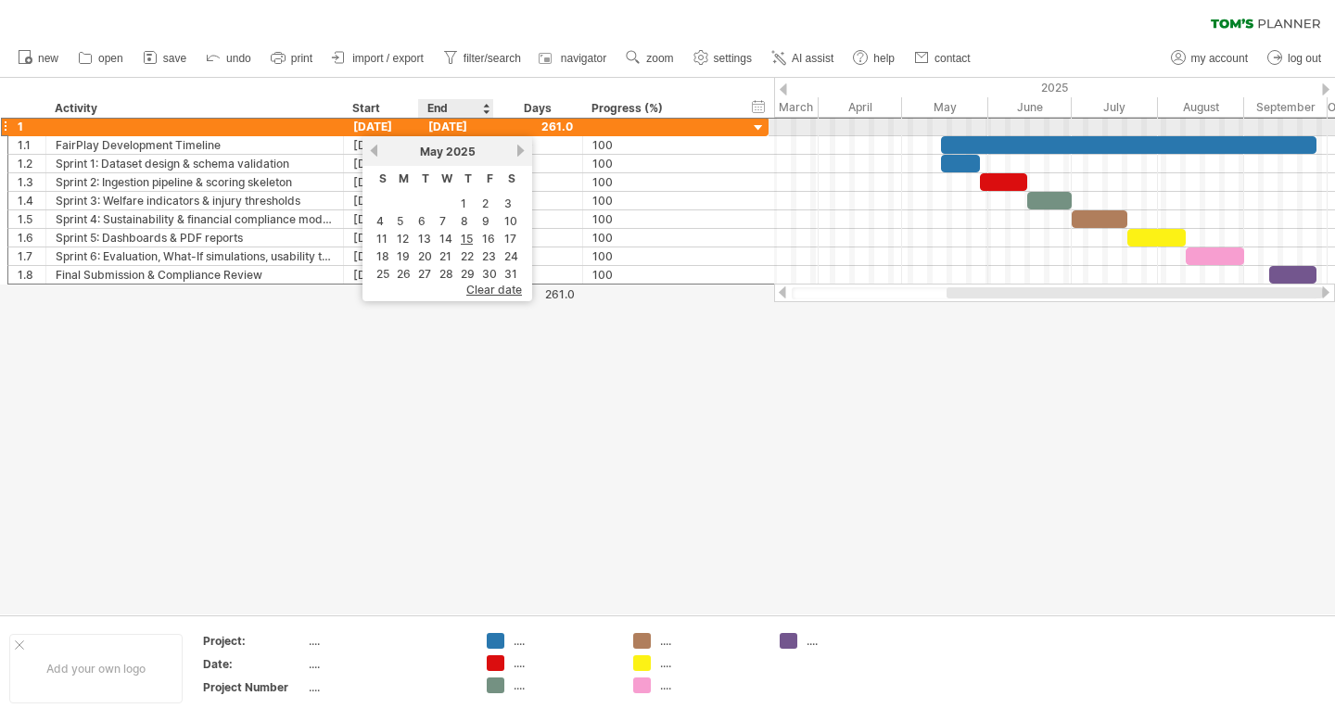
click at [455, 130] on div "[DATE]" at bounding box center [456, 127] width 75 height 18
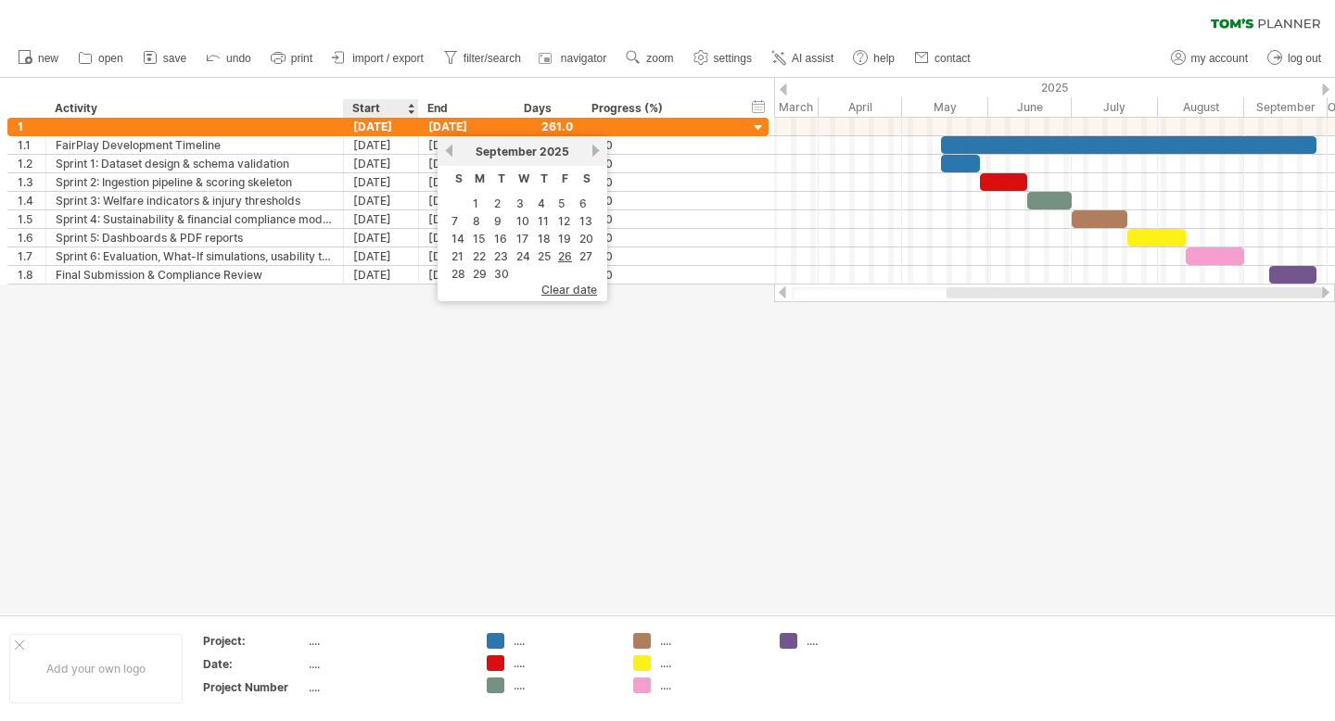
click at [397, 456] on div at bounding box center [667, 346] width 1335 height 537
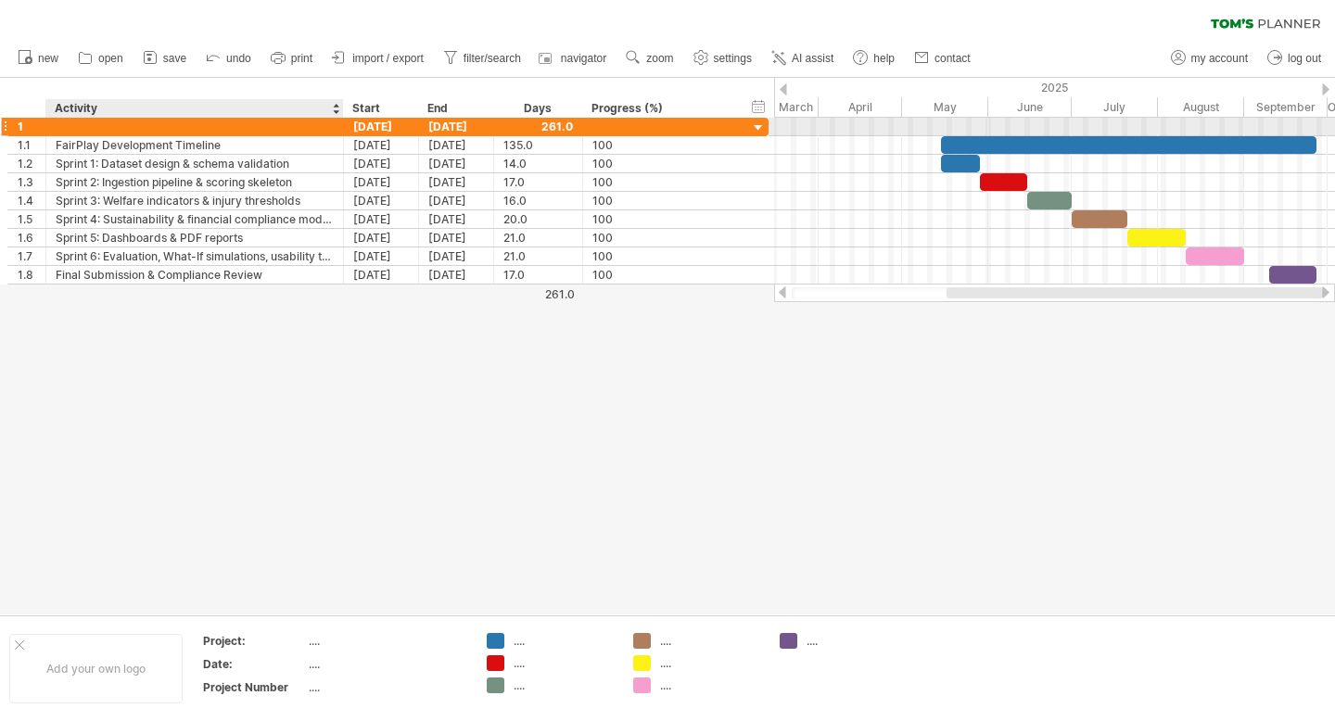
click at [151, 126] on div at bounding box center [195, 127] width 278 height 18
type input "*"
click at [386, 125] on div "[DATE]" at bounding box center [381, 127] width 75 height 18
click at [439, 124] on div "[DATE]" at bounding box center [456, 127] width 75 height 18
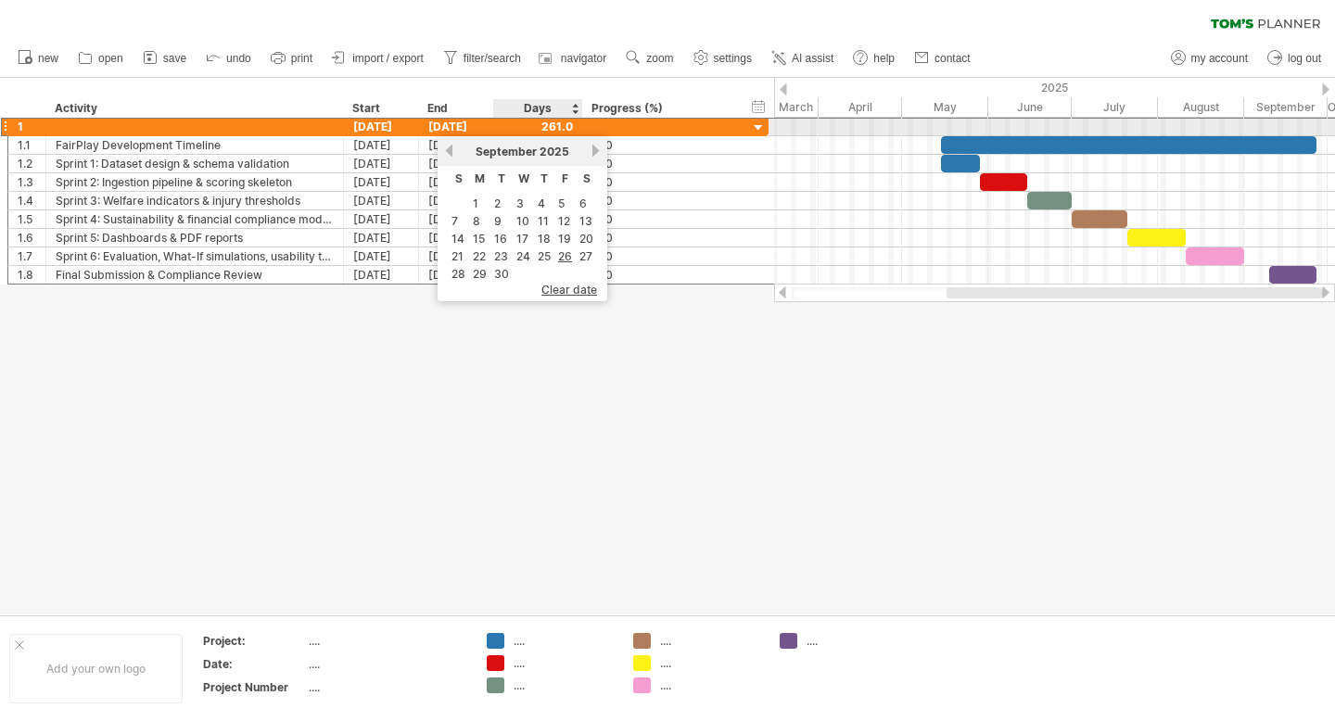
click at [550, 131] on div at bounding box center [539, 127] width 70 height 18
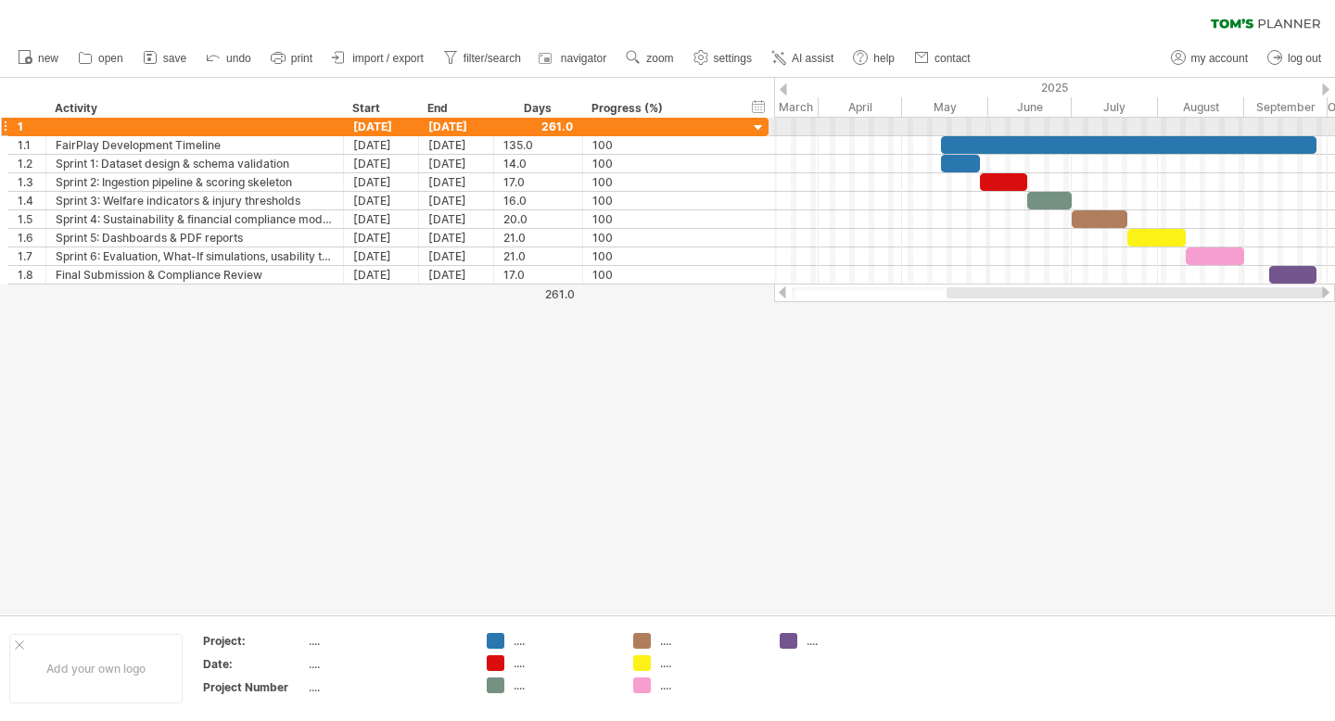
click at [760, 134] on div at bounding box center [759, 129] width 18 height 18
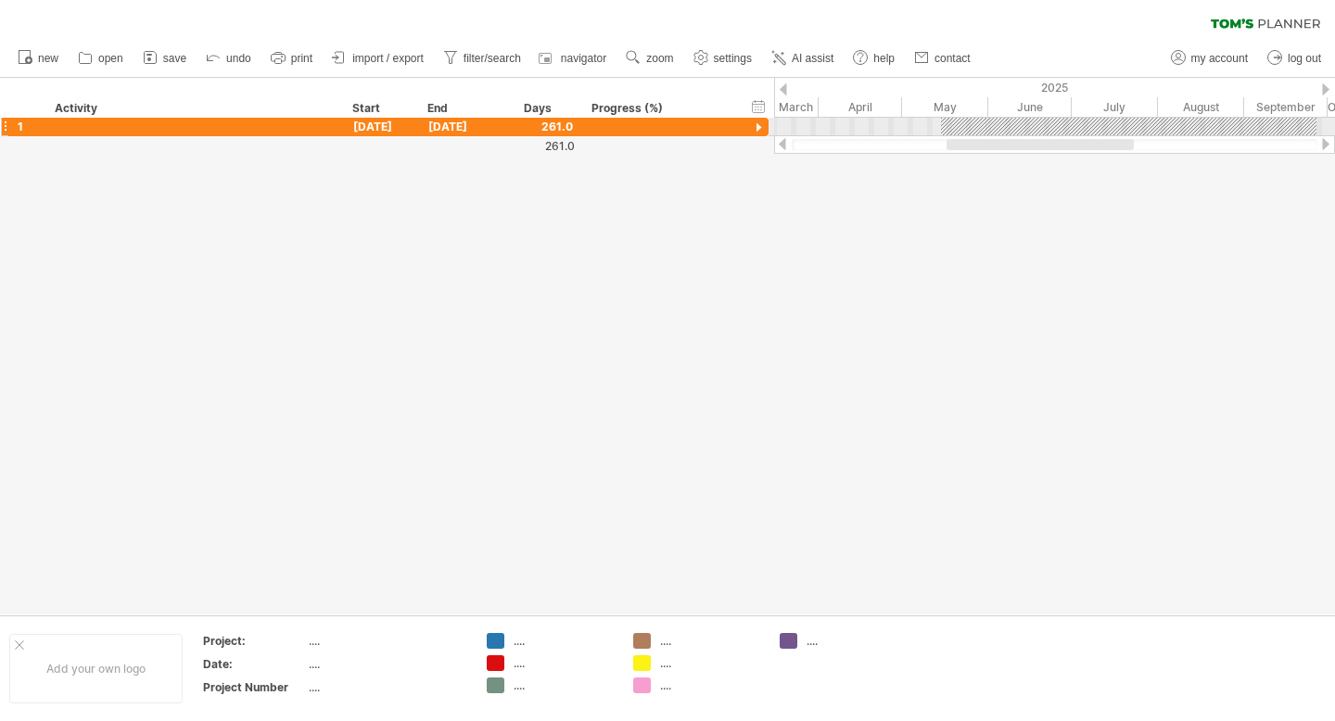
click at [760, 134] on div at bounding box center [759, 129] width 18 height 18
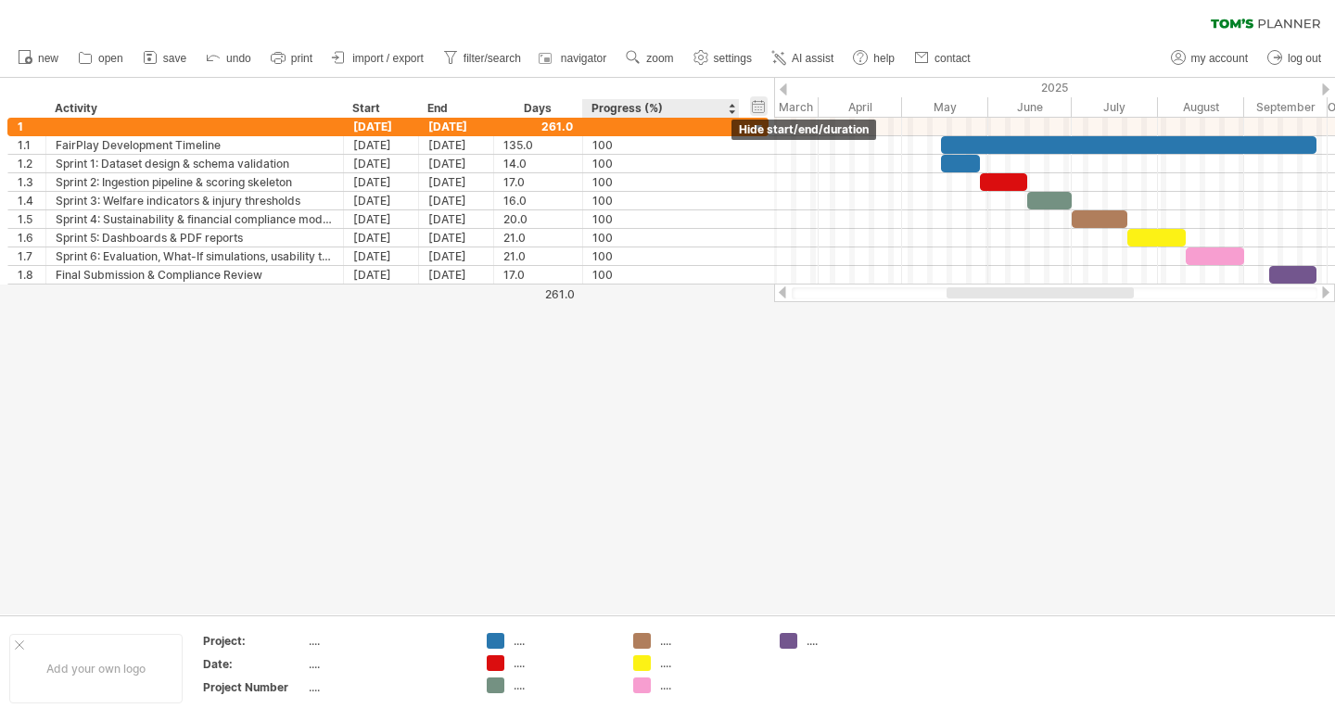
click at [757, 97] on div "hide start/end/duration show start/end/duration" at bounding box center [759, 105] width 18 height 19
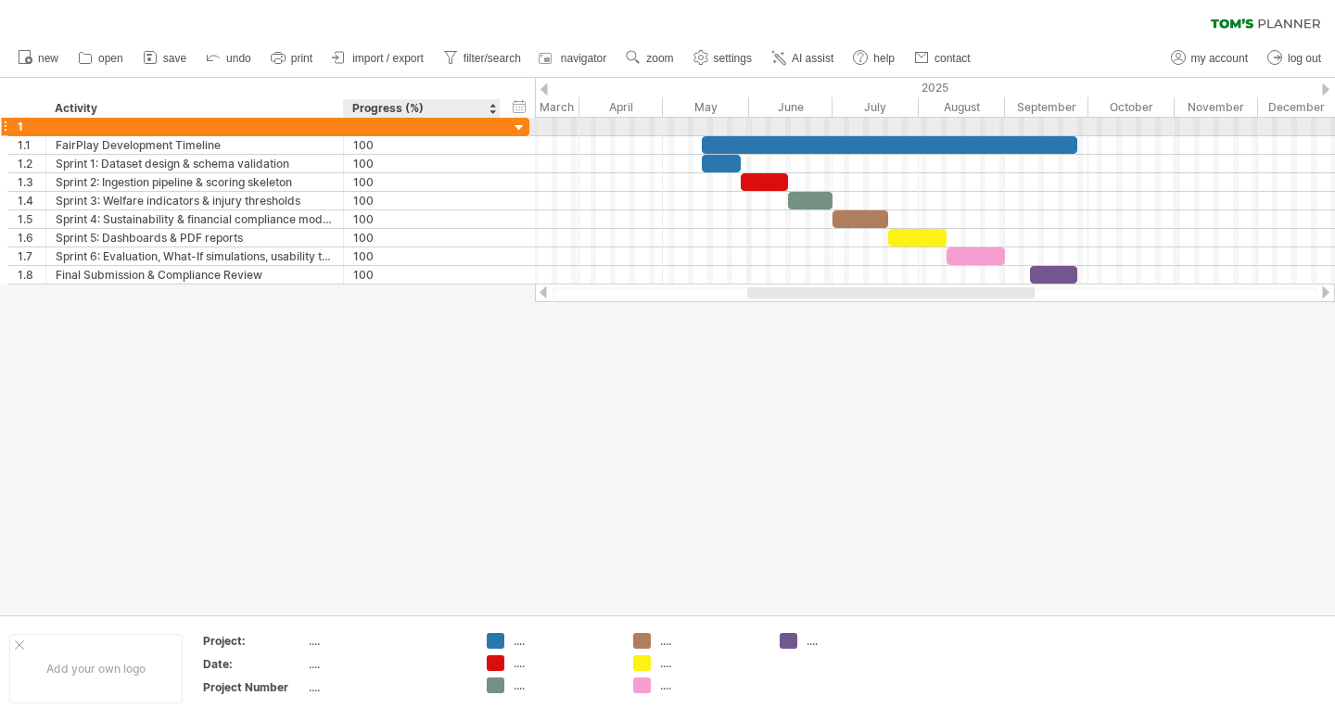
click at [522, 126] on div at bounding box center [520, 129] width 18 height 18
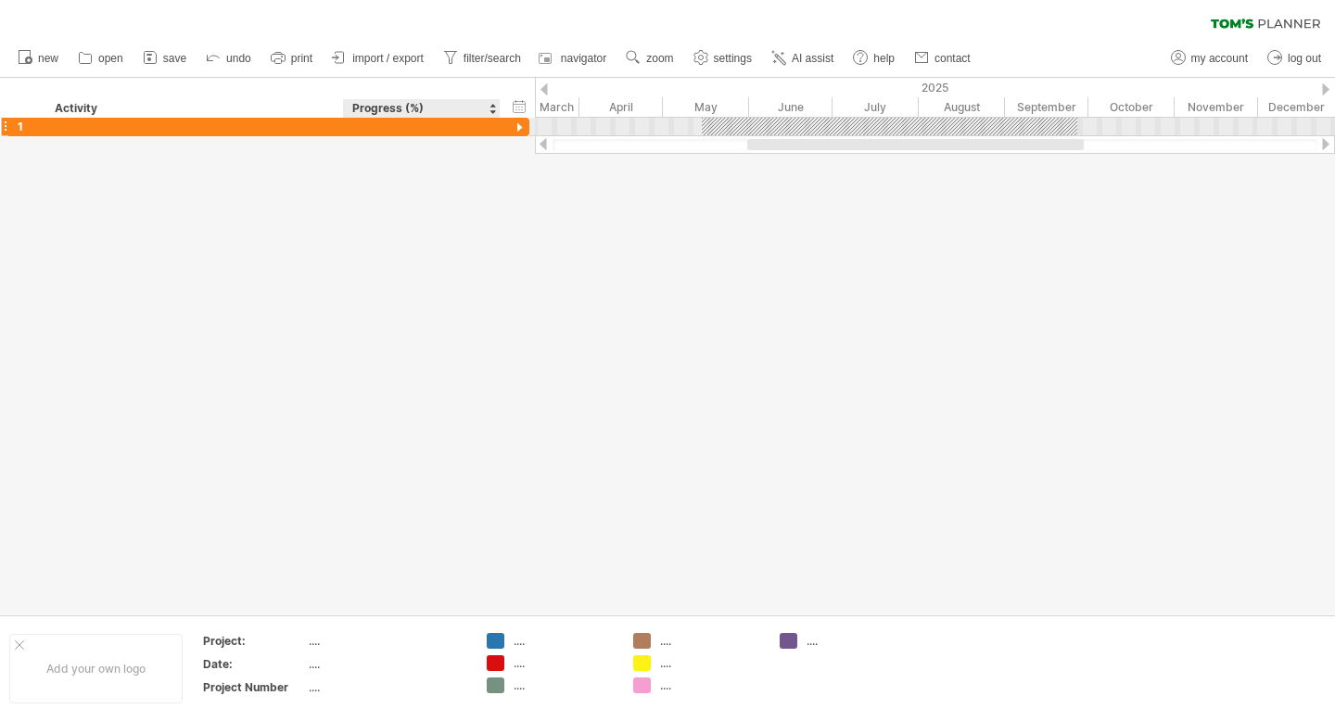
click at [522, 126] on div at bounding box center [520, 129] width 18 height 18
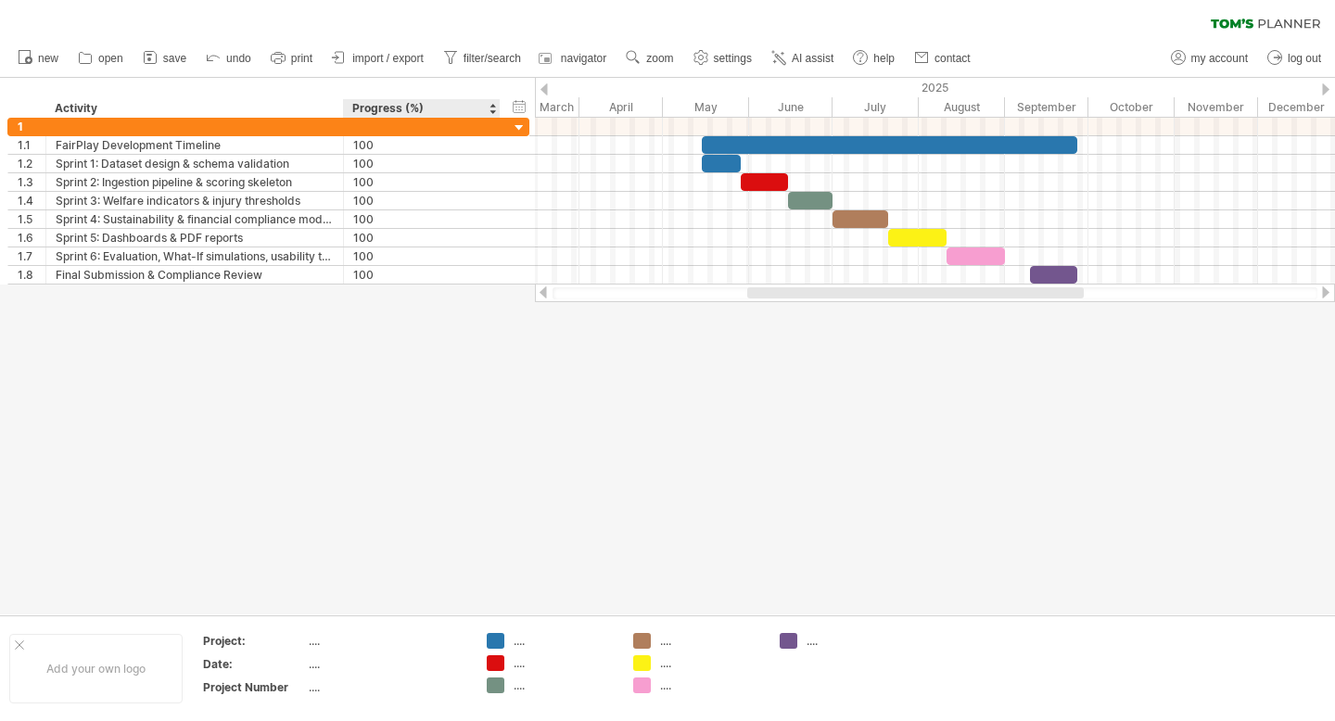
click at [508, 103] on div "**********" at bounding box center [267, 98] width 535 height 40
click at [518, 103] on div "hide start/end/duration show start/end/duration" at bounding box center [520, 105] width 18 height 19
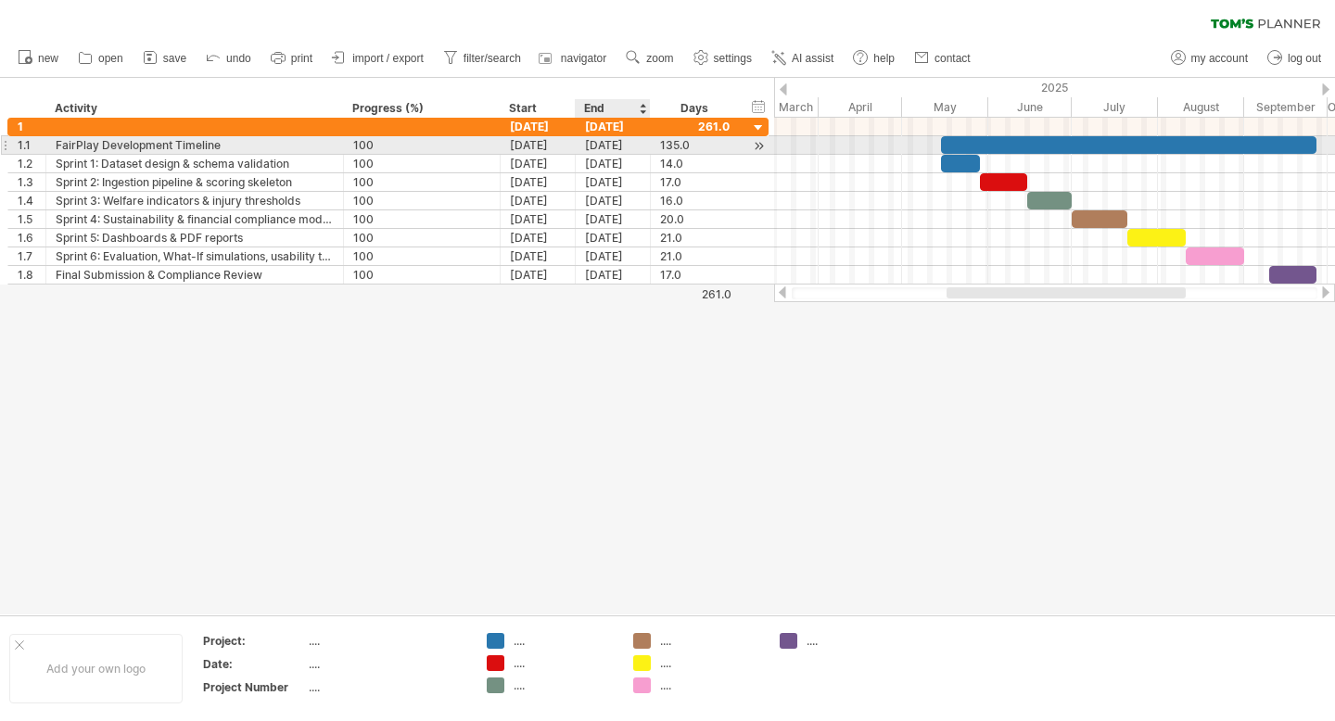
click at [613, 144] on div "[DATE]" at bounding box center [613, 145] width 75 height 18
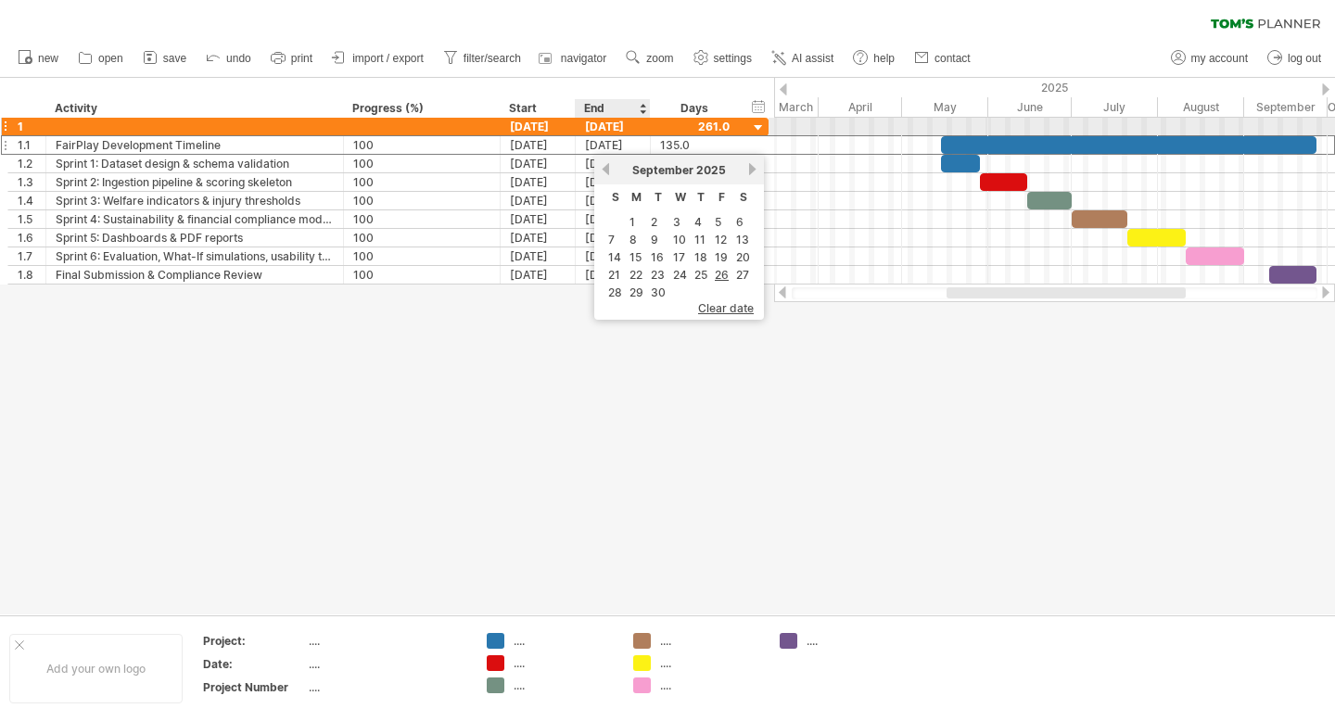
click at [591, 121] on div "[DATE]" at bounding box center [613, 127] width 75 height 18
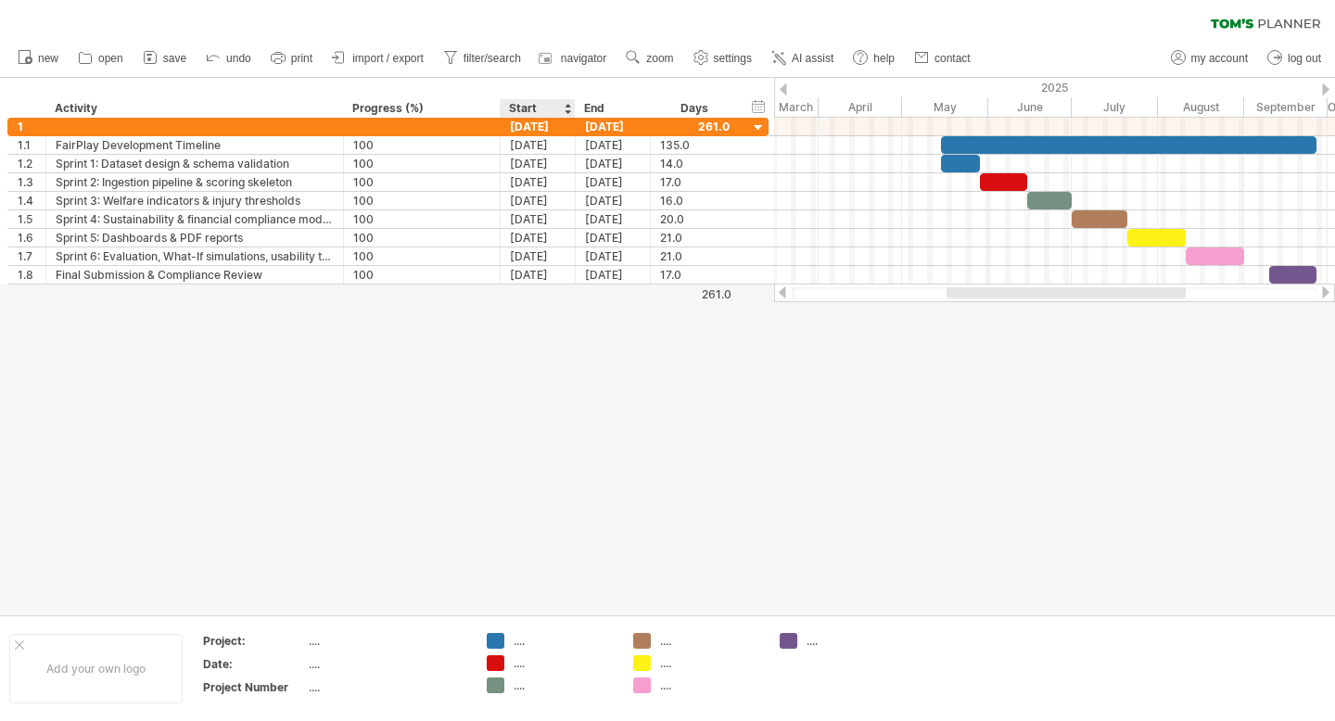
click at [574, 351] on div at bounding box center [667, 346] width 1335 height 537
click at [1309, 57] on span "log out" at bounding box center [1304, 58] width 33 height 13
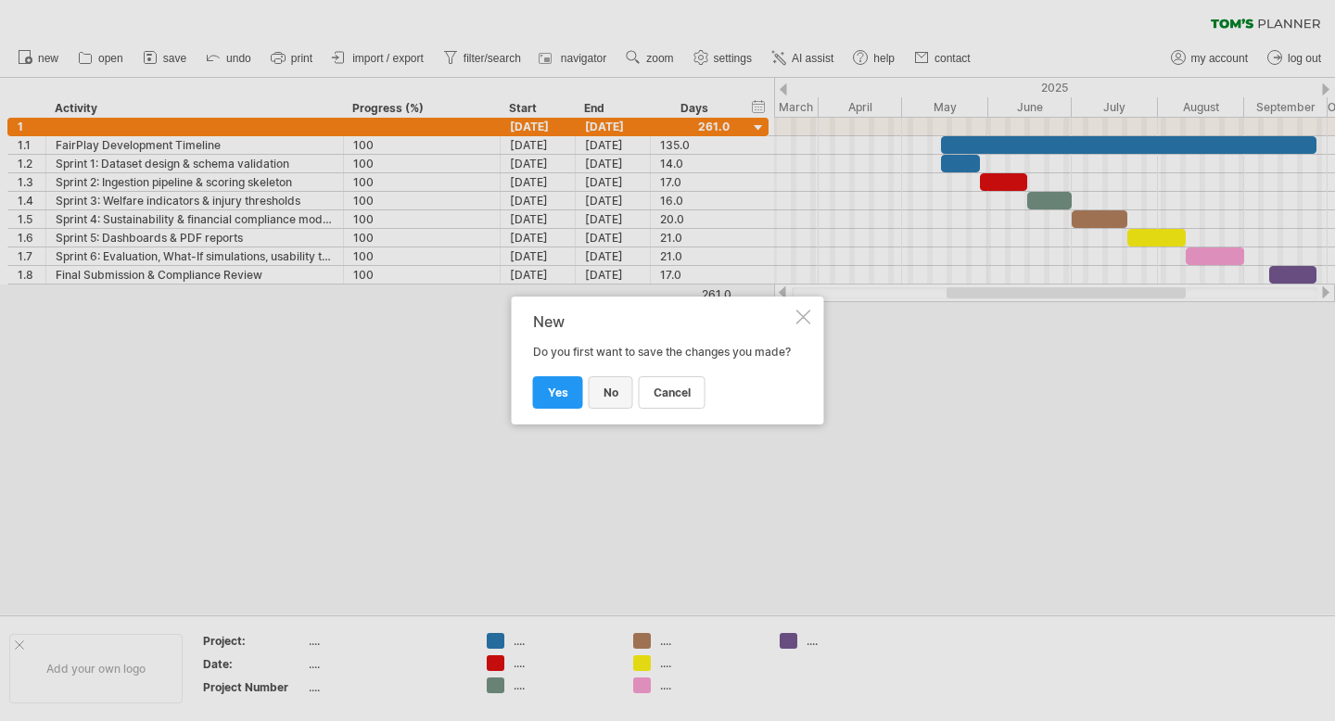
click at [609, 400] on span "no" at bounding box center [611, 393] width 15 height 14
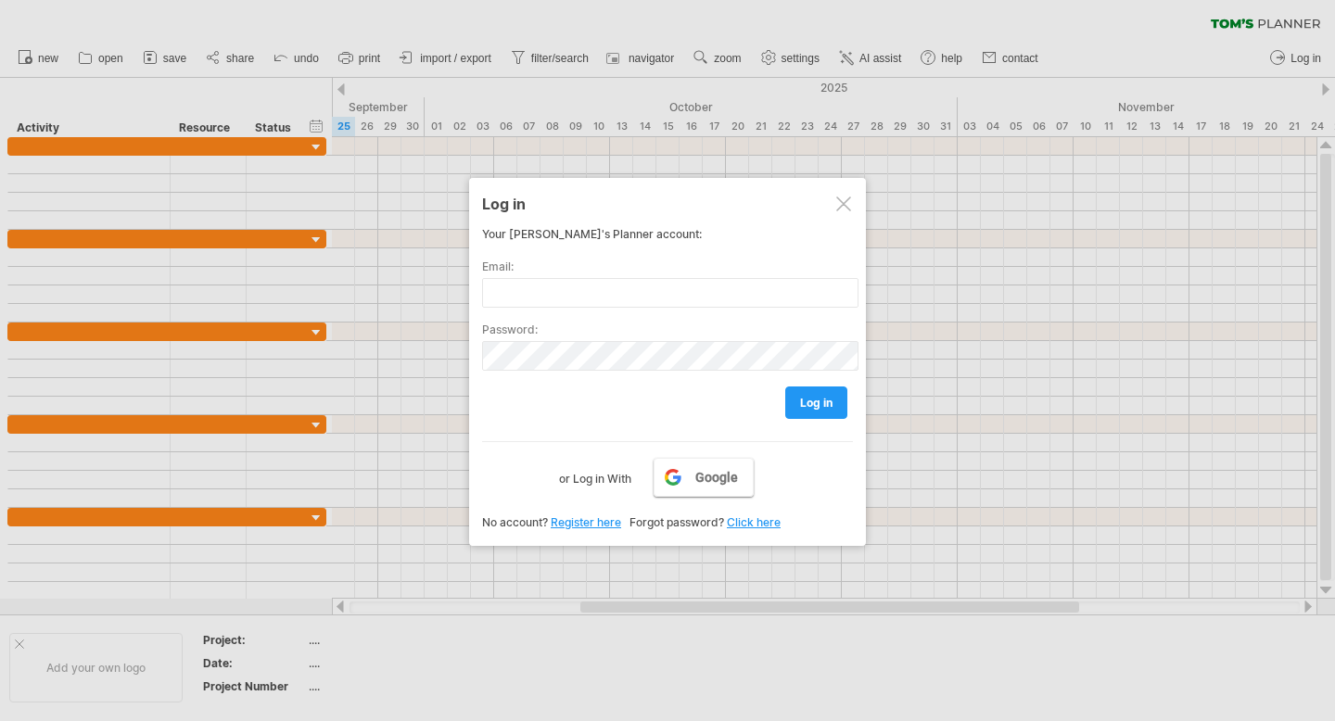
click at [721, 478] on span "Google" at bounding box center [716, 477] width 43 height 15
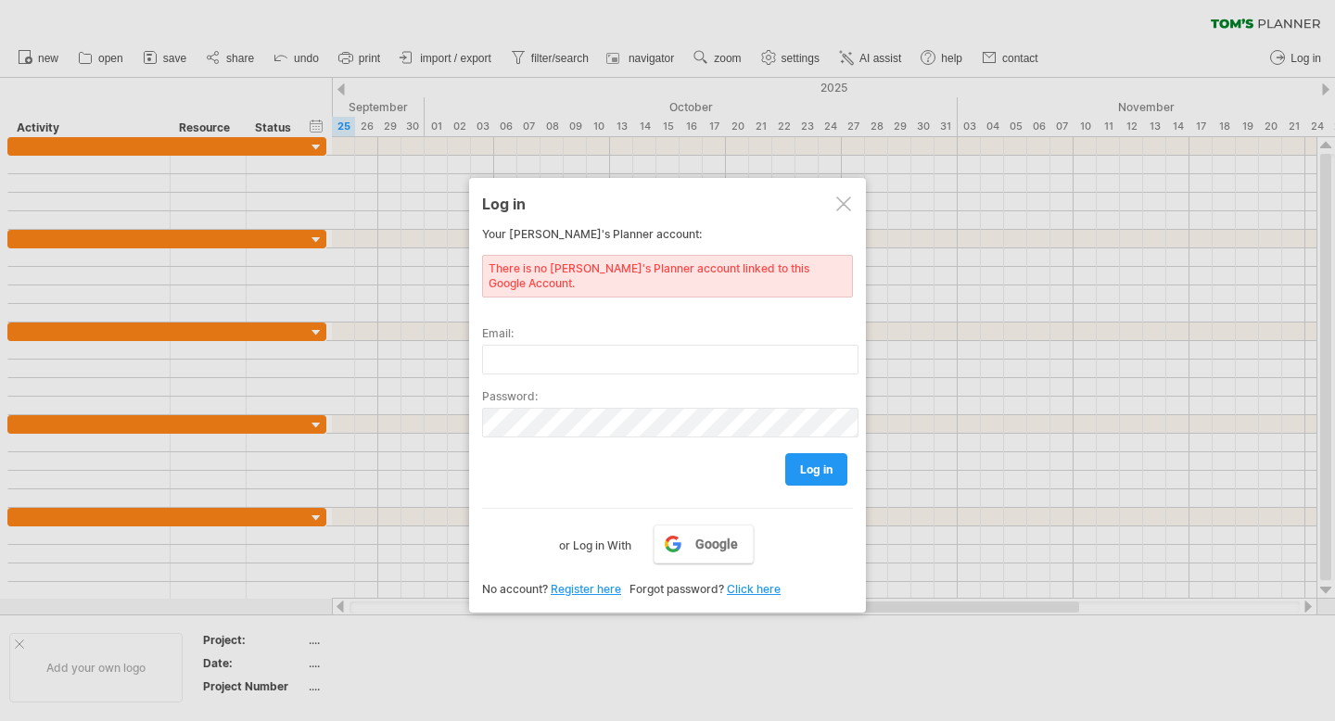
click at [603, 582] on link "Register here" at bounding box center [586, 589] width 70 height 14
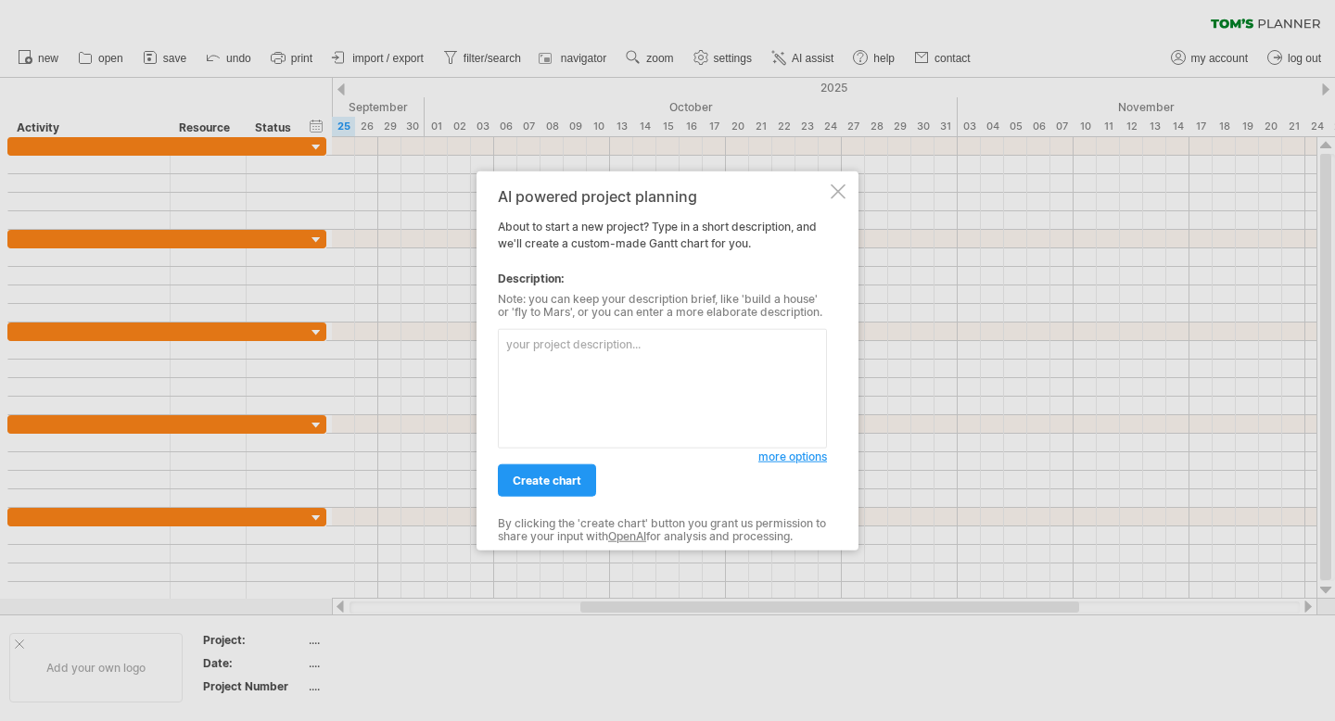
paste textarea "Create a [PERSON_NAME] chart titled "FairPlay Development Timeline". Use the fo…"
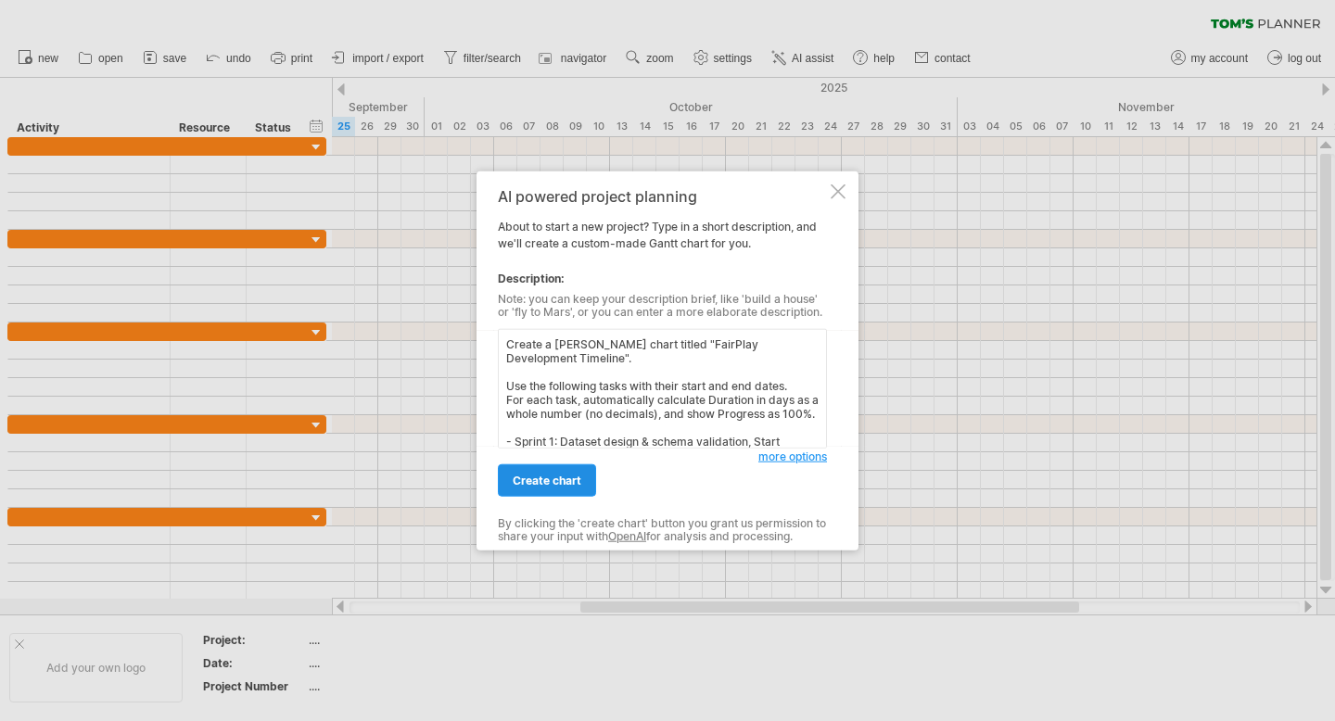
scroll to position [252, 0]
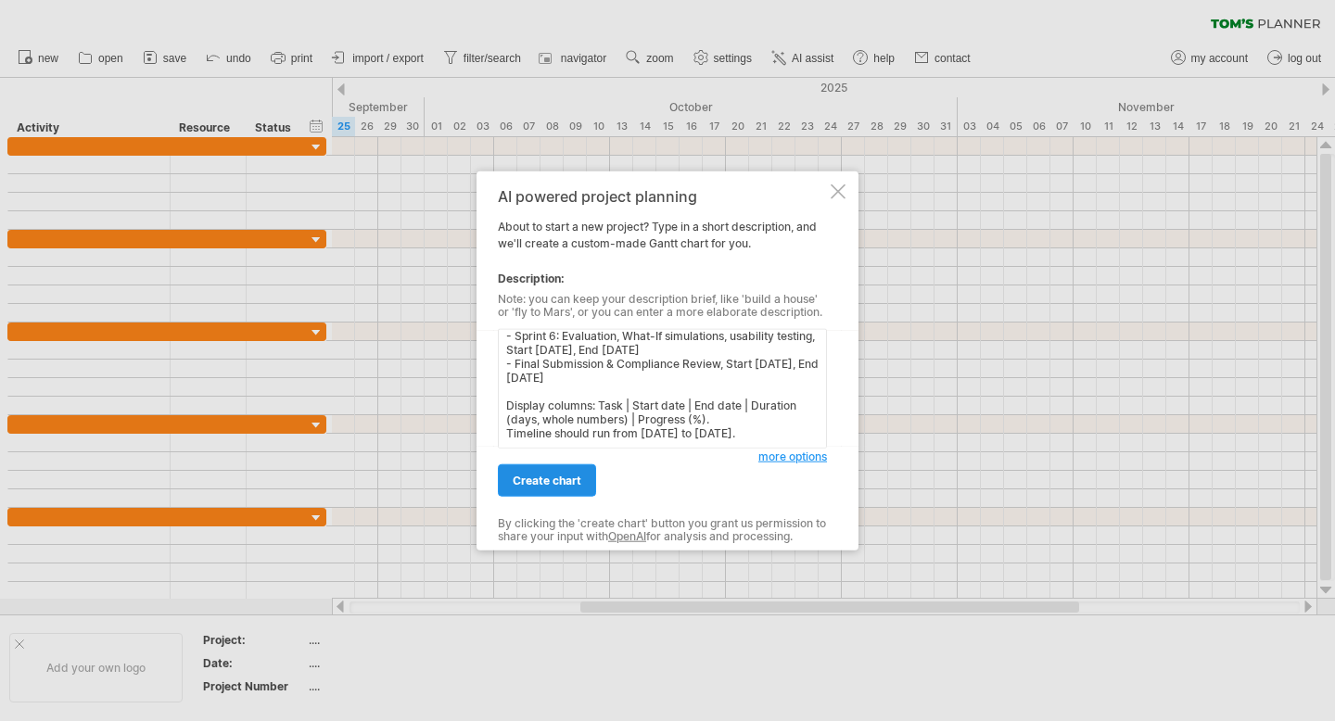
type textarea "Create a [PERSON_NAME] chart titled "FairPlay Development Timeline". Use the fo…"
click at [553, 491] on link "create chart" at bounding box center [547, 481] width 98 height 32
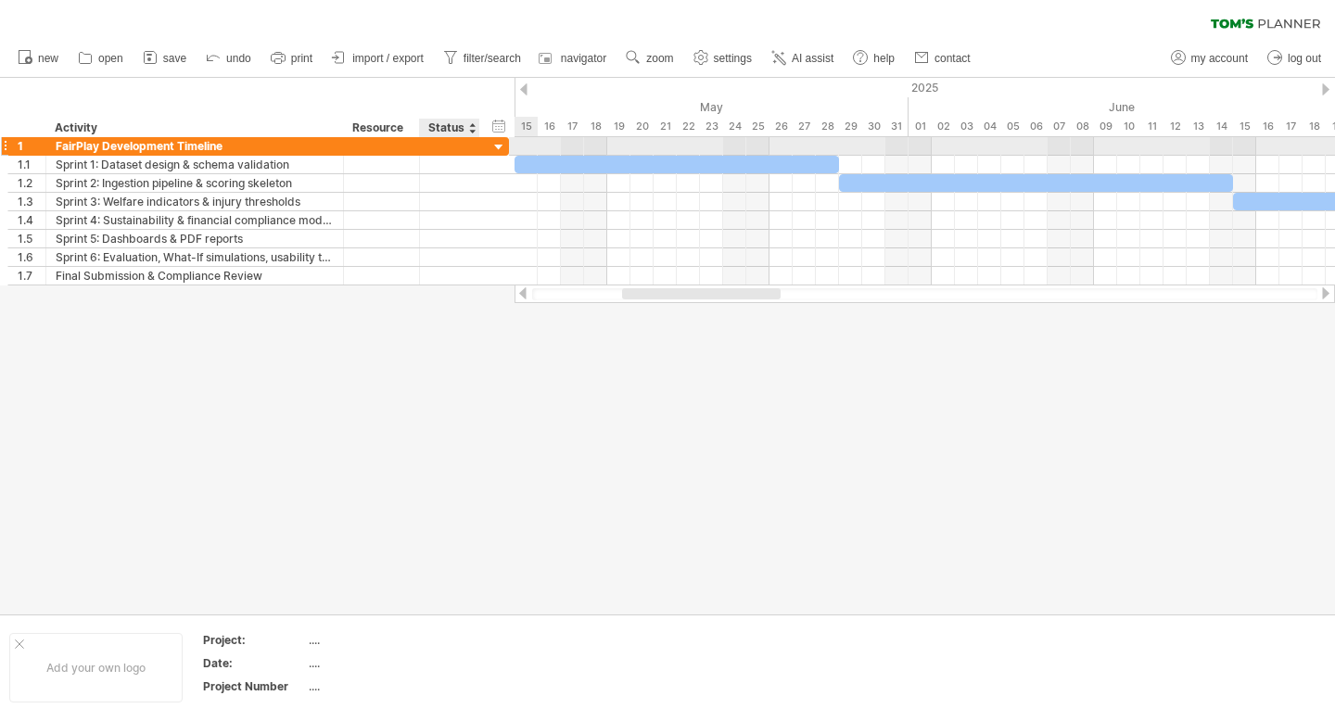
click at [495, 148] on div at bounding box center [500, 148] width 18 height 18
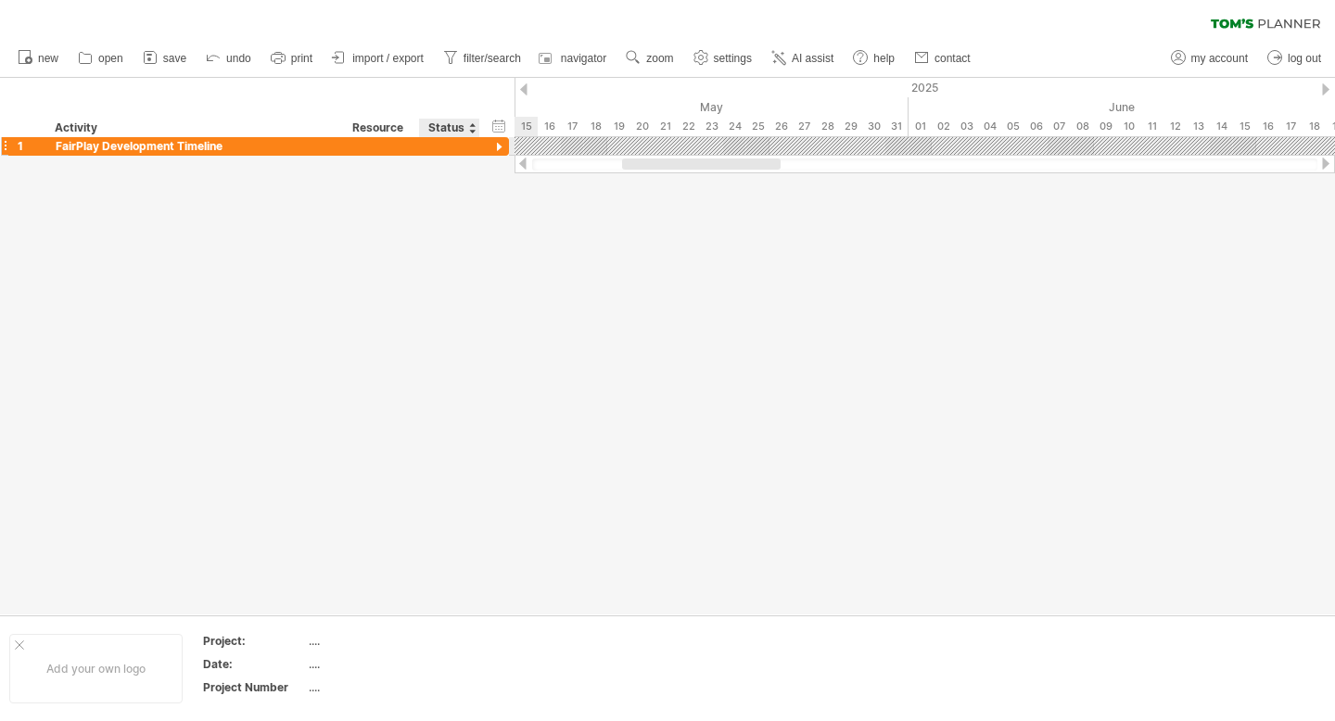
click at [495, 148] on div at bounding box center [500, 148] width 18 height 18
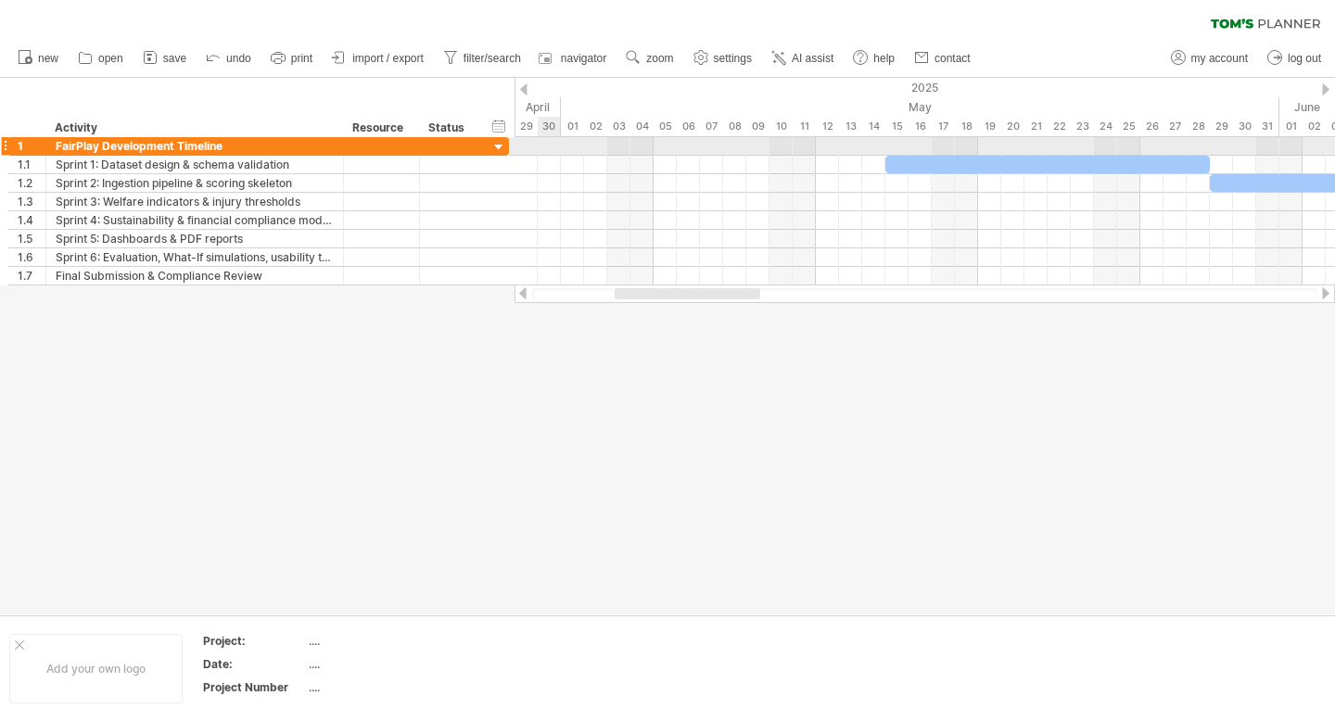
click at [551, 147] on div at bounding box center [925, 146] width 821 height 19
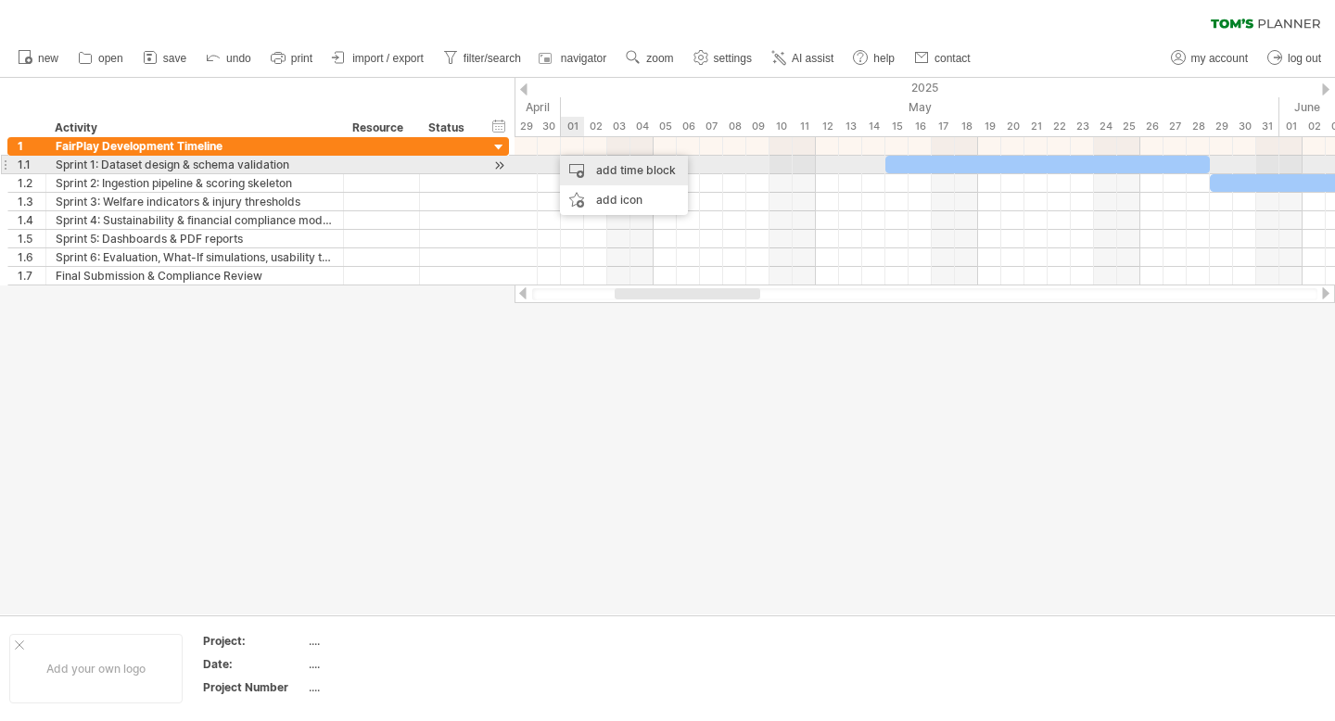
click at [590, 168] on div "add time block" at bounding box center [624, 171] width 128 height 30
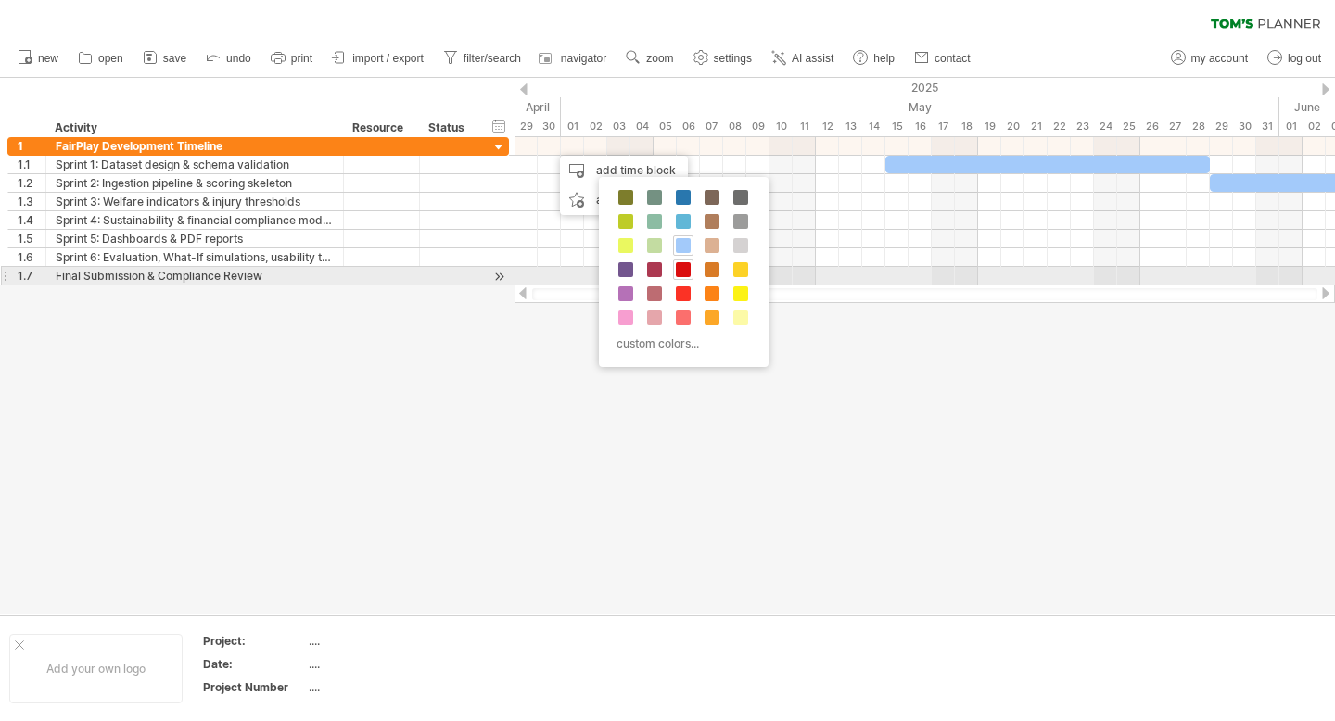
click at [688, 274] on span at bounding box center [683, 269] width 15 height 15
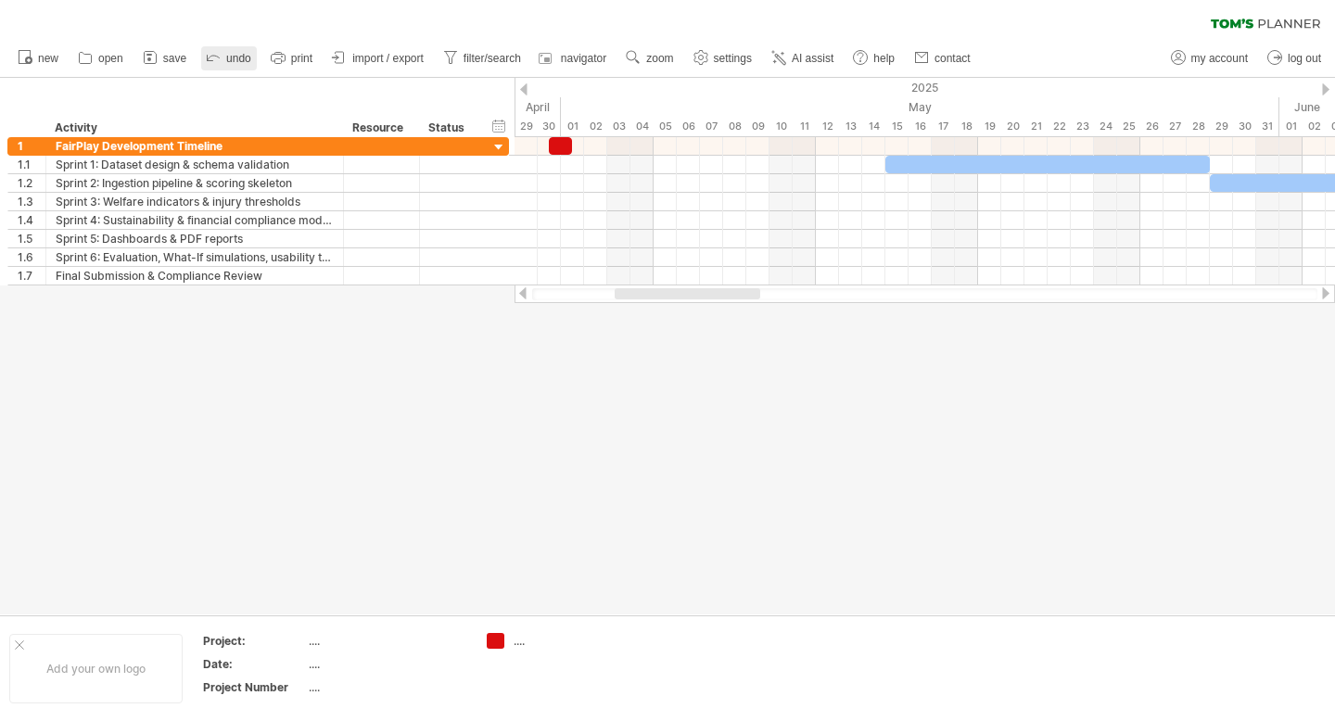
click at [233, 57] on span "undo" at bounding box center [238, 58] width 25 height 13
click at [465, 420] on div at bounding box center [667, 346] width 1335 height 537
click at [503, 125] on div "hide start/end/duration show start/end/duration" at bounding box center [500, 125] width 18 height 19
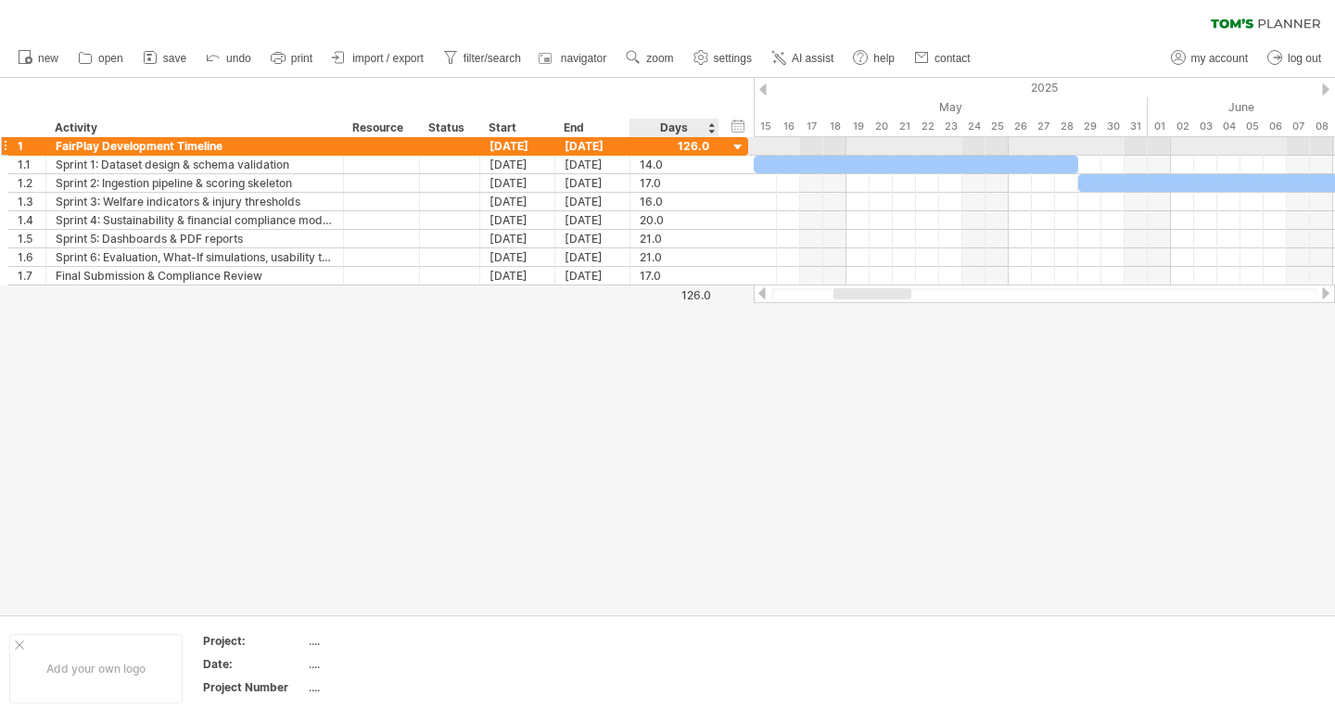
click at [707, 144] on div at bounding box center [675, 146] width 70 height 18
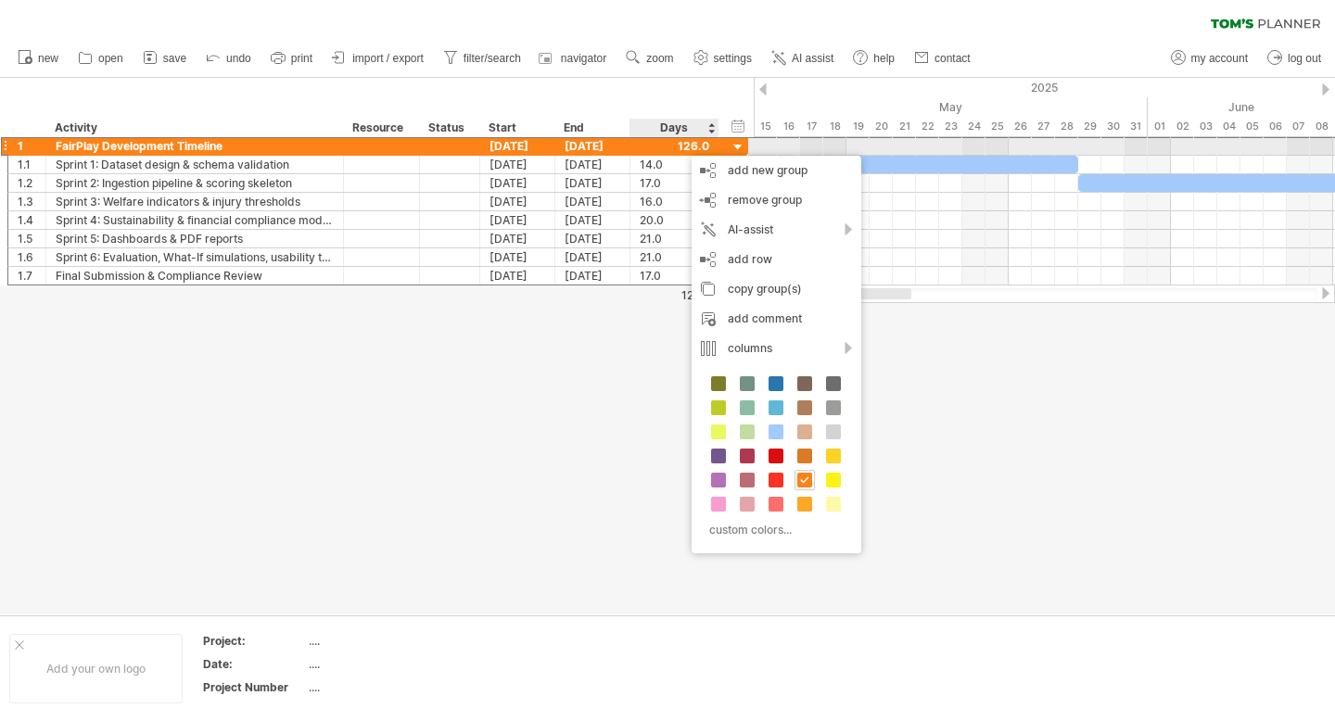
click at [691, 150] on div at bounding box center [675, 146] width 70 height 18
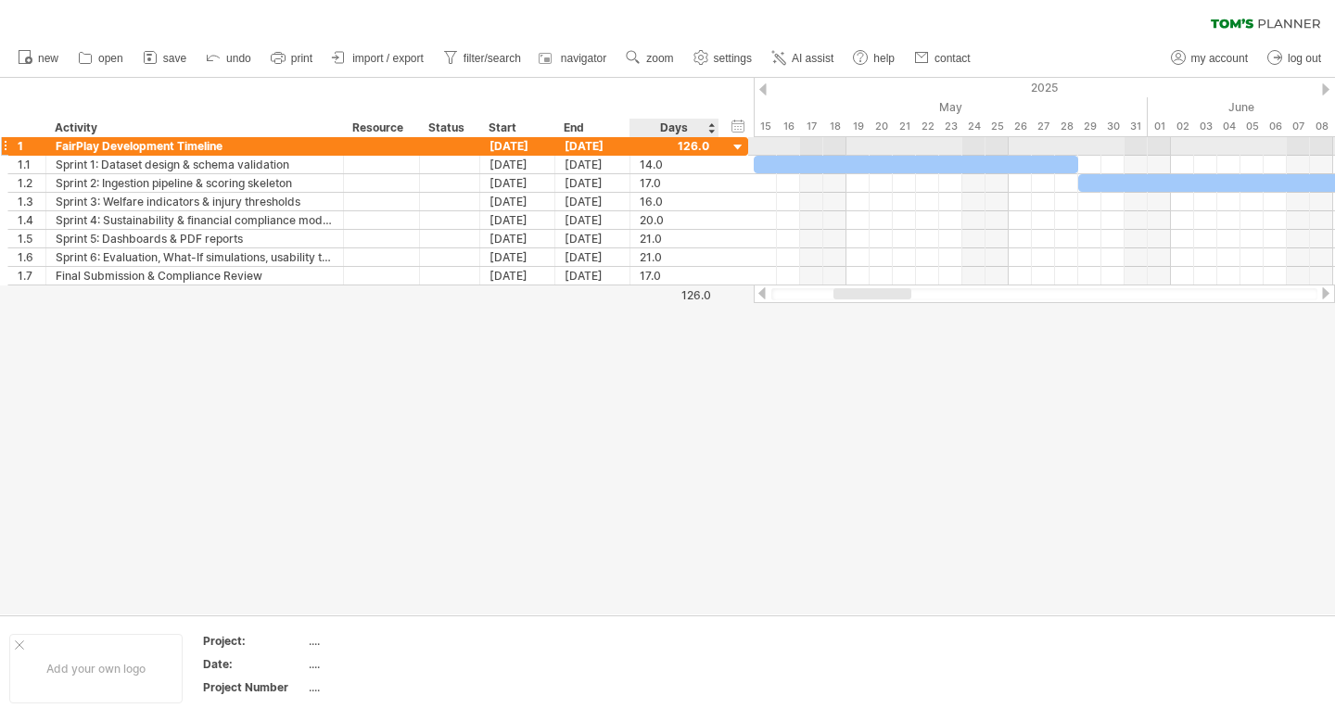
click at [691, 150] on div at bounding box center [675, 146] width 70 height 18
type input "*"
click at [707, 143] on div at bounding box center [675, 146] width 70 height 18
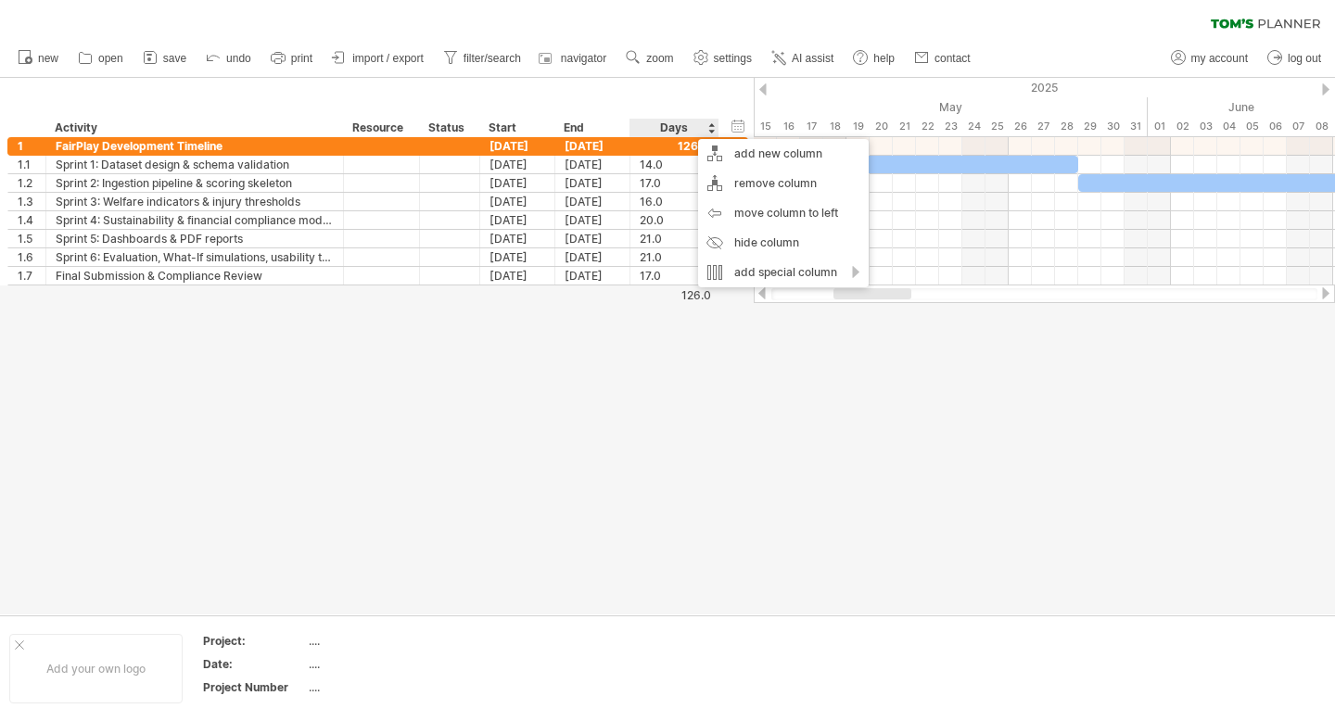
click at [718, 338] on div at bounding box center [667, 346] width 1335 height 537
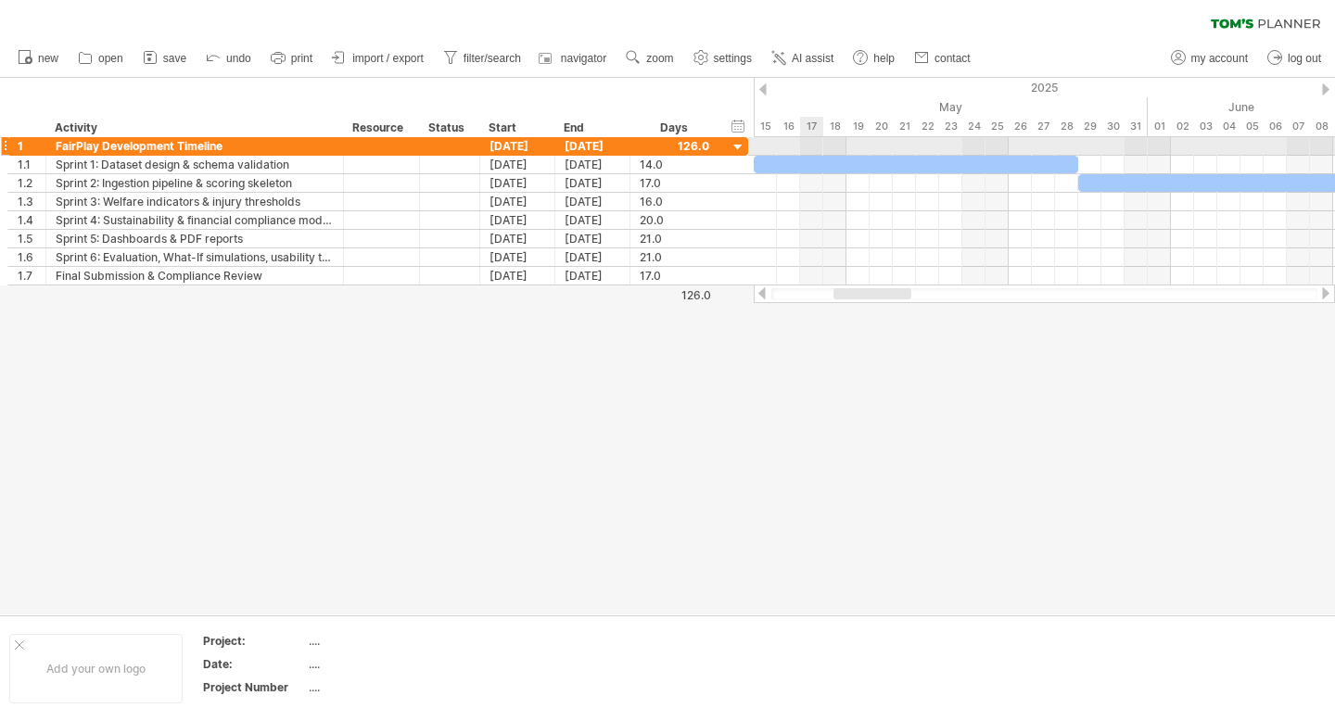
click at [816, 149] on div at bounding box center [1044, 146] width 581 height 19
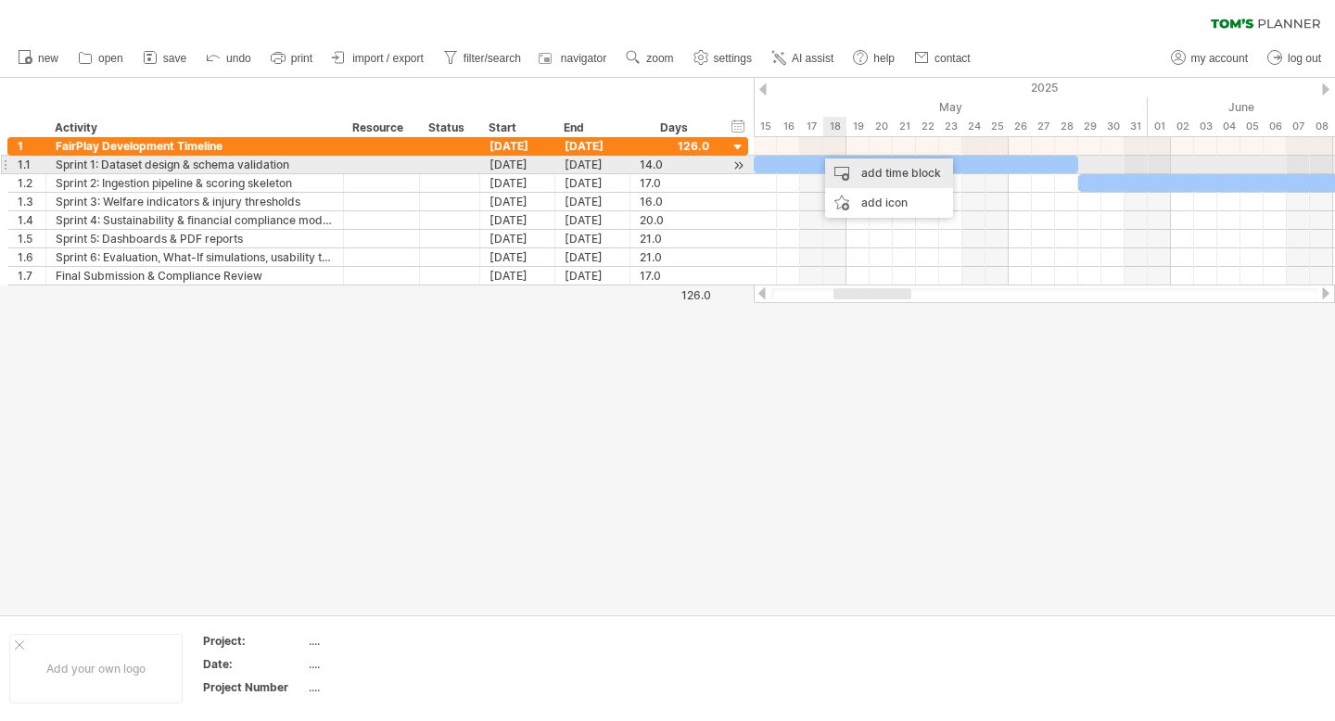
click at [874, 173] on div "add time block" at bounding box center [889, 174] width 128 height 30
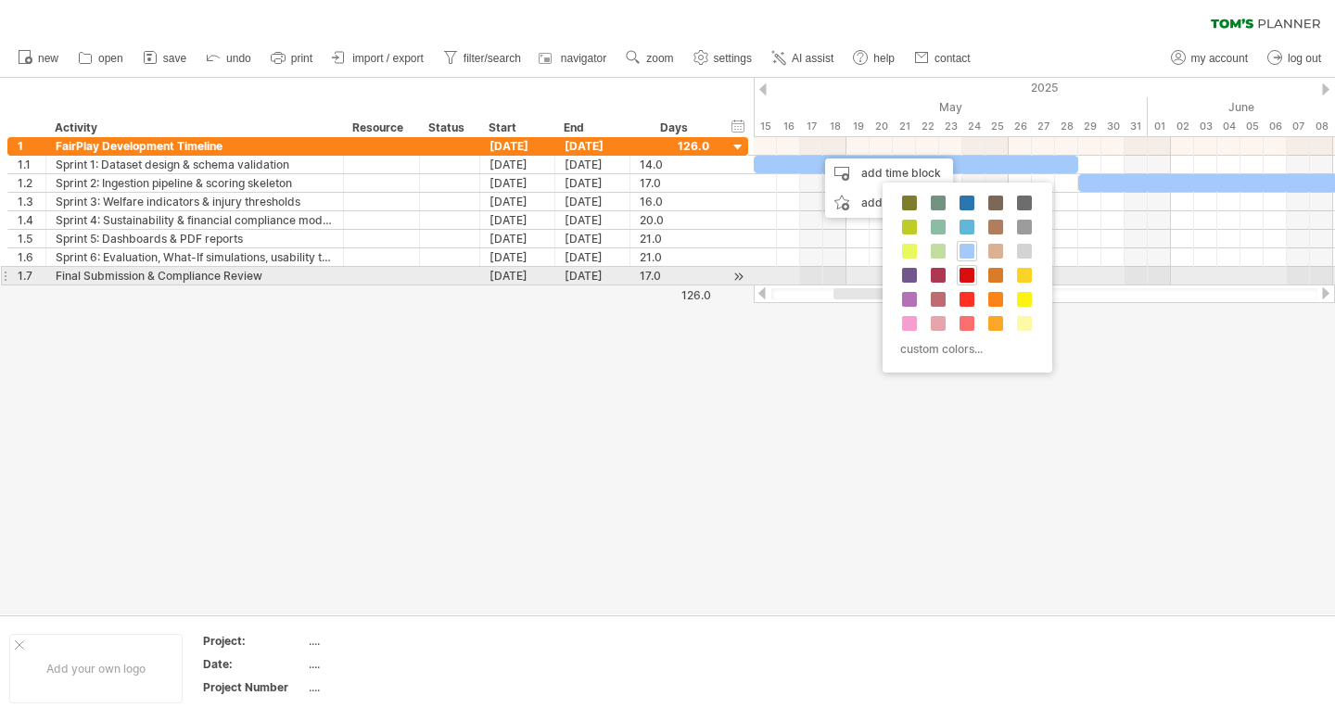
click at [967, 276] on span at bounding box center [967, 275] width 15 height 15
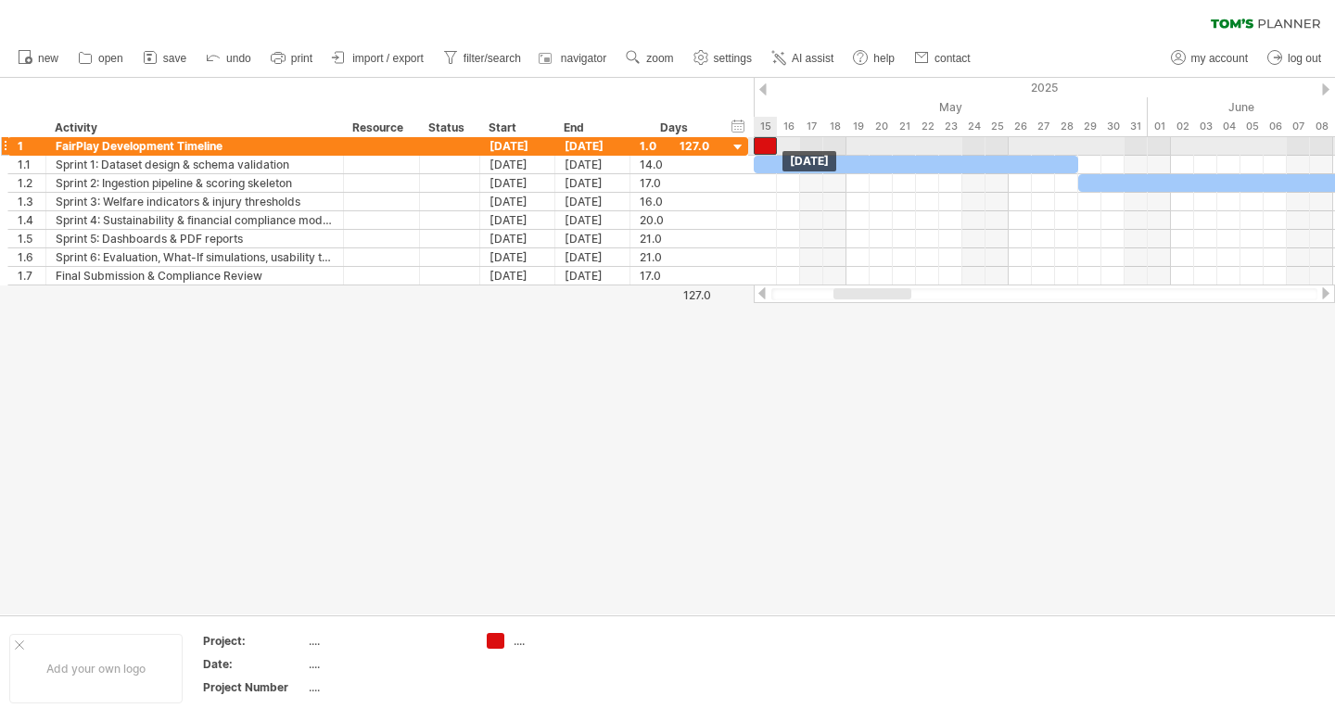
drag, startPoint x: 823, startPoint y: 144, endPoint x: 766, endPoint y: 146, distance: 57.5
click at [766, 146] on div at bounding box center [765, 146] width 23 height 18
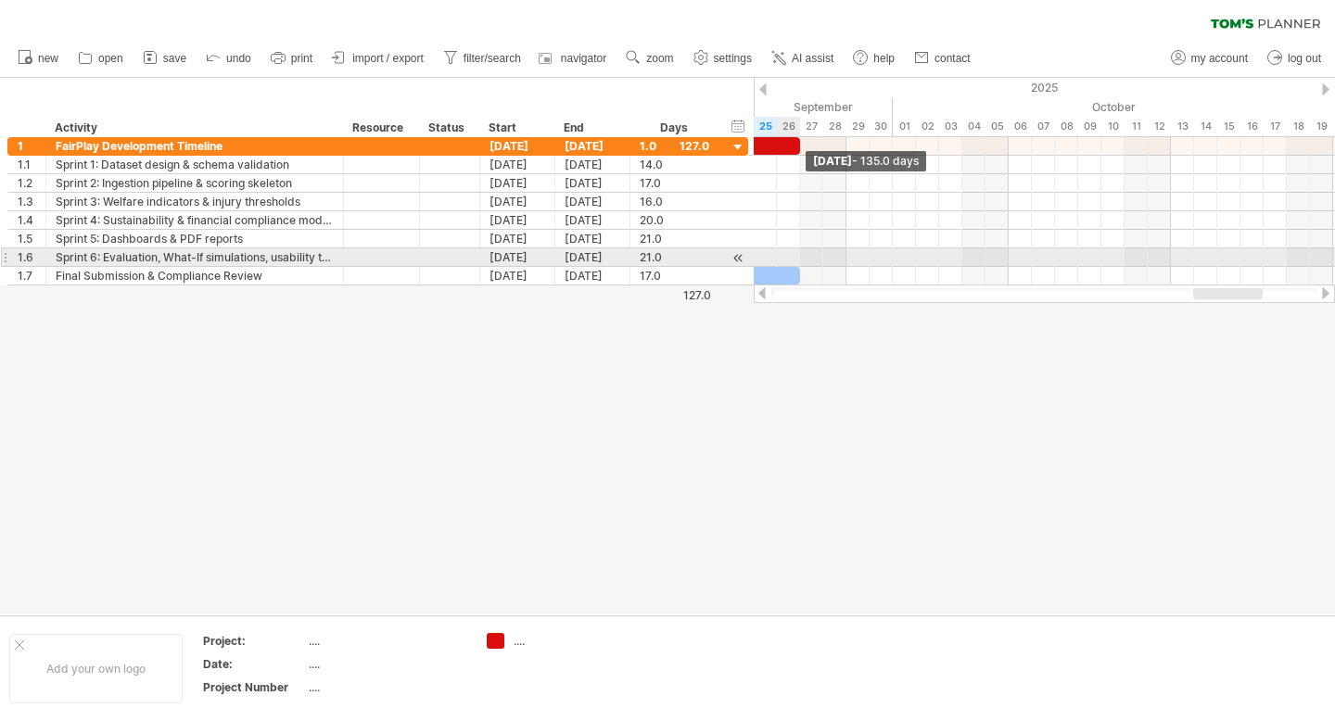
drag, startPoint x: 775, startPoint y: 145, endPoint x: 797, endPoint y: 266, distance: 123.3
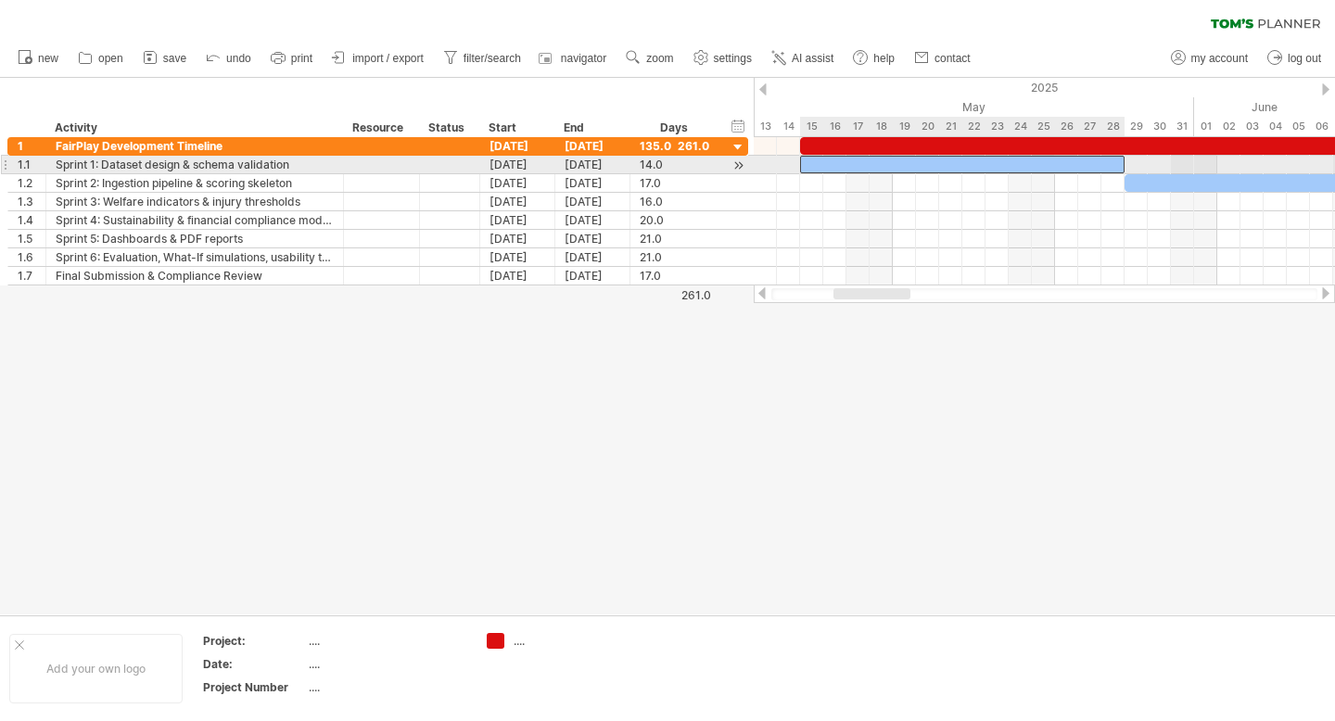
click at [950, 162] on div at bounding box center [962, 165] width 325 height 18
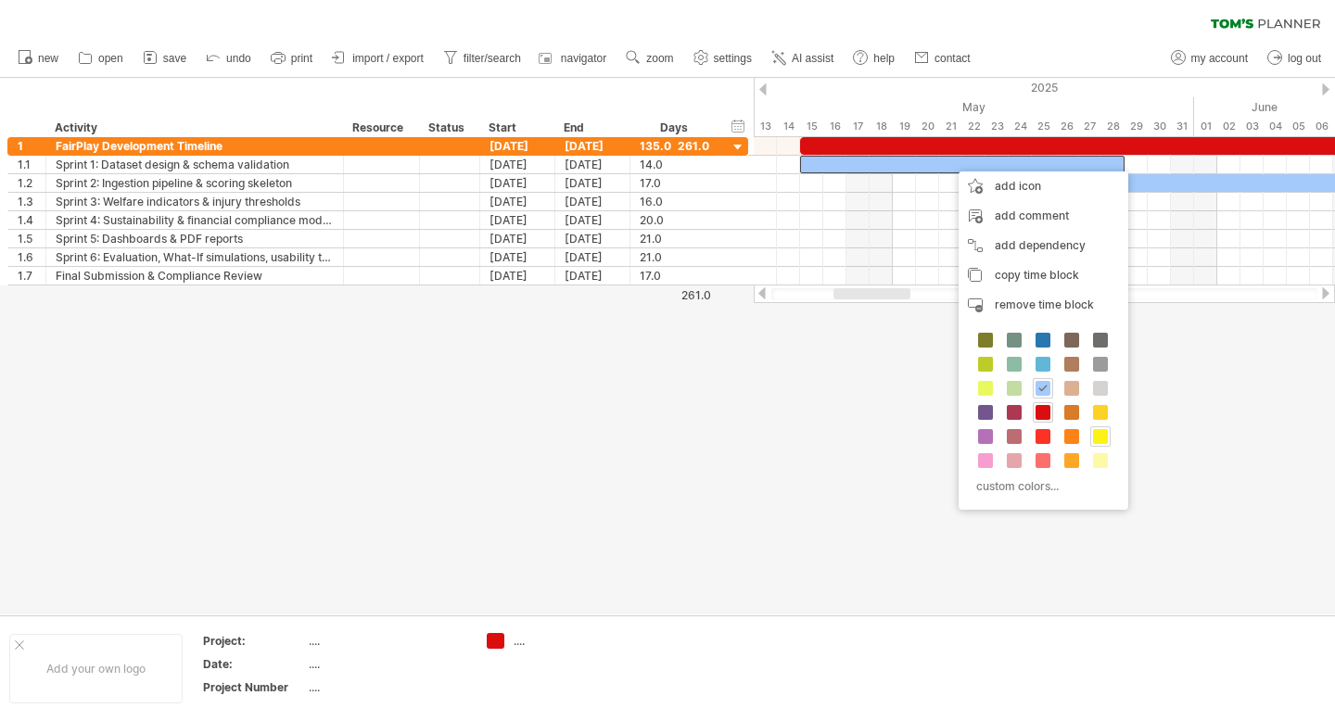
click at [1103, 439] on span at bounding box center [1100, 436] width 15 height 15
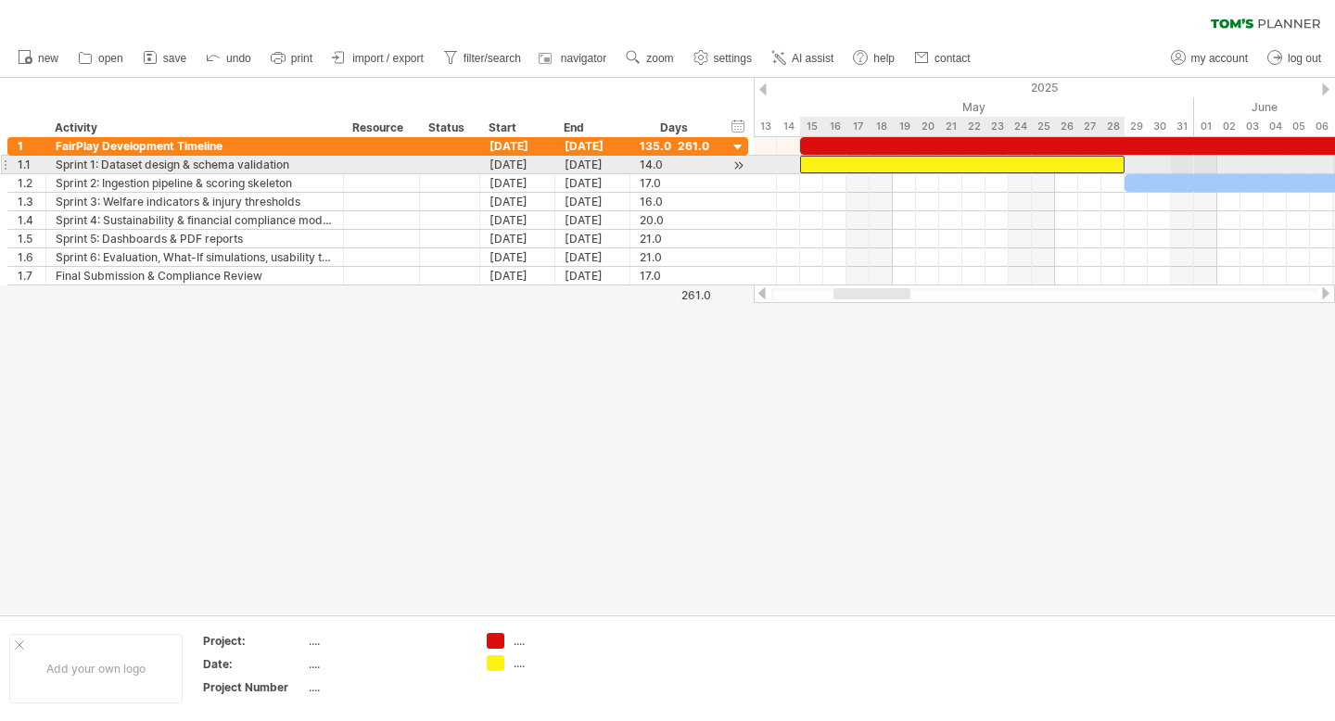
click at [1066, 162] on div at bounding box center [962, 165] width 325 height 18
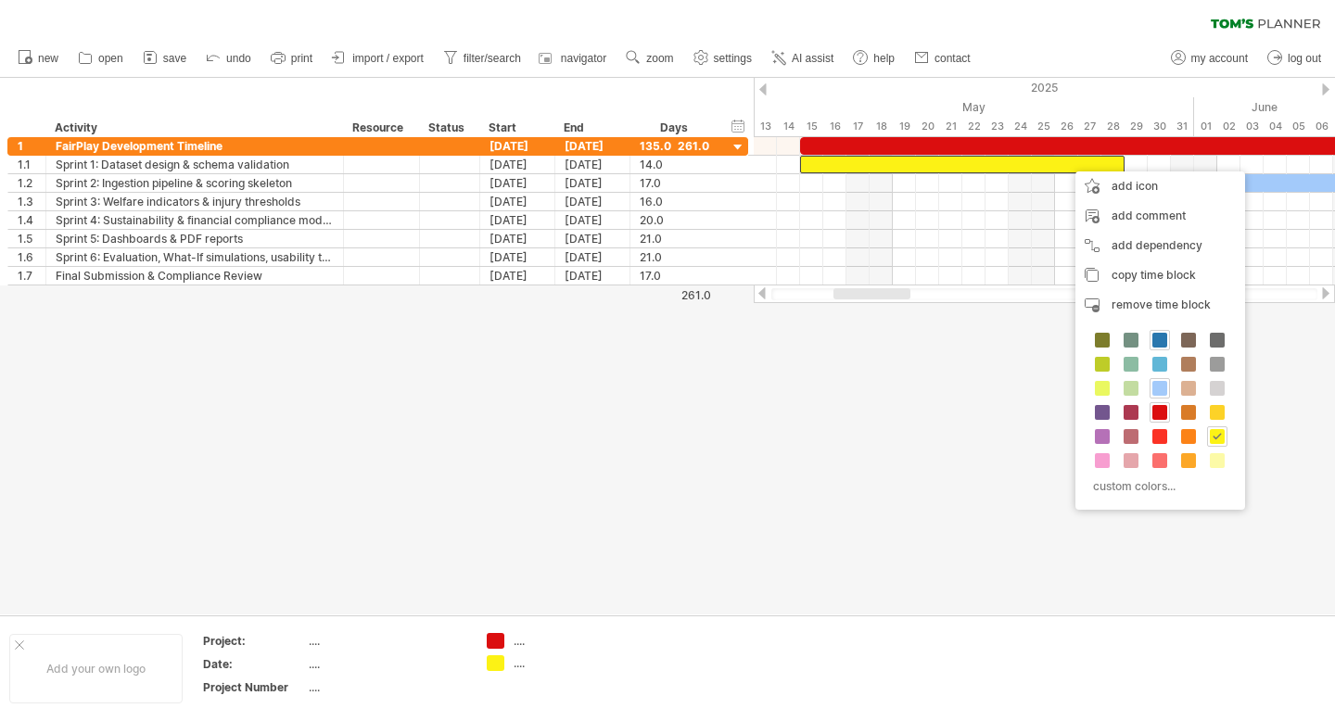
click at [1162, 335] on span at bounding box center [1160, 340] width 15 height 15
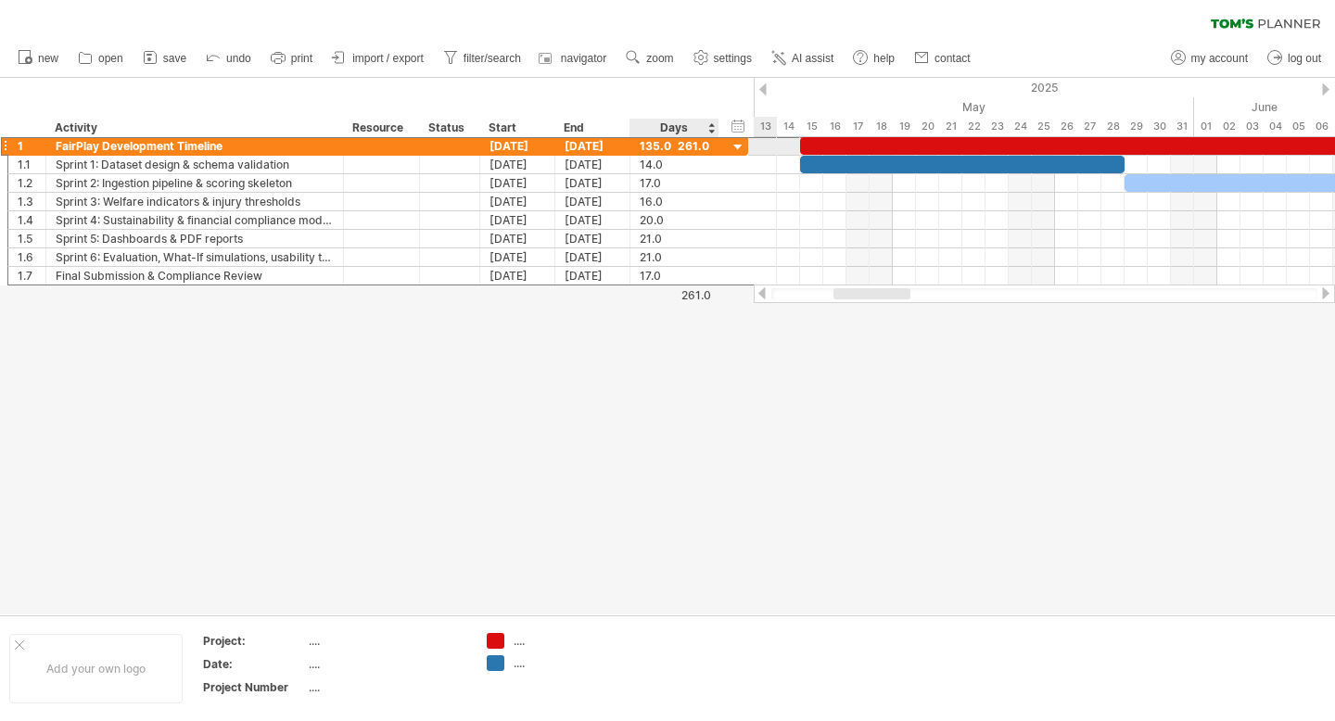
click at [700, 150] on div "135.0" at bounding box center [675, 146] width 70 height 18
click at [693, 147] on div "*****" at bounding box center [675, 146] width 70 height 18
click at [693, 147] on div "135.0" at bounding box center [675, 146] width 70 height 18
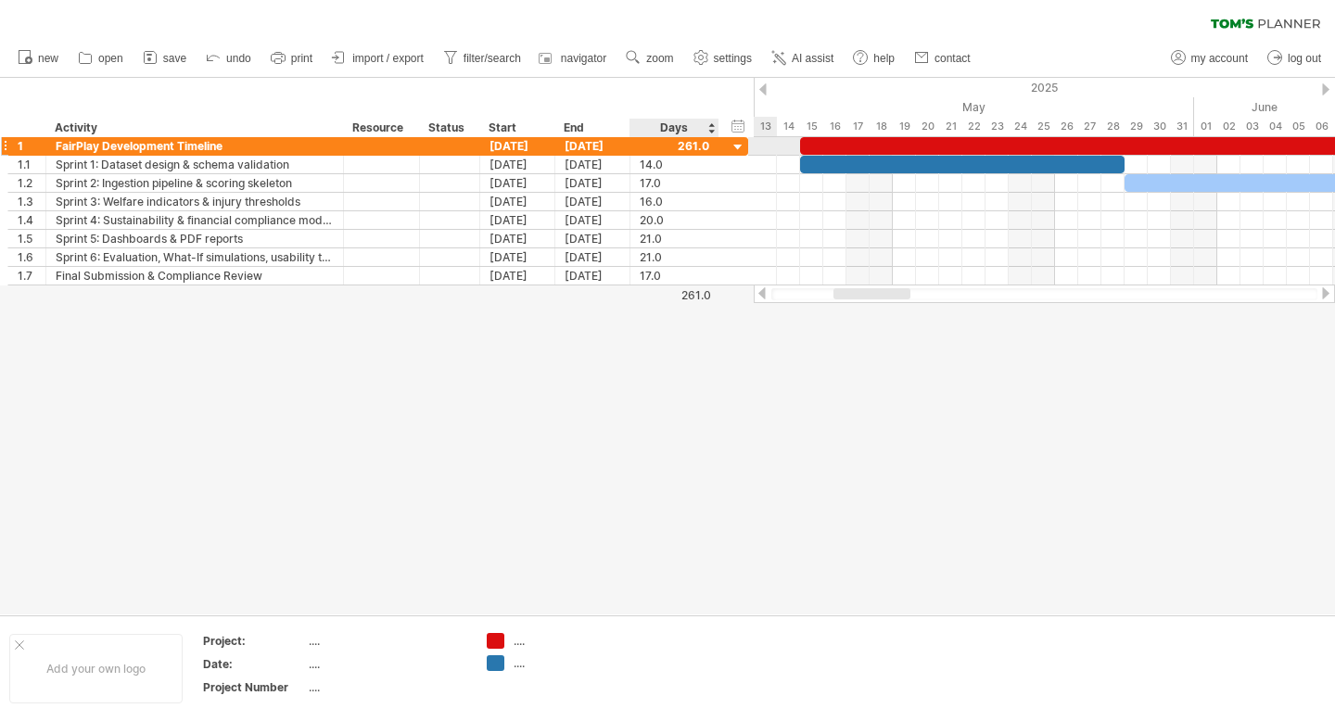
scroll to position [0, 0]
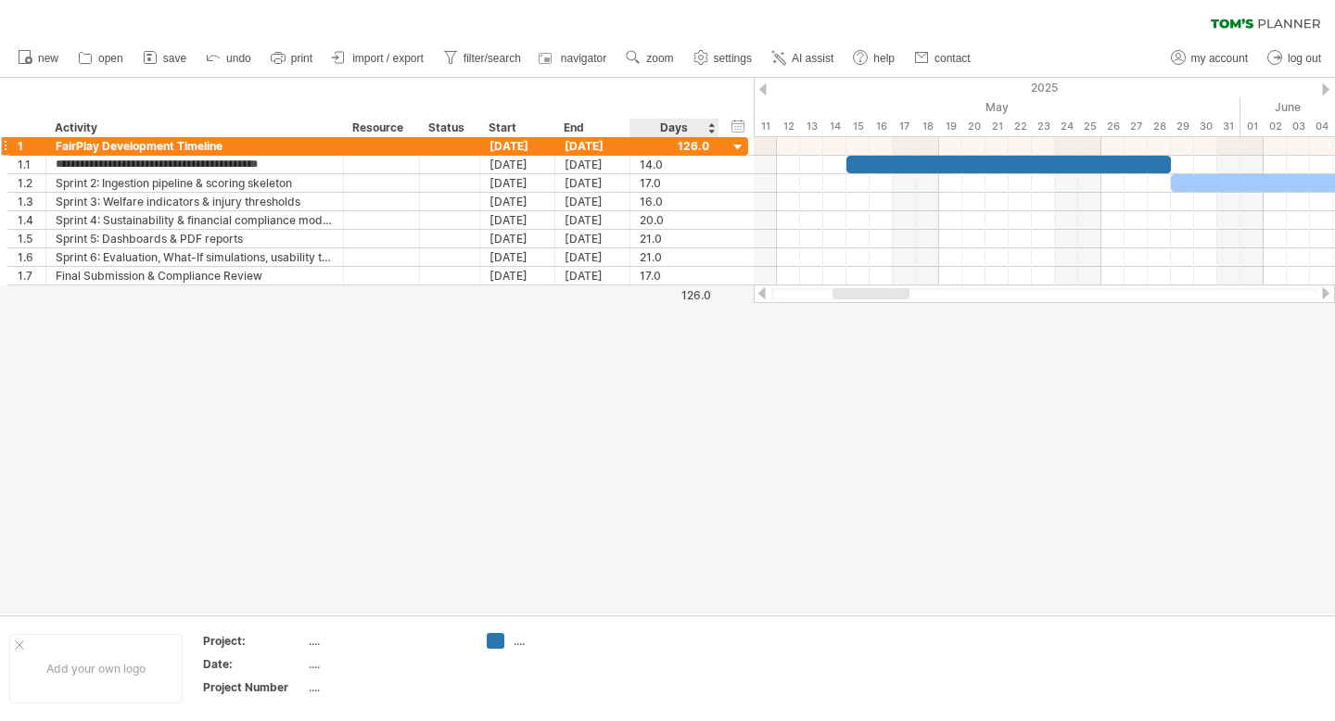
click at [703, 138] on div at bounding box center [675, 146] width 70 height 18
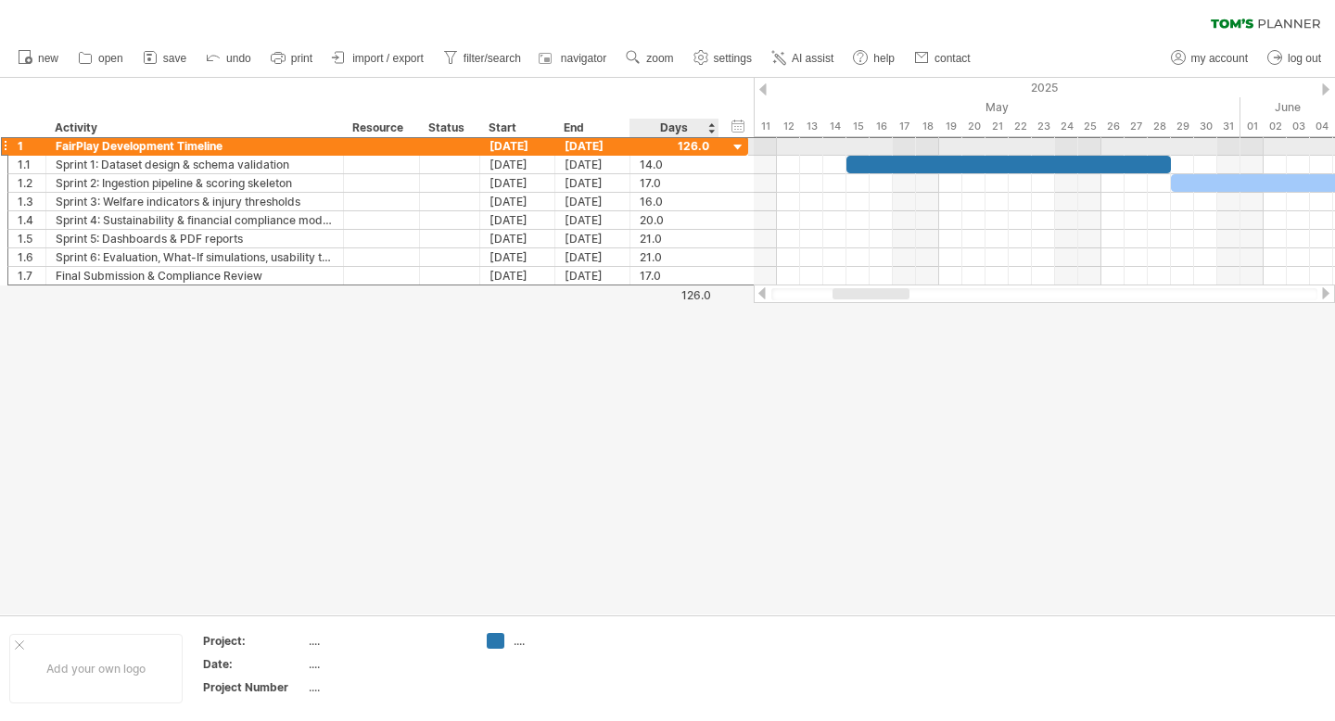
click at [704, 142] on div at bounding box center [675, 146] width 70 height 18
click at [733, 145] on div at bounding box center [739, 148] width 18 height 18
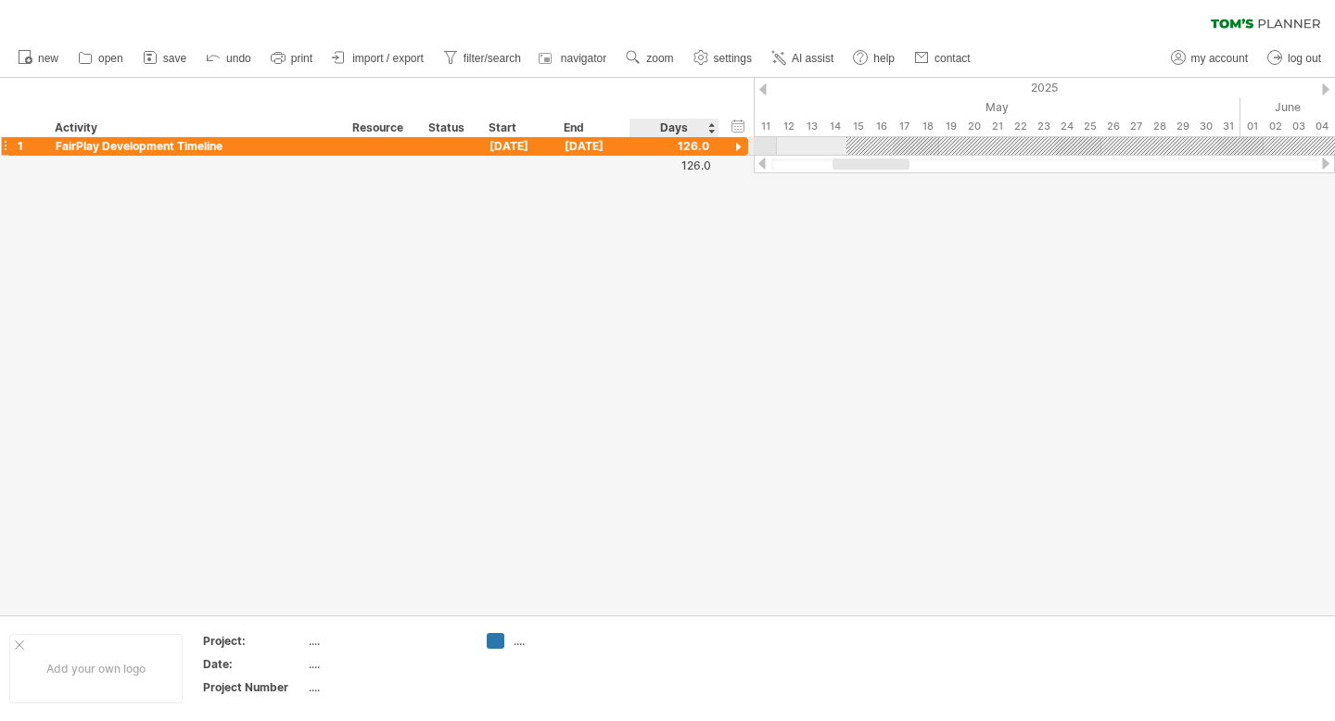
click at [733, 145] on div at bounding box center [739, 148] width 18 height 18
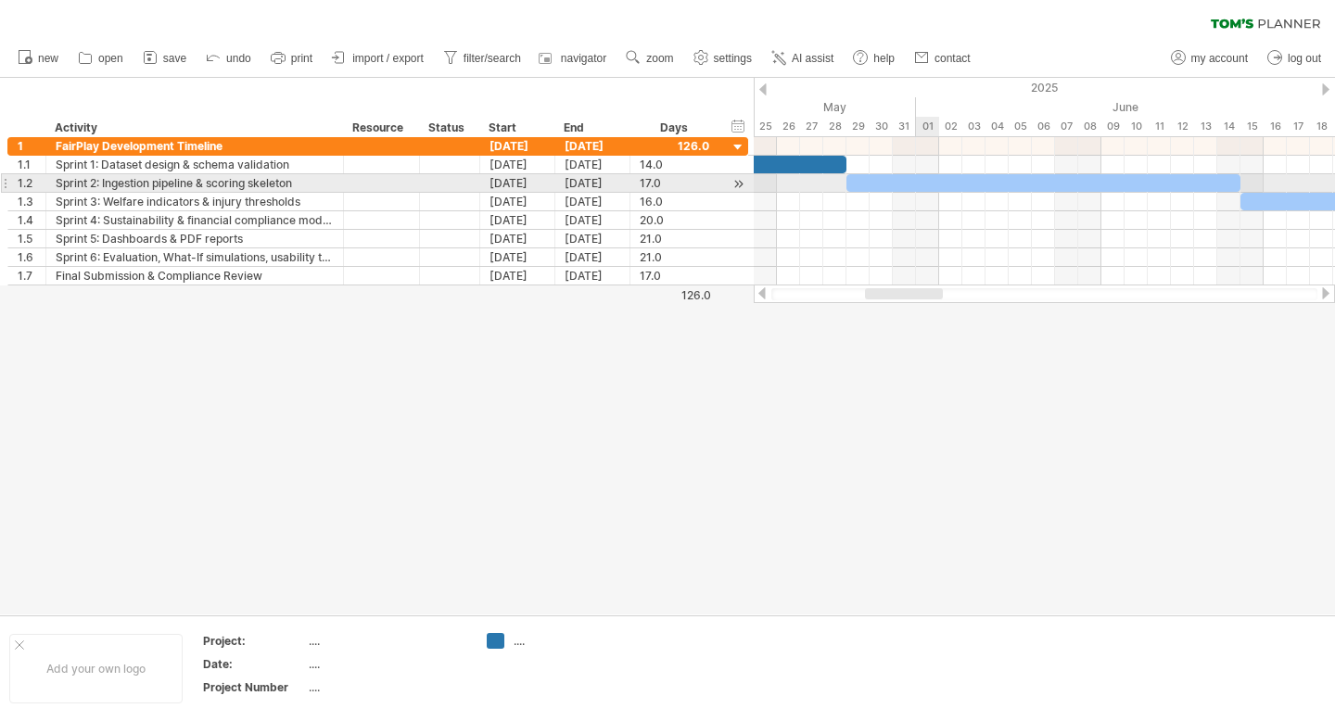
click at [936, 185] on div at bounding box center [1044, 183] width 394 height 18
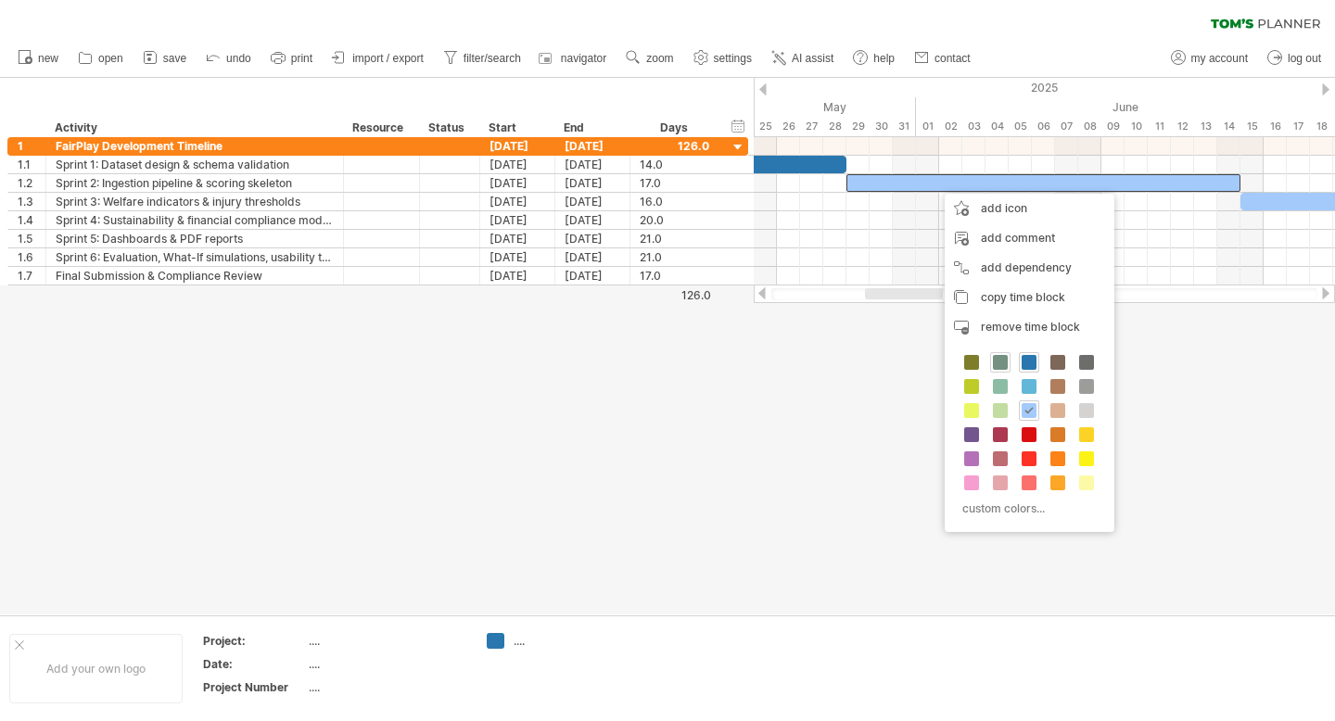
click at [993, 361] on span at bounding box center [1000, 362] width 15 height 15
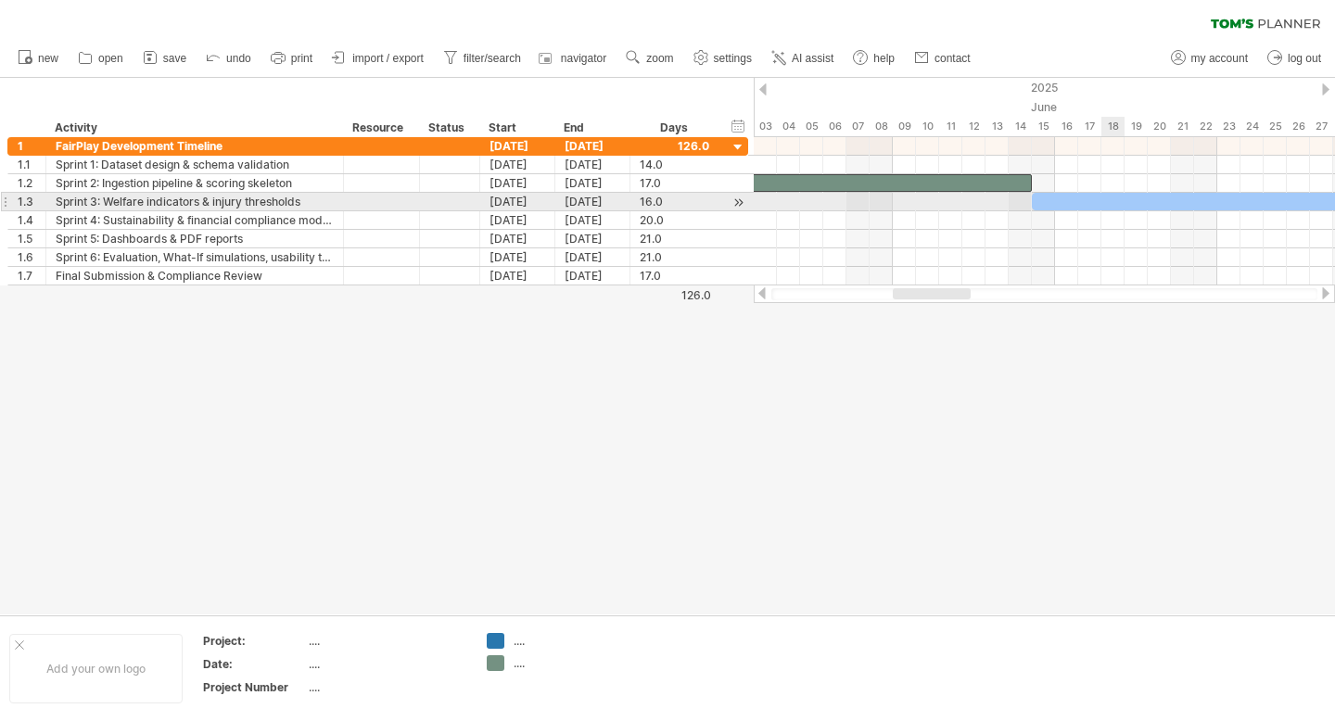
click at [1105, 200] on div at bounding box center [1217, 202] width 371 height 18
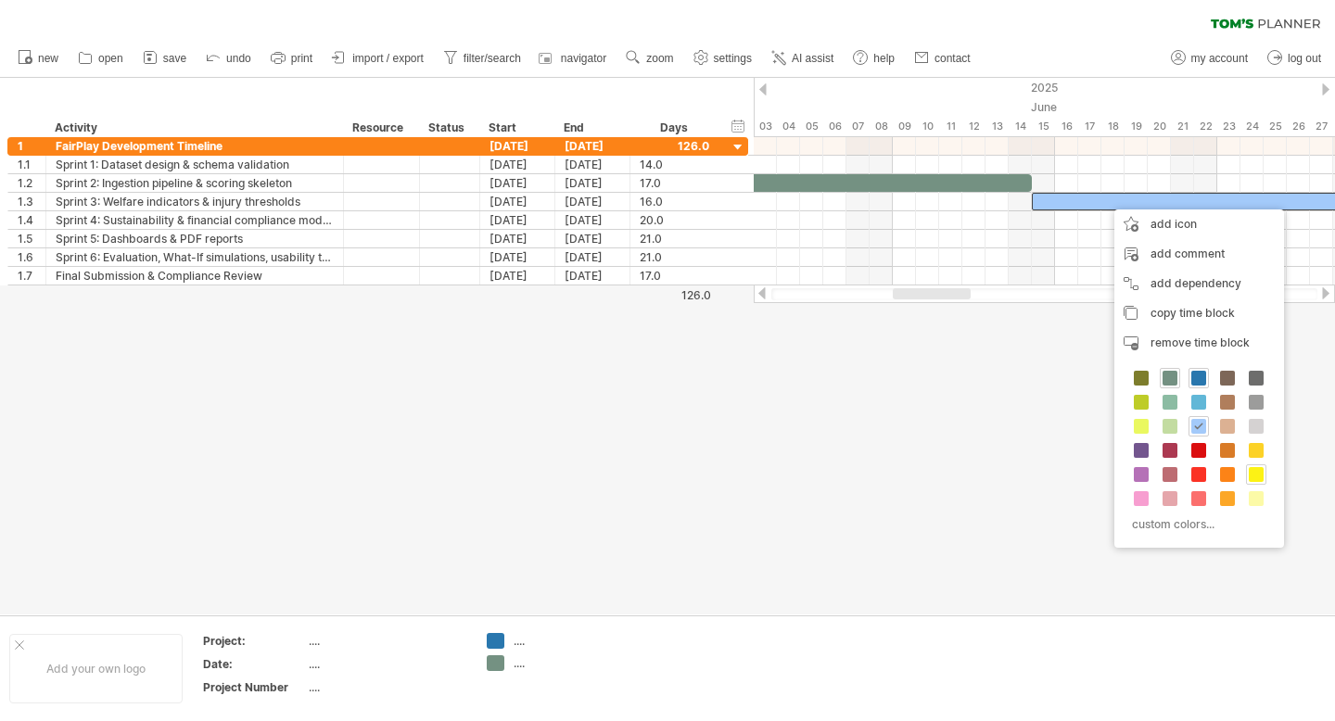
click at [1261, 473] on span at bounding box center [1256, 474] width 15 height 15
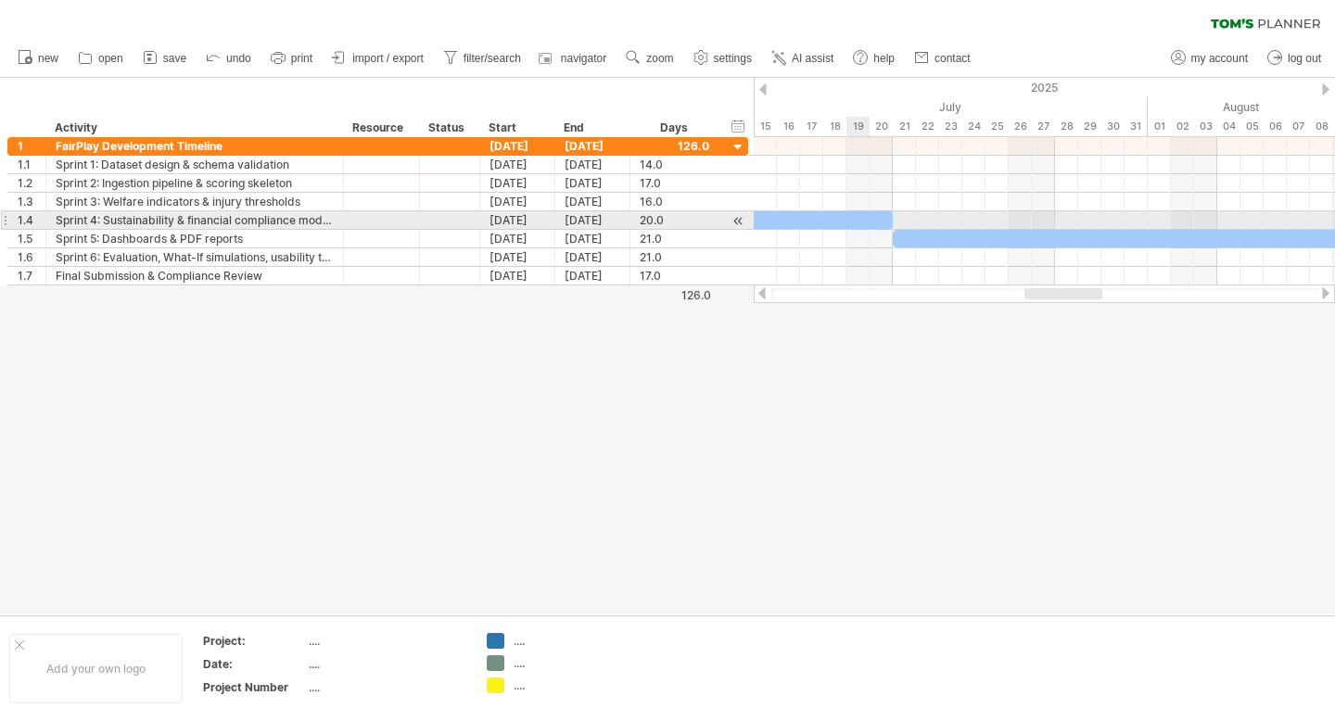
click at [851, 218] on div at bounding box center [661, 220] width 464 height 18
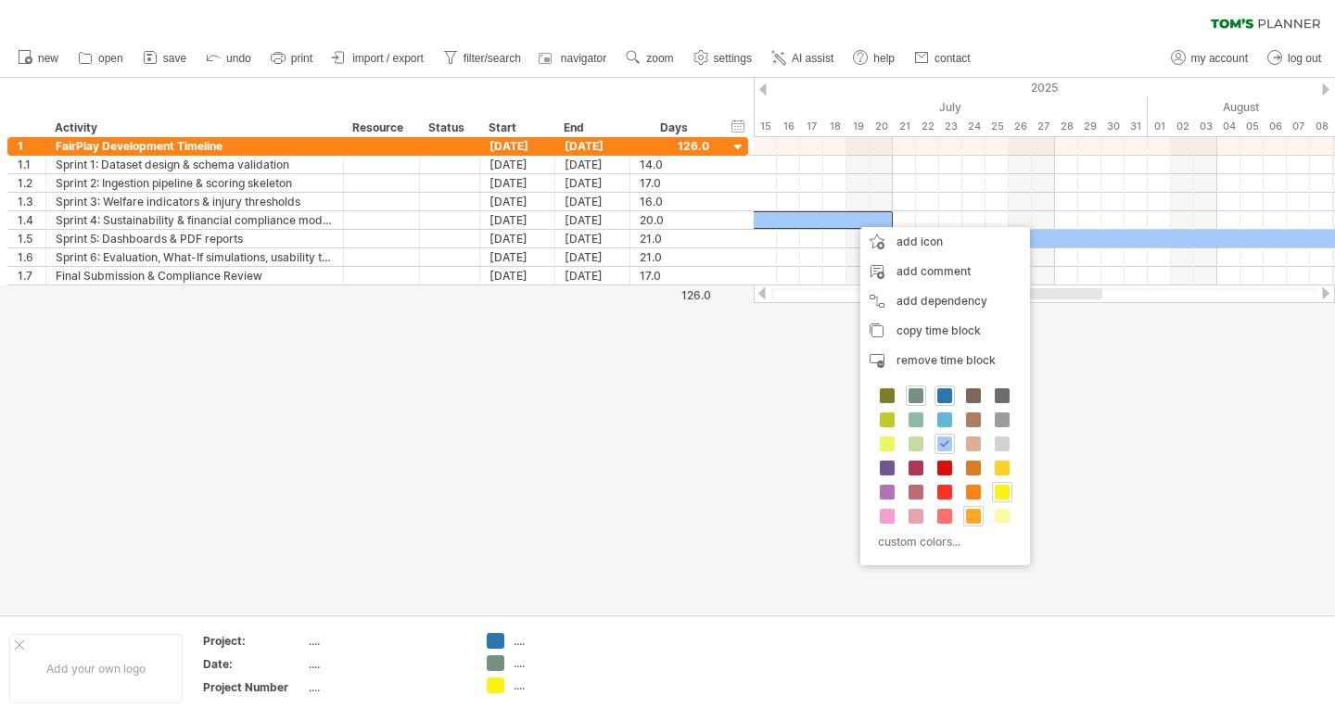
click at [980, 512] on span at bounding box center [973, 516] width 15 height 15
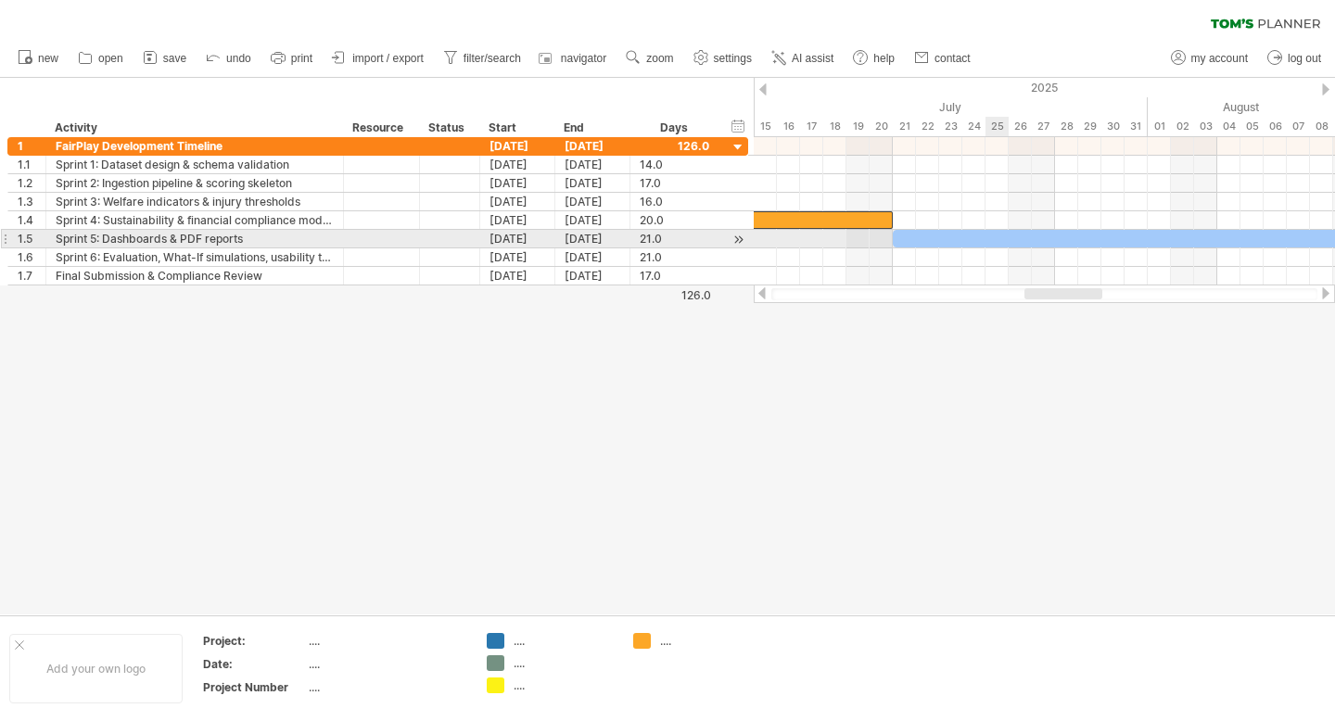
click at [999, 236] on div at bounding box center [1136, 239] width 487 height 18
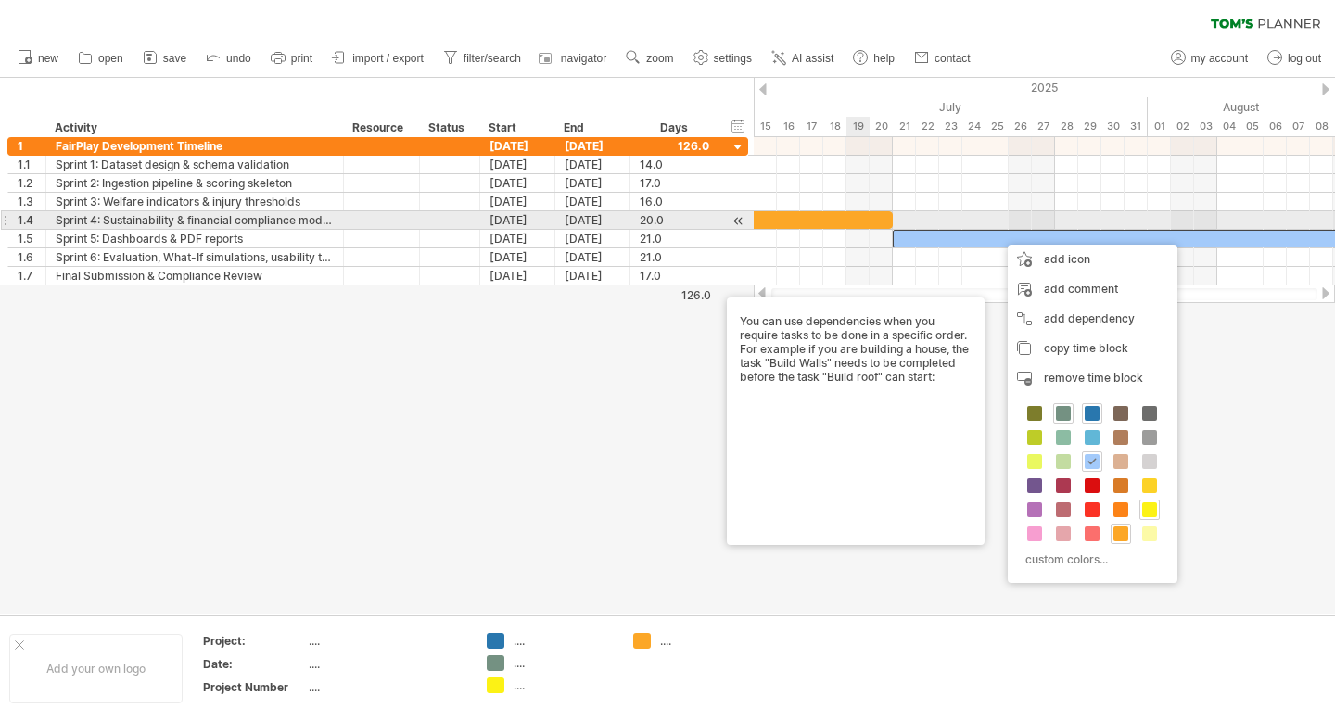
click at [864, 218] on div at bounding box center [661, 220] width 464 height 18
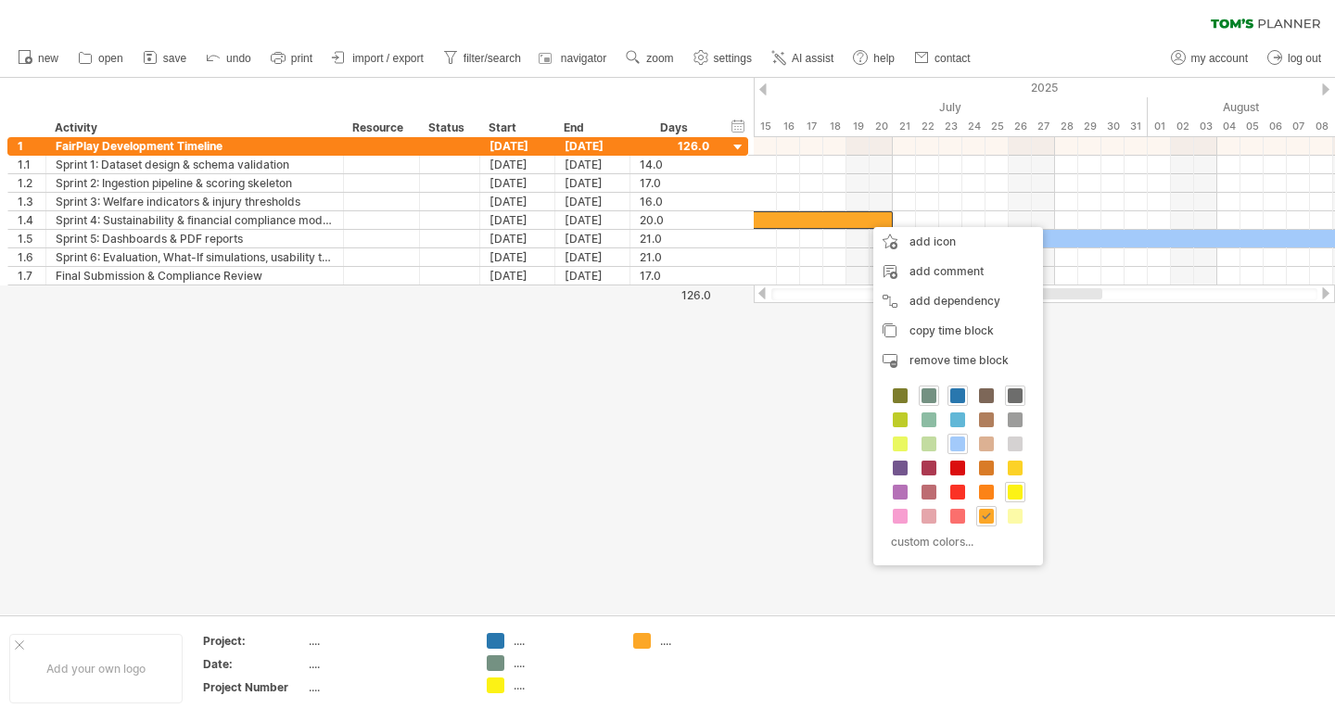
click at [1016, 391] on span at bounding box center [1015, 396] width 15 height 15
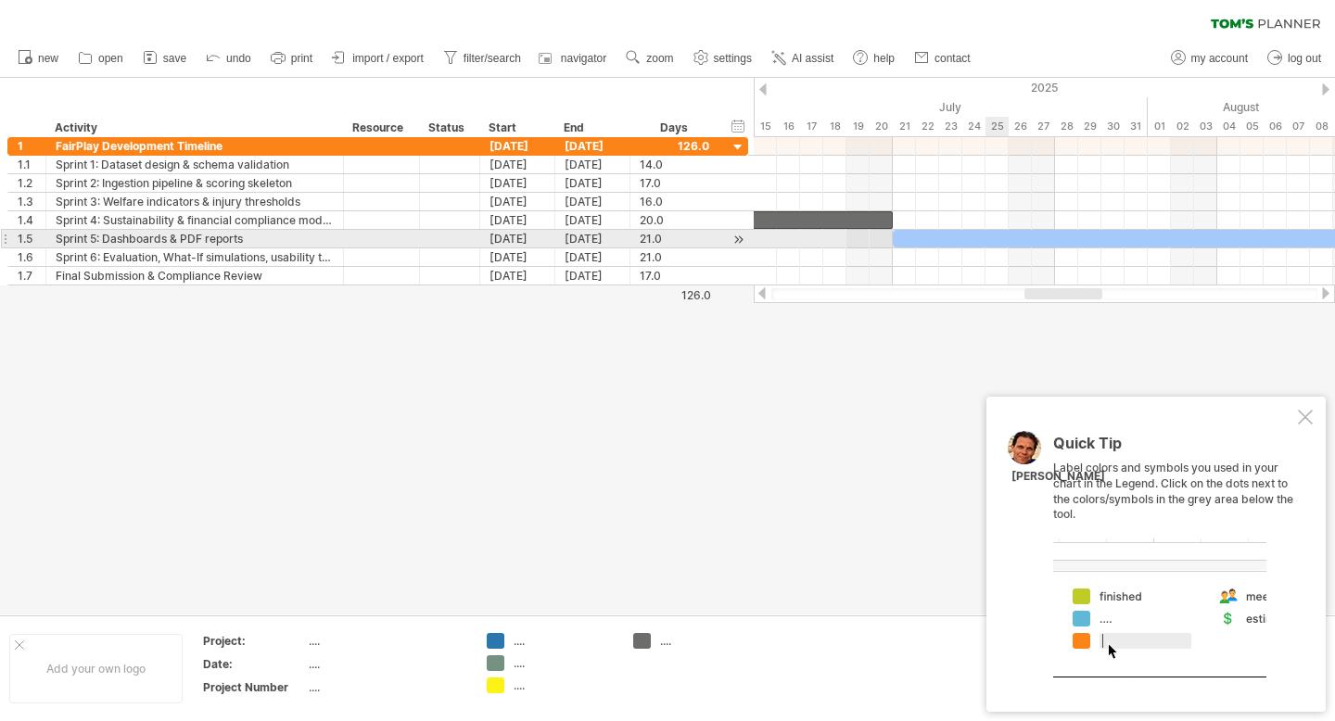
click at [998, 239] on div at bounding box center [1136, 239] width 487 height 18
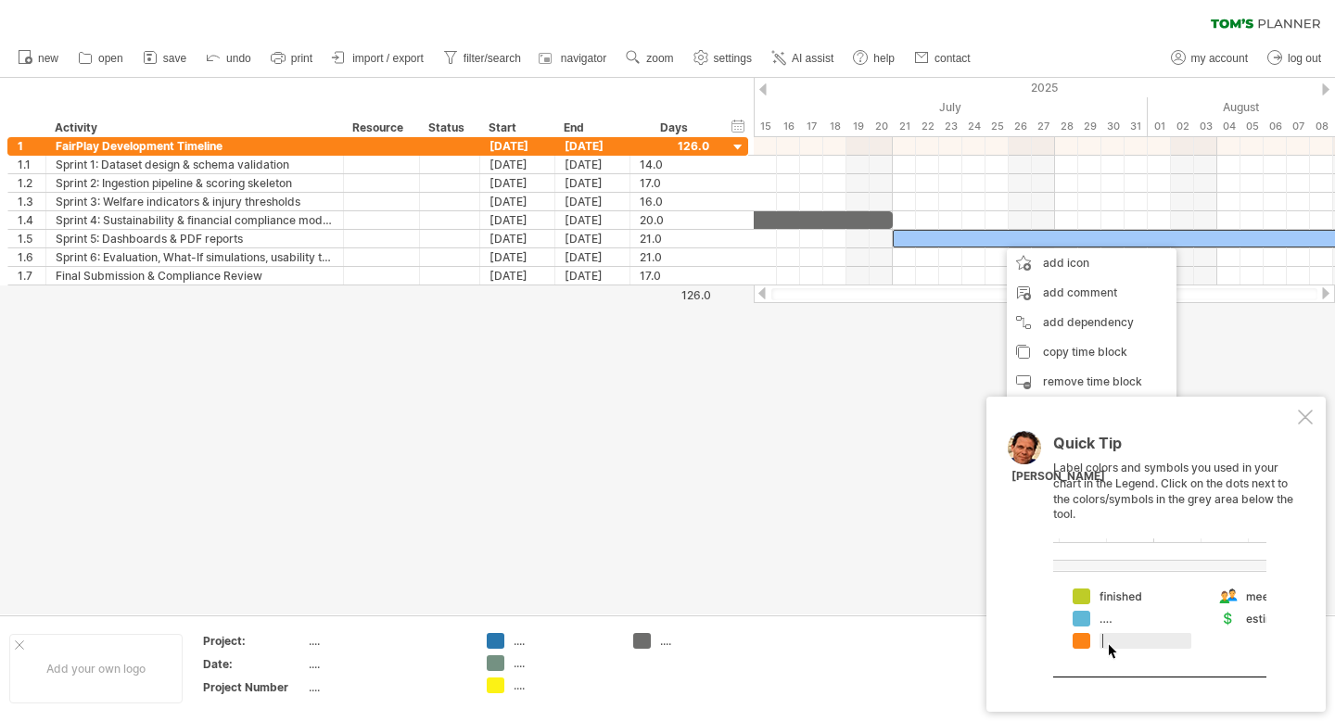
click at [1249, 342] on div at bounding box center [667, 346] width 1335 height 537
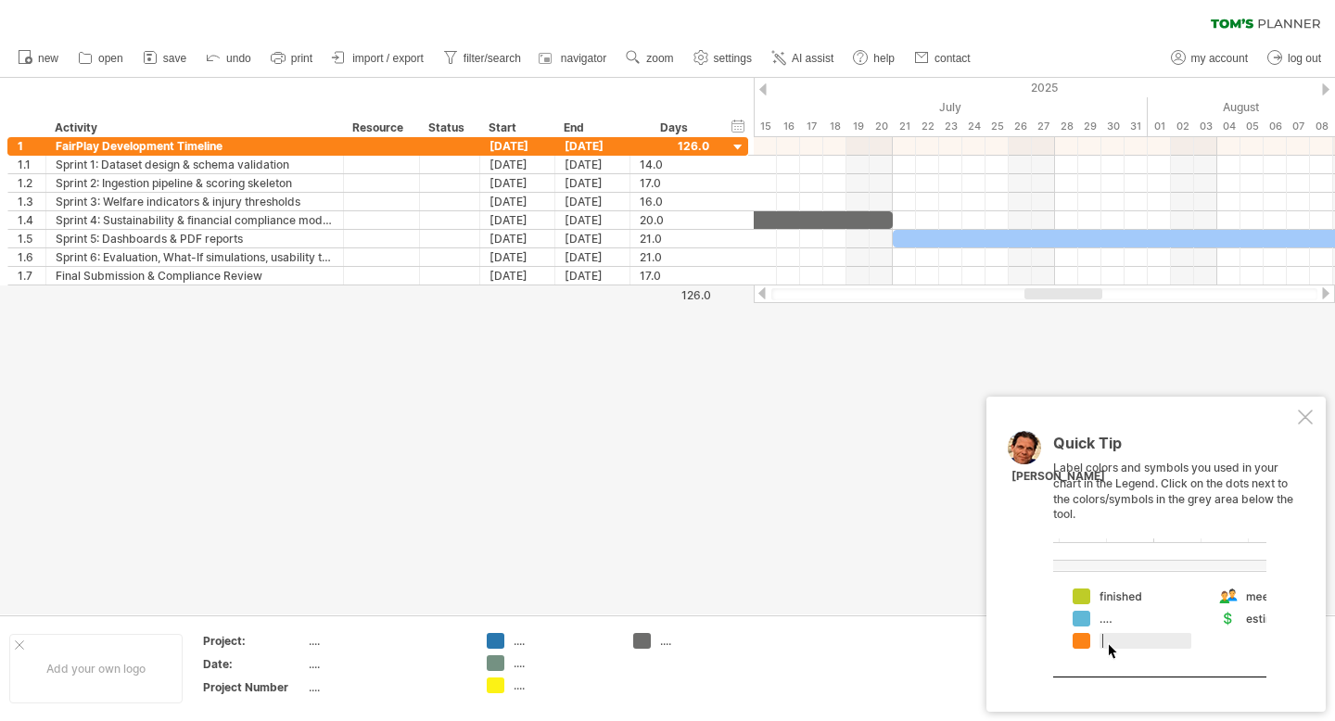
click at [1302, 410] on div at bounding box center [1305, 417] width 15 height 15
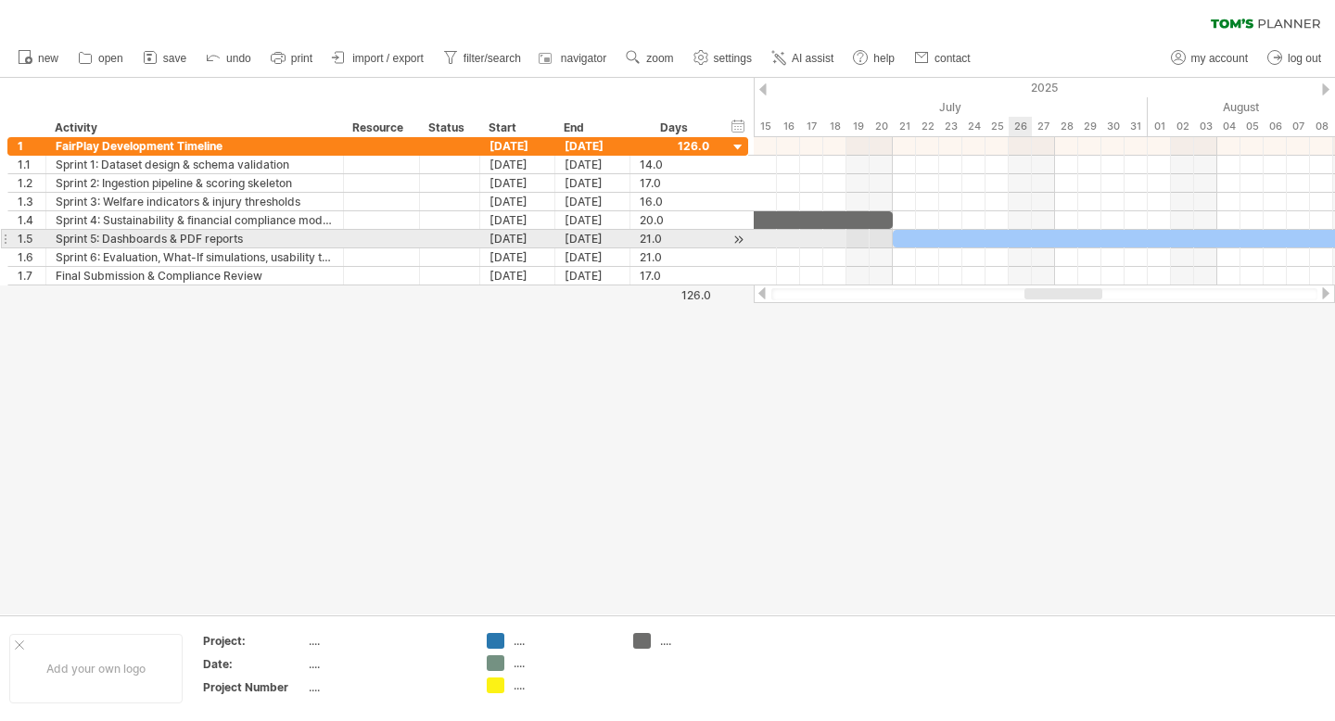
click at [1026, 237] on div at bounding box center [1136, 239] width 487 height 18
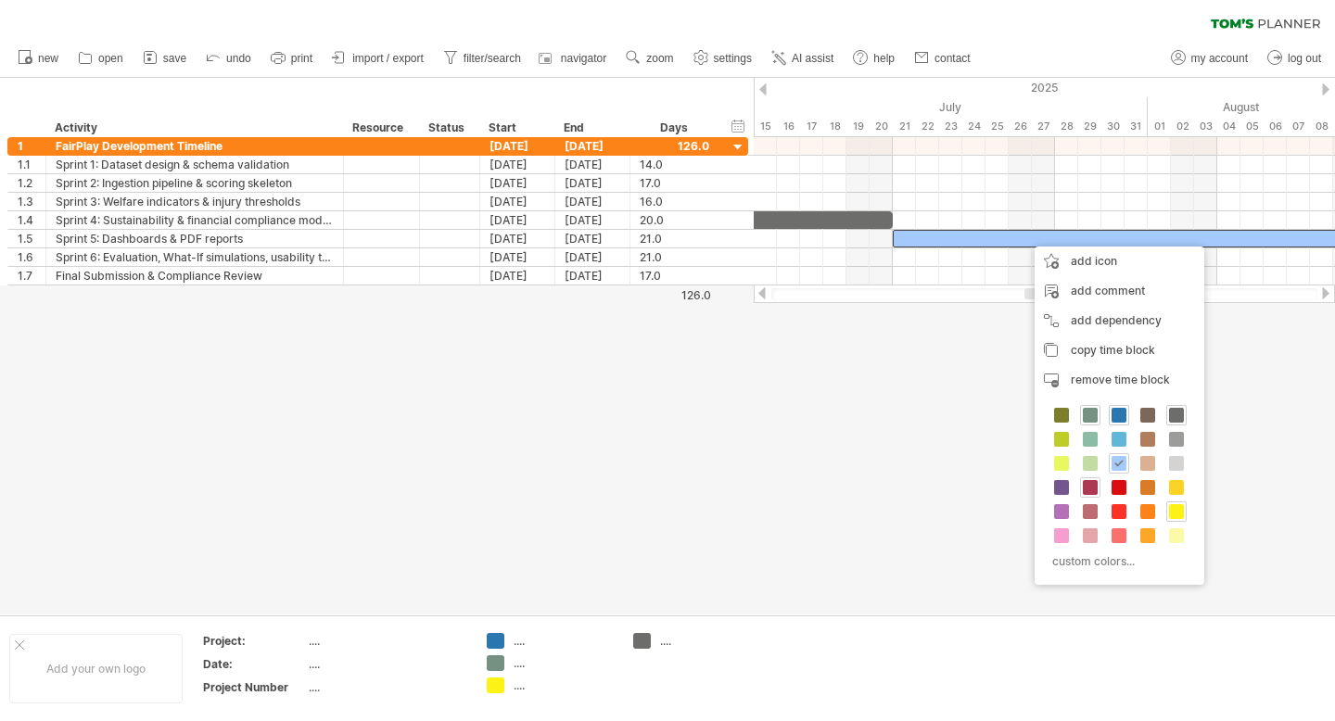
click at [1090, 483] on span at bounding box center [1090, 487] width 15 height 15
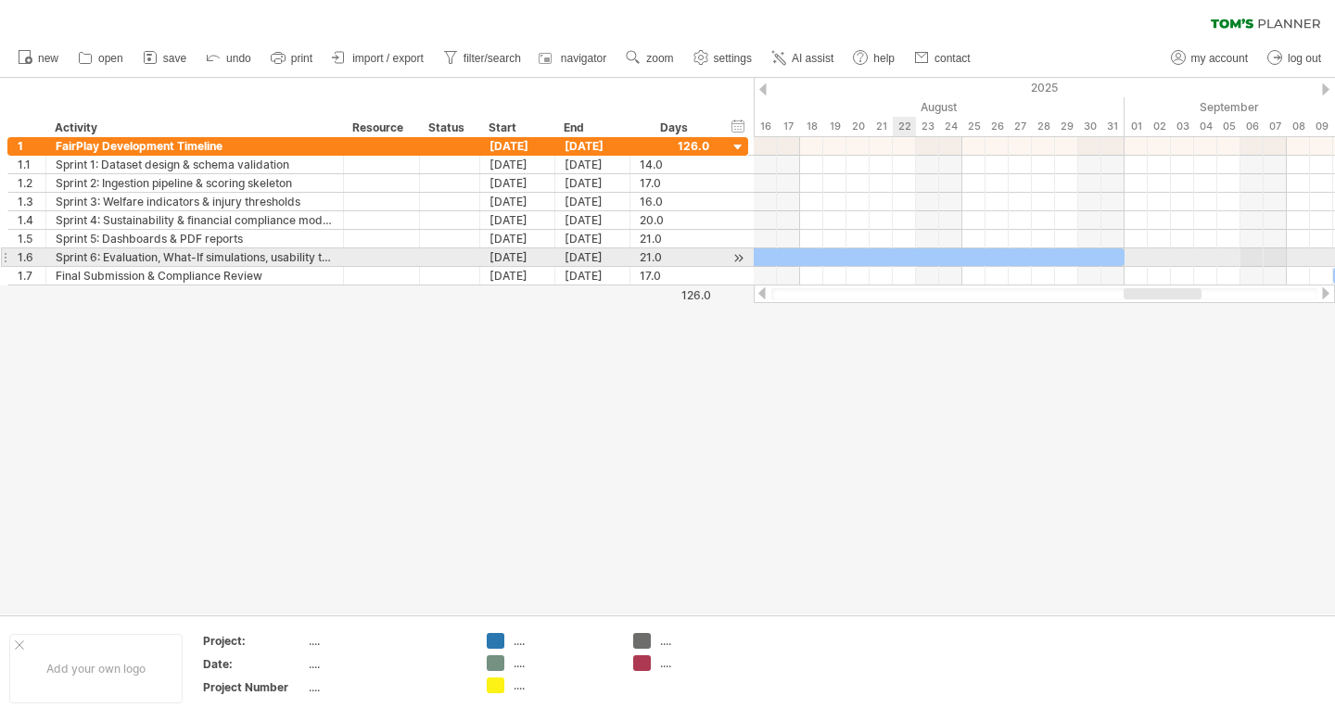
click at [901, 260] on div at bounding box center [881, 258] width 487 height 18
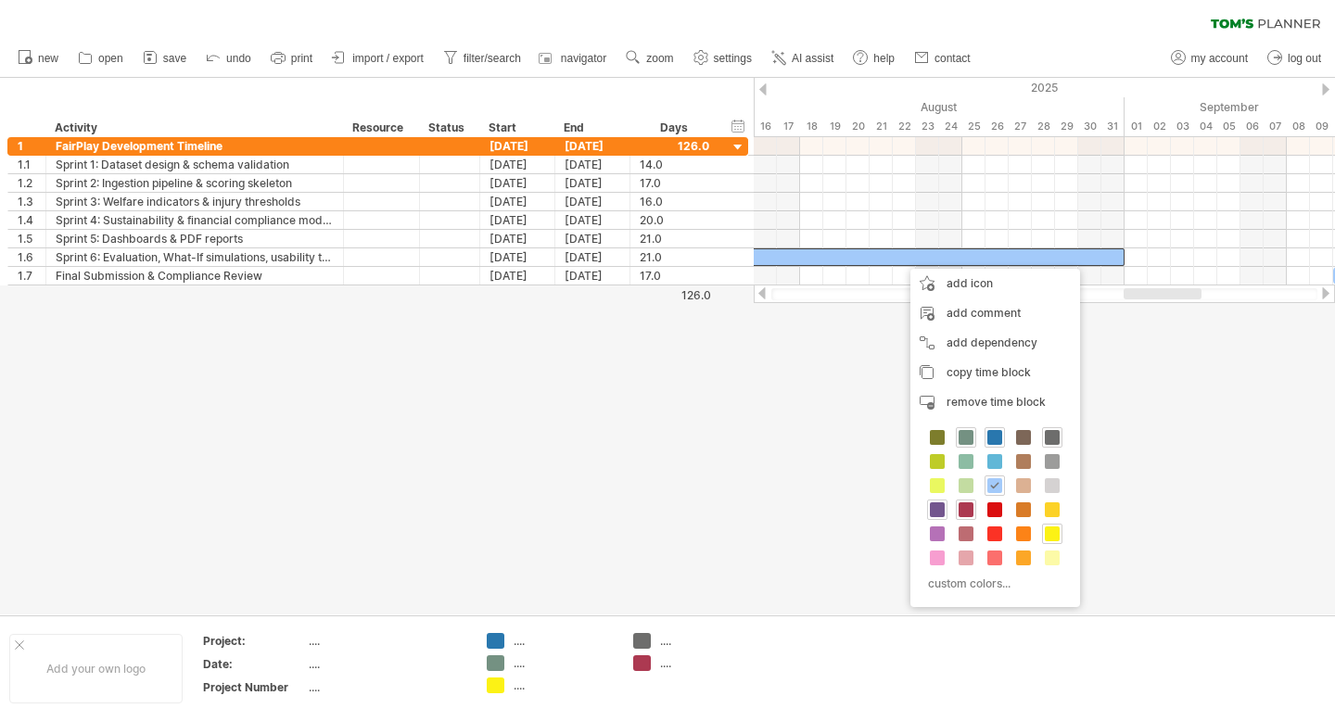
click at [937, 517] on div at bounding box center [937, 510] width 20 height 20
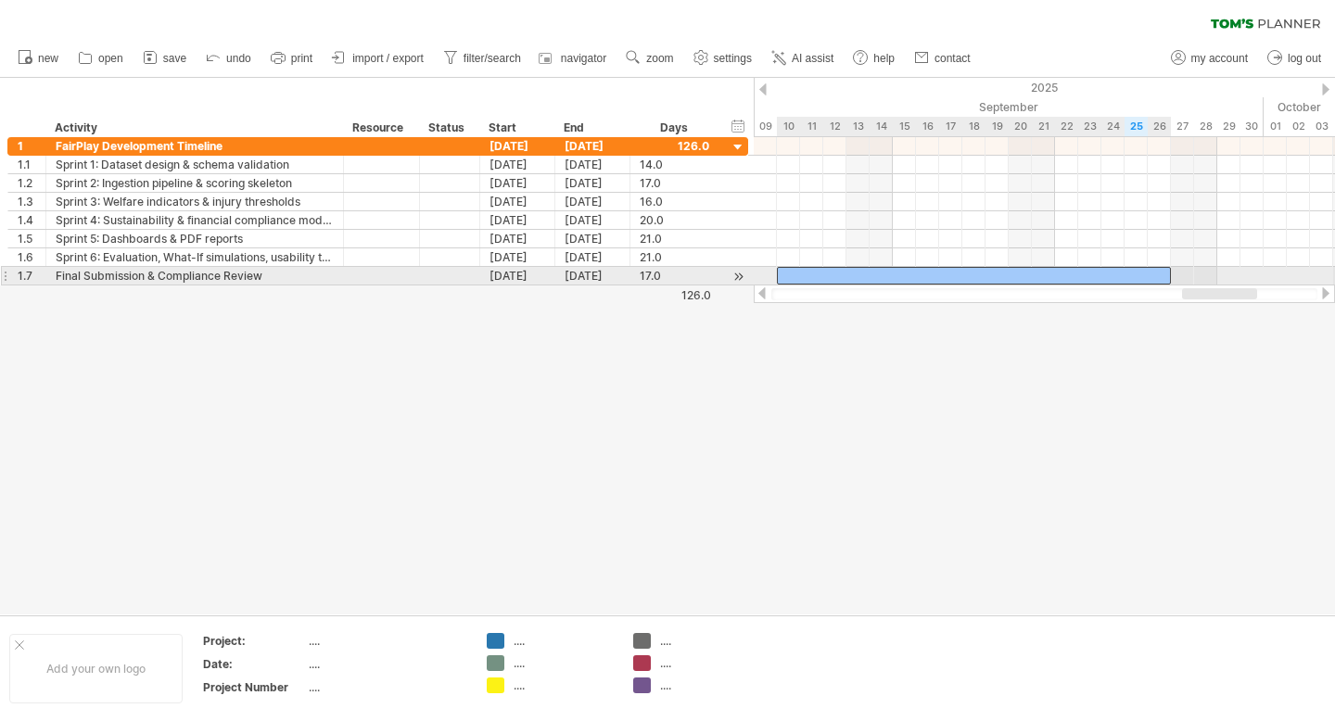
click at [988, 269] on div at bounding box center [974, 276] width 394 height 18
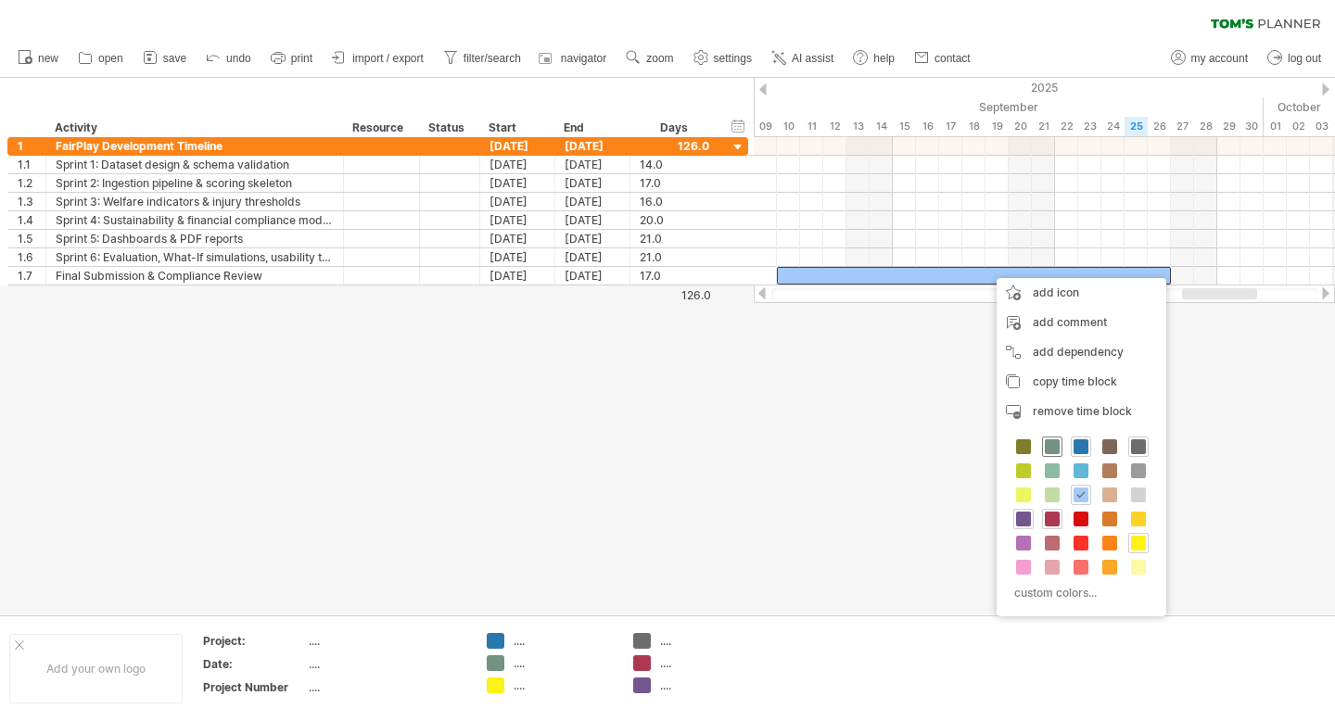
click at [1050, 443] on span at bounding box center [1052, 447] width 15 height 15
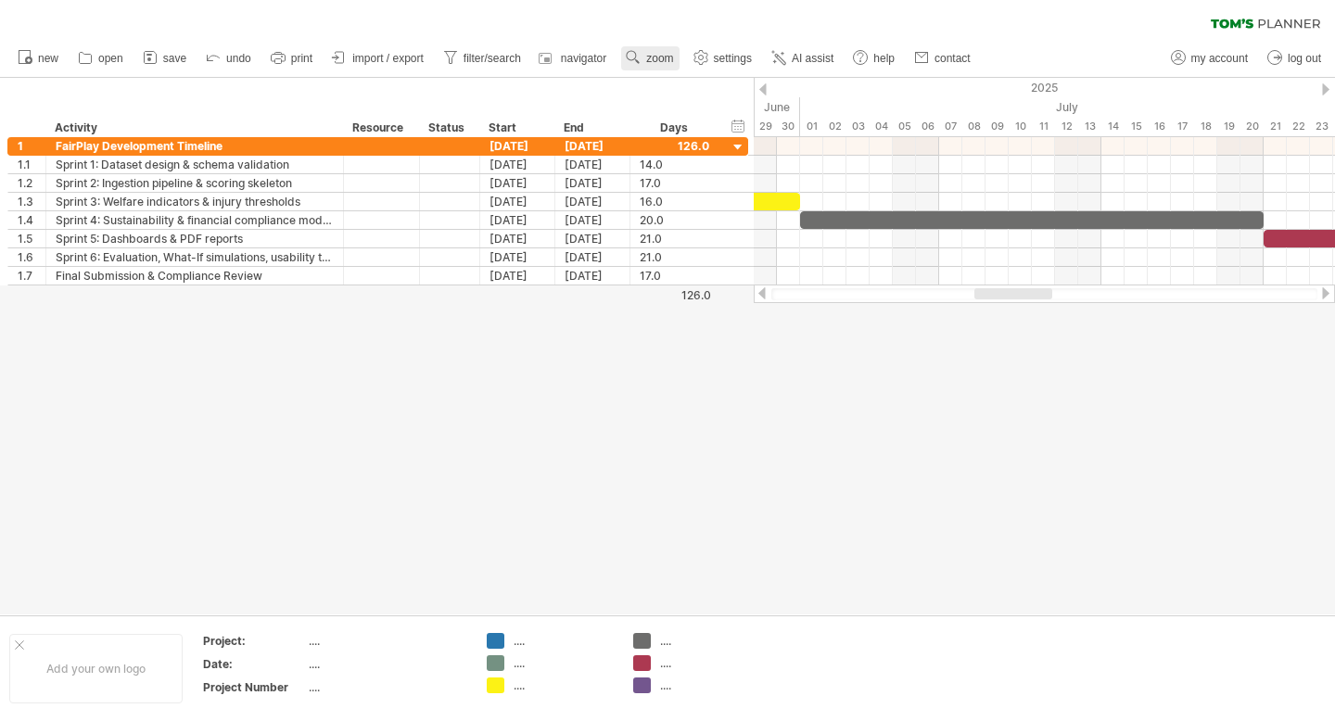
click at [635, 54] on use at bounding box center [633, 57] width 19 height 19
click at [688, 77] on div "Month" at bounding box center [695, 78] width 103 height 30
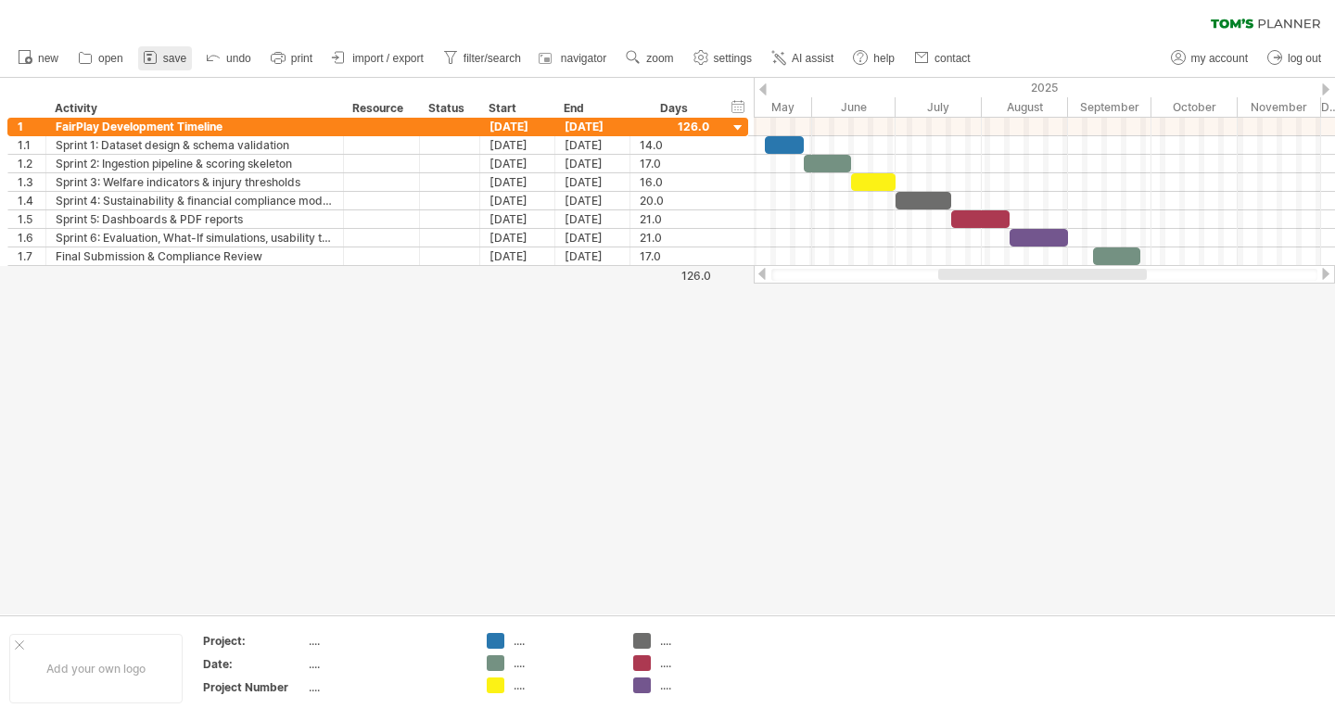
click at [176, 54] on span "save" at bounding box center [174, 58] width 23 height 13
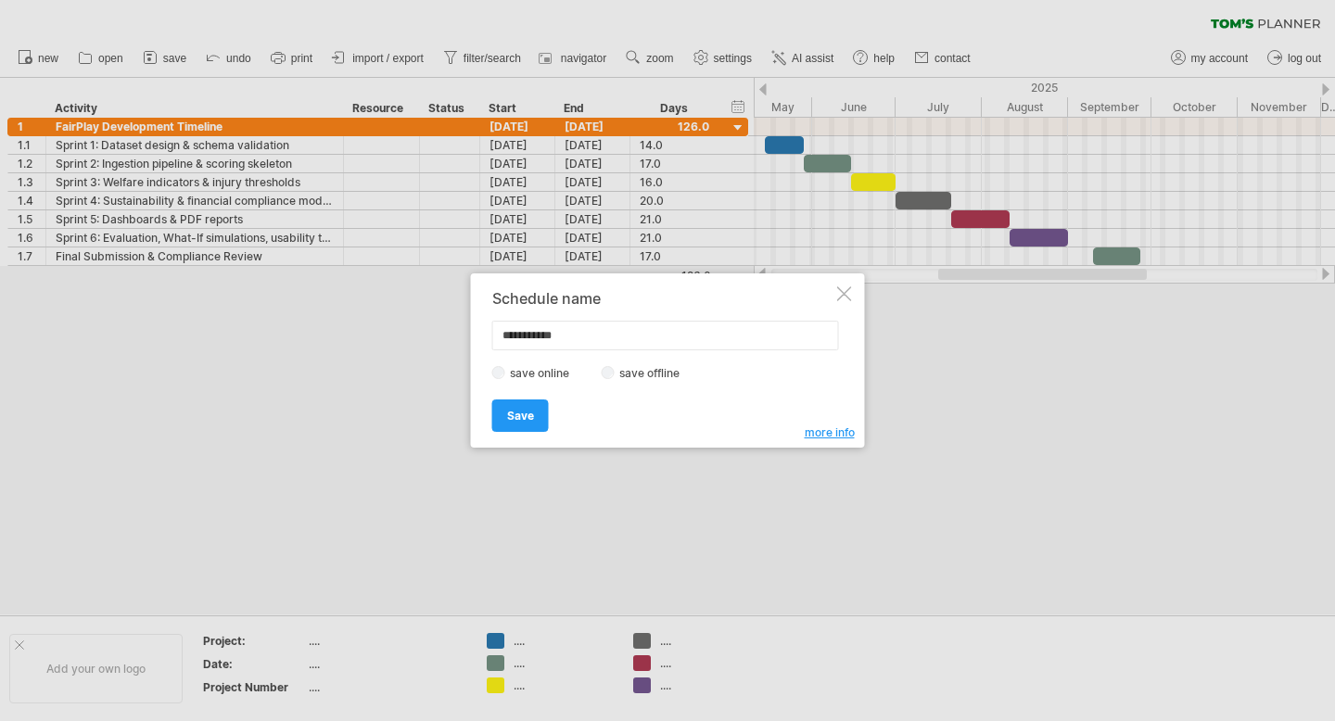
click at [616, 375] on label "save offline" at bounding box center [655, 373] width 81 height 14
click at [515, 418] on span "Save" at bounding box center [520, 416] width 27 height 14
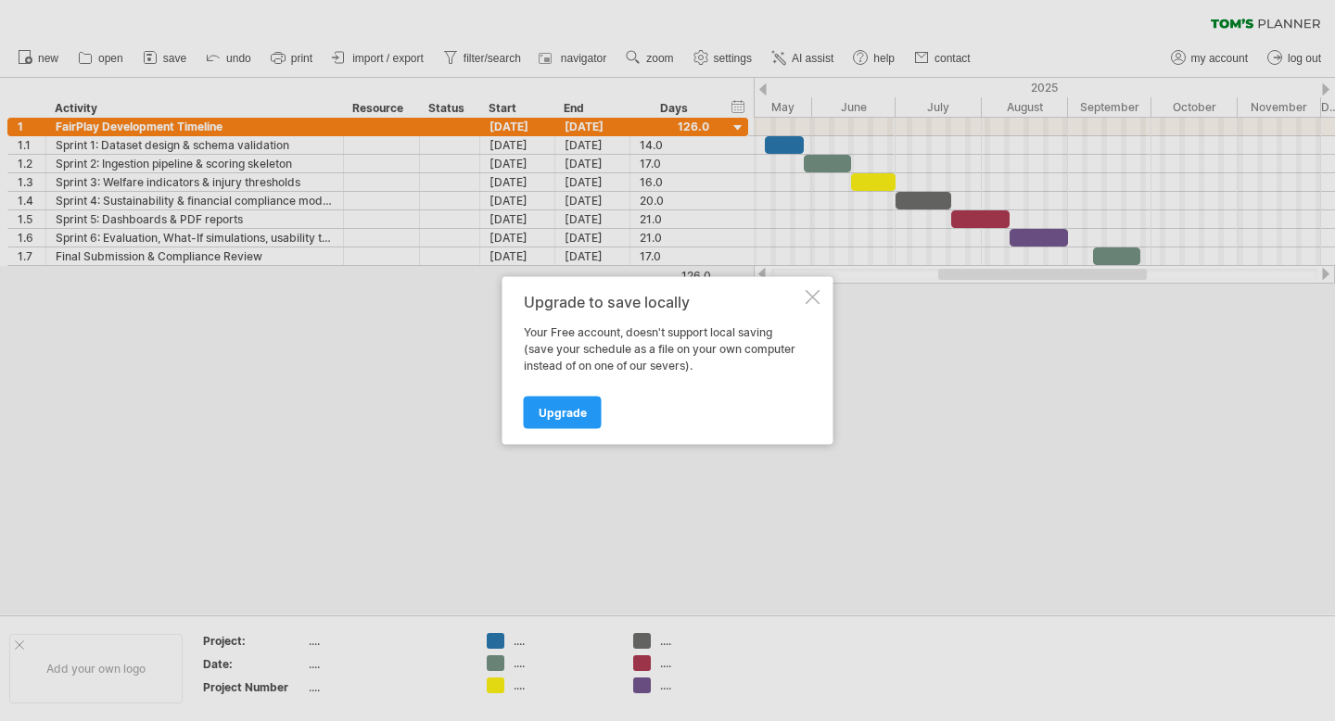
click at [823, 295] on div "Upgrade to save locally Your Free account, doesn't support local saving (save y…" at bounding box center [668, 361] width 331 height 168
click at [811, 299] on div at bounding box center [813, 297] width 15 height 15
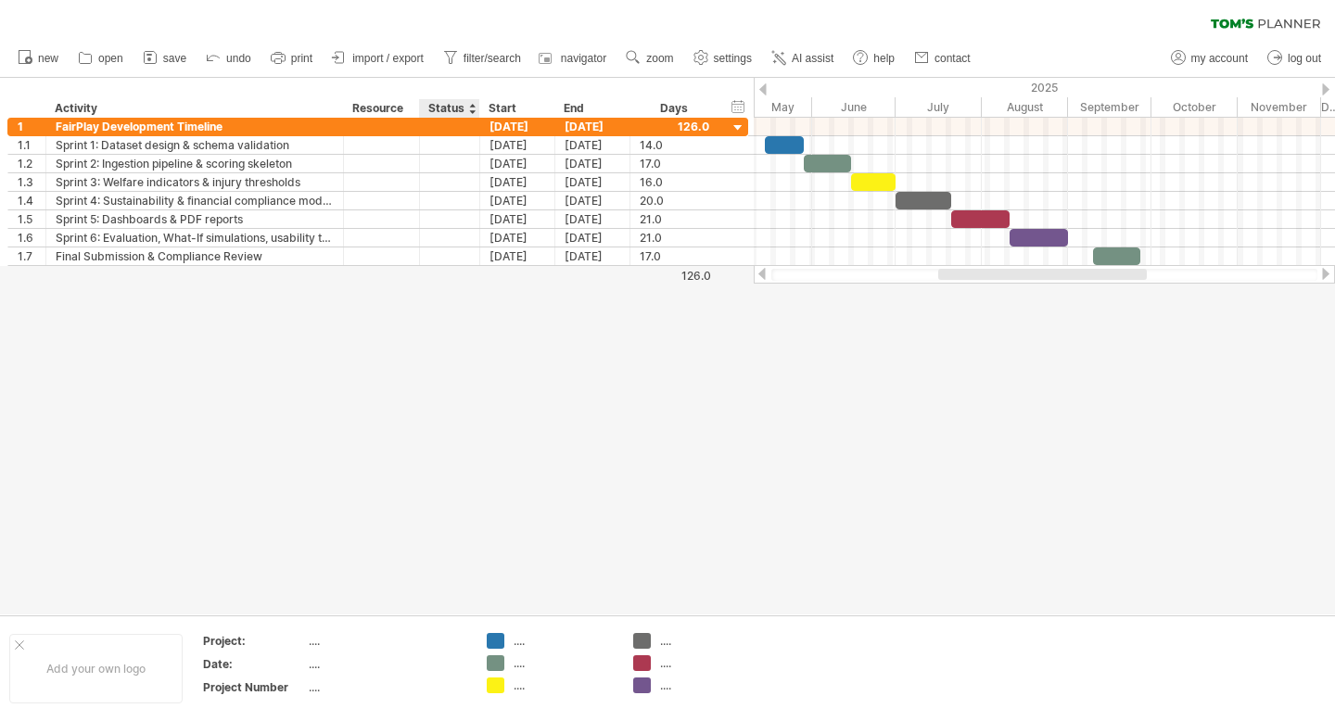
click at [441, 104] on div "Status" at bounding box center [448, 108] width 41 height 19
click at [441, 104] on input "******" at bounding box center [448, 108] width 41 height 19
click at [379, 104] on div "Resource" at bounding box center [380, 108] width 57 height 19
click at [379, 104] on input "********" at bounding box center [380, 108] width 57 height 19
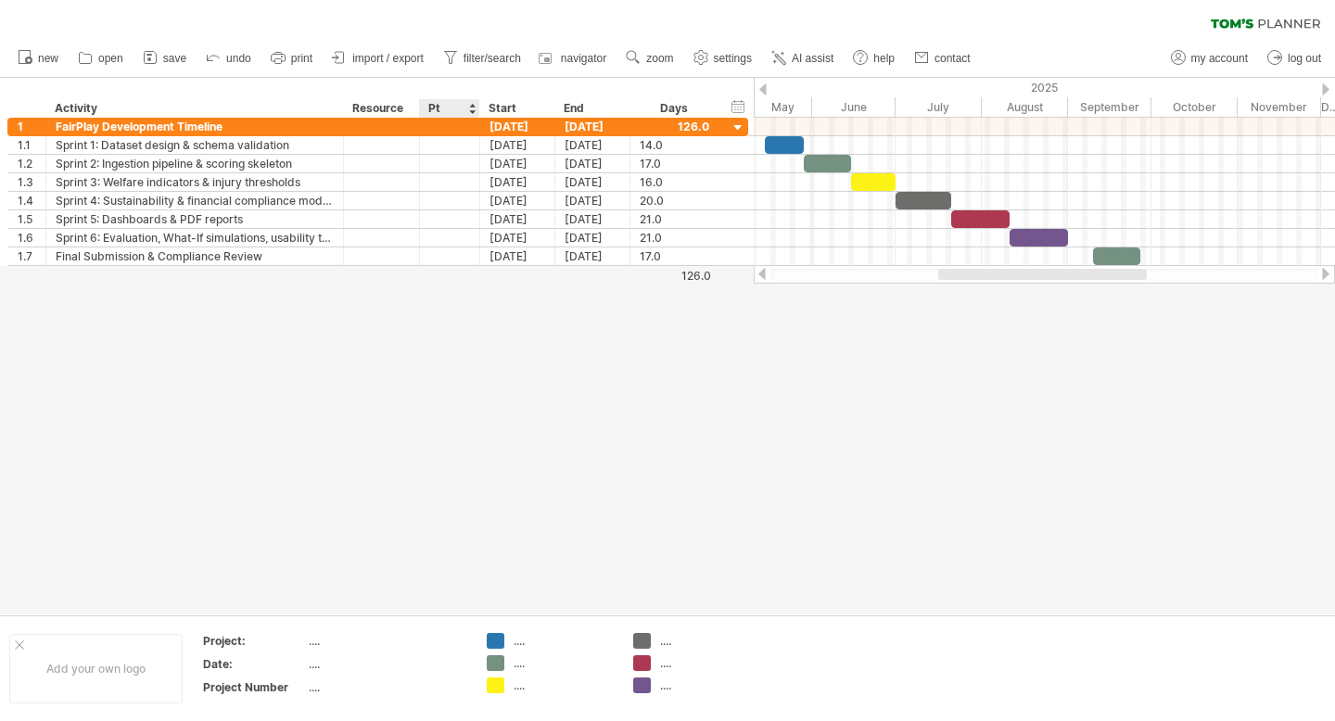
click at [460, 104] on div "Pt" at bounding box center [448, 108] width 41 height 19
click at [460, 104] on input "**" at bounding box center [448, 108] width 41 height 19
type input "**********"
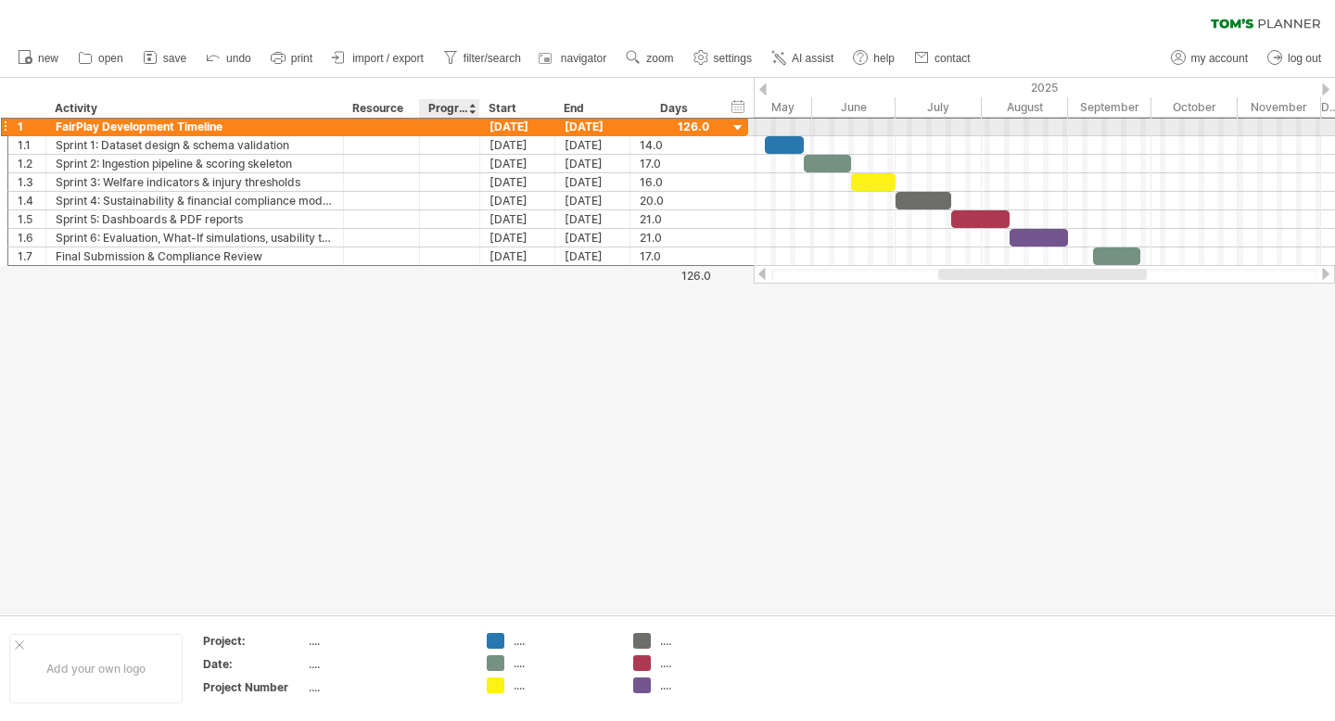
scroll to position [0, 0]
click at [450, 125] on div at bounding box center [449, 127] width 41 height 18
type input "***"
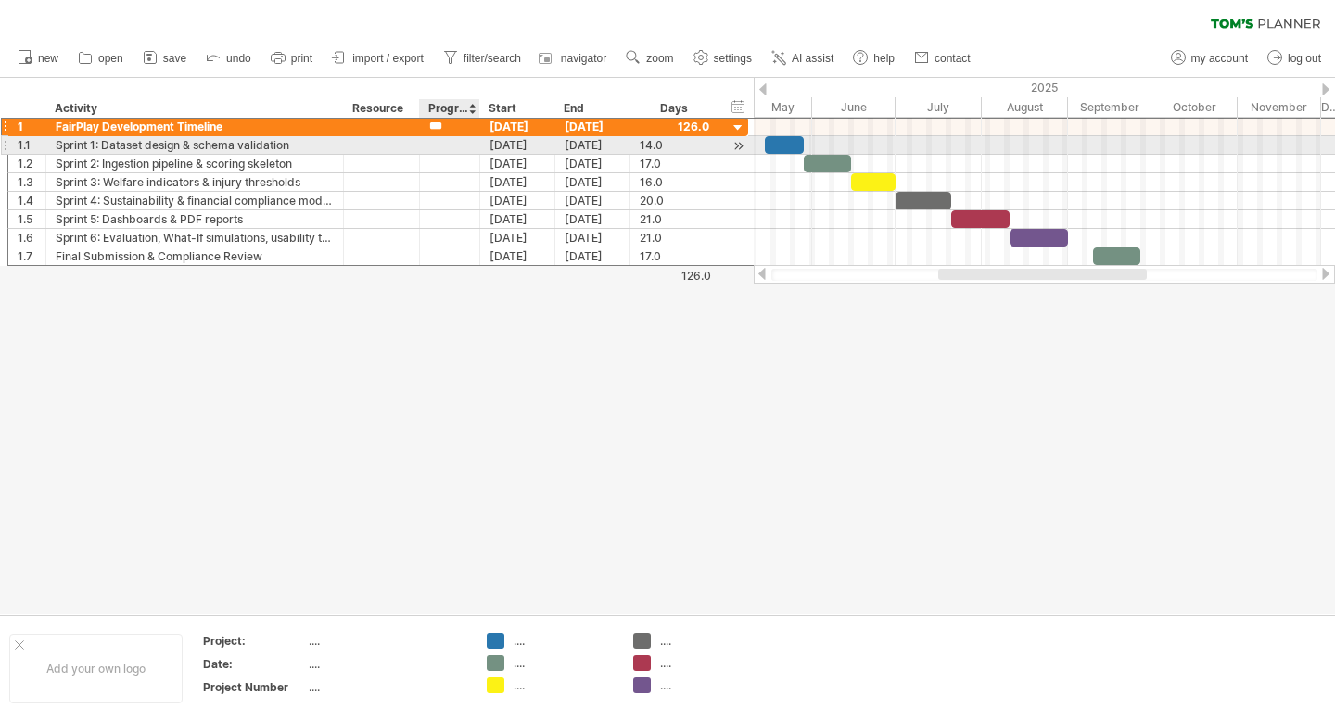
click at [453, 142] on div at bounding box center [449, 145] width 41 height 18
type input "***"
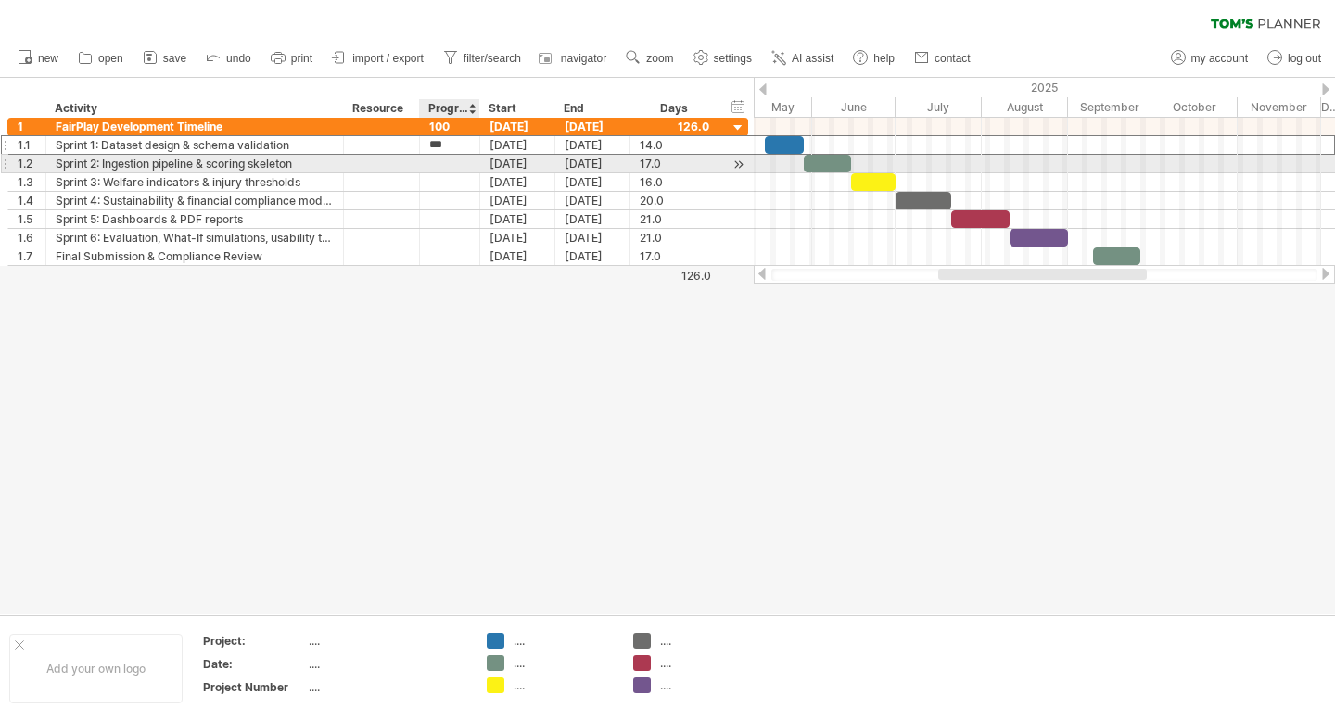
click at [460, 159] on div at bounding box center [449, 164] width 41 height 18
type input "***"
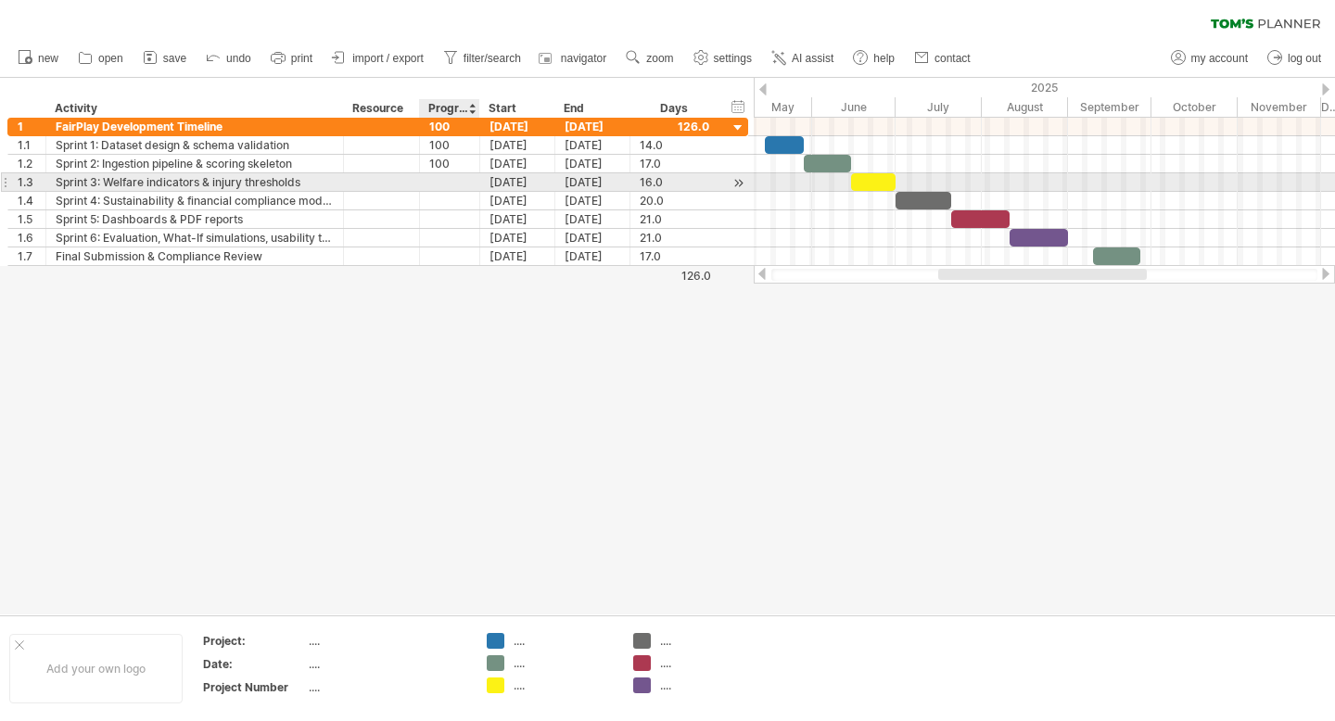
click at [475, 179] on div at bounding box center [477, 182] width 9 height 19
click at [465, 176] on div at bounding box center [449, 182] width 41 height 18
type input "***"
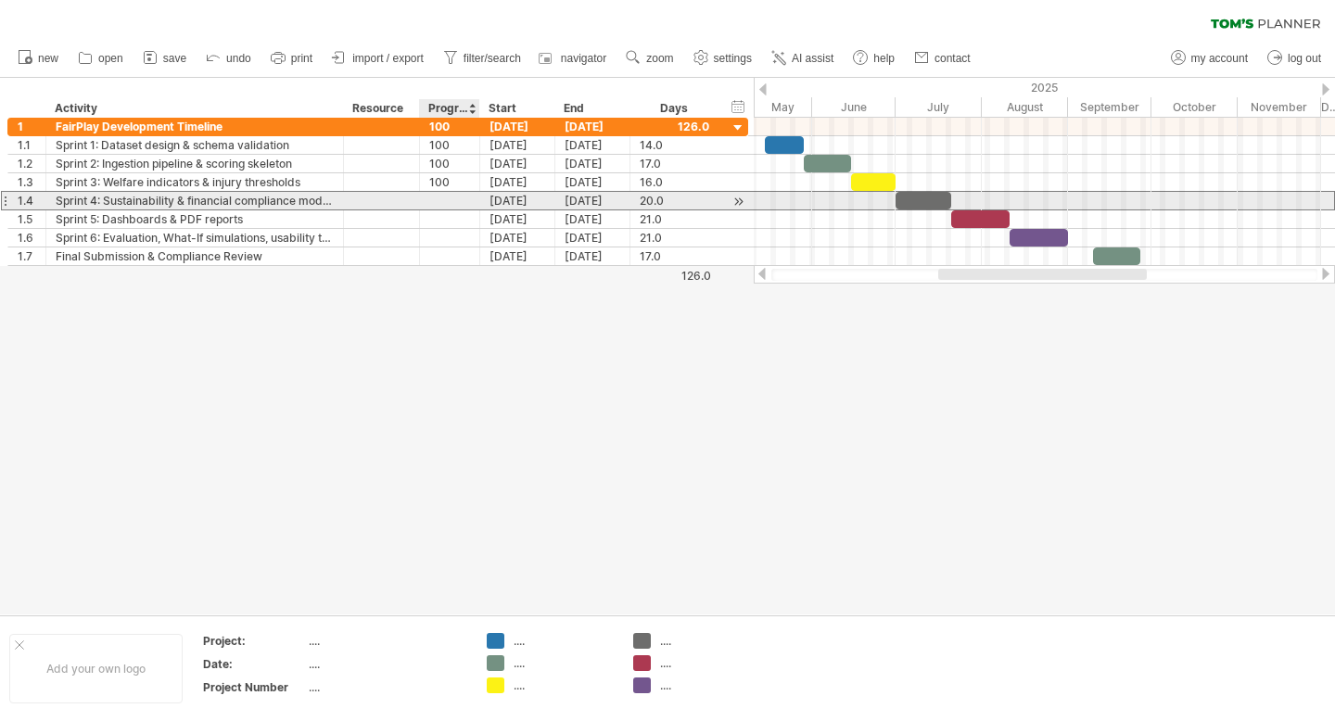
click at [455, 208] on div at bounding box center [449, 201] width 41 height 18
type input "***"
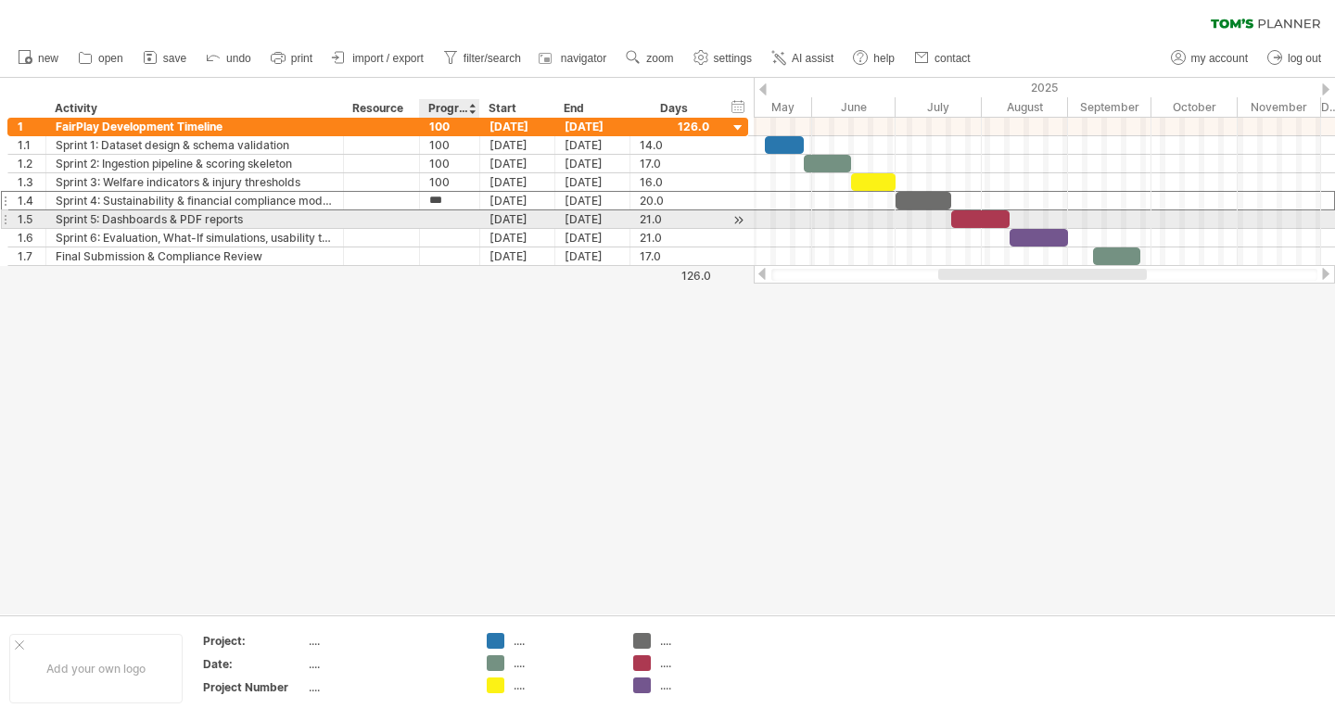
click at [441, 220] on div at bounding box center [449, 219] width 41 height 18
type input "***"
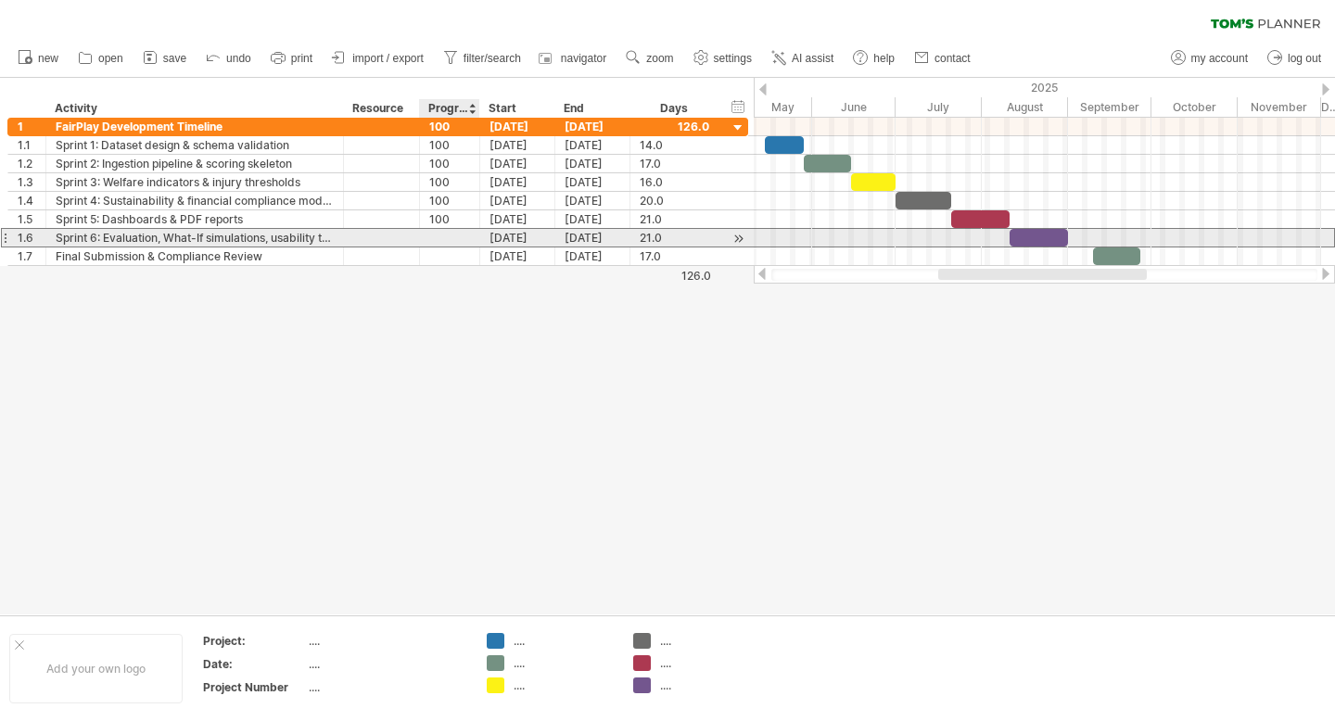
click at [457, 236] on div at bounding box center [449, 238] width 41 height 18
type input "***"
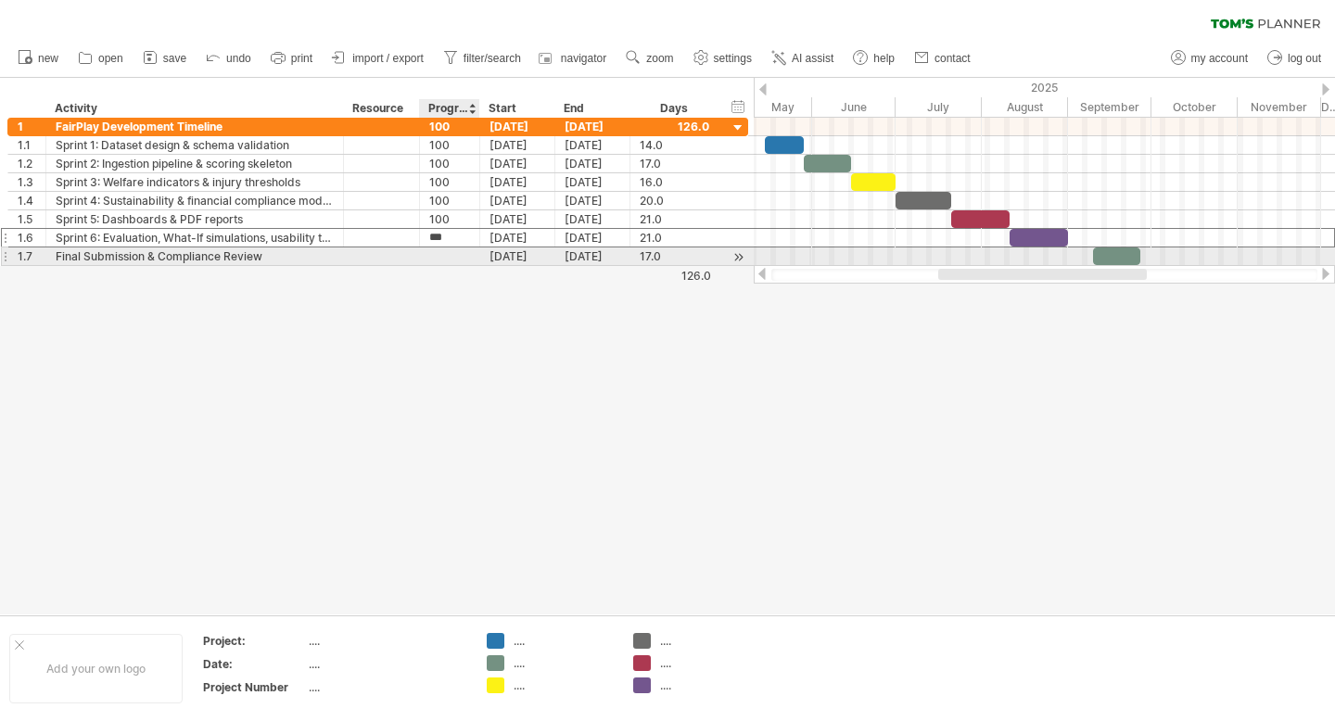
click at [463, 256] on div at bounding box center [449, 257] width 41 height 18
type input "***"
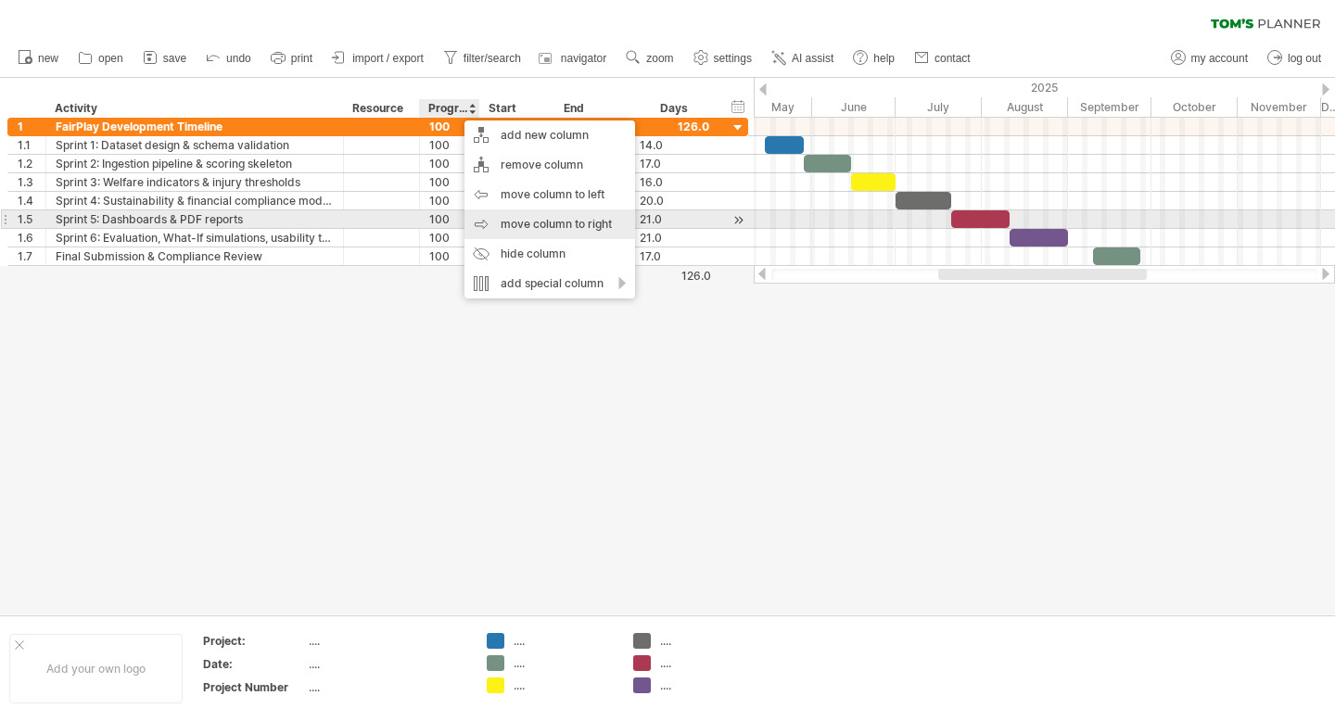
click at [566, 224] on div "move column to right" at bounding box center [550, 225] width 171 height 30
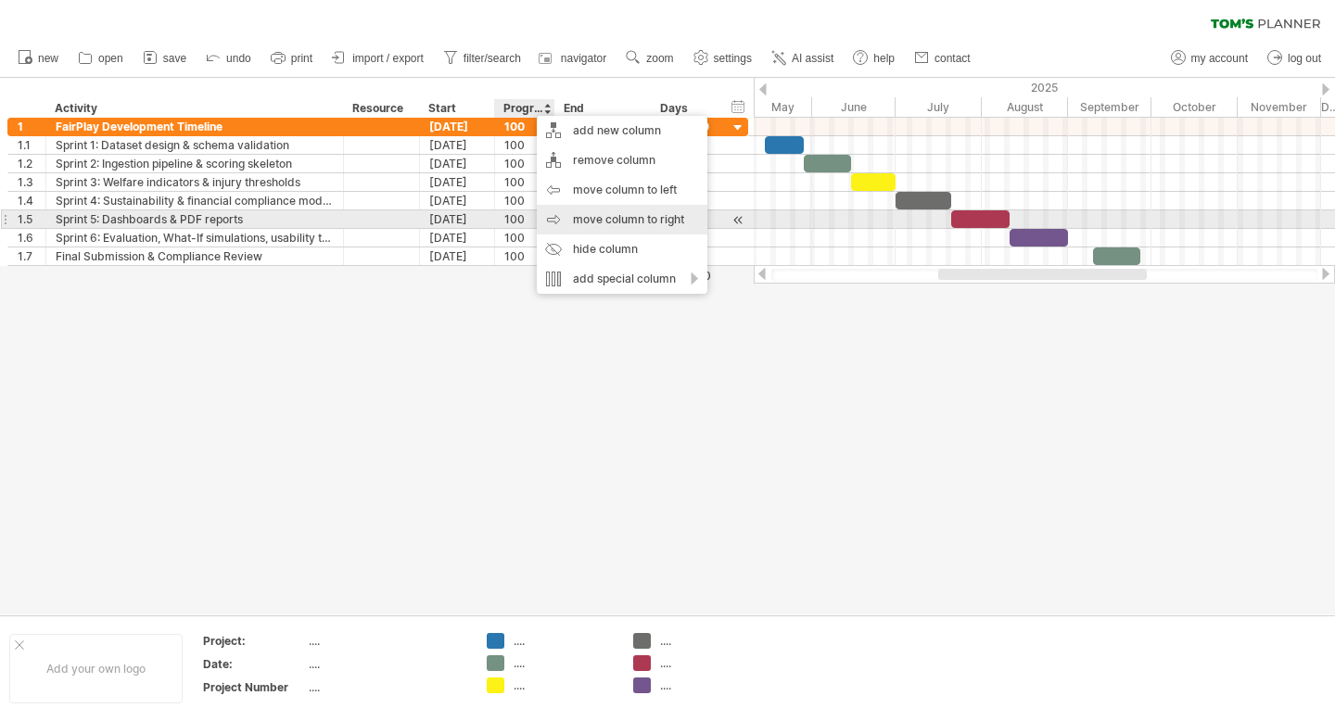
click at [592, 211] on div "move column to right" at bounding box center [622, 220] width 171 height 30
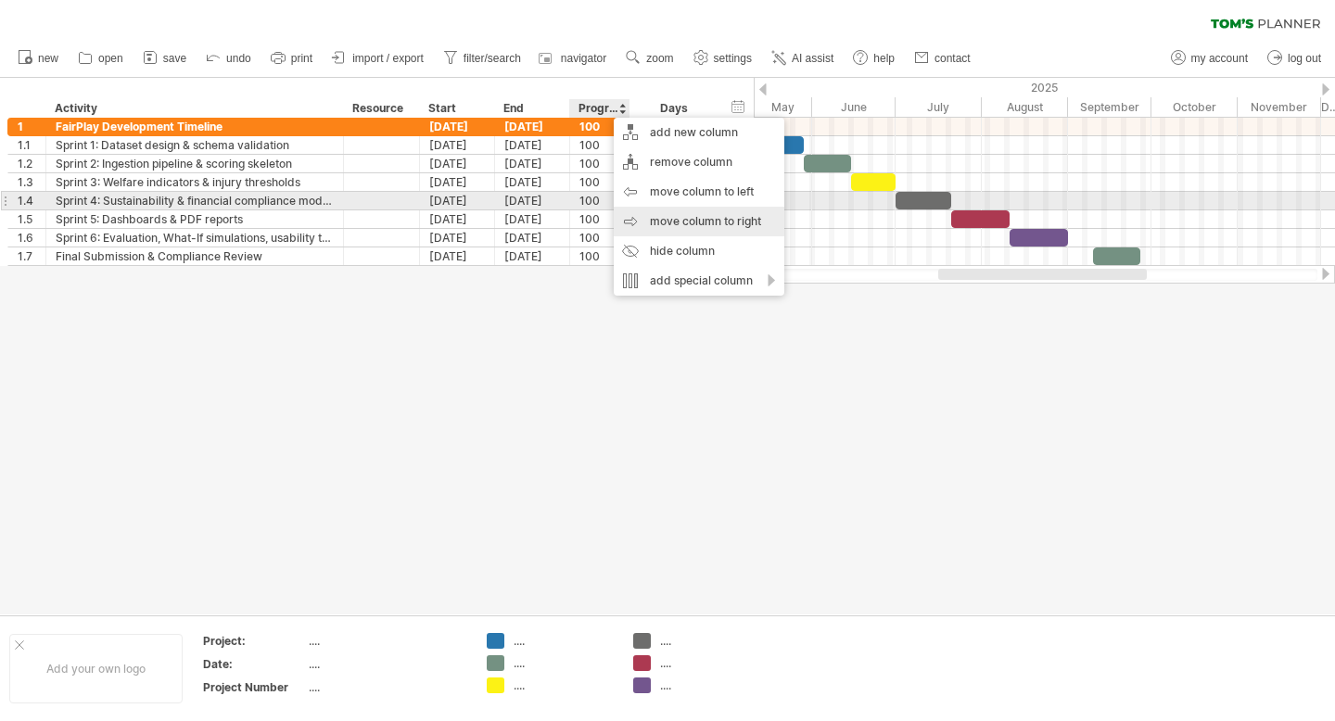
click at [696, 214] on div "move column to right" at bounding box center [699, 222] width 171 height 30
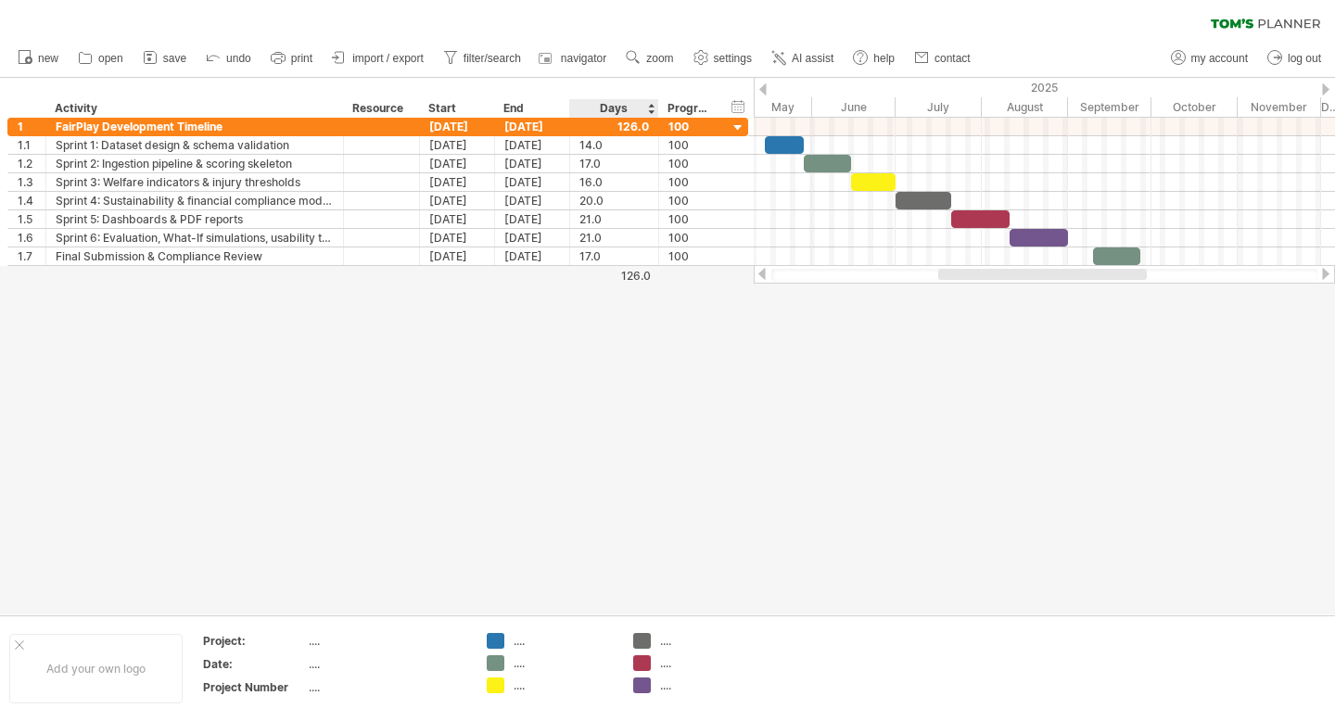
click at [588, 406] on div at bounding box center [667, 346] width 1335 height 537
click at [397, 101] on div "Resource" at bounding box center [380, 108] width 57 height 19
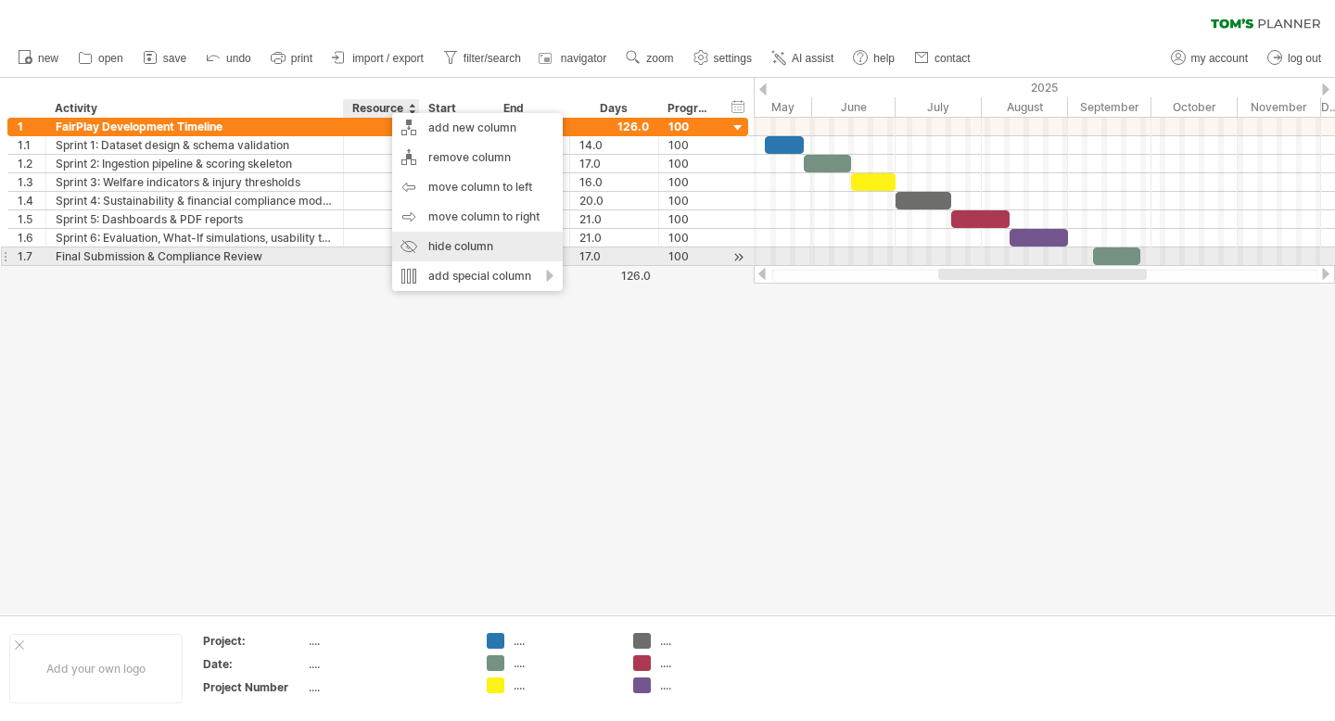
click at [456, 251] on div "hide column" at bounding box center [477, 247] width 171 height 30
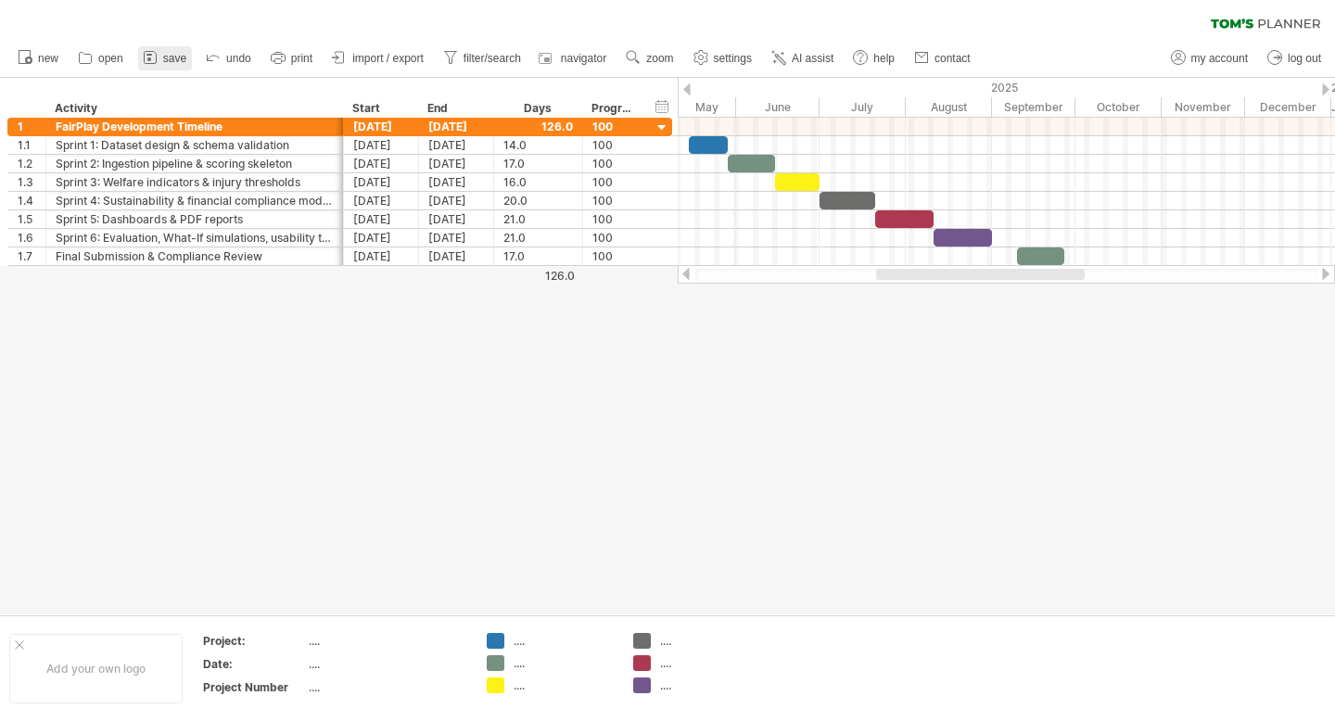
click at [180, 63] on span "save" at bounding box center [174, 58] width 23 height 13
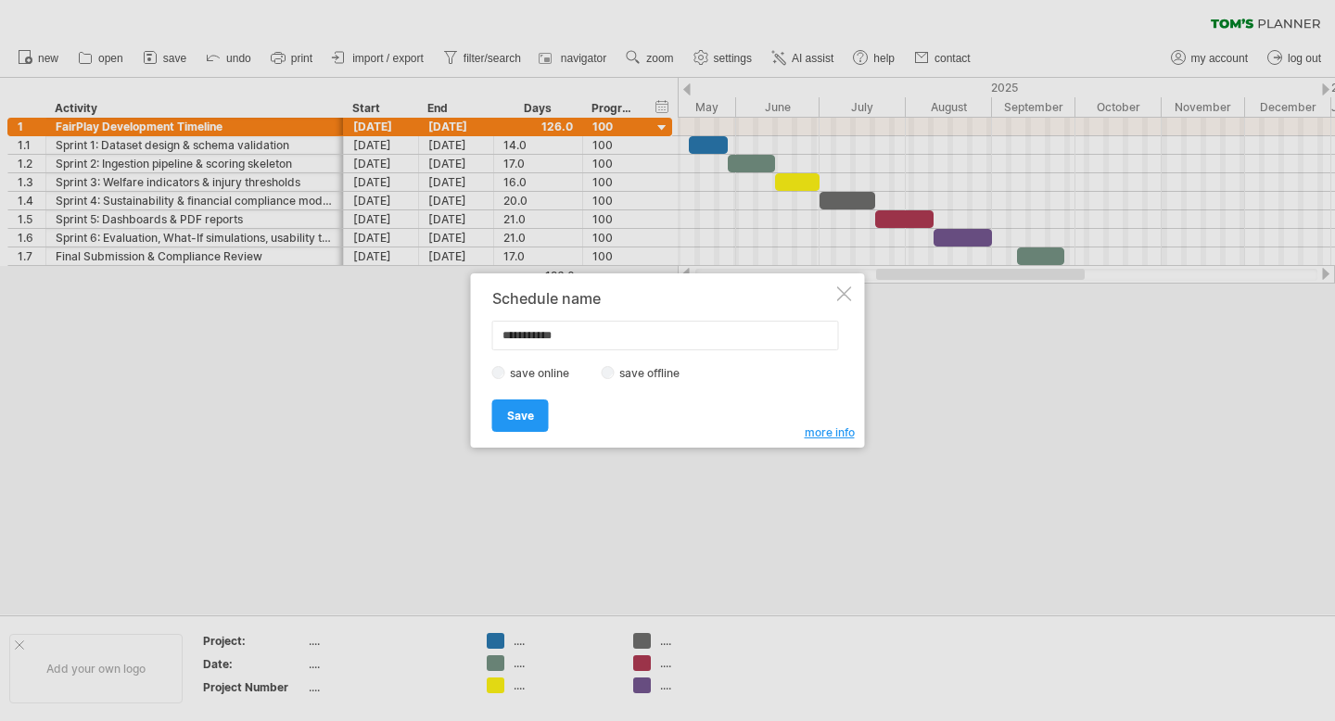
click at [844, 295] on div at bounding box center [844, 294] width 15 height 15
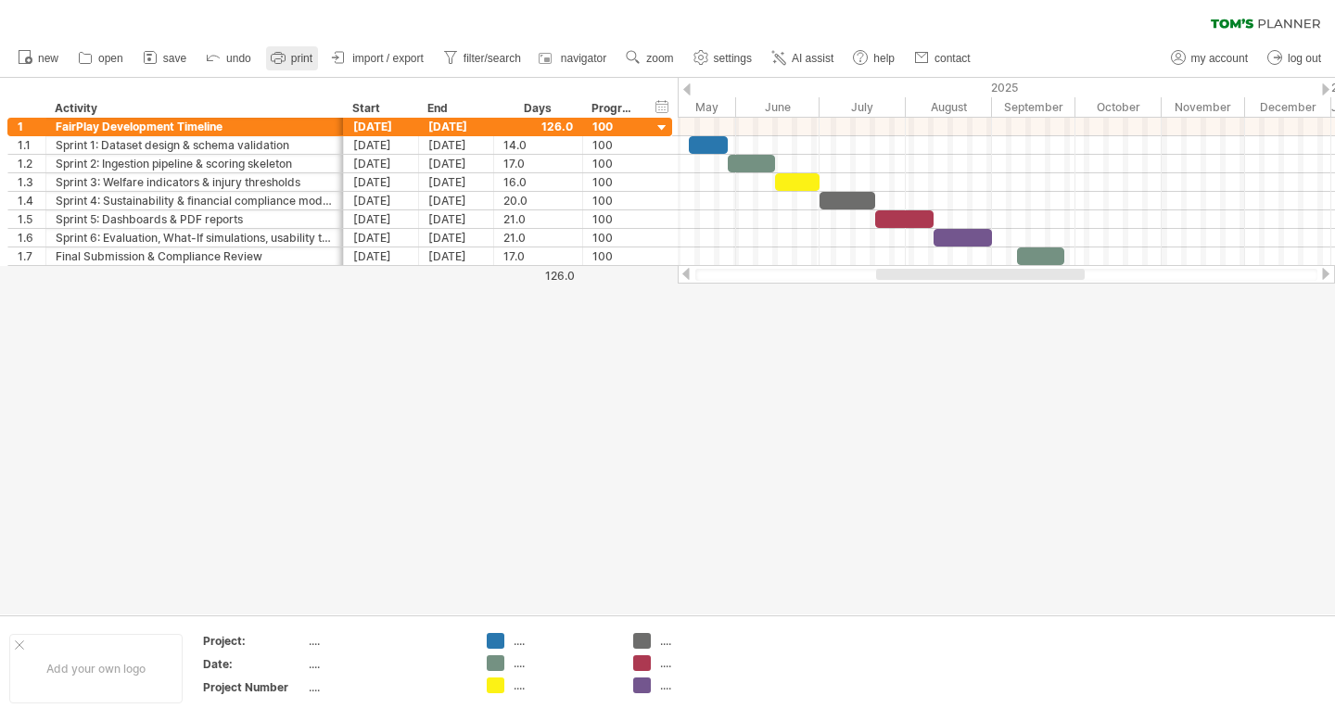
click at [296, 62] on span "print" at bounding box center [301, 58] width 21 height 13
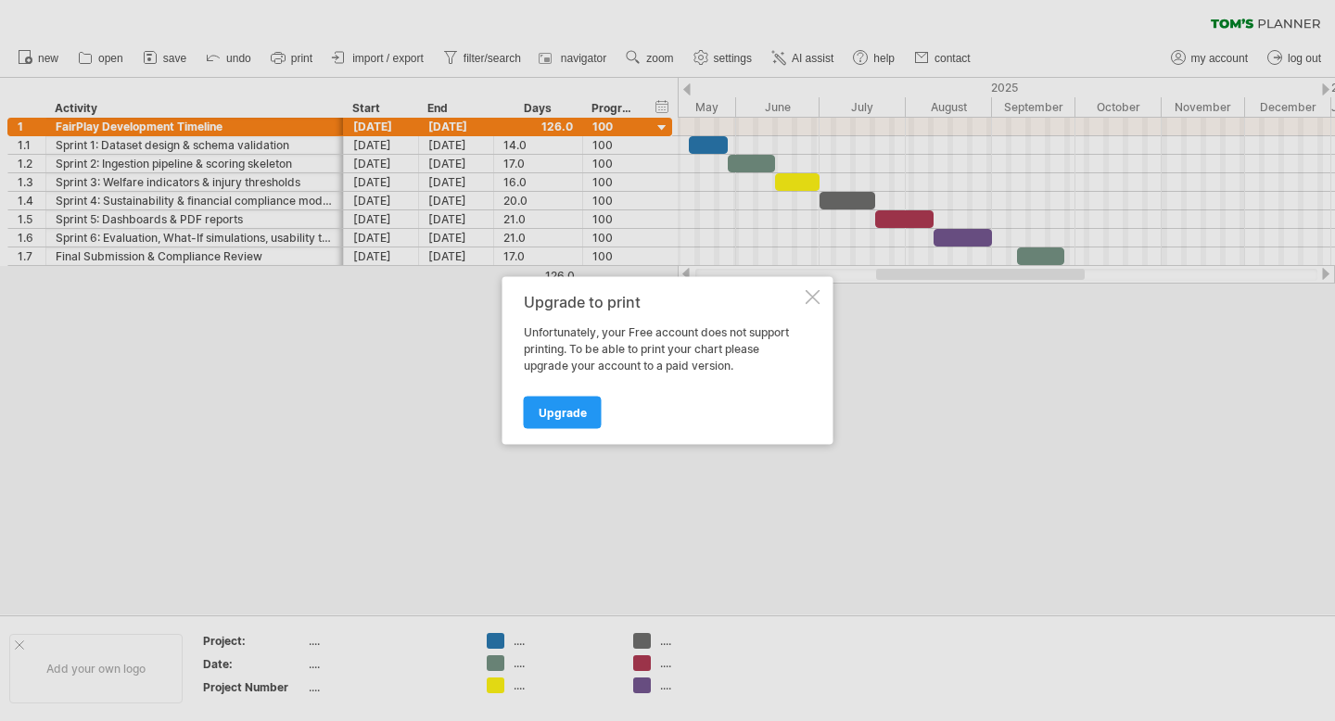
click at [824, 292] on div "Upgrade to print Unfortunately, your Free account does not support printing. To…" at bounding box center [668, 361] width 331 height 168
click at [817, 302] on div at bounding box center [813, 297] width 15 height 15
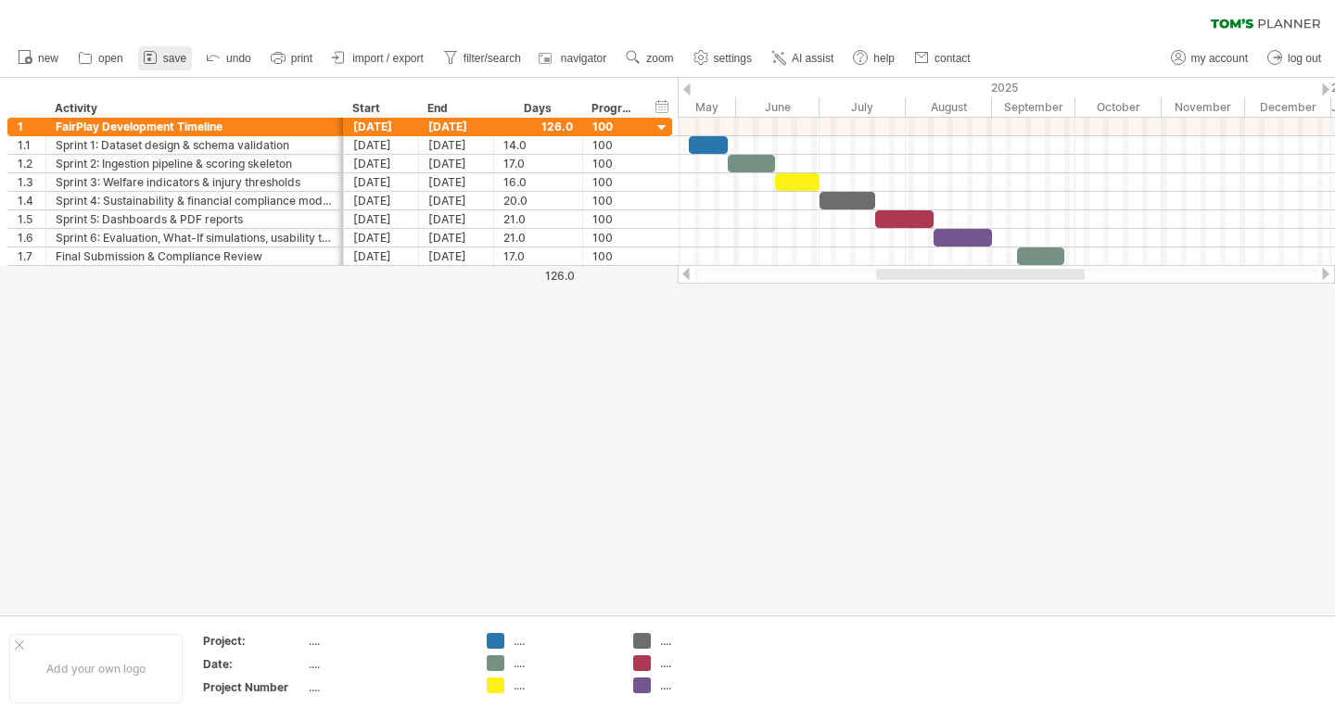
click at [166, 62] on span "save" at bounding box center [174, 58] width 23 height 13
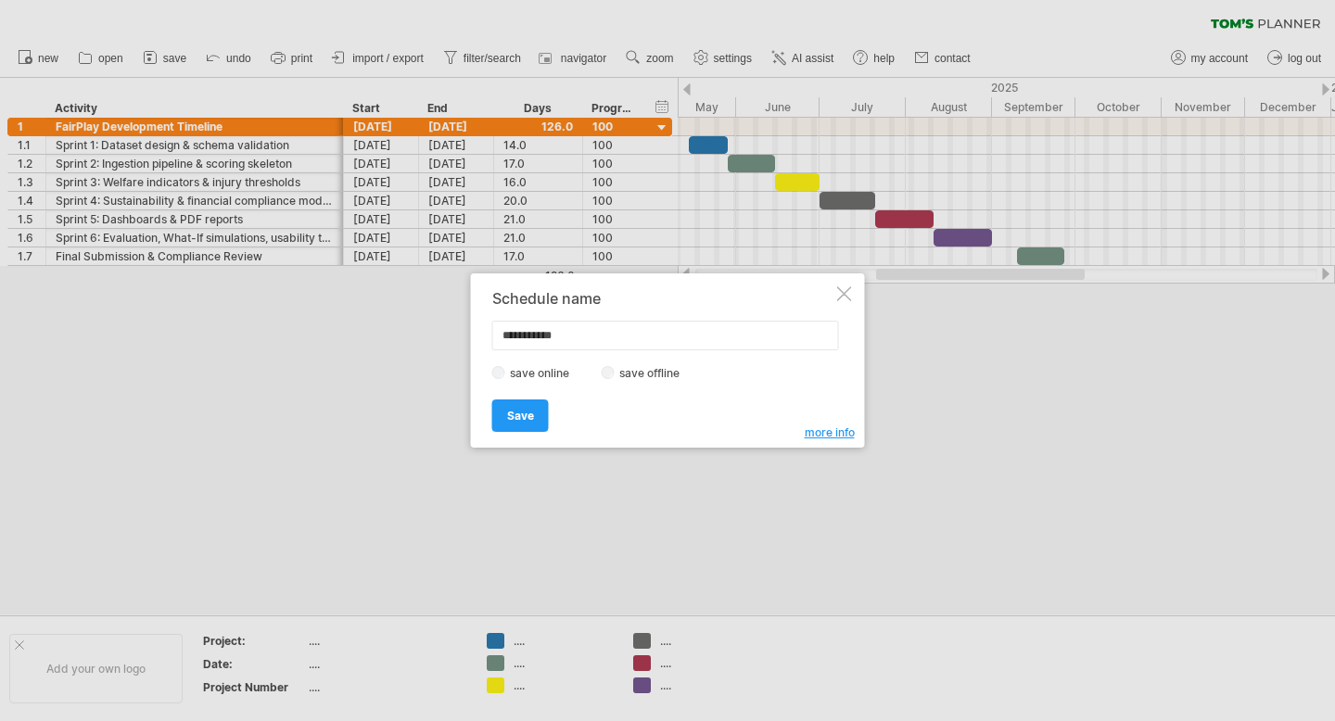
click at [621, 376] on label "save offline" at bounding box center [655, 373] width 81 height 14
click at [512, 376] on label "save online" at bounding box center [545, 373] width 80 height 14
click at [522, 406] on link "Save" at bounding box center [520, 416] width 57 height 32
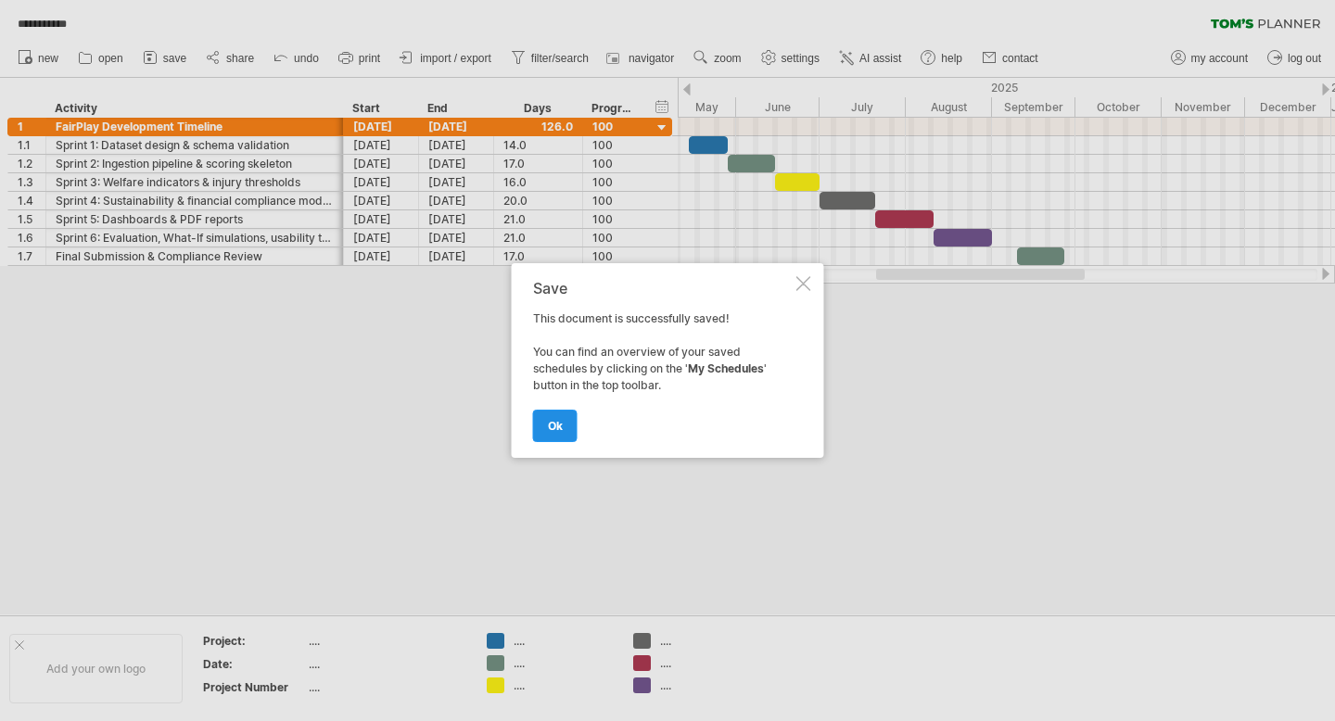
click at [554, 435] on link "ok" at bounding box center [555, 426] width 45 height 32
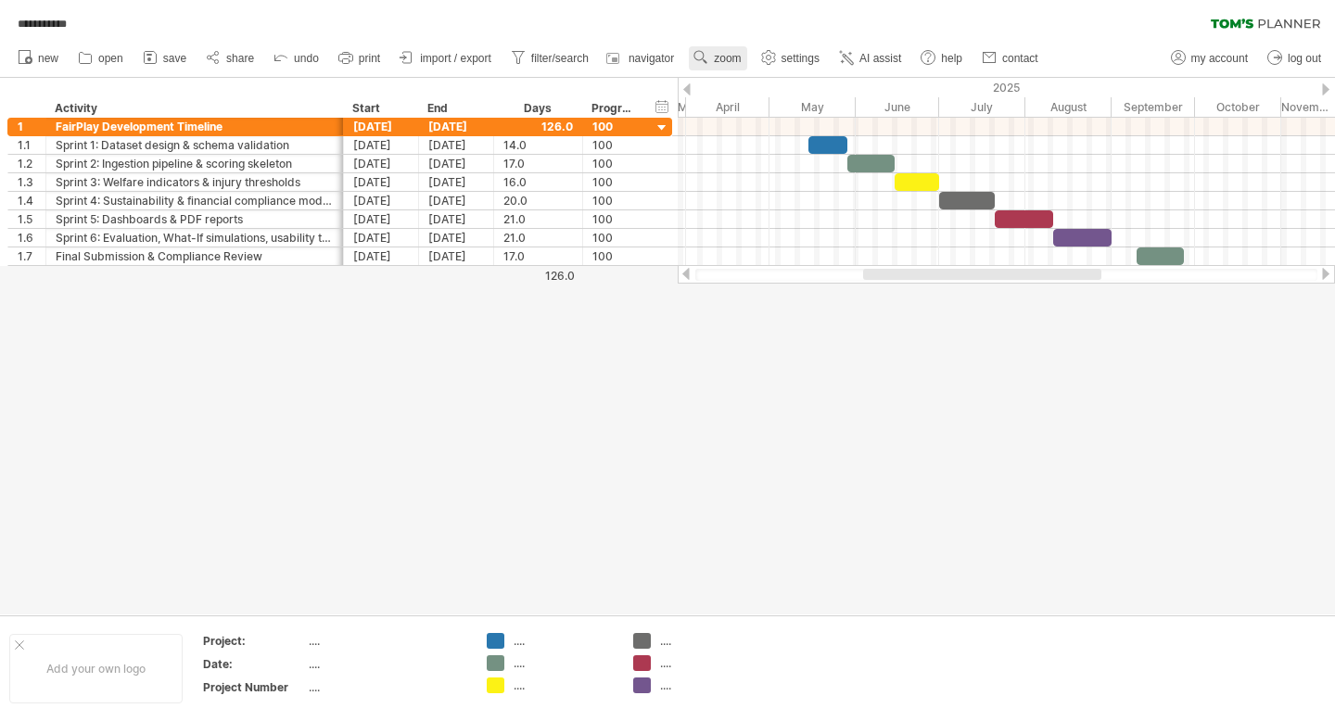
click at [745, 56] on link "zoom" at bounding box center [717, 58] width 57 height 24
click at [747, 331] on div at bounding box center [667, 346] width 1335 height 537
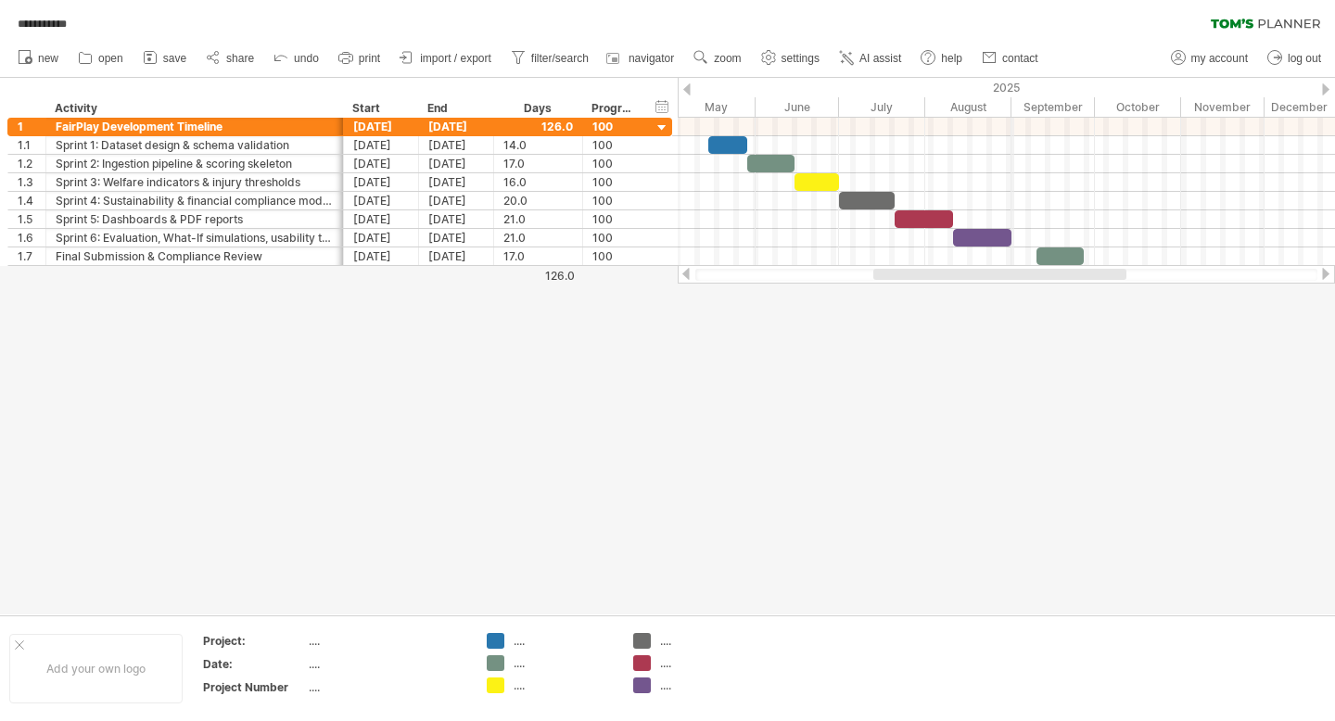
click at [1012, 83] on div "2025" at bounding box center [843, 87] width 1015 height 19
drag, startPoint x: 641, startPoint y: 103, endPoint x: 665, endPoint y: 100, distance: 24.3
click at [665, 100] on div at bounding box center [666, 108] width 6 height 19
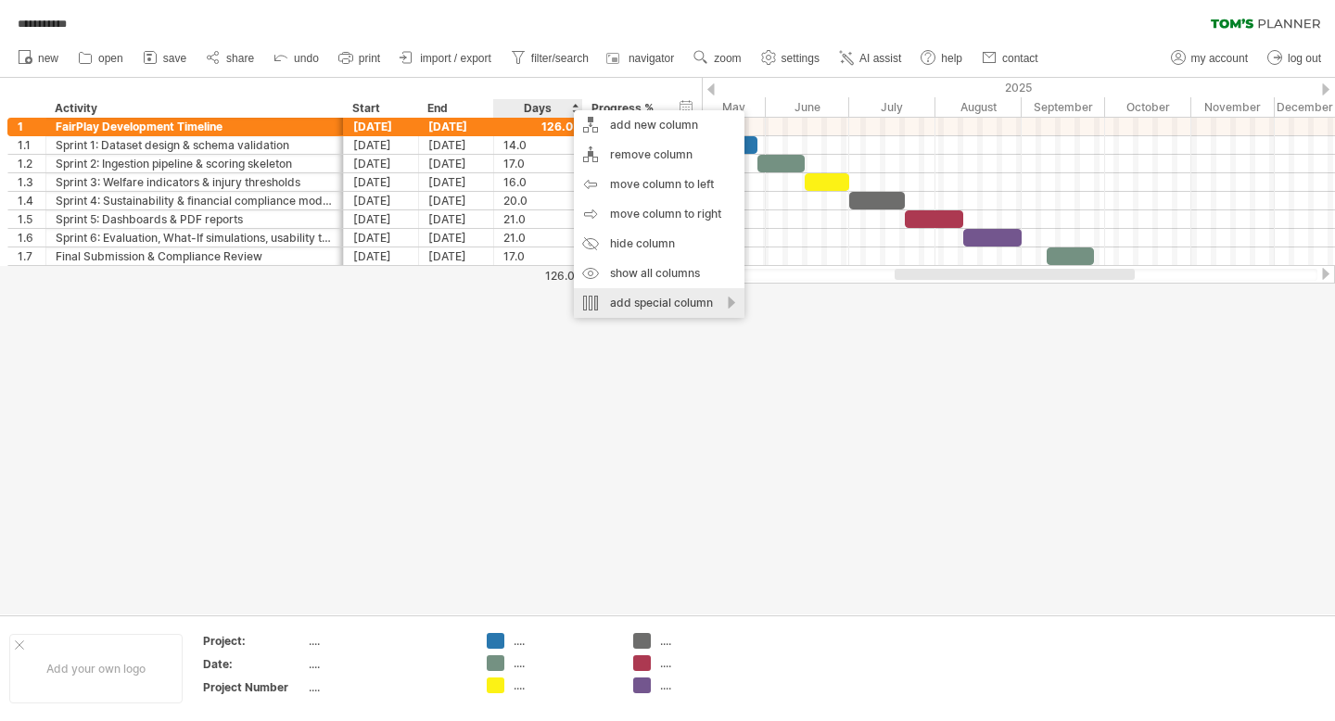
click at [733, 297] on div "add special column" at bounding box center [659, 303] width 171 height 30
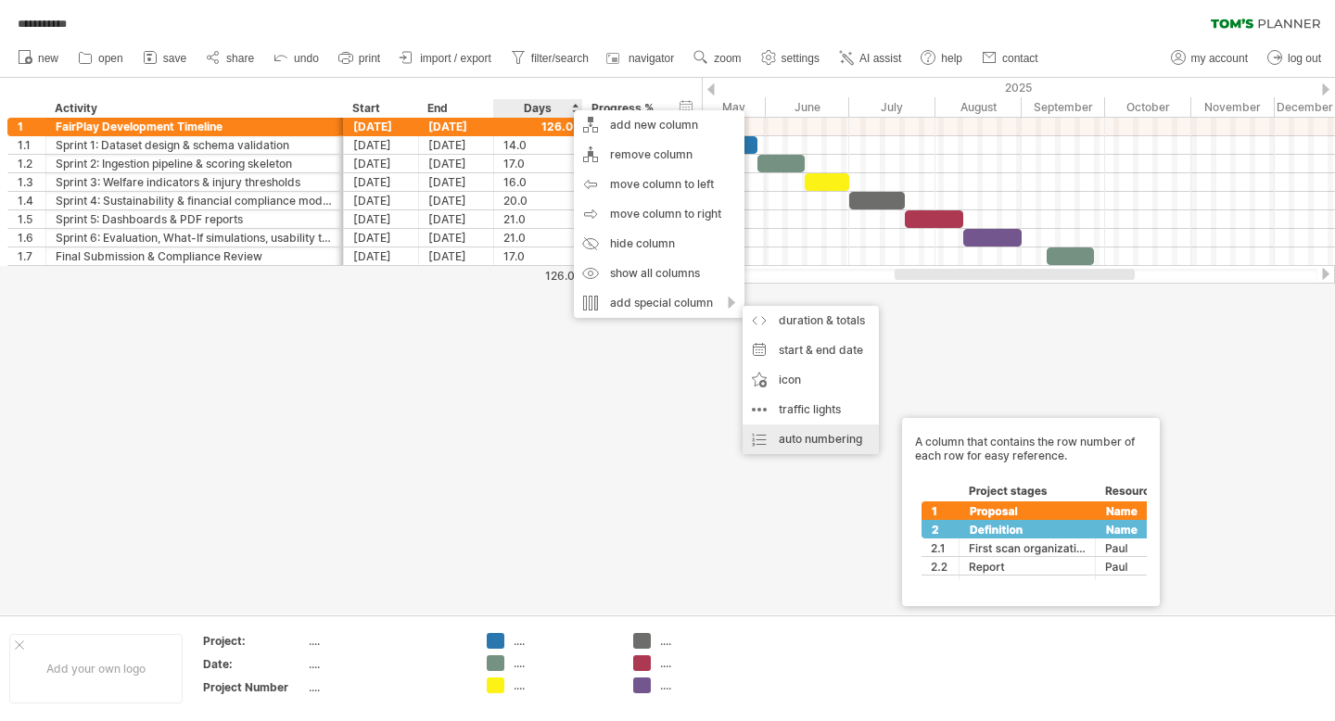
click at [829, 440] on div "auto numbering A column that contains the row number of each row for easy refer…" at bounding box center [811, 440] width 136 height 30
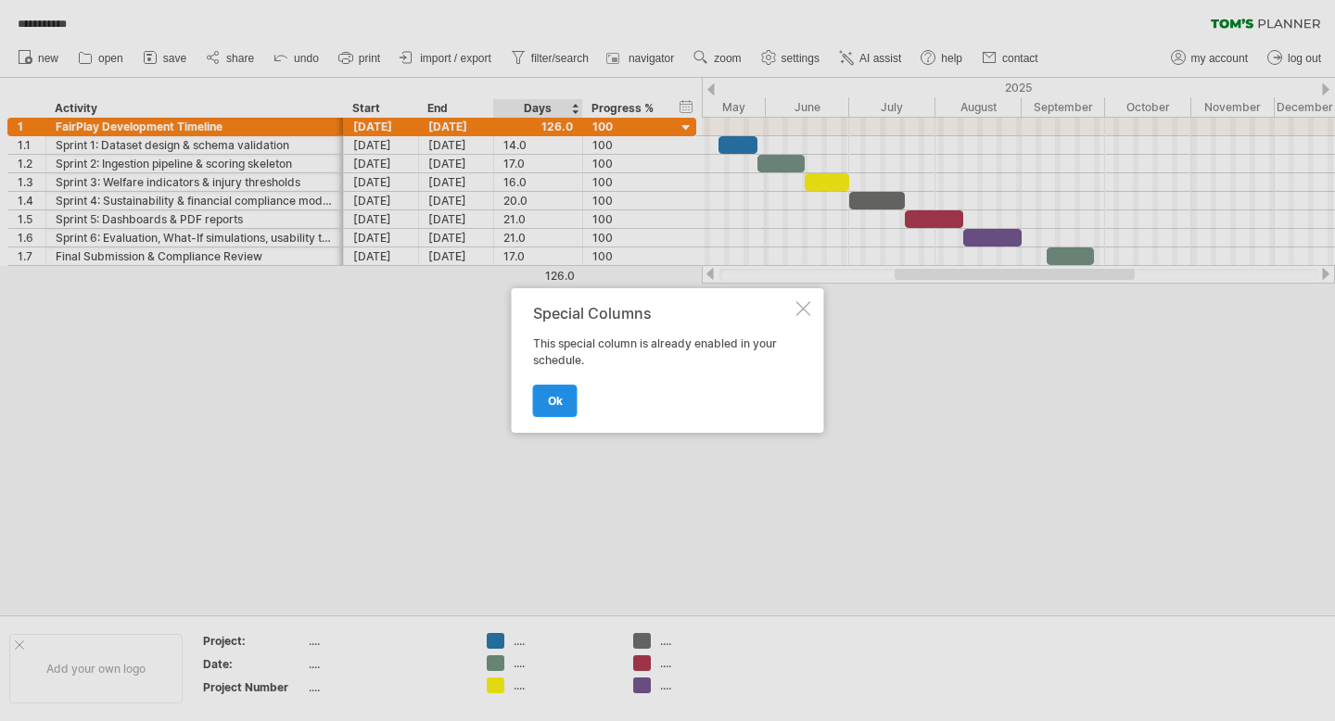
click at [549, 409] on link "ok" at bounding box center [555, 401] width 45 height 32
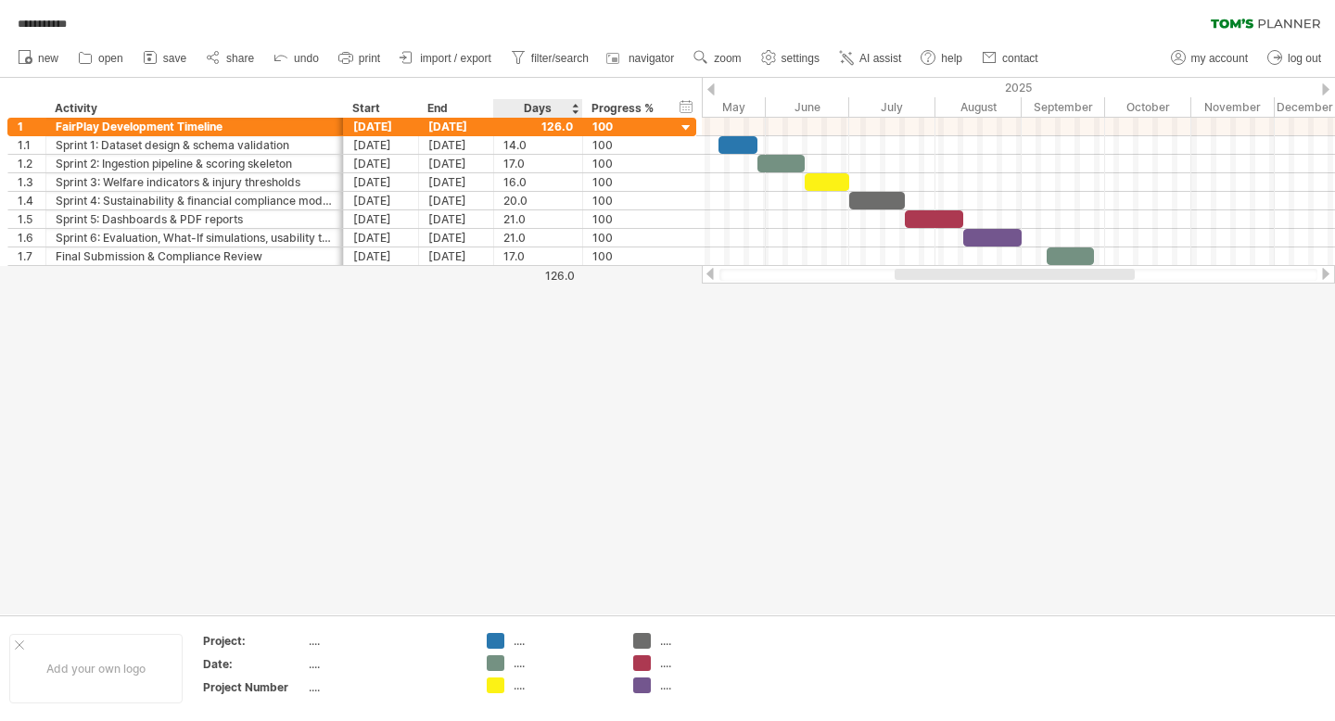
click at [574, 408] on div at bounding box center [667, 346] width 1335 height 537
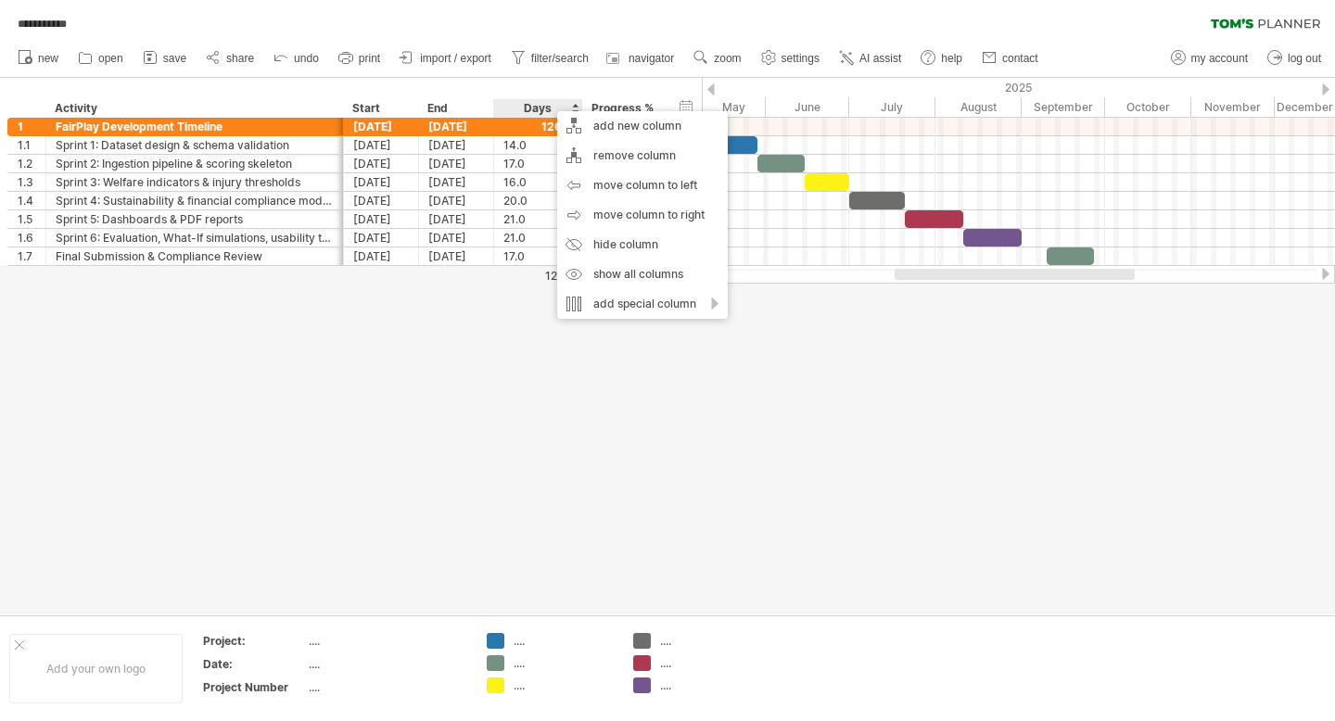
click at [760, 499] on div at bounding box center [667, 346] width 1335 height 537
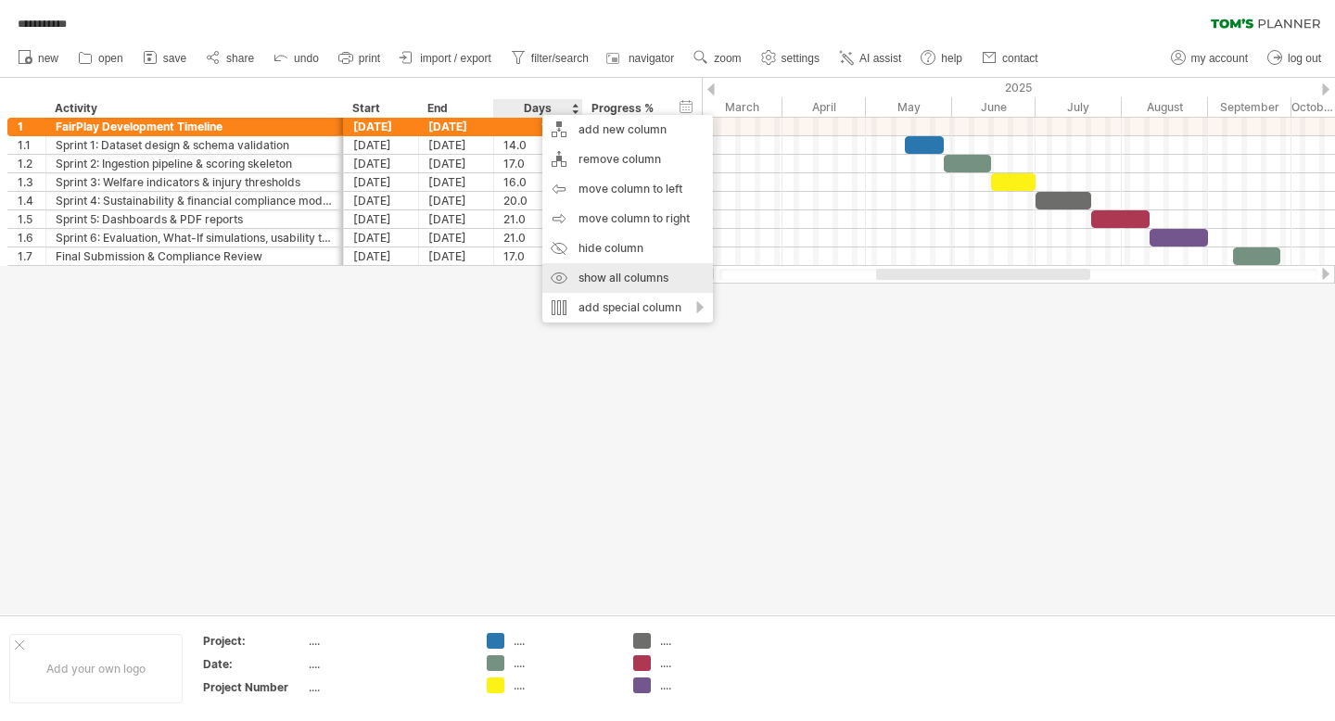
click at [677, 270] on div "show all columns" at bounding box center [627, 278] width 171 height 30
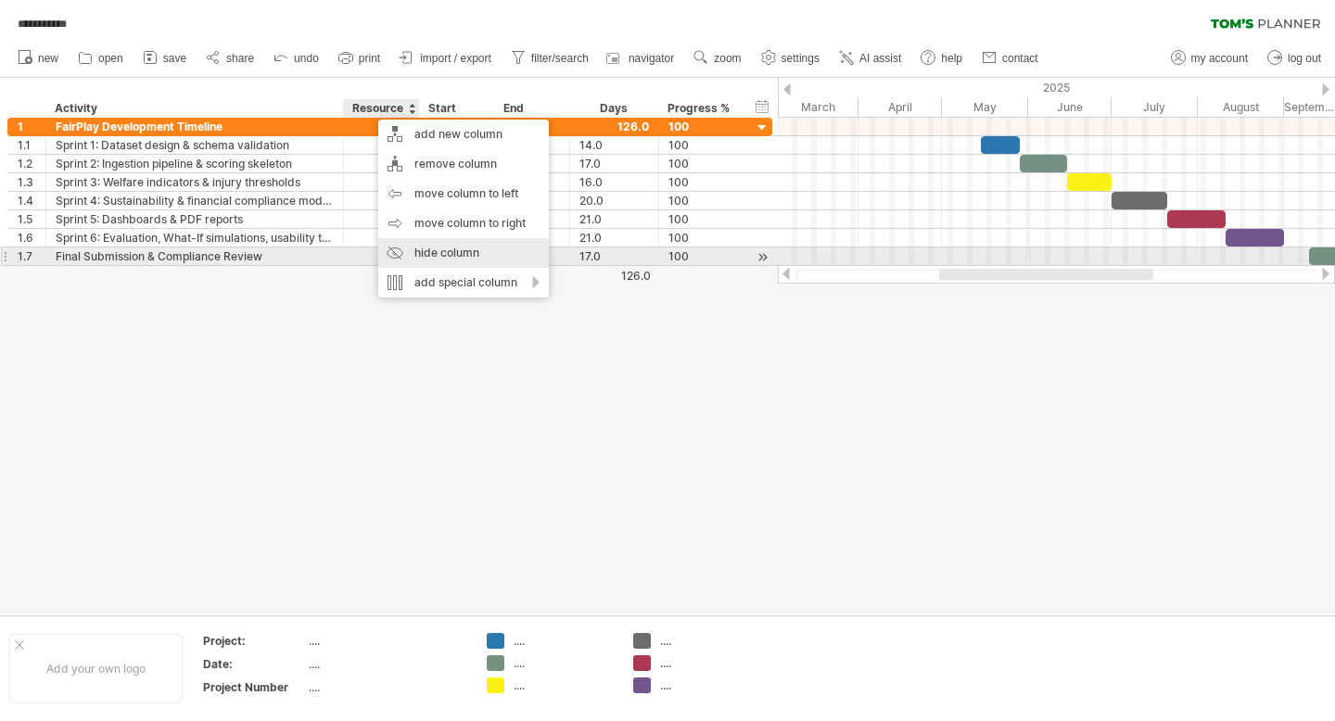
click at [427, 260] on div "hide column" at bounding box center [463, 253] width 171 height 30
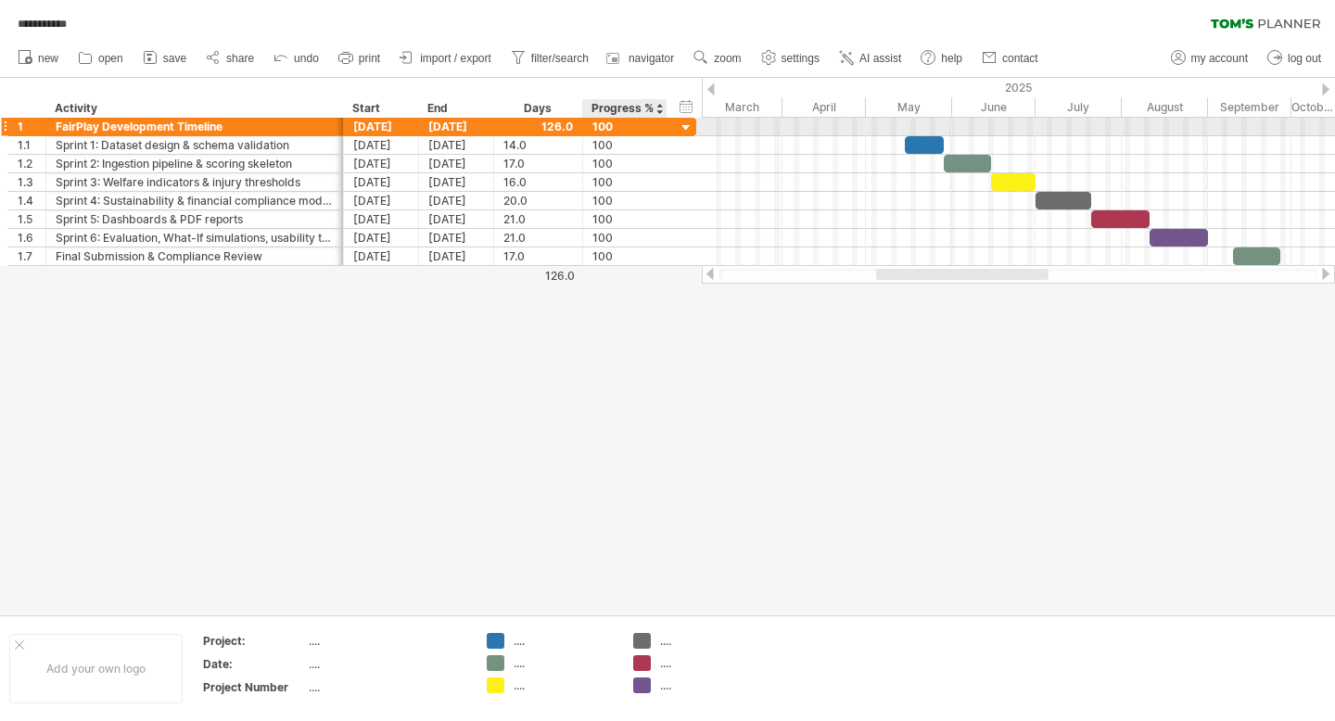
click at [689, 126] on div at bounding box center [687, 129] width 18 height 18
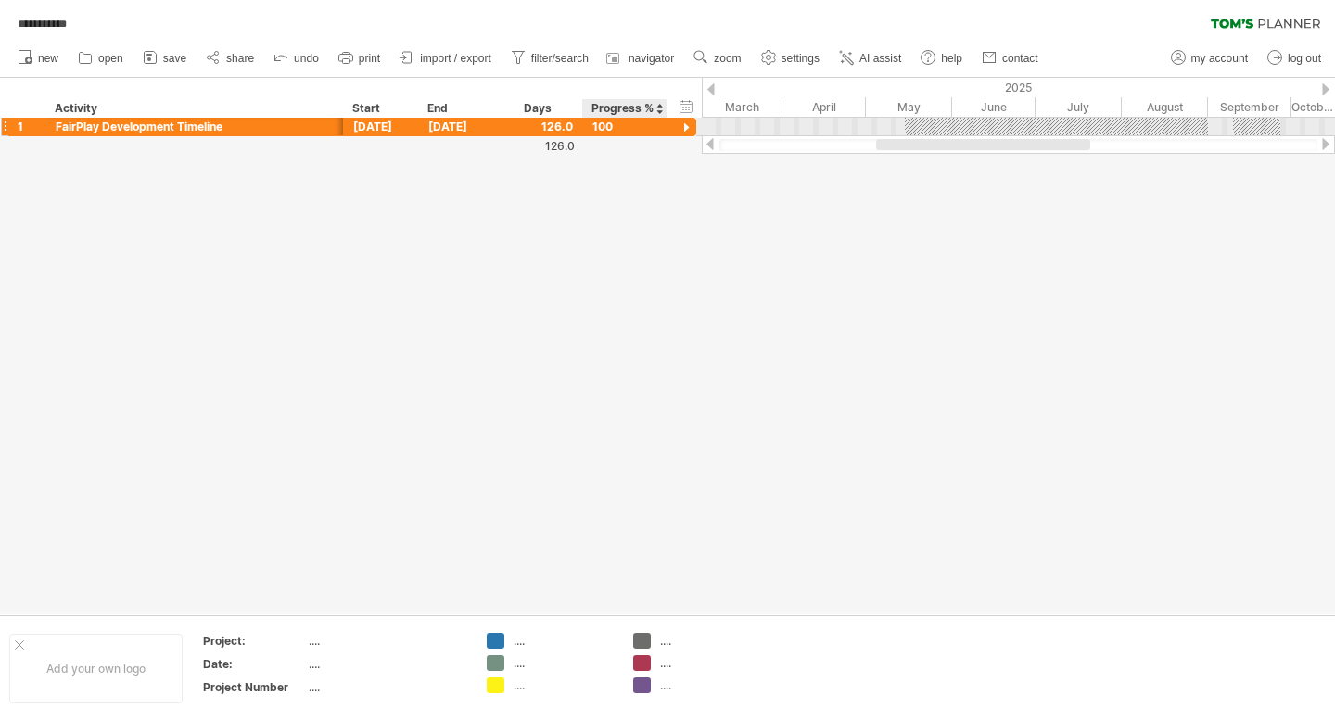
click at [689, 126] on div at bounding box center [687, 129] width 18 height 18
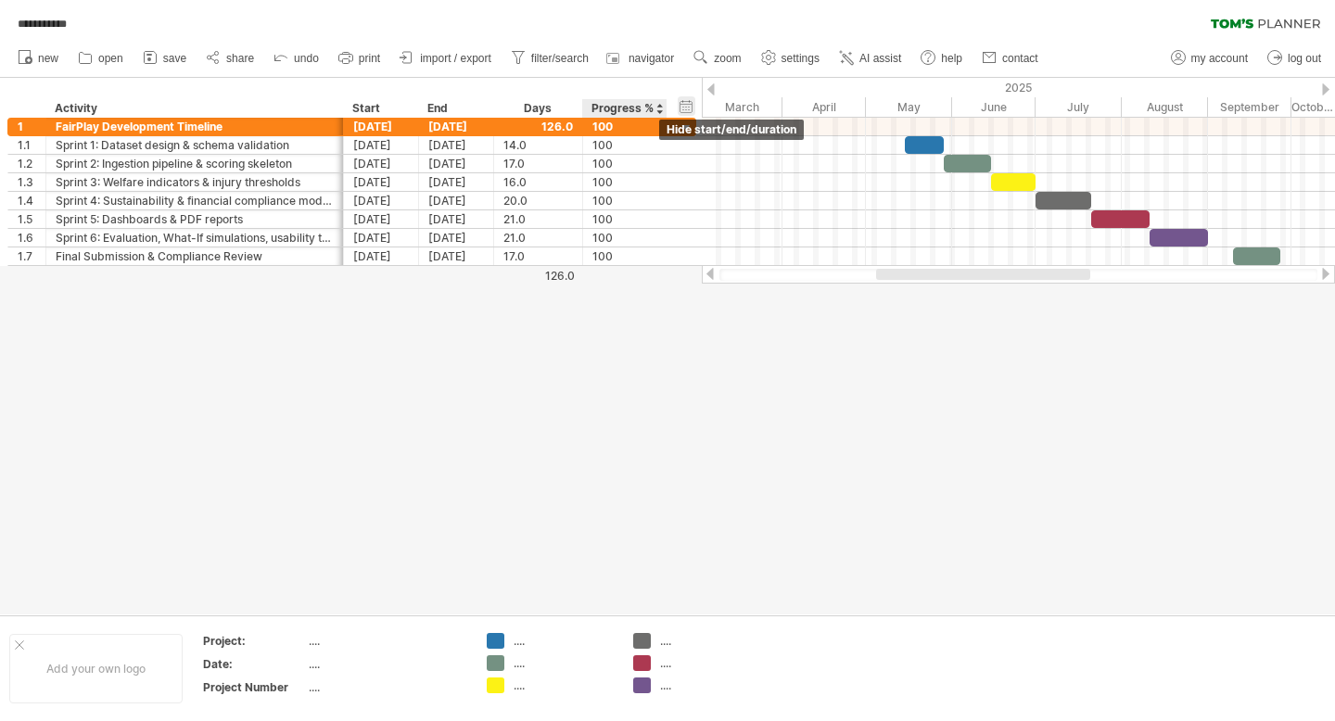
click at [684, 100] on div "hide start/end/duration show start/end/duration" at bounding box center [687, 105] width 18 height 19
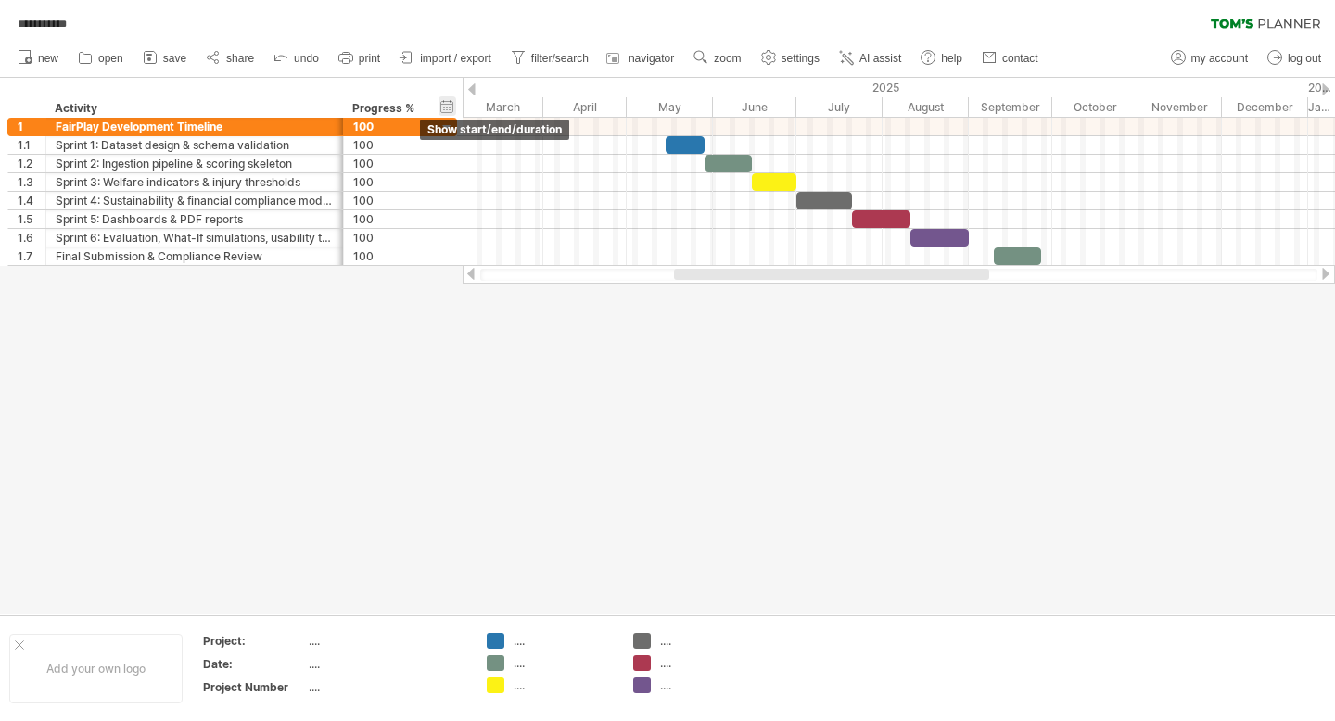
click at [443, 109] on div "hide start/end/duration show start/end/duration" at bounding box center [448, 105] width 18 height 19
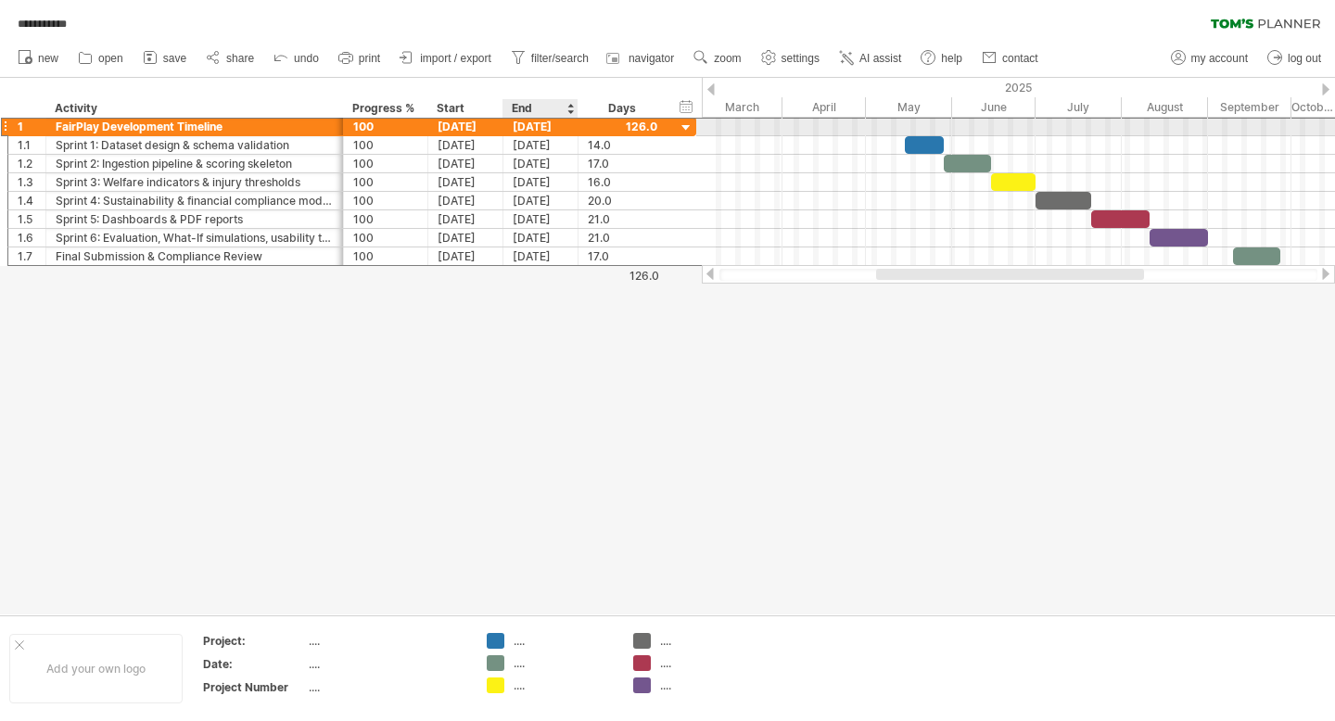
click at [562, 125] on div "[DATE]" at bounding box center [541, 127] width 75 height 18
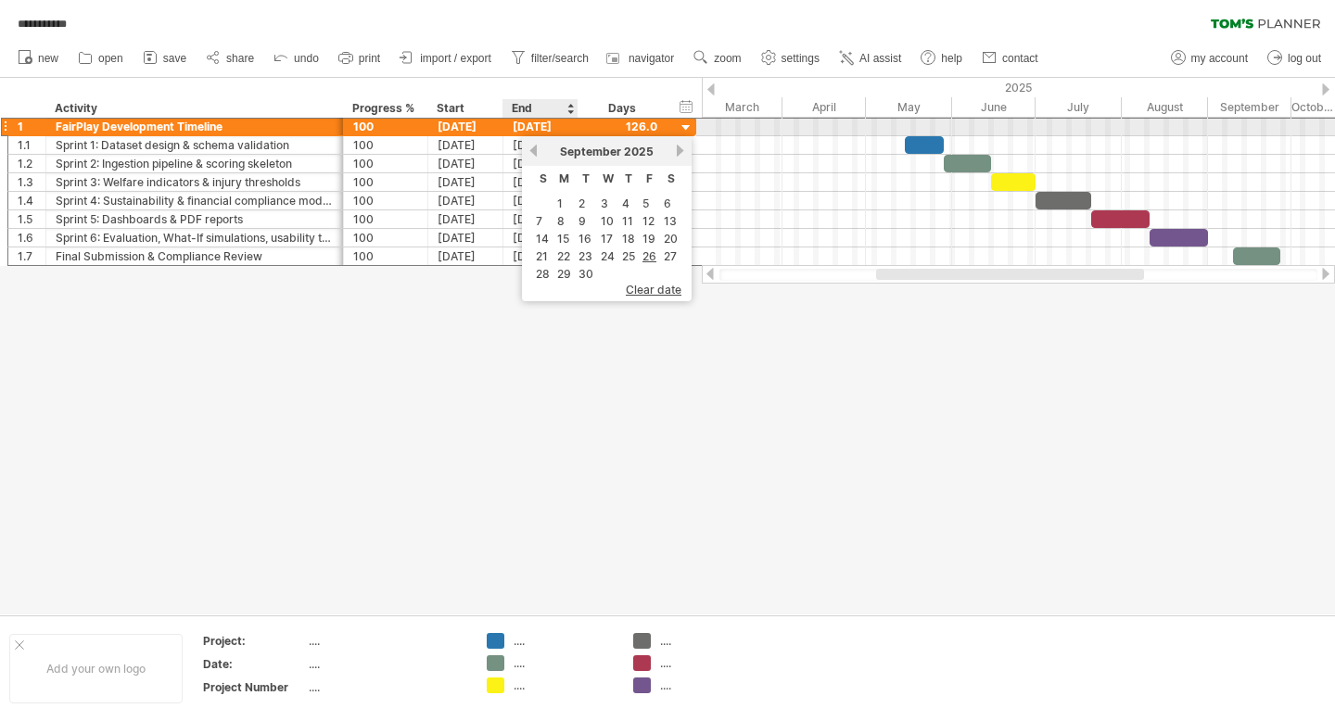
click at [562, 125] on div "[DATE]" at bounding box center [541, 127] width 75 height 18
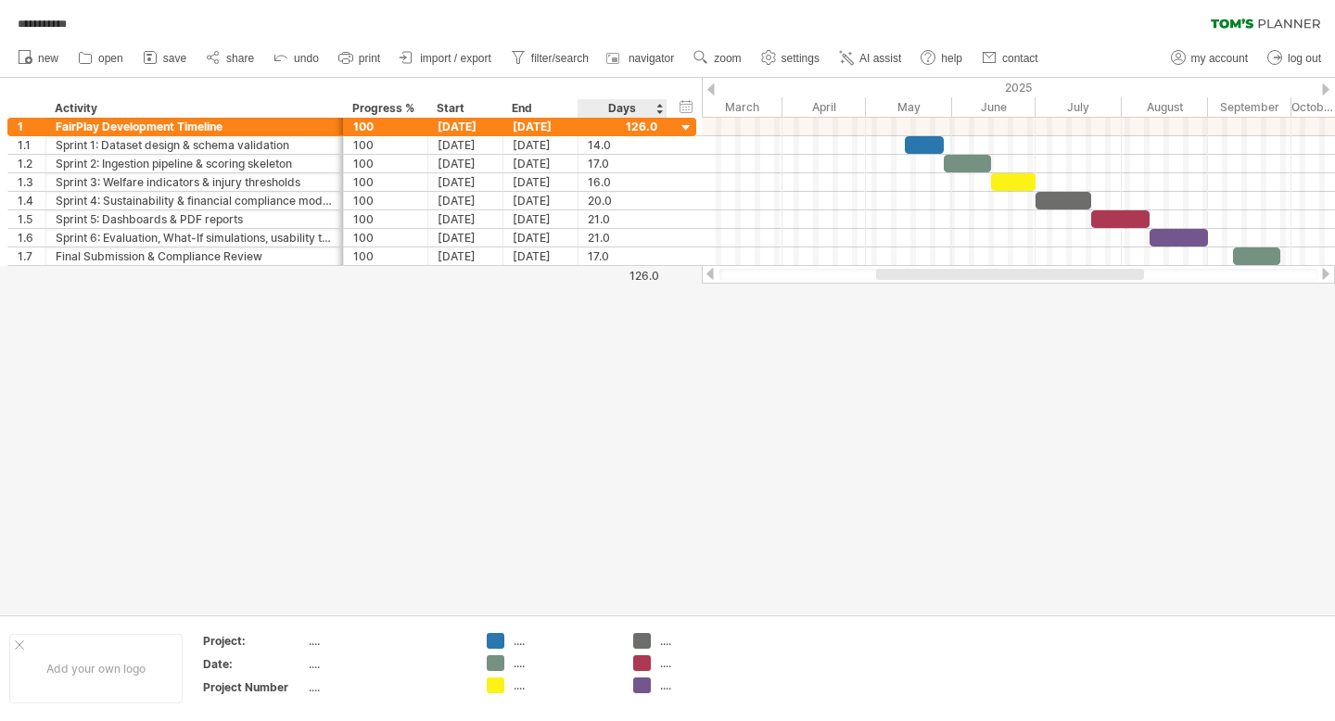
click at [607, 107] on div "Days" at bounding box center [622, 108] width 88 height 19
click at [656, 108] on div "Days" at bounding box center [622, 108] width 88 height 19
click at [615, 101] on div "Days" at bounding box center [622, 108] width 88 height 19
click at [618, 107] on div "Days" at bounding box center [622, 108] width 88 height 19
click at [618, 118] on div at bounding box center [623, 127] width 70 height 18
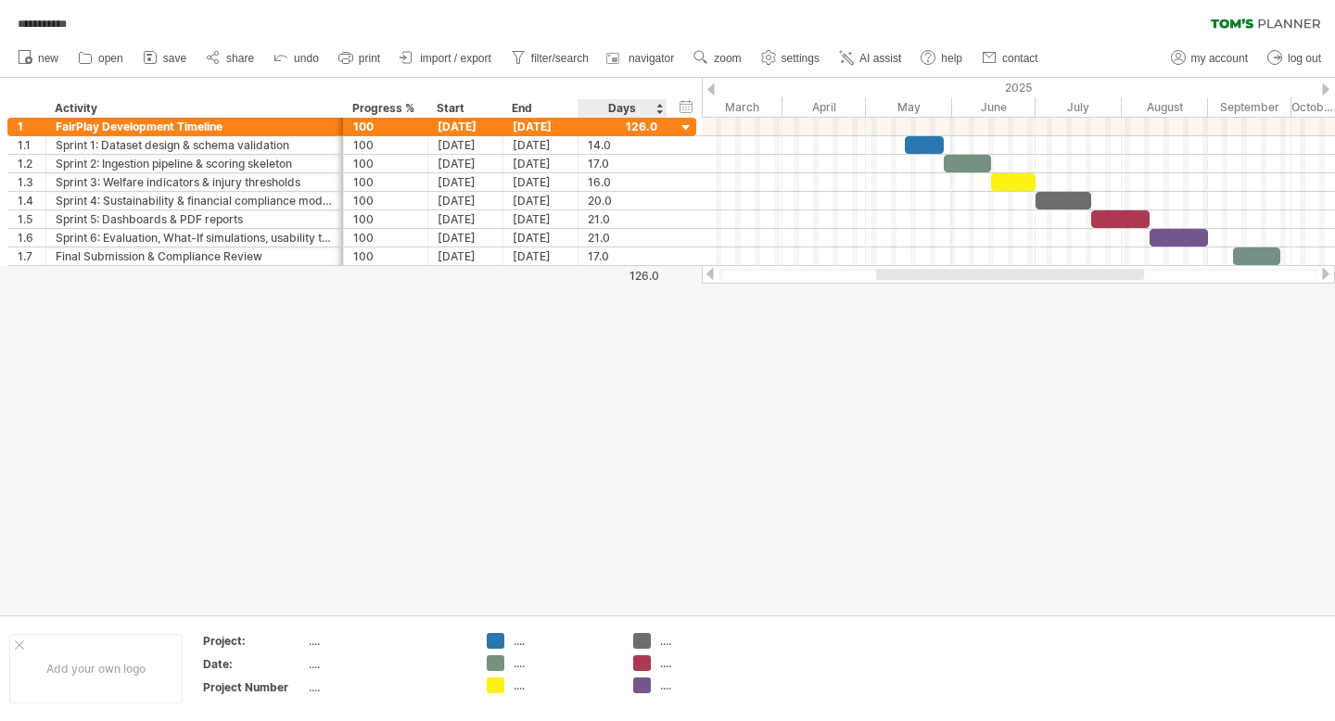
click at [612, 109] on div "Days" at bounding box center [622, 108] width 88 height 19
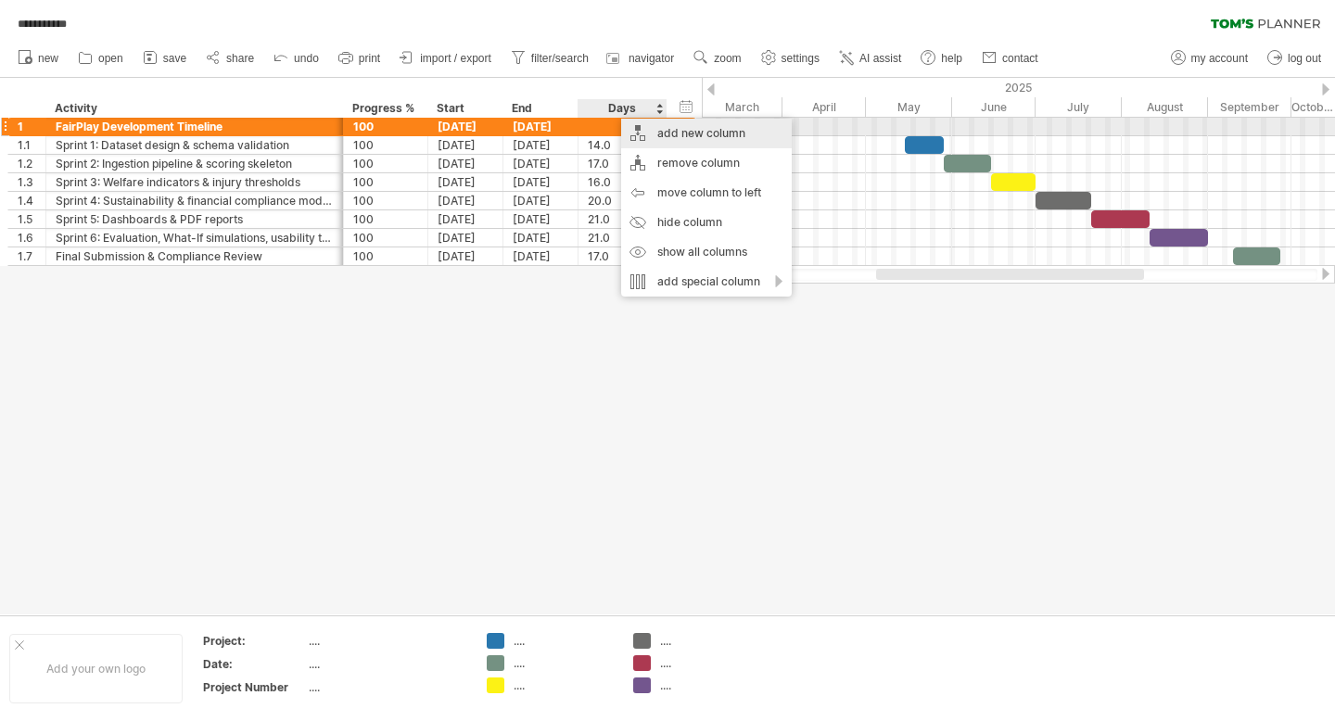
click at [656, 131] on div "add new column" at bounding box center [706, 134] width 171 height 30
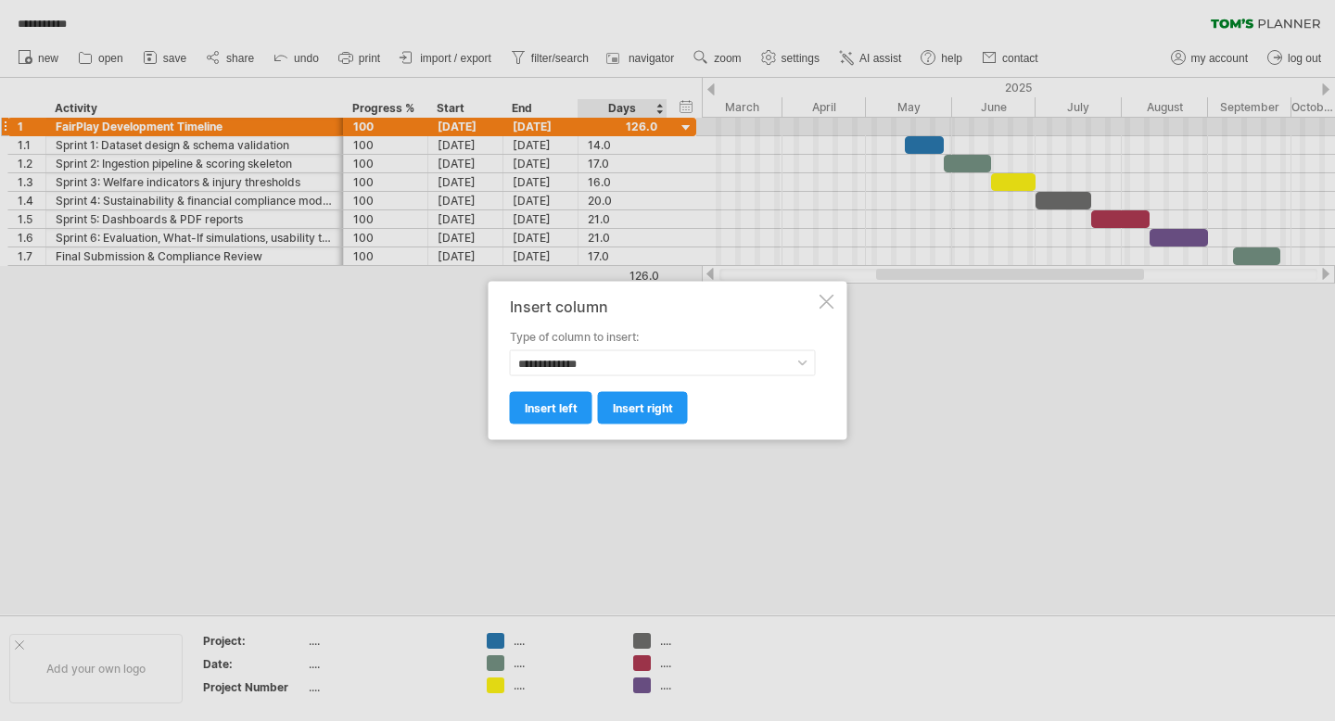
click at [830, 293] on div "**********" at bounding box center [668, 361] width 359 height 159
click at [828, 300] on div at bounding box center [827, 302] width 15 height 15
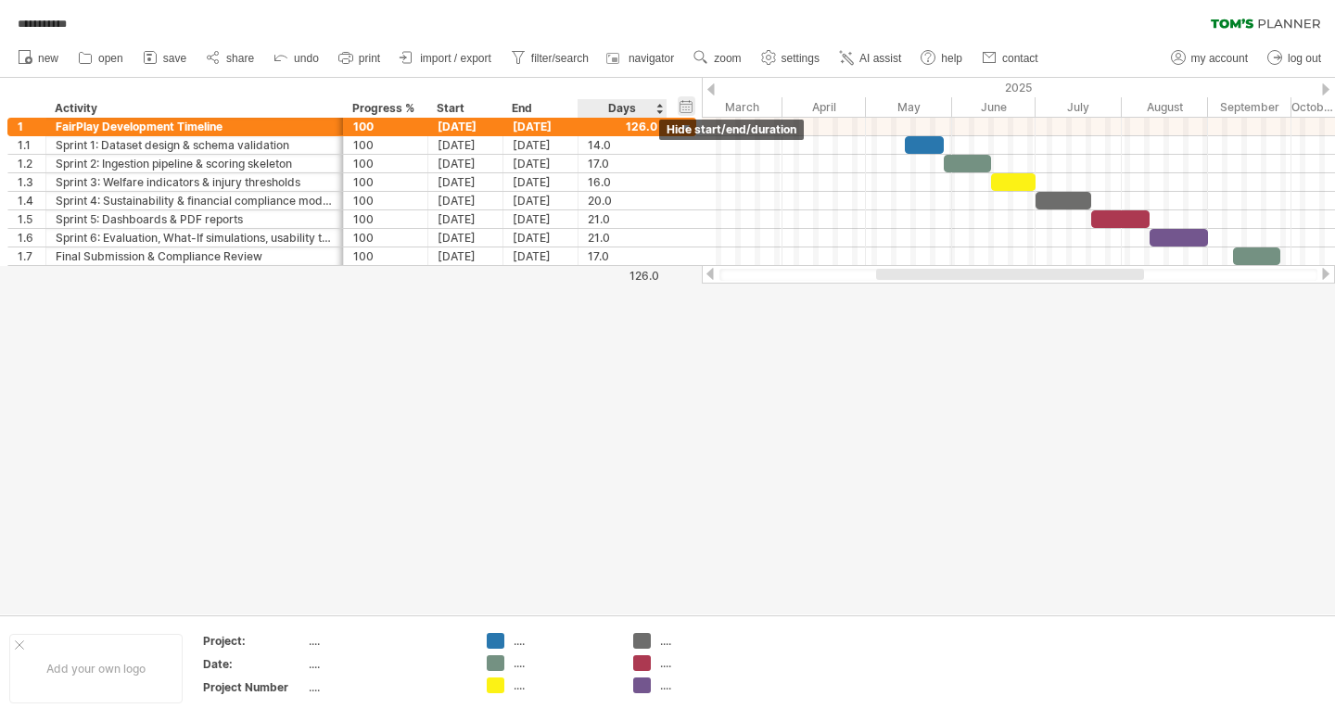
click at [682, 109] on div "hide start/end/duration show start/end/duration" at bounding box center [687, 105] width 18 height 19
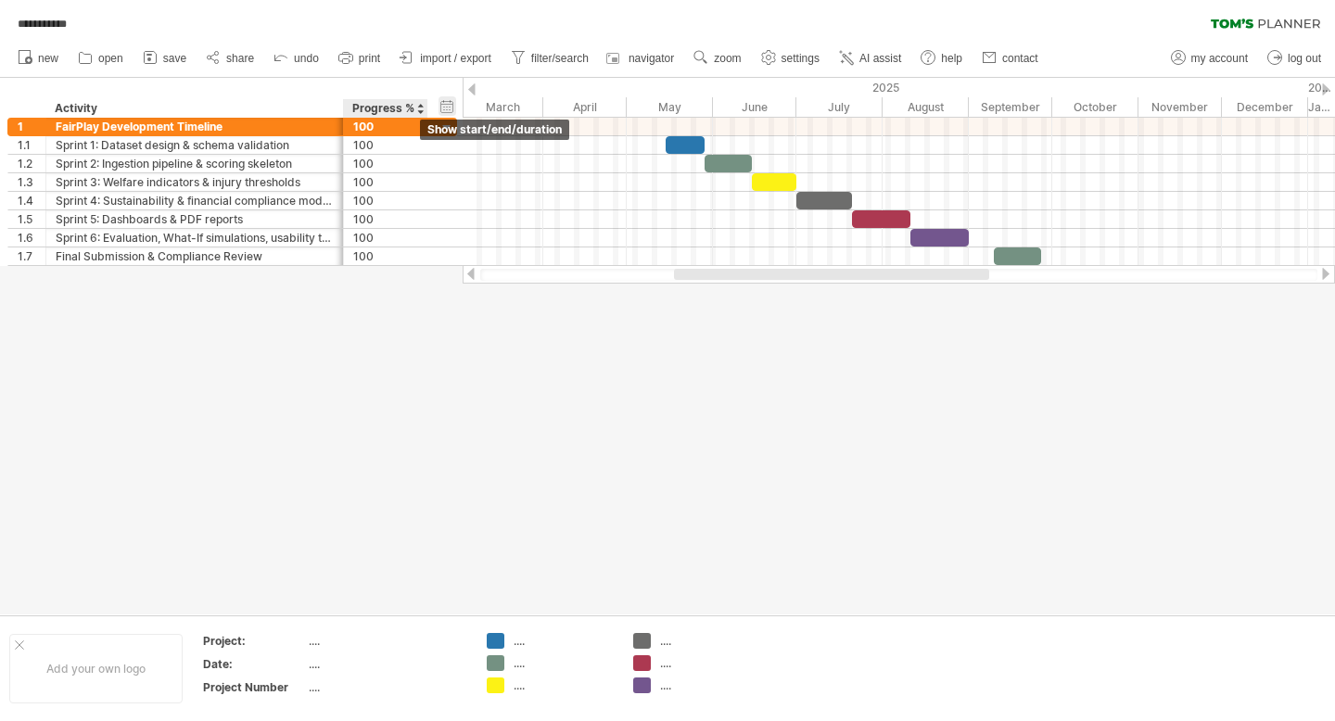
click at [449, 110] on div "hide start/end/duration show start/end/duration" at bounding box center [448, 105] width 18 height 19
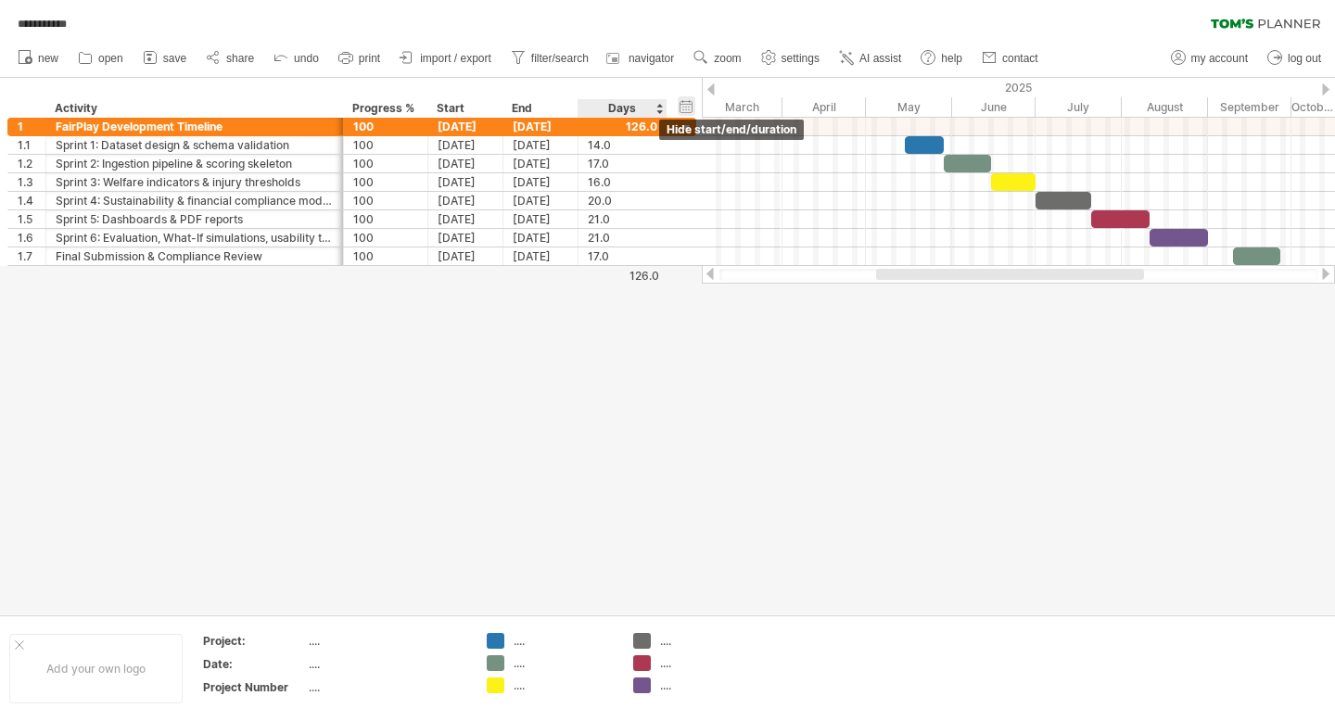
click at [681, 104] on div "hide start/end/duration show start/end/duration" at bounding box center [687, 105] width 18 height 19
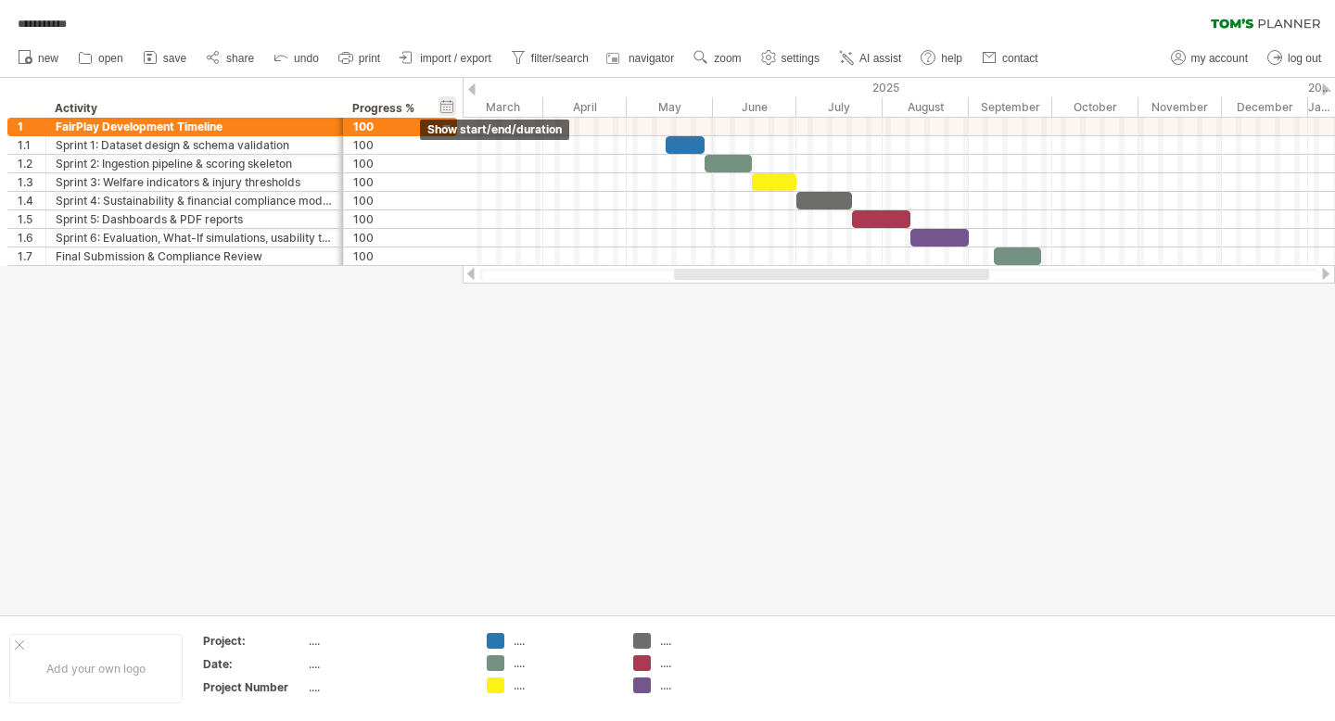
click at [448, 106] on div "hide start/end/duration show start/end/duration" at bounding box center [448, 105] width 18 height 19
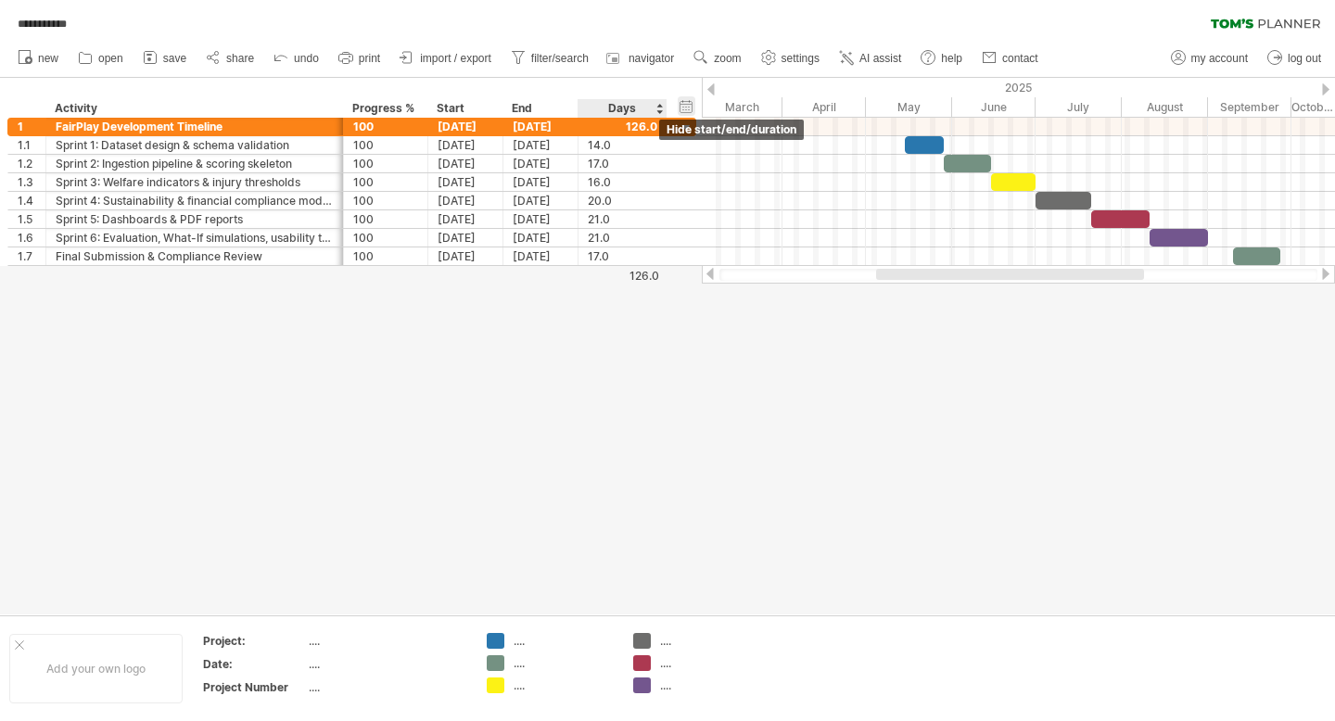
click at [678, 110] on div "hide start/end/duration show start/end/duration" at bounding box center [687, 105] width 18 height 19
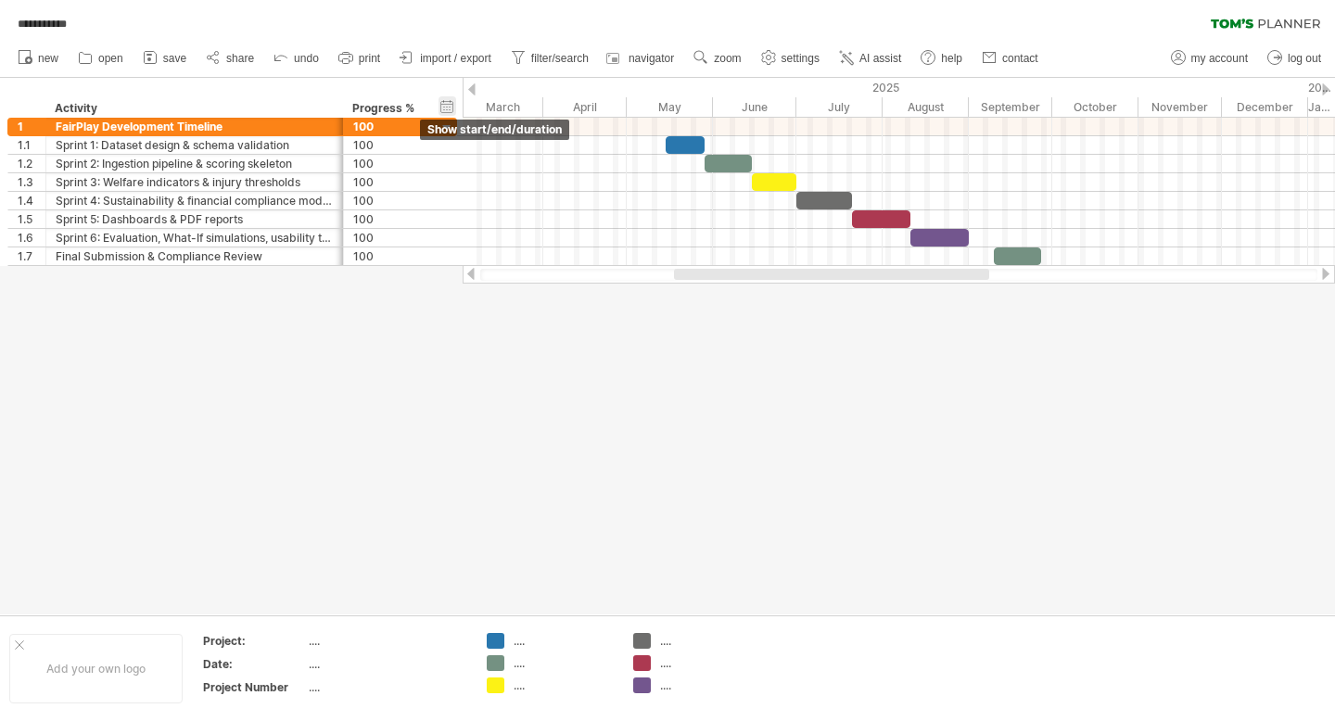
click at [440, 101] on div "hide start/end/duration show start/end/duration" at bounding box center [448, 105] width 18 height 19
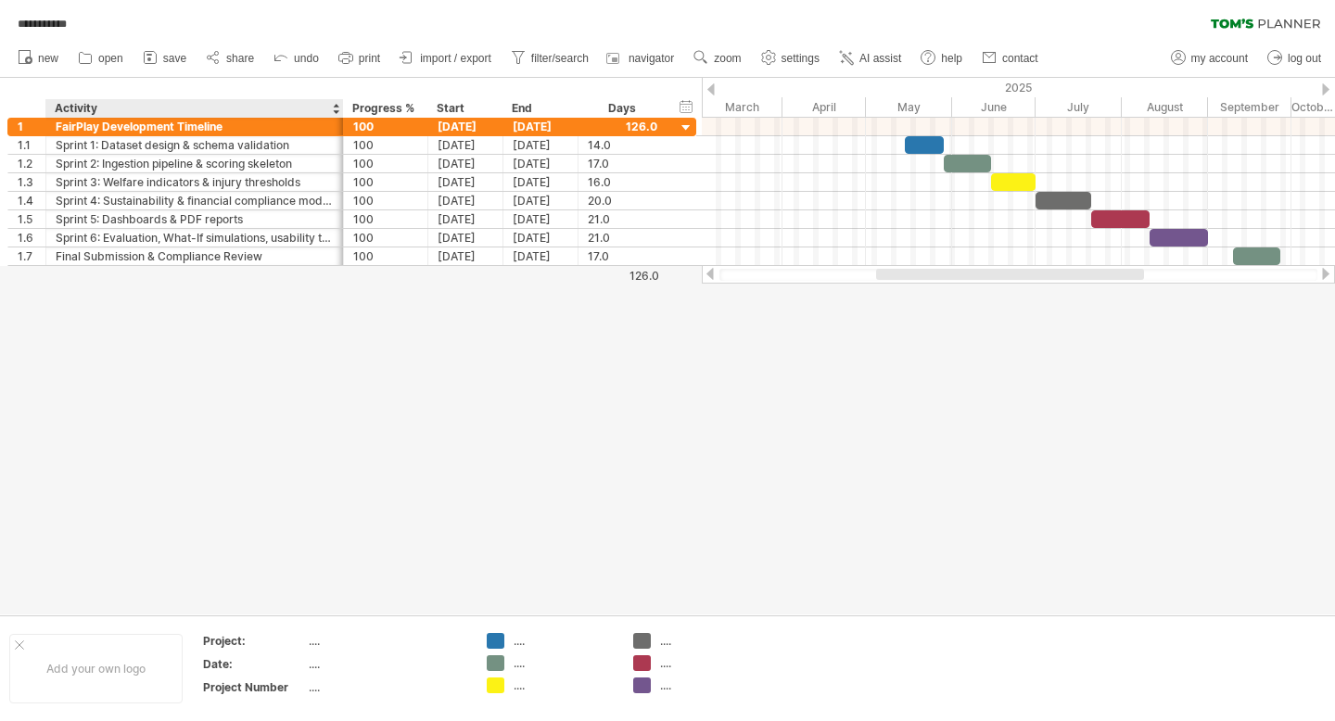
click at [309, 104] on div "Activity" at bounding box center [194, 108] width 278 height 19
click at [196, 111] on div "Activity" at bounding box center [194, 108] width 278 height 19
click at [196, 111] on input "********" at bounding box center [194, 108] width 278 height 19
type input "*********"
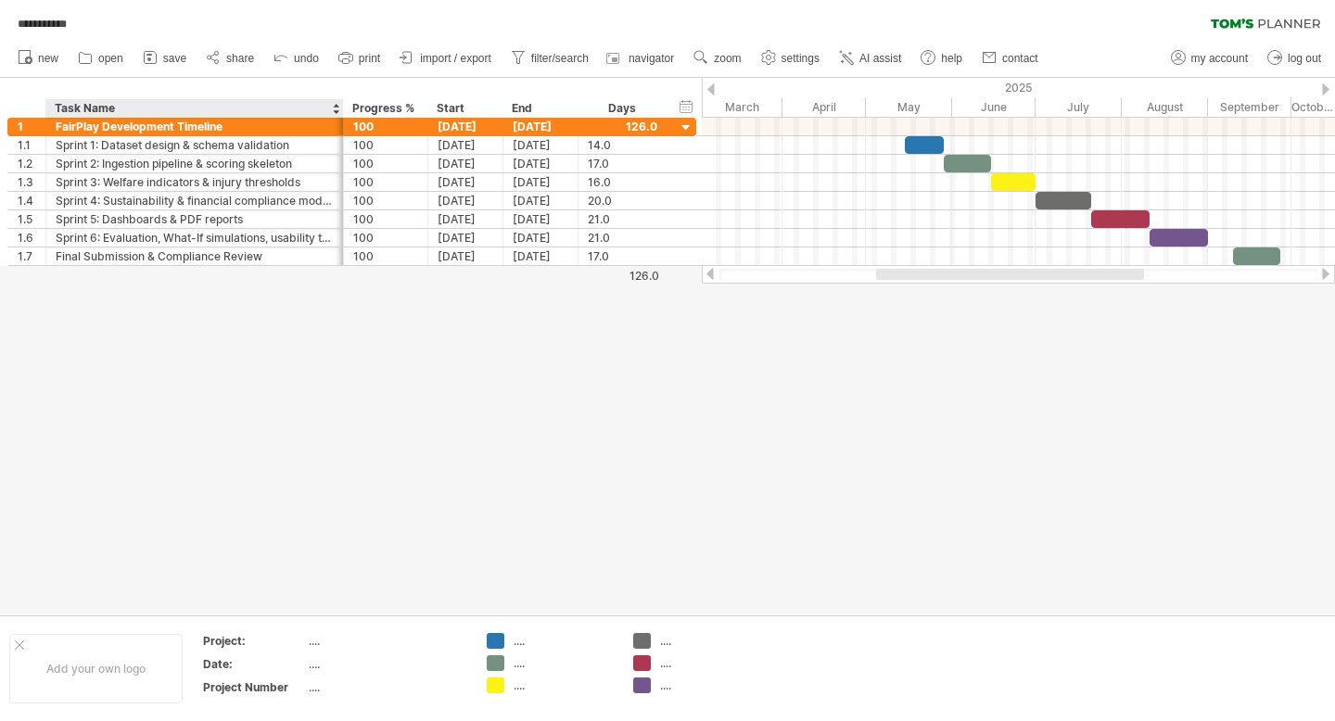
click at [195, 394] on div at bounding box center [667, 346] width 1335 height 537
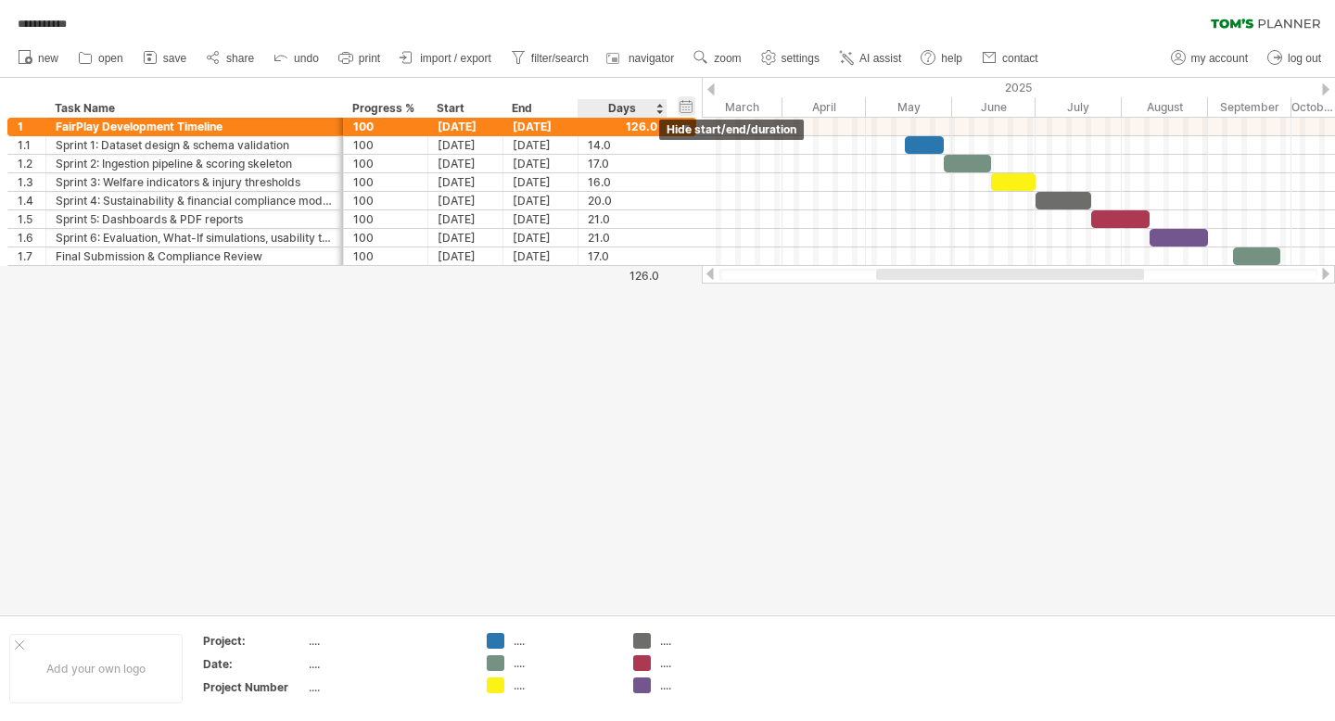
click at [686, 108] on div "hide start/end/duration show start/end/duration" at bounding box center [687, 105] width 18 height 19
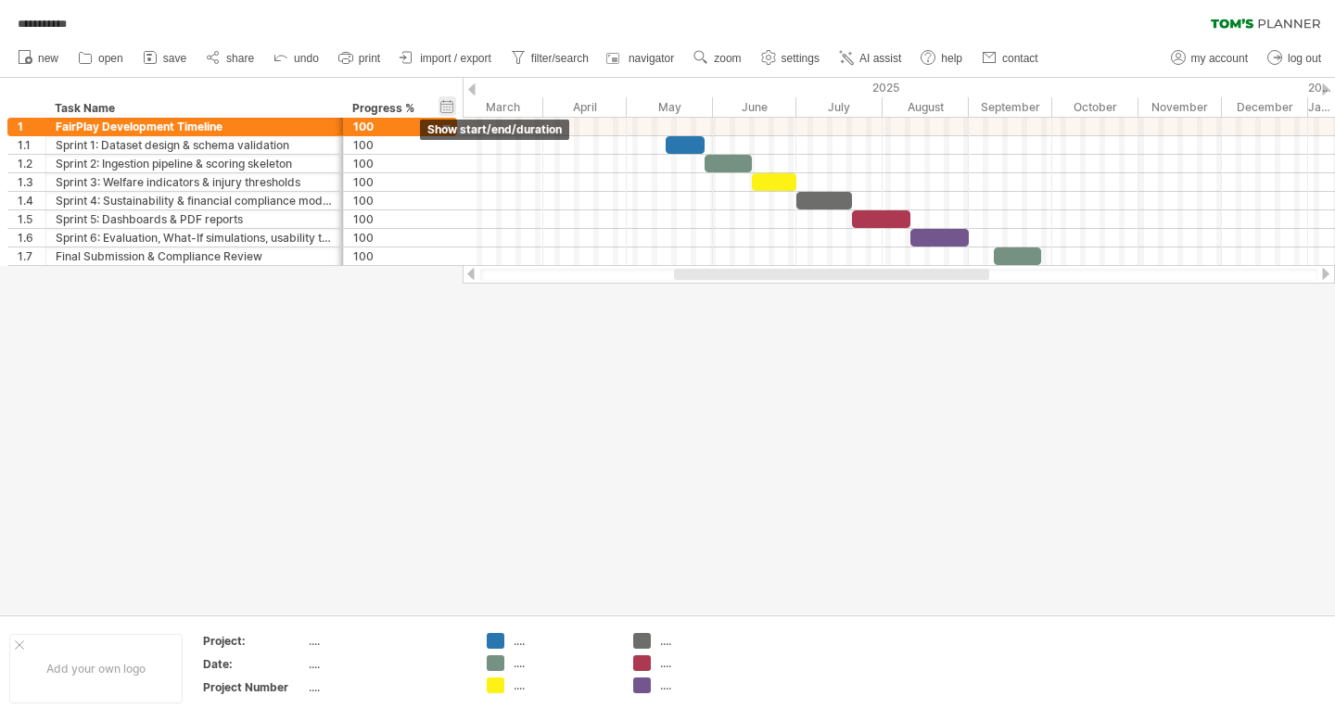
click at [453, 105] on div "hide start/end/duration show start/end/duration" at bounding box center [448, 105] width 18 height 19
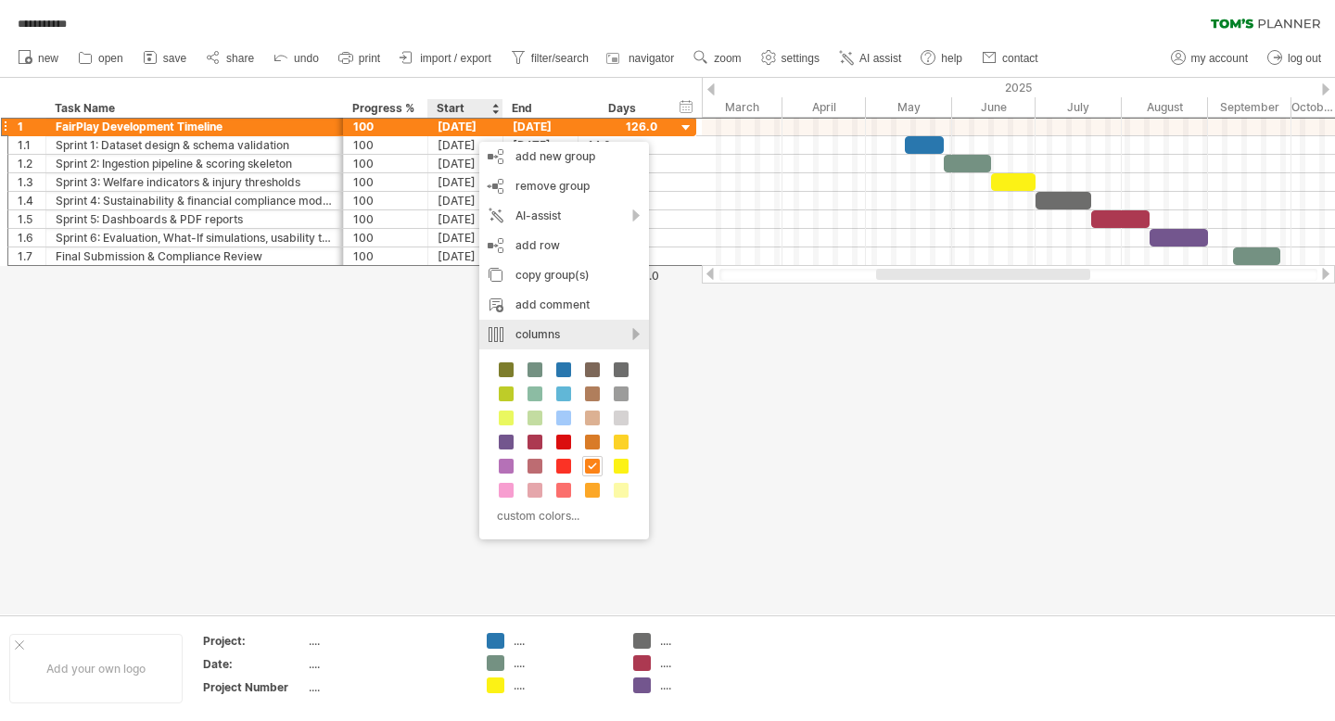
click at [597, 344] on div "columns" at bounding box center [564, 335] width 170 height 30
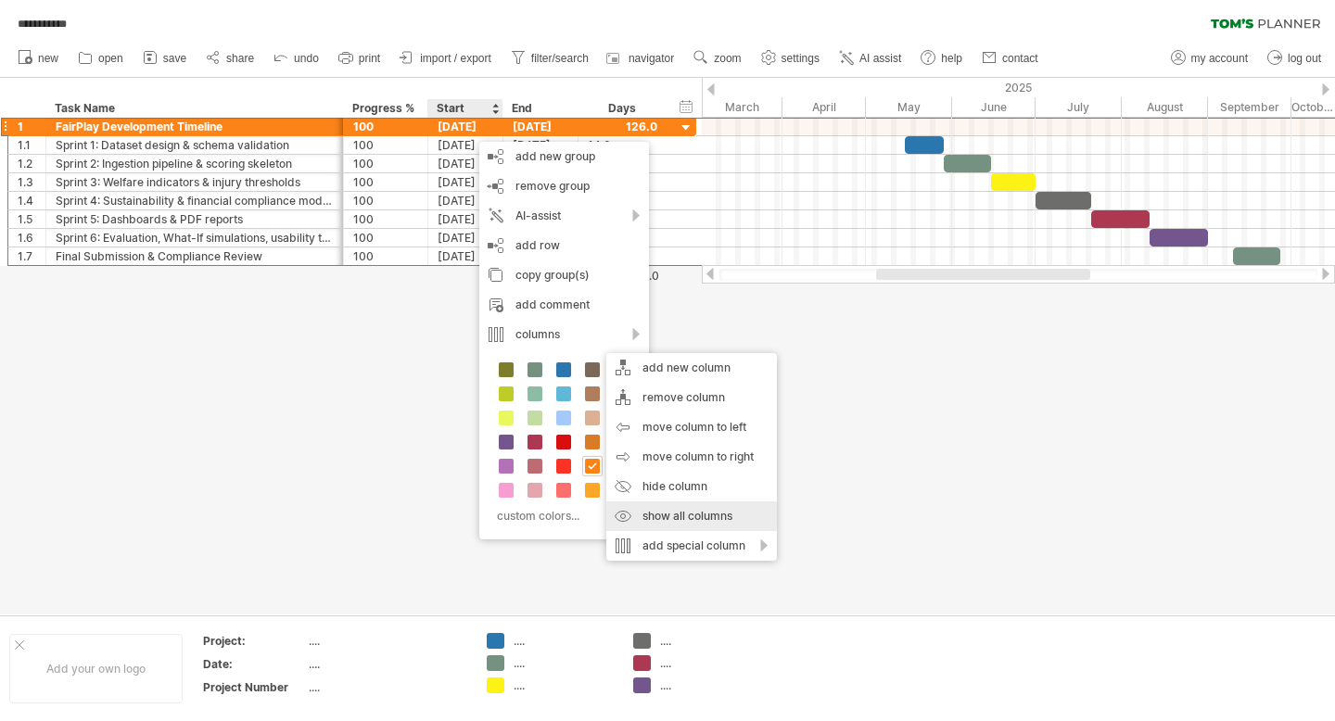
click at [684, 504] on div "show all columns" at bounding box center [691, 517] width 171 height 30
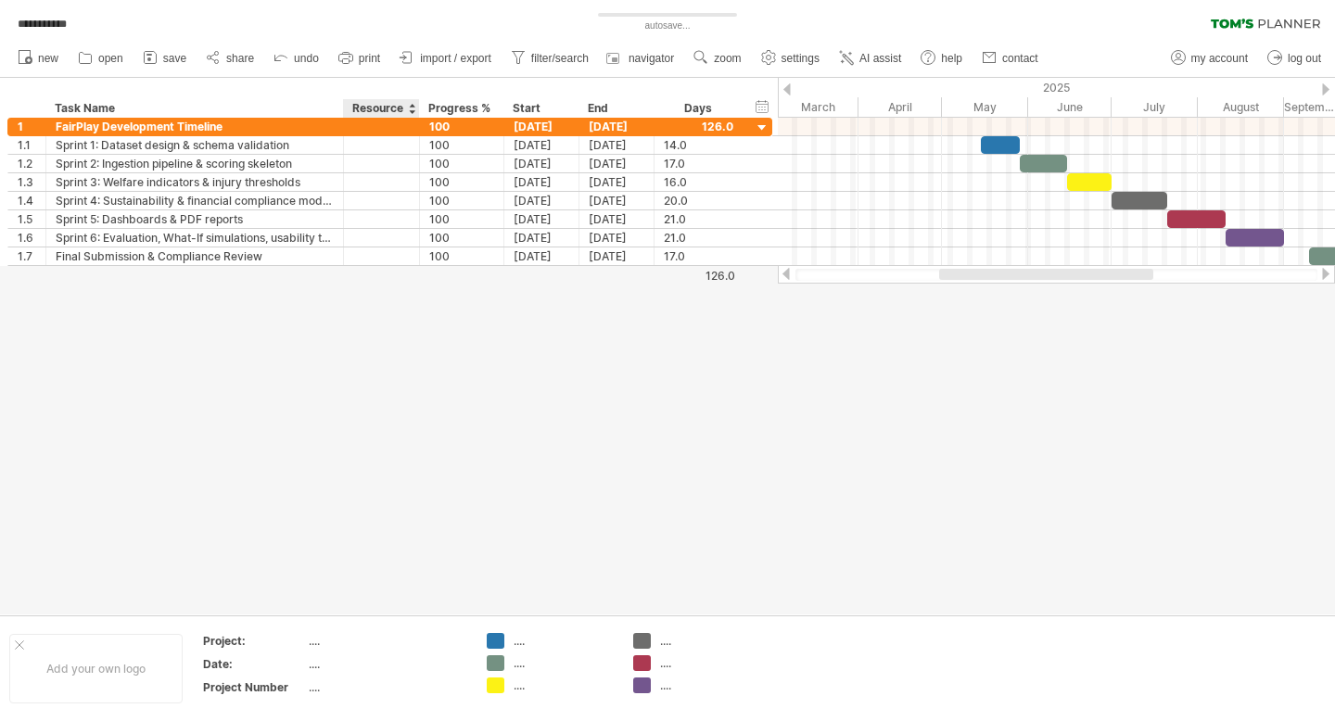
click at [375, 113] on div "Resource" at bounding box center [380, 108] width 57 height 19
click at [369, 110] on input "********" at bounding box center [380, 108] width 57 height 19
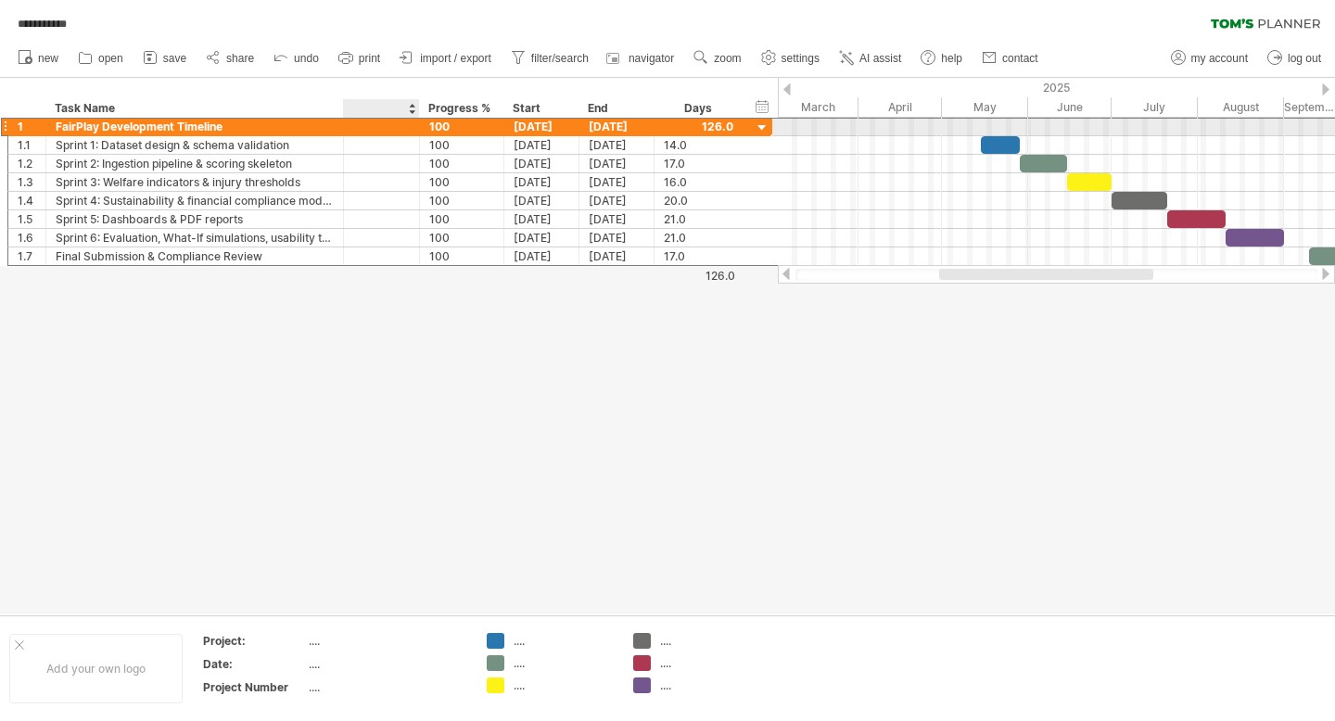
click at [376, 129] on div at bounding box center [381, 127] width 57 height 18
click at [366, 107] on div at bounding box center [380, 108] width 57 height 19
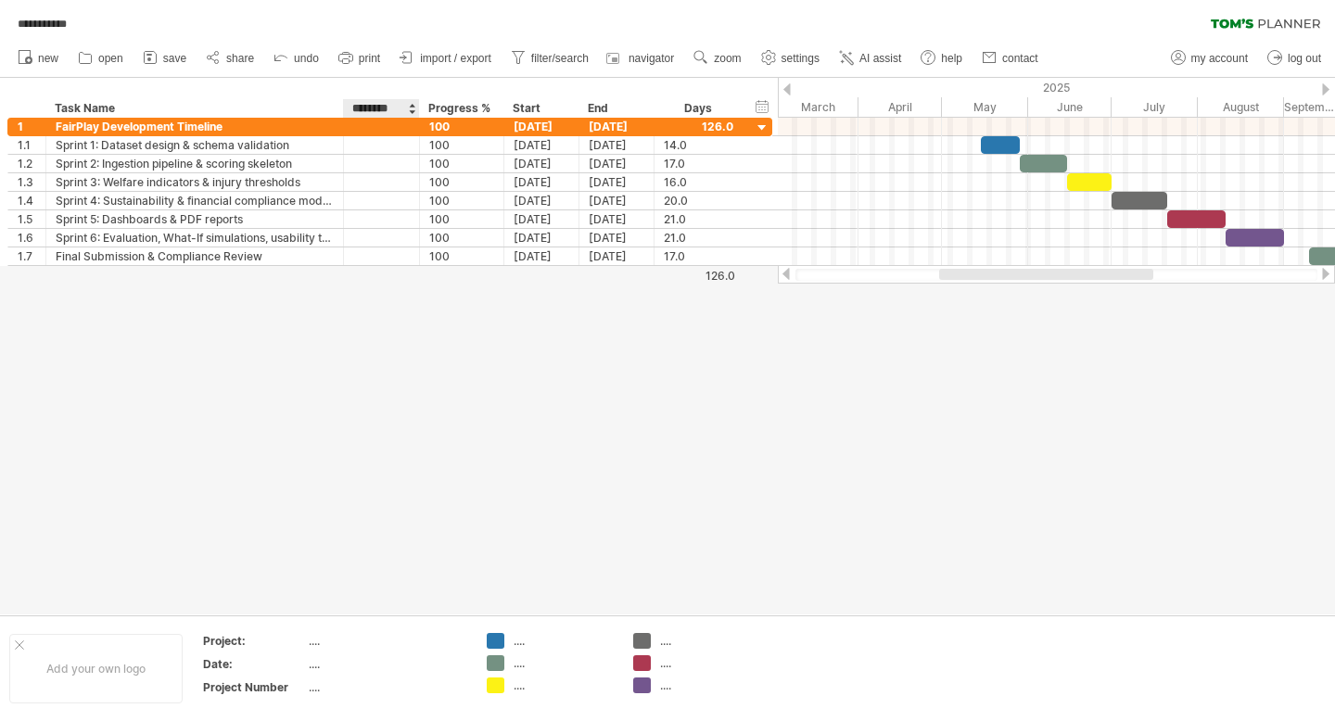
type input "********"
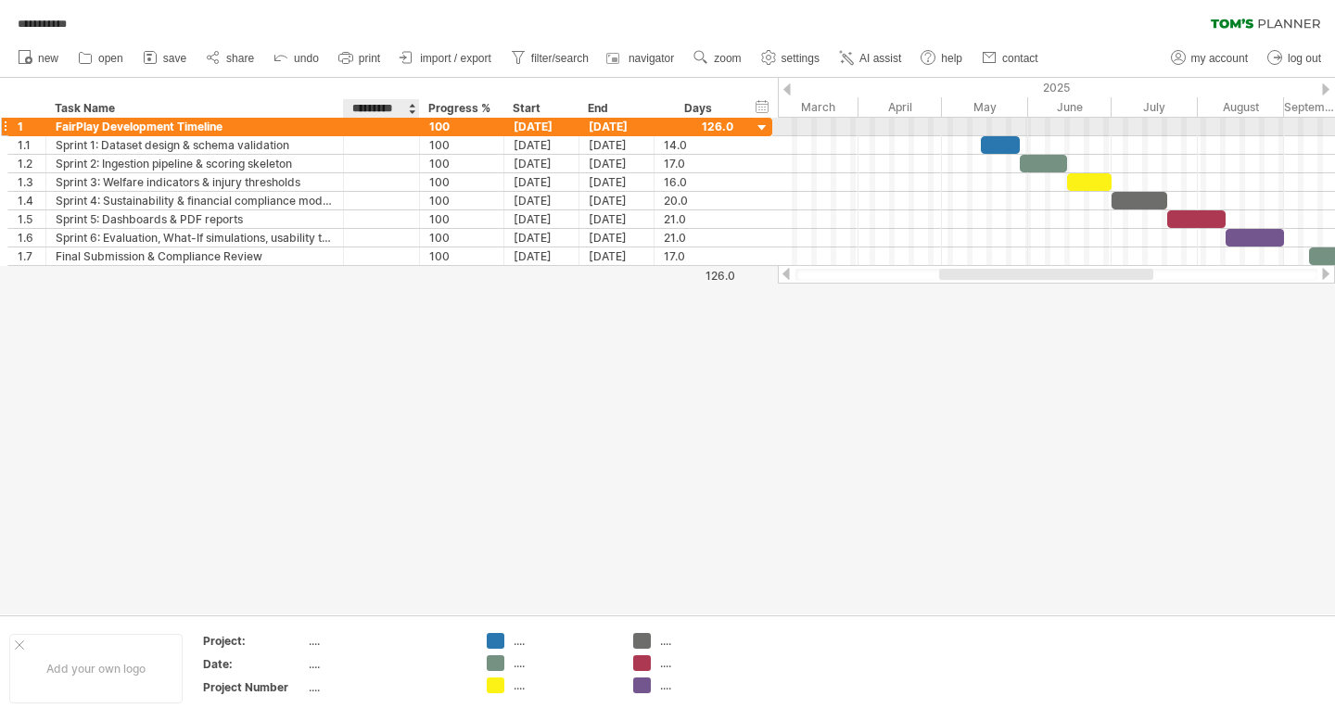
click at [368, 134] on div at bounding box center [381, 127] width 57 height 18
click at [388, 124] on div "126" at bounding box center [381, 127] width 57 height 18
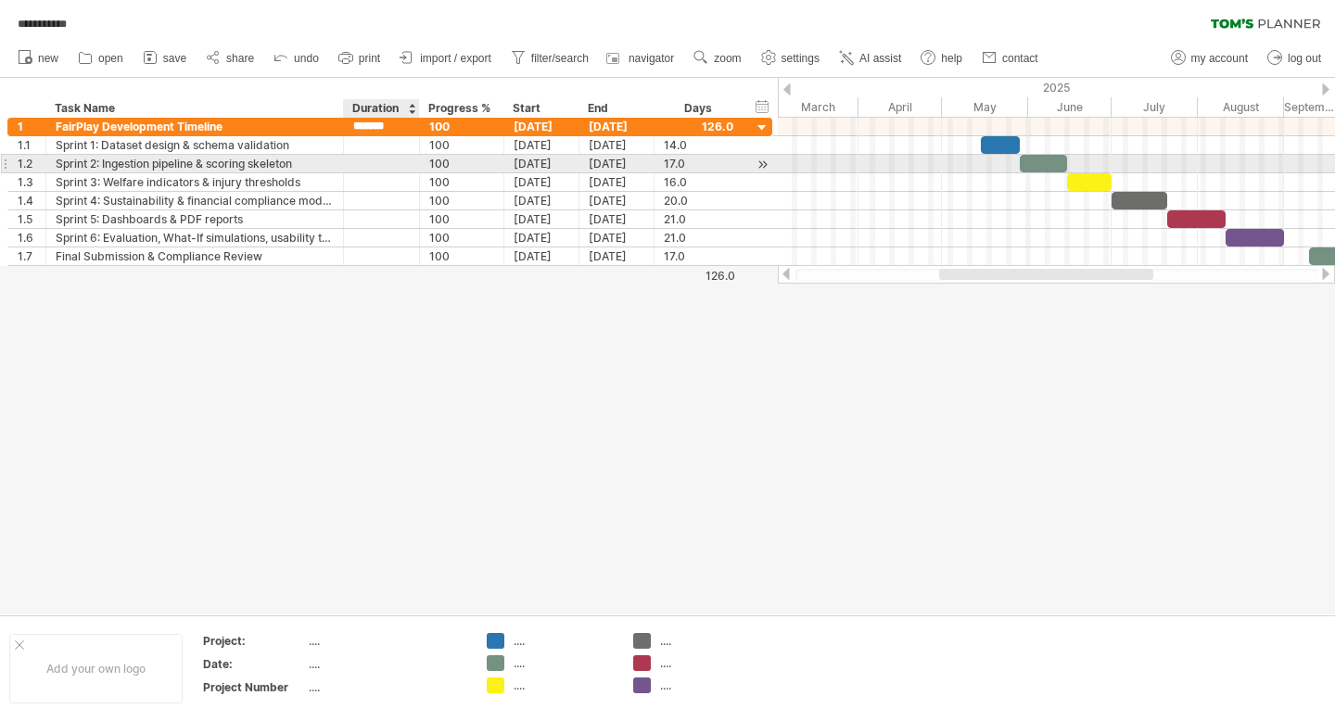
type input "********"
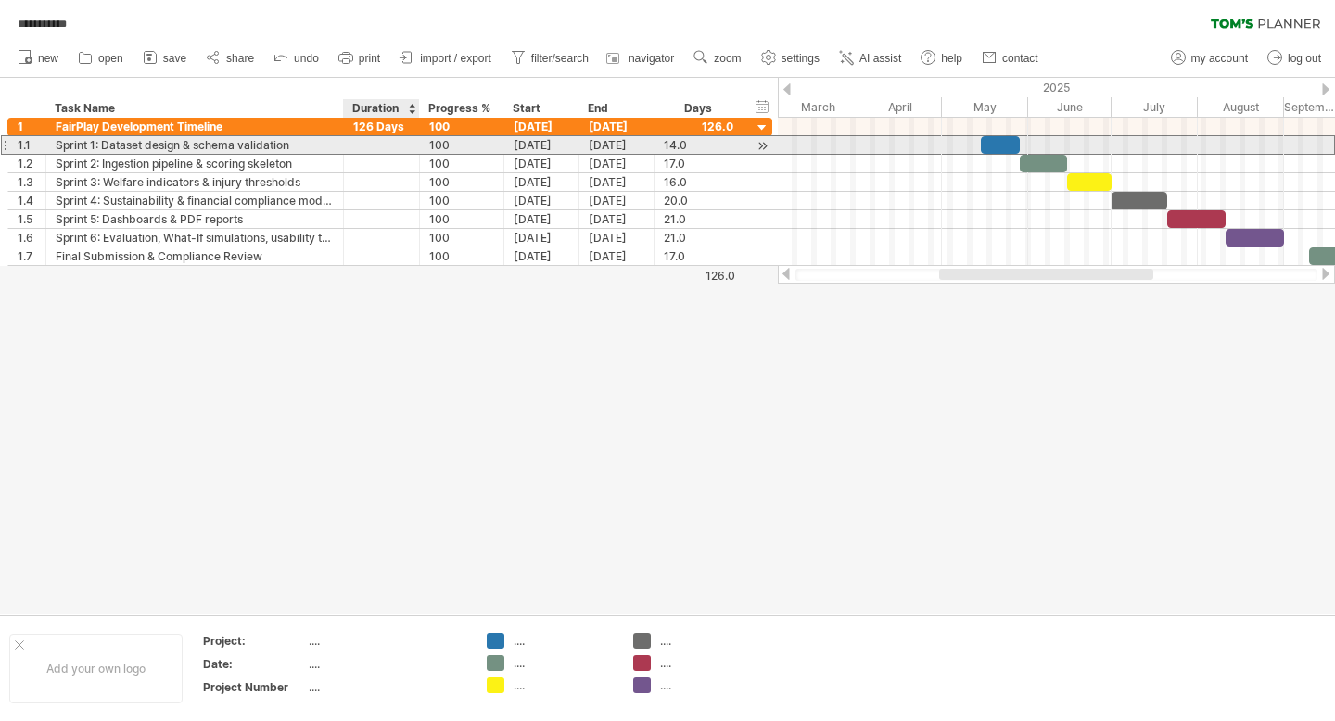
click at [372, 146] on div at bounding box center [381, 145] width 57 height 18
type input "*******"
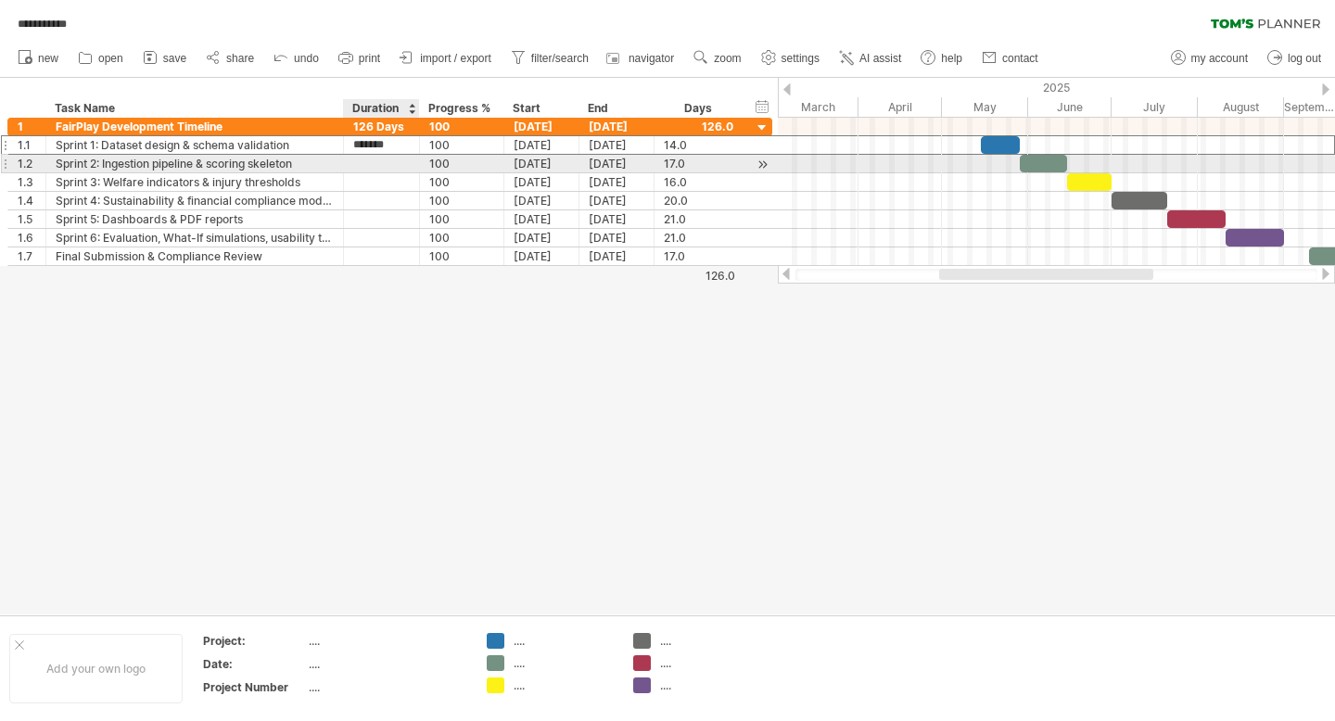
click at [379, 163] on div at bounding box center [381, 164] width 57 height 18
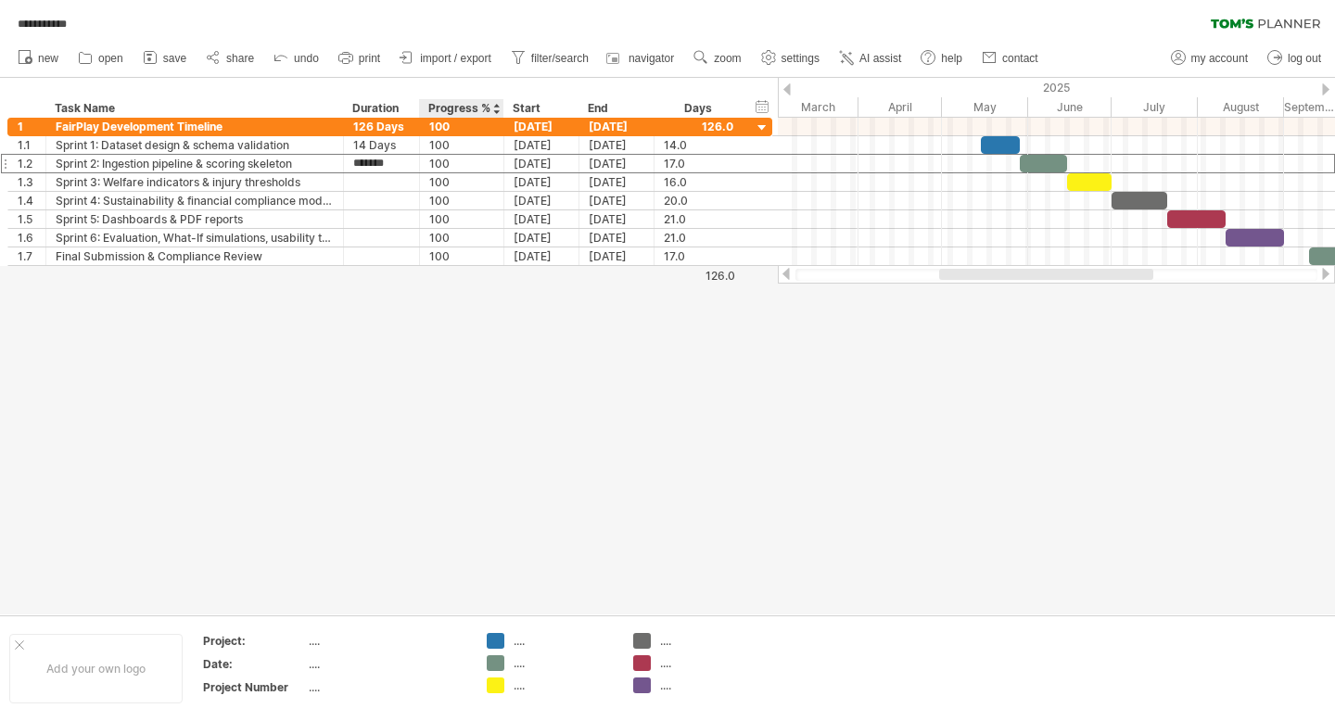
type input "*******"
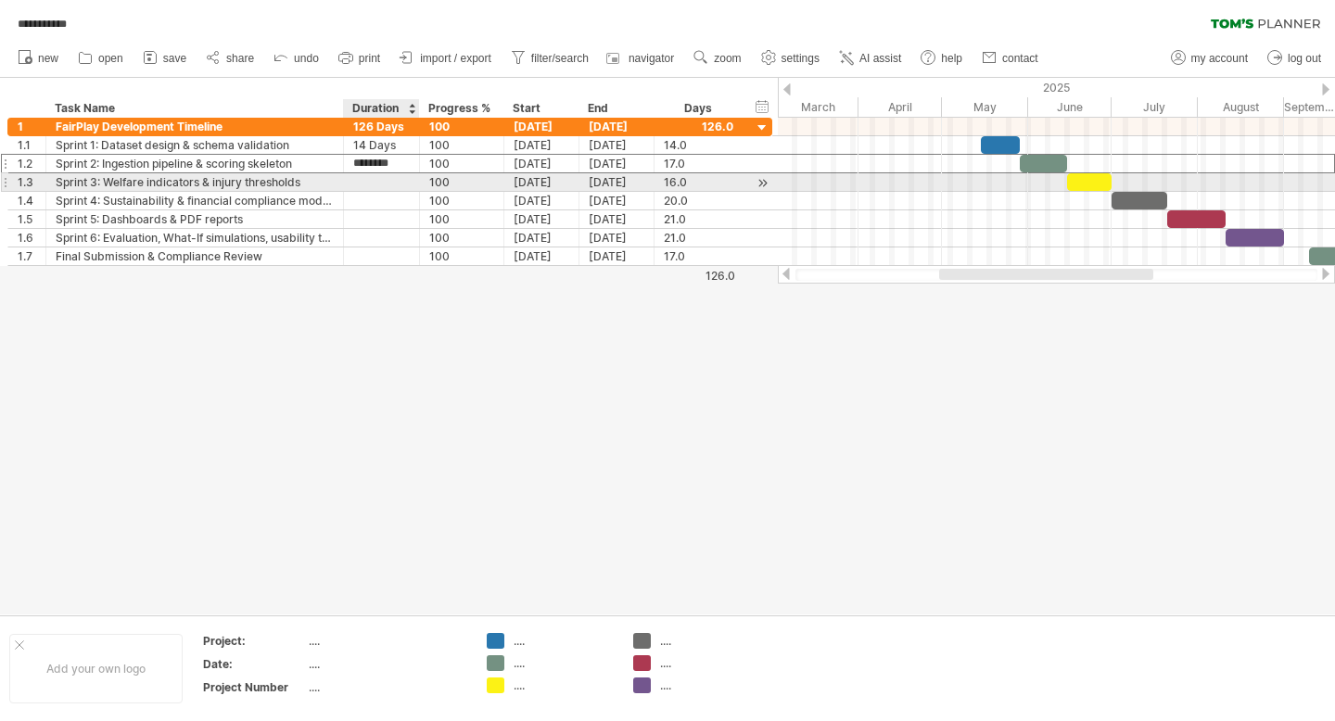
click at [380, 183] on div at bounding box center [381, 182] width 57 height 18
type input "*******"
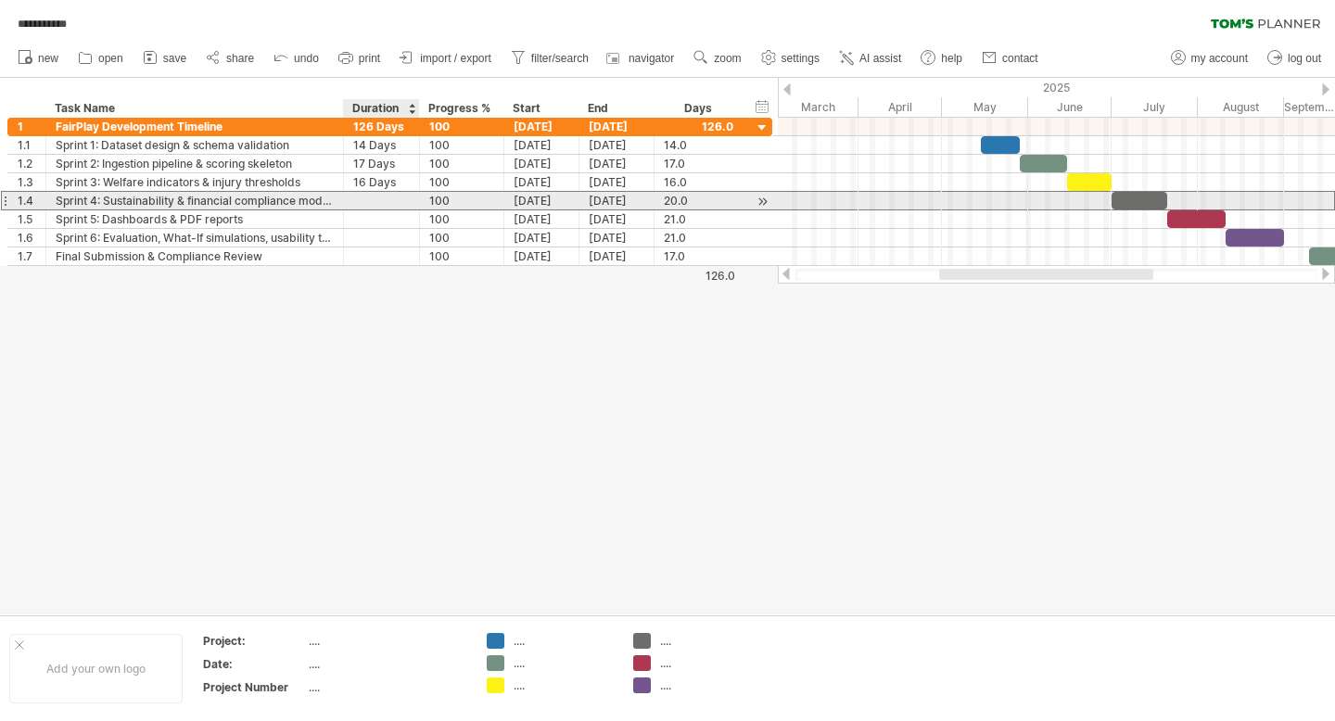
click at [376, 202] on div at bounding box center [381, 201] width 57 height 18
type input "*******"
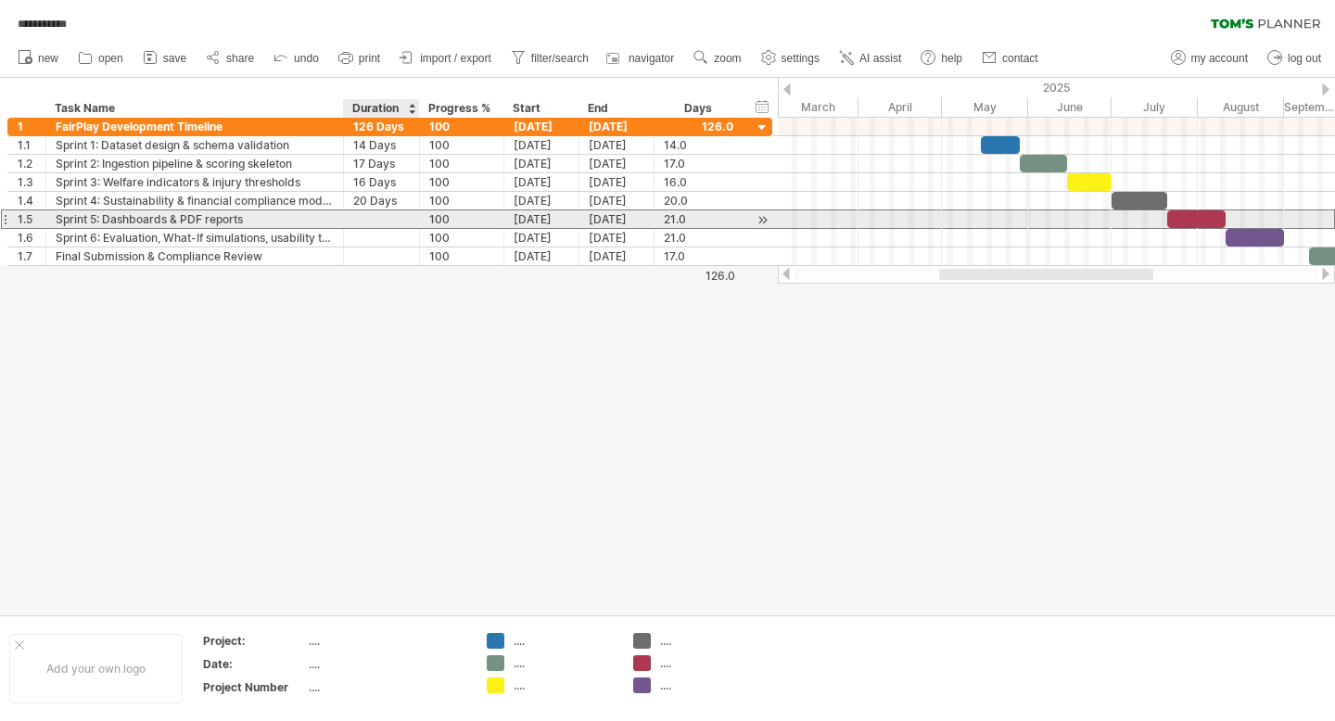
click at [372, 224] on div at bounding box center [381, 219] width 57 height 18
type input "*******"
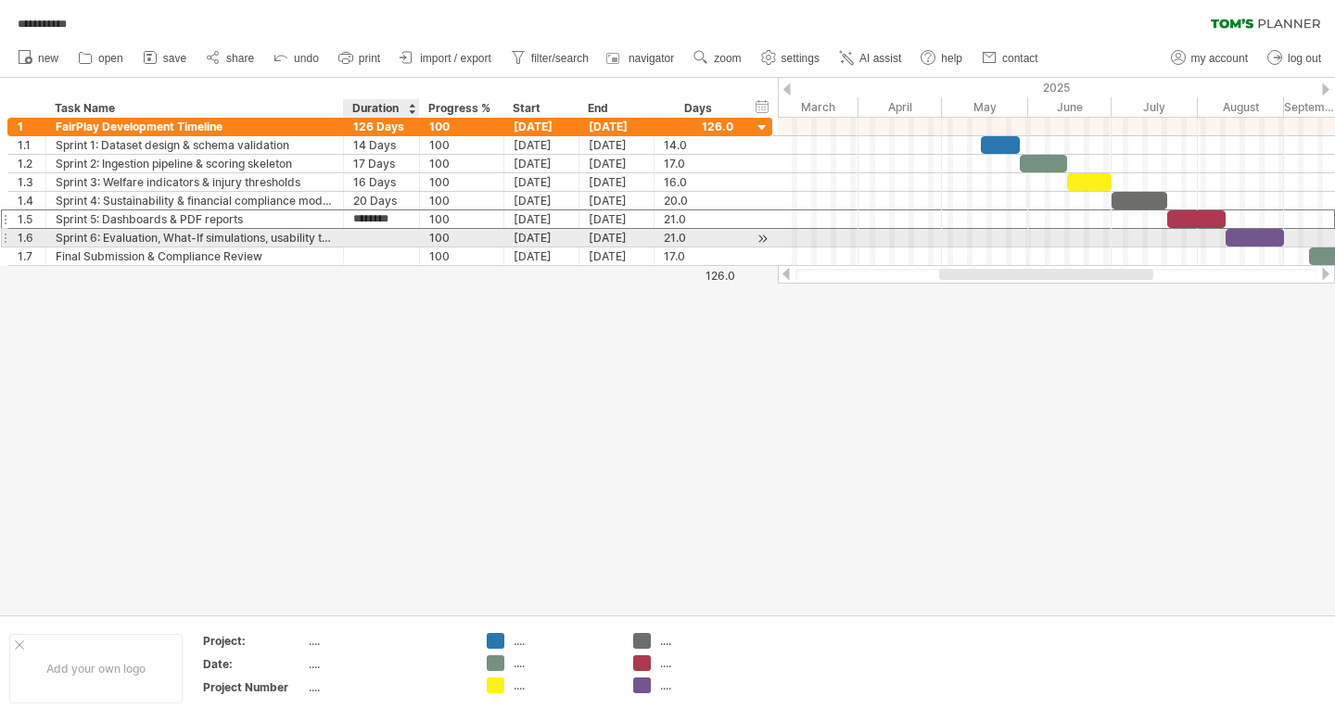
click at [388, 237] on div at bounding box center [381, 238] width 57 height 18
type input "*******"
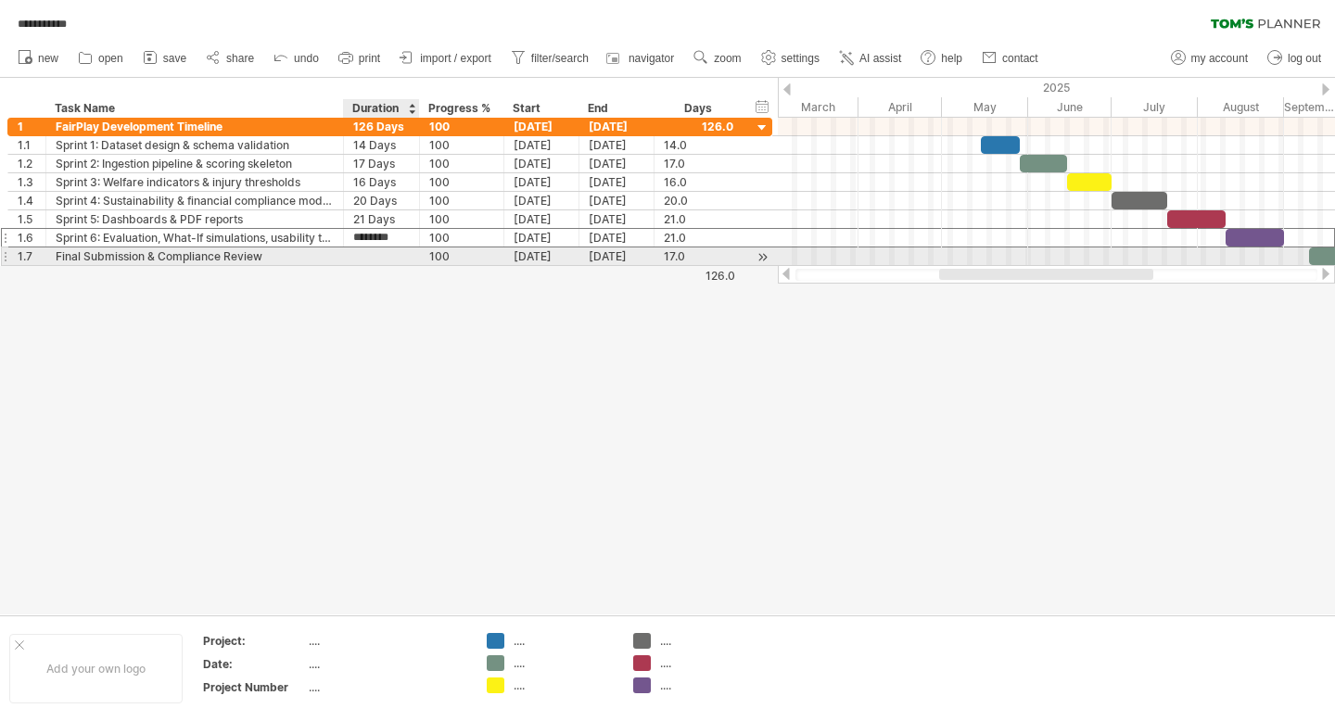
click at [389, 257] on div at bounding box center [381, 257] width 57 height 18
type input "*******"
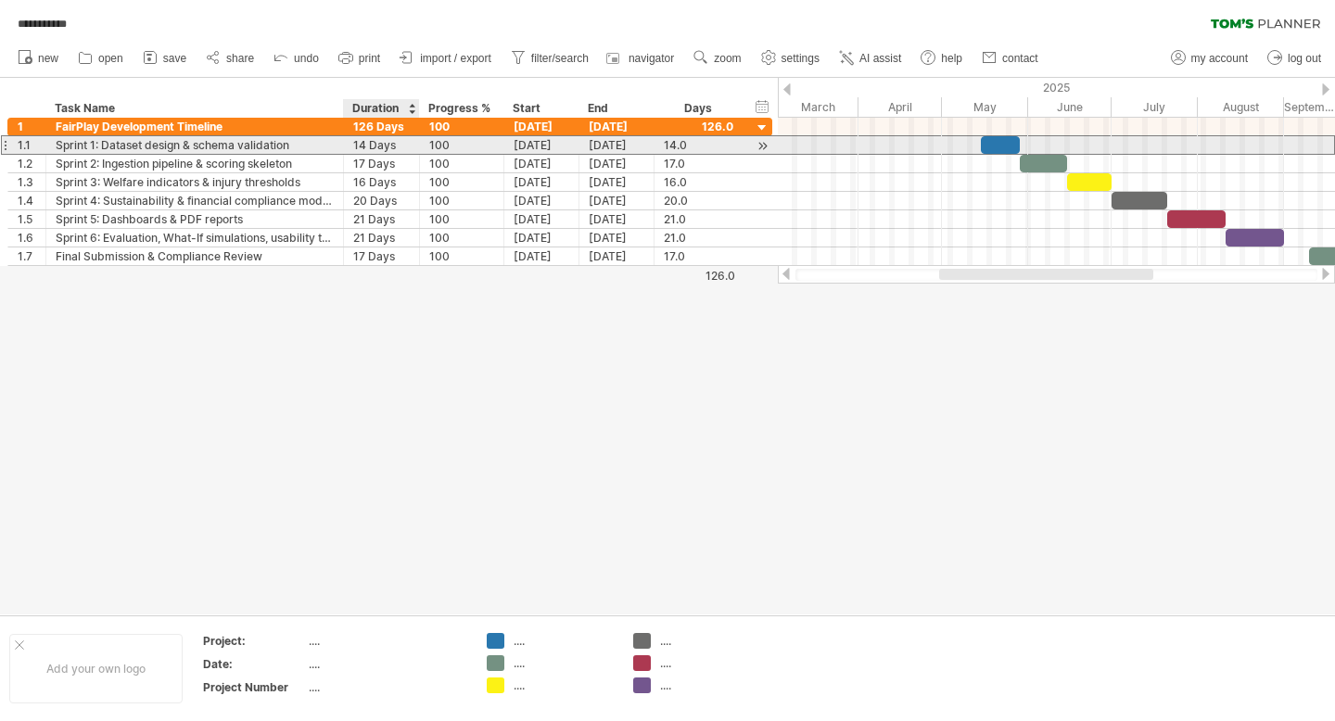
click at [387, 149] on div "14 Days" at bounding box center [381, 145] width 57 height 18
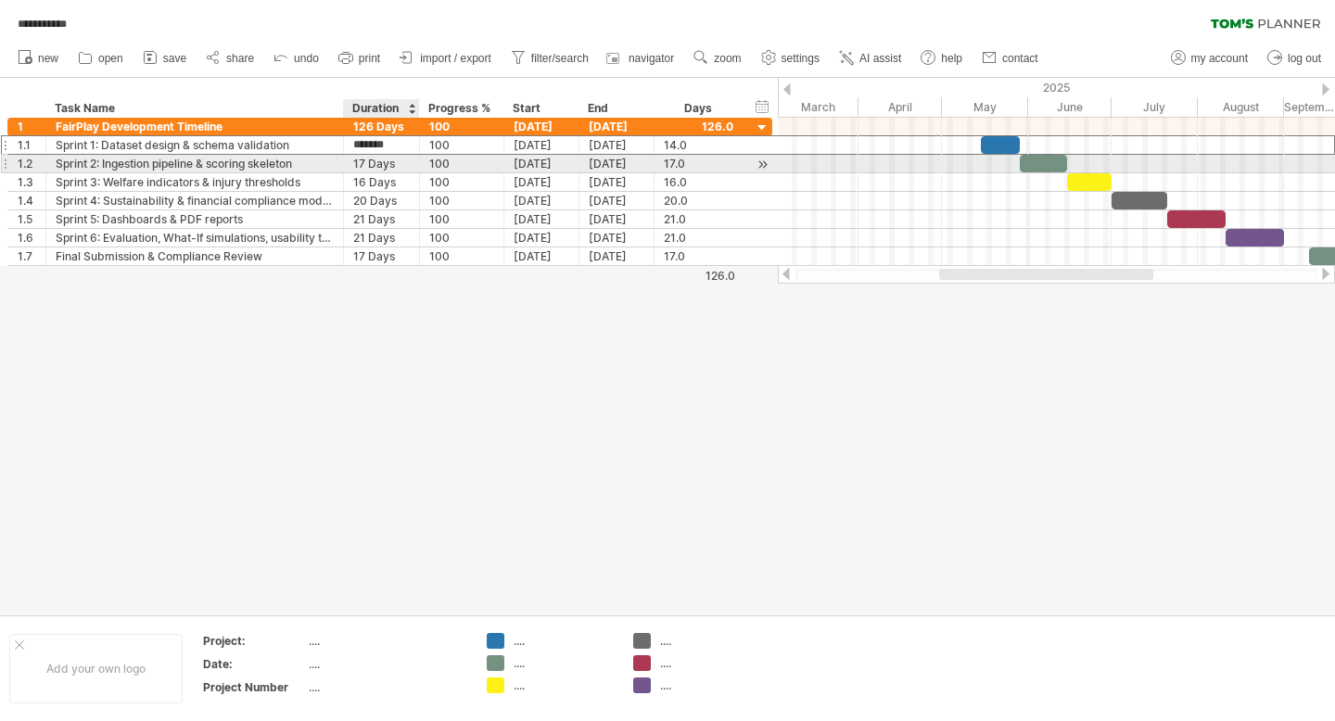
click at [382, 163] on div "17 Days" at bounding box center [381, 164] width 57 height 18
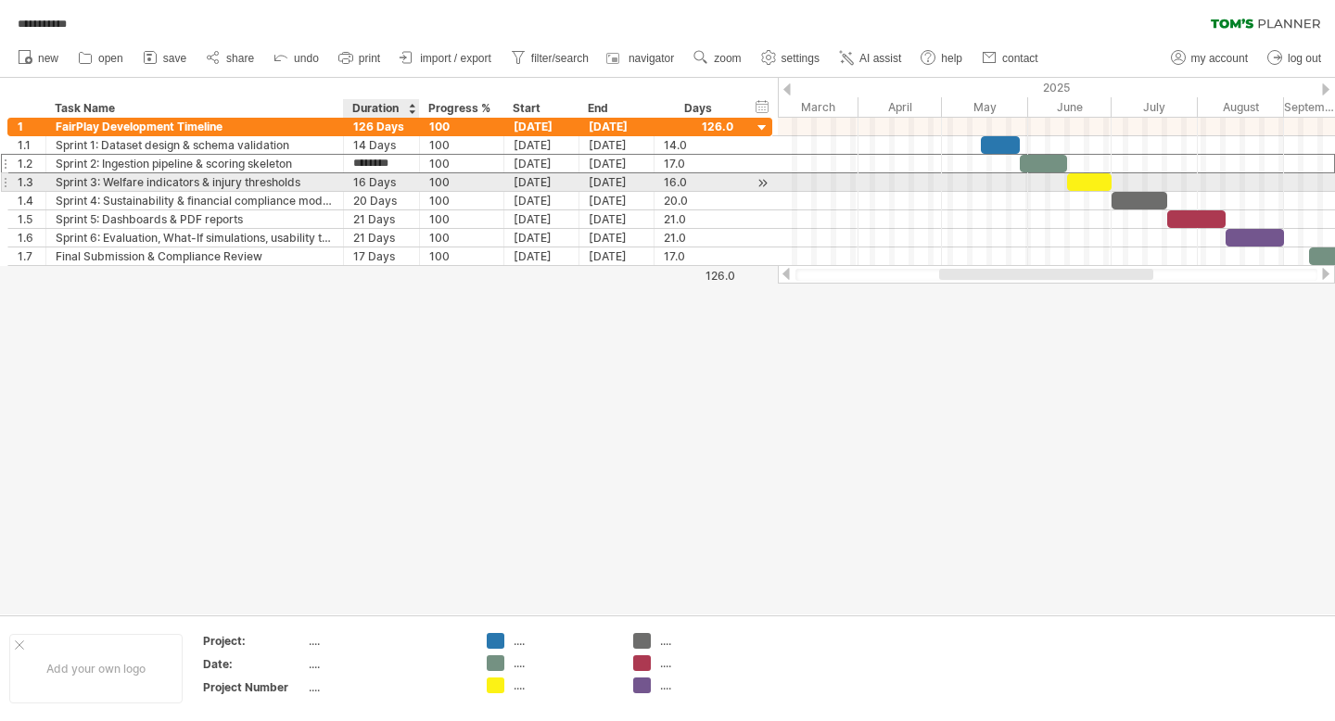
click at [381, 185] on div "16 Days" at bounding box center [381, 182] width 57 height 18
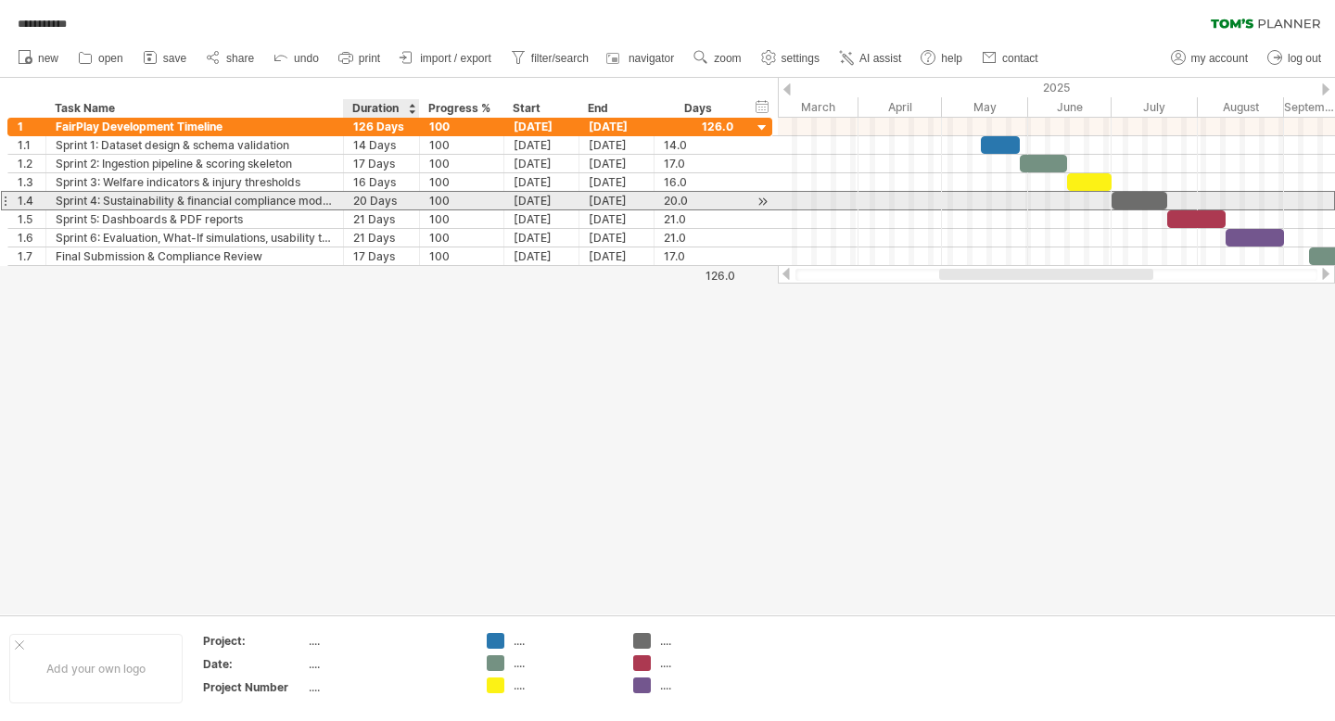
click at [381, 199] on div "20 Days" at bounding box center [381, 201] width 57 height 18
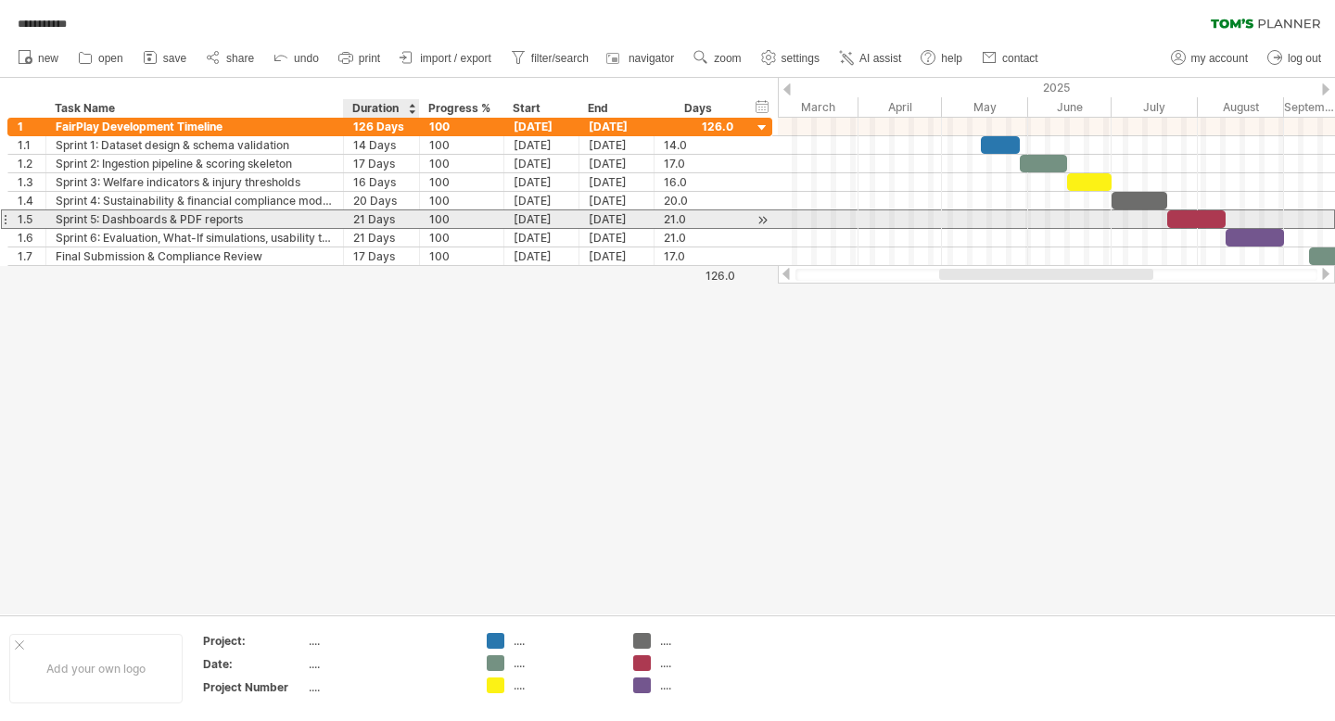
click at [382, 218] on div "21 Days" at bounding box center [381, 219] width 57 height 18
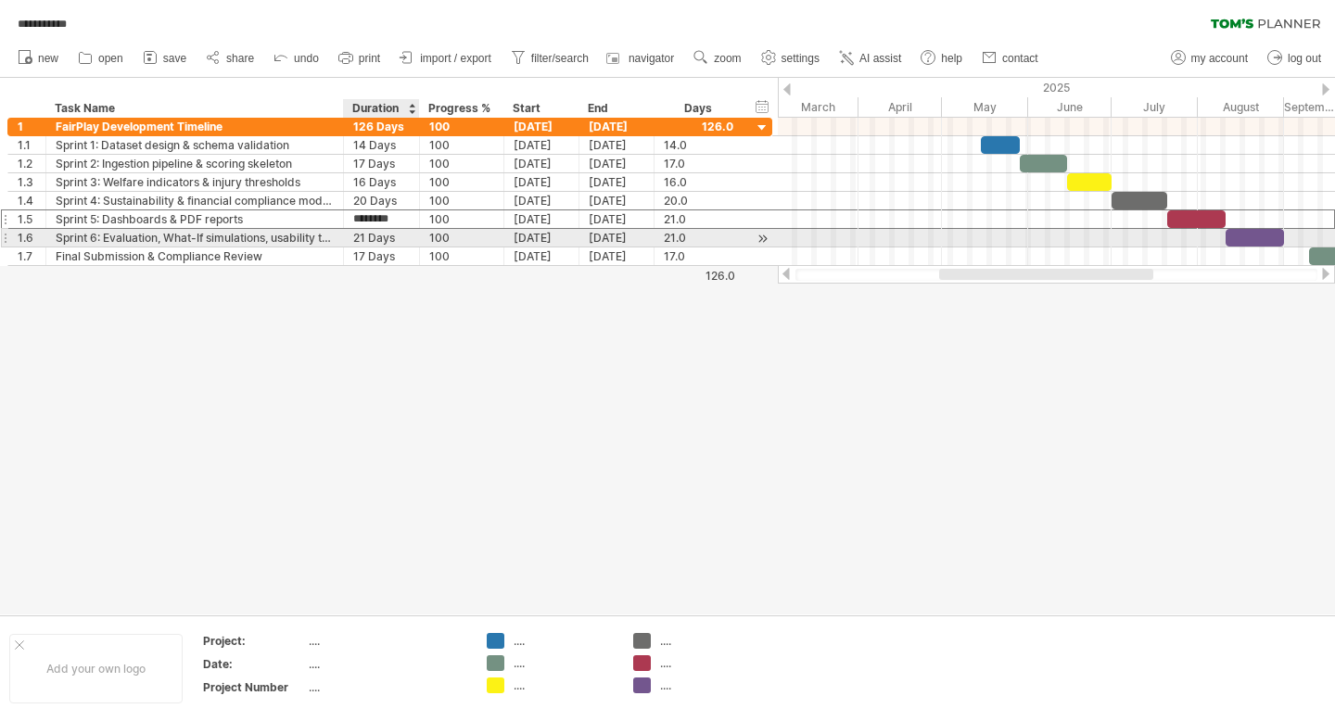
click at [376, 243] on div "21 Days" at bounding box center [381, 238] width 57 height 18
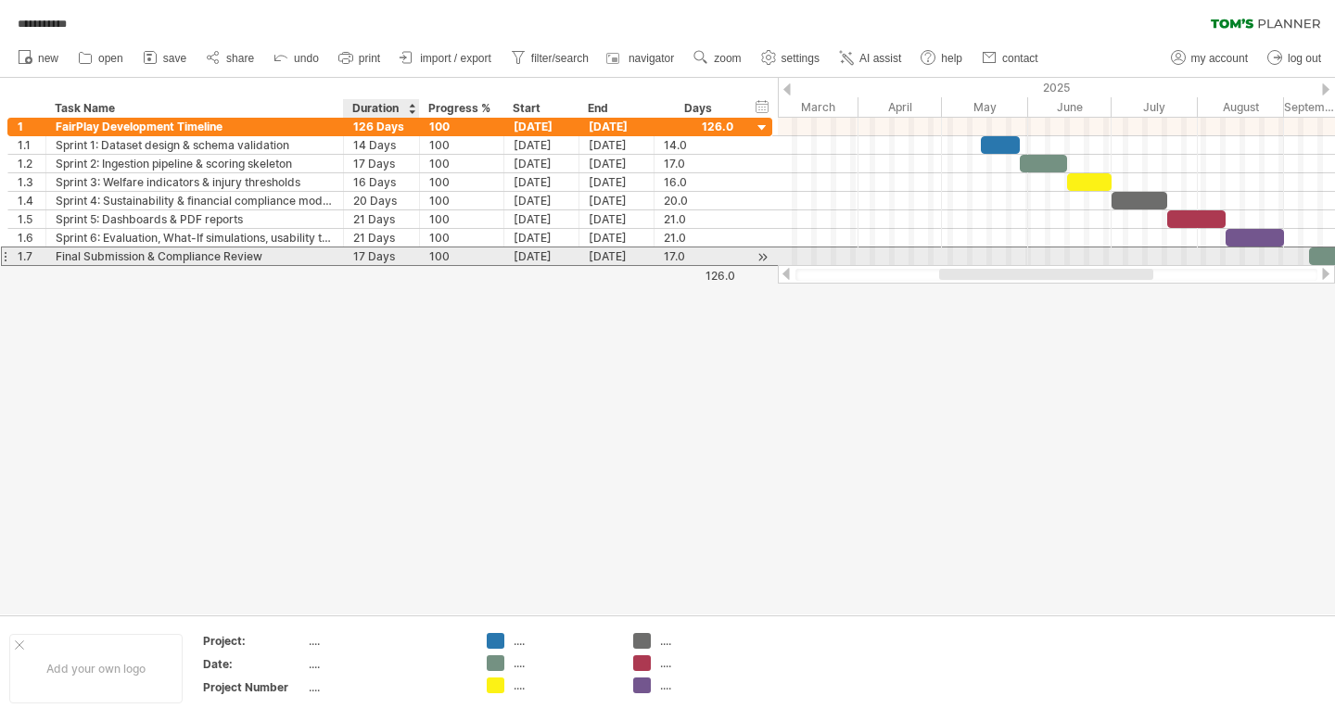
click at [376, 259] on div "17 Days" at bounding box center [381, 257] width 57 height 18
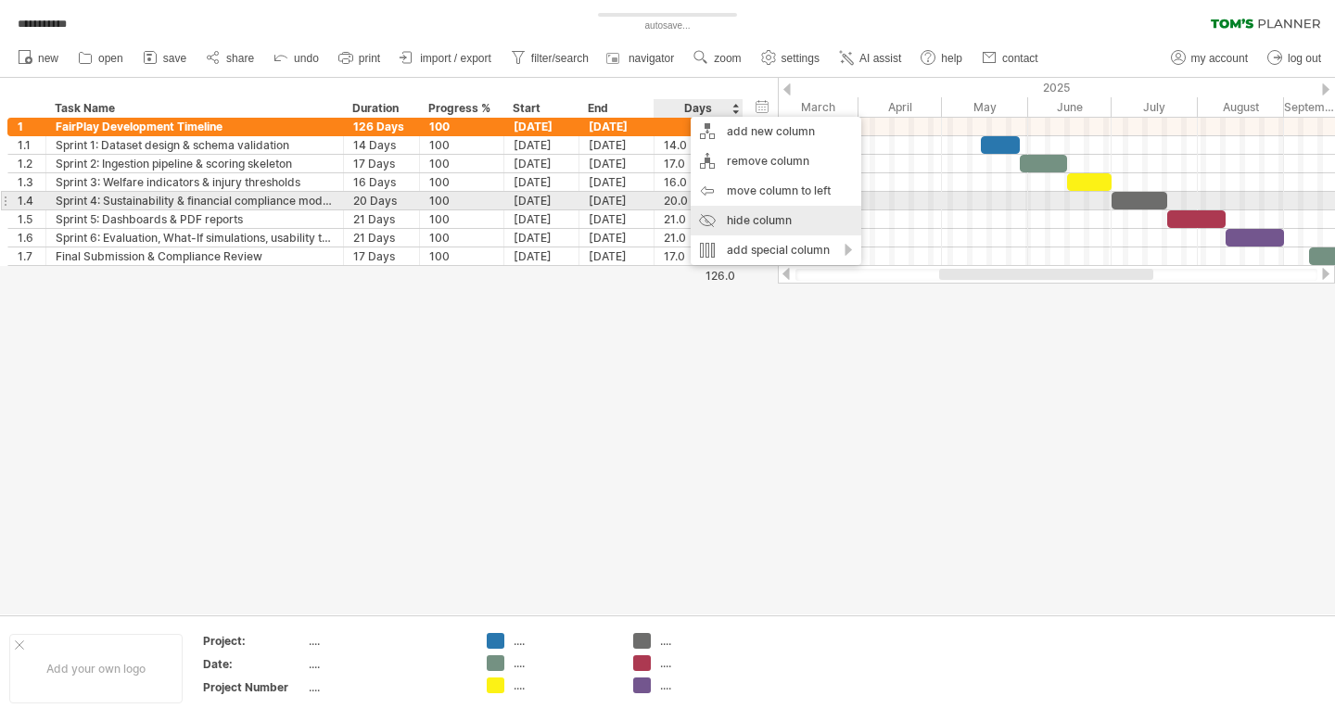
click at [765, 210] on div "hide column" at bounding box center [776, 221] width 171 height 30
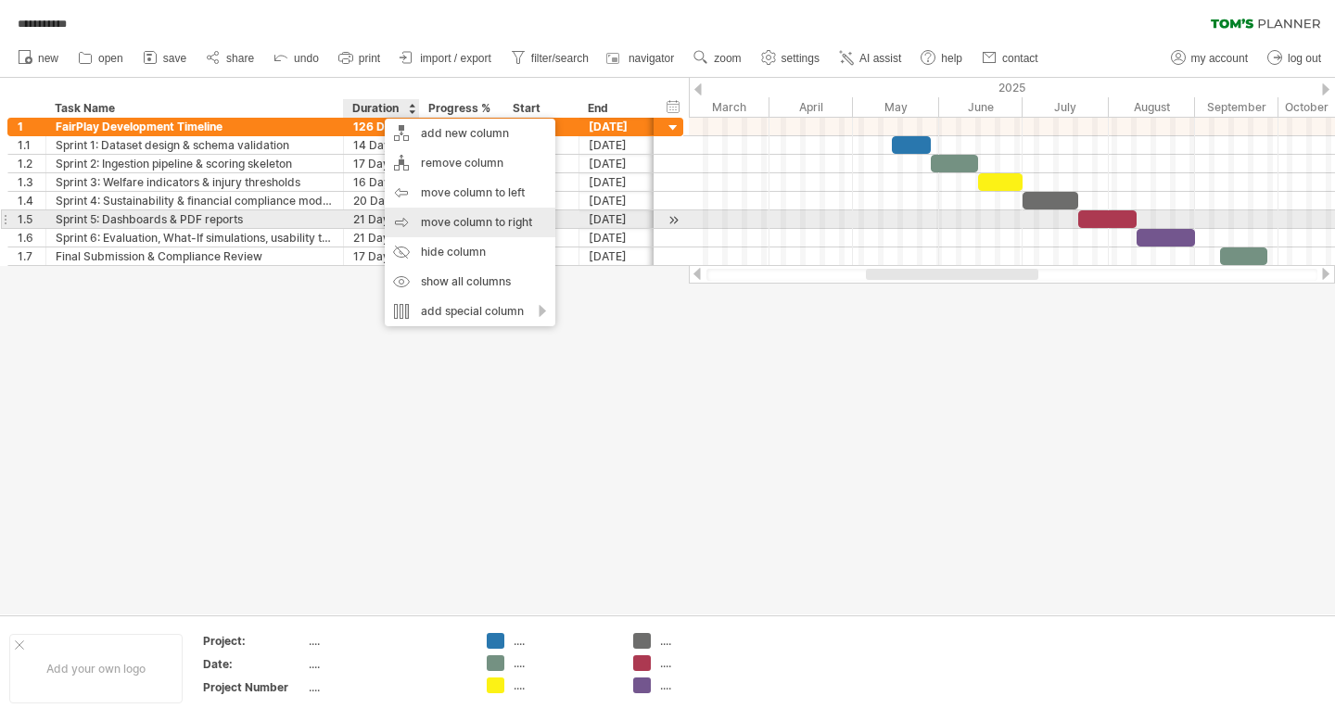
click at [521, 225] on div "move column to right" at bounding box center [470, 223] width 171 height 30
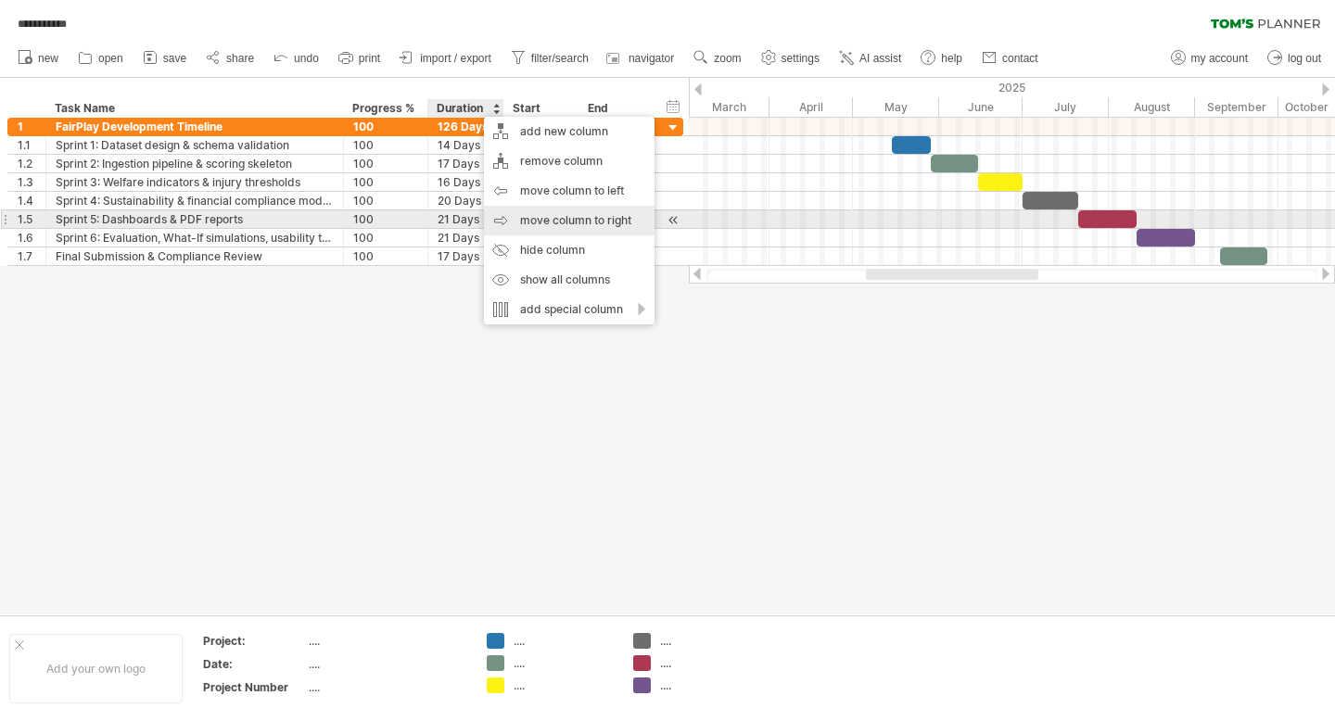
click at [575, 218] on div "move column to right" at bounding box center [569, 221] width 171 height 30
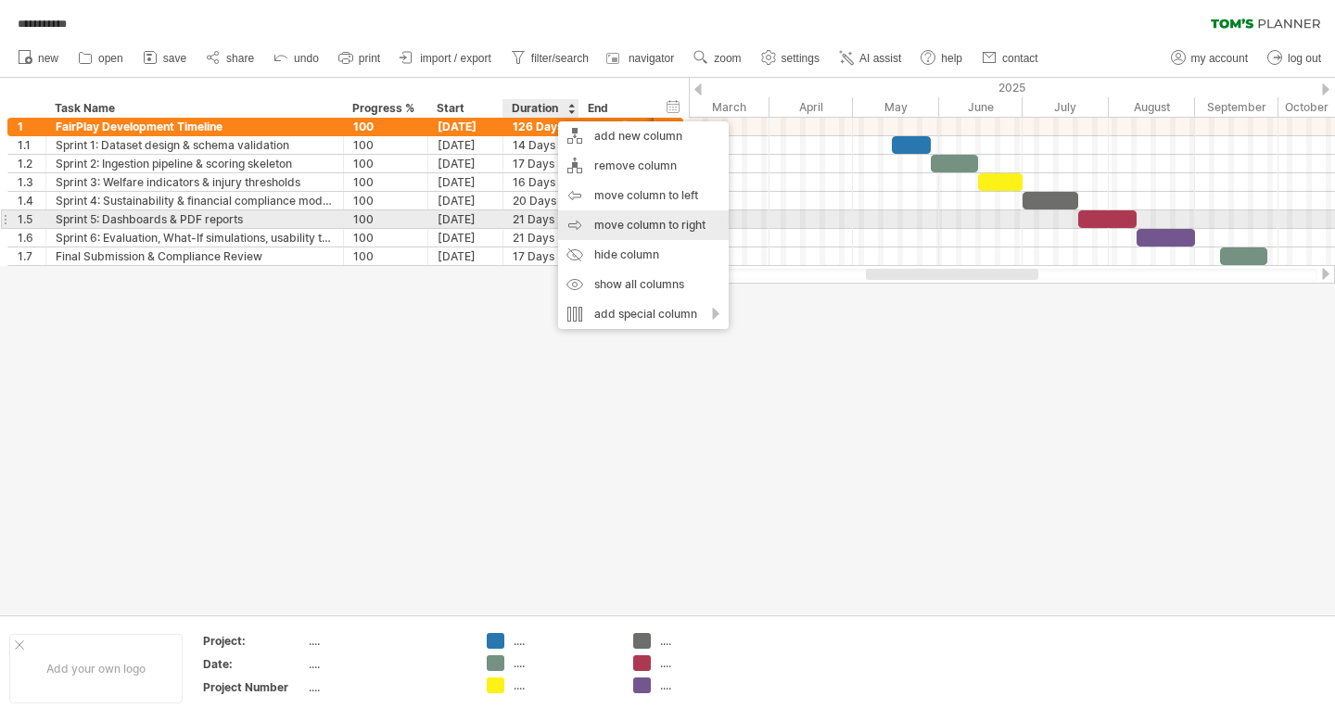
click at [635, 220] on div "move column to right" at bounding box center [643, 225] width 171 height 30
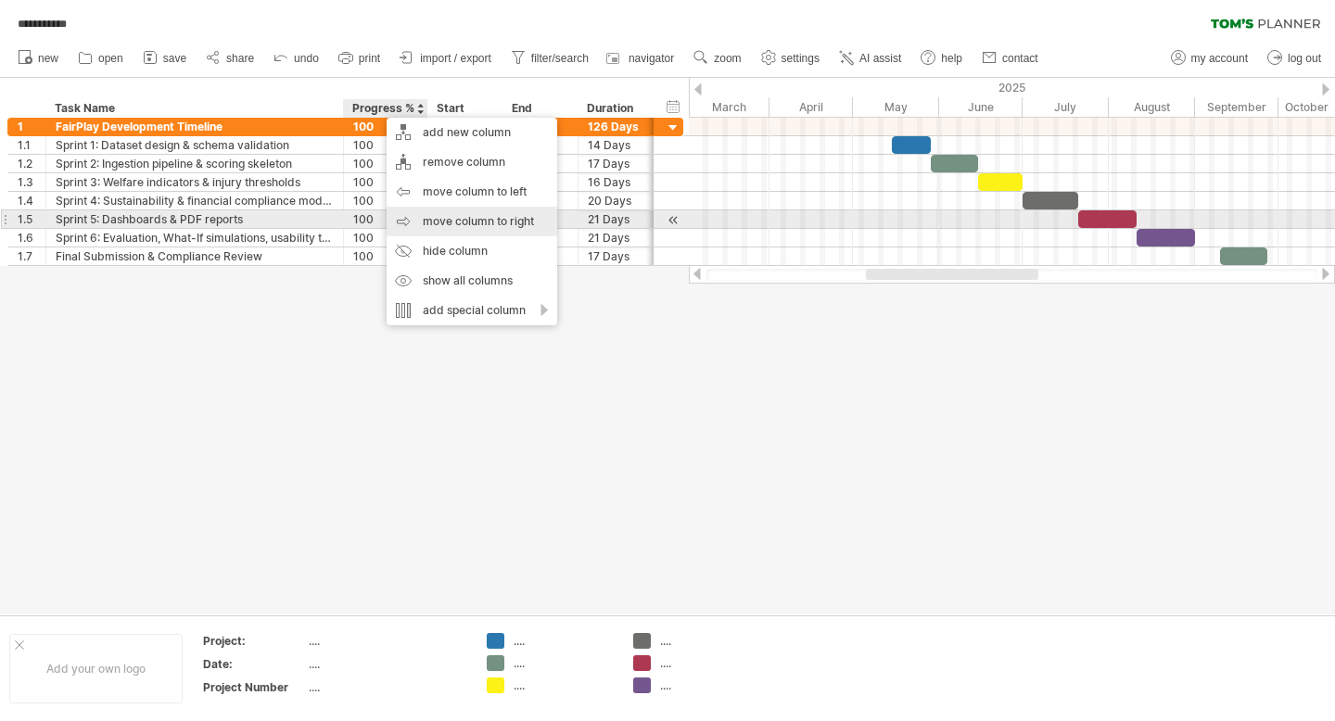
click at [470, 217] on div "move column to right" at bounding box center [472, 222] width 171 height 30
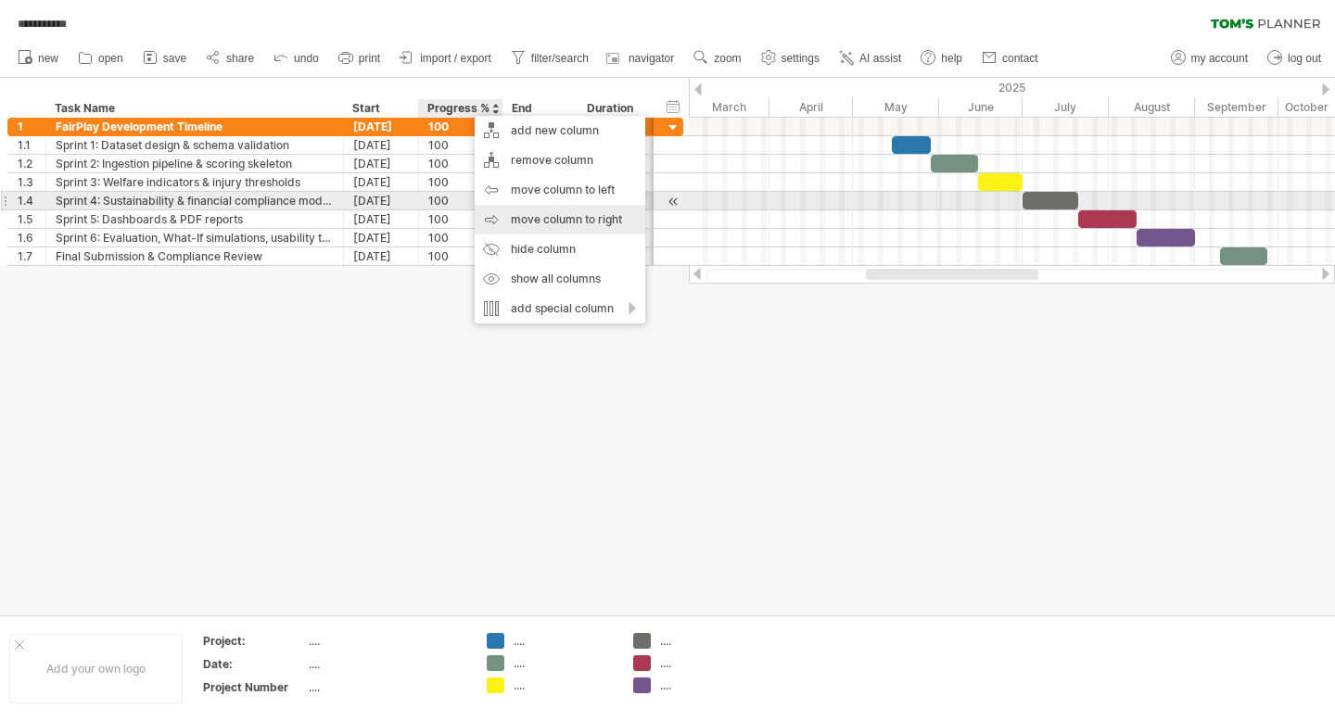
click at [561, 208] on div "move column to right" at bounding box center [560, 220] width 171 height 30
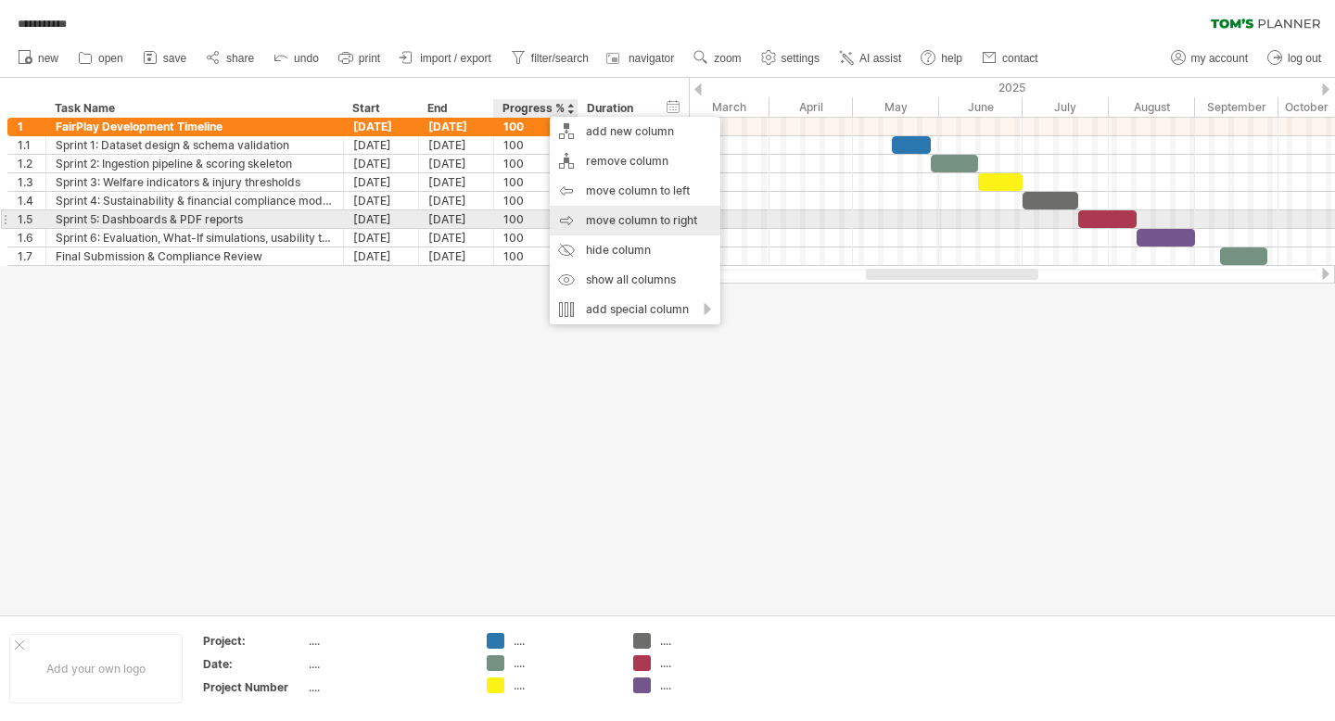
click at [619, 212] on div "move column to right" at bounding box center [635, 221] width 171 height 30
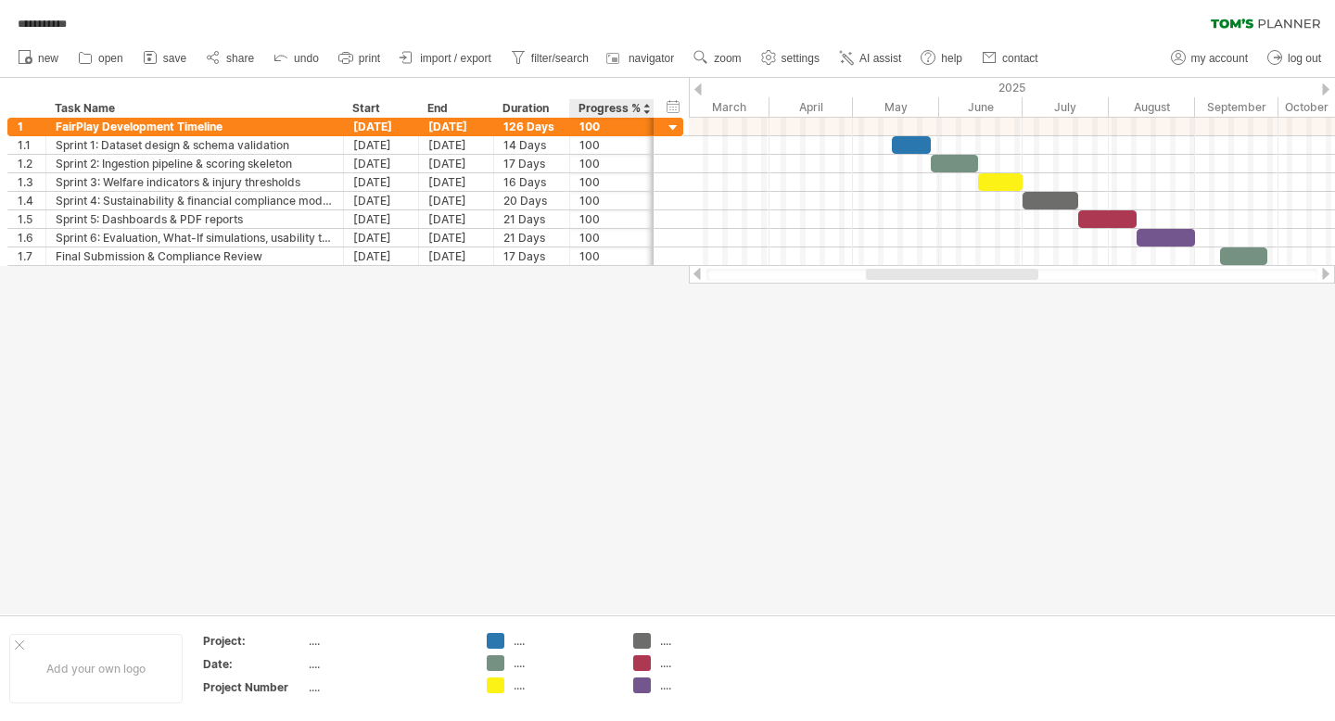
click at [642, 451] on div at bounding box center [667, 346] width 1335 height 537
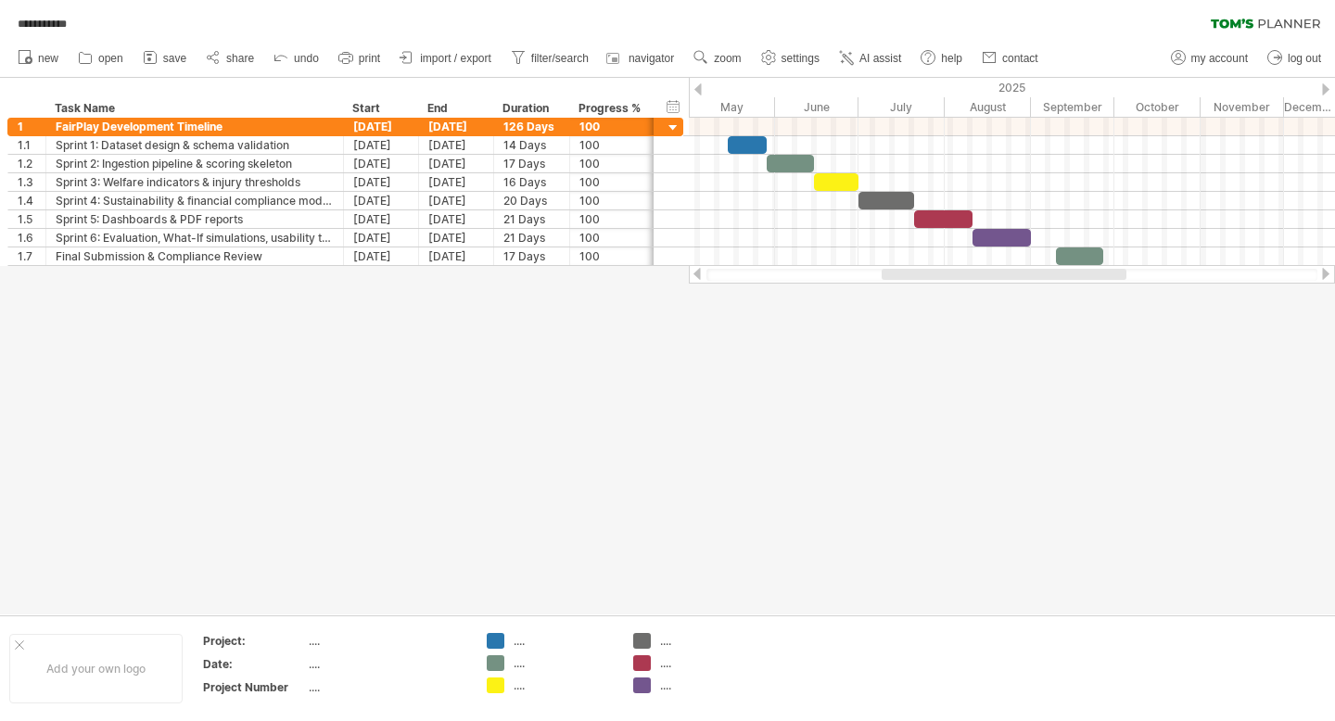
click at [818, 313] on div at bounding box center [667, 346] width 1335 height 537
click at [535, 110] on div "Duration" at bounding box center [531, 108] width 57 height 19
click at [547, 110] on input "********" at bounding box center [531, 108] width 57 height 19
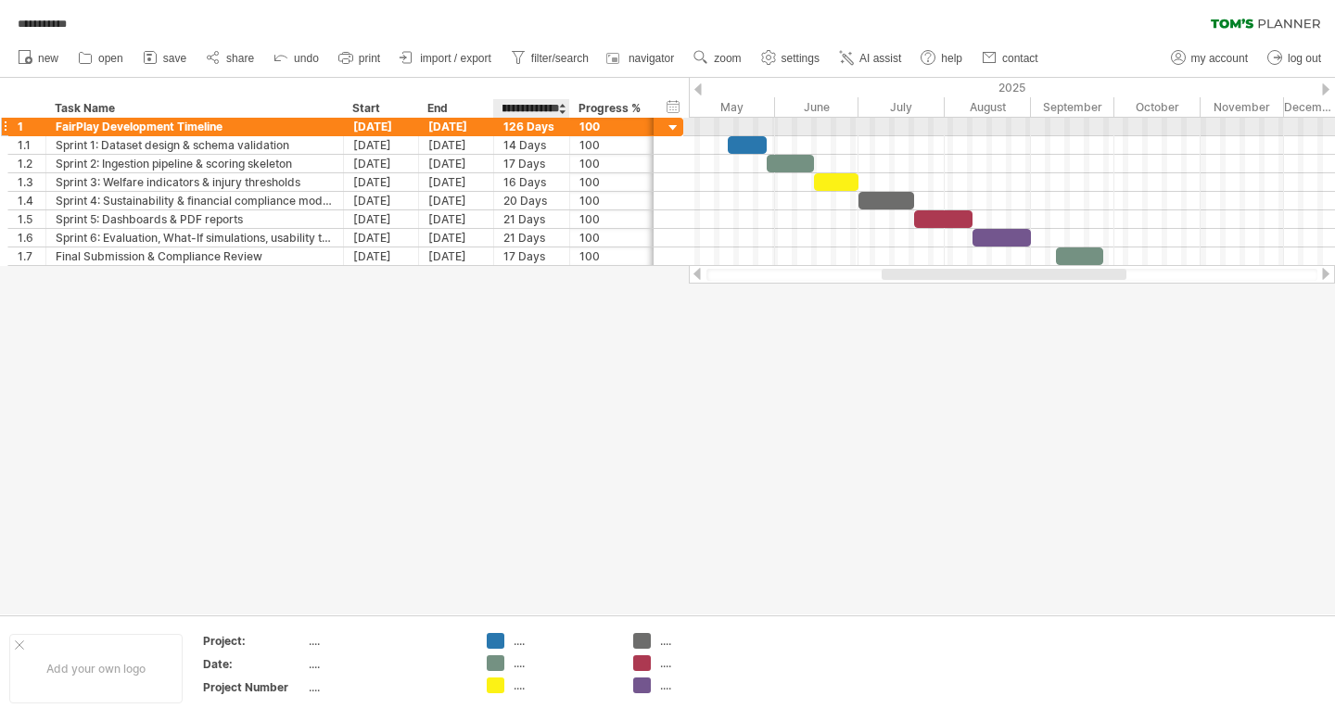
scroll to position [0, 25]
type input "**********"
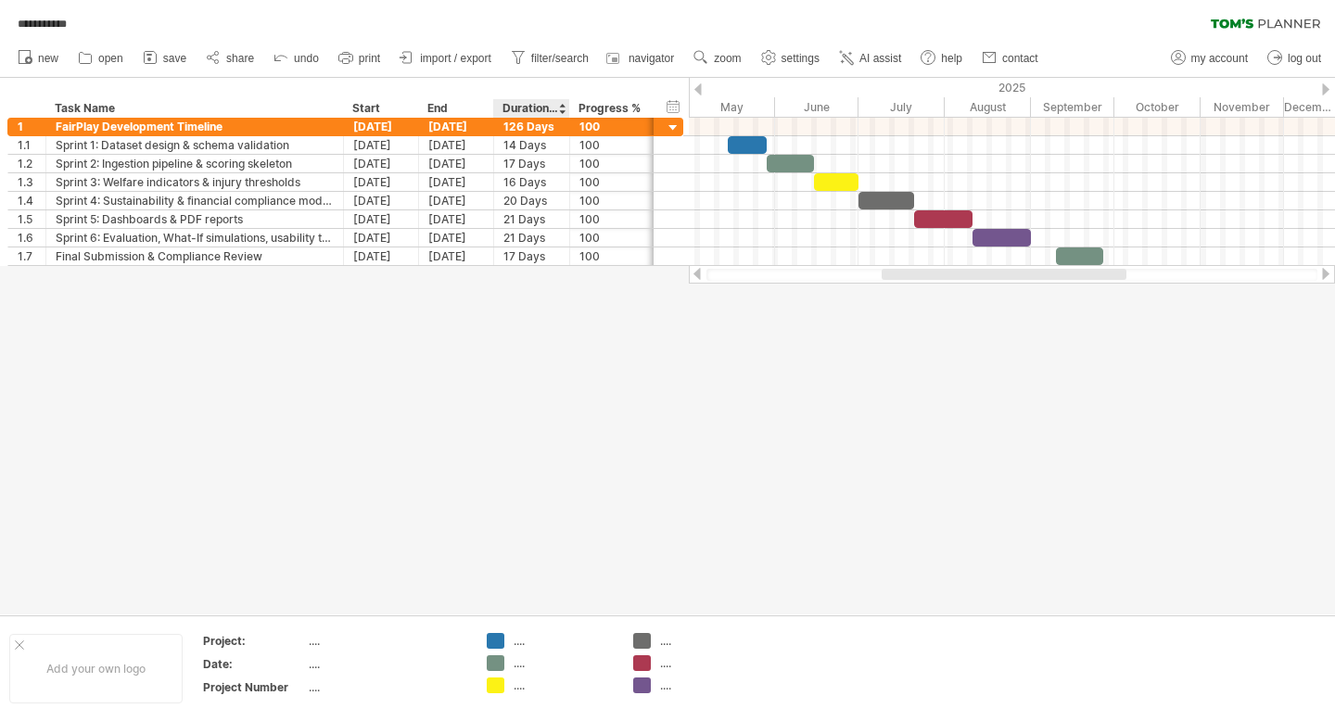
click at [540, 352] on div at bounding box center [667, 346] width 1335 height 537
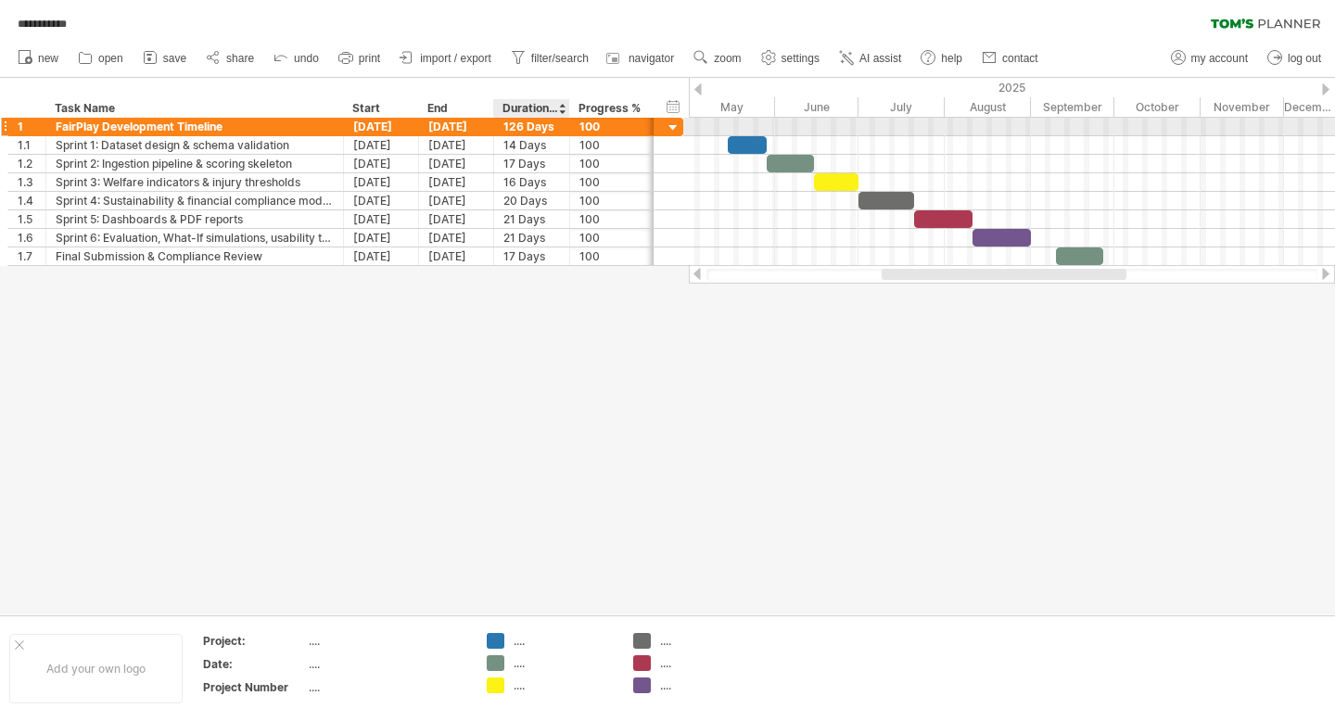
click at [552, 120] on div "126 Days" at bounding box center [532, 127] width 57 height 18
click at [542, 126] on input "********" at bounding box center [532, 127] width 57 height 18
type input "***"
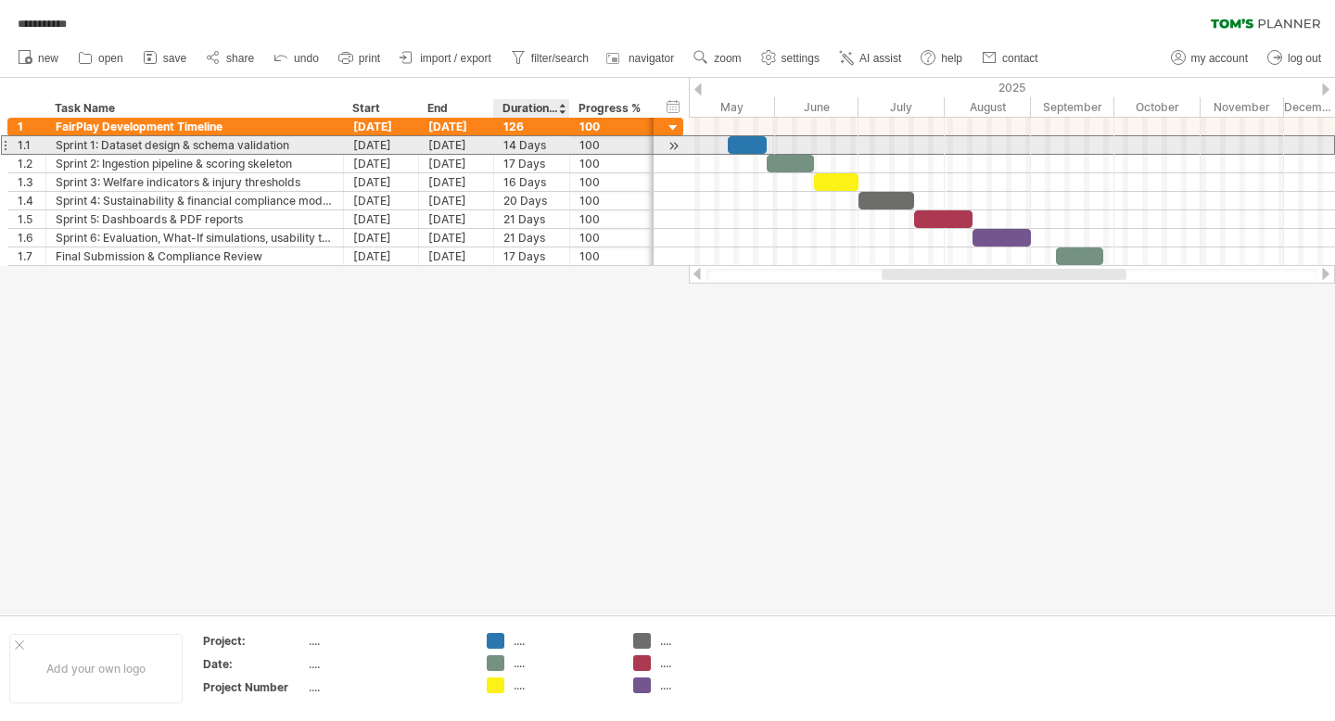
click at [542, 142] on div "14 Days" at bounding box center [532, 145] width 57 height 18
click at [0, 0] on input "*******" at bounding box center [0, 0] width 0 height 0
type input "**"
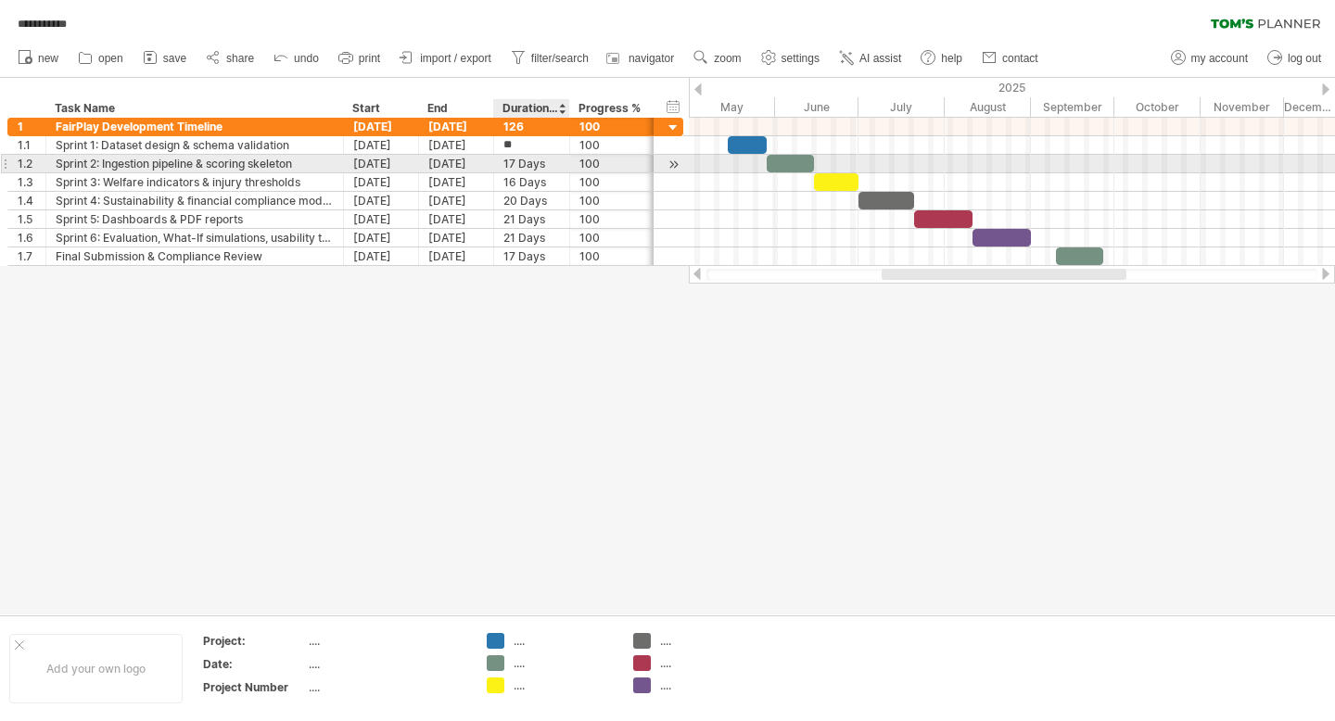
click at [535, 162] on div "17 Days" at bounding box center [532, 164] width 57 height 18
click at [535, 162] on input "*******" at bounding box center [532, 164] width 57 height 18
type input "**"
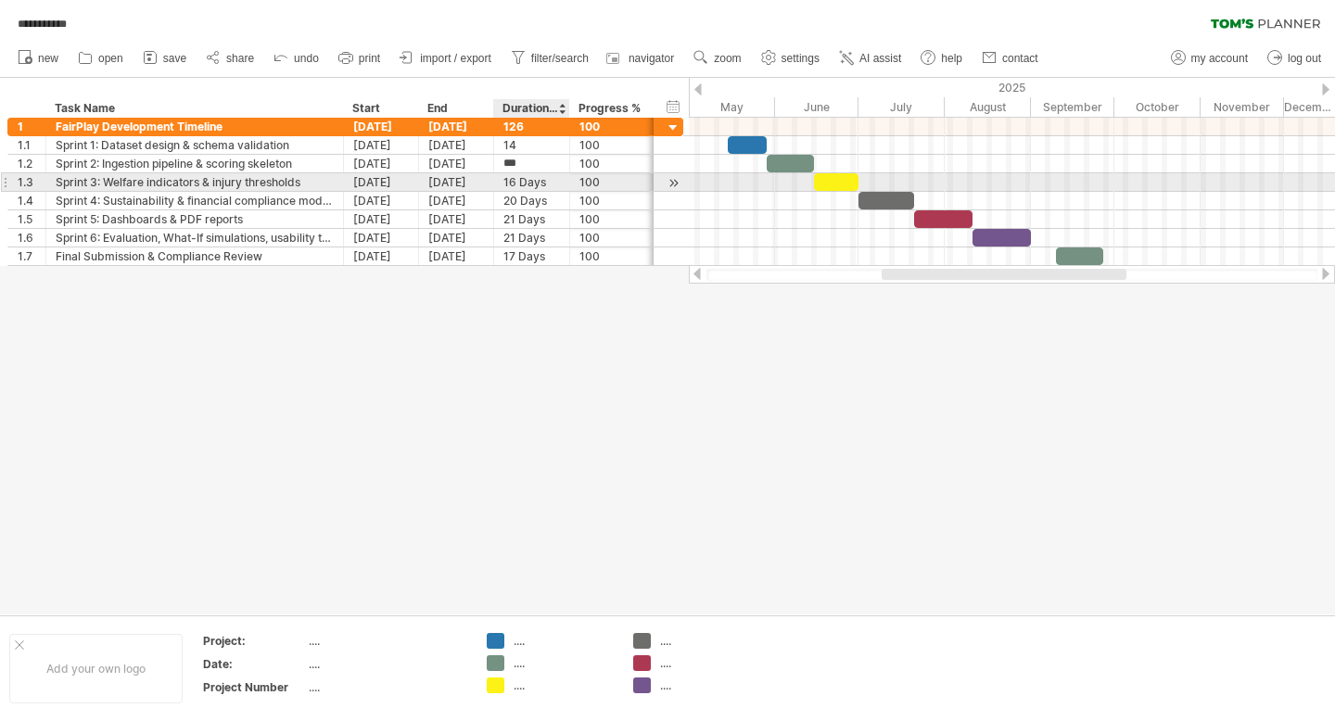
click at [538, 181] on div "16 Days" at bounding box center [532, 182] width 57 height 18
click at [538, 181] on input "*******" at bounding box center [532, 182] width 57 height 18
type input "**"
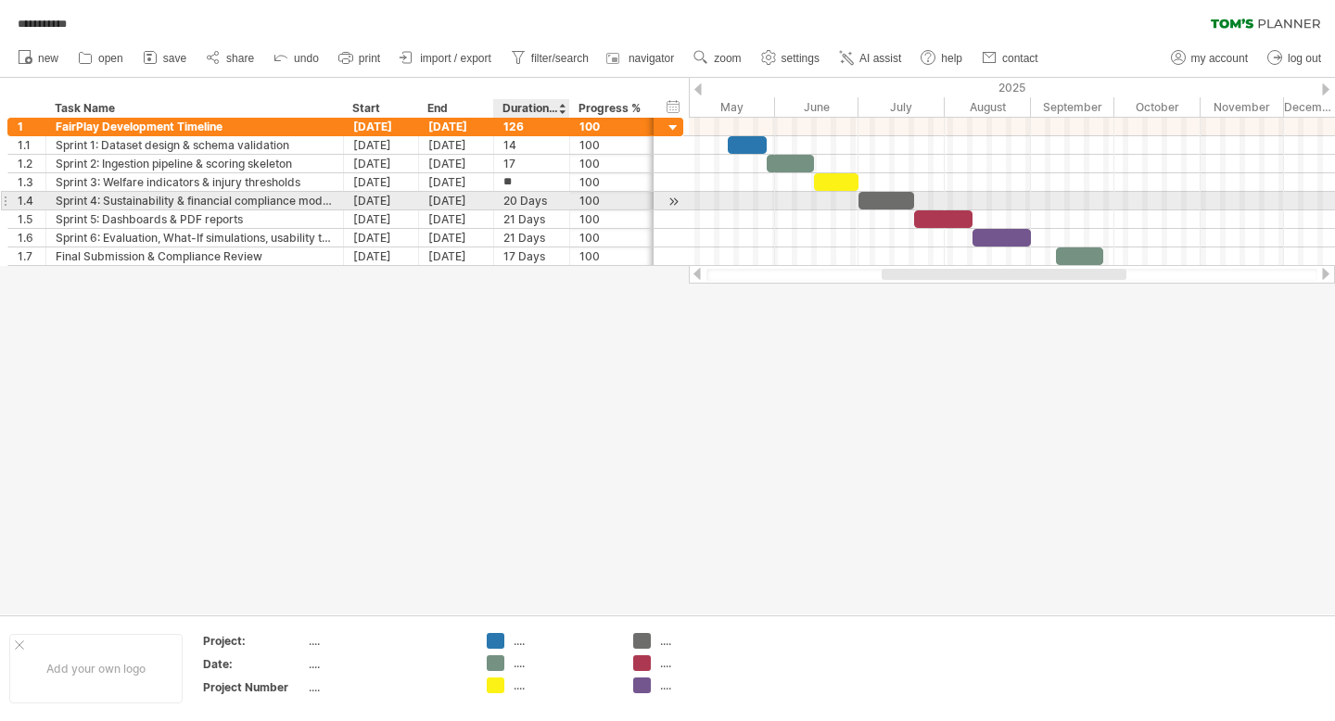
click at [542, 204] on div "20 Days" at bounding box center [532, 201] width 57 height 18
click at [542, 205] on input "*******" at bounding box center [532, 201] width 57 height 18
type input "**"
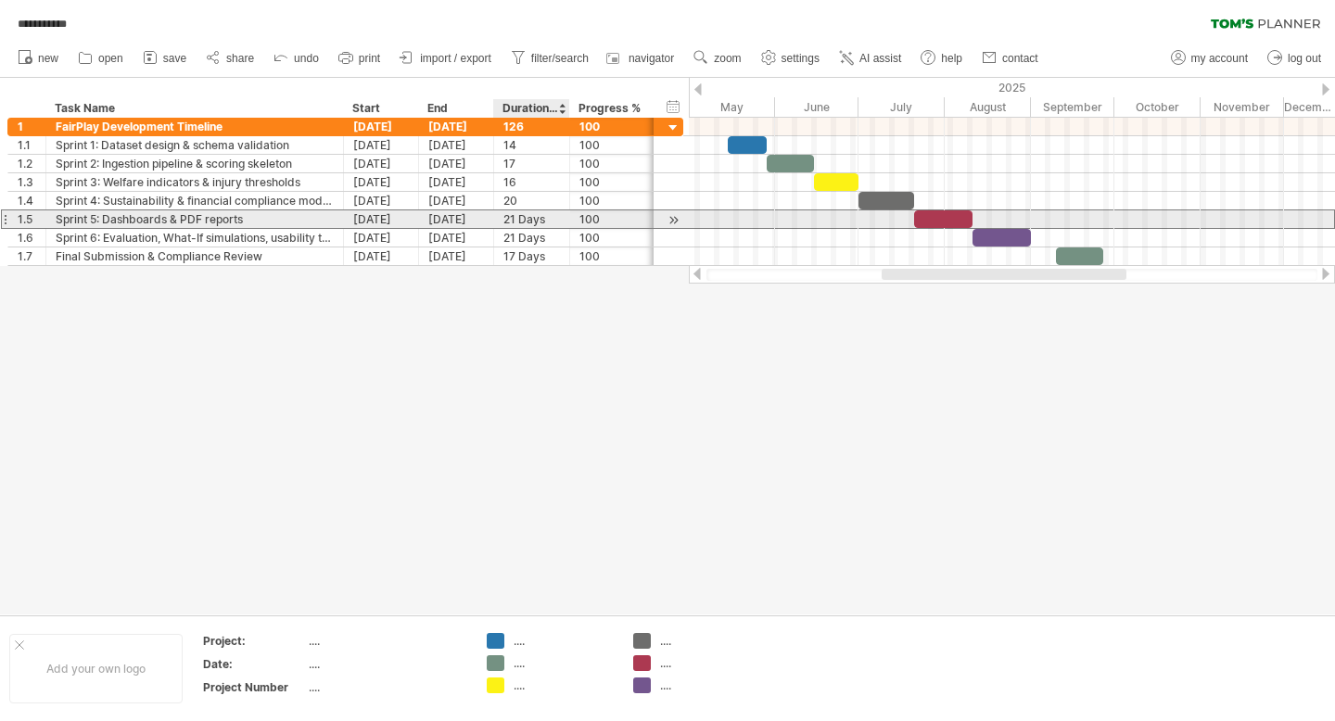
click at [542, 217] on div "21 Days" at bounding box center [532, 219] width 57 height 18
click at [0, 0] on input "*******" at bounding box center [0, 0] width 0 height 0
click at [532, 221] on input "*******" at bounding box center [532, 219] width 57 height 18
click at [532, 222] on input "*******" at bounding box center [532, 219] width 57 height 18
type input "**"
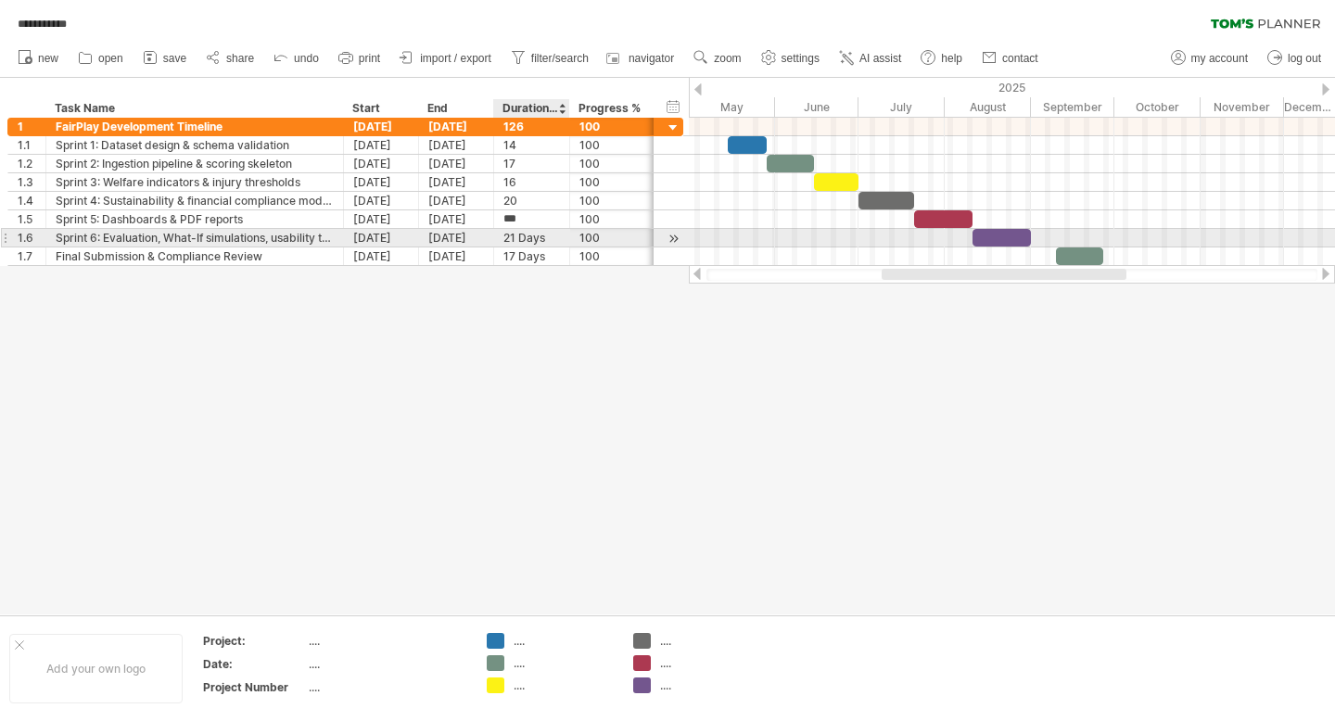
click at [538, 236] on div "21 Days" at bounding box center [532, 238] width 57 height 18
click at [538, 240] on input "*******" at bounding box center [532, 238] width 57 height 18
type input "**"
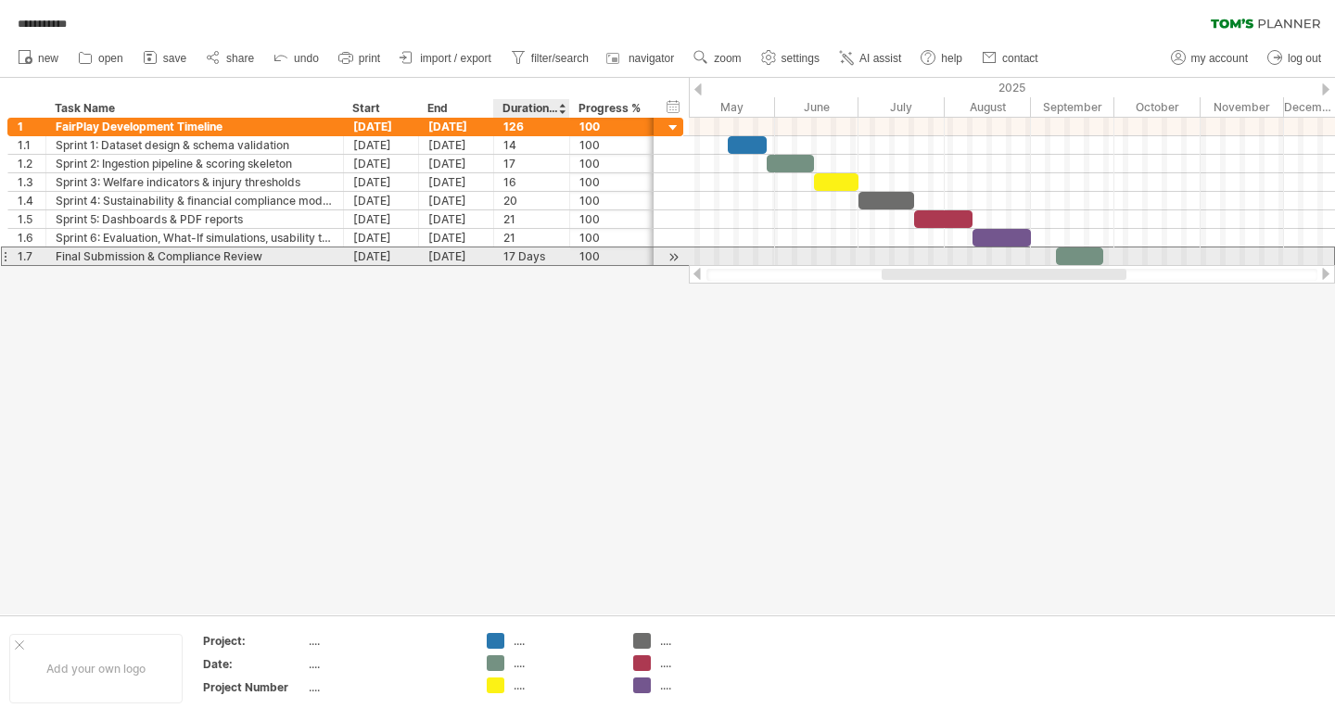
click at [536, 259] on div "17 Days" at bounding box center [532, 257] width 57 height 18
click at [0, 0] on input "*******" at bounding box center [0, 0] width 0 height 0
click at [522, 254] on input "*******" at bounding box center [532, 257] width 57 height 18
type input "**"
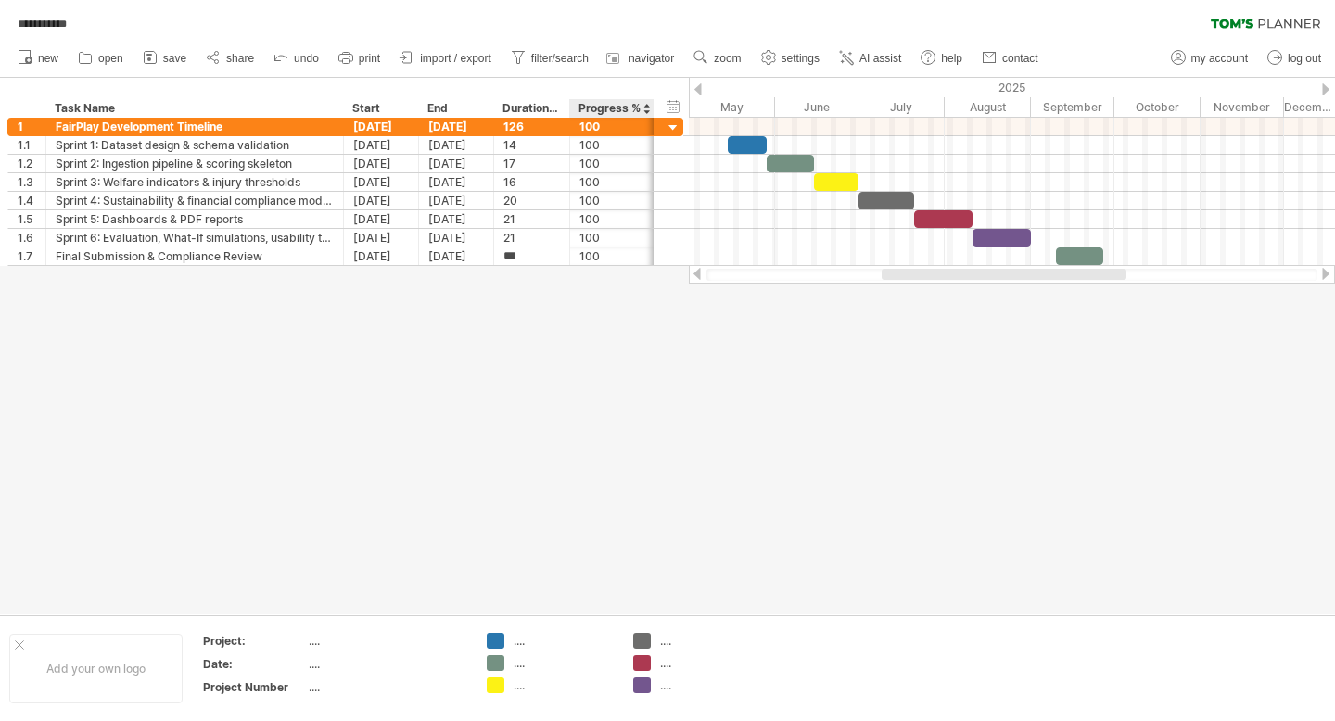
click at [666, 434] on div at bounding box center [667, 346] width 1335 height 537
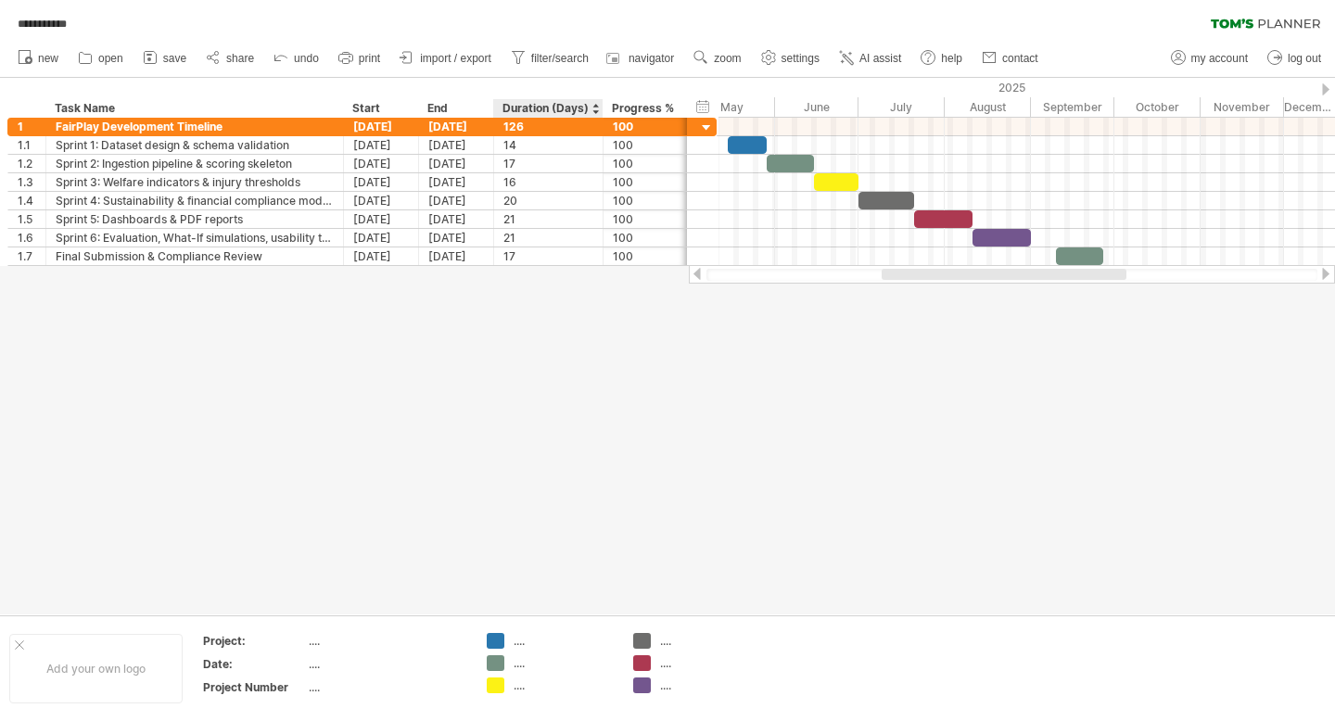
drag, startPoint x: 567, startPoint y: 103, endPoint x: 601, endPoint y: 106, distance: 34.4
click at [601, 106] on div at bounding box center [602, 108] width 6 height 19
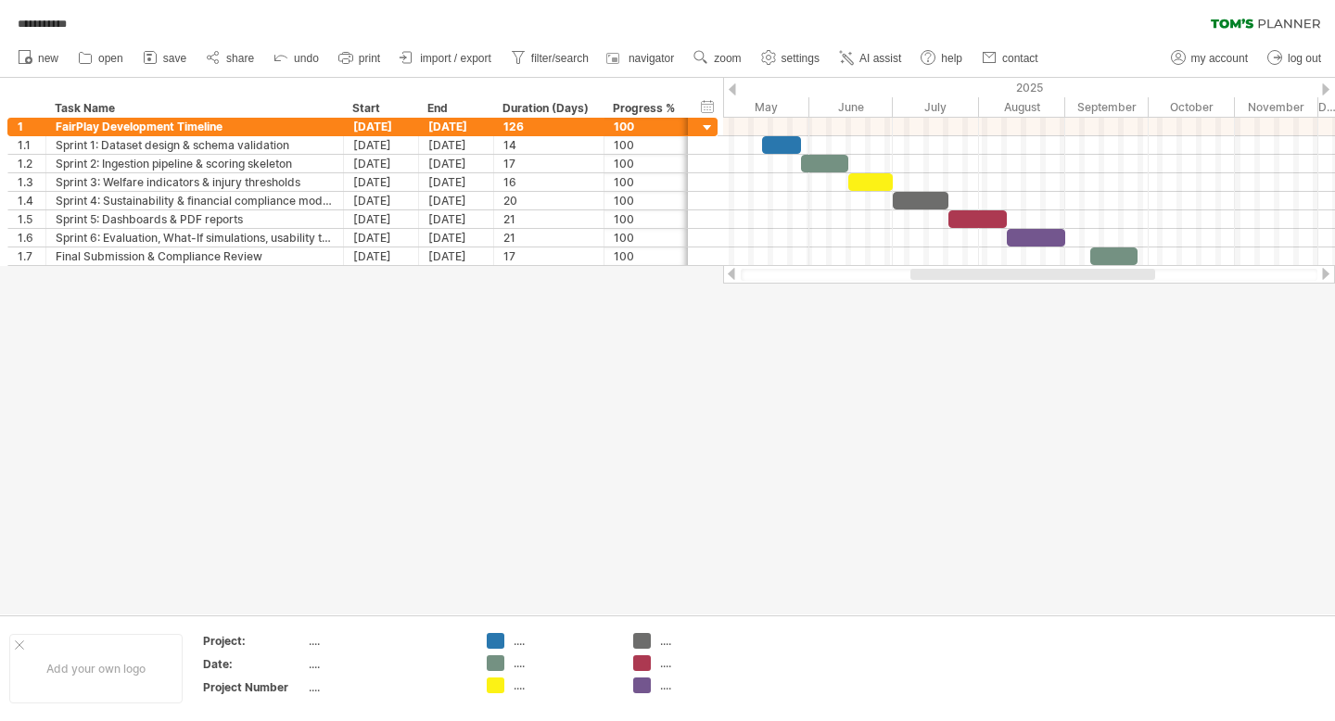
click at [567, 377] on div at bounding box center [667, 346] width 1335 height 537
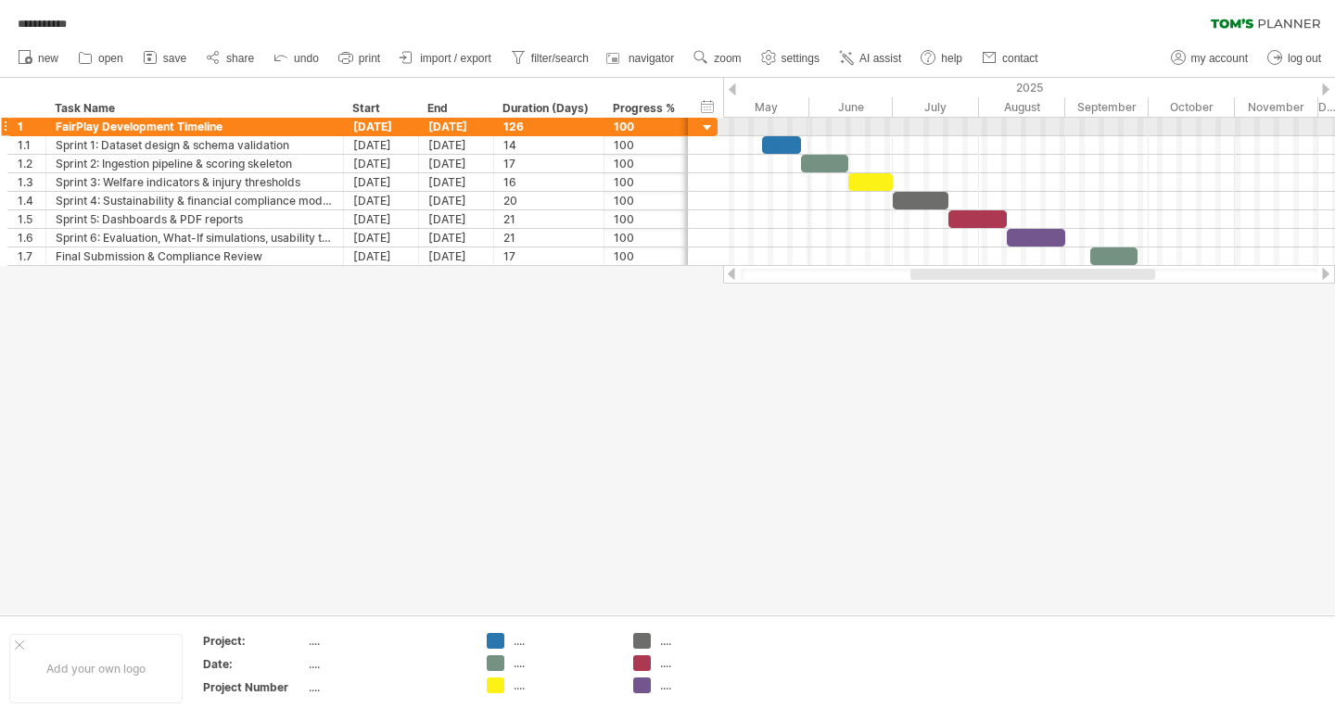
click at [757, 128] on div at bounding box center [1029, 127] width 612 height 19
click at [699, 122] on div at bounding box center [708, 129] width 18 height 18
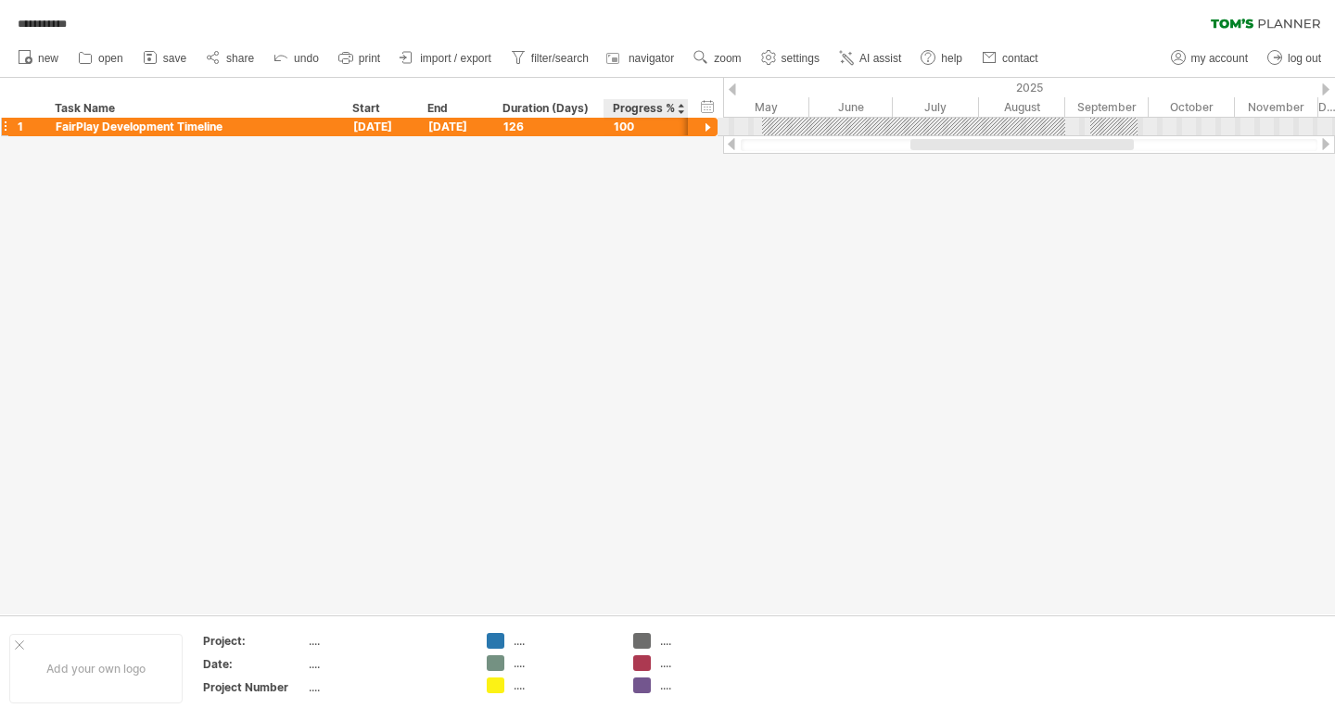
click at [711, 127] on div at bounding box center [708, 129] width 18 height 18
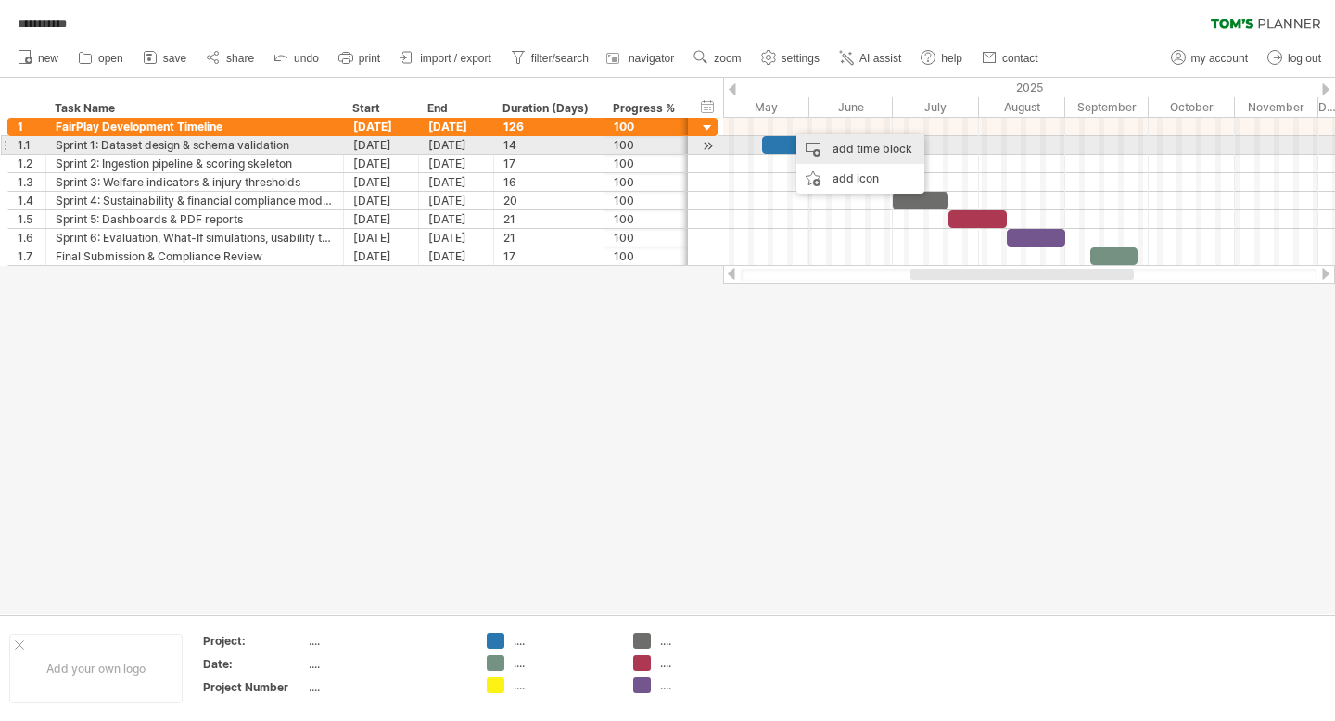
click at [887, 148] on div "add time block" at bounding box center [861, 149] width 128 height 30
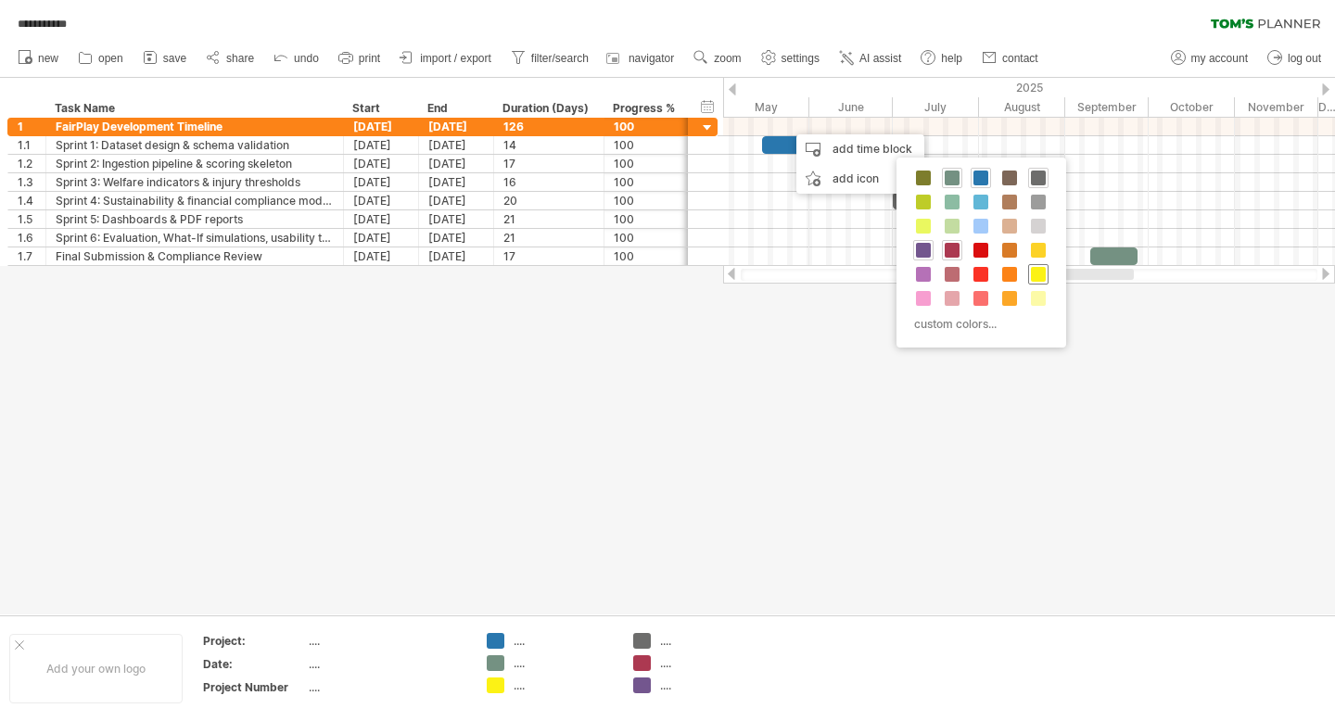
click at [1043, 273] on span at bounding box center [1038, 274] width 15 height 15
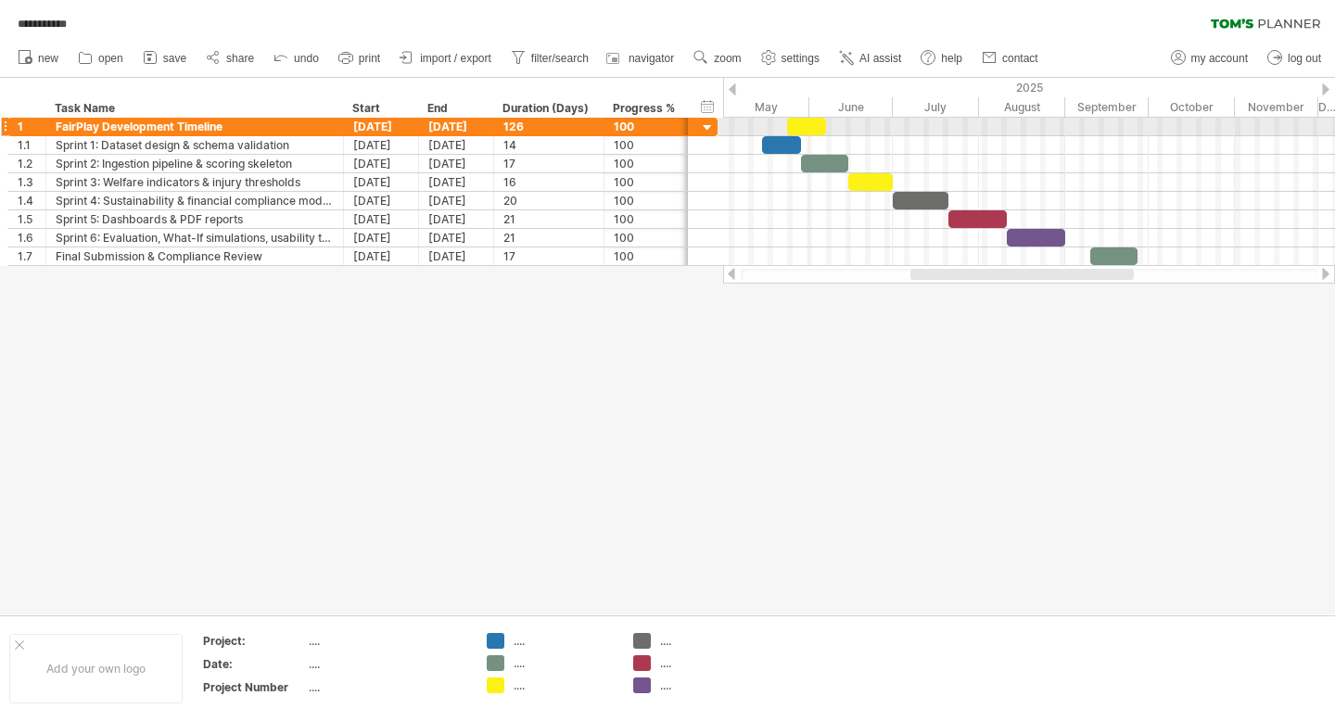
click at [813, 132] on div at bounding box center [806, 127] width 39 height 18
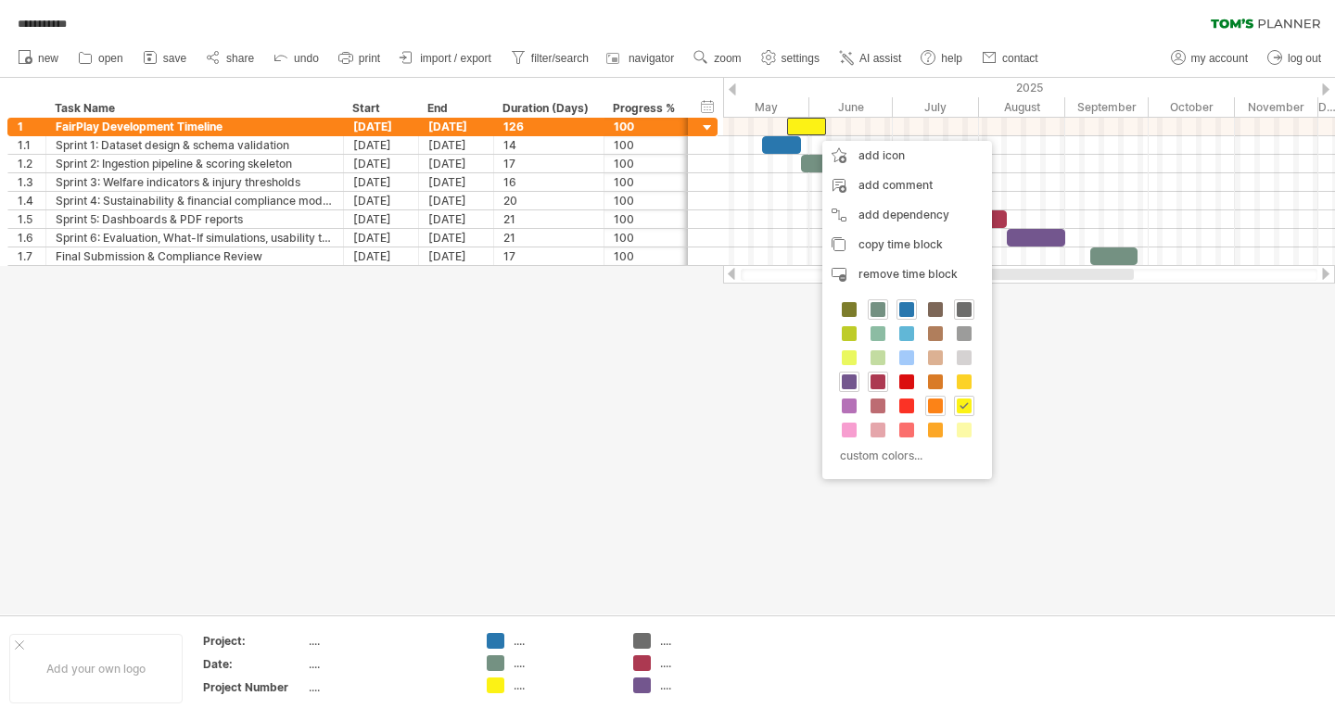
click at [934, 408] on span at bounding box center [935, 406] width 15 height 15
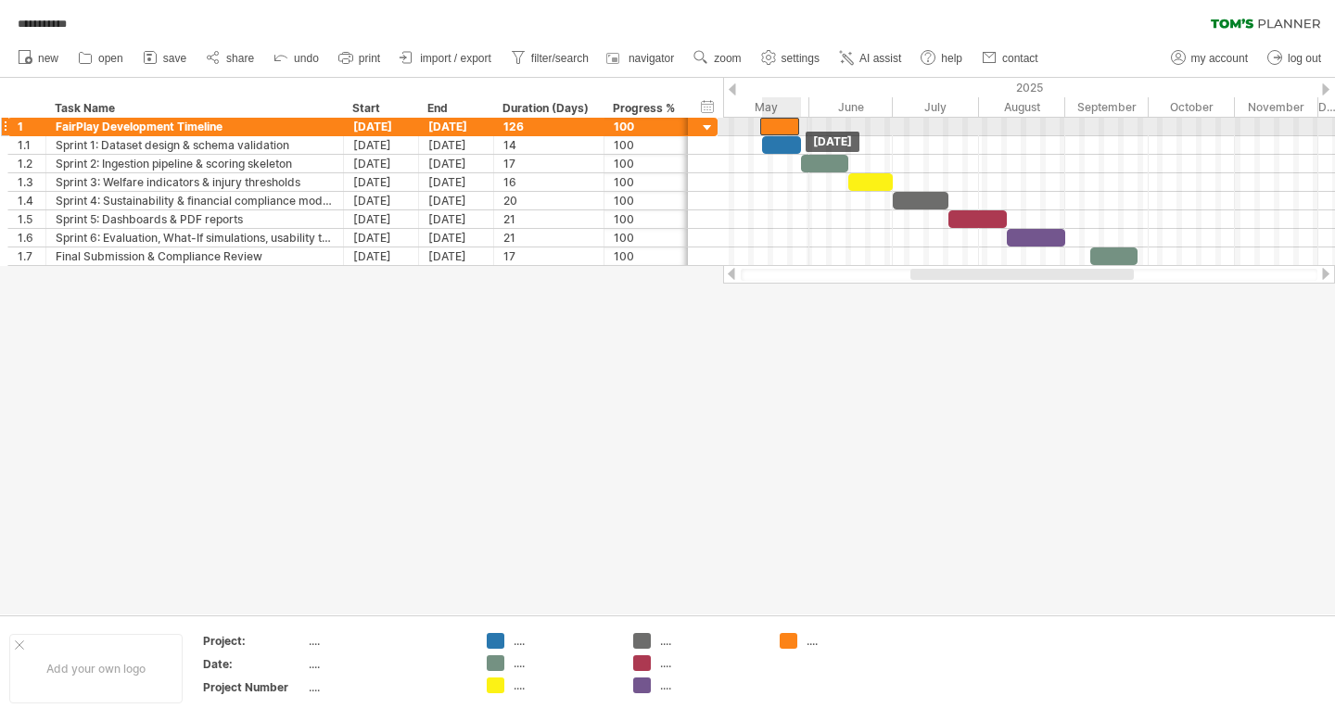
drag, startPoint x: 811, startPoint y: 129, endPoint x: 786, endPoint y: 135, distance: 25.9
click at [786, 135] on div "[DATE] [DATE]" at bounding box center [1029, 192] width 612 height 148
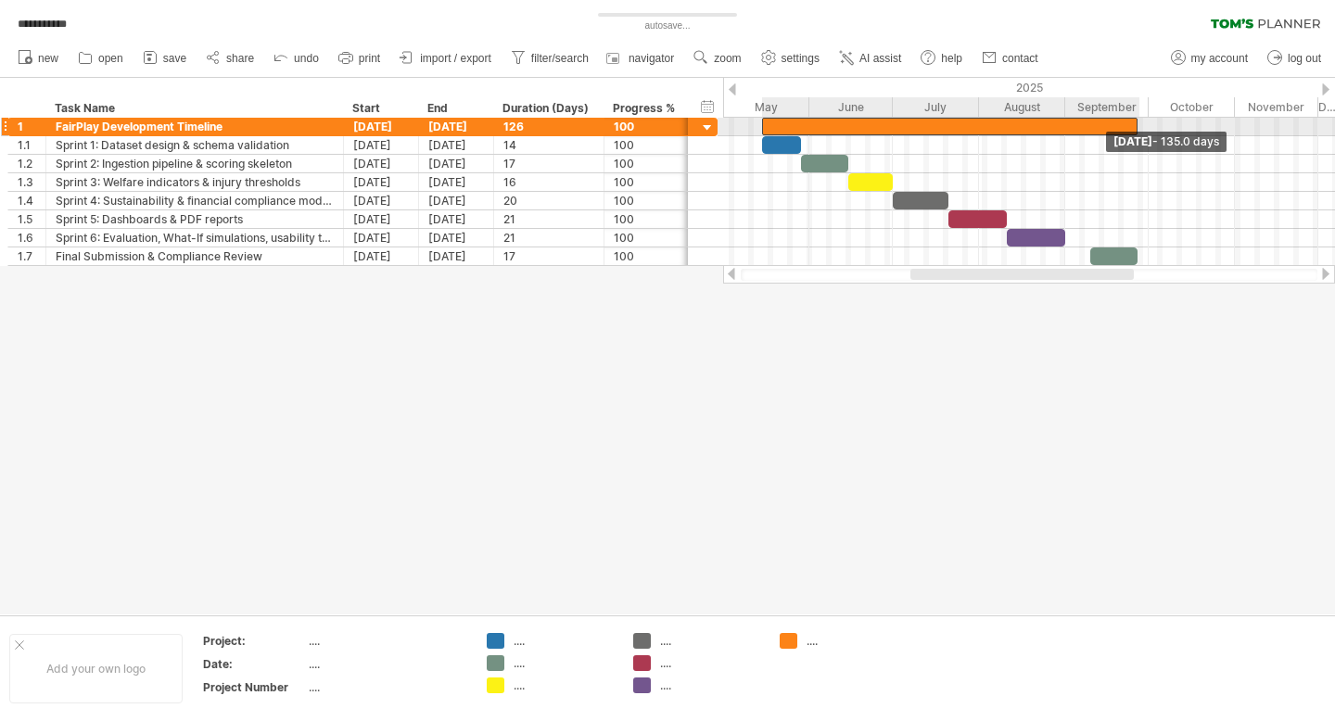
drag, startPoint x: 801, startPoint y: 128, endPoint x: 1138, endPoint y: 127, distance: 336.6
click at [1138, 127] on span at bounding box center [1137, 127] width 7 height 18
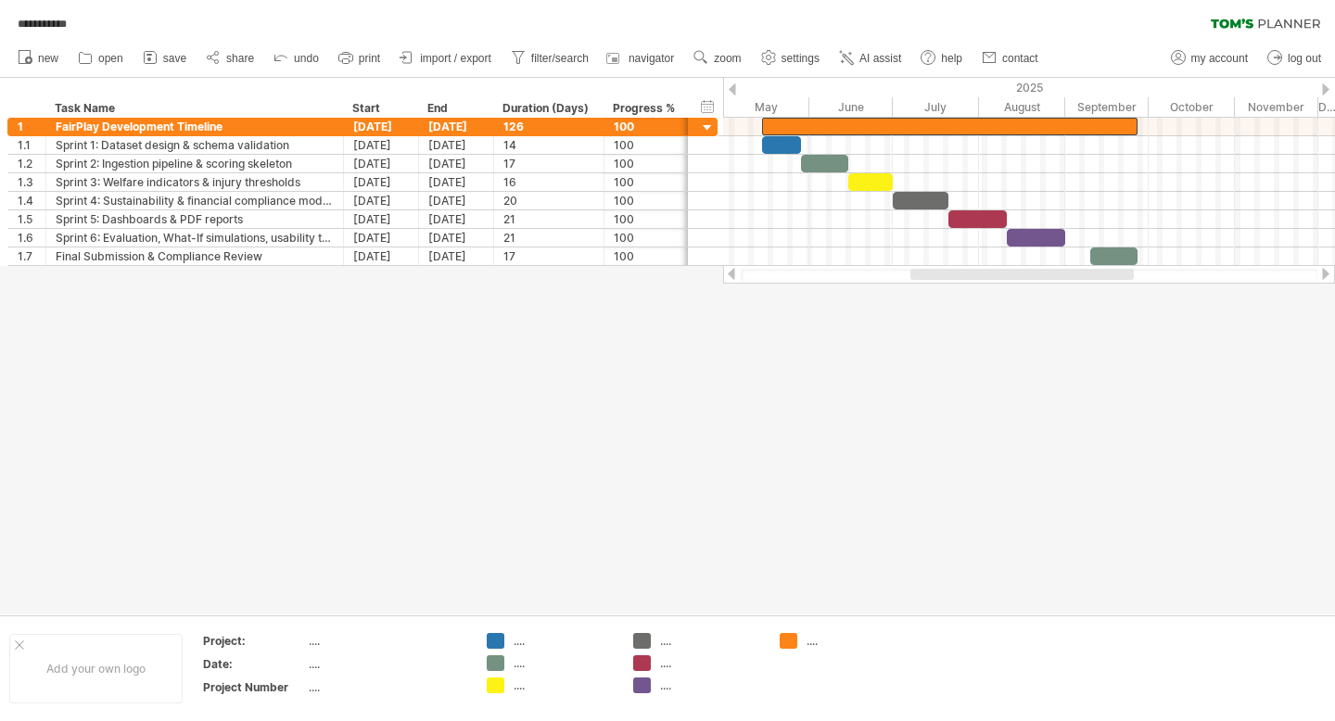
click at [864, 527] on div at bounding box center [667, 346] width 1335 height 537
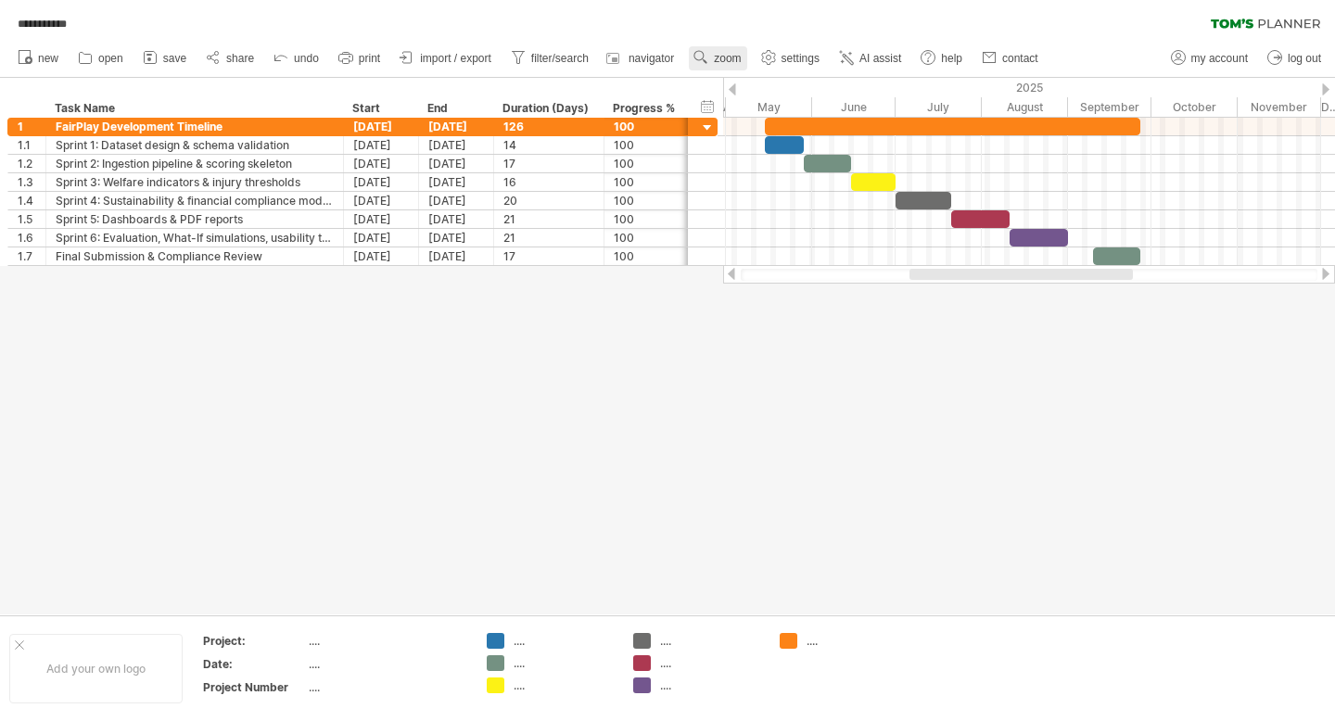
click at [733, 65] on link "zoom" at bounding box center [717, 58] width 57 height 24
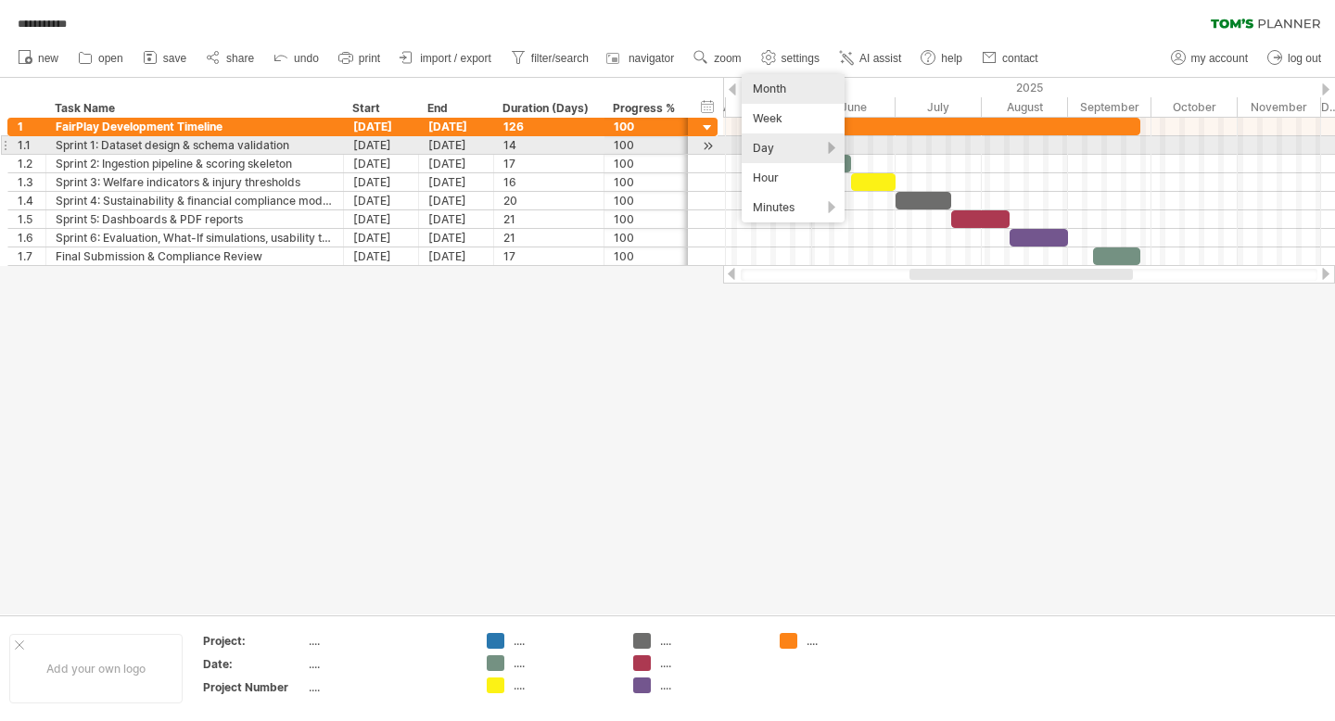
click at [795, 149] on div "Day" at bounding box center [793, 149] width 103 height 30
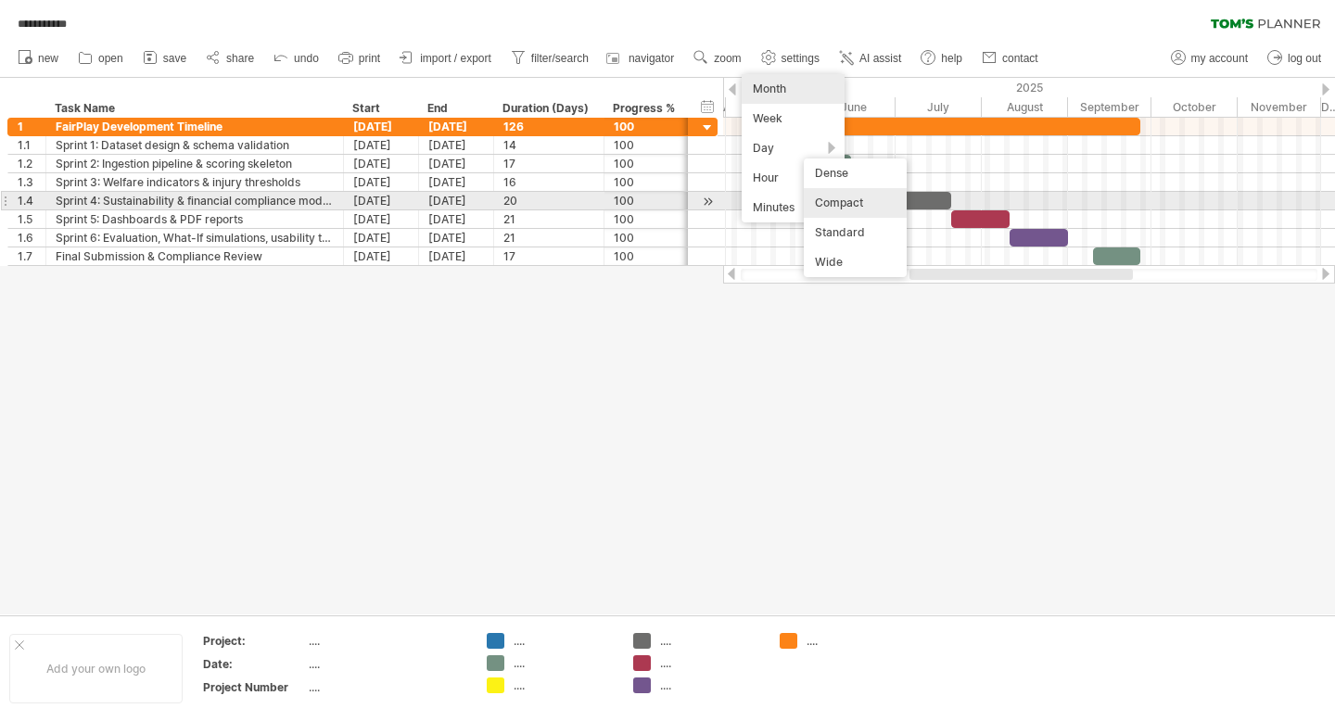
click at [880, 207] on div "Compact" at bounding box center [855, 203] width 103 height 30
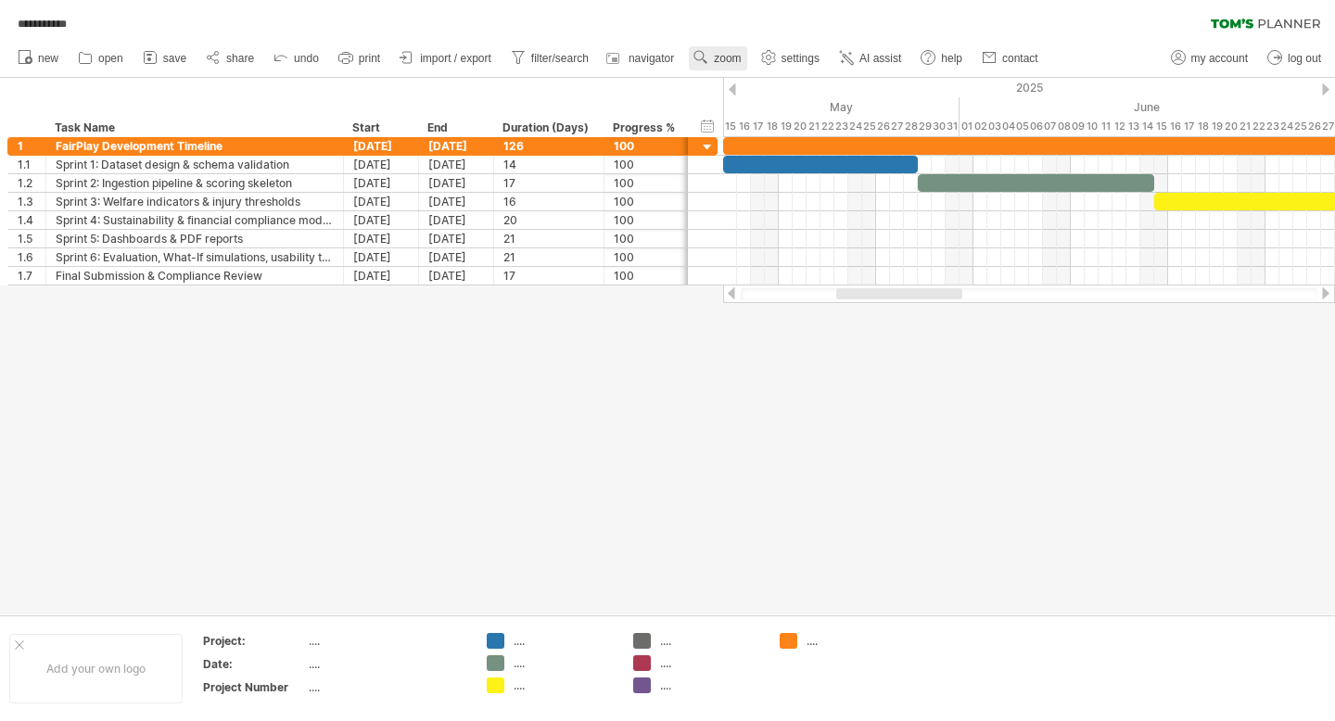
click at [717, 67] on link "zoom" at bounding box center [717, 58] width 57 height 24
click at [815, 154] on div "Day" at bounding box center [777, 150] width 103 height 30
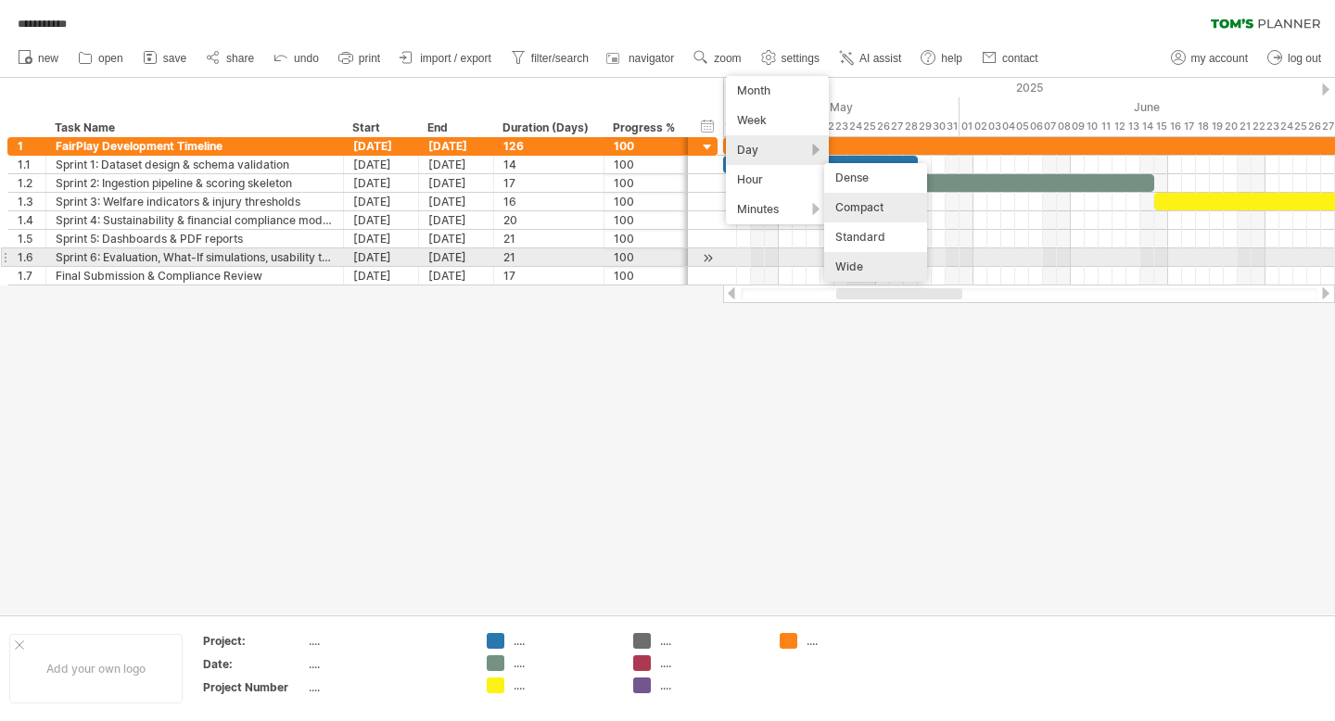
click at [881, 262] on div "Wide" at bounding box center [875, 267] width 103 height 30
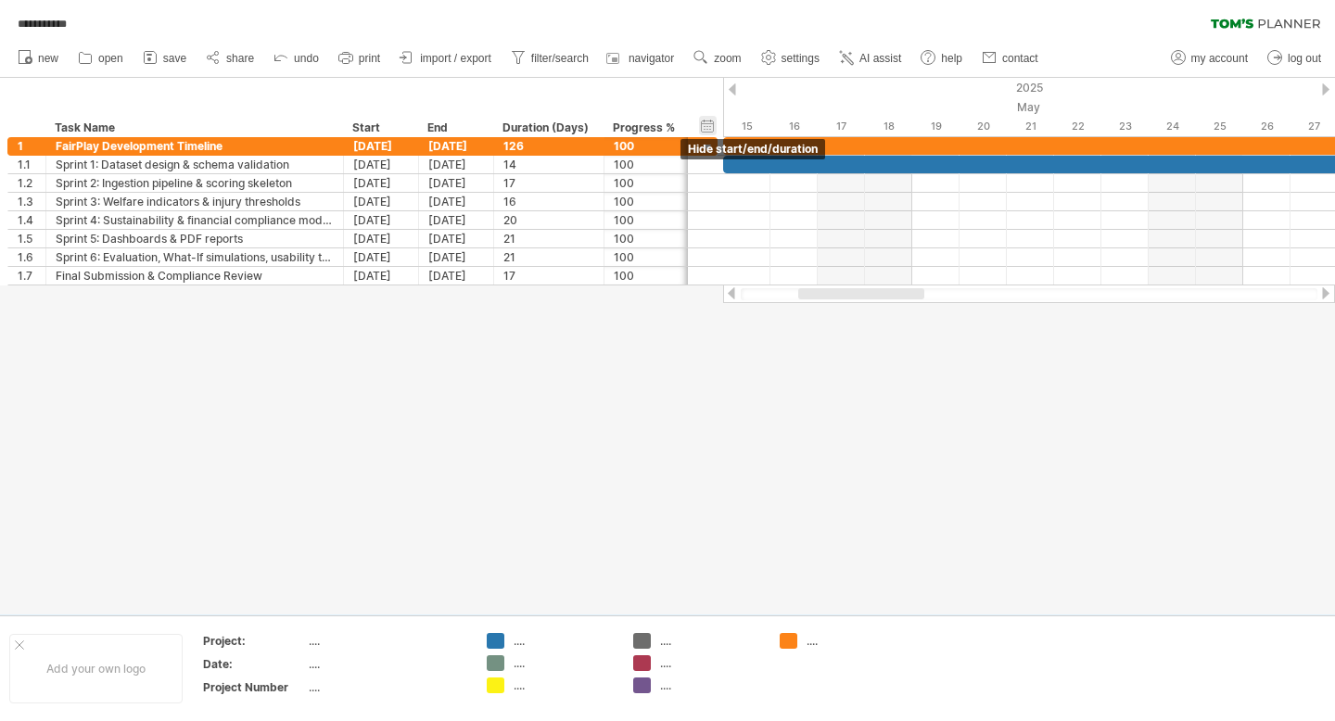
click at [710, 121] on div "hide start/end/duration show start/end/duration" at bounding box center [708, 125] width 18 height 19
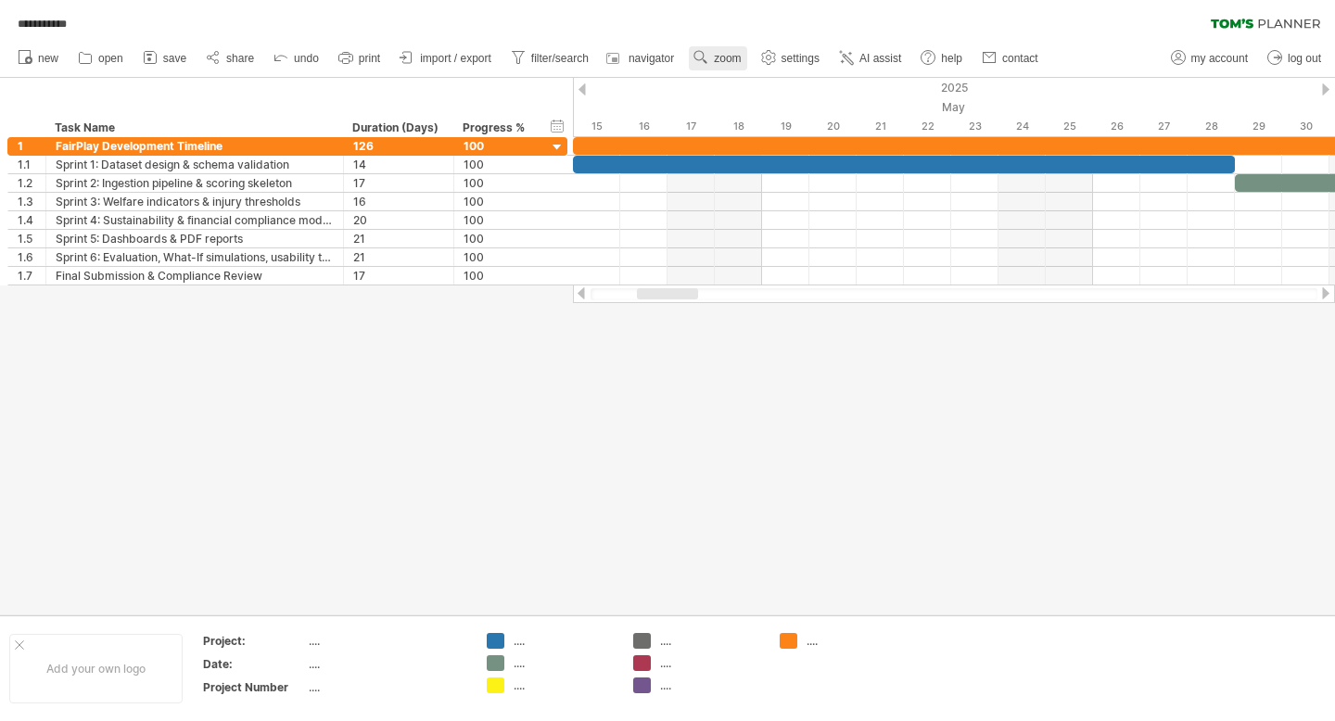
click at [725, 50] on link "zoom" at bounding box center [717, 58] width 57 height 24
click at [823, 132] on div "Day" at bounding box center [785, 134] width 103 height 30
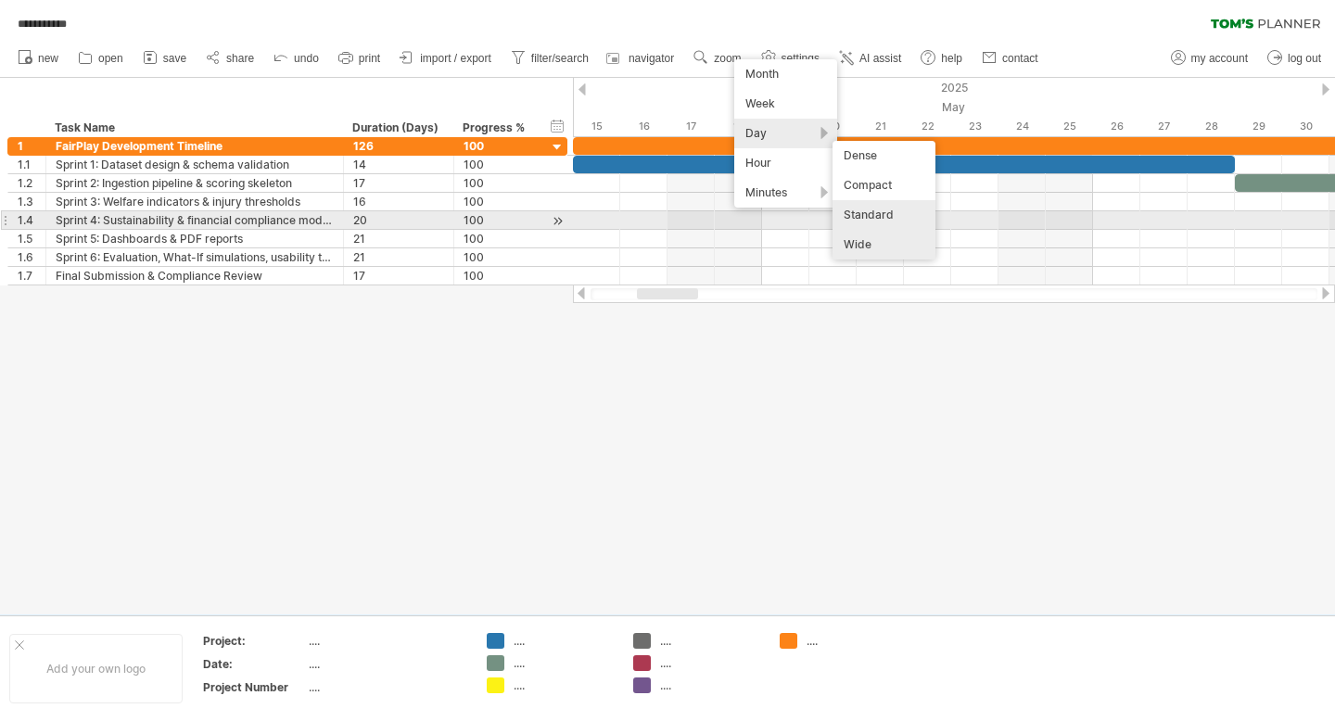
click at [872, 214] on div "Standard" at bounding box center [884, 215] width 103 height 30
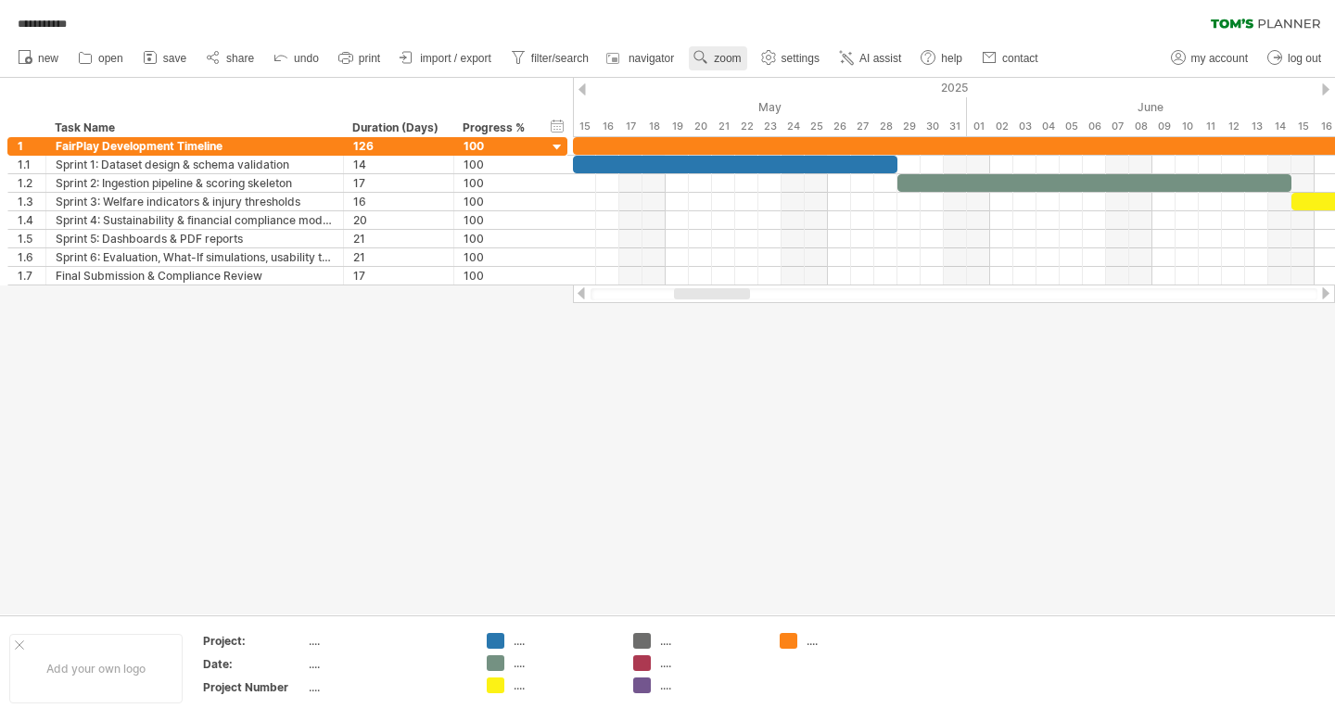
click at [721, 56] on span "zoom" at bounding box center [727, 58] width 27 height 13
click at [820, 137] on div "Day" at bounding box center [782, 139] width 103 height 30
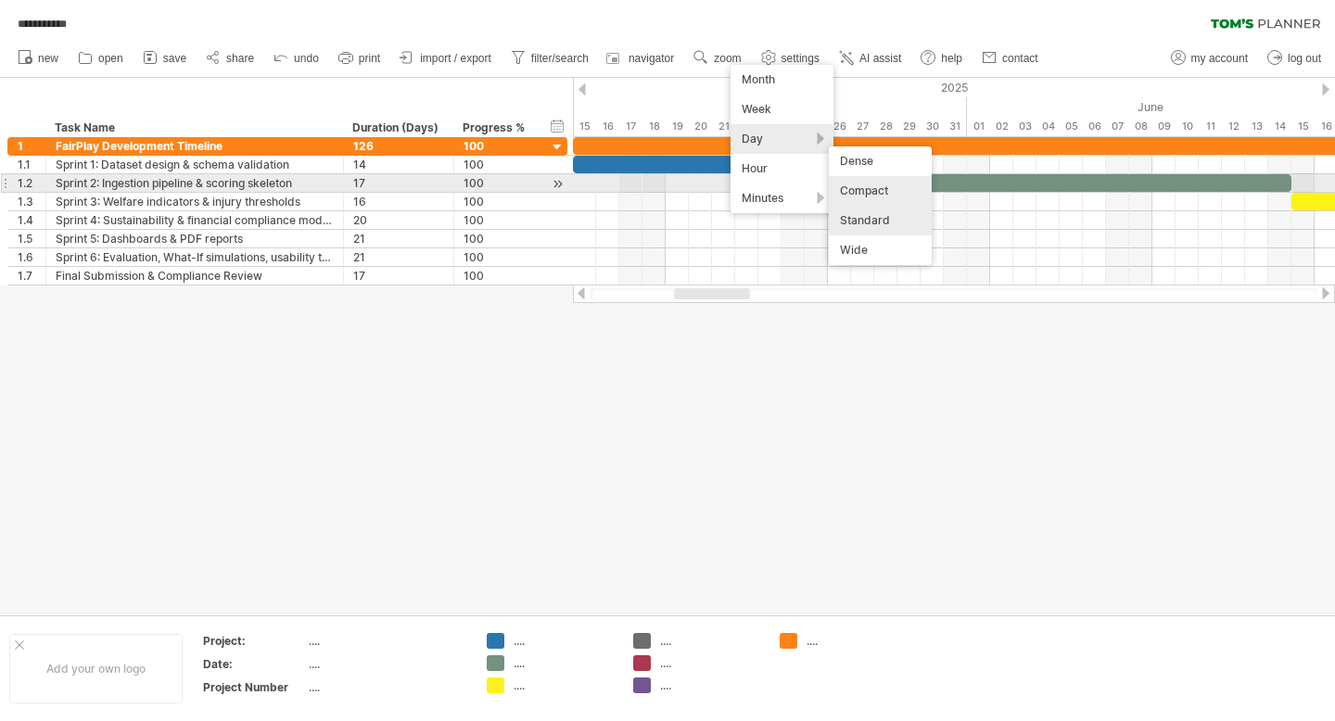
click at [886, 190] on div "Compact" at bounding box center [880, 191] width 103 height 30
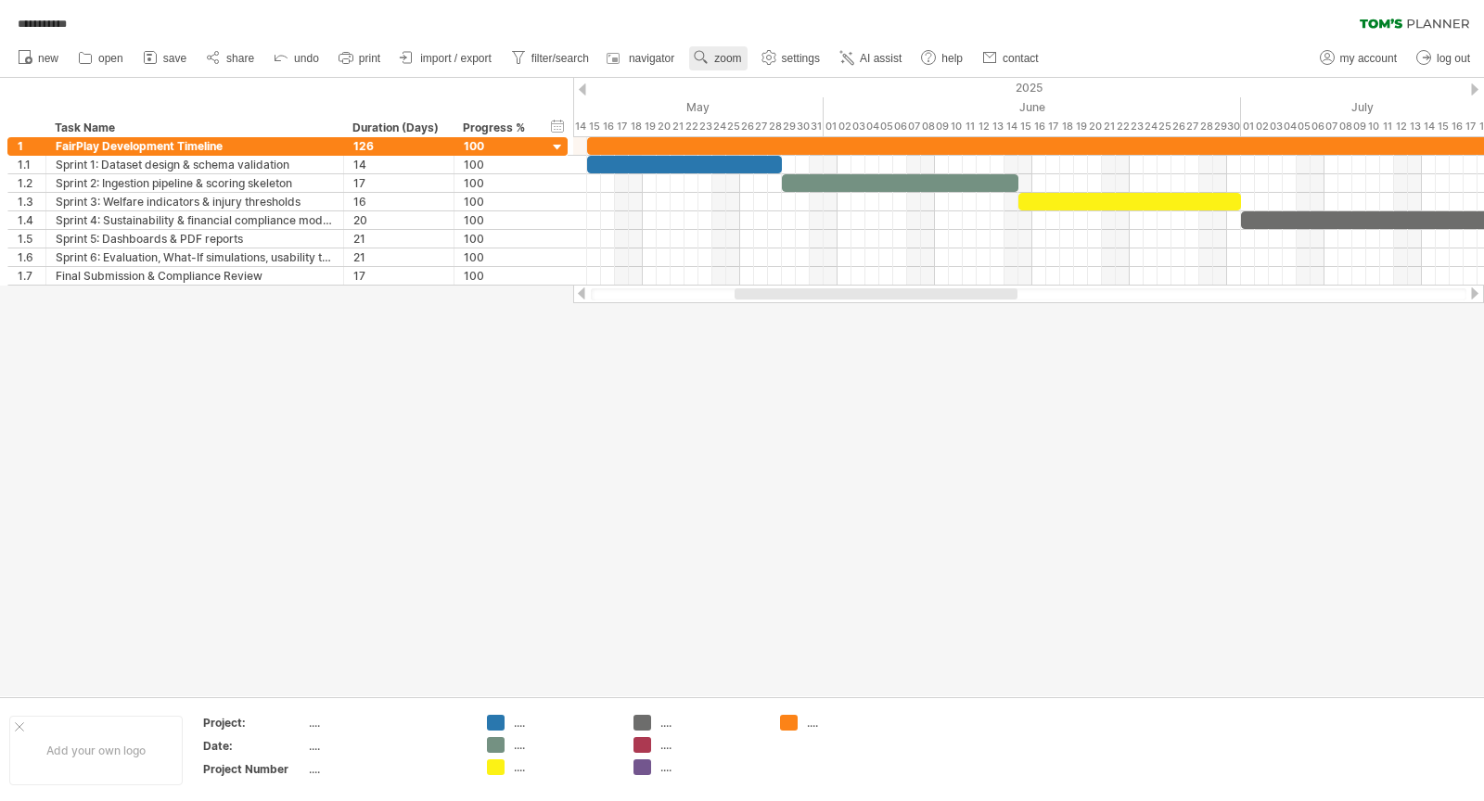
click at [739, 57] on span "zoom" at bounding box center [727, 58] width 27 height 13
click at [806, 111] on div "Week" at bounding box center [799, 111] width 103 height 30
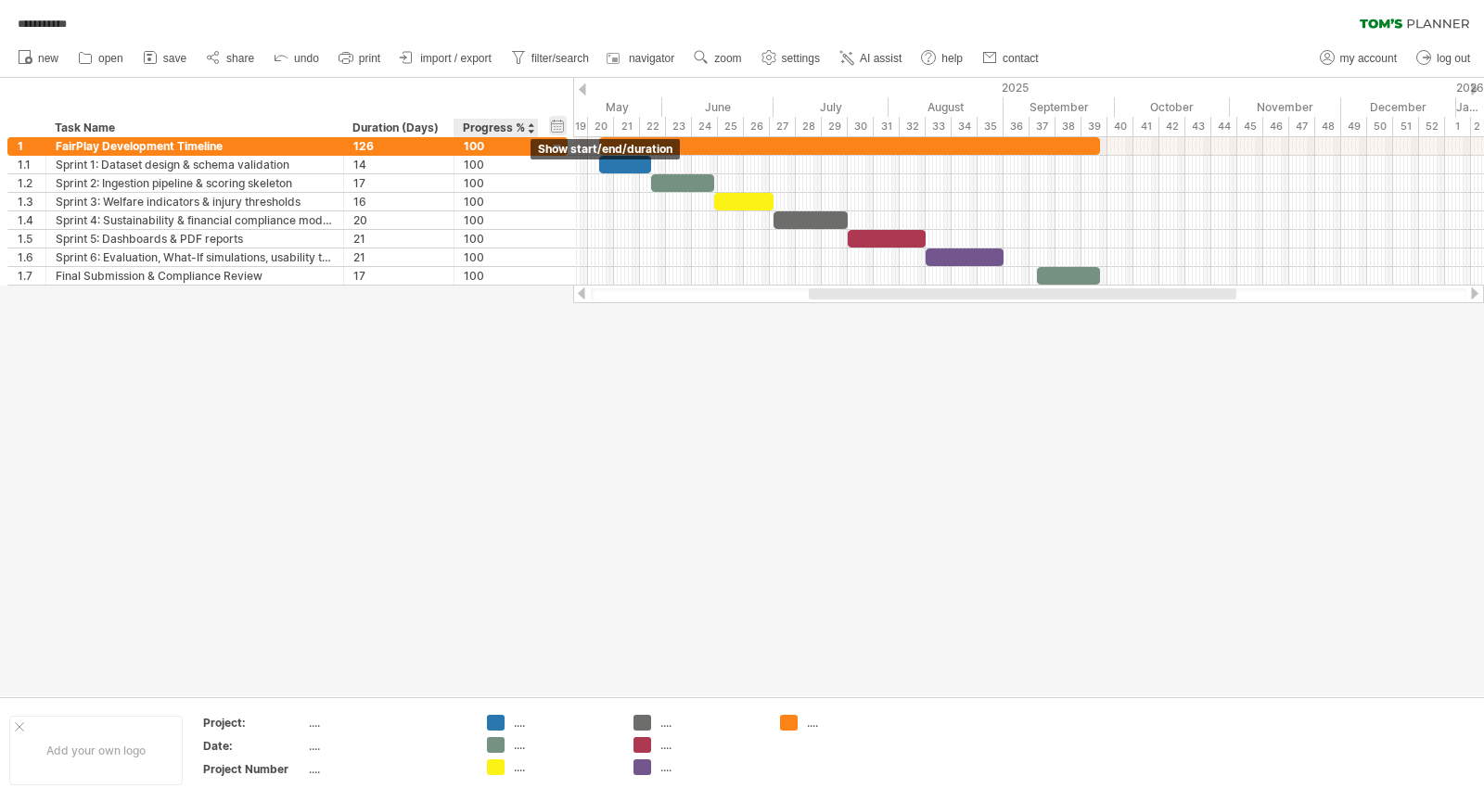
click at [549, 128] on div "hide start/end/duration show start/end/duration" at bounding box center [558, 125] width 18 height 19
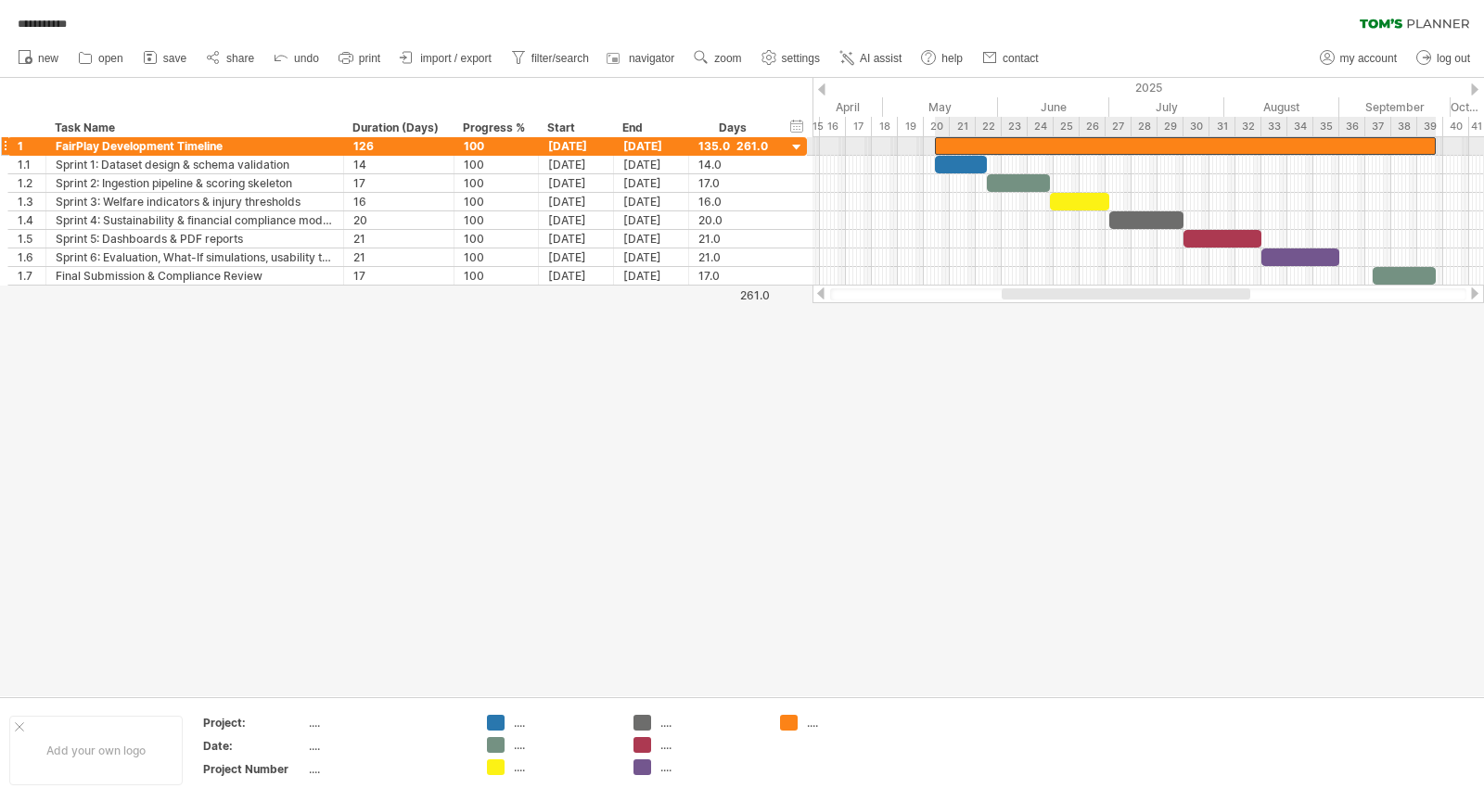
click at [971, 143] on div at bounding box center [1185, 146] width 501 height 18
click at [771, 146] on div at bounding box center [775, 146] width 9 height 19
click at [753, 143] on div "135.0" at bounding box center [733, 146] width 70 height 18
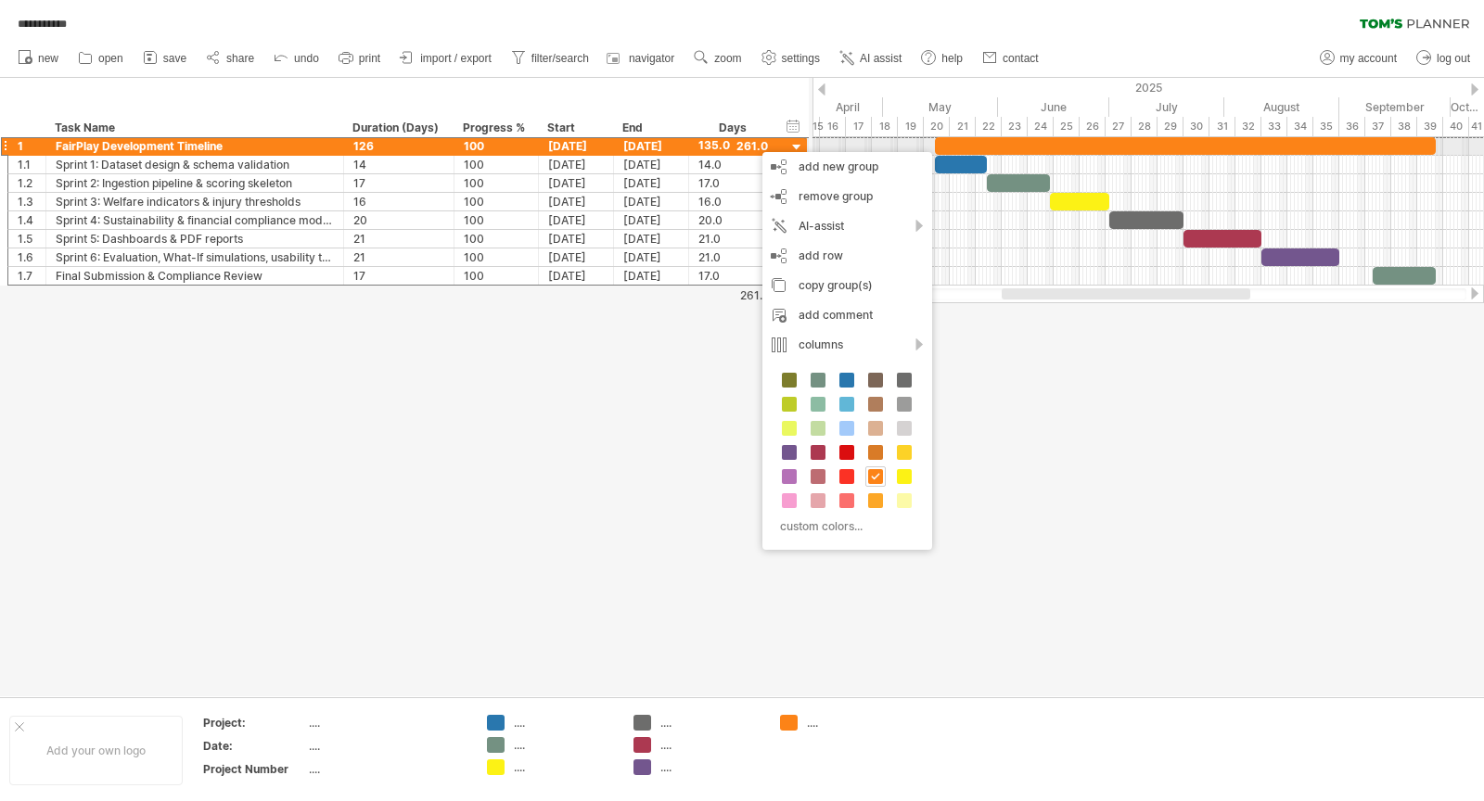
click at [720, 146] on div "135.0" at bounding box center [733, 146] width 70 height 18
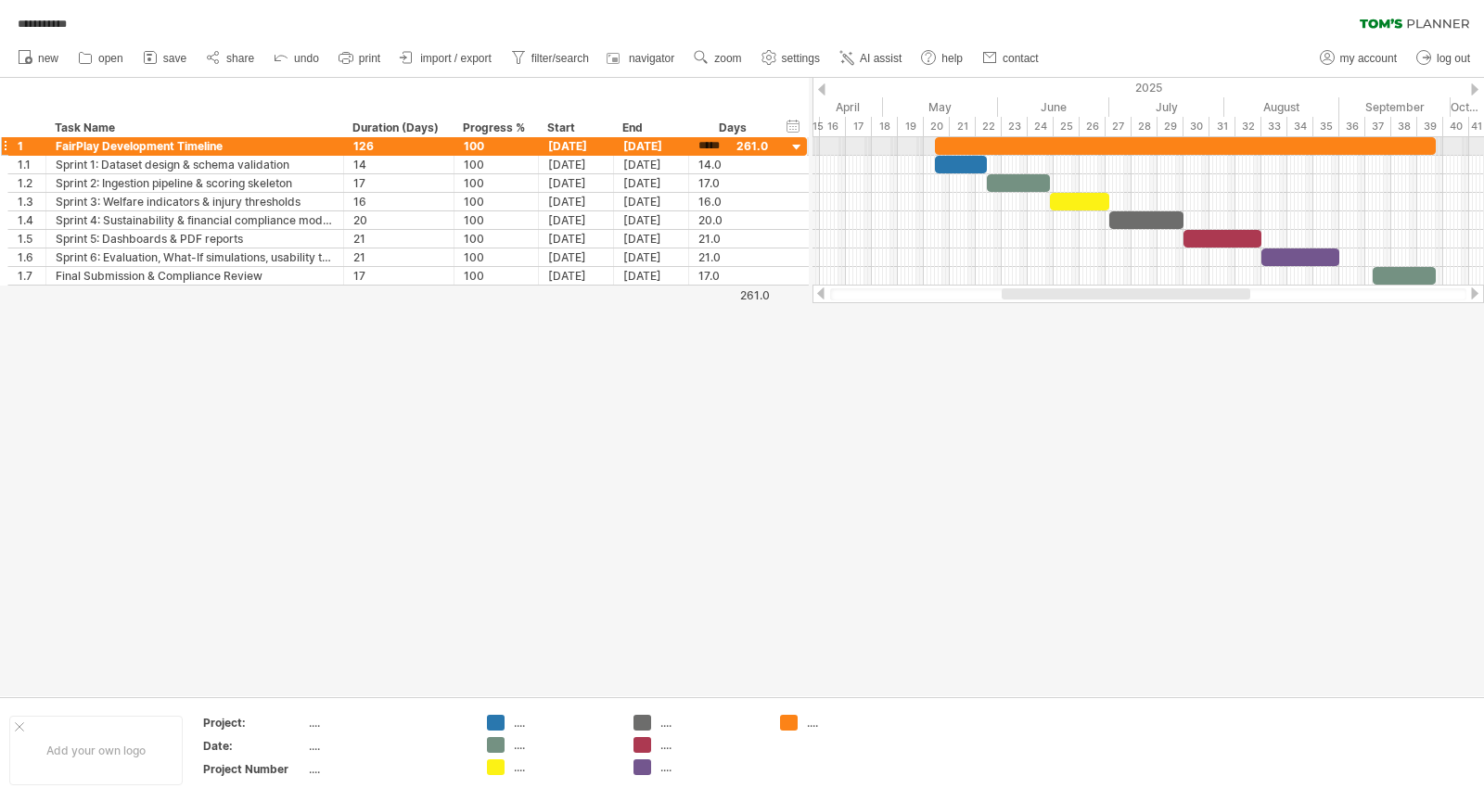
click at [720, 146] on input "*****" at bounding box center [715, 146] width 35 height 18
click at [961, 147] on div at bounding box center [1185, 146] width 501 height 18
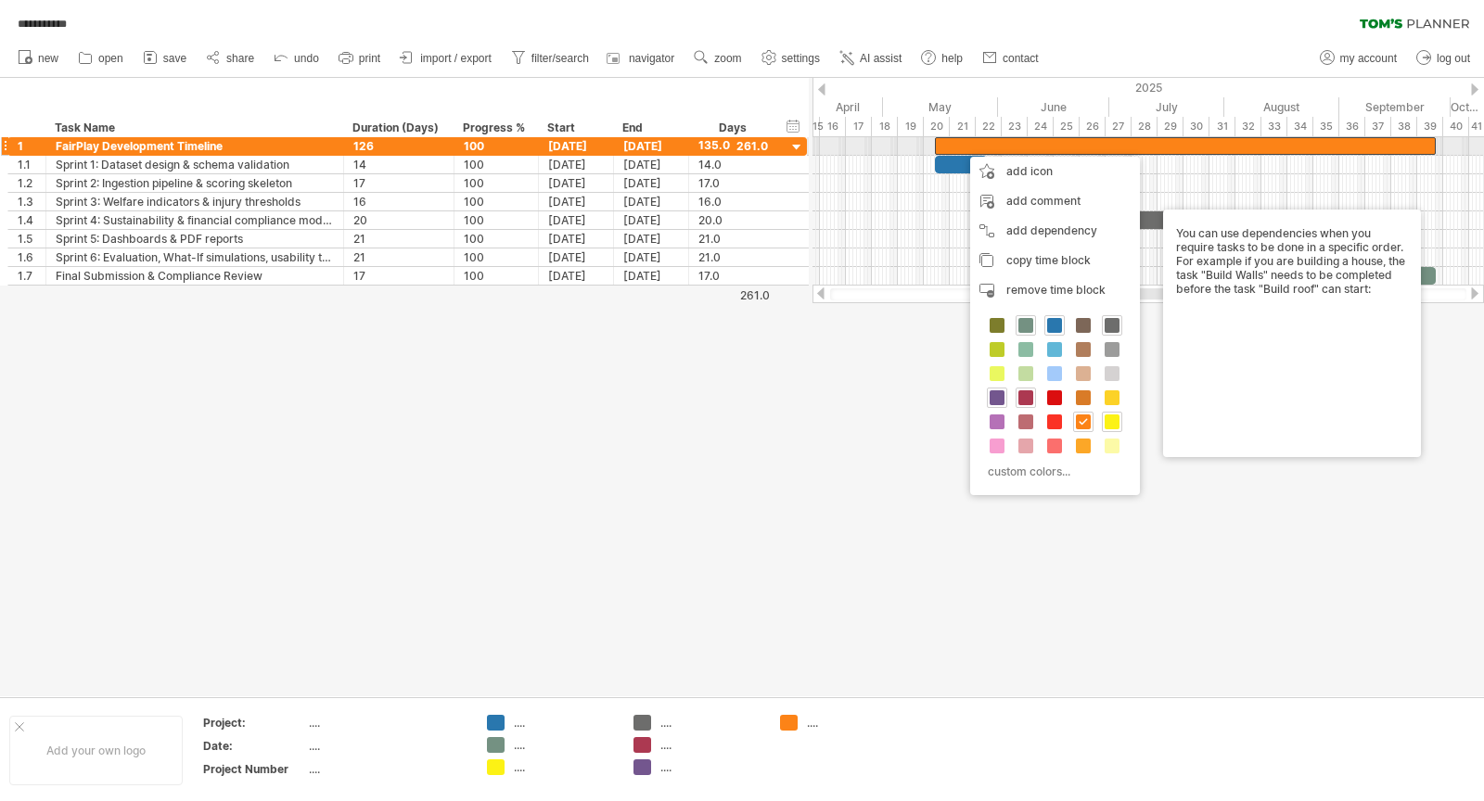
click at [1021, 146] on div at bounding box center [1185, 146] width 501 height 18
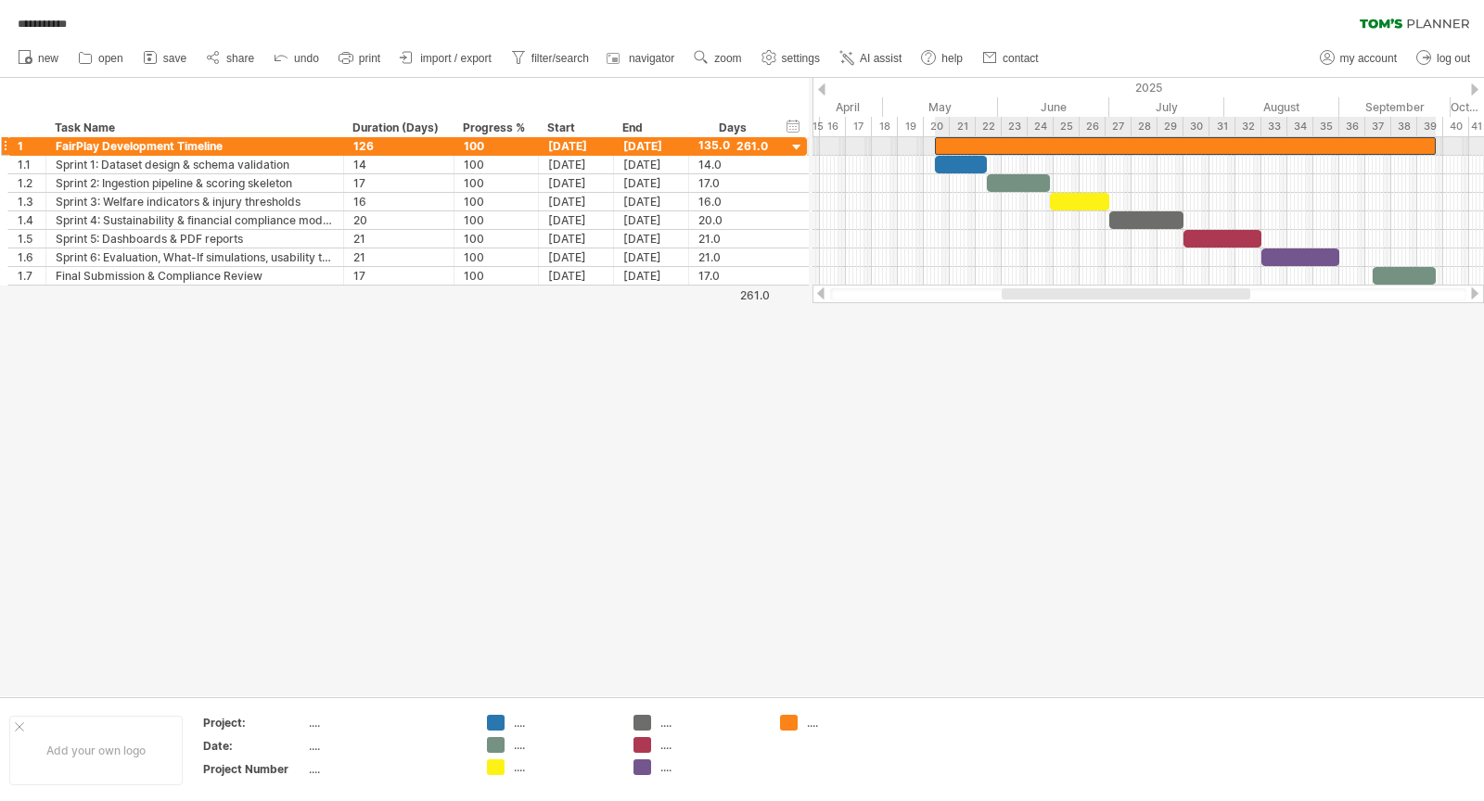
click at [1021, 146] on div at bounding box center [1185, 146] width 501 height 18
drag, startPoint x: 935, startPoint y: 145, endPoint x: 823, endPoint y: 146, distance: 111.3
click at [823, 146] on span at bounding box center [823, 146] width 7 height 18
click at [911, 386] on div at bounding box center [742, 387] width 1484 height 619
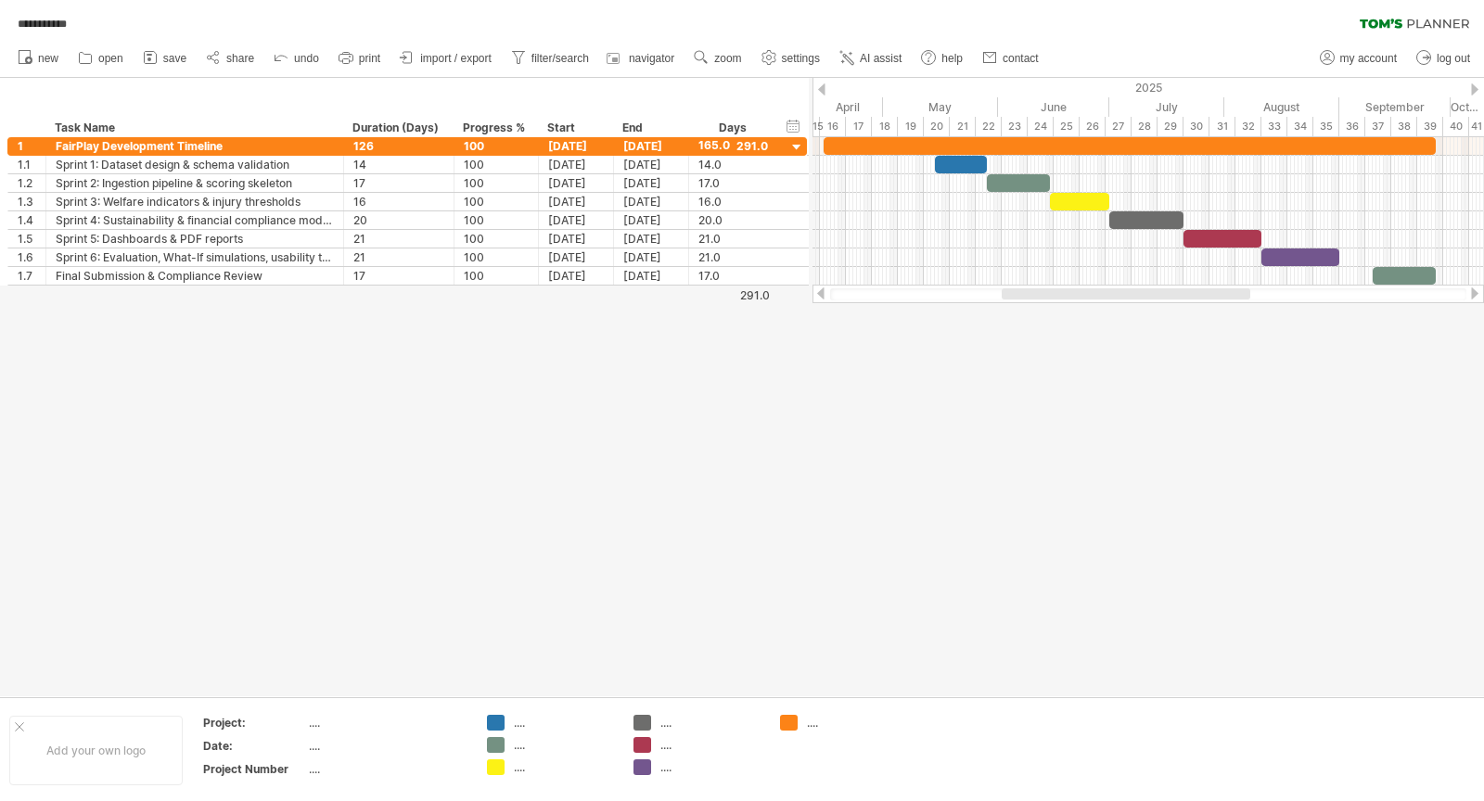
click at [959, 558] on div at bounding box center [742, 387] width 1484 height 619
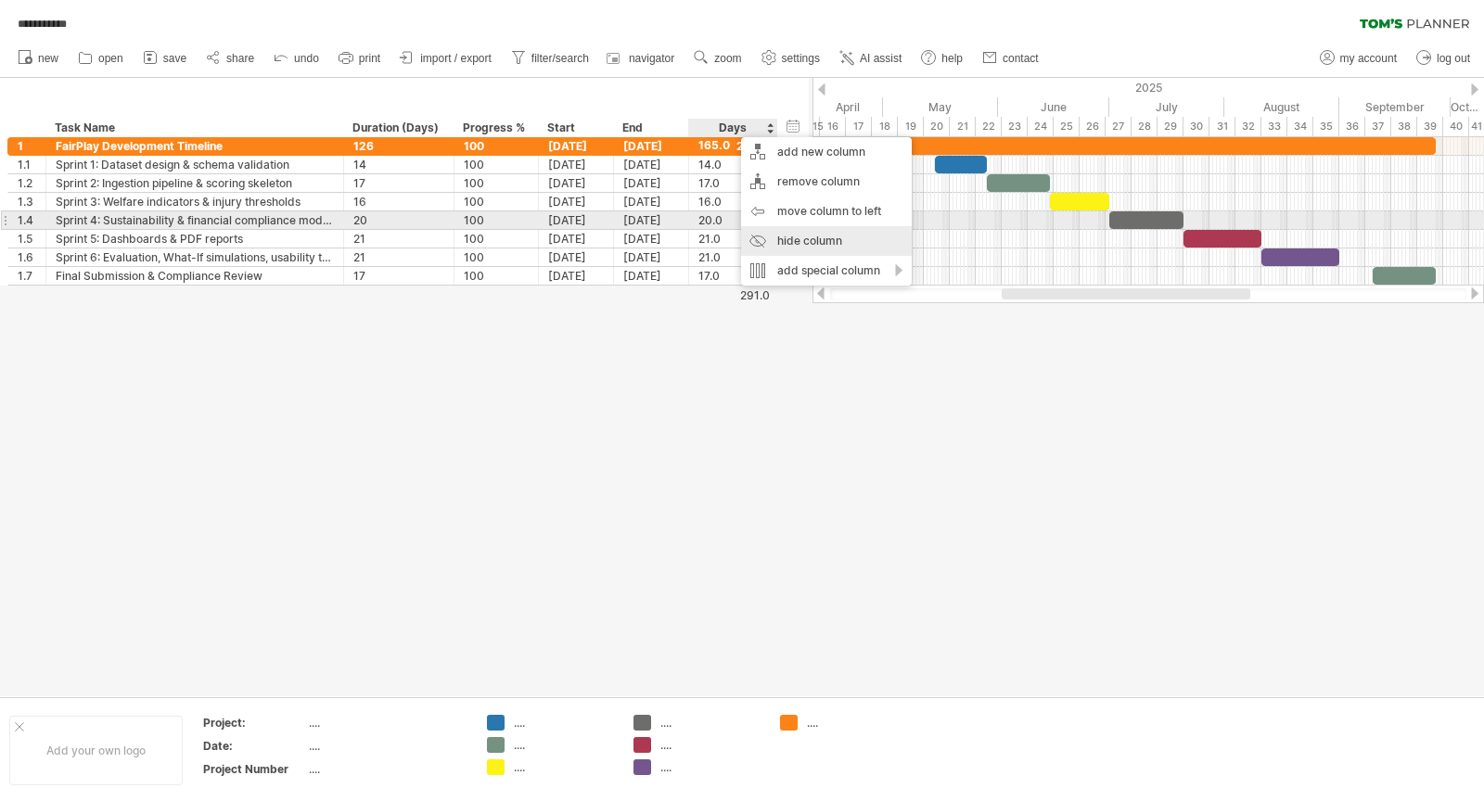
click at [808, 229] on div "hide column" at bounding box center [826, 241] width 171 height 30
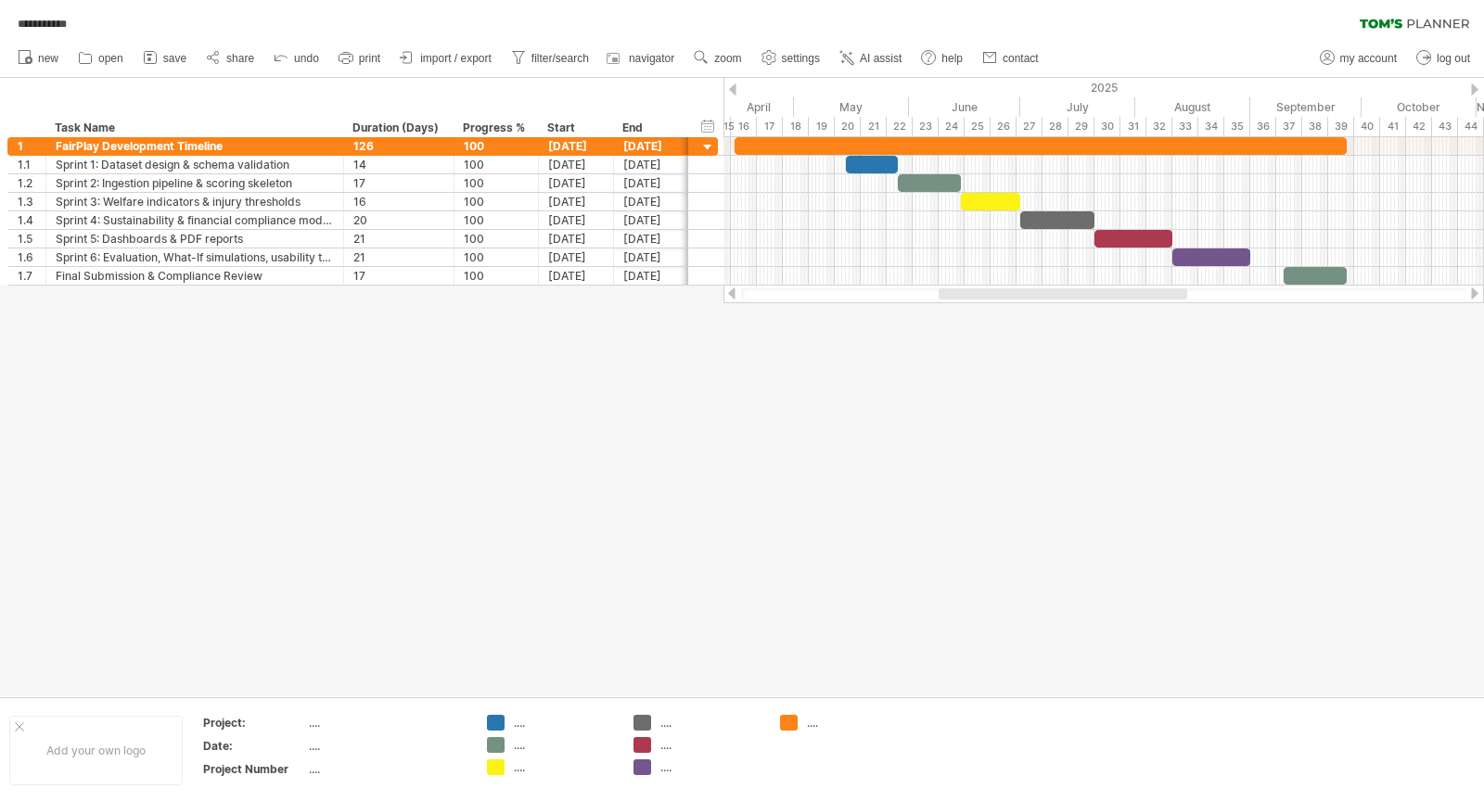
click at [307, 43] on ul "new open" at bounding box center [527, 58] width 1038 height 39
click at [309, 66] on link "undo" at bounding box center [297, 58] width 56 height 24
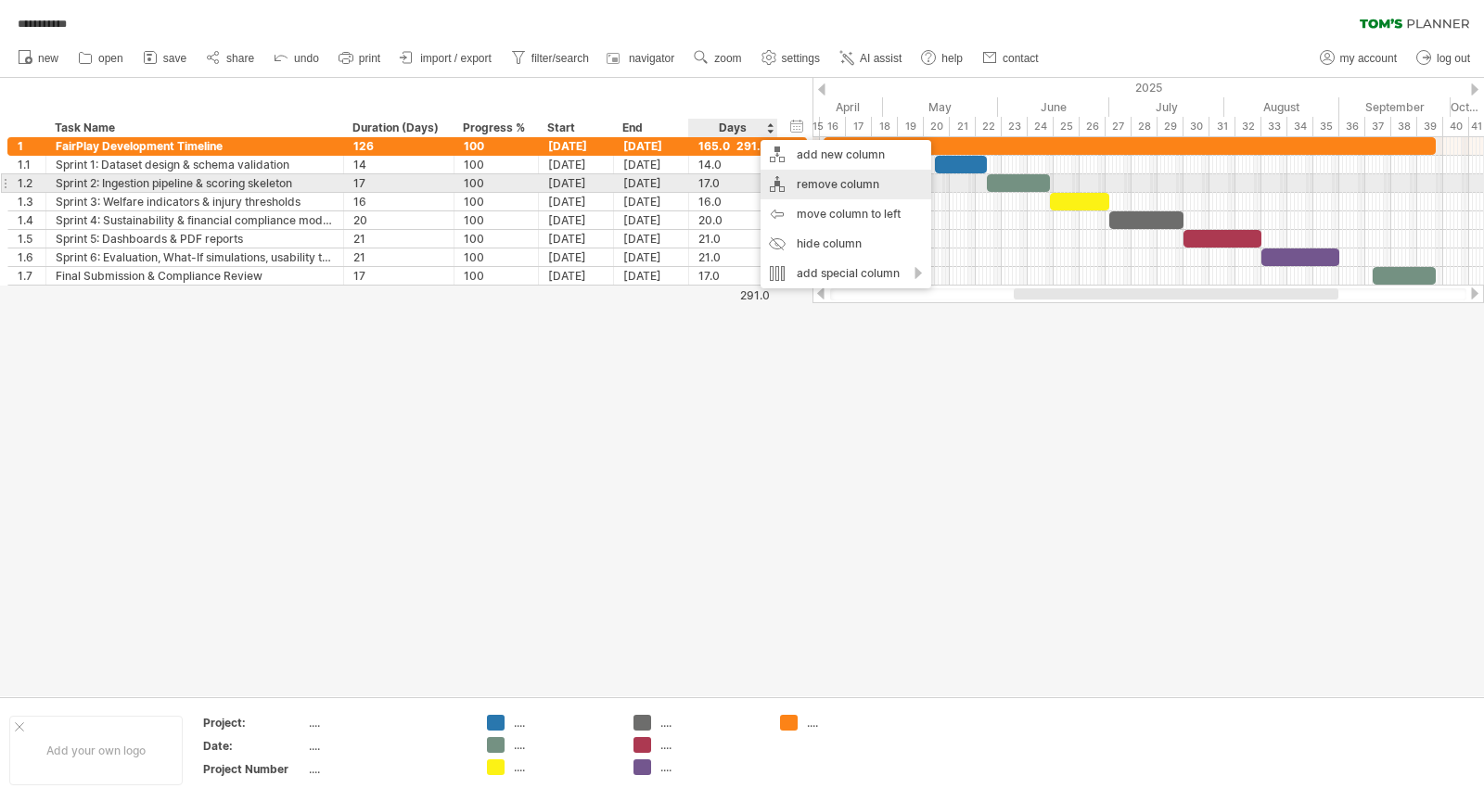
click at [813, 186] on div "remove column" at bounding box center [845, 185] width 171 height 30
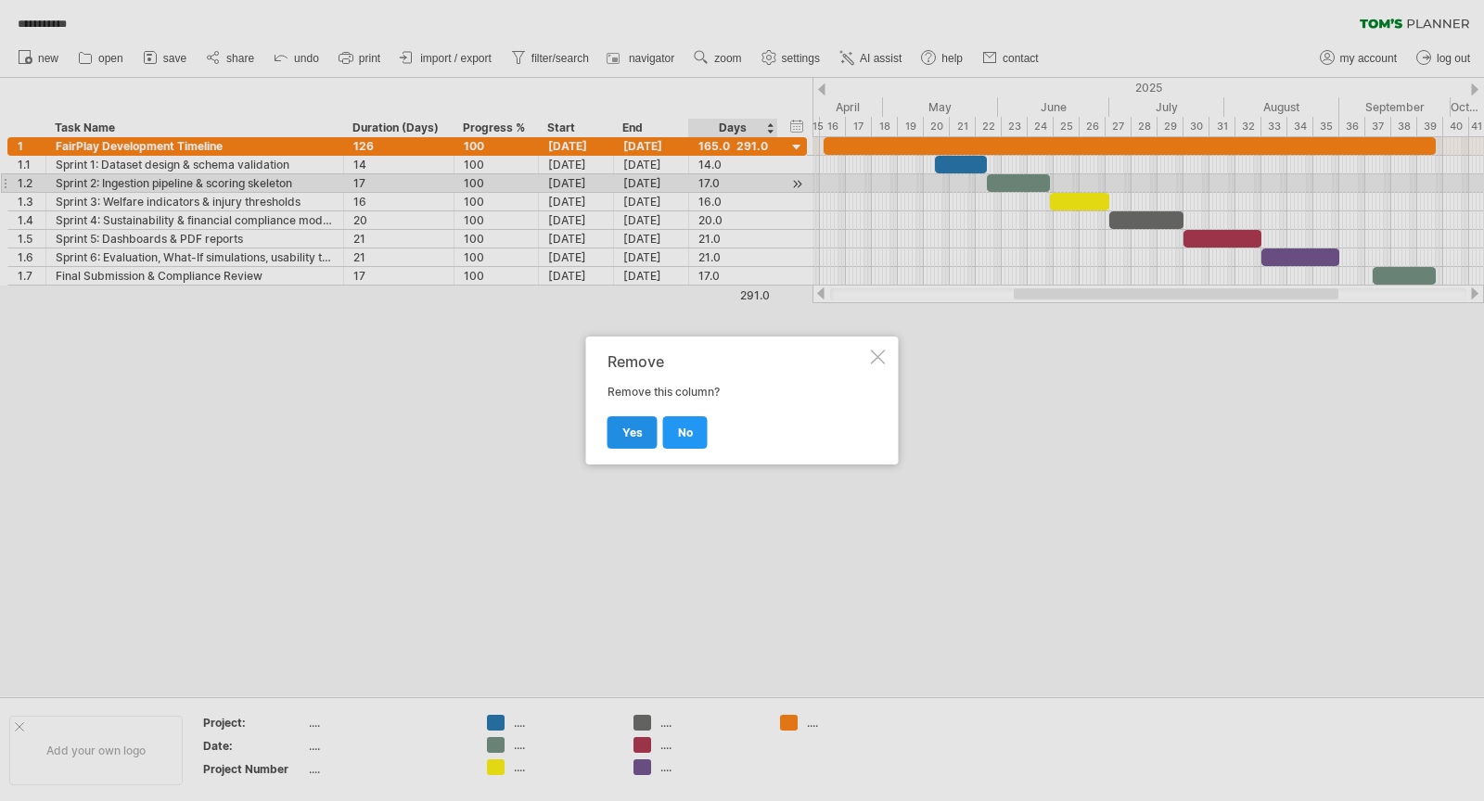
click at [644, 433] on link "yes" at bounding box center [632, 432] width 50 height 32
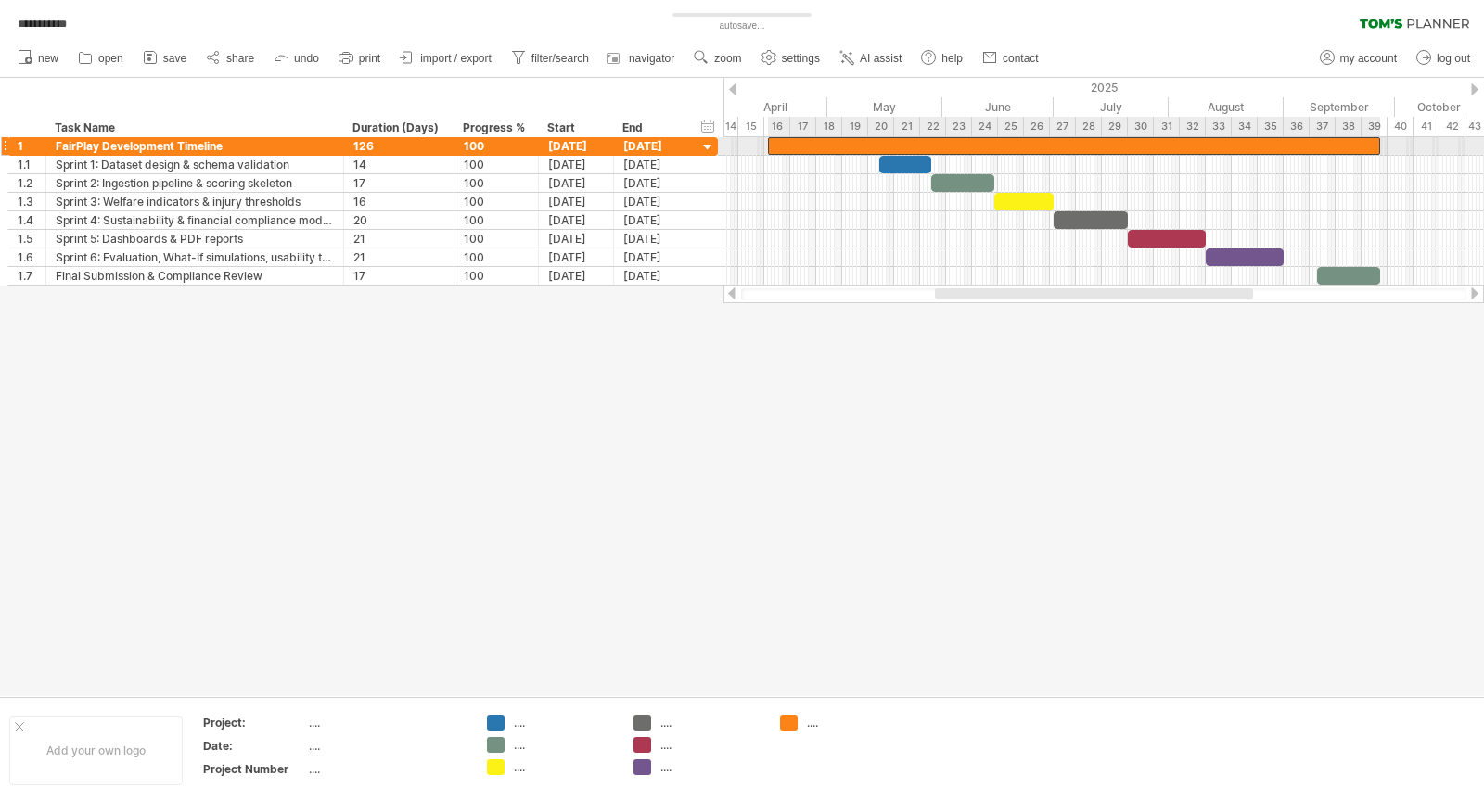
click at [774, 144] on div at bounding box center [1074, 146] width 612 height 18
drag, startPoint x: 769, startPoint y: 142, endPoint x: 880, endPoint y: 144, distance: 111.3
click at [880, 144] on span at bounding box center [878, 146] width 7 height 18
click at [721, 470] on div at bounding box center [742, 387] width 1484 height 619
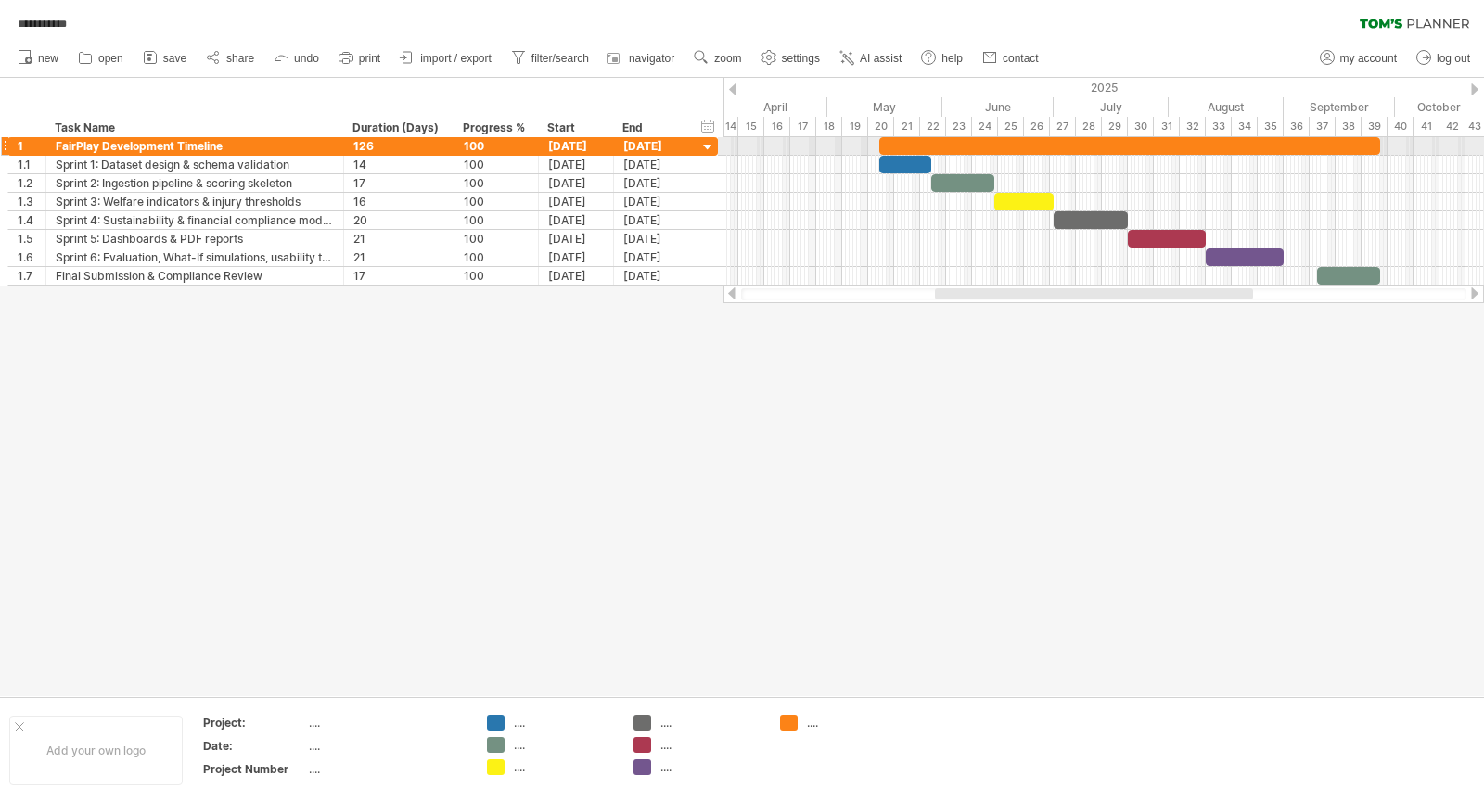
click at [1334, 144] on div at bounding box center [1129, 146] width 501 height 18
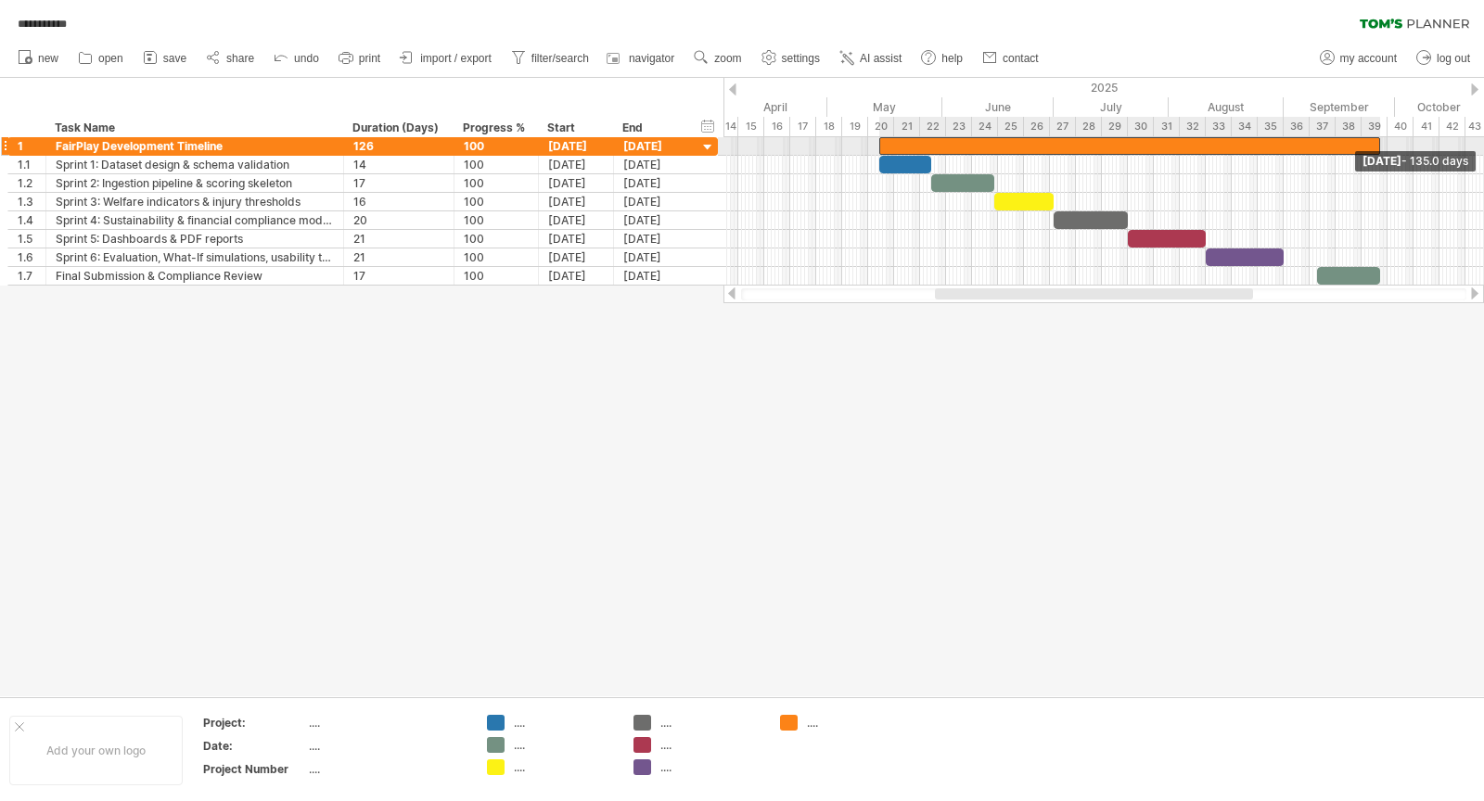
click at [1334, 145] on span at bounding box center [1379, 146] width 7 height 18
click at [1334, 141] on div at bounding box center [1129, 146] width 501 height 18
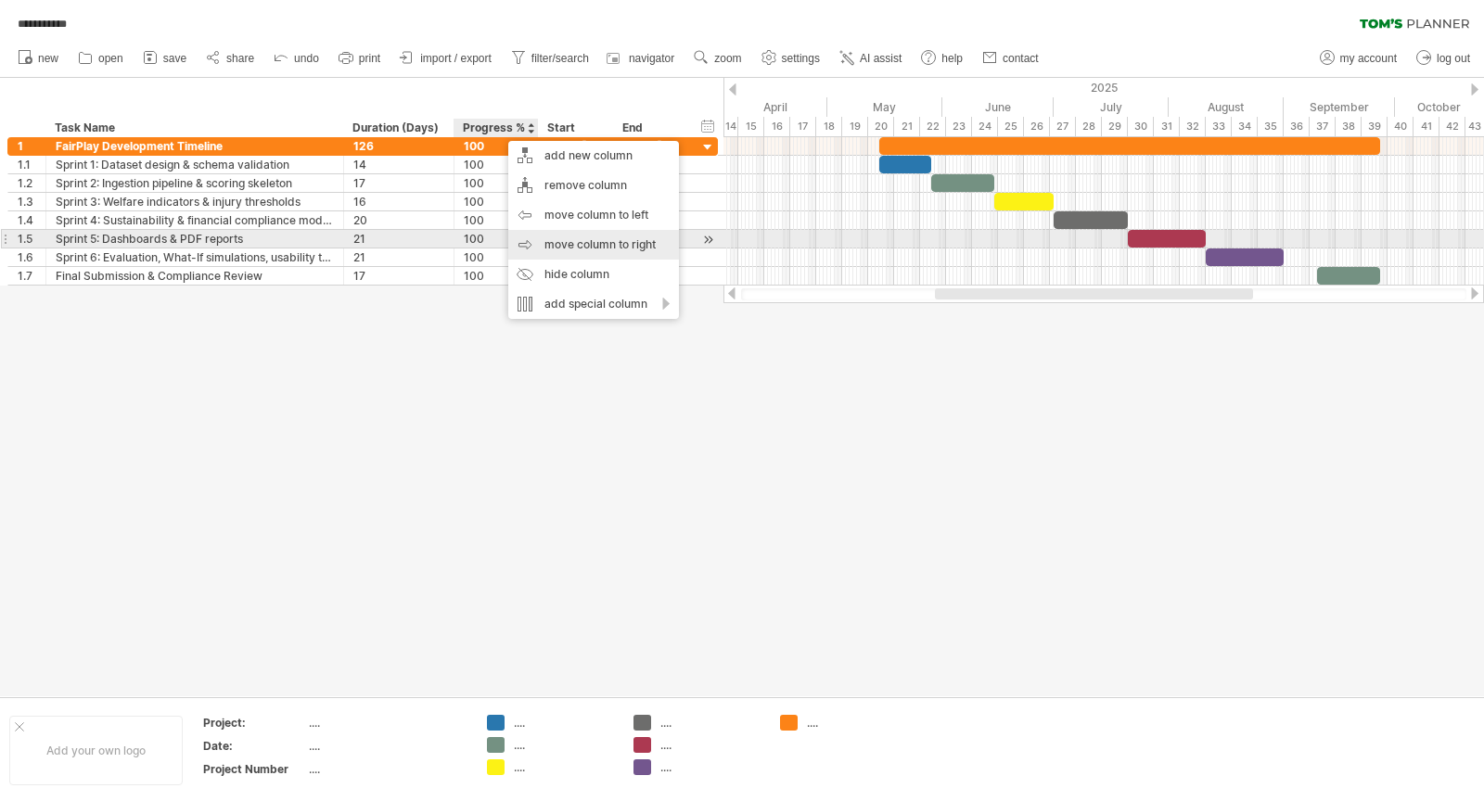
click at [581, 235] on div "move column to right" at bounding box center [593, 245] width 171 height 30
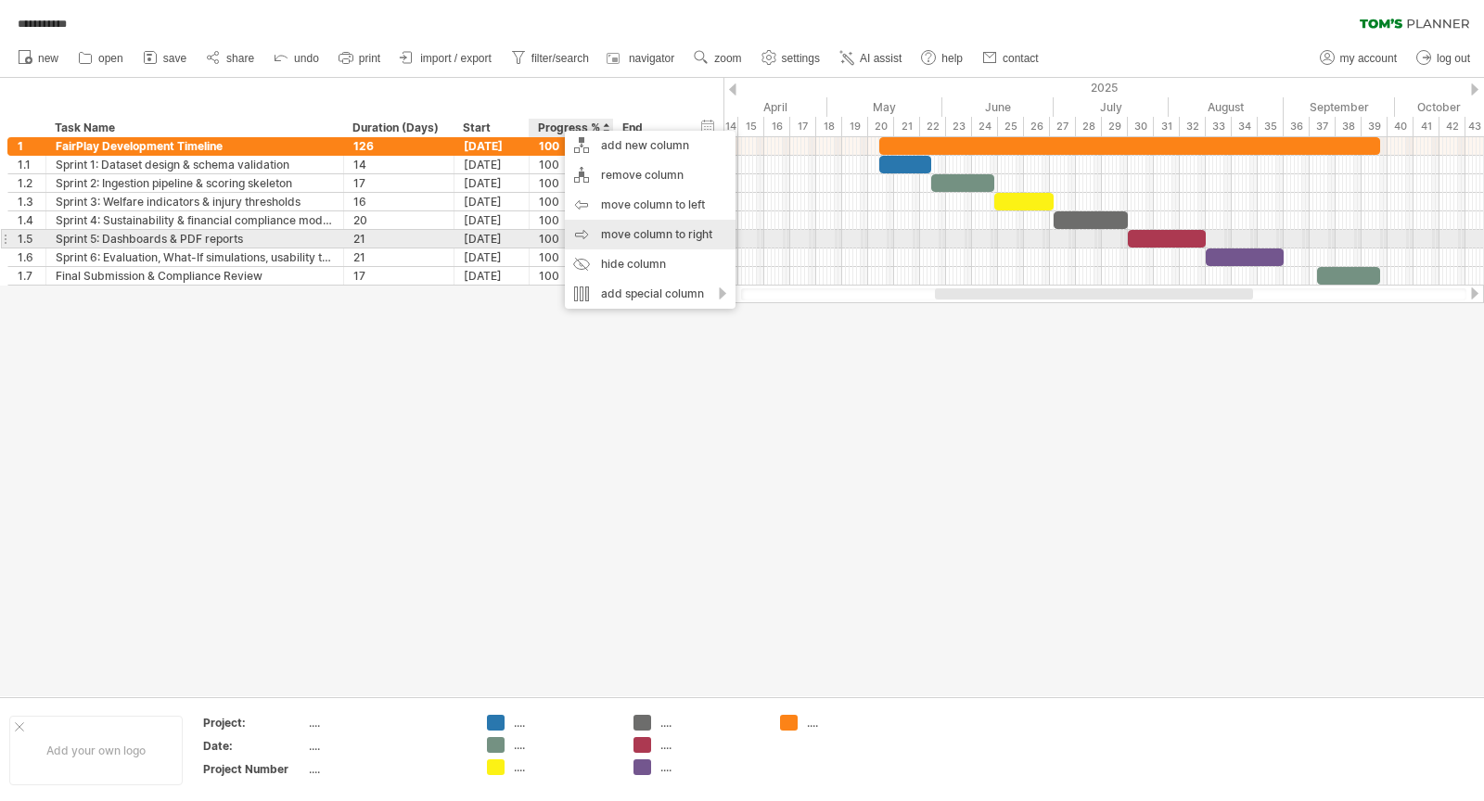
click at [651, 231] on div "move column to right" at bounding box center [650, 235] width 171 height 30
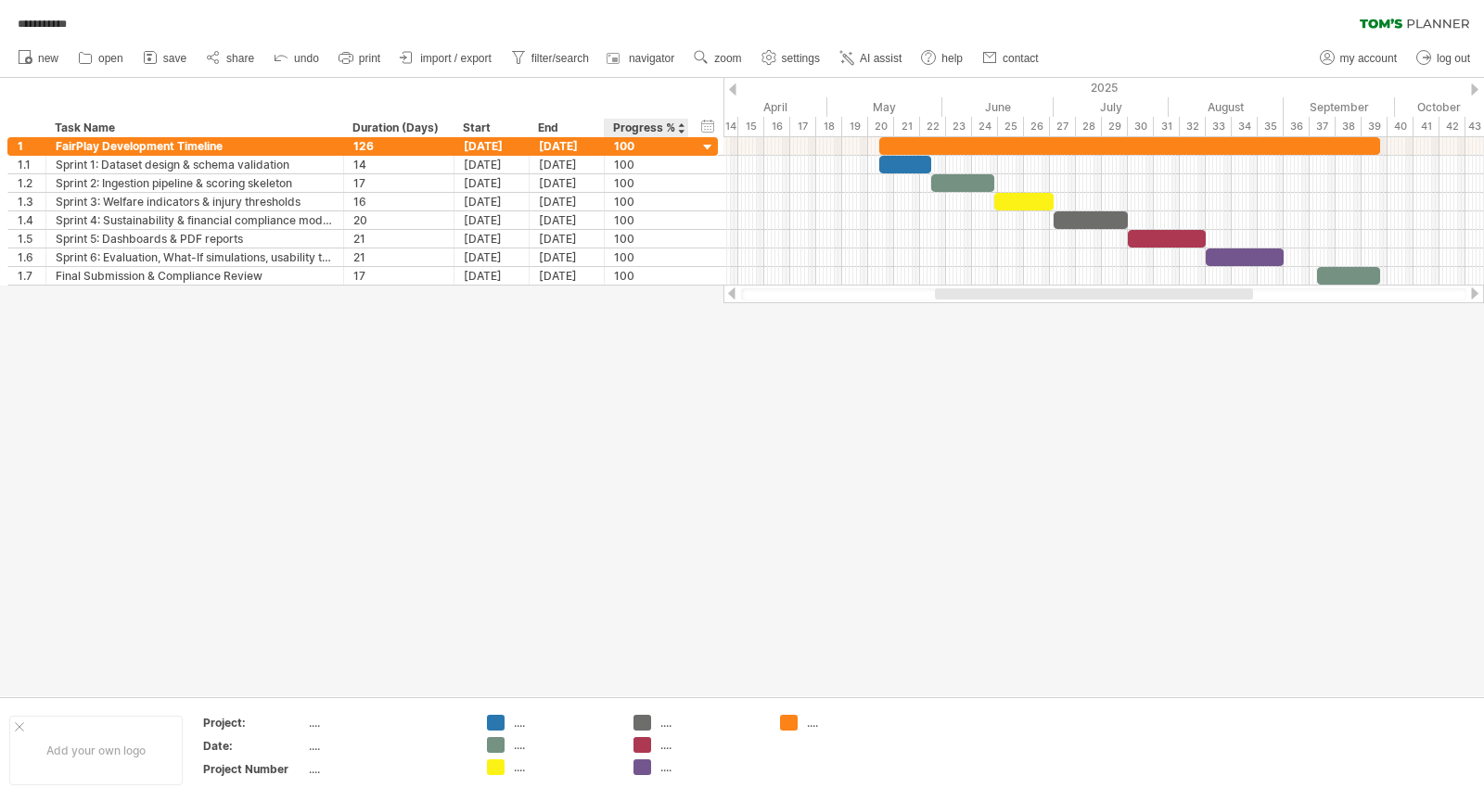
click at [630, 414] on div at bounding box center [742, 387] width 1484 height 619
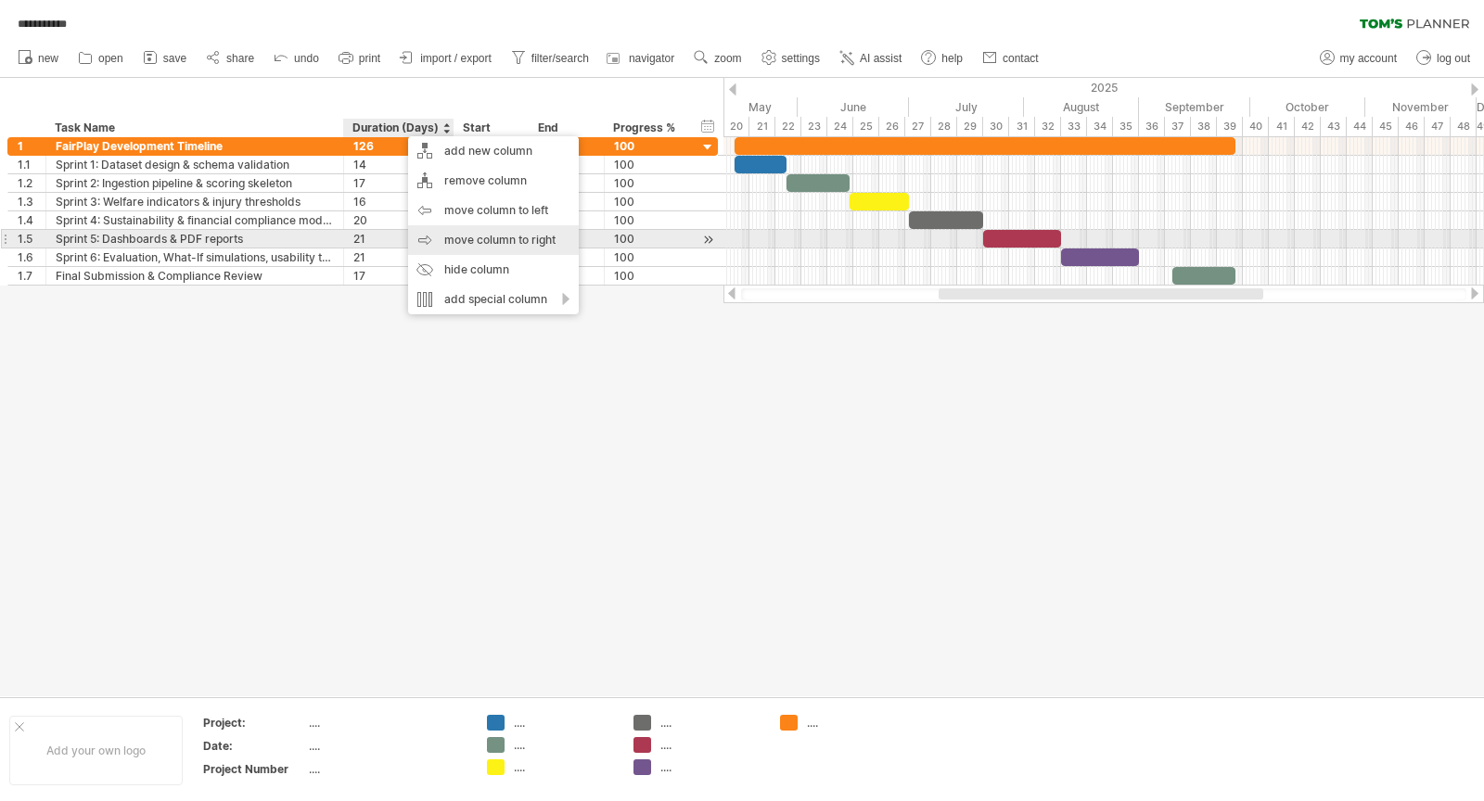
click at [500, 236] on div "move column to right" at bounding box center [493, 240] width 171 height 30
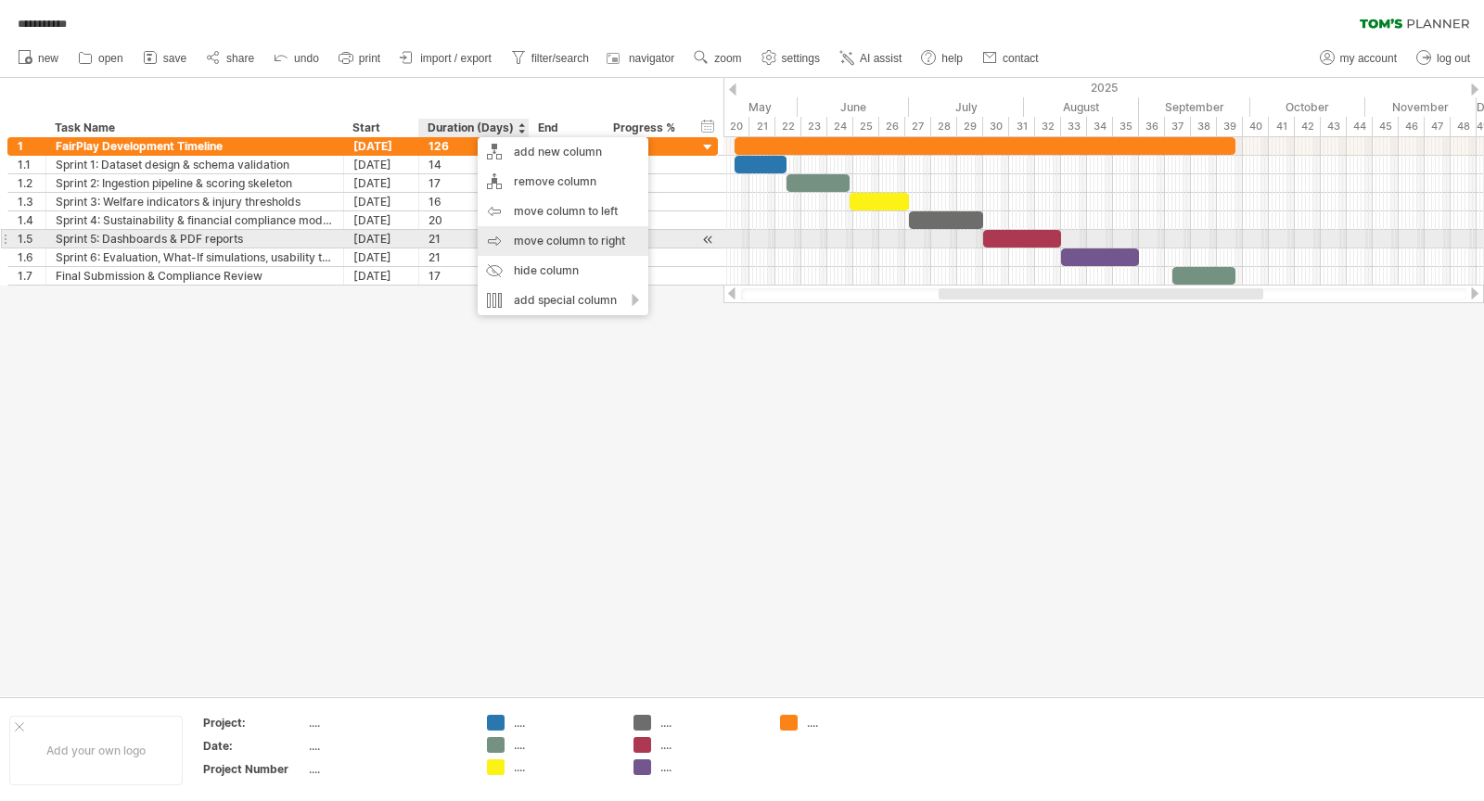
click at [571, 243] on div "move column to right" at bounding box center [563, 241] width 171 height 30
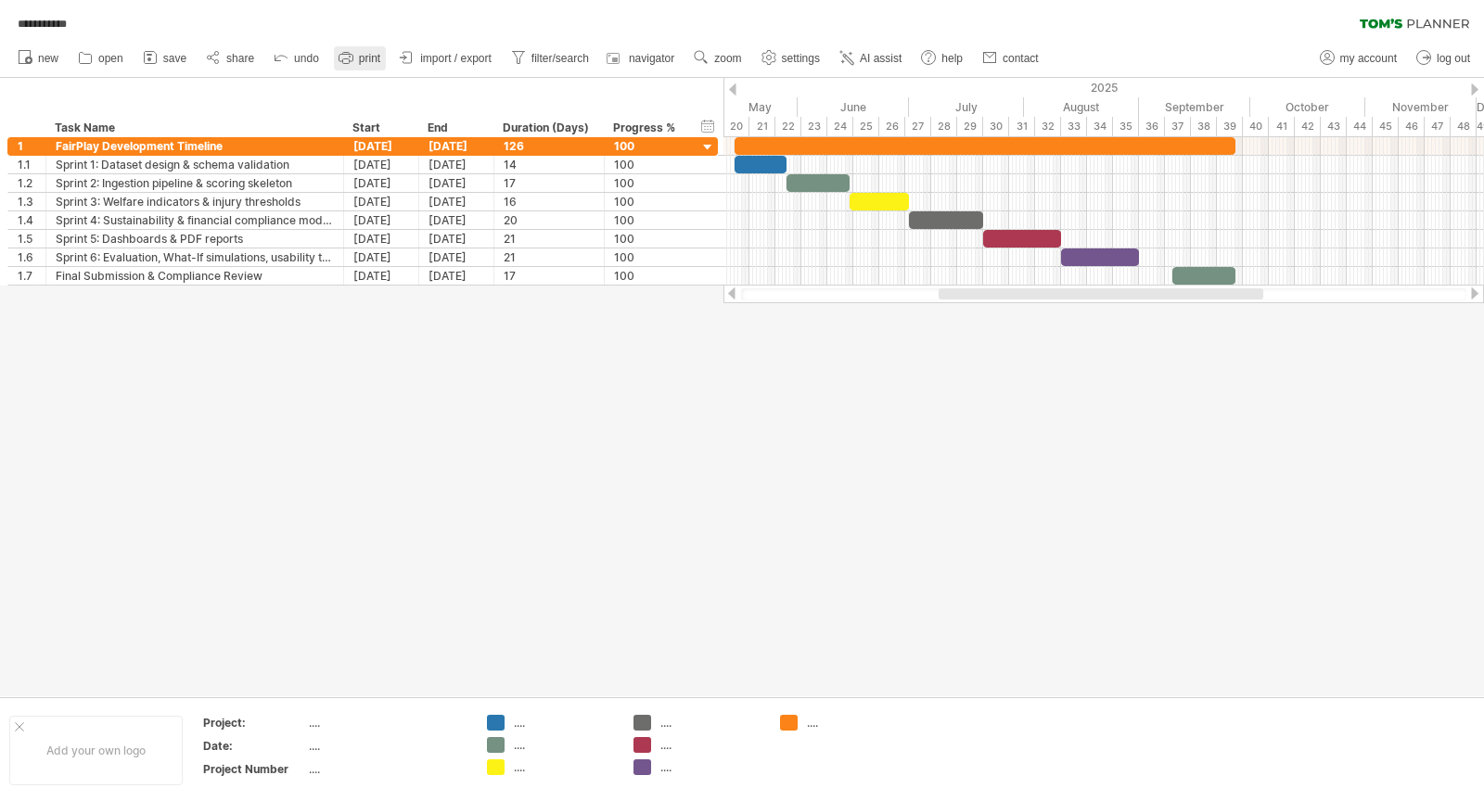
click at [373, 56] on span "print" at bounding box center [369, 58] width 21 height 13
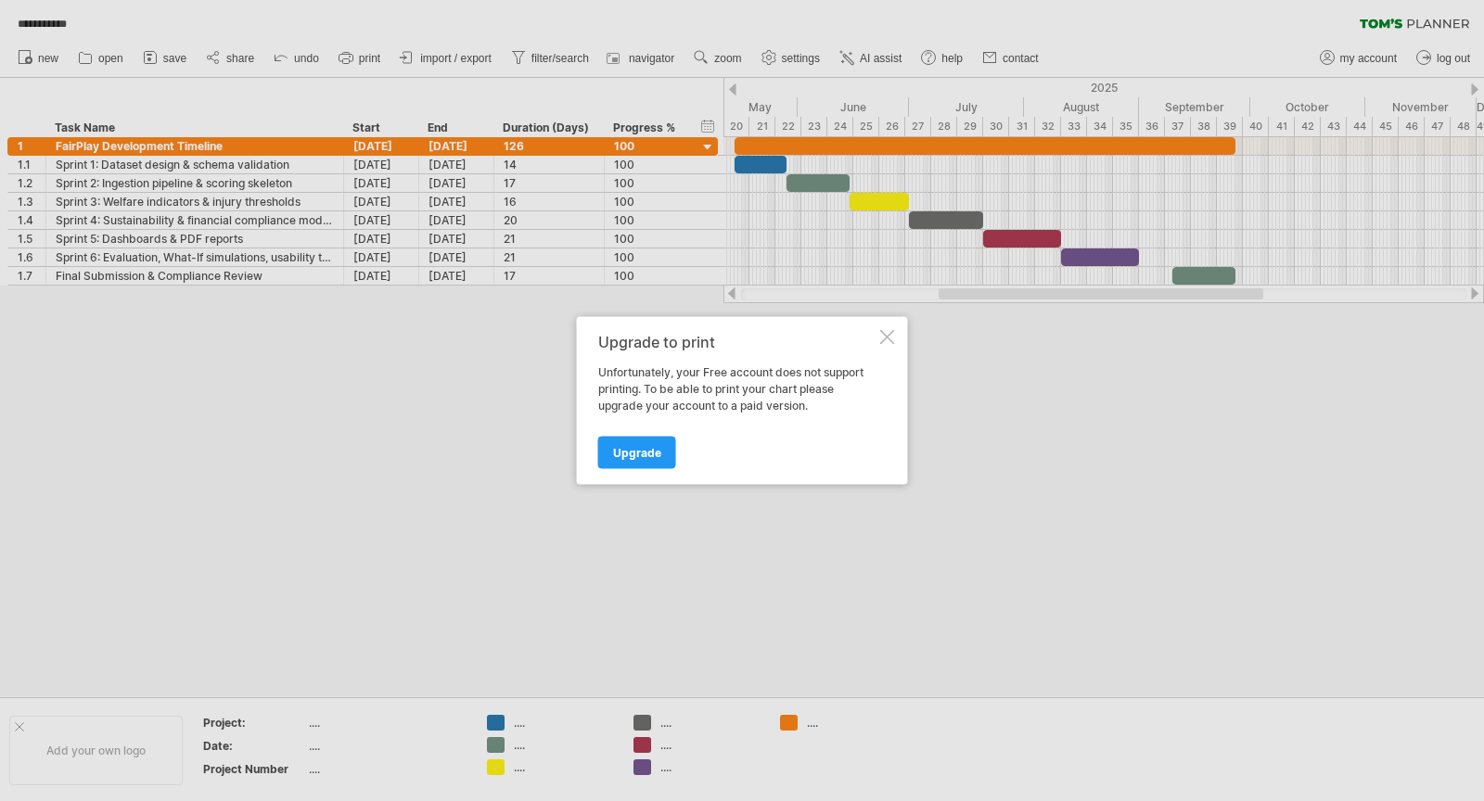
click at [890, 333] on div at bounding box center [887, 337] width 15 height 15
